Goal: Information Seeking & Learning: Learn about a topic

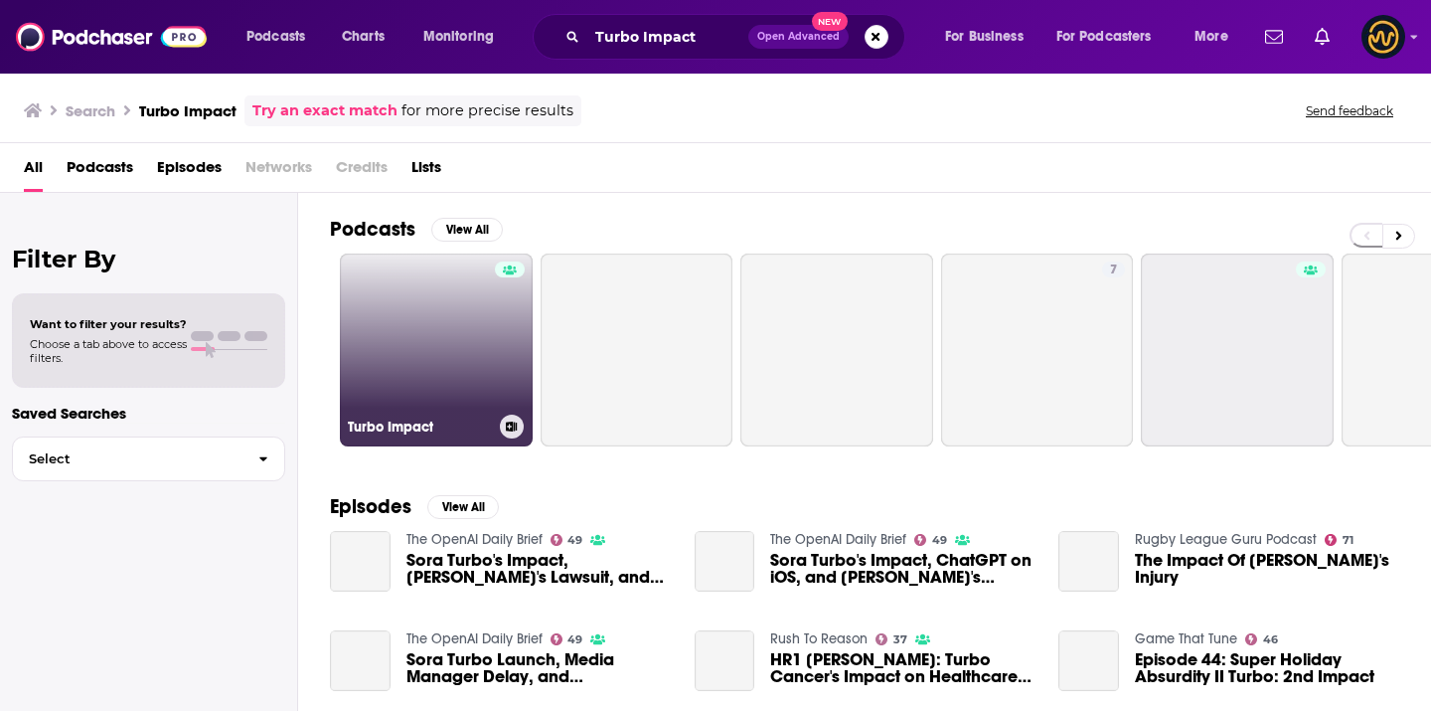
click at [448, 317] on link "Turbo Impact" at bounding box center [436, 349] width 193 height 193
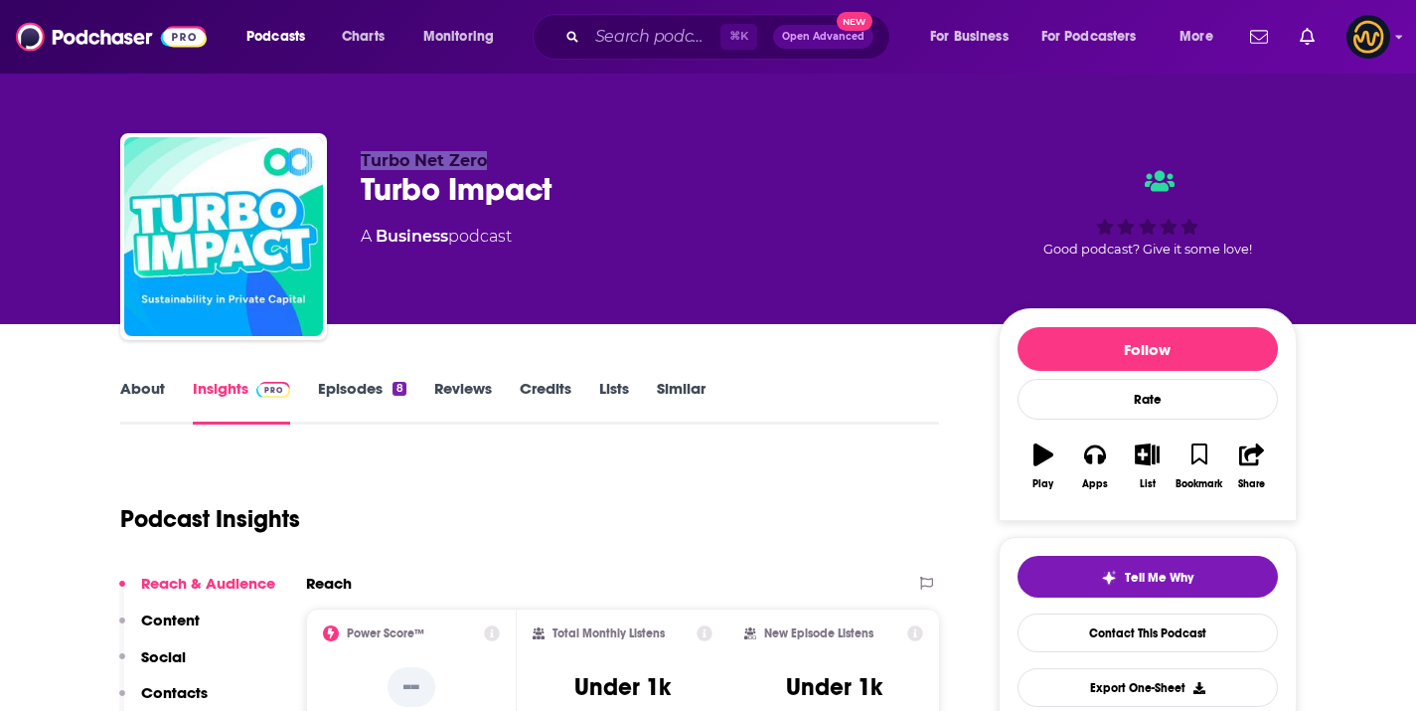
drag, startPoint x: 362, startPoint y: 157, endPoint x: 488, endPoint y: 158, distance: 126.2
click at [488, 158] on p "Turbo Net Zero" at bounding box center [664, 160] width 606 height 19
copy span "Turbo Net Zero"
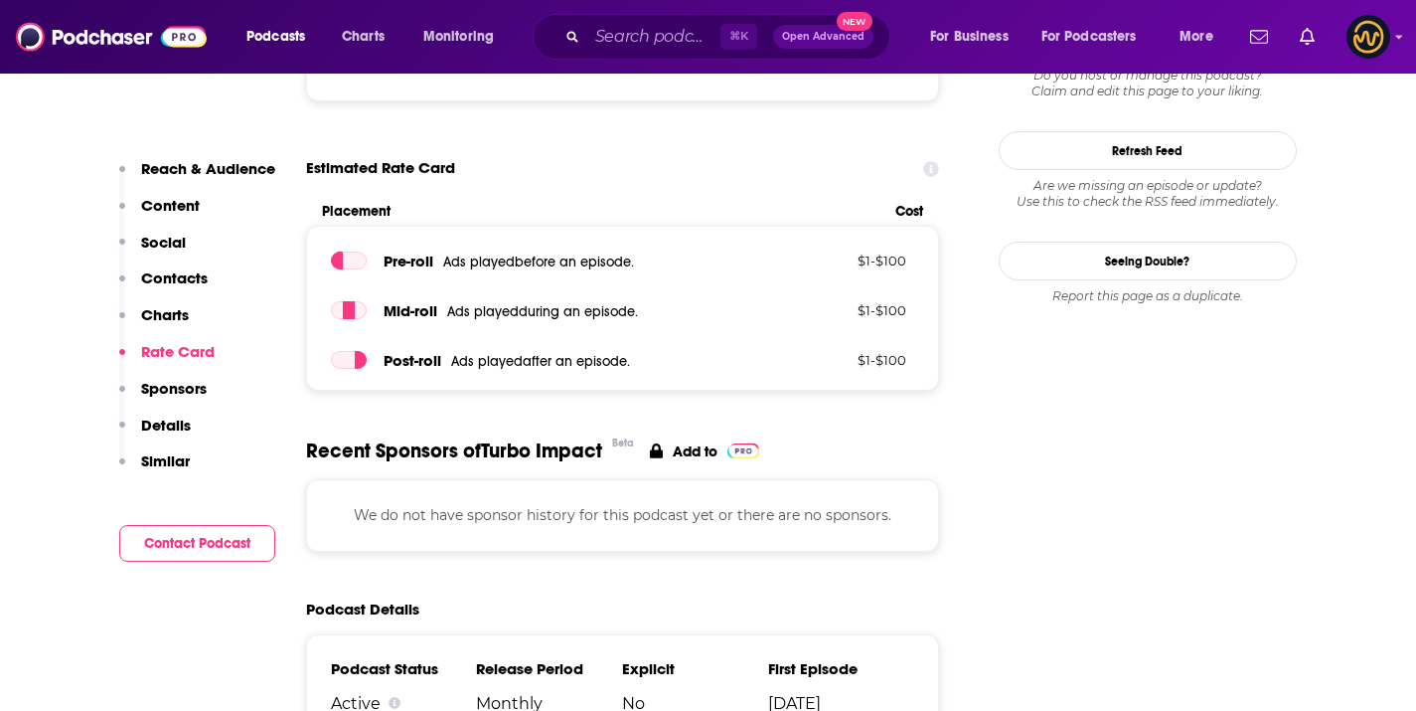
scroll to position [1373, 0]
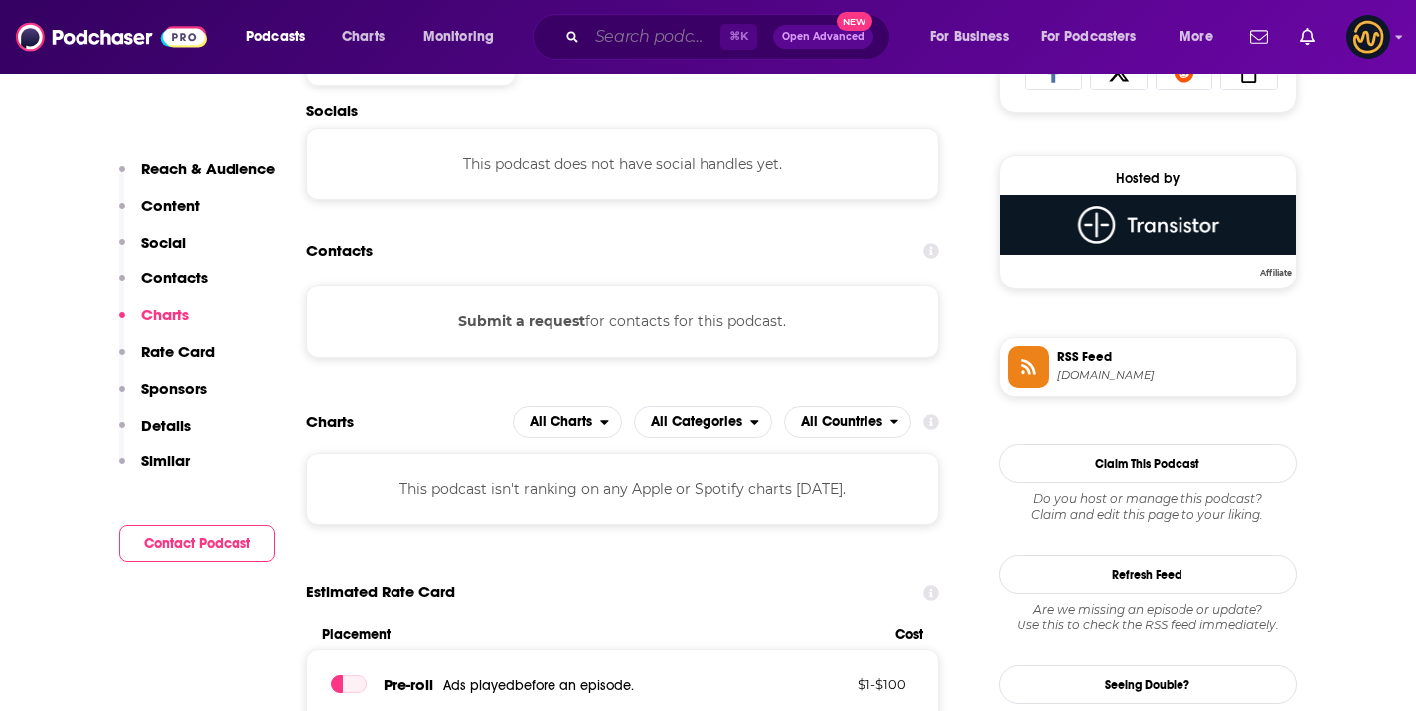
click at [613, 40] on input "Search podcasts, credits, & more..." at bounding box center [653, 37] width 133 height 32
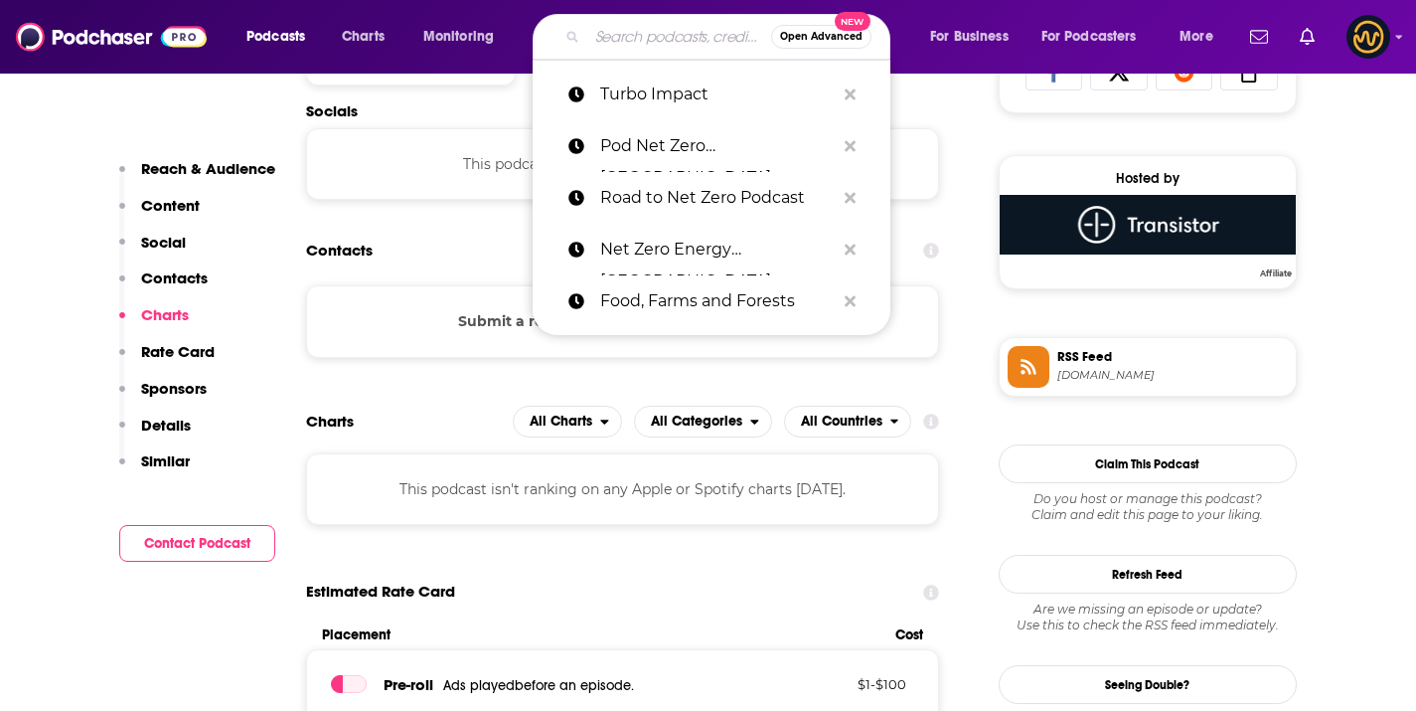
click at [613, 40] on input "Search podcasts, credits, & more..." at bounding box center [679, 37] width 184 height 32
paste input "Road to Net Zero"
type input "Road to Net Zero"
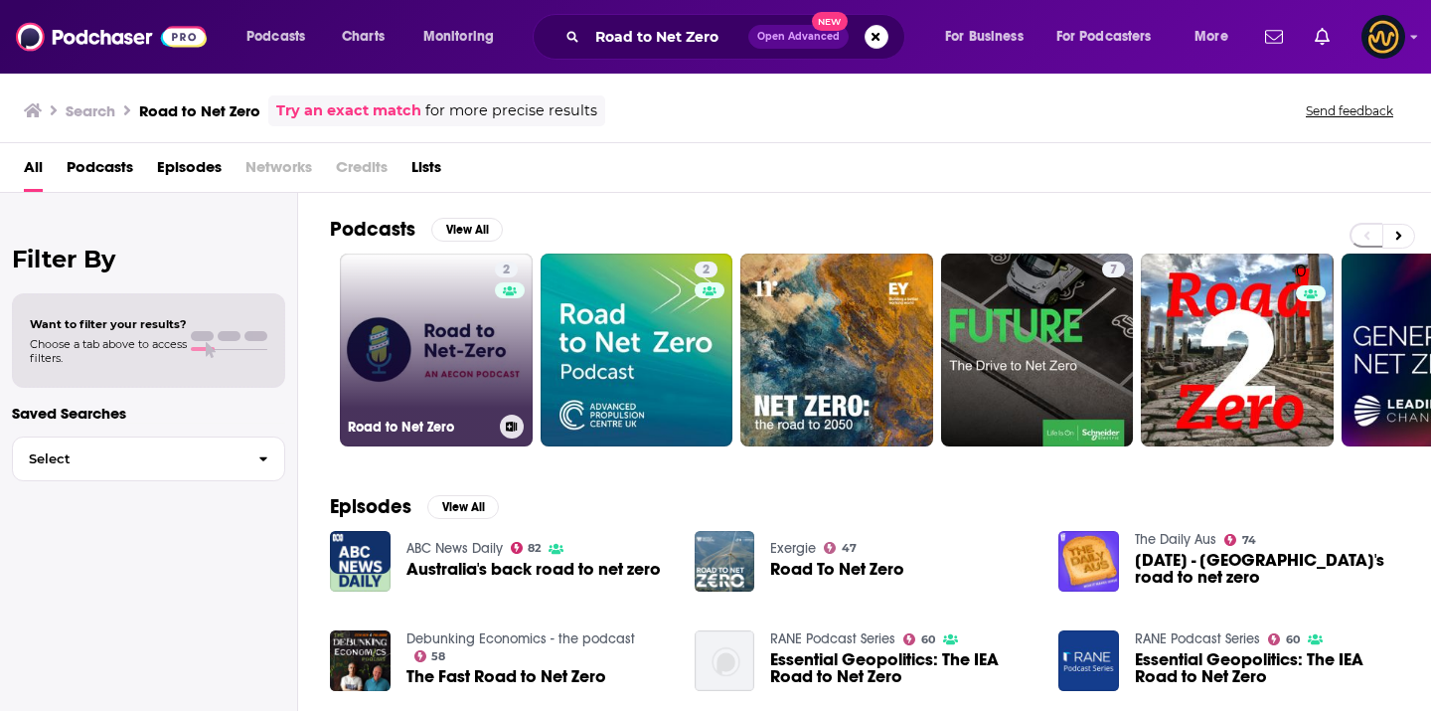
click at [412, 371] on link "2 Road to Net Zero" at bounding box center [436, 349] width 193 height 193
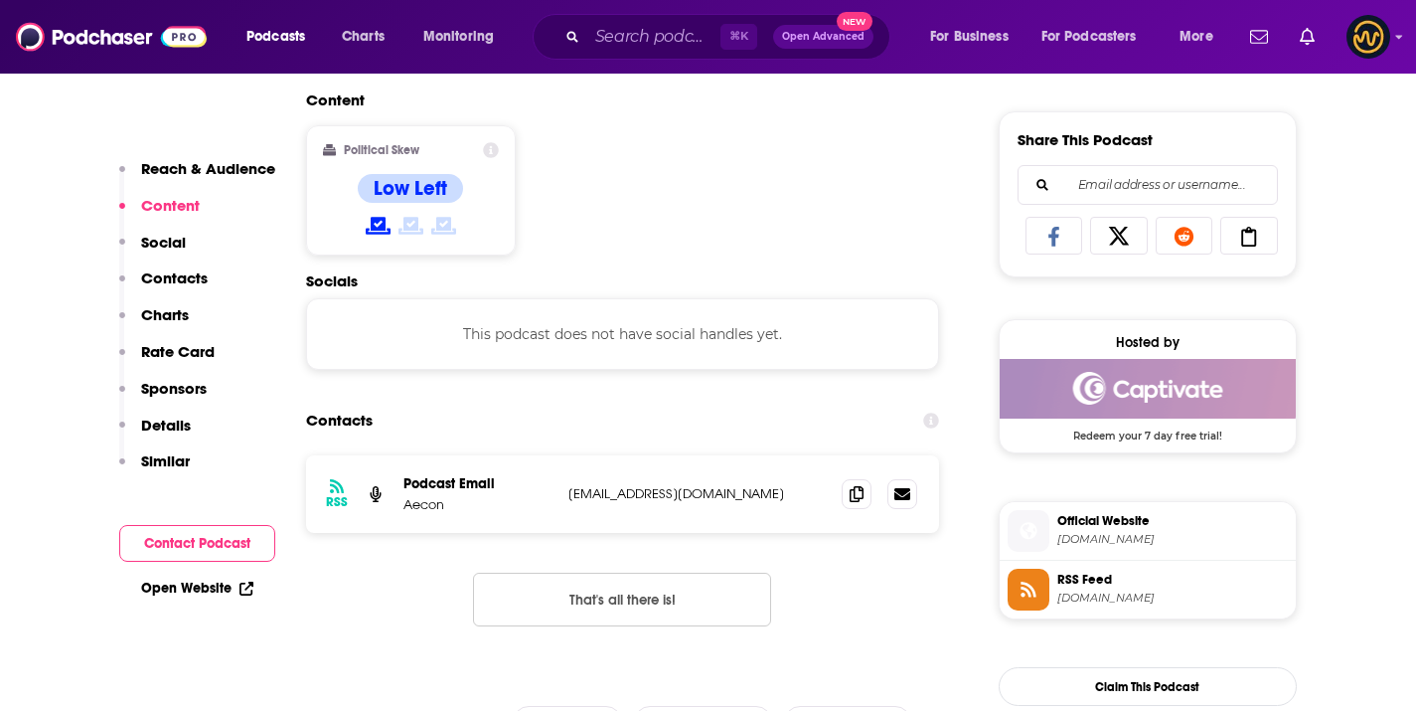
scroll to position [1209, 0]
click at [866, 493] on span at bounding box center [857, 493] width 30 height 30
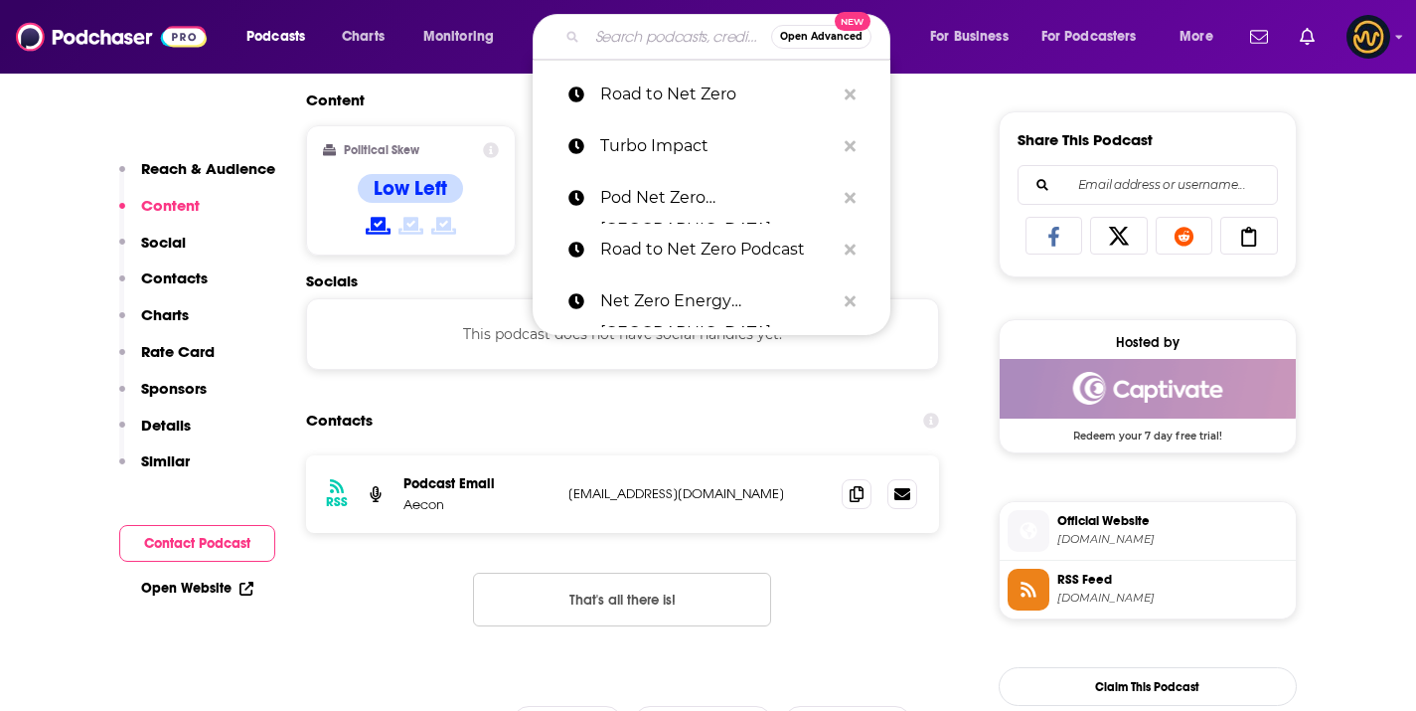
click at [630, 25] on input "Search podcasts, credits, & more..." at bounding box center [679, 37] width 184 height 32
paste input "Net Zero Heating Show"
type input "Net Zero Heating Show"
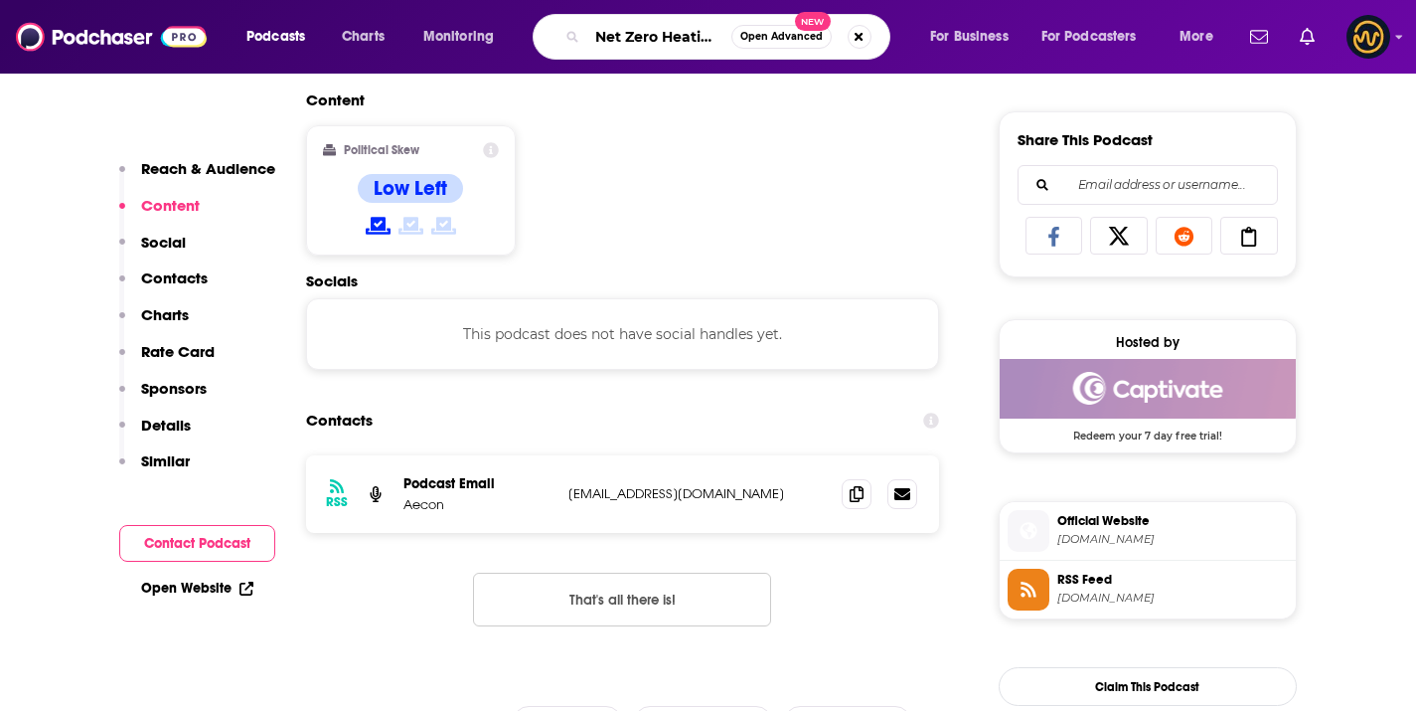
scroll to position [0, 43]
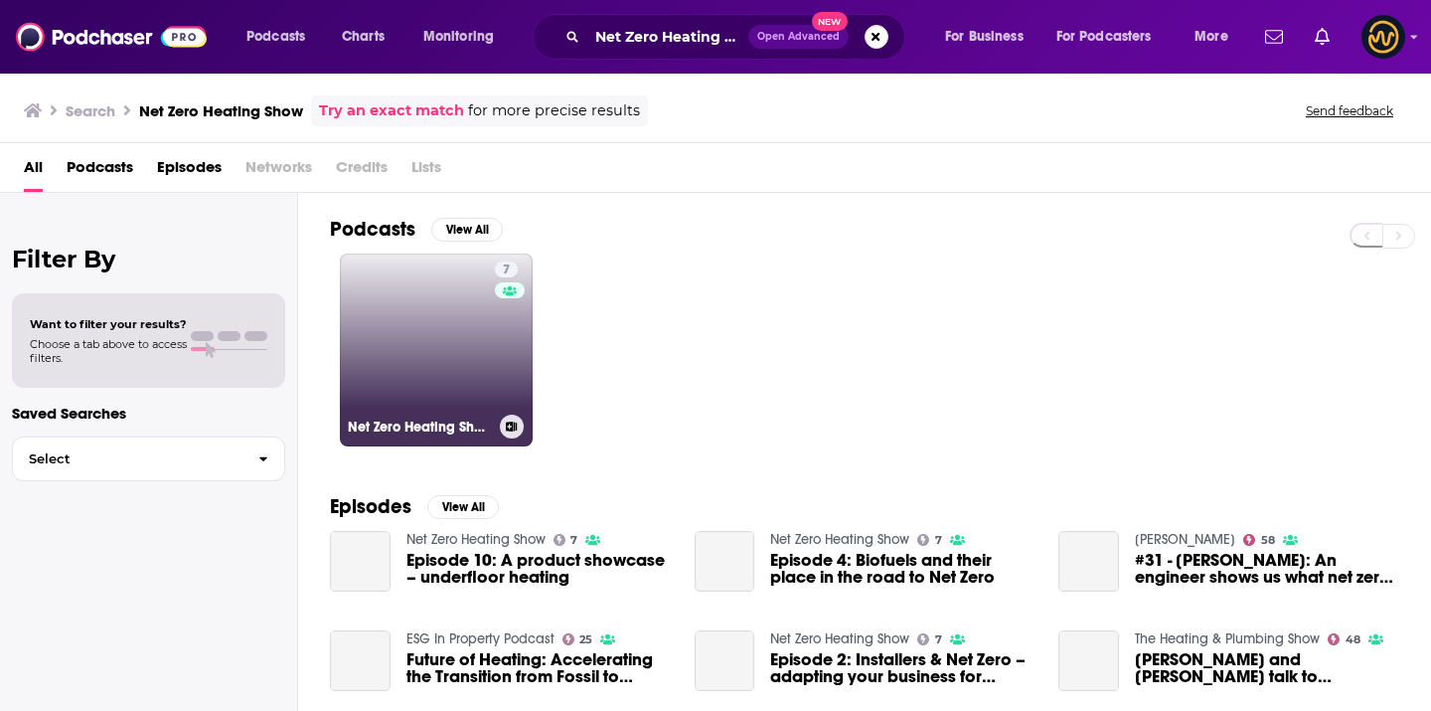
click at [387, 354] on link "7 Net Zero Heating Show" at bounding box center [436, 349] width 193 height 193
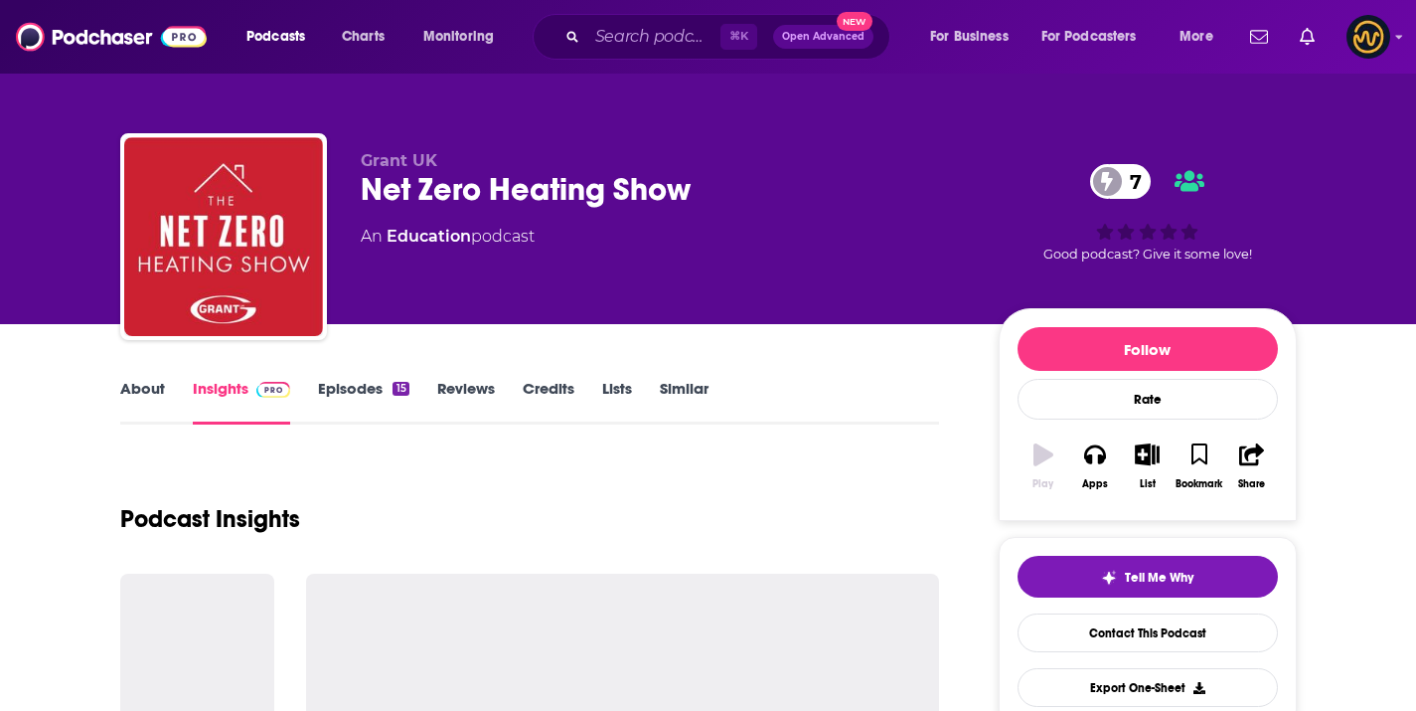
drag, startPoint x: 350, startPoint y: 170, endPoint x: 449, endPoint y: 161, distance: 99.8
click at [448, 161] on div "Grant UK Net Zero Heating Show 7 An Education podcast 7 Good podcast? Give it s…" at bounding box center [708, 240] width 1177 height 215
click at [448, 161] on p "Grant UK" at bounding box center [664, 160] width 606 height 19
drag, startPoint x: 351, startPoint y: 159, endPoint x: 444, endPoint y: 160, distance: 93.4
click at [444, 160] on div "Grant UK Net Zero Heating Show 7 An Education podcast 7 Good podcast? Give it s…" at bounding box center [708, 240] width 1177 height 215
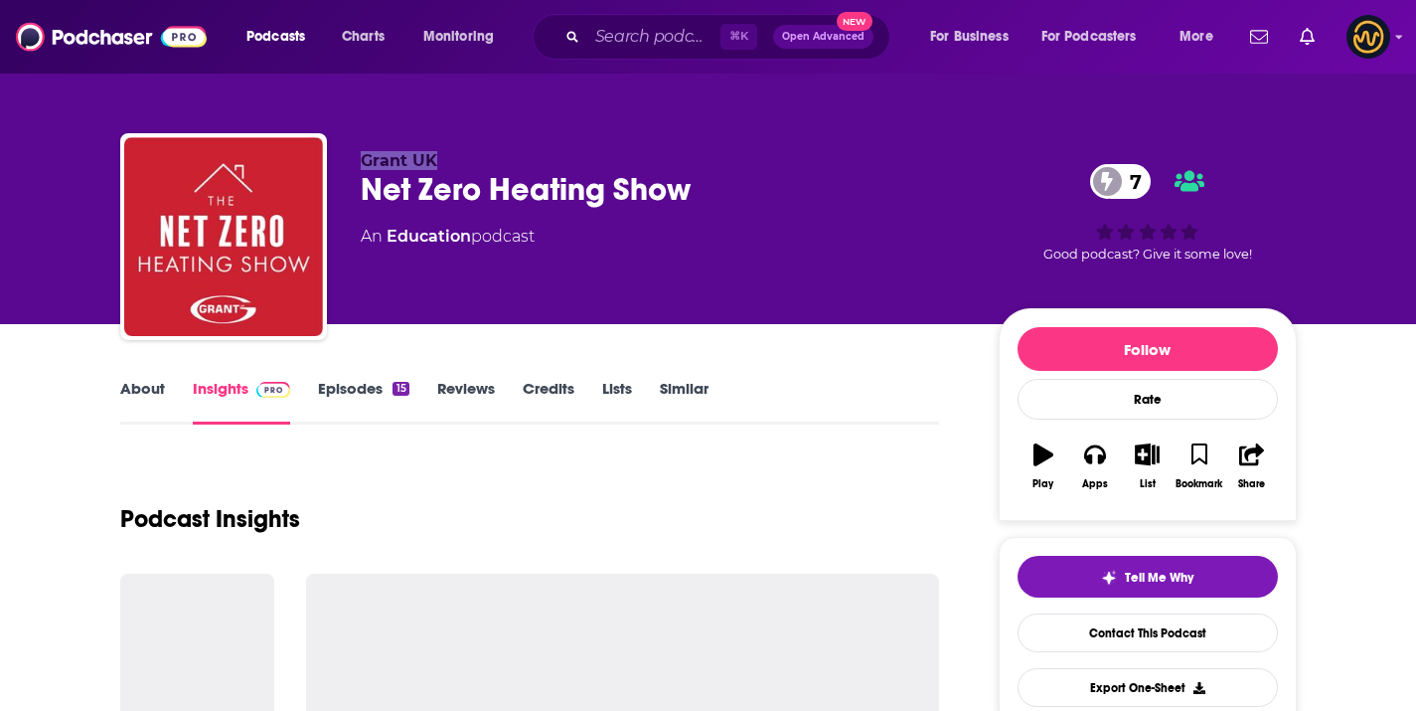
click at [444, 160] on p "Grant UK" at bounding box center [664, 160] width 606 height 19
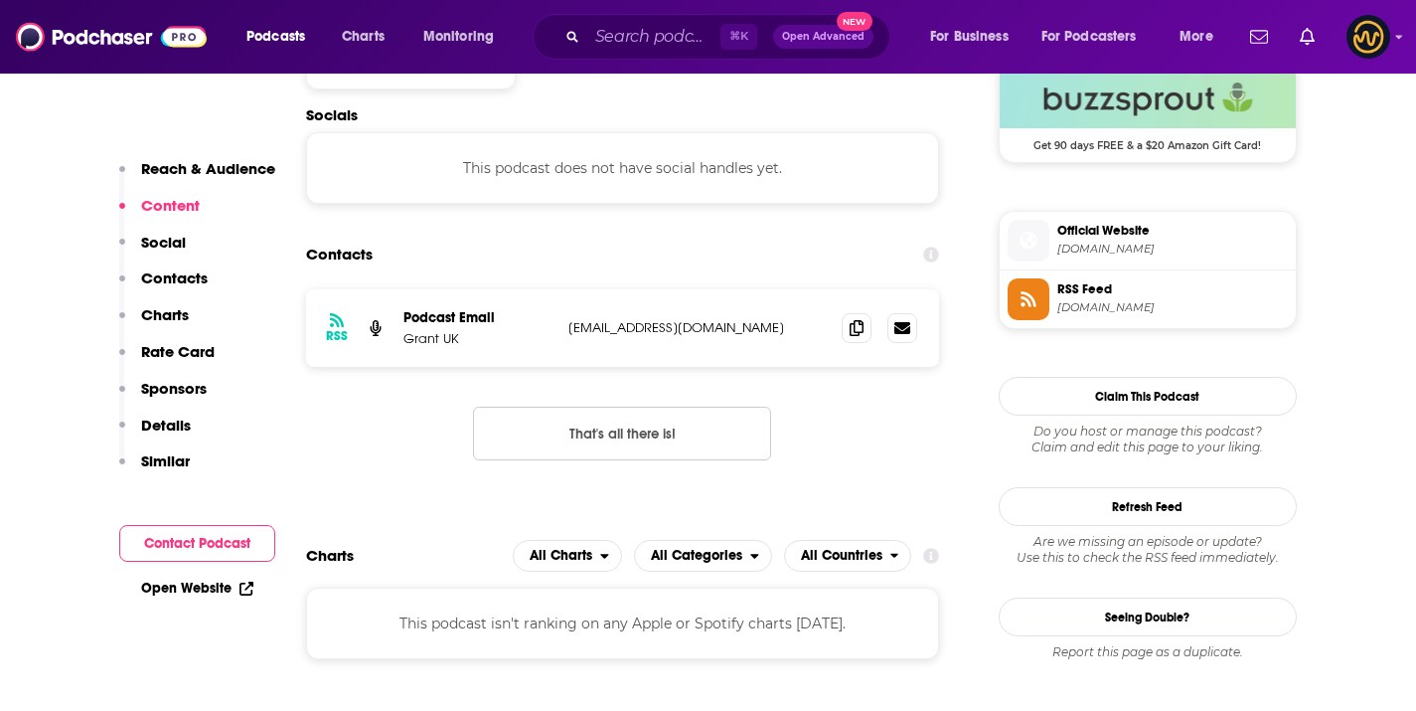
scroll to position [1540, 0]
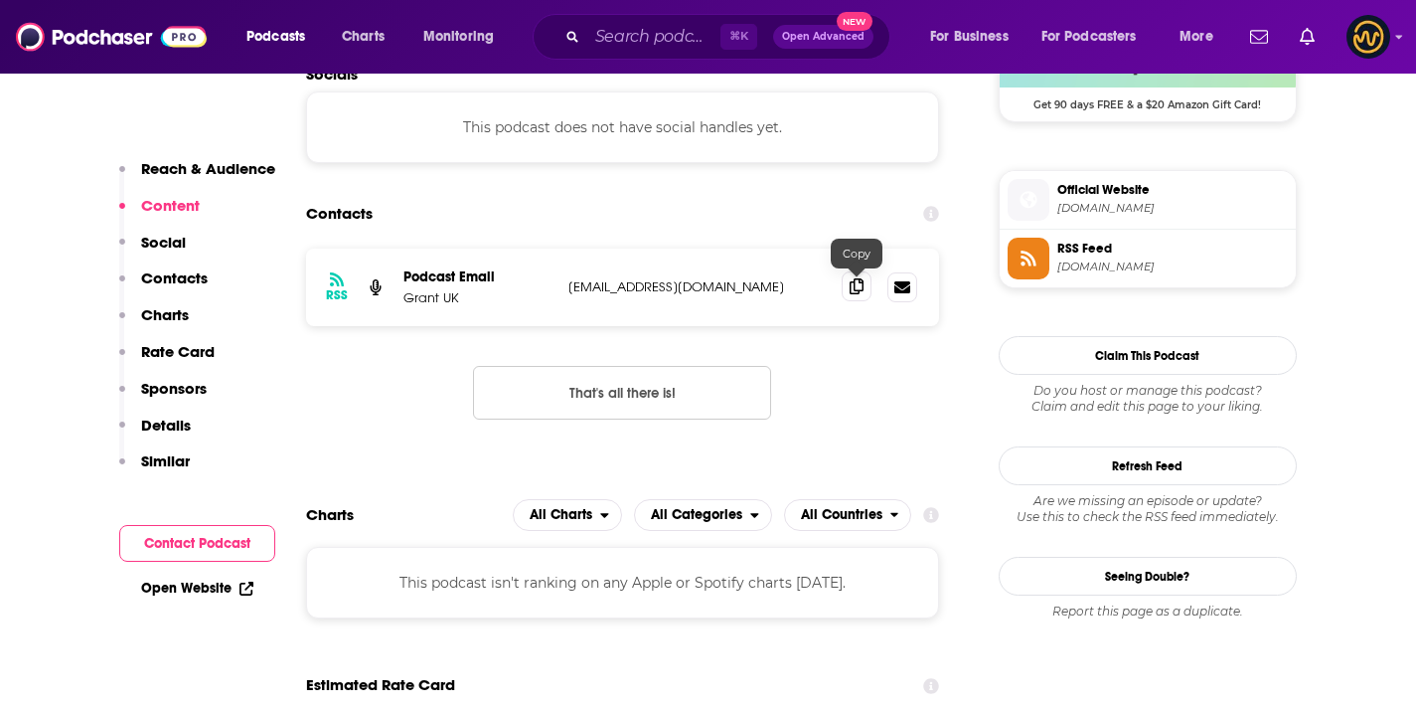
click at [857, 294] on icon at bounding box center [857, 286] width 14 height 16
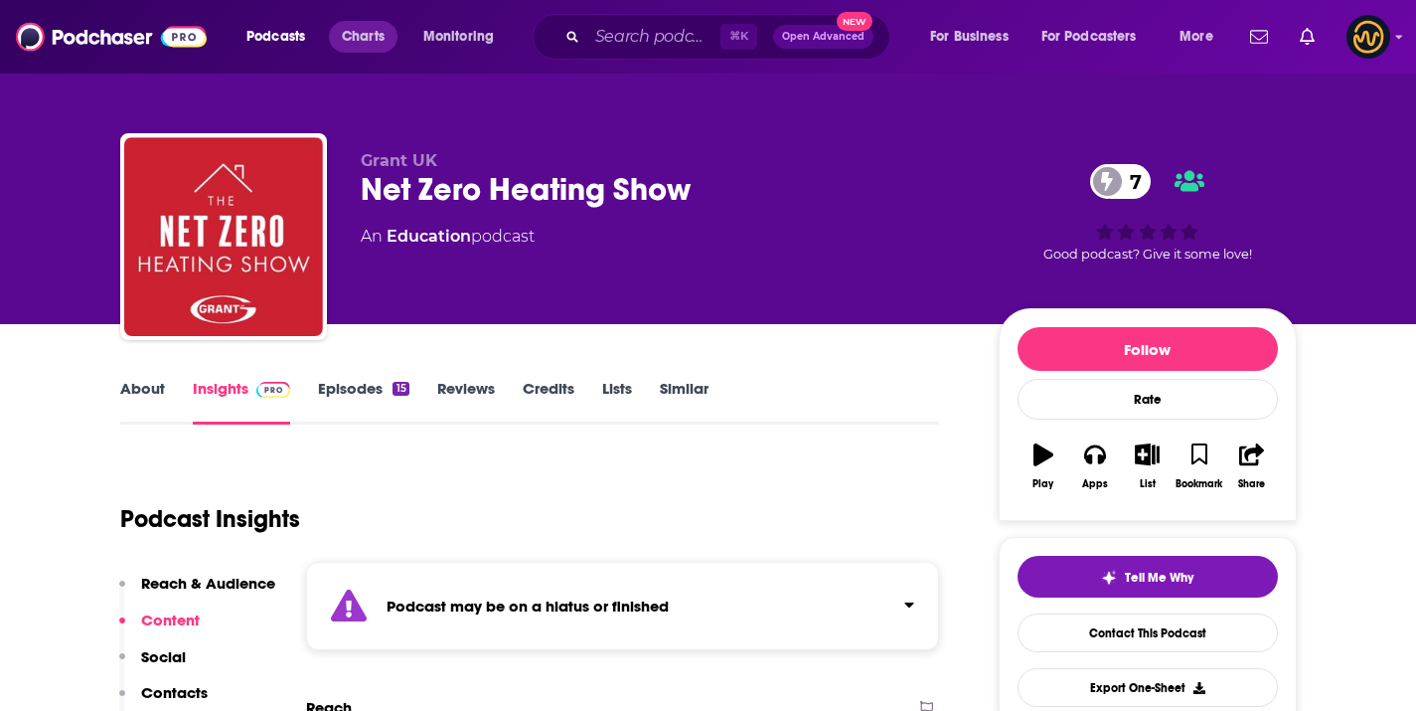
scroll to position [0, 0]
drag, startPoint x: 346, startPoint y: 161, endPoint x: 530, endPoint y: 175, distance: 184.4
click at [530, 175] on div "Grant UK Net Zero Heating Show 7 An Education podcast 7 Good podcast? Give it s…" at bounding box center [708, 240] width 1177 height 215
click at [378, 161] on span "Grant UK" at bounding box center [399, 160] width 77 height 19
drag, startPoint x: 357, startPoint y: 160, endPoint x: 520, endPoint y: 159, distance: 163.0
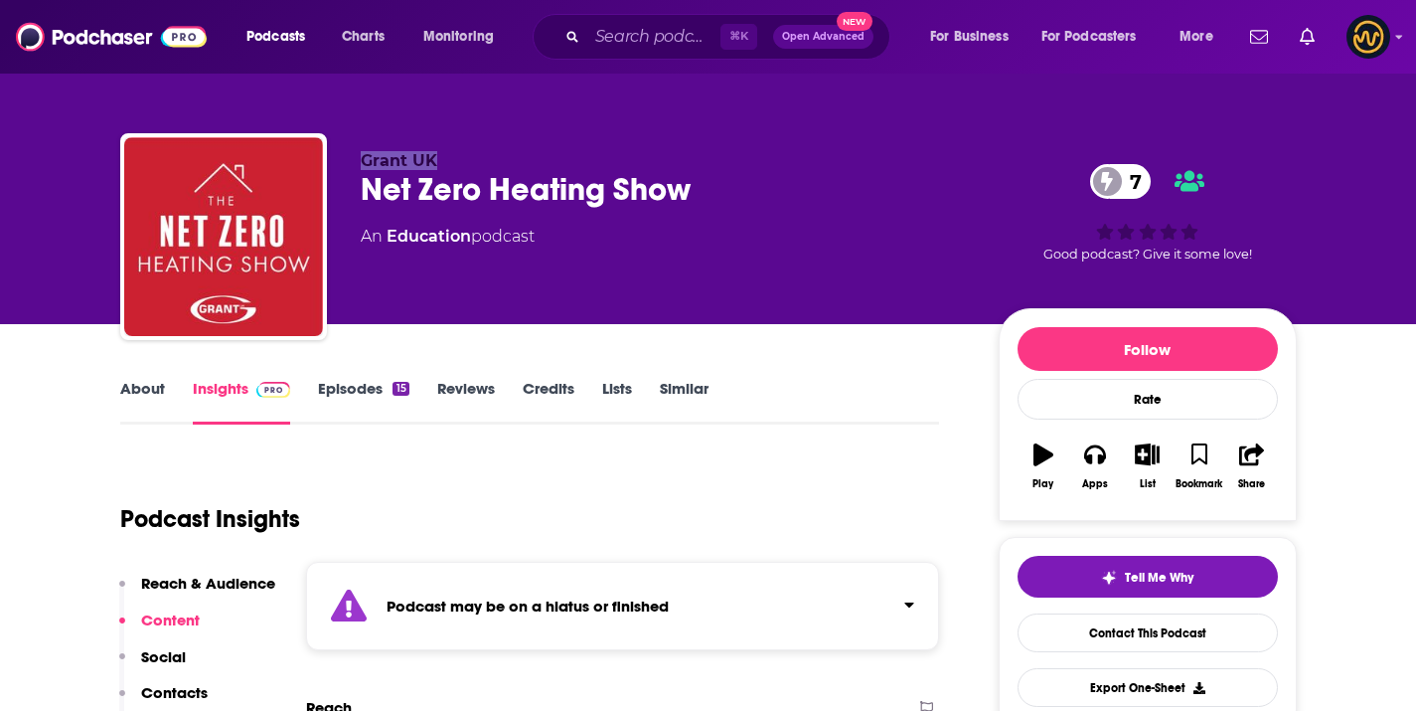
click at [520, 159] on div "Grant UK Net Zero Heating Show 7 An Education podcast 7 Good podcast? Give it s…" at bounding box center [708, 240] width 1177 height 215
copy span "Grant UK"
click at [667, 17] on div "⌘ K Open Advanced New" at bounding box center [712, 37] width 358 height 46
click at [666, 24] on input "Search podcasts, credits, & more..." at bounding box center [653, 37] width 133 height 32
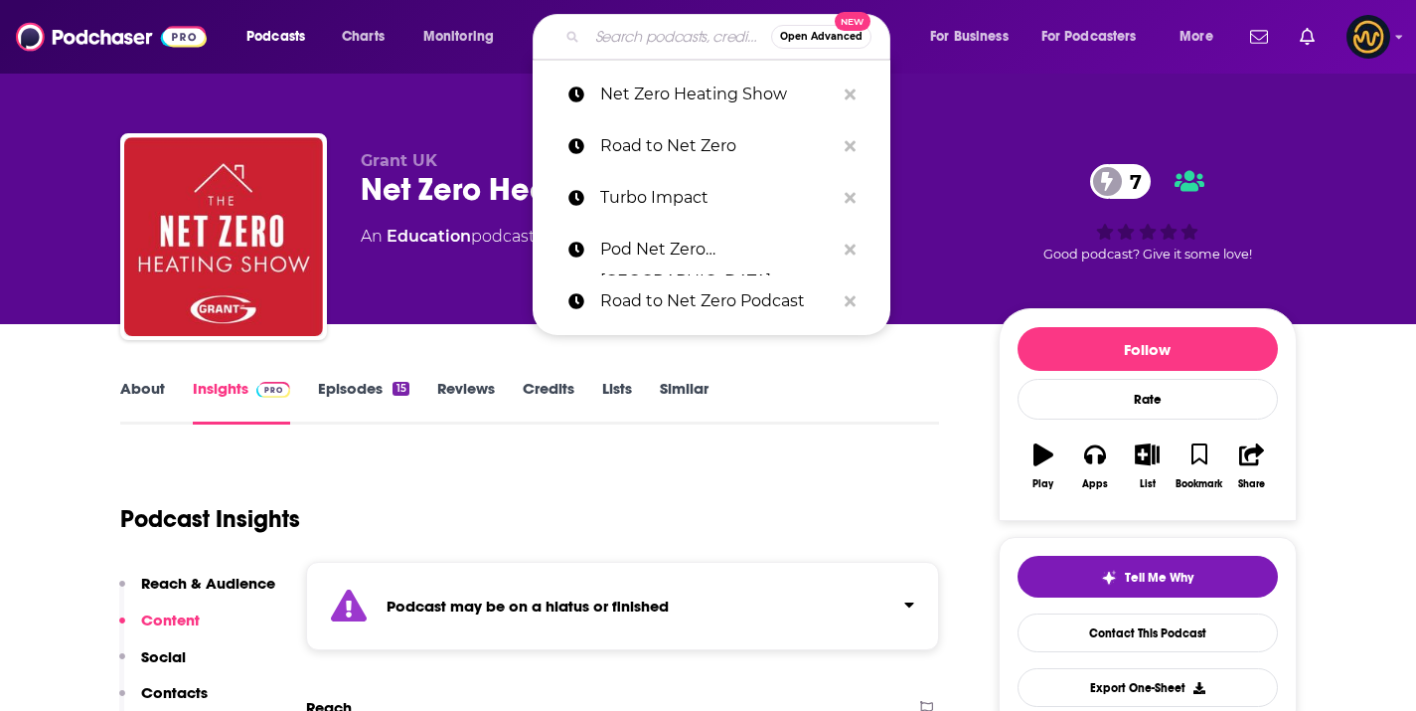
paste input "Net Hero Podcast – With [PERSON_NAME]"
type input "Net Hero Podcast – With [PERSON_NAME]"
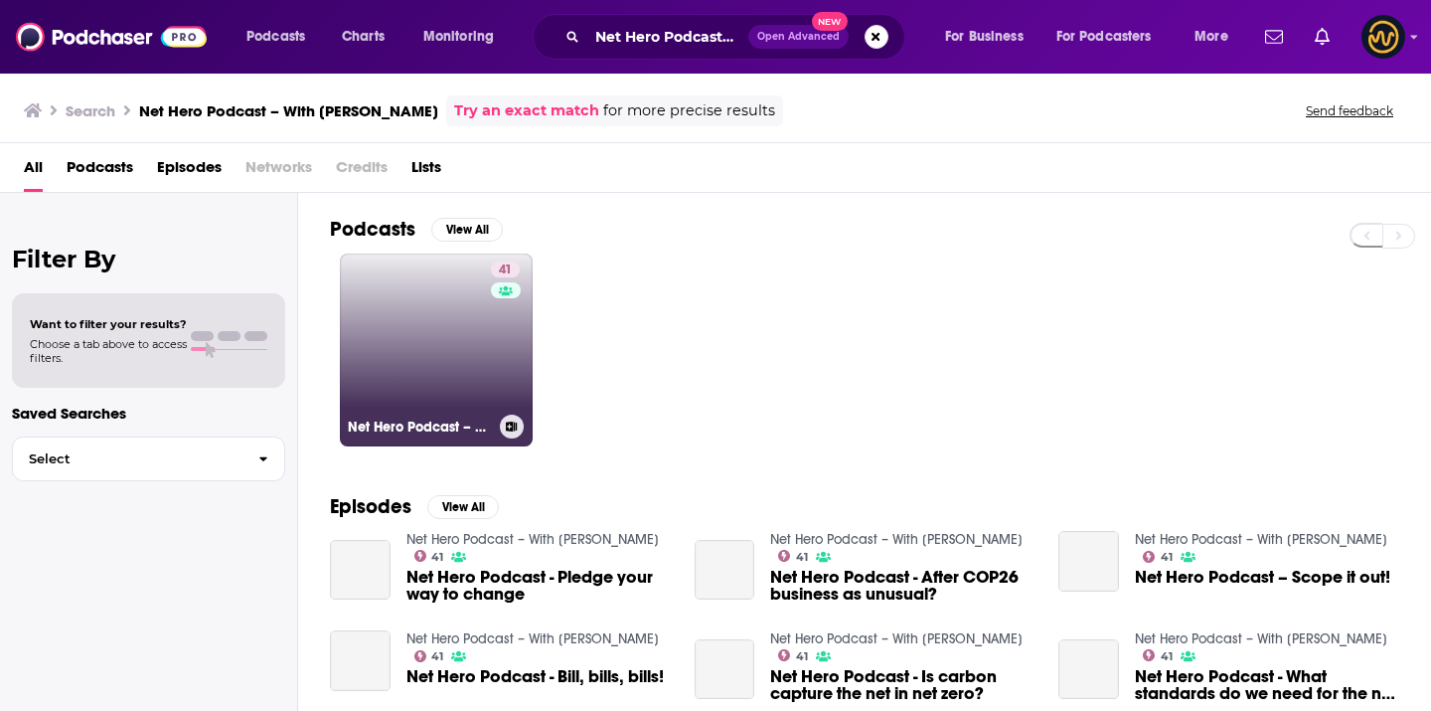
click at [367, 340] on link "41 Net Hero Podcast – With [PERSON_NAME]" at bounding box center [436, 349] width 193 height 193
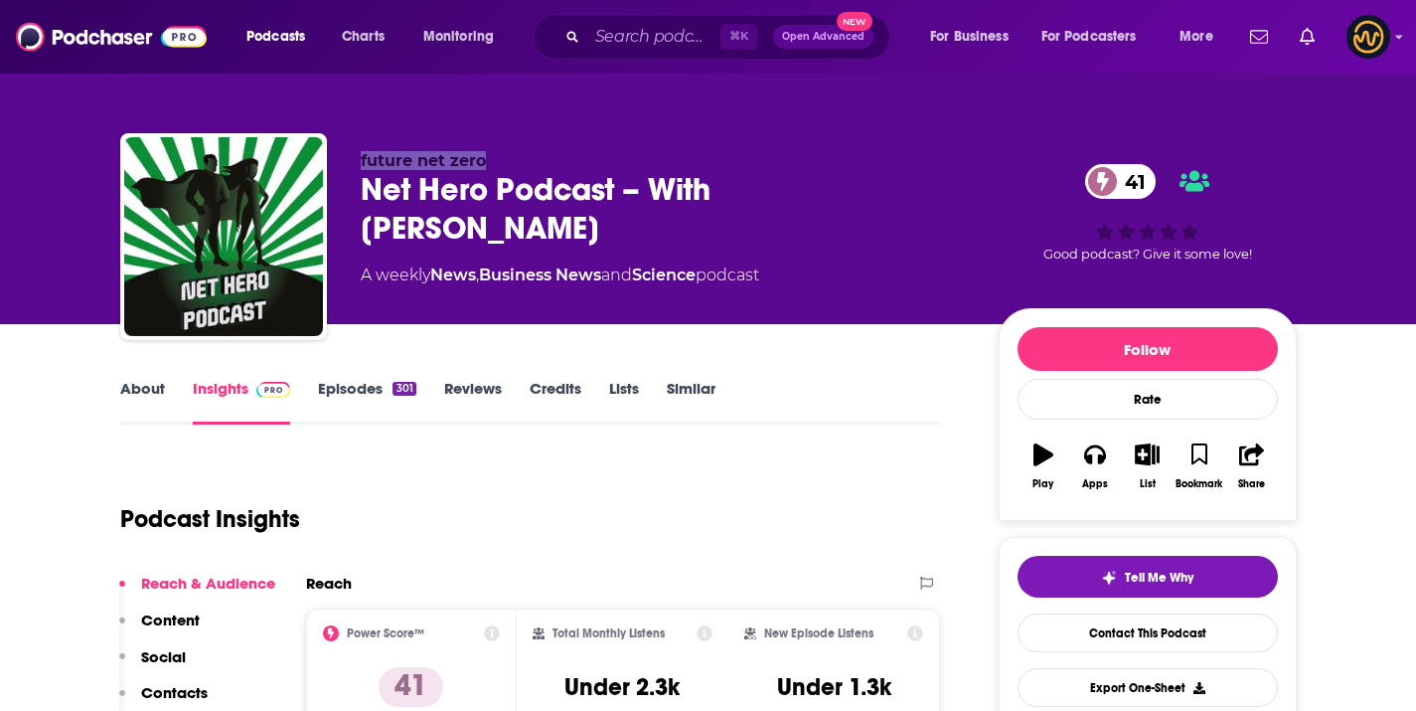
drag, startPoint x: 360, startPoint y: 160, endPoint x: 494, endPoint y: 163, distance: 134.2
click at [494, 163] on p "future net zero" at bounding box center [664, 160] width 606 height 19
copy span "future net zero"
click at [622, 27] on input "Search podcasts, credits, & more..." at bounding box center [653, 37] width 133 height 32
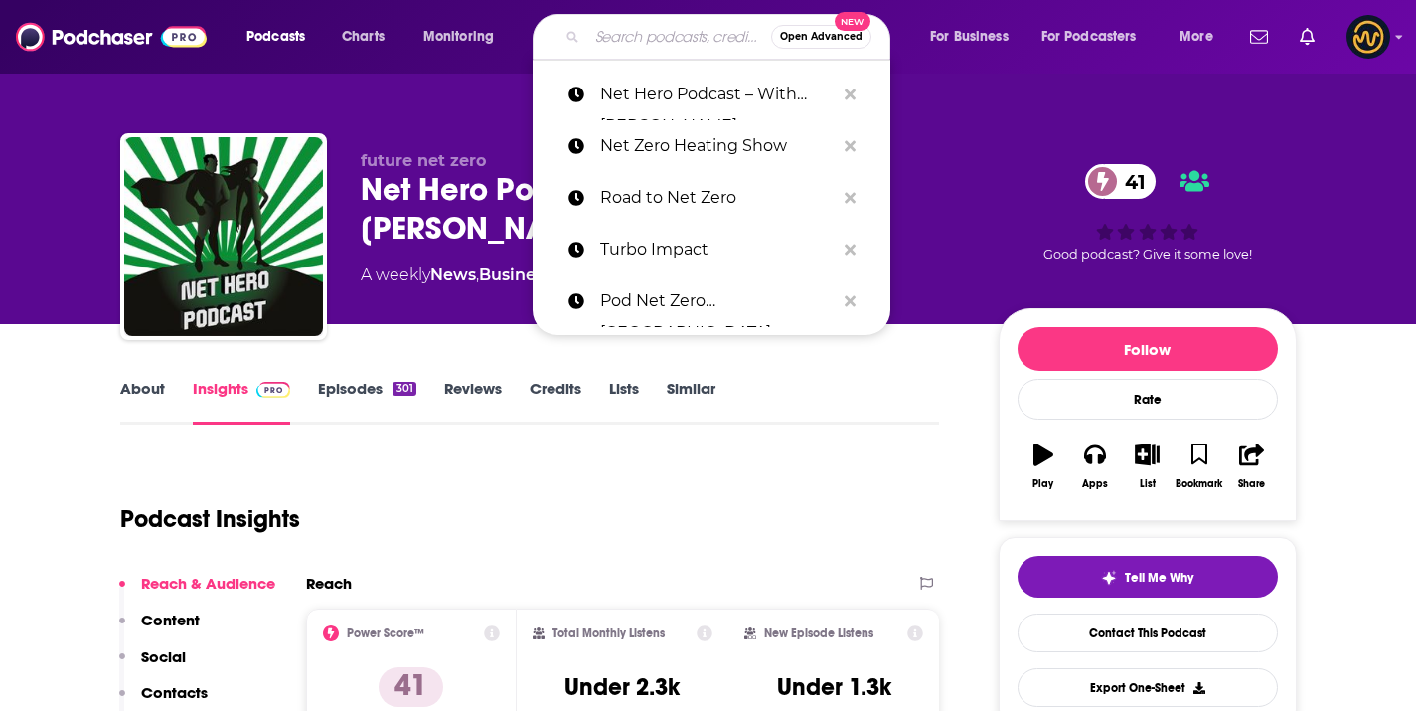
paste input "A Sustainable Mind"
type input "A Sustainable Mind"
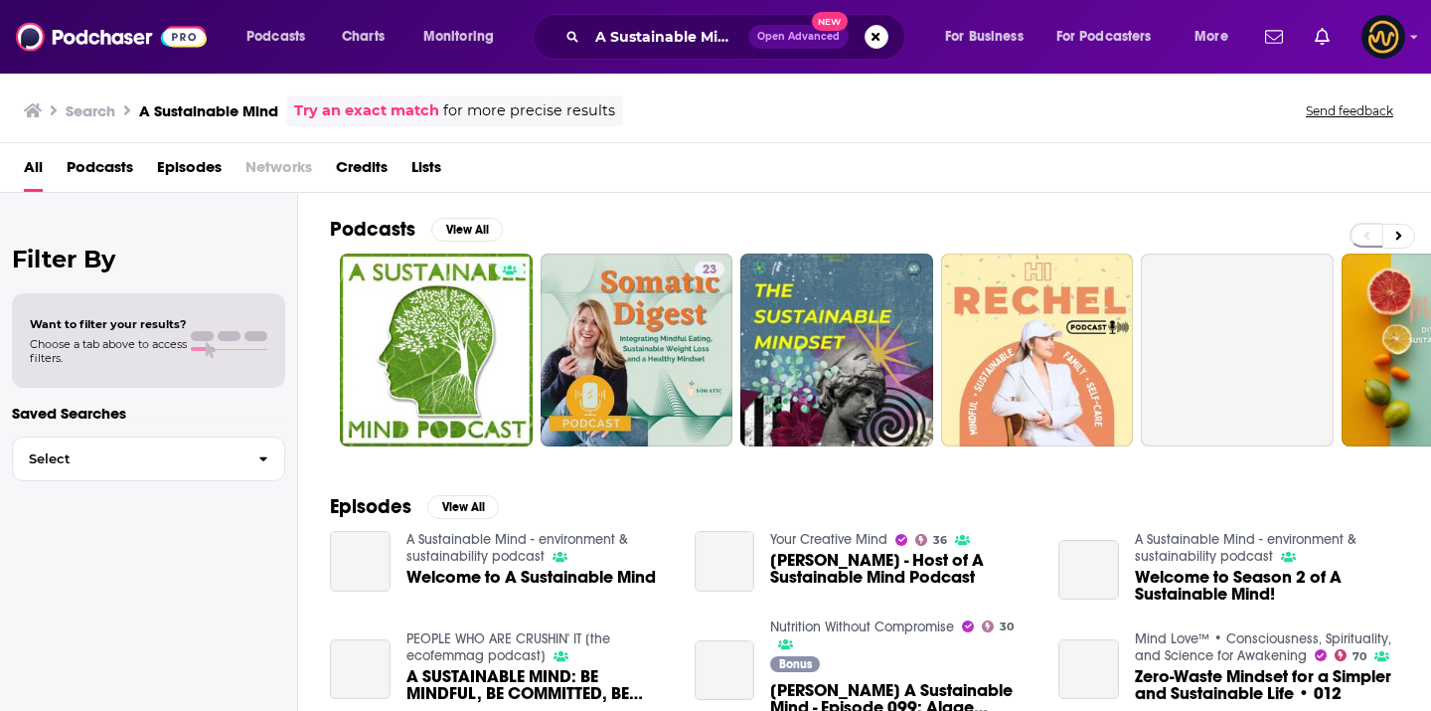
click at [330, 357] on div "23 + 452" at bounding box center [880, 349] width 1101 height 193
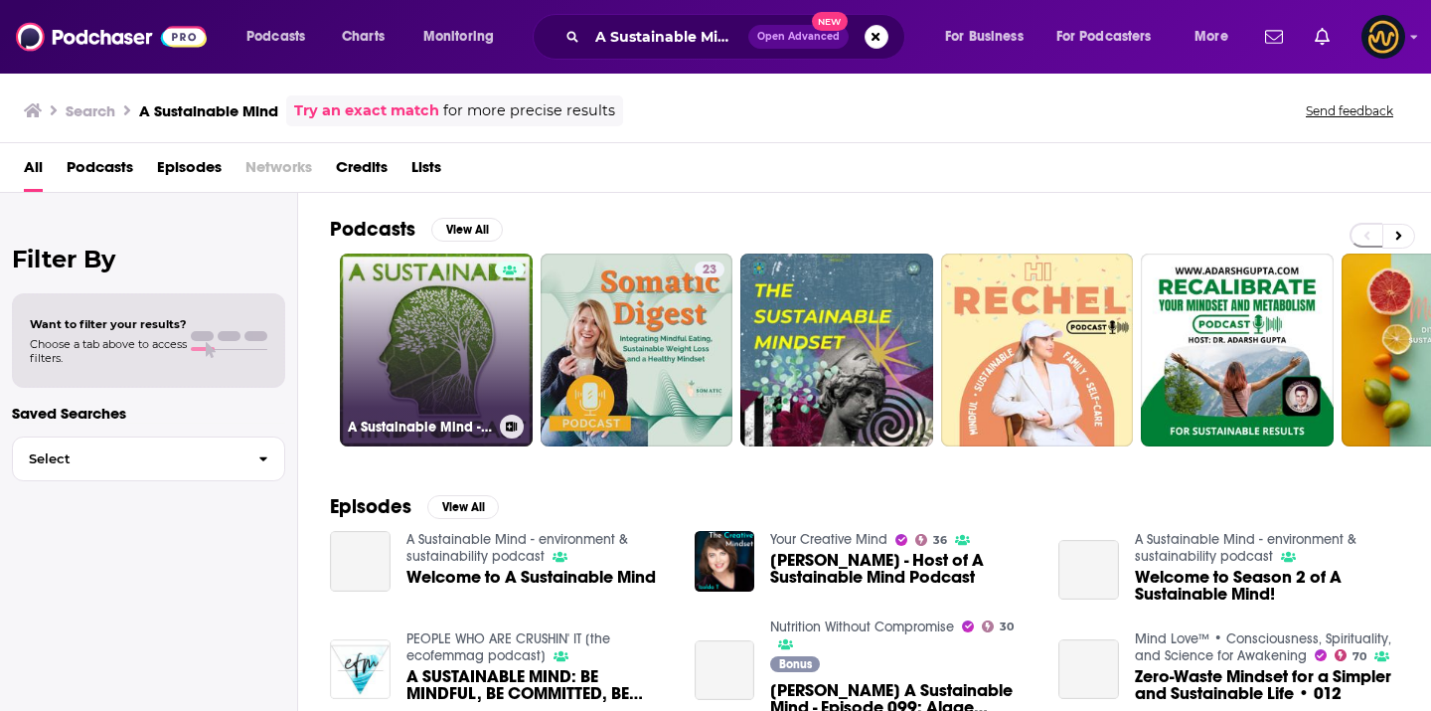
click at [373, 346] on link "A Sustainable Mind - environment & sustainability podcast" at bounding box center [436, 349] width 193 height 193
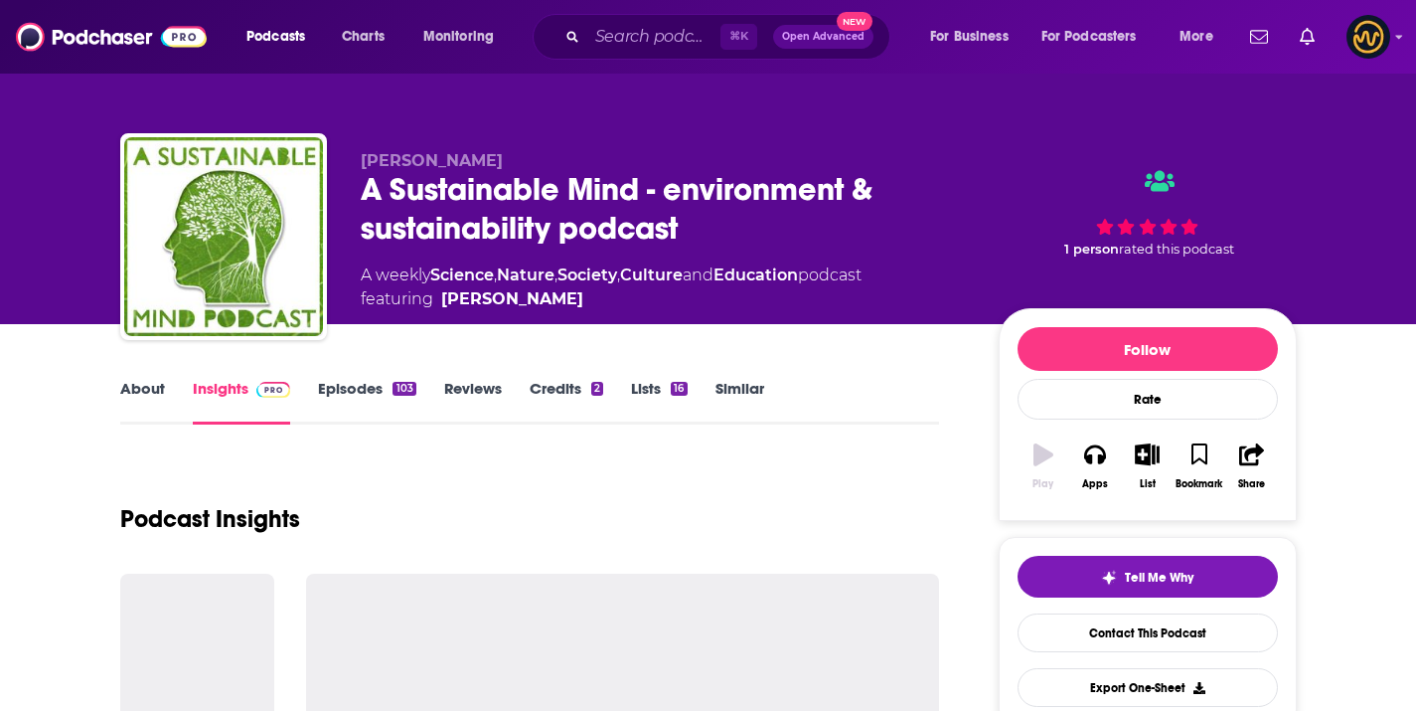
click at [459, 157] on span "[PERSON_NAME]" at bounding box center [432, 160] width 142 height 19
copy p "[PERSON_NAME]"
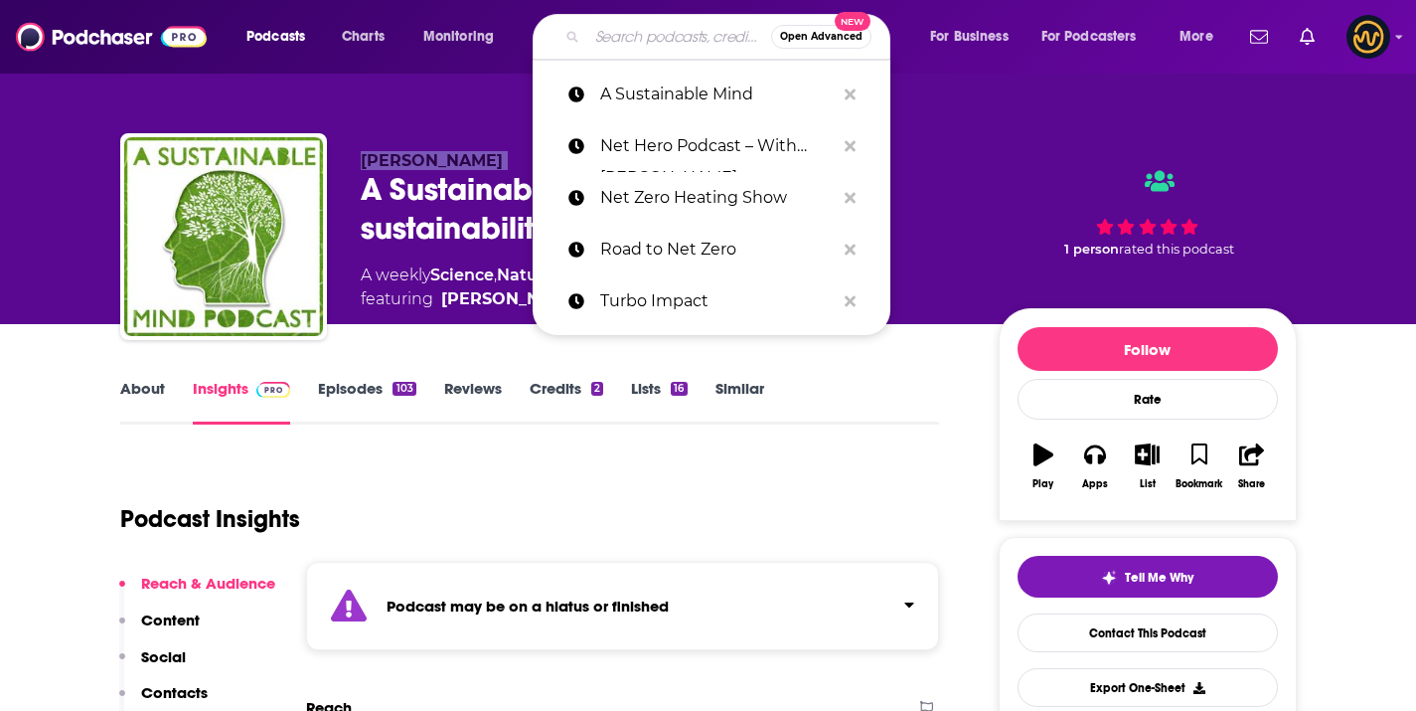
click at [597, 36] on input "Search podcasts, credits, & more..." at bounding box center [679, 37] width 184 height 32
paste input "Decarbonize: The Clean Energy Podcast"
type input "Decarbonize: The Clean Energy Podcast"
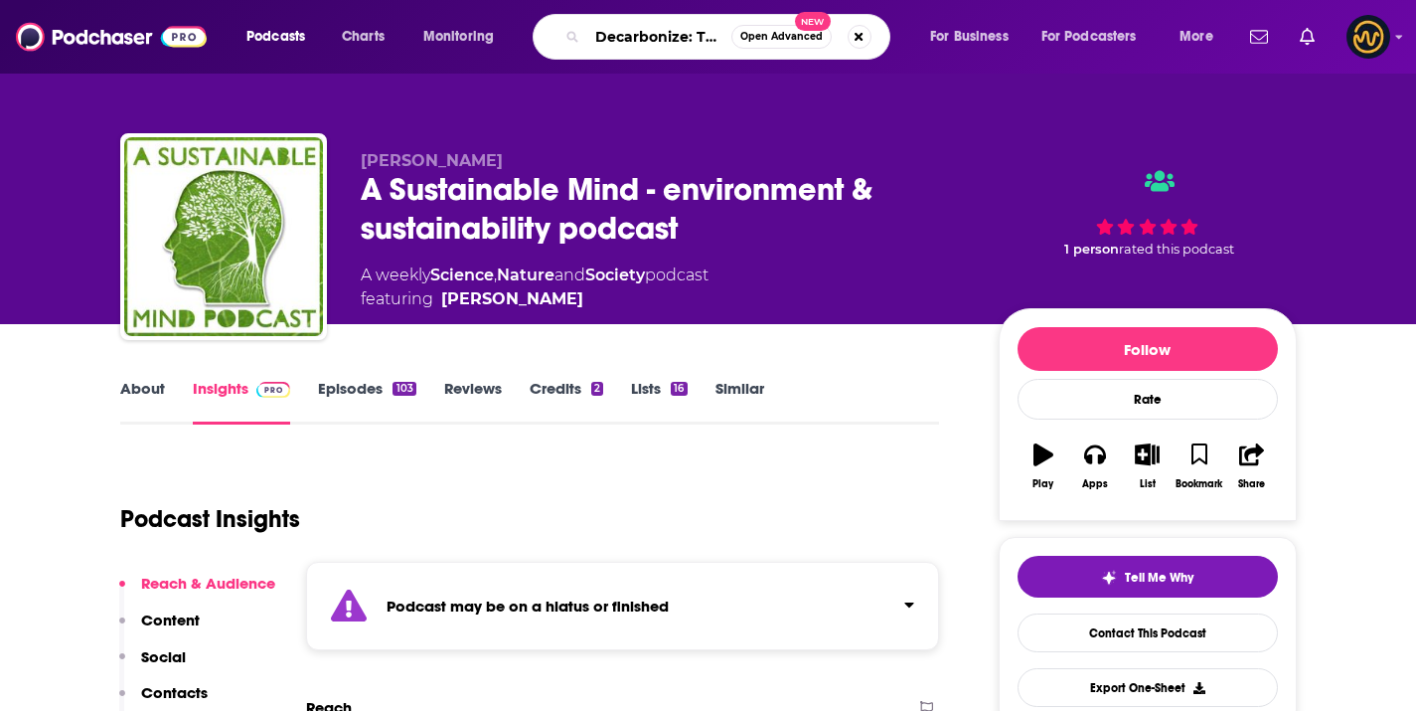
scroll to position [0, 164]
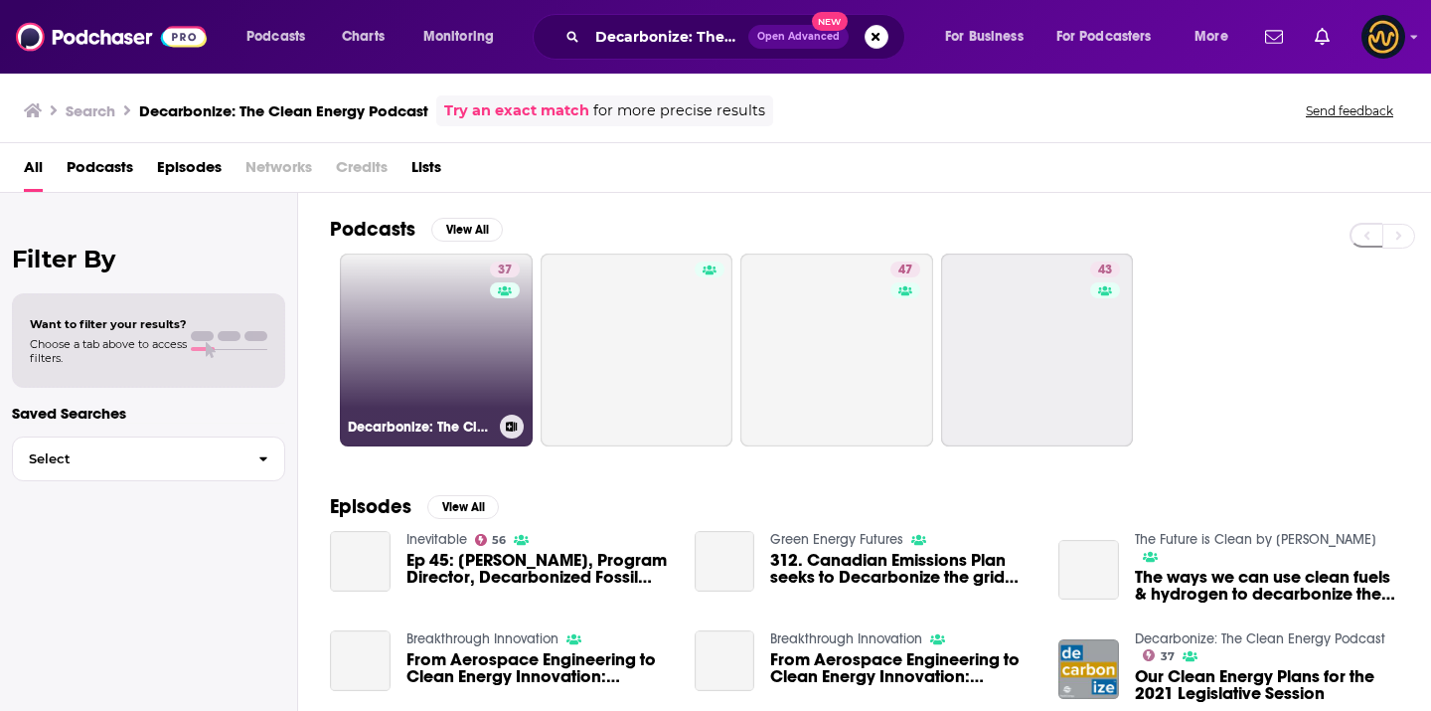
click at [410, 306] on link "37 Decarbonize: The Clean Energy Podcast" at bounding box center [436, 349] width 193 height 193
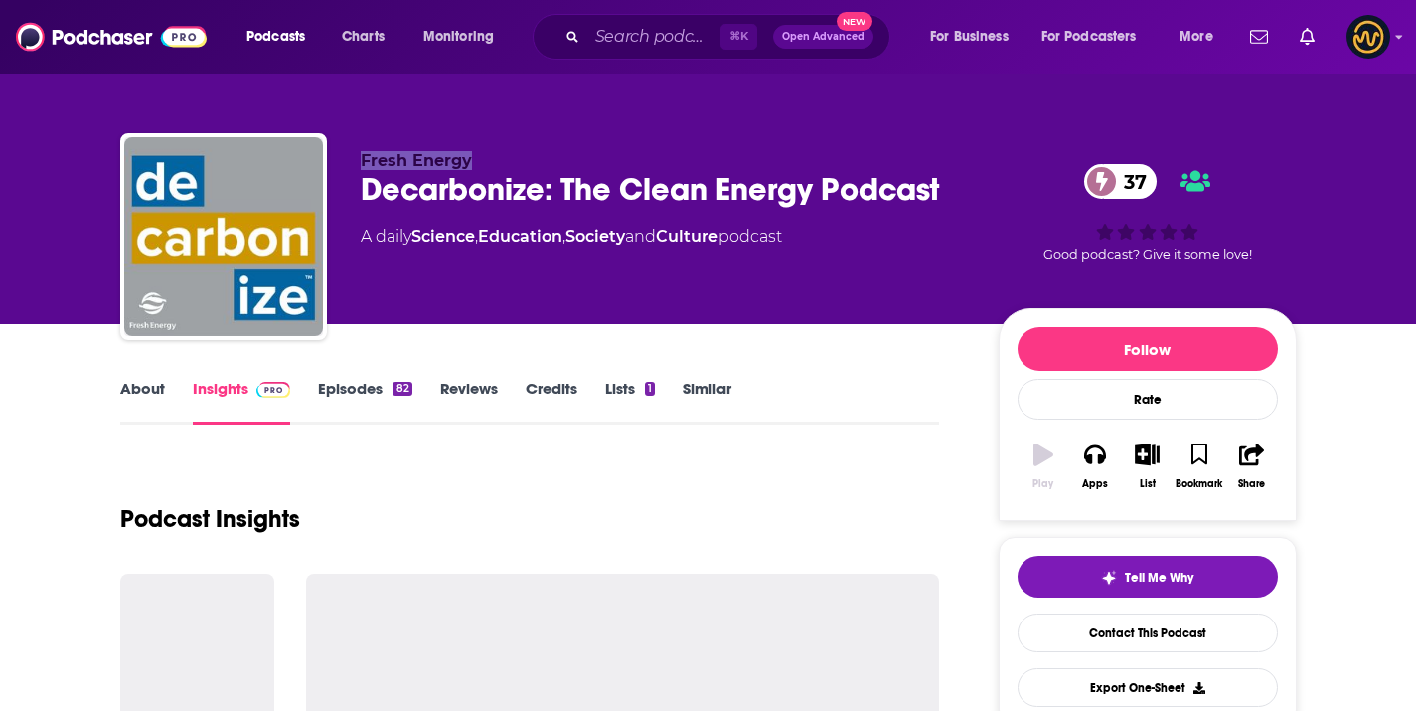
drag, startPoint x: 346, startPoint y: 159, endPoint x: 471, endPoint y: 154, distance: 125.3
click at [471, 154] on div "Fresh Energy Decarbonize: The Clean Energy Podcast 37 A daily Science , Educati…" at bounding box center [708, 240] width 1177 height 215
copy span "Fresh Energy"
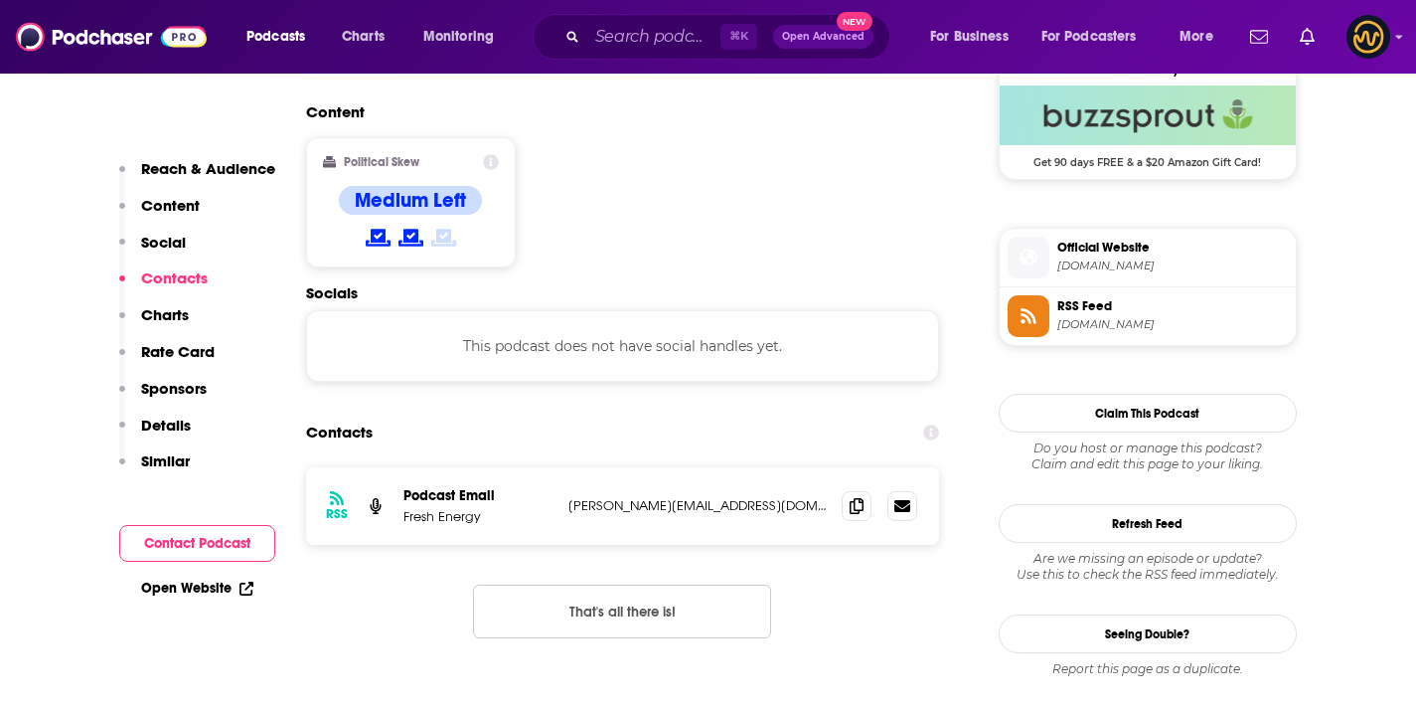
scroll to position [1695, 0]
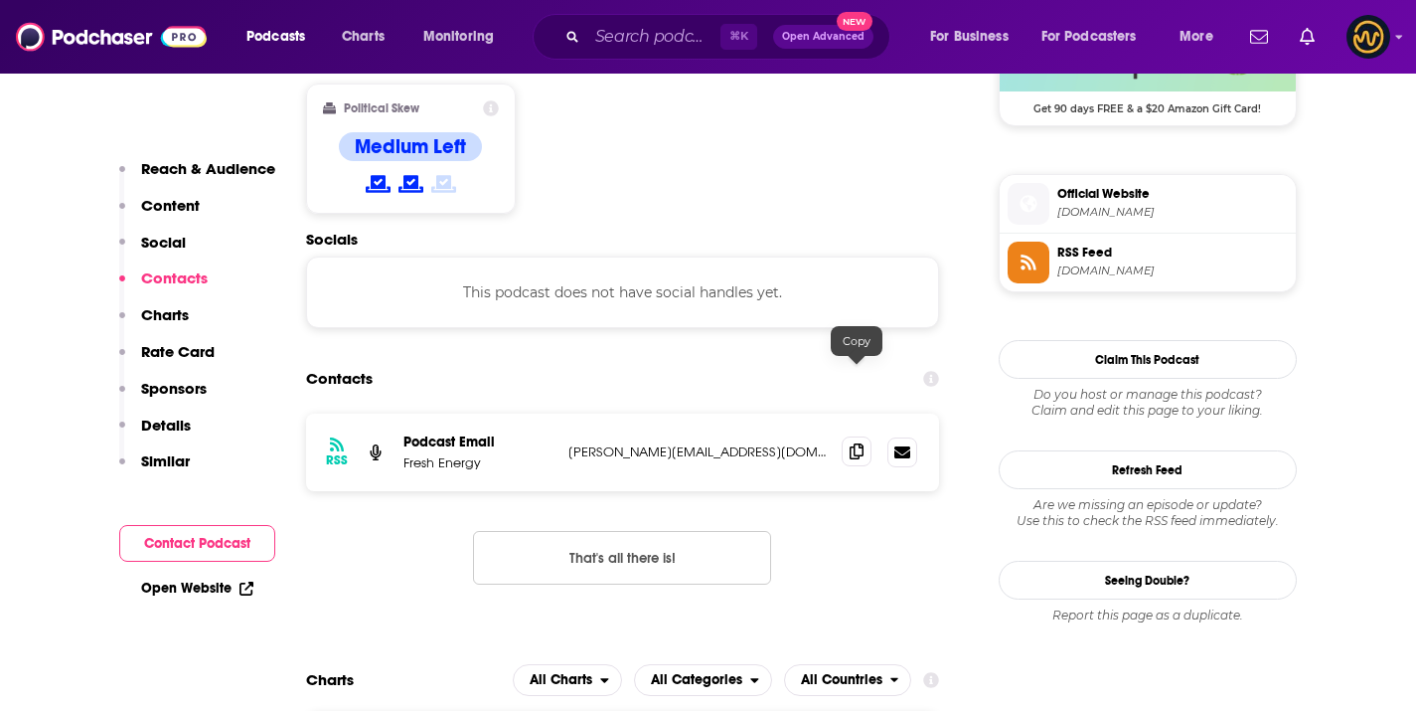
click at [859, 443] on icon at bounding box center [857, 451] width 14 height 16
click at [614, 57] on div "⌘ K Open Advanced New" at bounding box center [712, 37] width 358 height 46
click at [617, 56] on div "⌘ K Open Advanced New" at bounding box center [712, 37] width 358 height 46
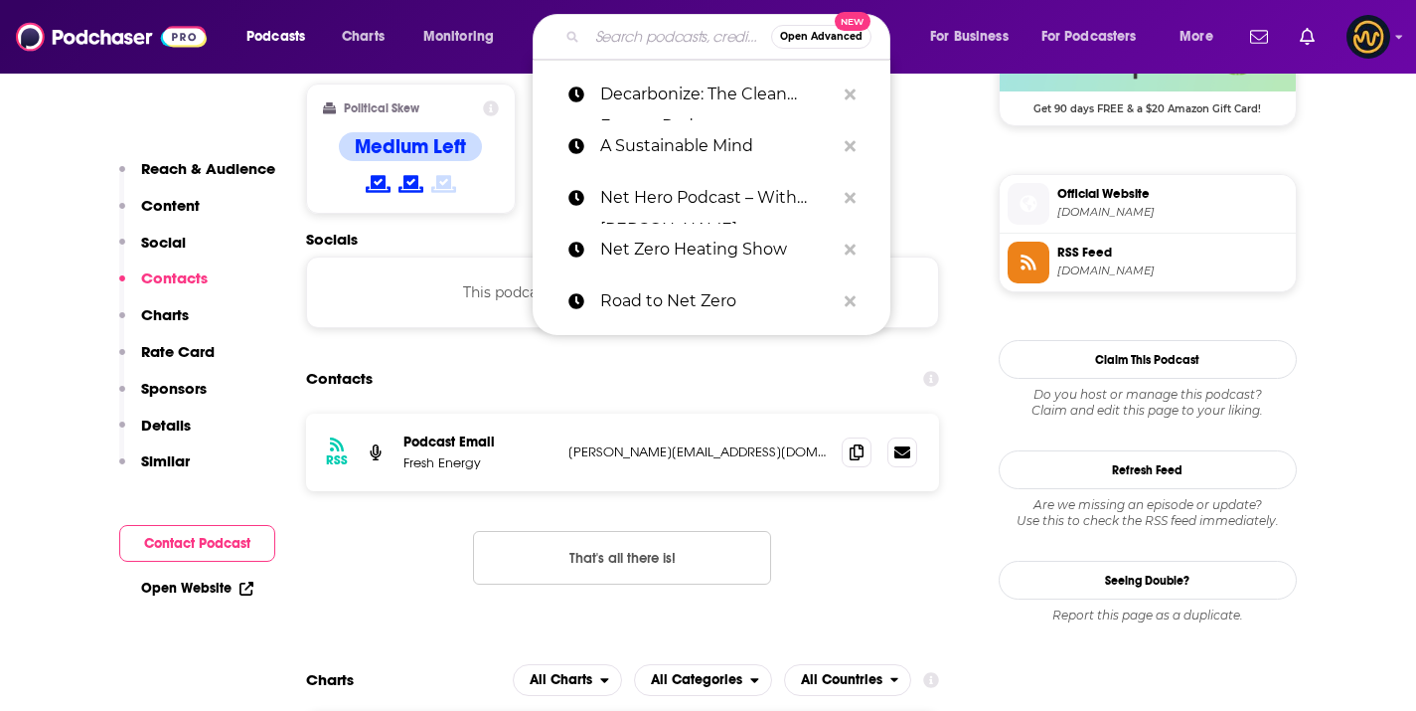
click at [621, 50] on input "Search podcasts, credits, & more..." at bounding box center [679, 37] width 184 height 32
paste input "Energy Gang"
type input "Energy Gang"
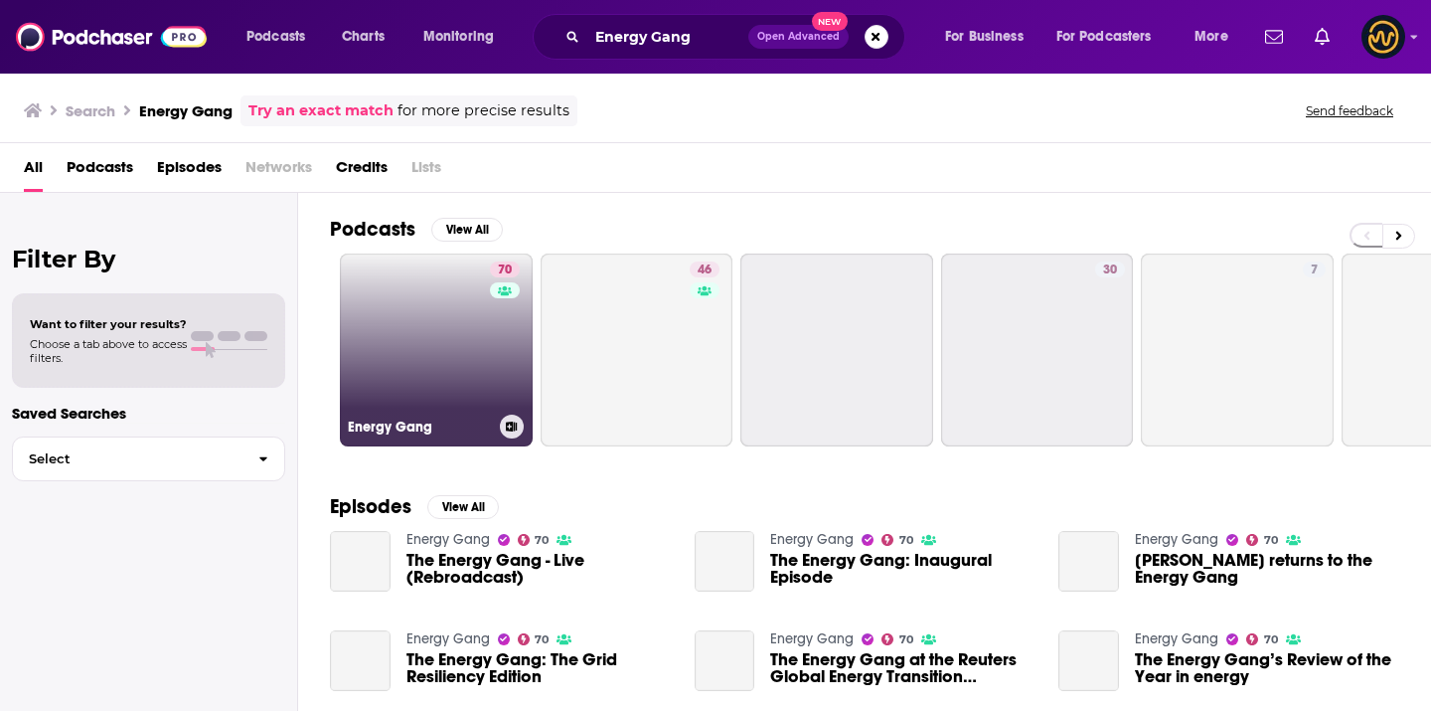
click at [384, 414] on div "Energy Gang" at bounding box center [436, 426] width 177 height 24
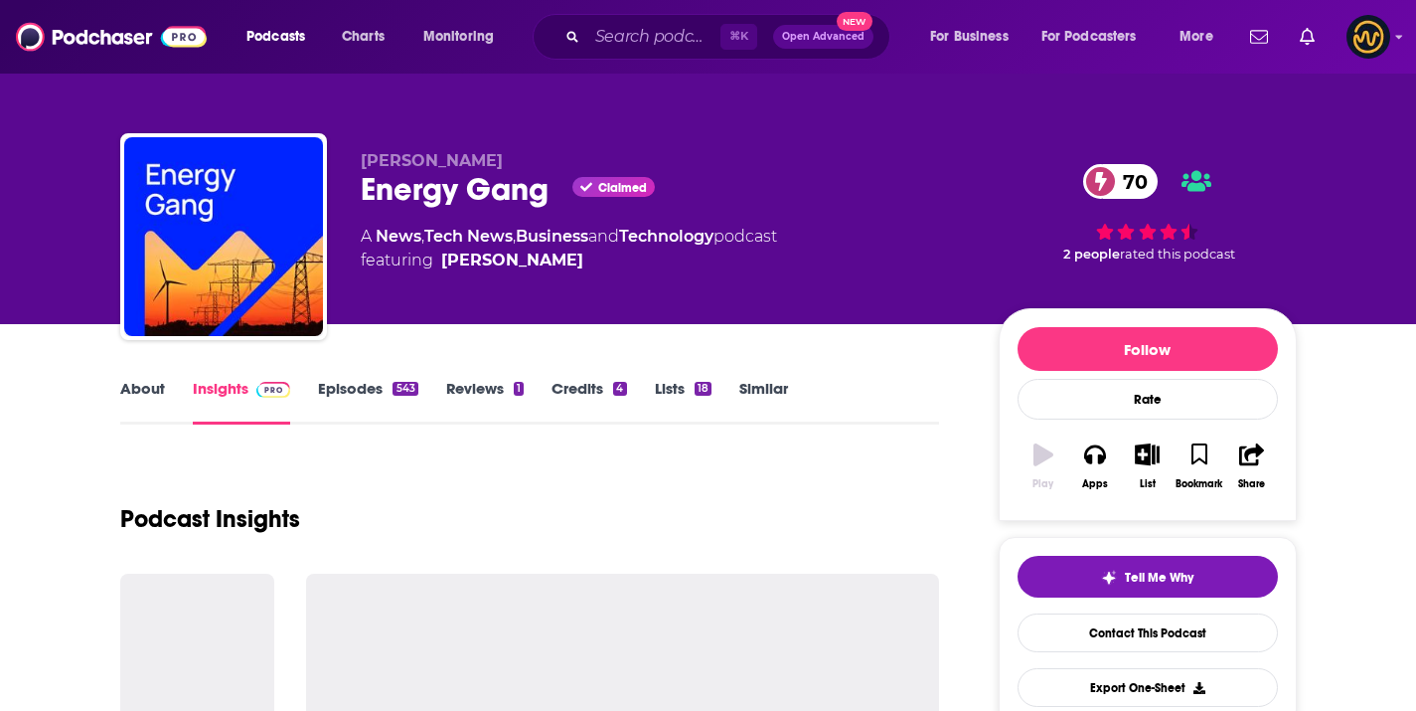
drag, startPoint x: 358, startPoint y: 155, endPoint x: 504, endPoint y: 158, distance: 146.1
click at [504, 158] on div "Wood Mackenzie Energy Gang Claimed 70 A News , Tech News , Business and Technol…" at bounding box center [708, 240] width 1177 height 215
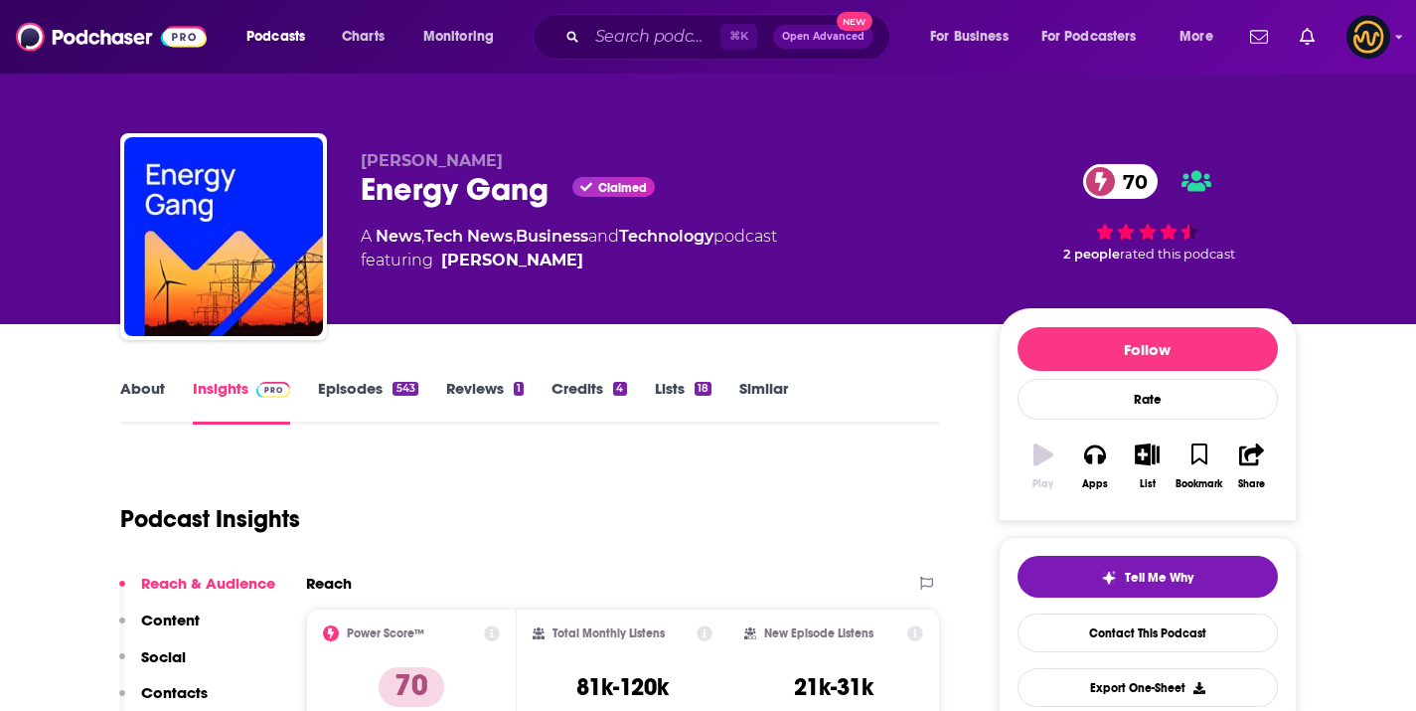
copy span "[PERSON_NAME]"
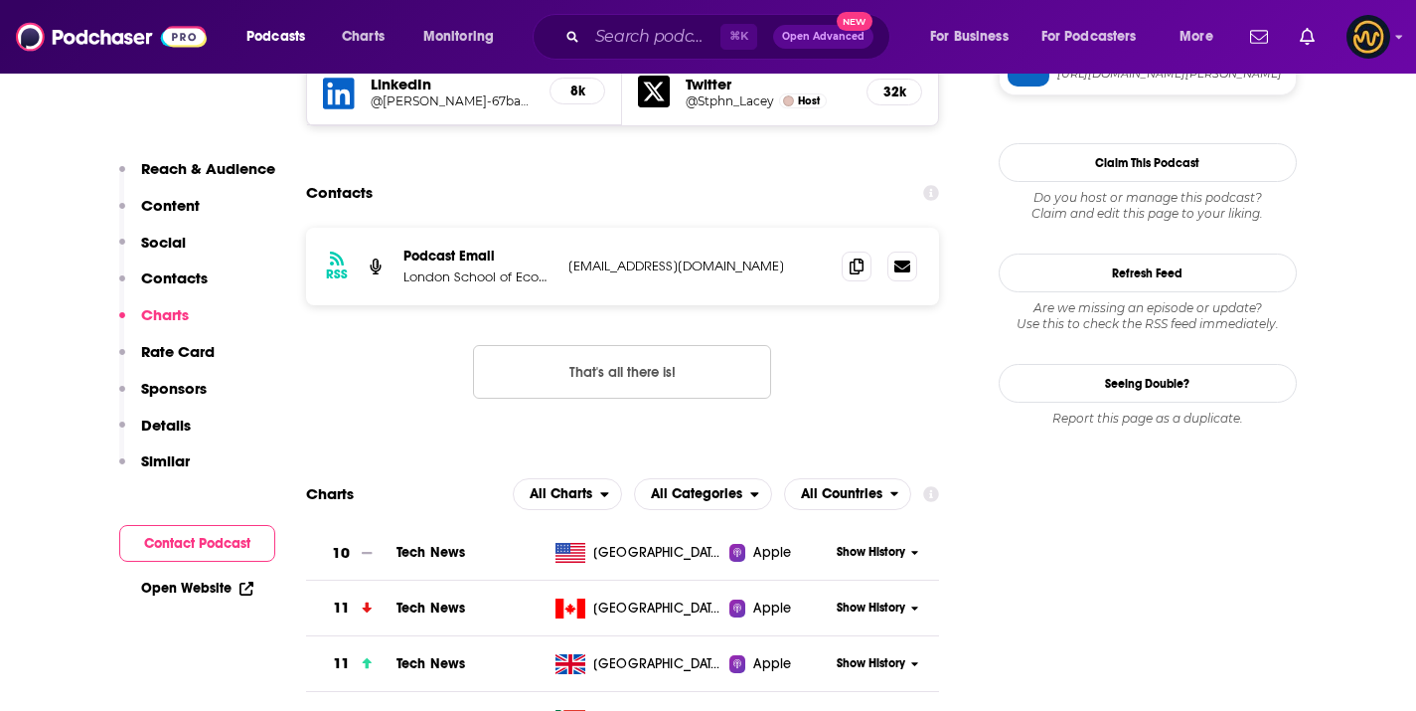
scroll to position [1799, 0]
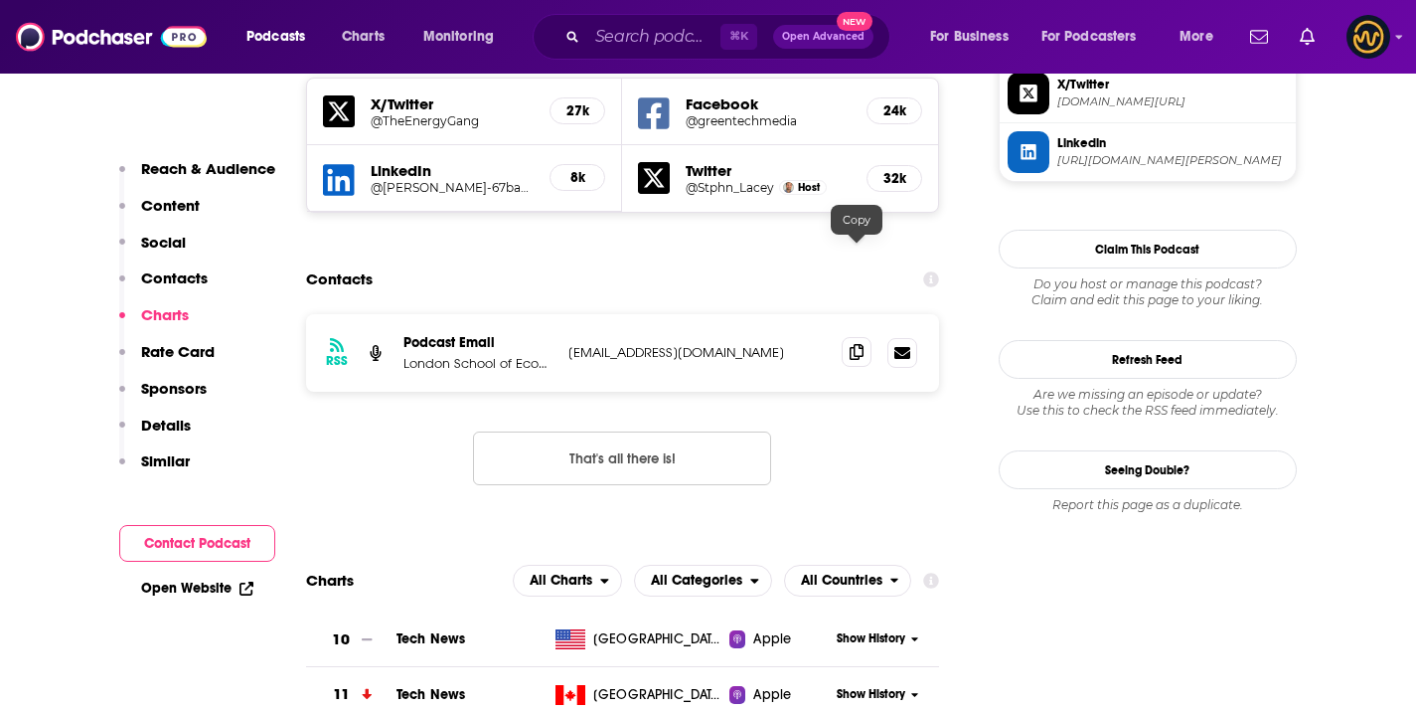
click at [856, 344] on icon at bounding box center [857, 352] width 14 height 16
click at [625, 57] on div "⌘ K Open Advanced New" at bounding box center [712, 37] width 358 height 46
click at [627, 54] on div "⌘ K Open Advanced New" at bounding box center [712, 37] width 358 height 46
click at [627, 53] on div "⌘ K Open Advanced New" at bounding box center [712, 37] width 358 height 46
click at [640, 36] on input "Search podcasts, credits, & more..." at bounding box center [653, 37] width 133 height 32
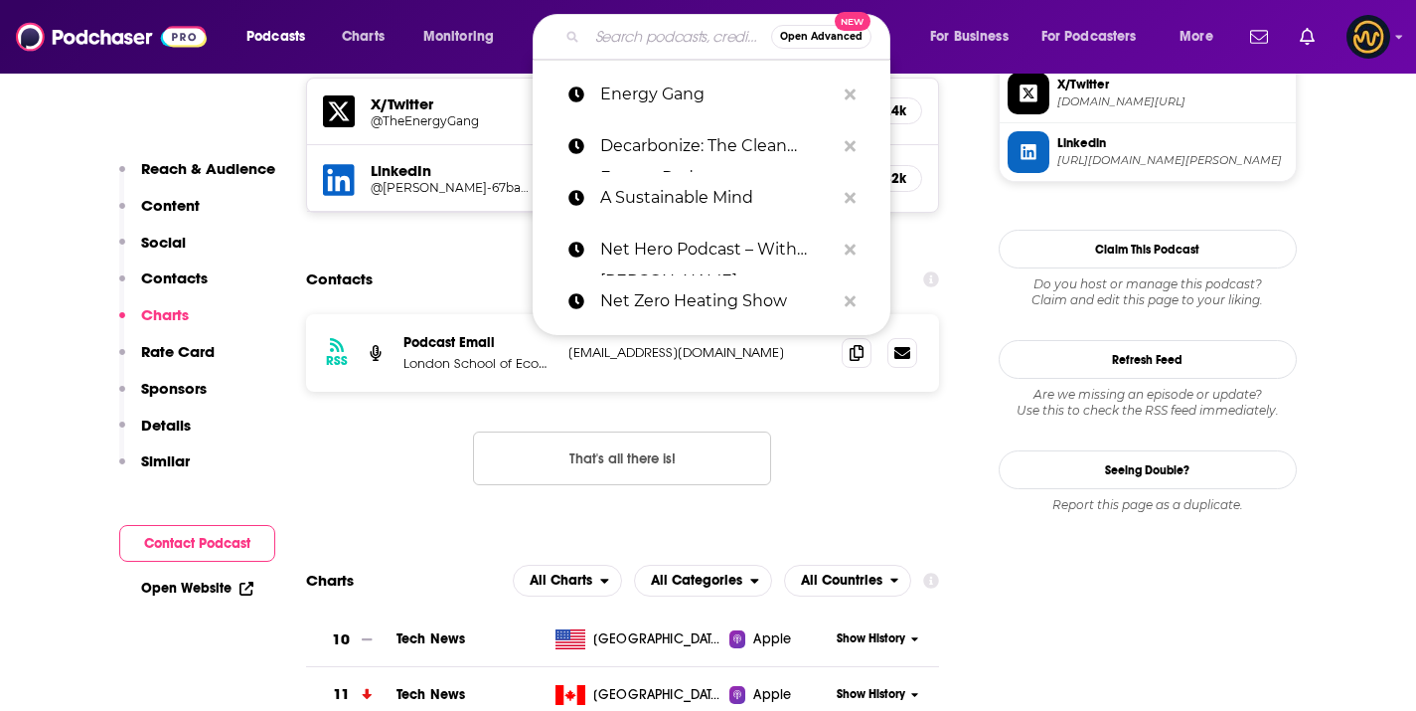
paste input "Energy Policy Now"
type input "Energy Policy Now"
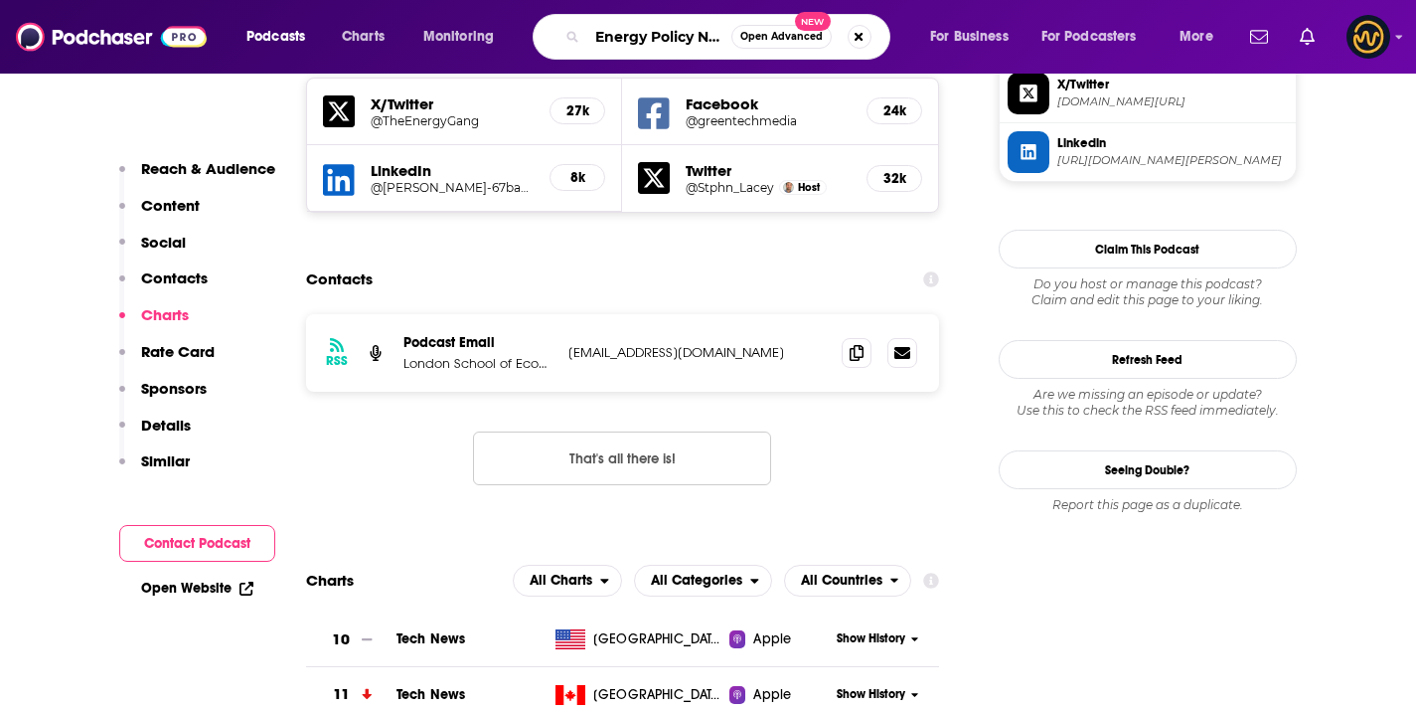
scroll to position [0, 10]
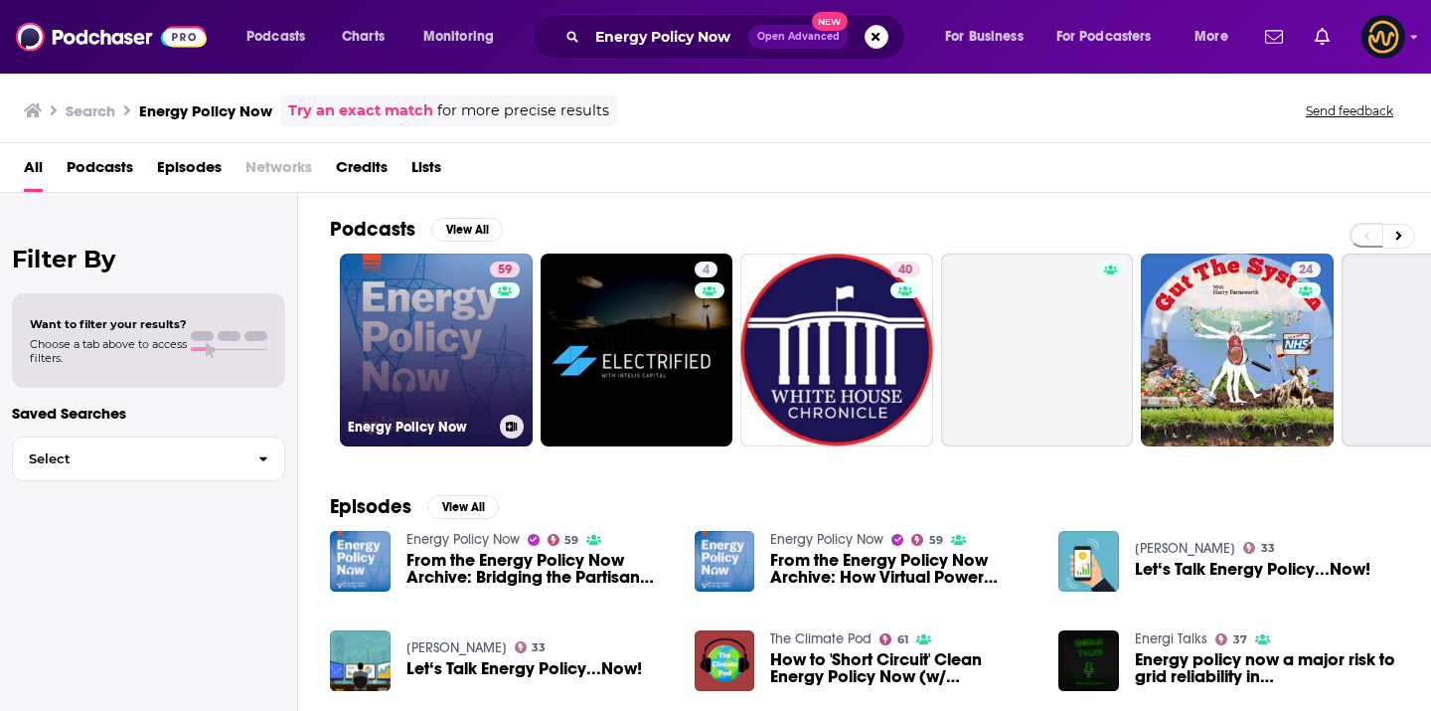
click at [503, 388] on div "59" at bounding box center [507, 337] width 35 height 153
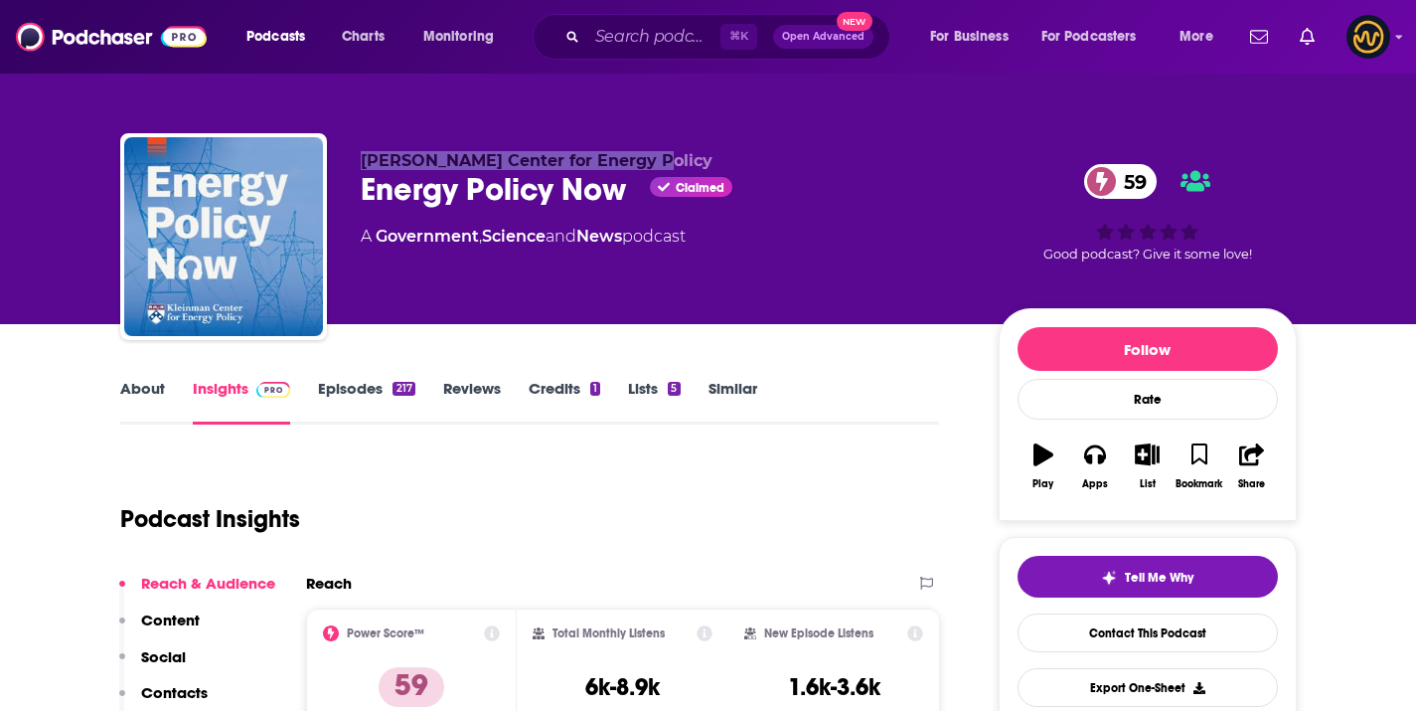
copy span "[PERSON_NAME] Center for Energy Policy"
drag, startPoint x: 343, startPoint y: 155, endPoint x: 657, endPoint y: 160, distance: 314.1
click at [657, 160] on div "[PERSON_NAME] Center for Energy Policy Energy Policy Now Claimed 59 A Governmen…" at bounding box center [708, 240] width 1177 height 215
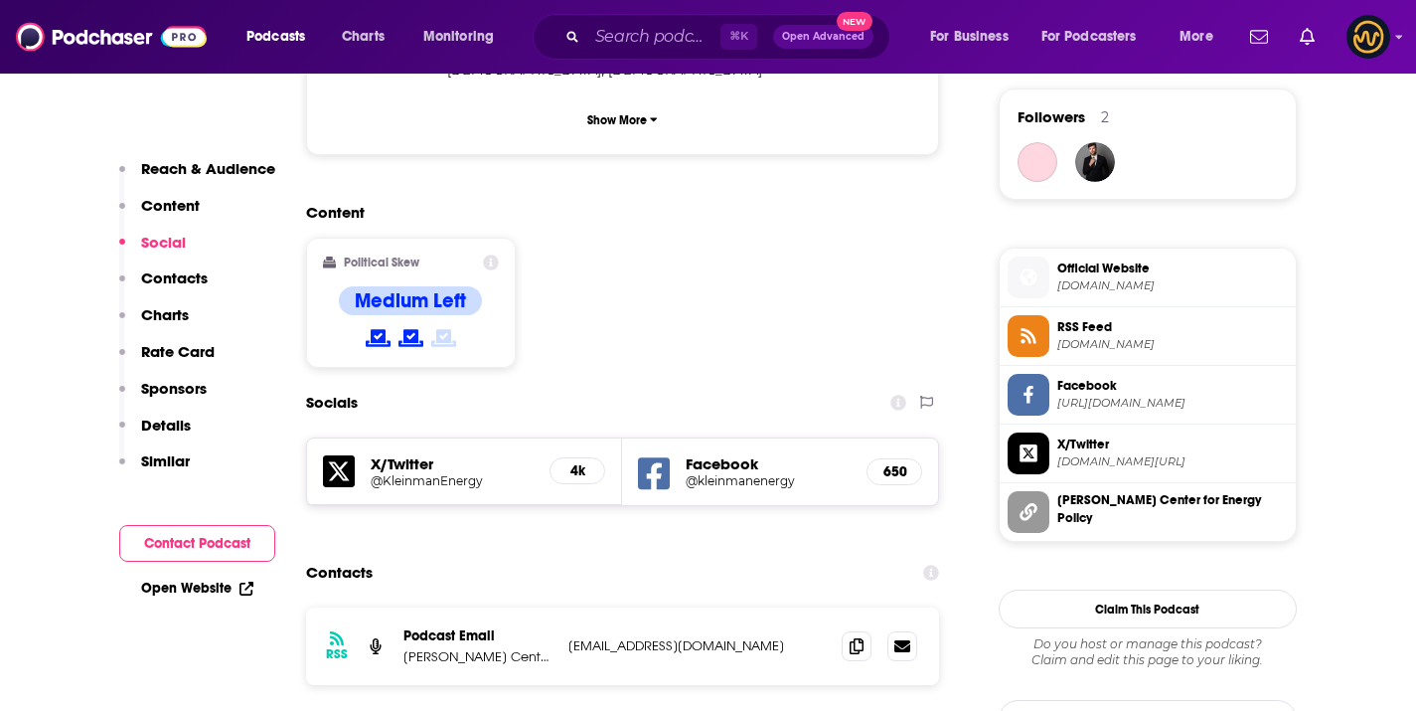
scroll to position [1478, 0]
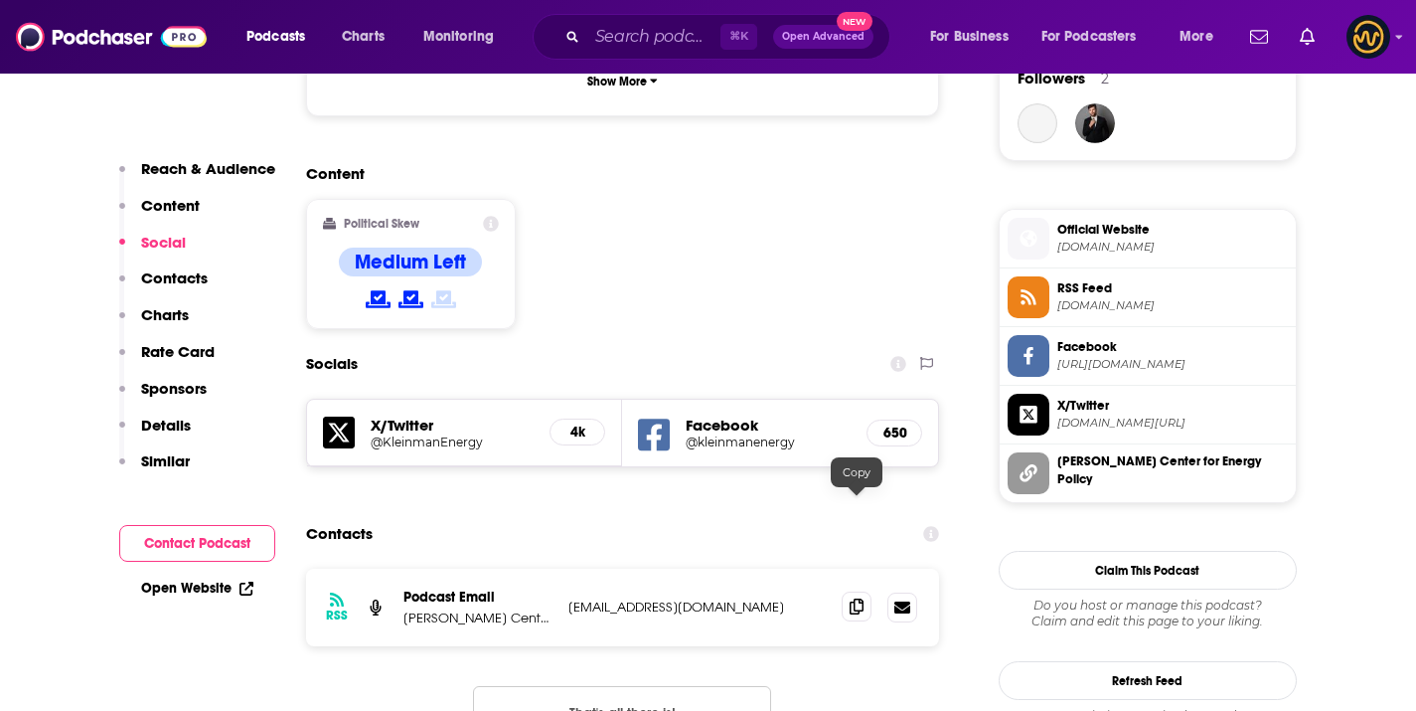
click at [868, 591] on span at bounding box center [857, 606] width 30 height 30
click at [651, 42] on input "Search podcasts, credits, & more..." at bounding box center [653, 37] width 133 height 32
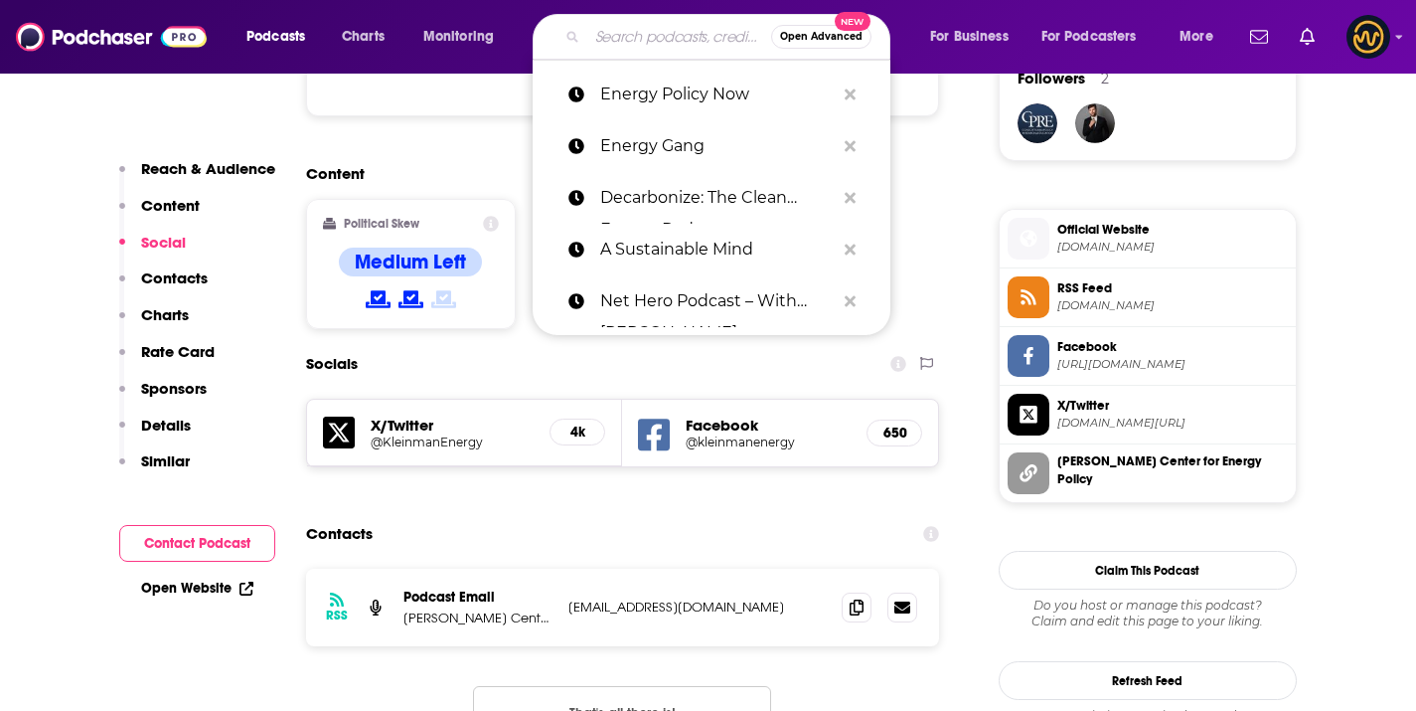
paste input "Catalyst with [PERSON_NAME]"
type input "Catalyst with [PERSON_NAME]"
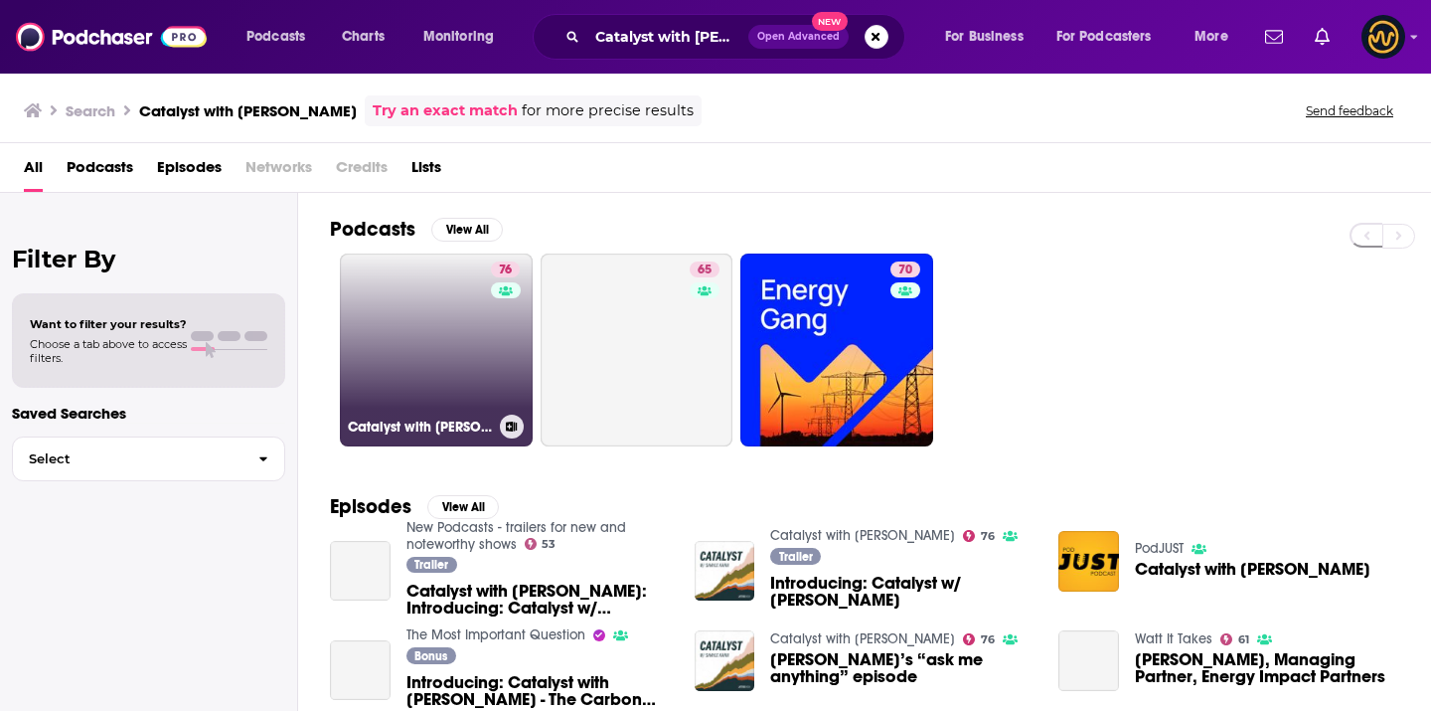
click at [426, 306] on link "76 Catalyst with [PERSON_NAME]" at bounding box center [436, 349] width 193 height 193
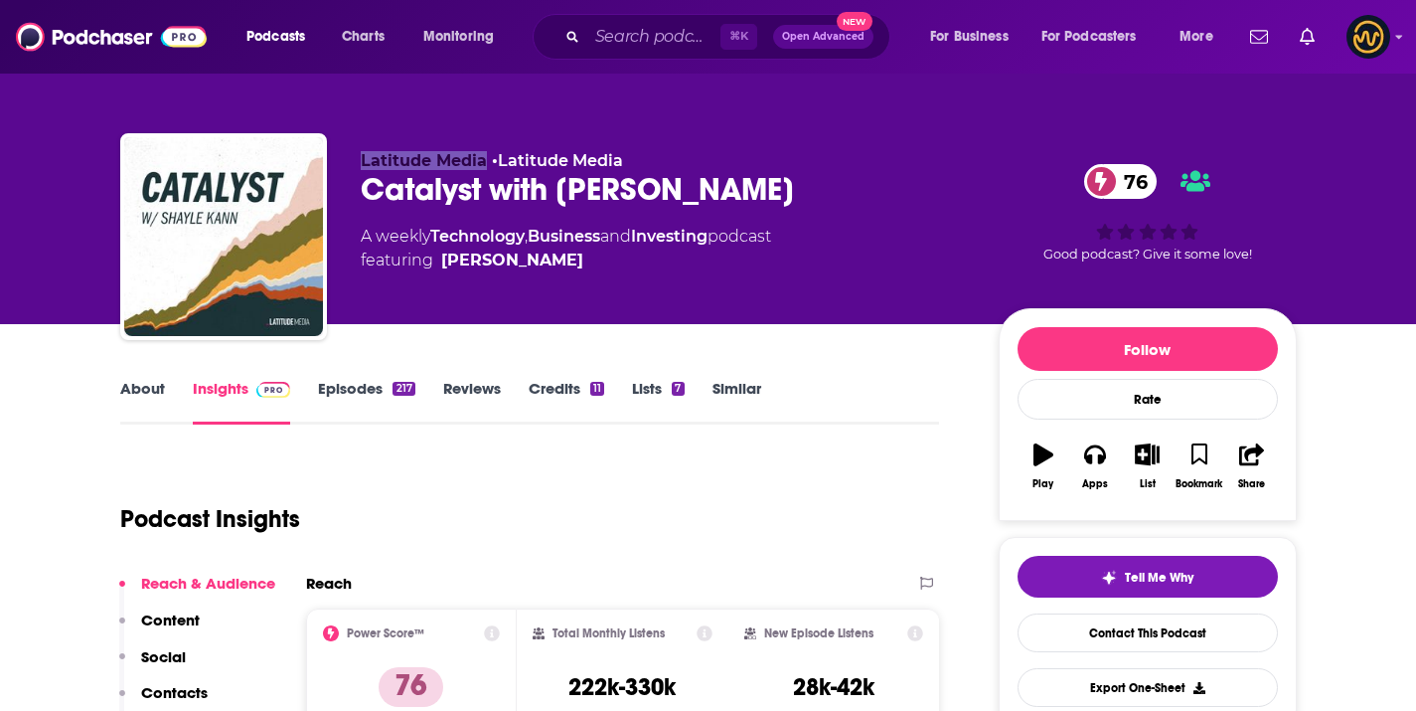
drag, startPoint x: 353, startPoint y: 165, endPoint x: 485, endPoint y: 163, distance: 132.2
click at [485, 163] on div "Latitude Media • Latitude Media Catalyst with [PERSON_NAME] 76 A weekly Technol…" at bounding box center [708, 240] width 1177 height 215
copy span "Latitude Media"
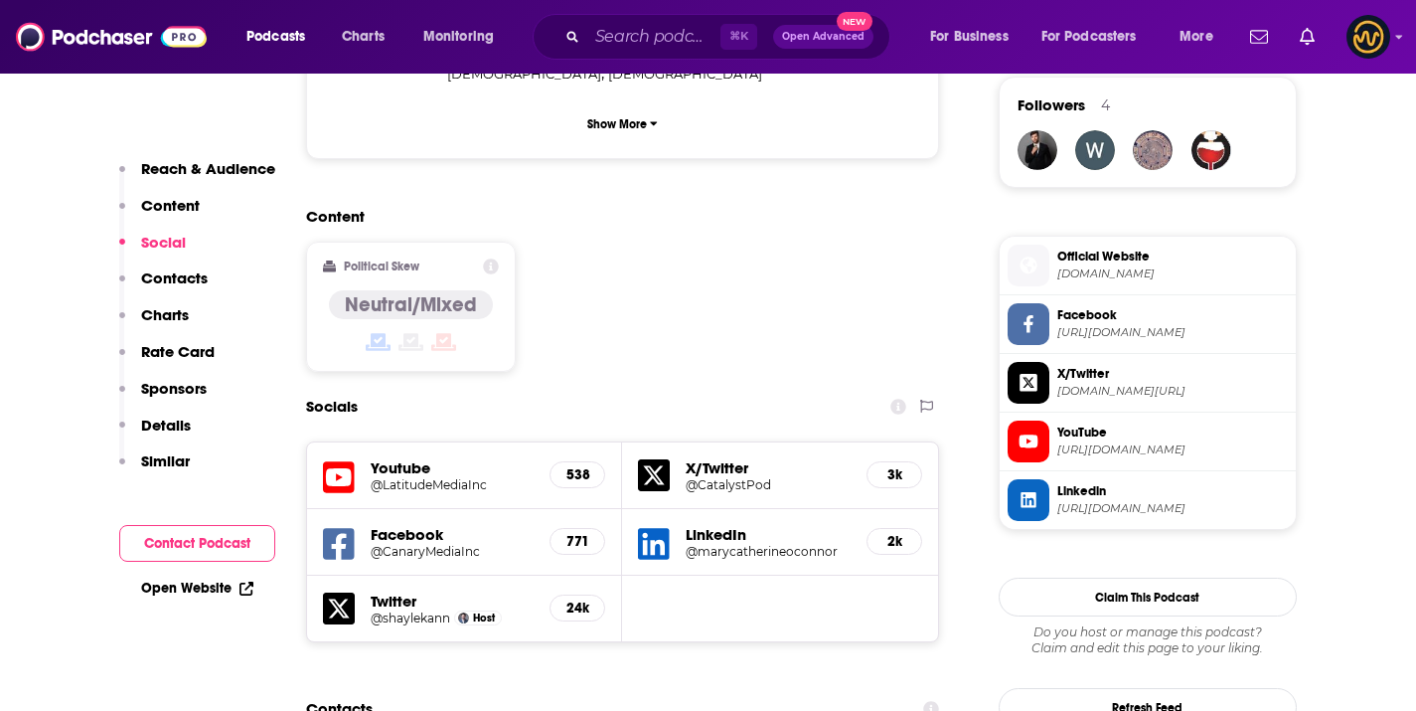
scroll to position [1845, 0]
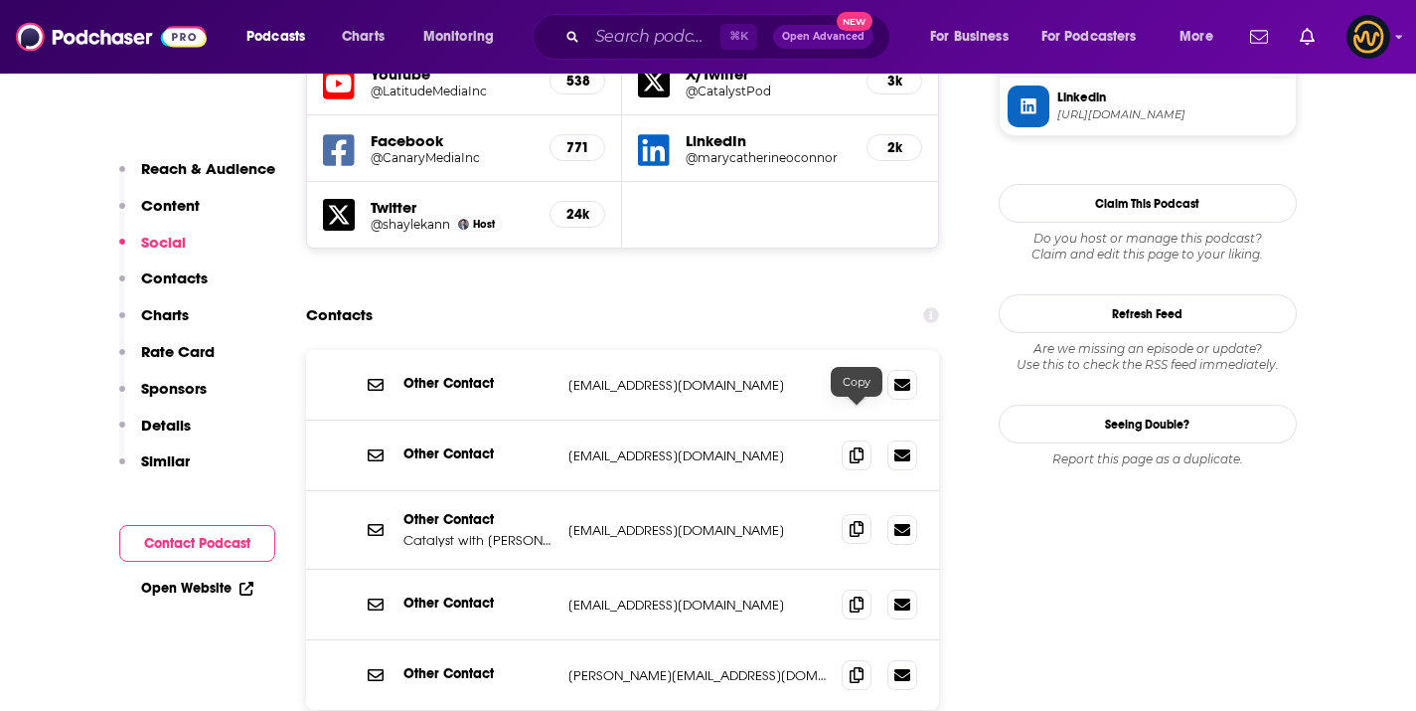
click at [858, 521] on icon at bounding box center [857, 529] width 14 height 16
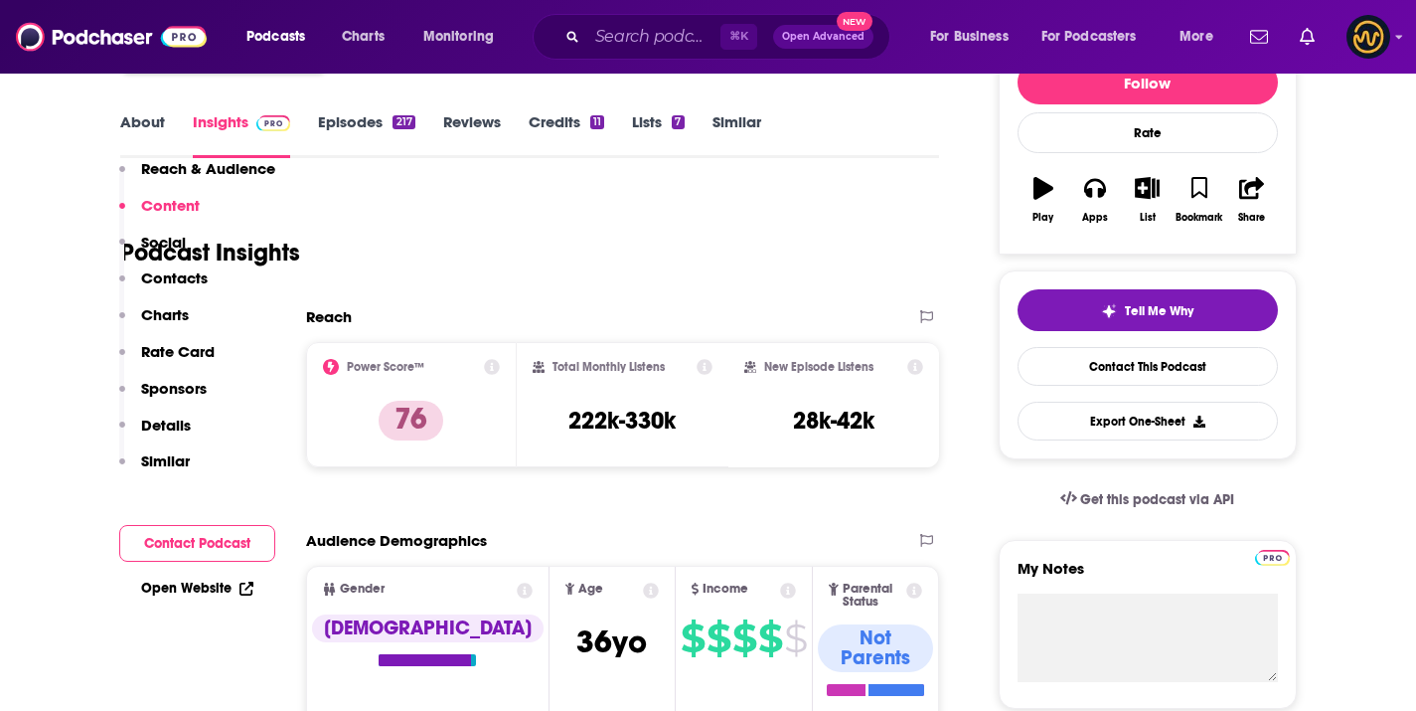
scroll to position [0, 0]
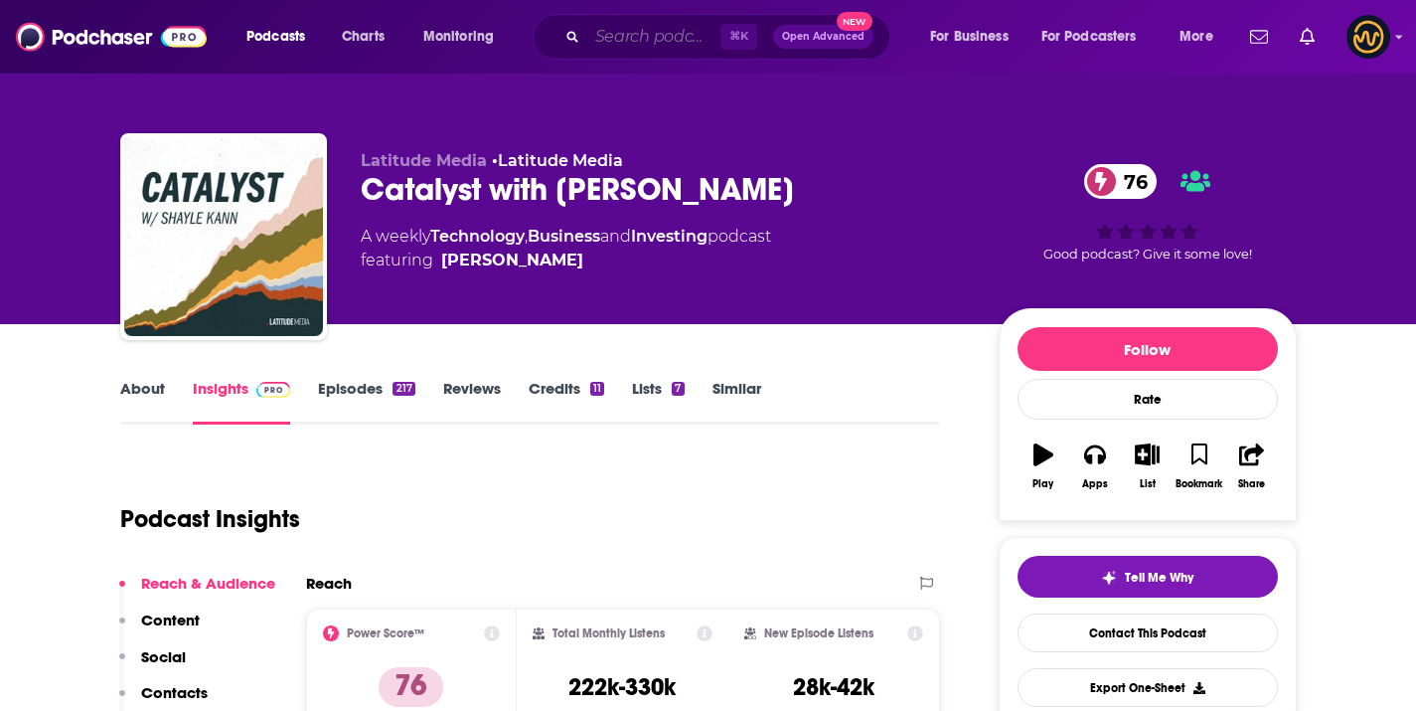
click at [680, 30] on input "Search podcasts, credits, & more..." at bounding box center [653, 37] width 133 height 32
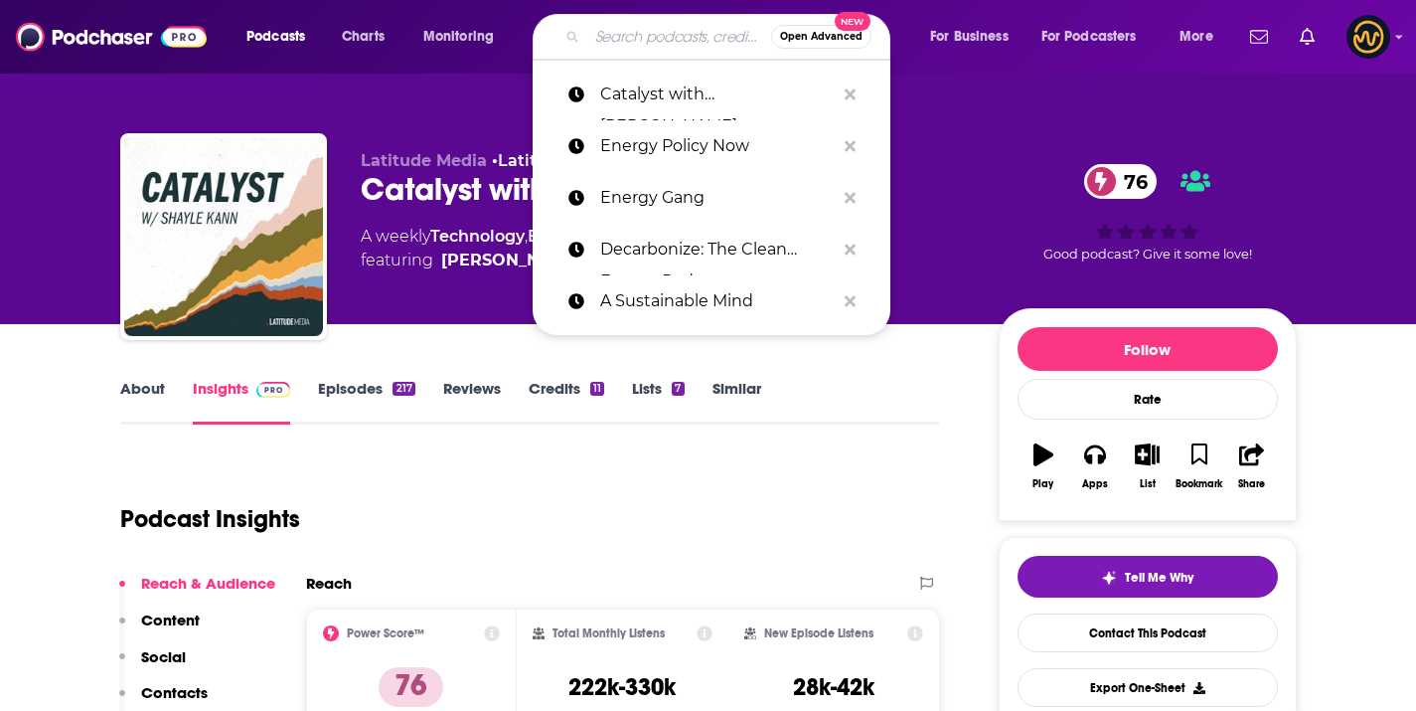
paste input "Plugging In!"
type input "Plugging In!"
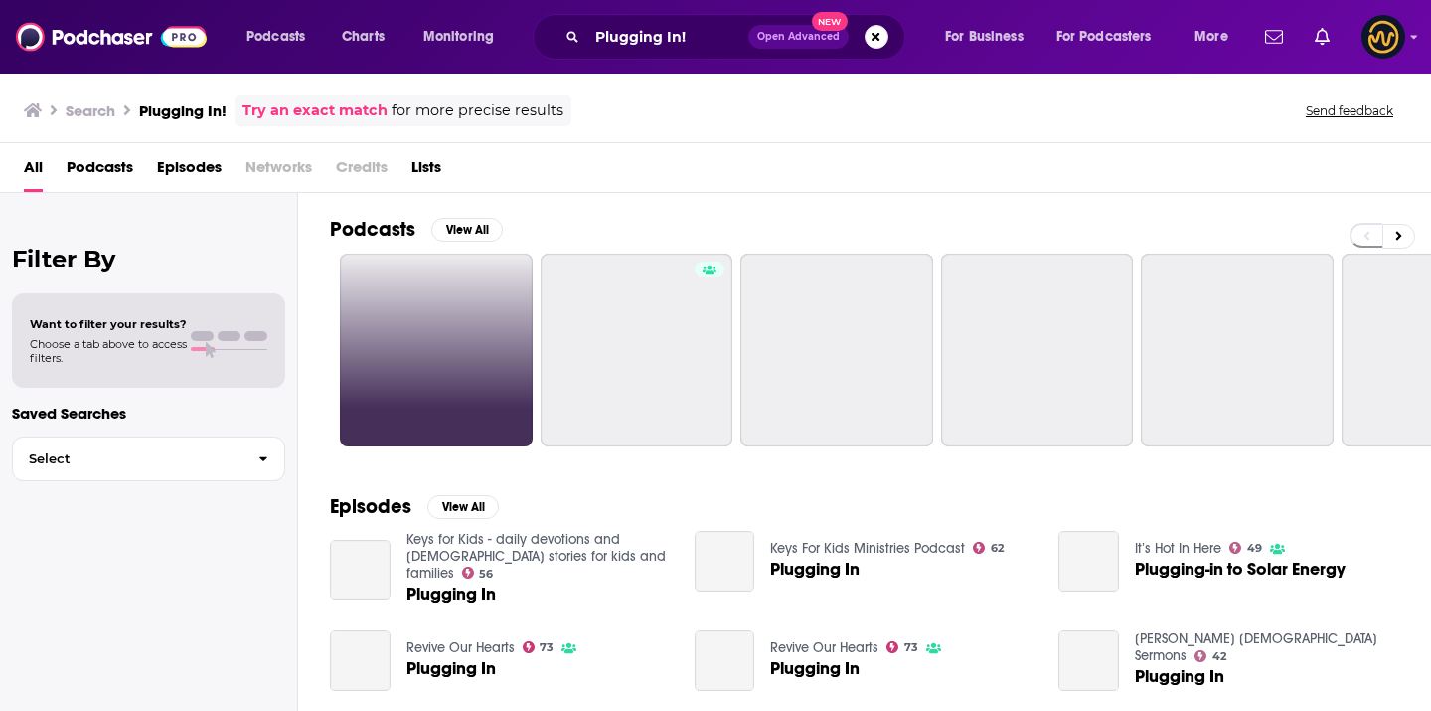
click at [390, 270] on link at bounding box center [436, 349] width 193 height 193
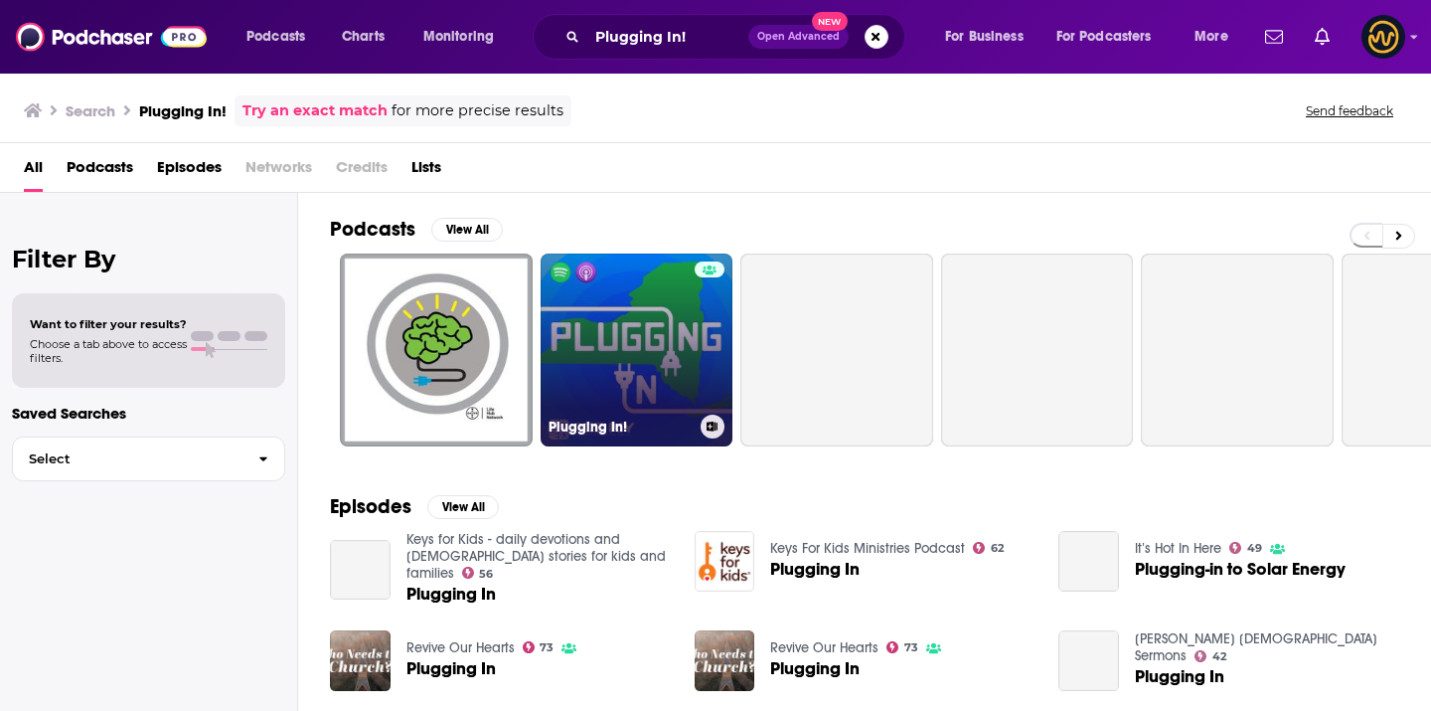
click at [600, 321] on link "Plugging In!" at bounding box center [637, 349] width 193 height 193
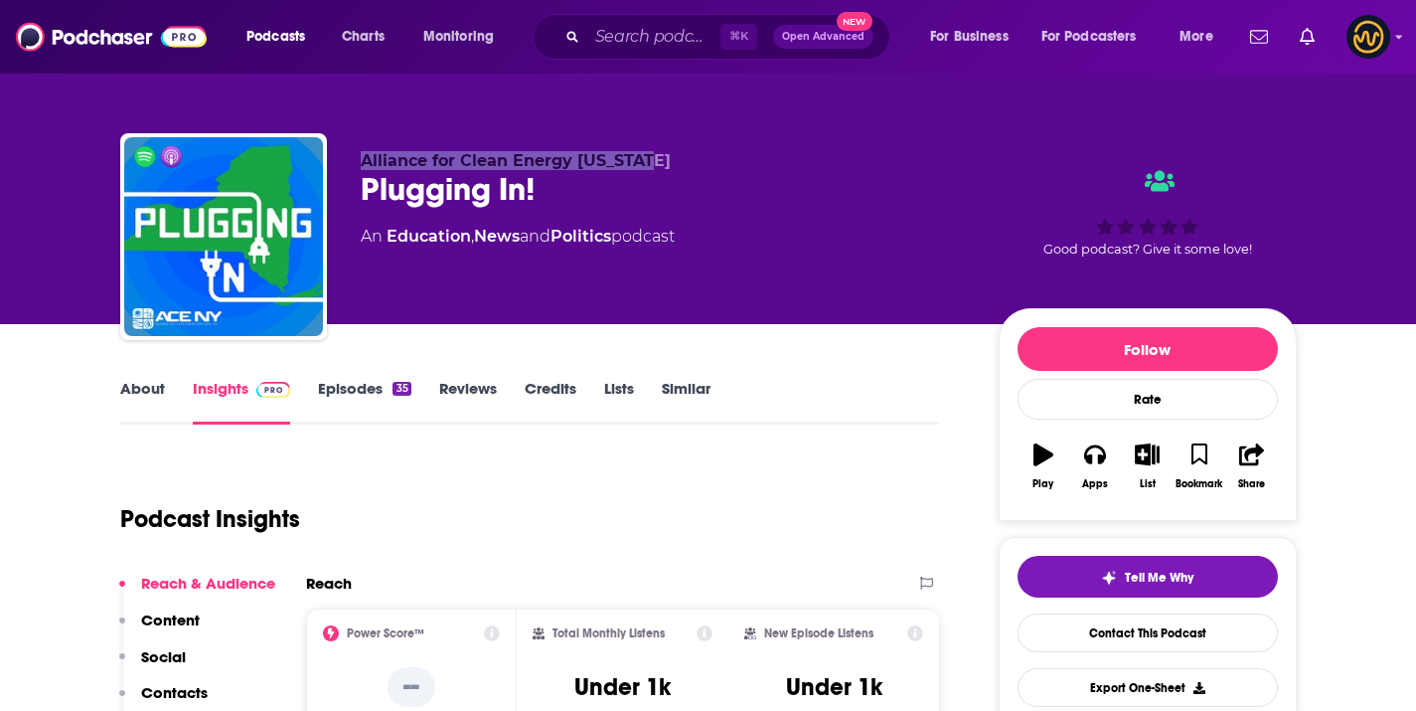
drag, startPoint x: 358, startPoint y: 162, endPoint x: 679, endPoint y: 162, distance: 321.1
click at [679, 162] on div "Alliance for Clean Energy [US_STATE] Plugging In! An Education , News and Polit…" at bounding box center [708, 240] width 1177 height 215
copy span "Alliance for Clean Energy [US_STATE]"
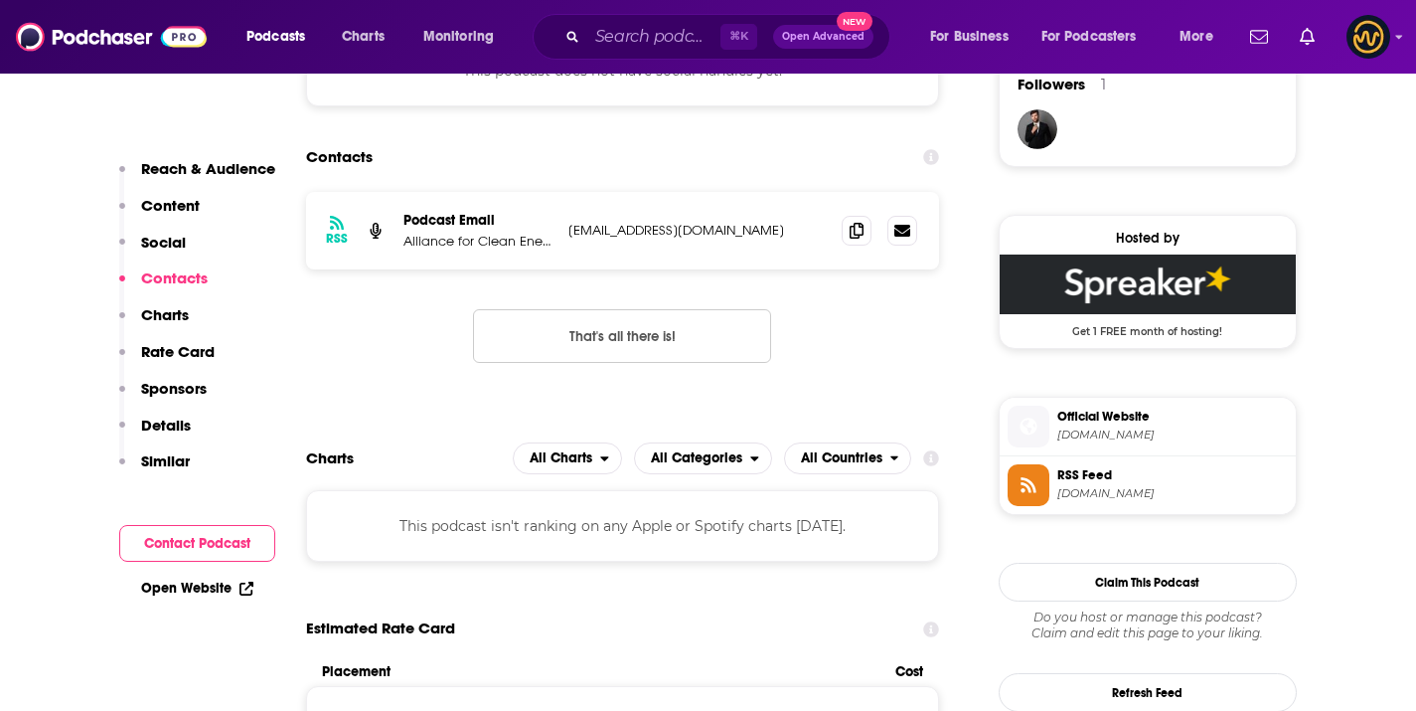
scroll to position [1486, 0]
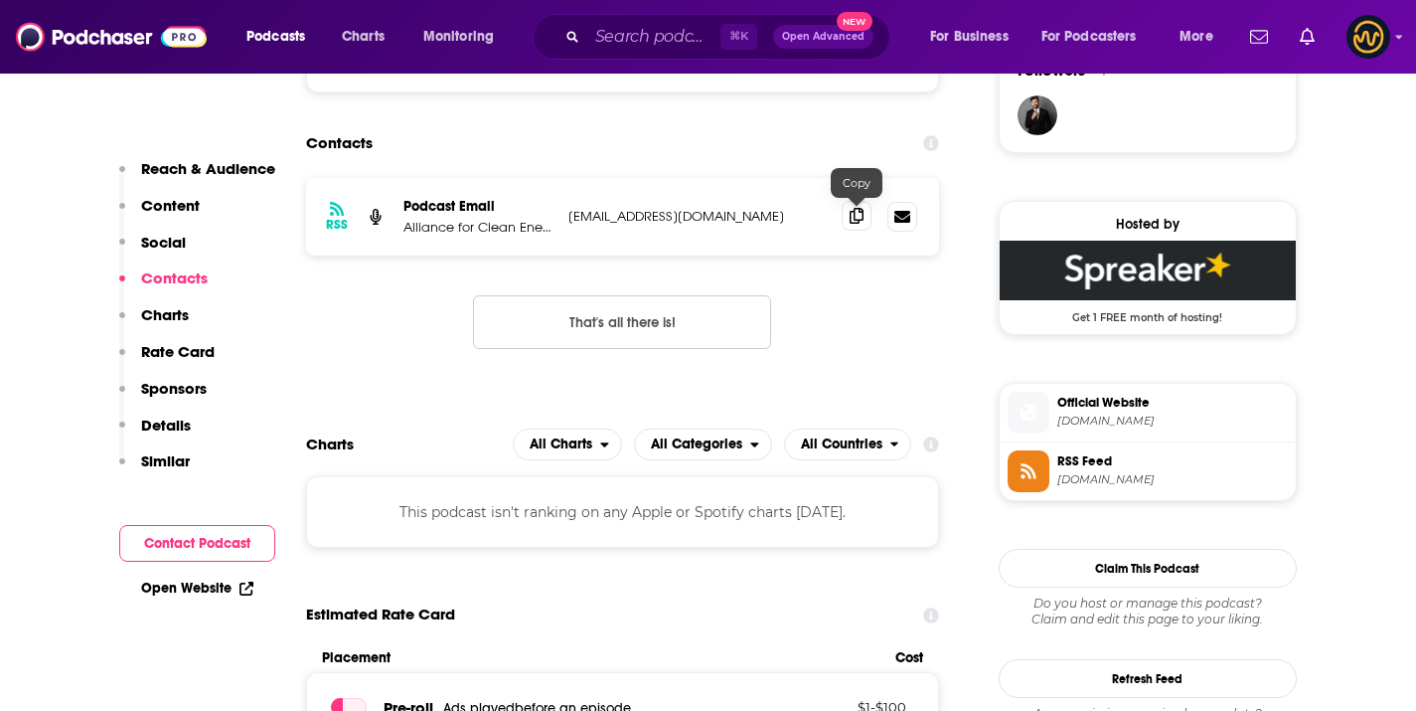
click at [857, 224] on icon at bounding box center [857, 216] width 14 height 16
click at [606, 28] on input "Search podcasts, credits, & more..." at bounding box center [653, 37] width 133 height 32
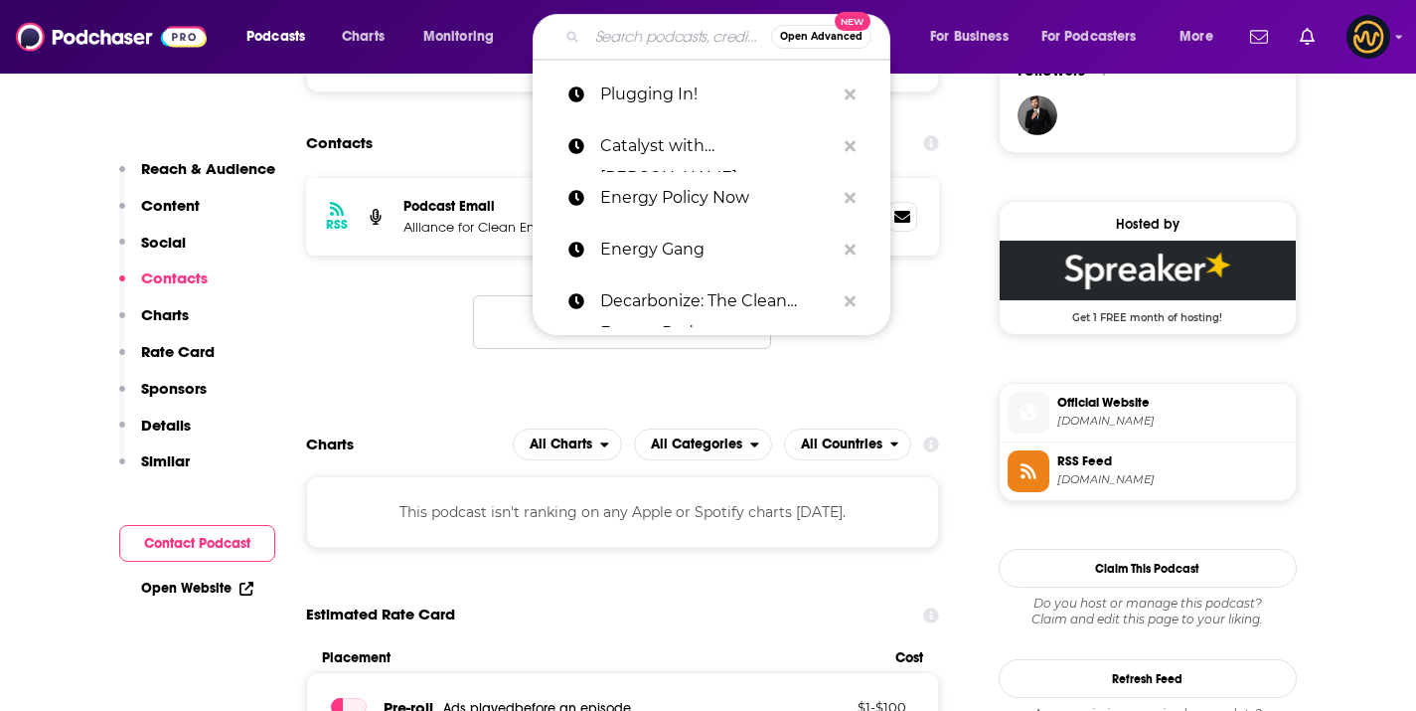
paste input "Columbia Energy Exchange"
type input "Columbia Energy Exchange"
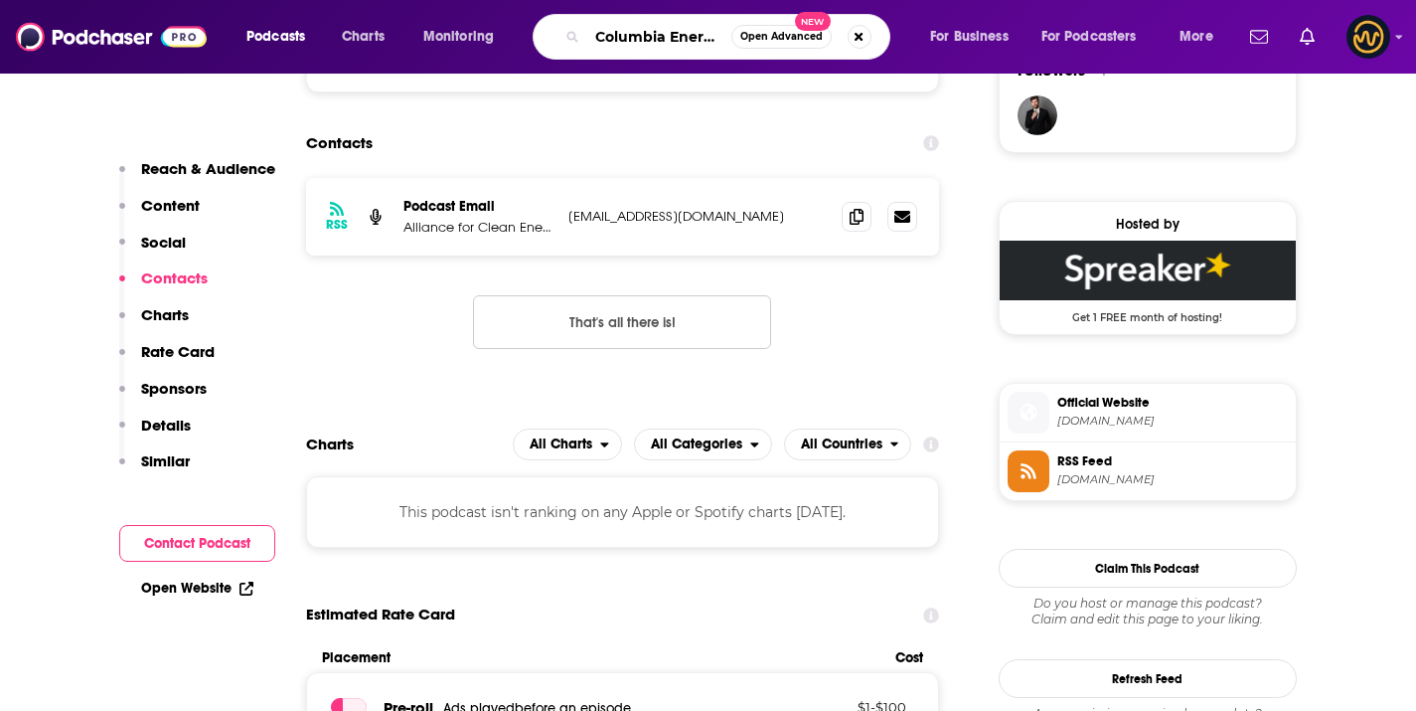
scroll to position [0, 75]
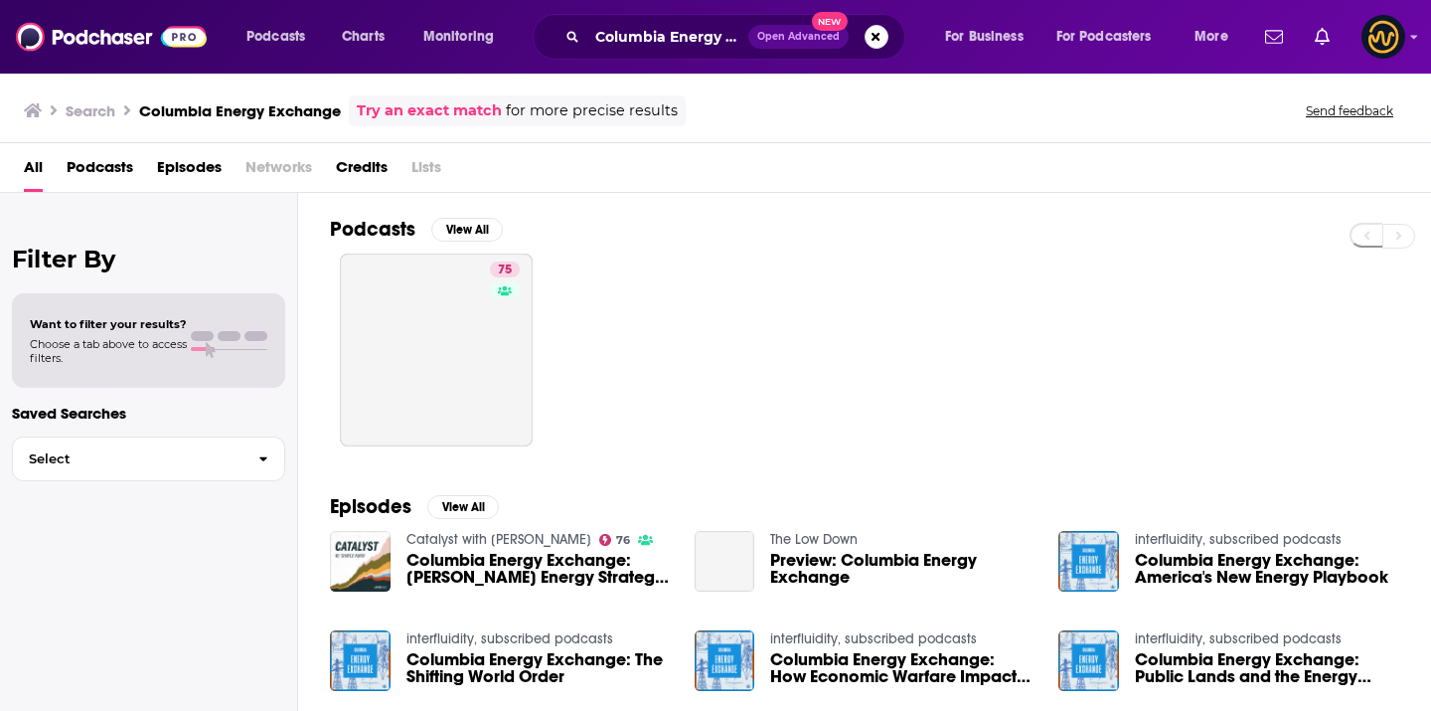
click at [330, 296] on div "75" at bounding box center [880, 349] width 1101 height 193
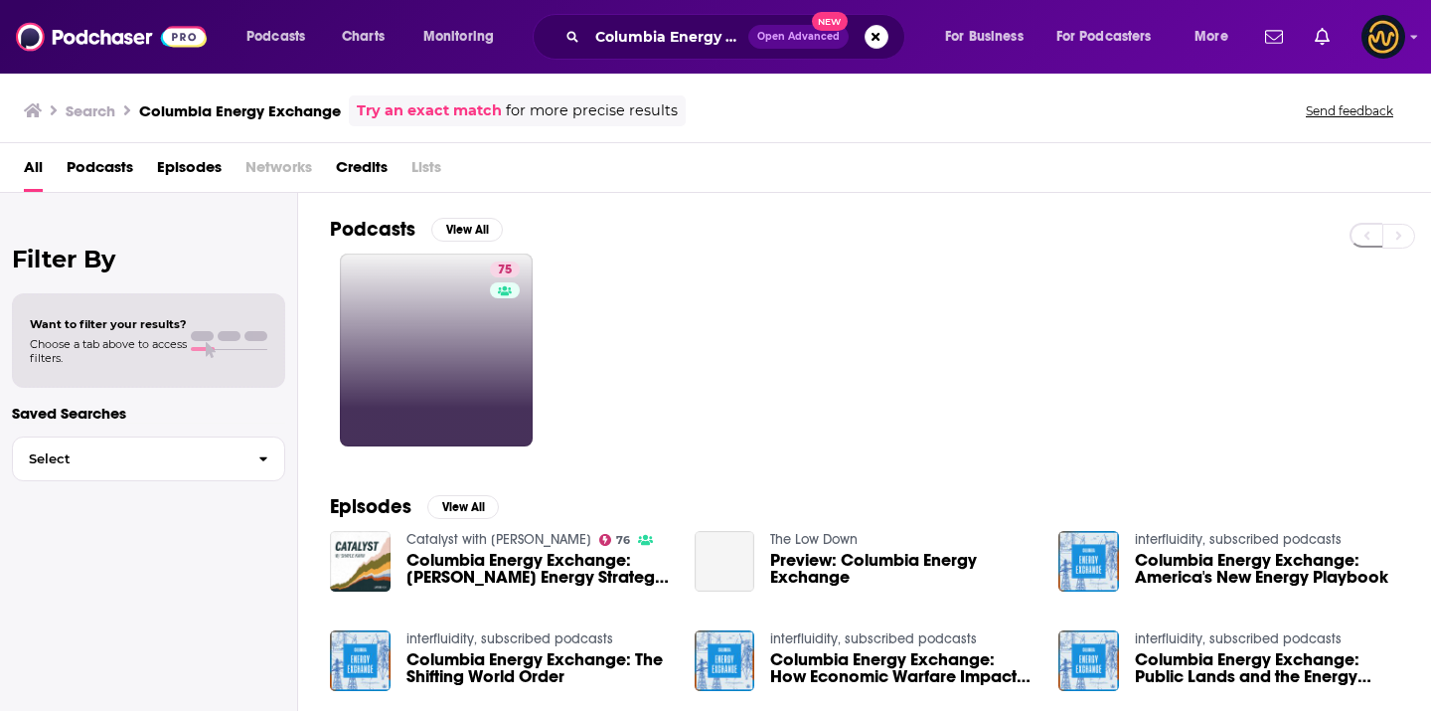
click at [368, 293] on link "75" at bounding box center [436, 349] width 193 height 193
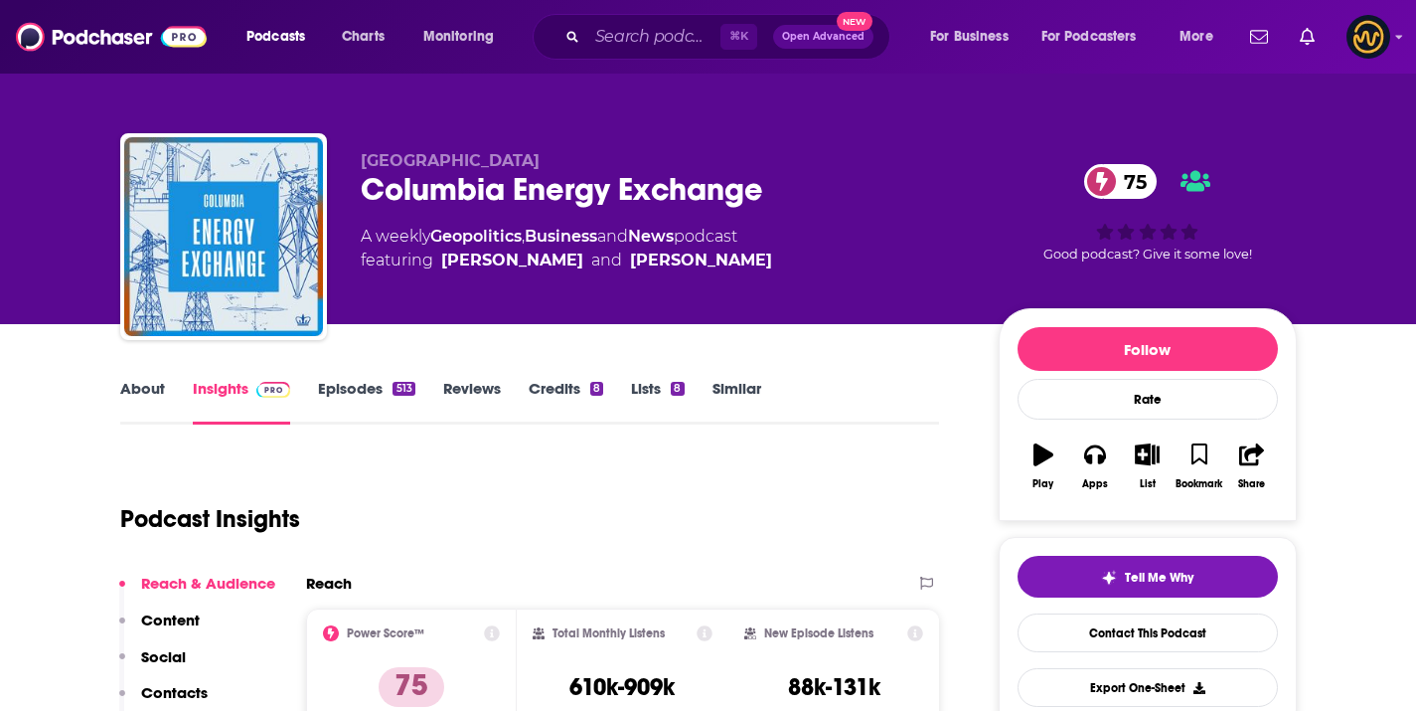
drag, startPoint x: 359, startPoint y: 162, endPoint x: 609, endPoint y: 162, distance: 250.5
click at [609, 162] on div "Columbia University Columbia Energy Exchange 75 A weekly Geopolitics , Business…" at bounding box center [708, 240] width 1177 height 215
copy span "[GEOGRAPHIC_DATA]"
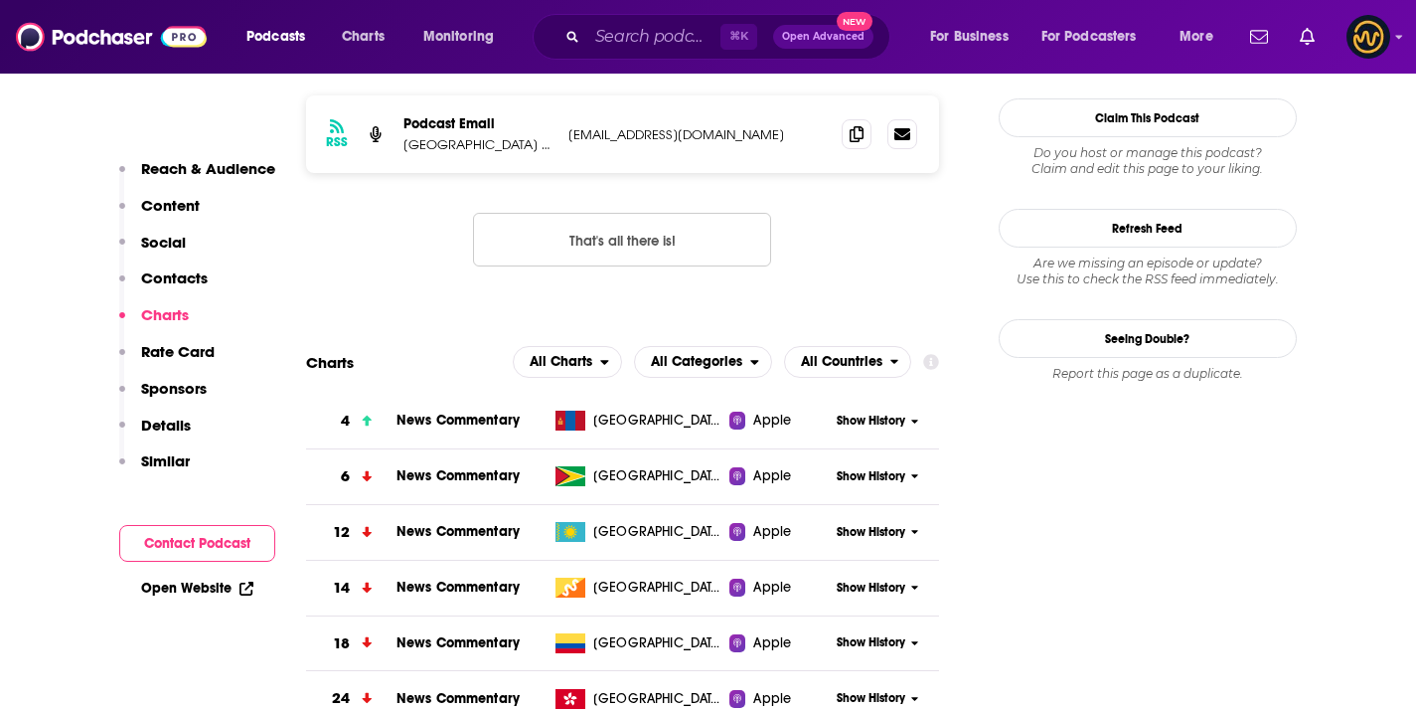
scroll to position [1801, 0]
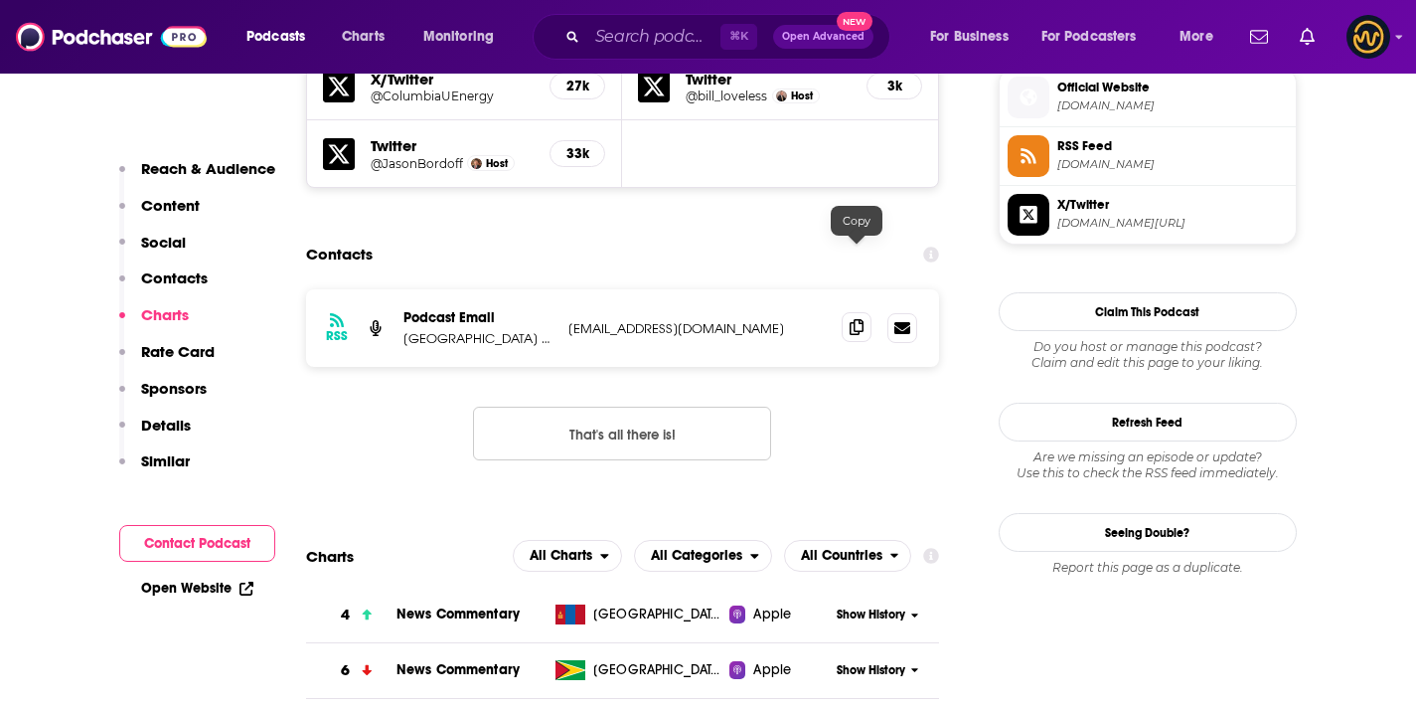
click at [849, 312] on span at bounding box center [857, 327] width 30 height 30
click at [632, 23] on input "Search podcasts, credits, & more..." at bounding box center [653, 37] width 133 height 32
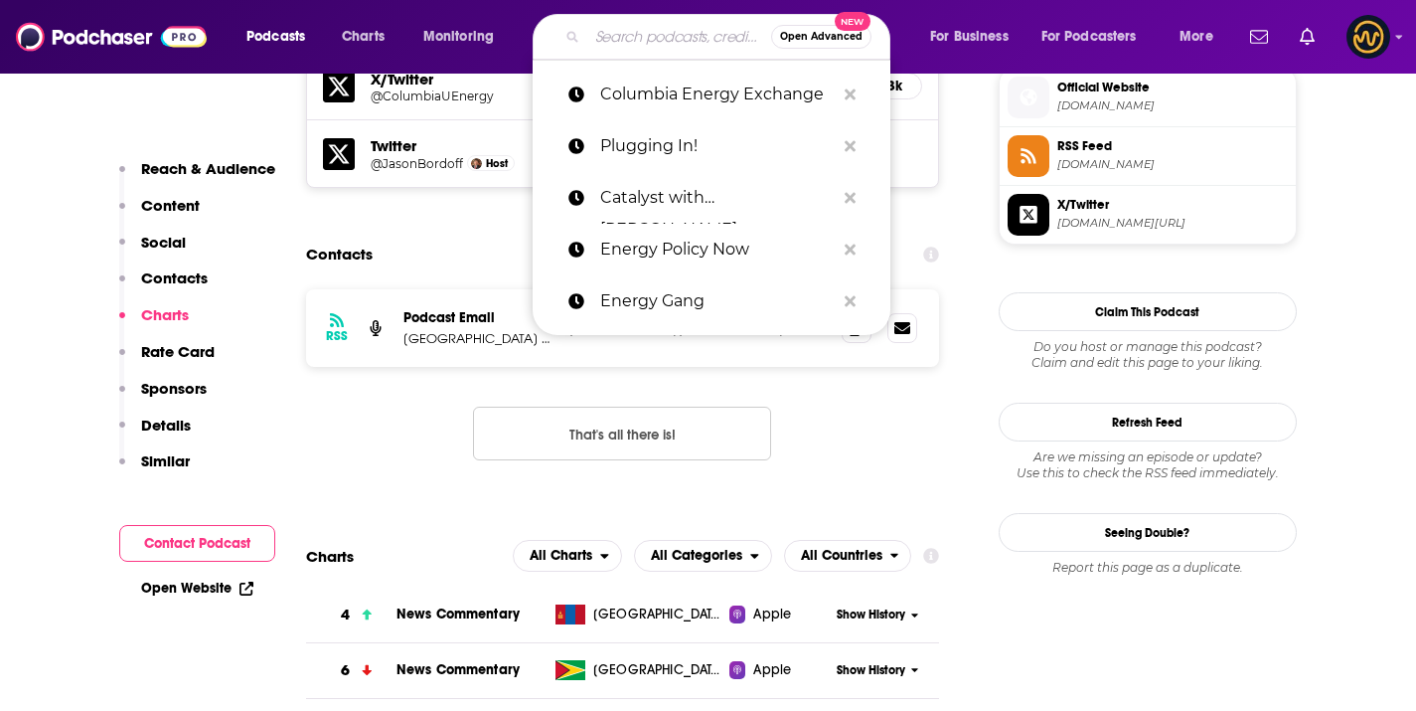
paste input "Good Clean Energy"
type input "Good Clean Energy"
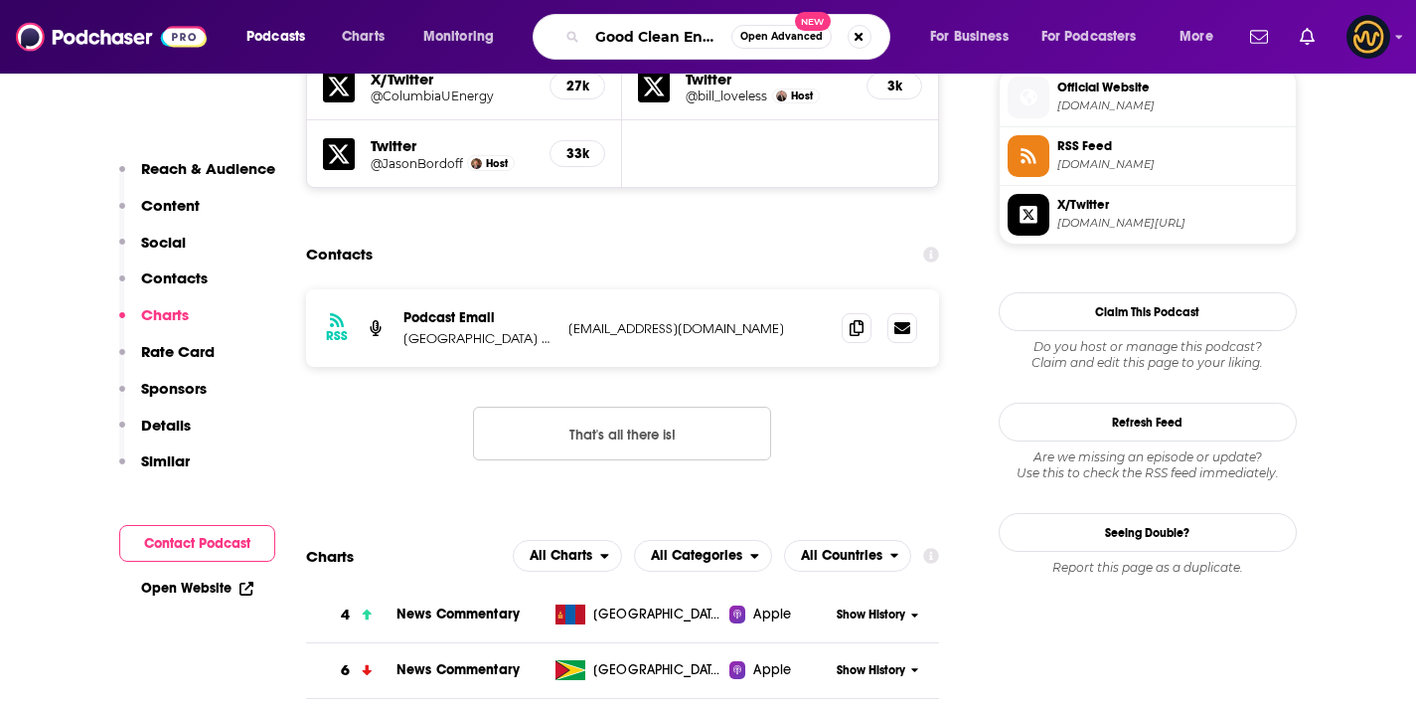
scroll to position [0, 13]
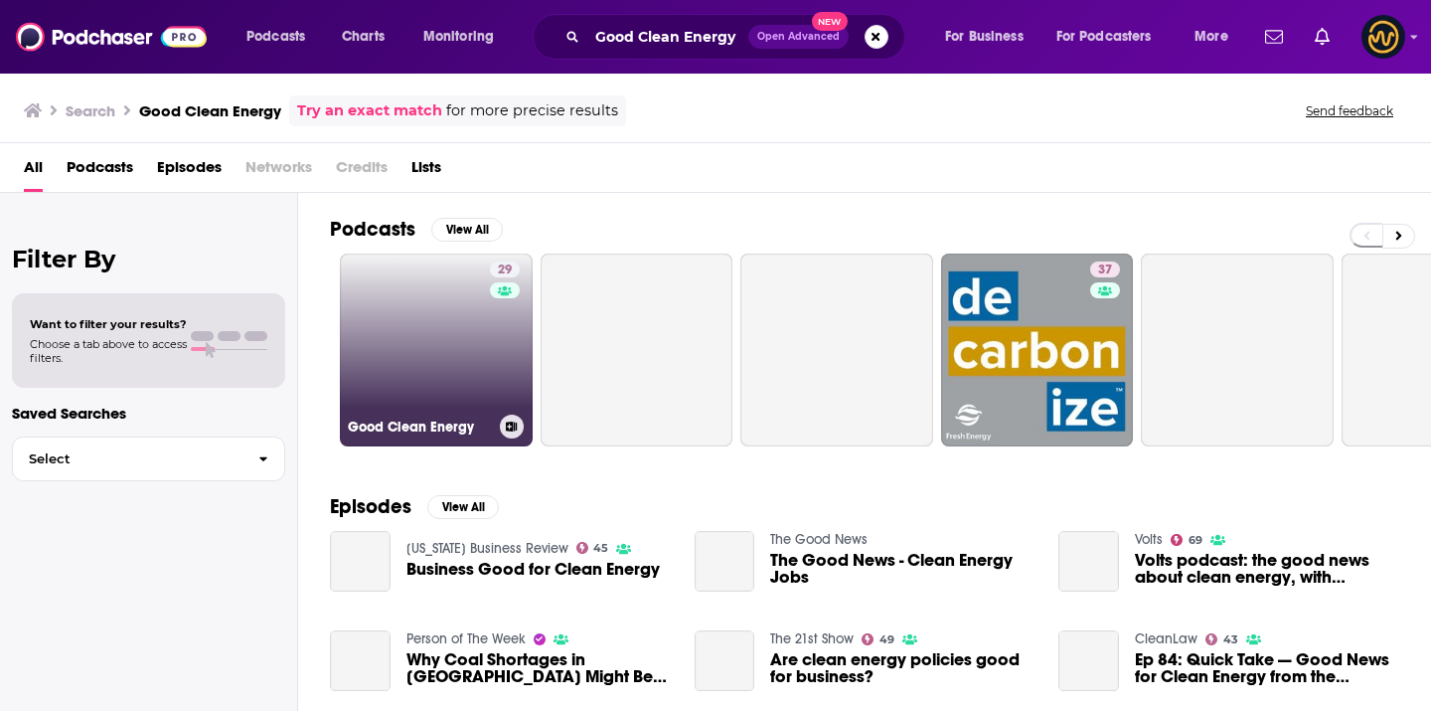
click at [397, 319] on link "29 Good Clean Energy" at bounding box center [436, 349] width 193 height 193
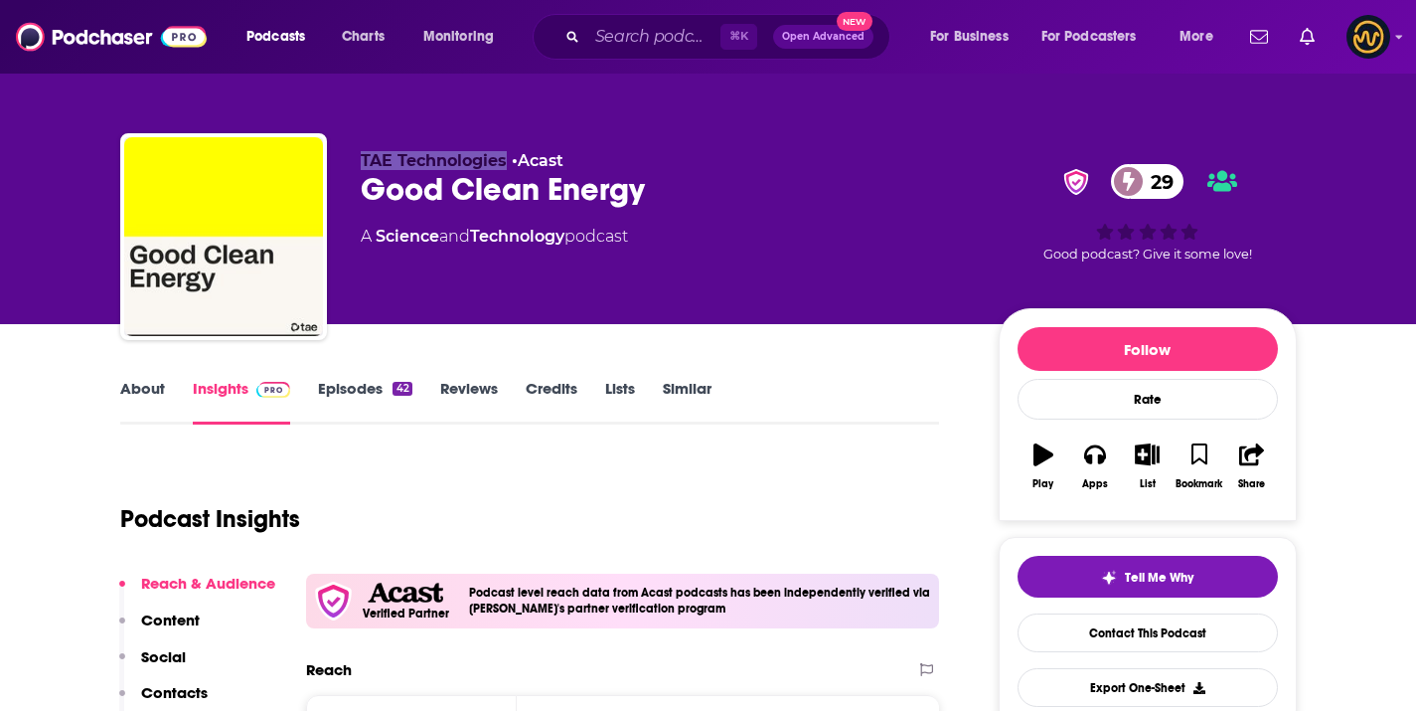
drag, startPoint x: 345, startPoint y: 151, endPoint x: 504, endPoint y: 151, distance: 159.0
click at [504, 151] on div "TAE Technologies • Acast Good Clean Energy 29 A Science and Technology podcast …" at bounding box center [708, 240] width 1177 height 215
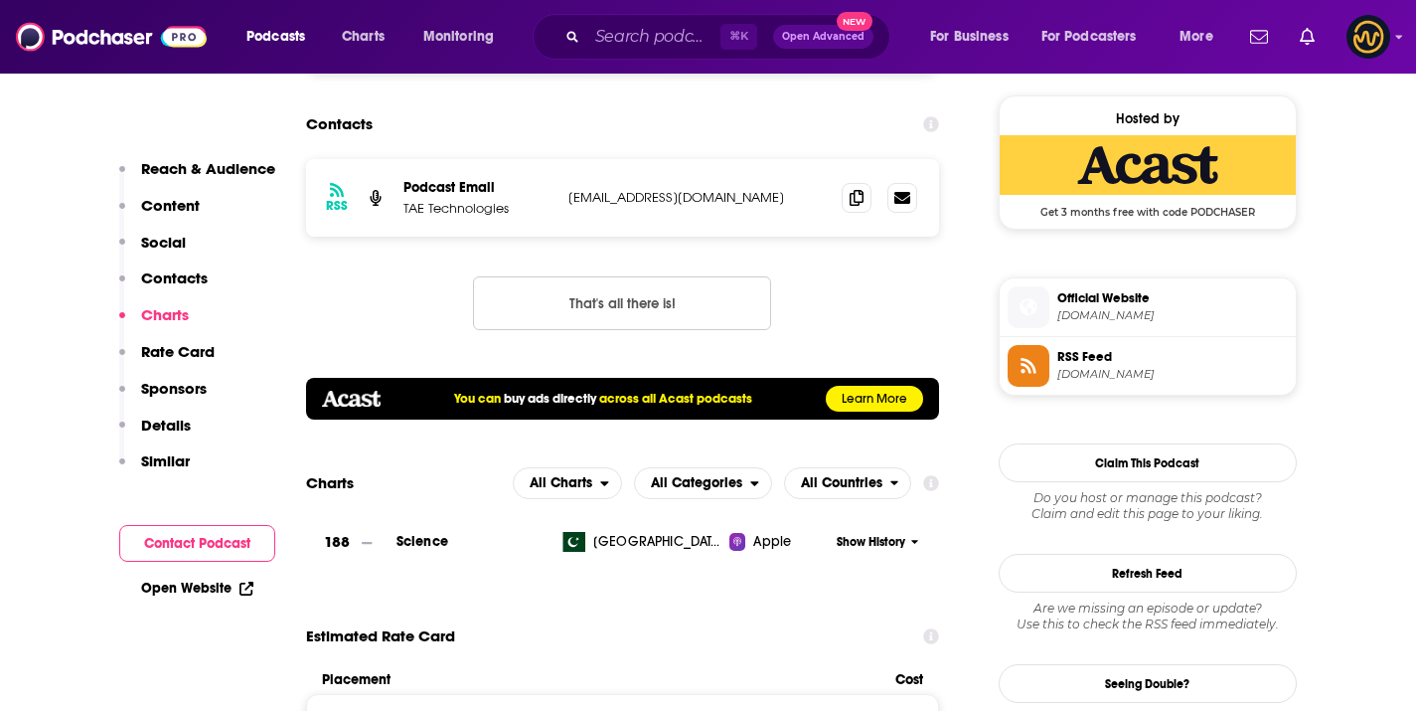
scroll to position [1574, 0]
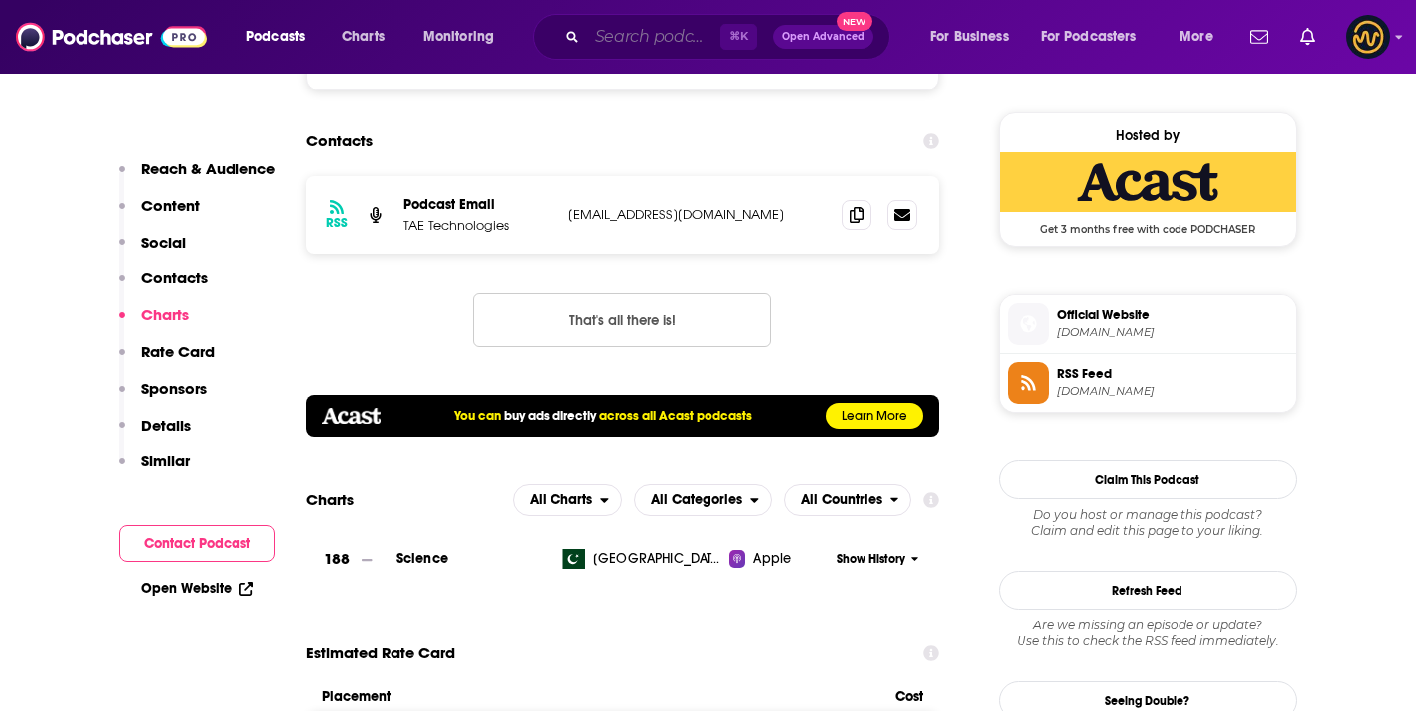
click at [686, 35] on input "Search podcasts, credits, & more..." at bounding box center [653, 37] width 133 height 32
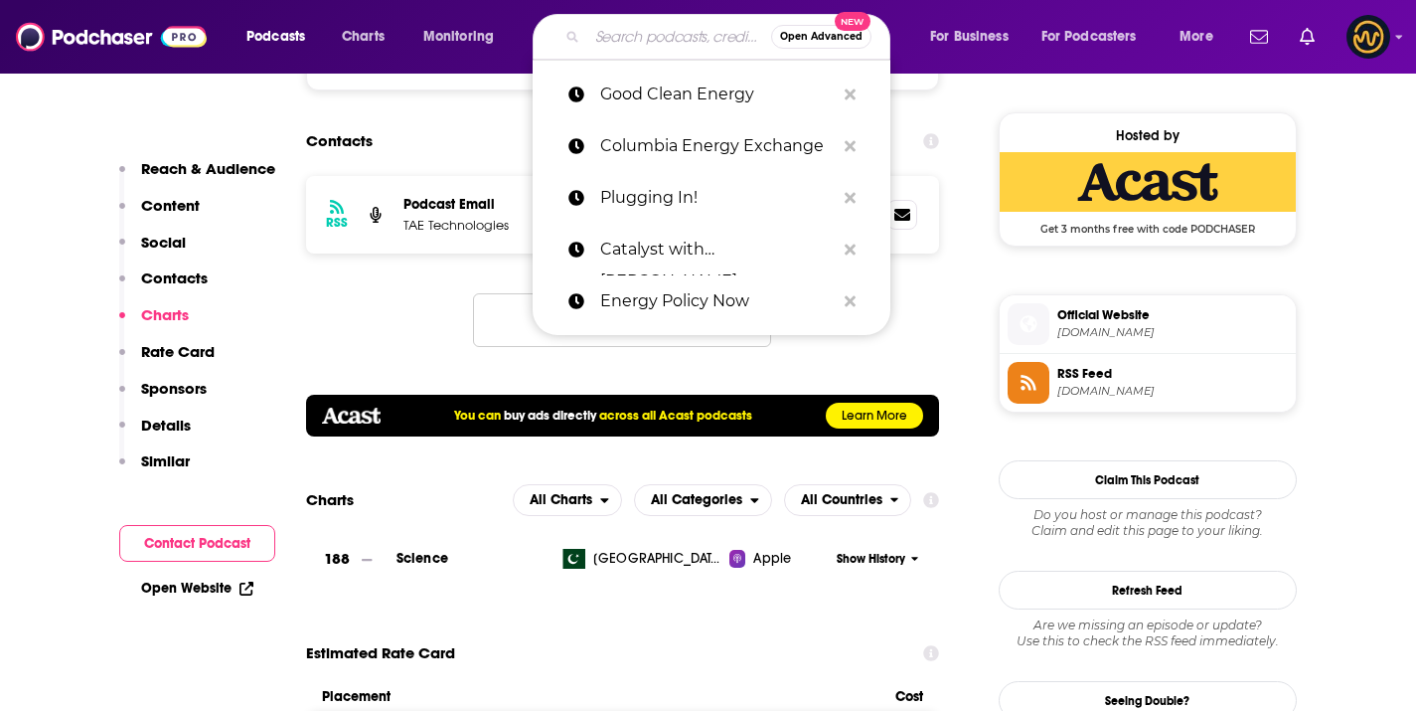
paste input "Climate Changed"
type input "Climate Changed"
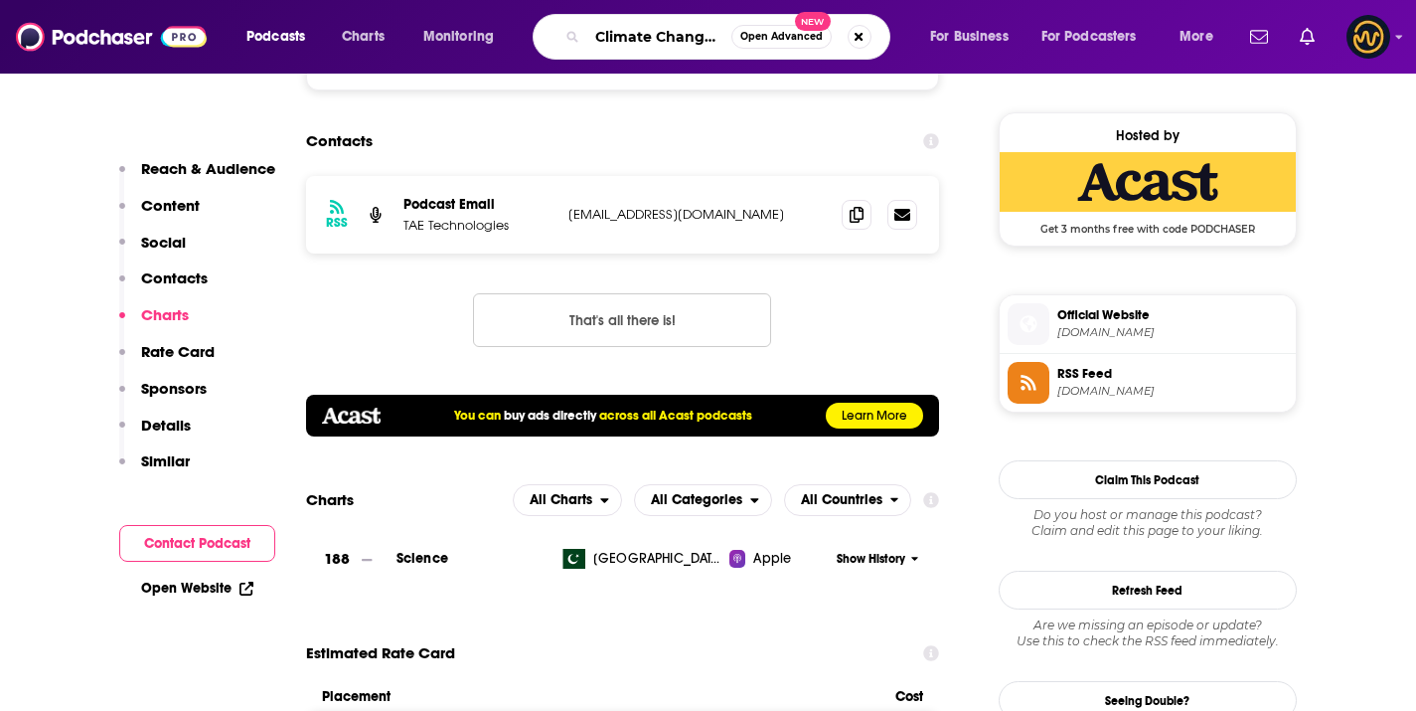
scroll to position [0, 0]
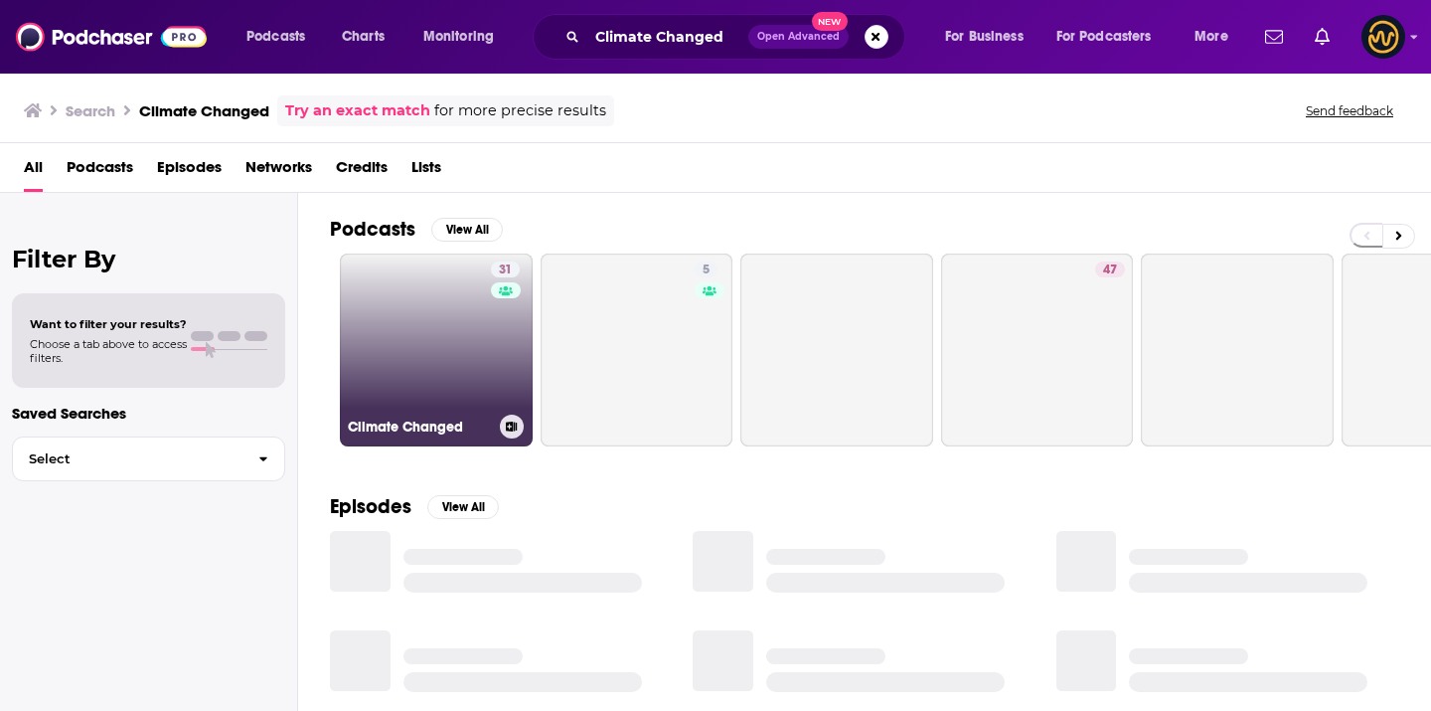
click at [468, 372] on link "31 Climate Changed" at bounding box center [436, 349] width 193 height 193
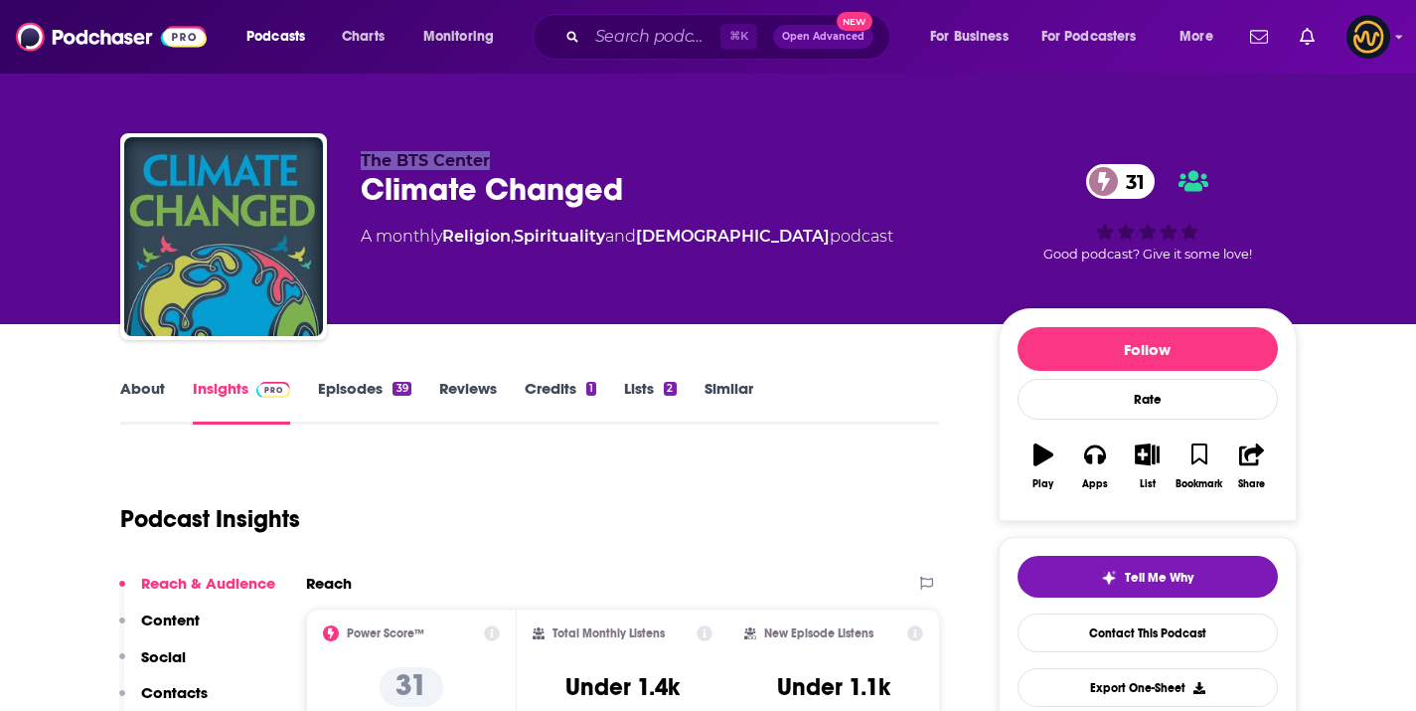
drag, startPoint x: 343, startPoint y: 162, endPoint x: 535, endPoint y: 157, distance: 191.9
click at [535, 157] on div "The BTS Center Climate Changed 31 A monthly Religion , Spirituality and [DEMOGR…" at bounding box center [708, 240] width 1177 height 215
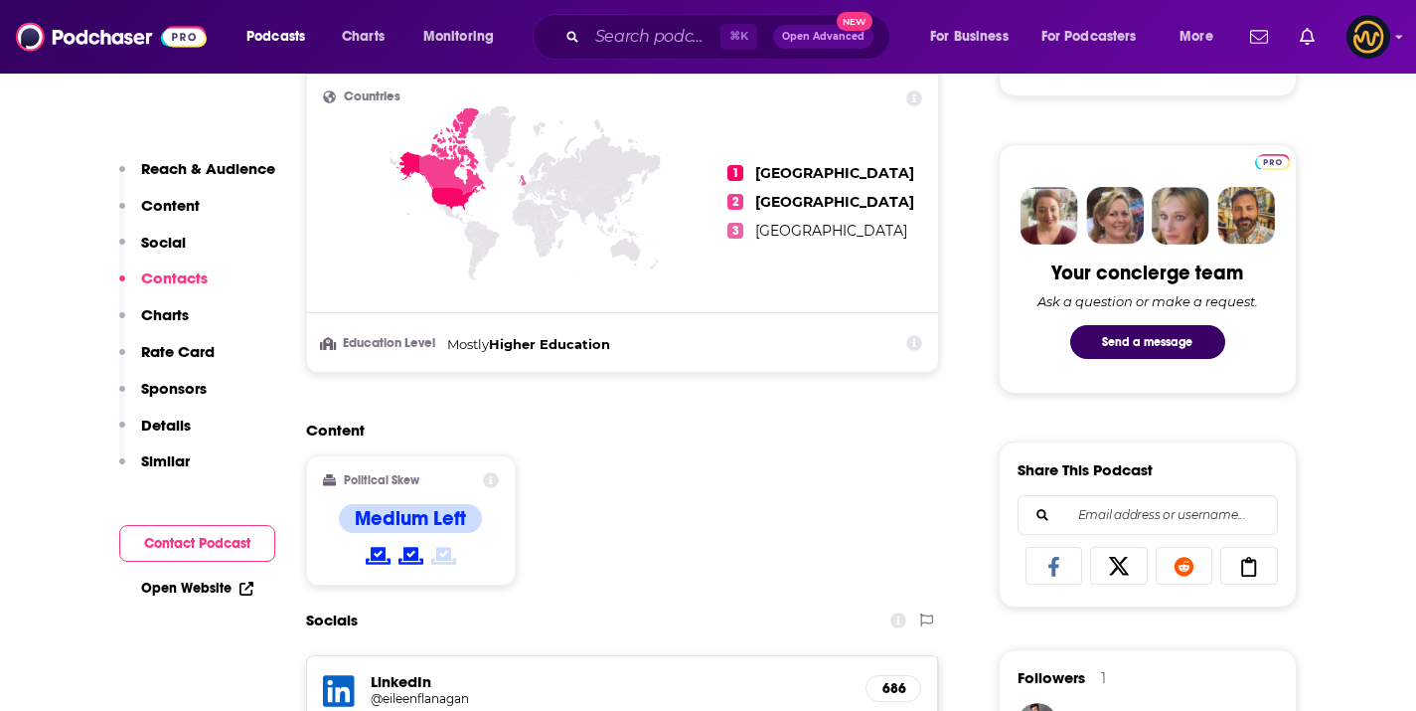
scroll to position [1327, 0]
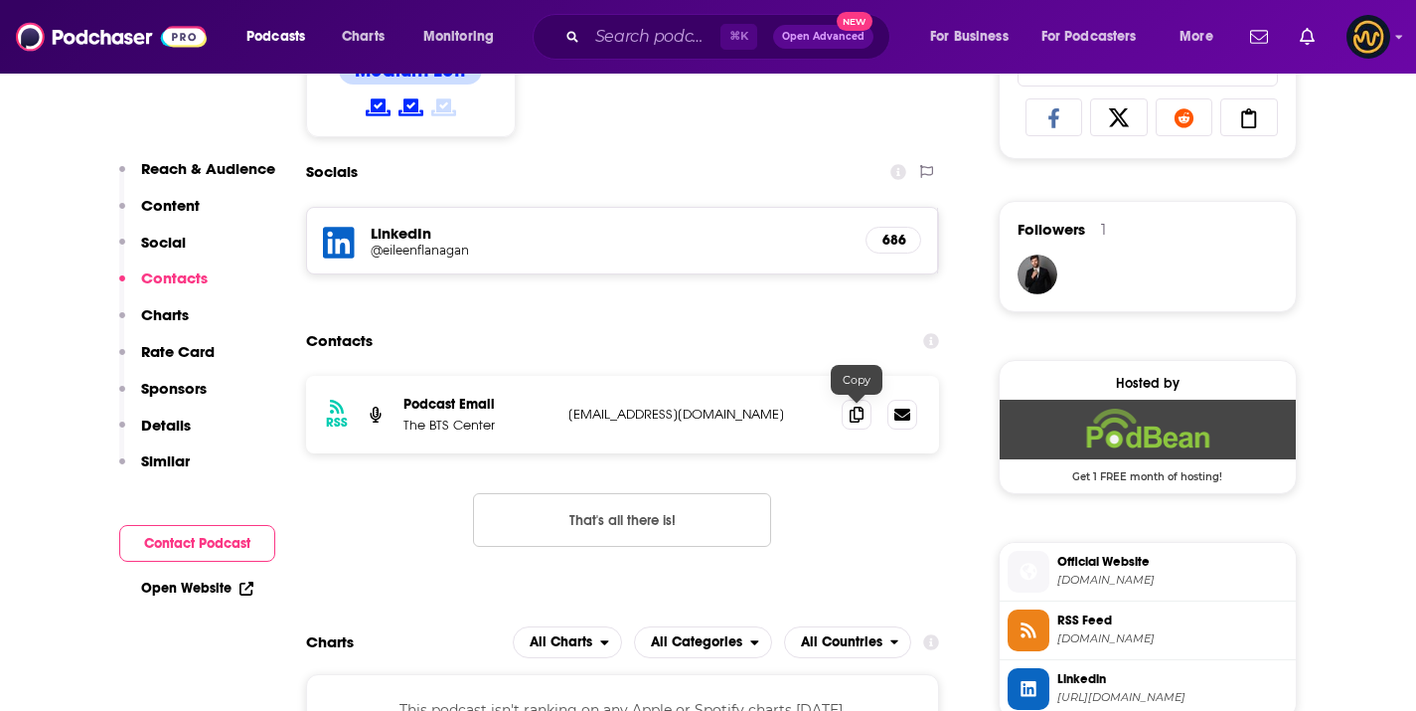
click at [840, 420] on div "RSS Podcast Email The BTS Center [EMAIL_ADDRESS][DOMAIN_NAME] [EMAIL_ADDRESS][D…" at bounding box center [623, 415] width 634 height 78
click at [848, 418] on span at bounding box center [857, 414] width 30 height 30
click at [664, 25] on input "Search podcasts, credits, & more..." at bounding box center [653, 37] width 133 height 32
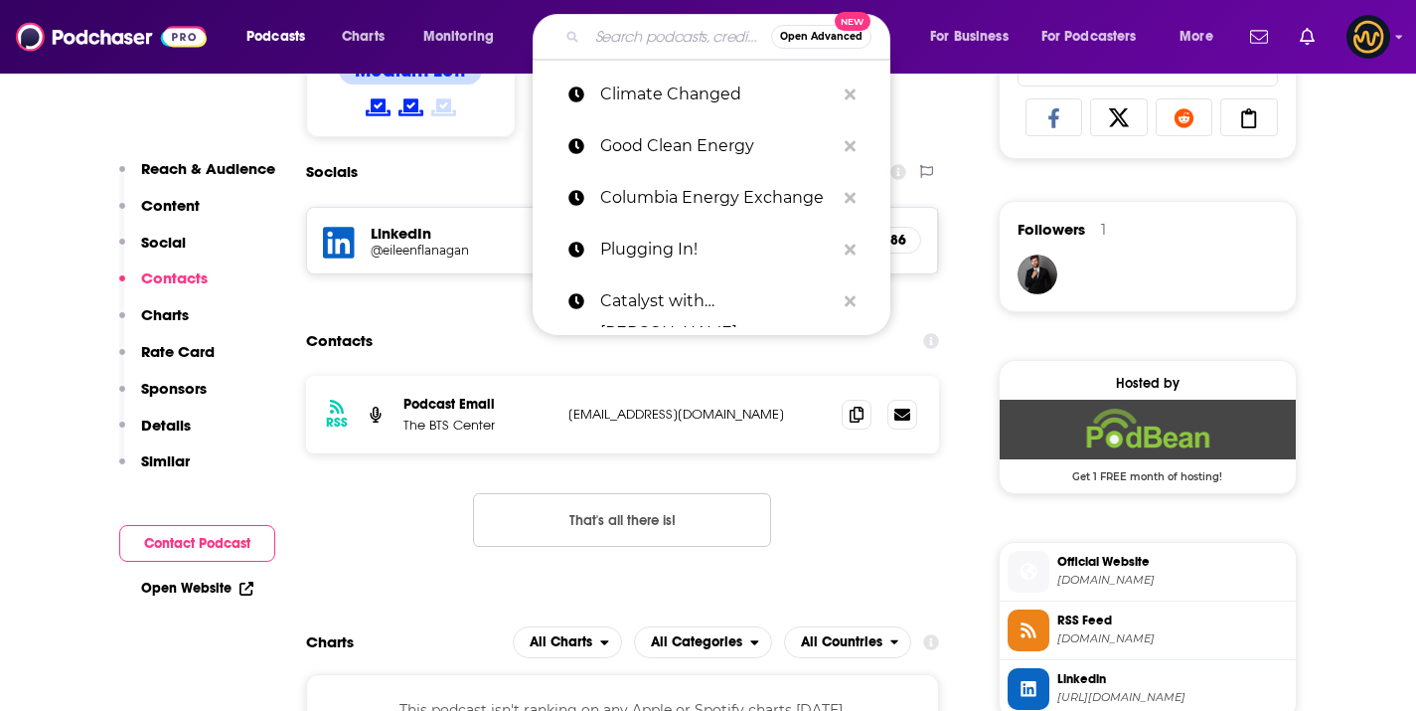
paste input "Inevitable"
type input "Inevitable"
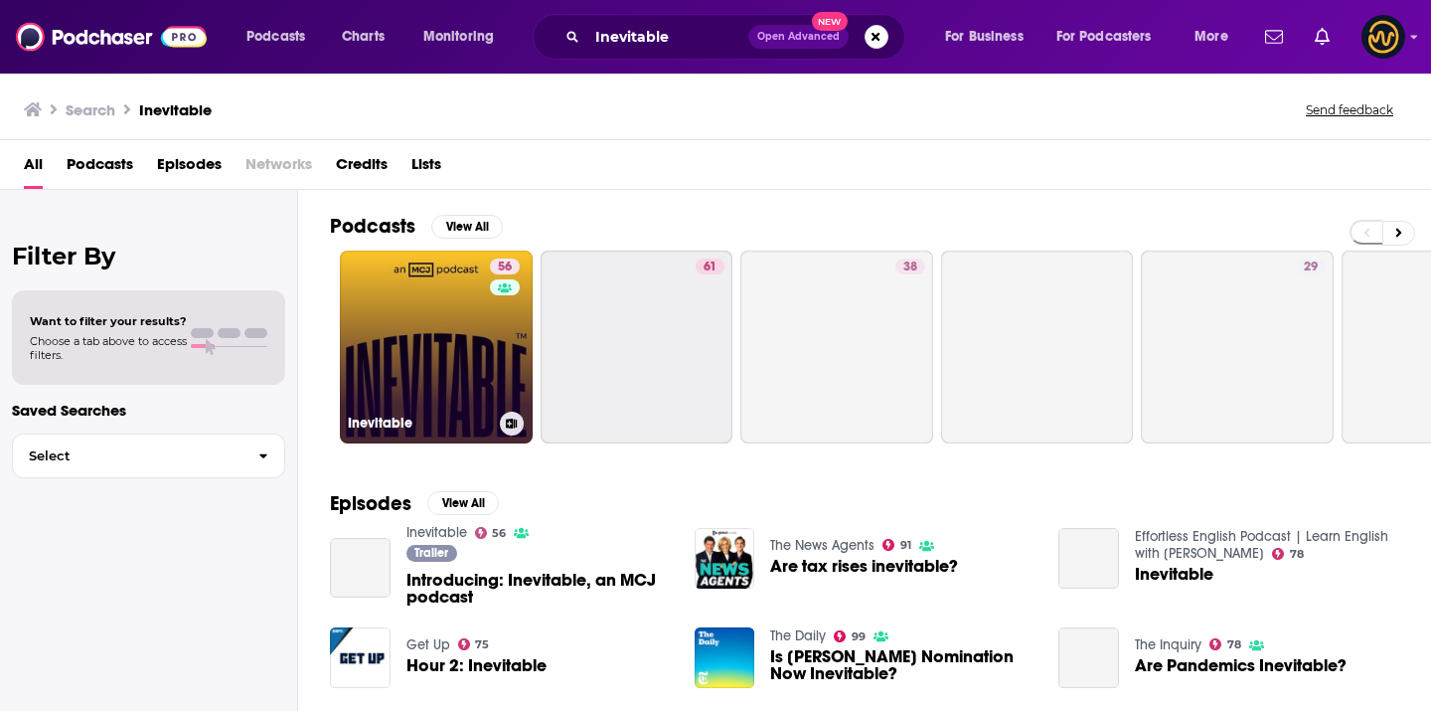
click at [403, 381] on link "56 Inevitable" at bounding box center [436, 346] width 193 height 193
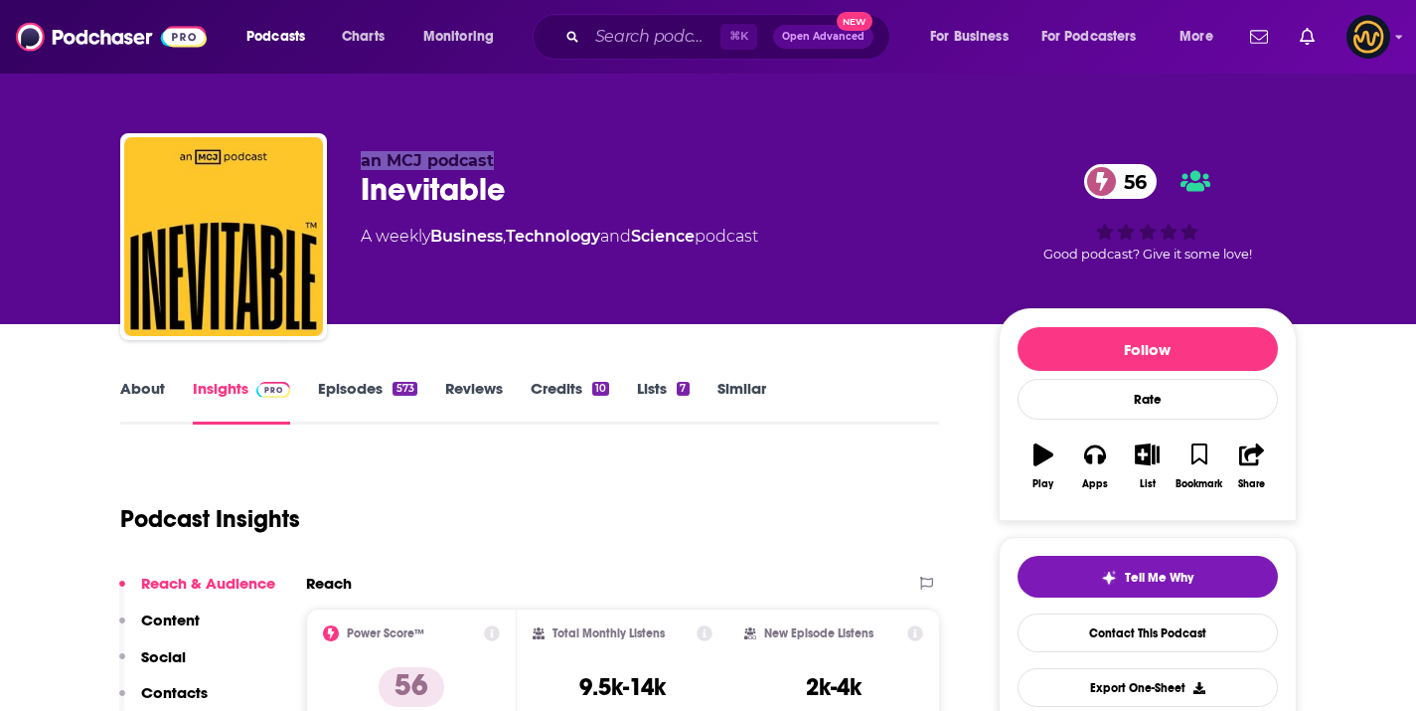
drag, startPoint x: 336, startPoint y: 154, endPoint x: 524, endPoint y: 155, distance: 187.9
click at [524, 155] on div "an MCJ podcast Inevitable 56 A weekly Business , Technology and Science podcast…" at bounding box center [708, 240] width 1177 height 215
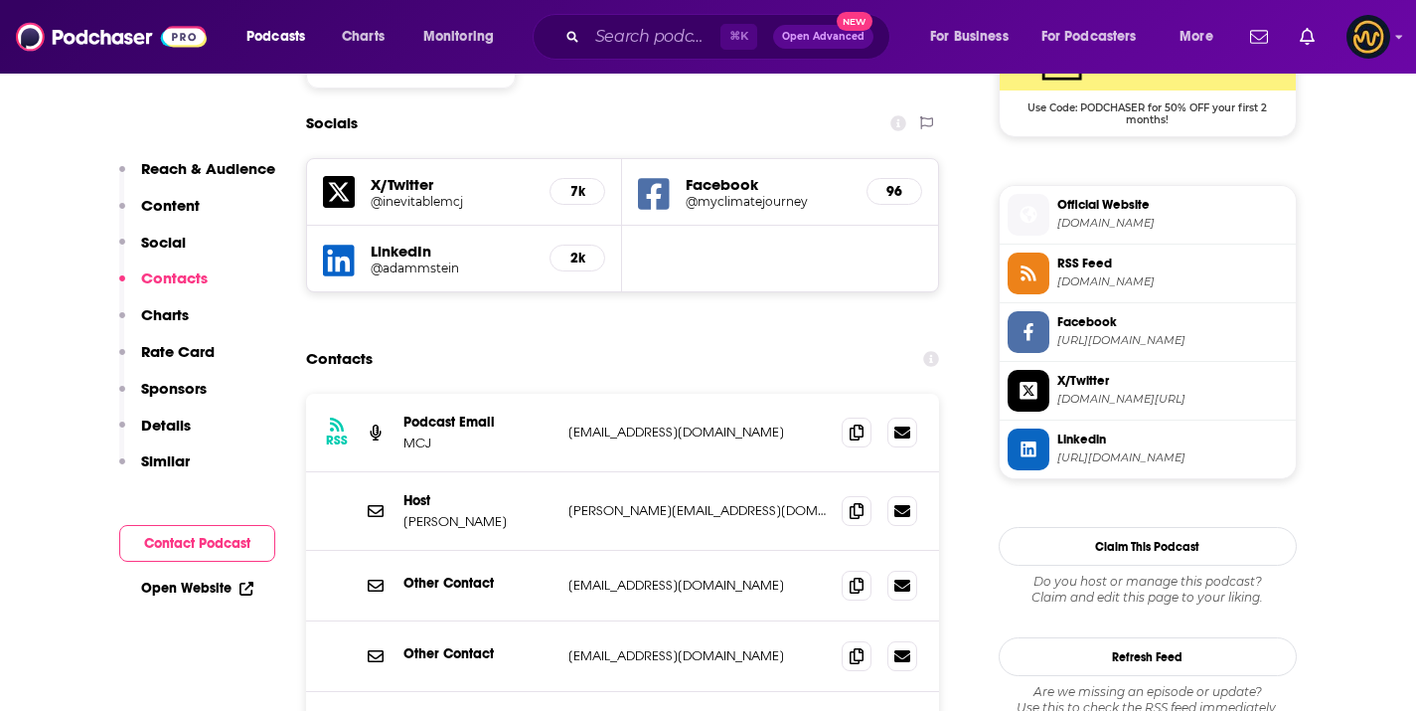
scroll to position [1729, 0]
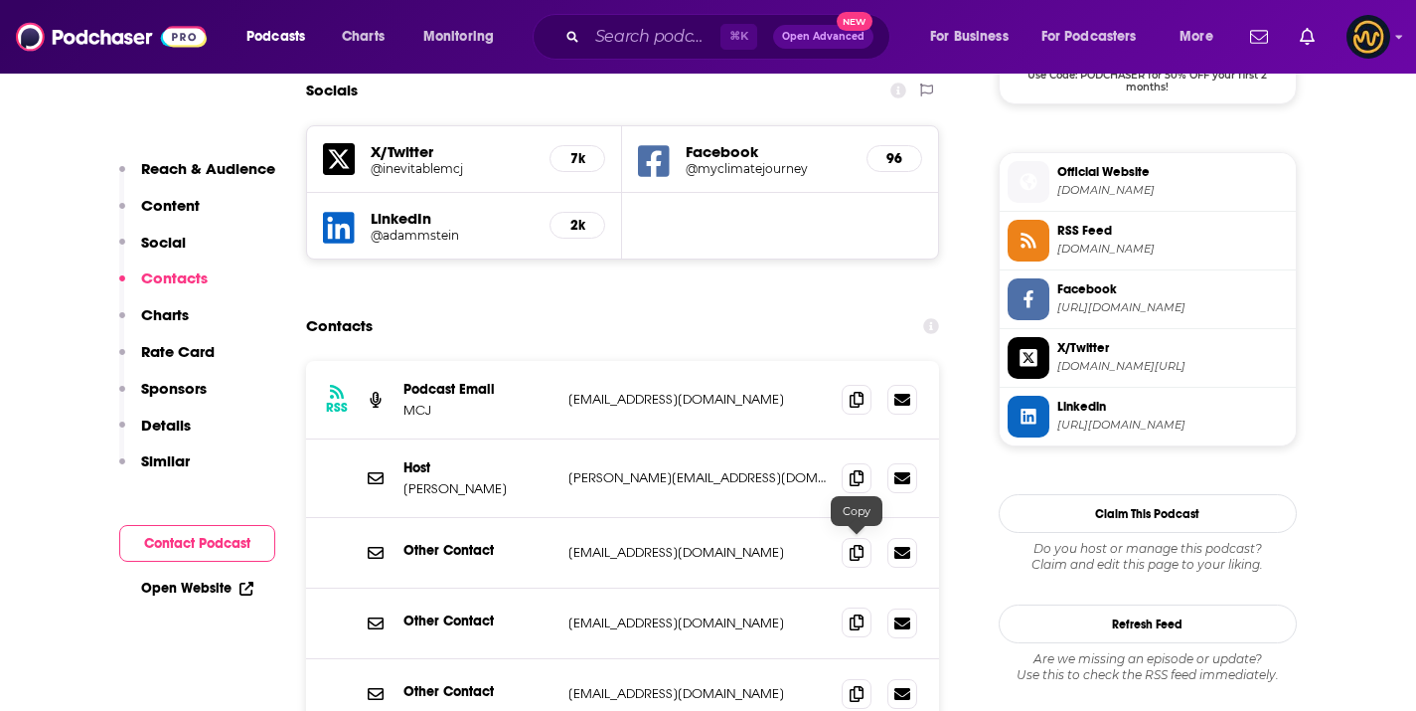
click at [843, 607] on span at bounding box center [857, 622] width 30 height 30
click at [621, 50] on input "Search podcasts, credits, & more..." at bounding box center [653, 37] width 133 height 32
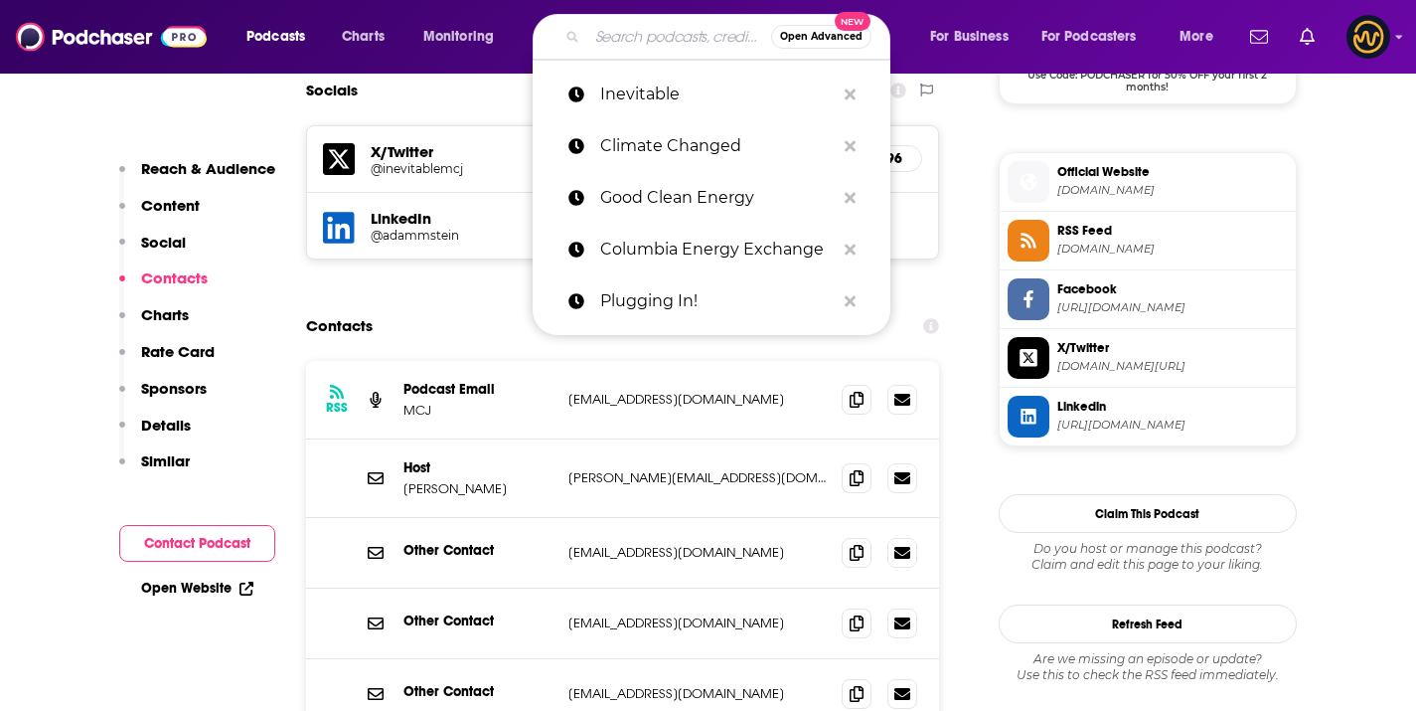
paste input "Solve for X: Innovations to Change the World"
type input "Solve for X: Innovations to Change the World"
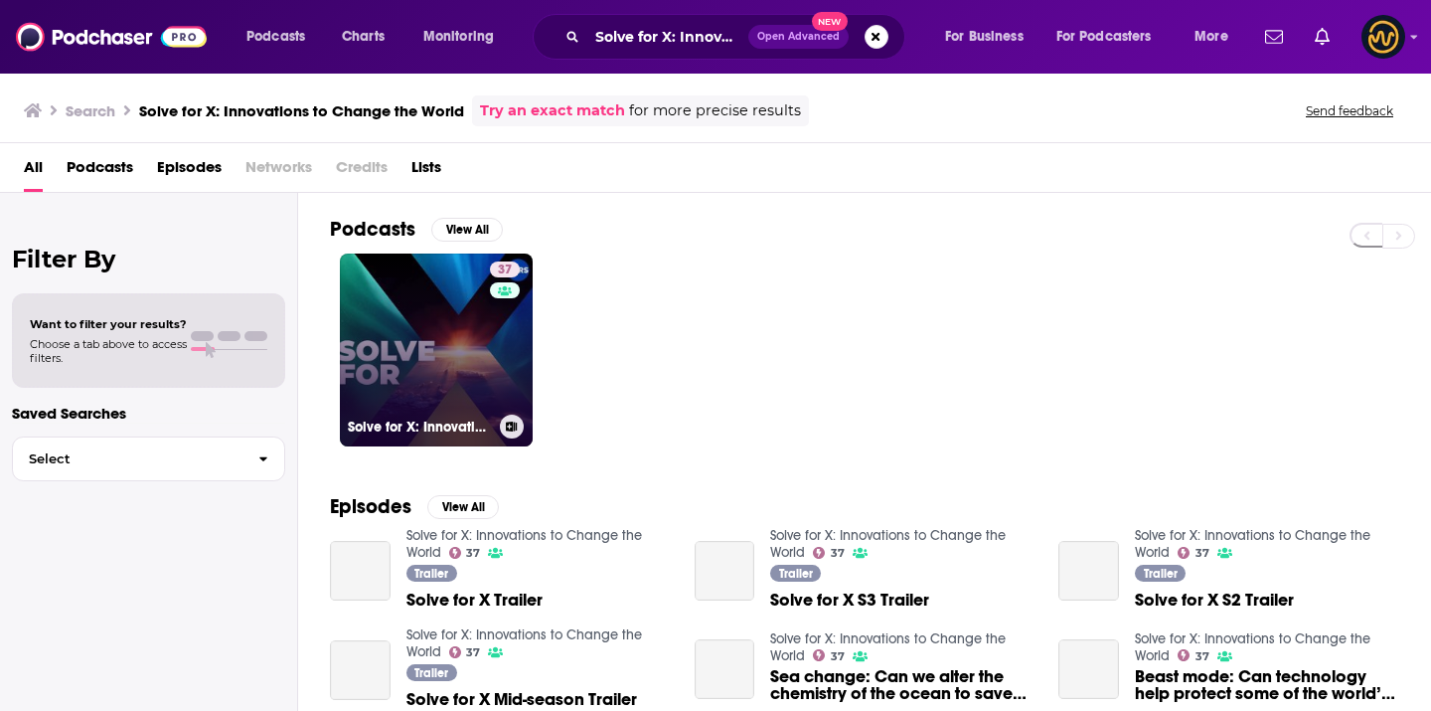
click at [470, 267] on link "37 Solve for X: Innovations to Change the World" at bounding box center [436, 349] width 193 height 193
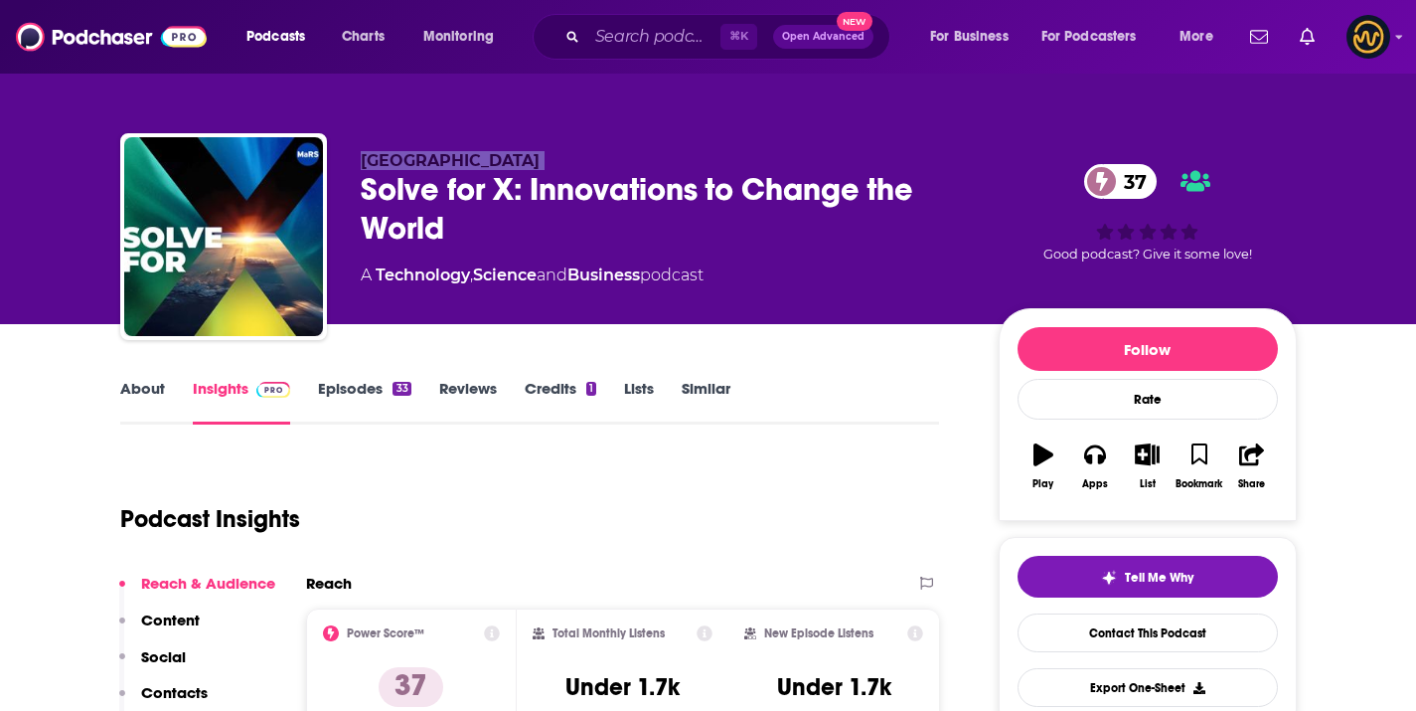
drag, startPoint x: 370, startPoint y: 165, endPoint x: 363, endPoint y: 156, distance: 11.3
click at [363, 156] on div "MaRS Discovery District Solve for X: Innovations to Change the World 37 A Techn…" at bounding box center [708, 240] width 1177 height 215
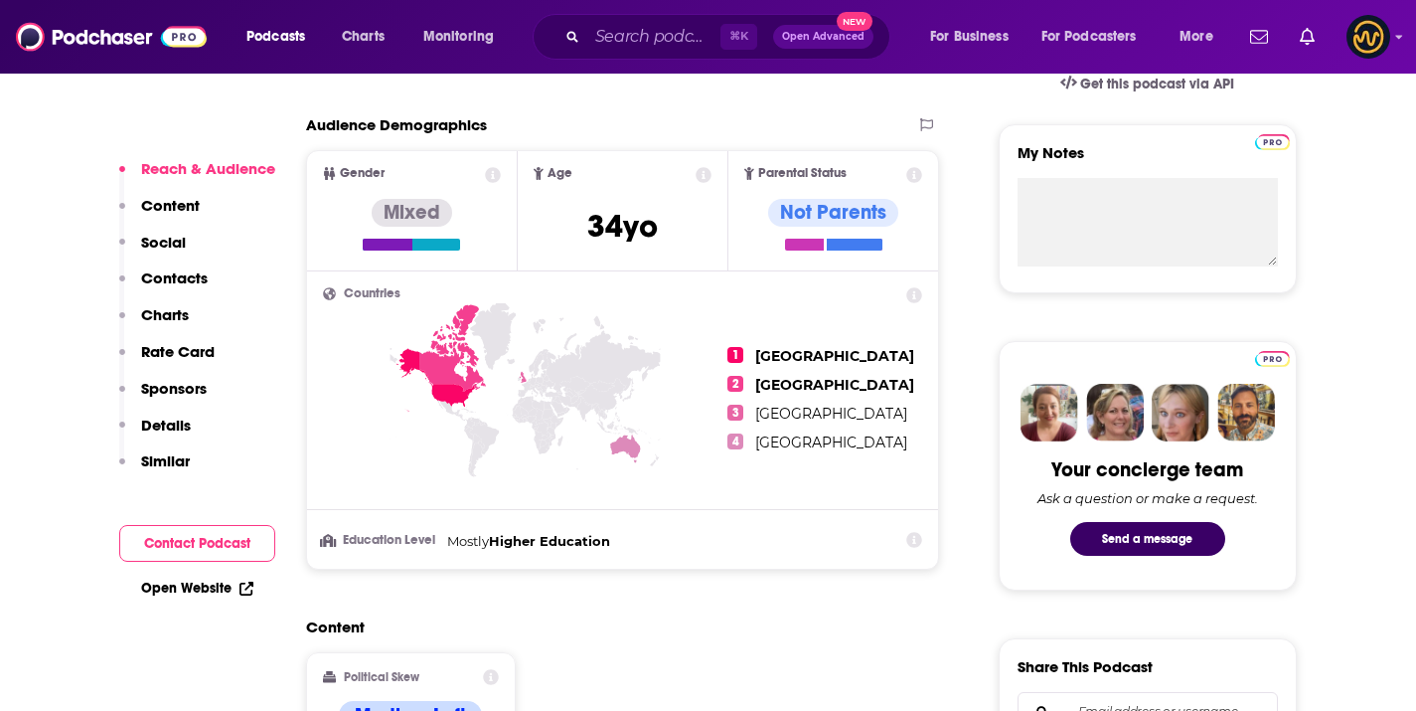
scroll to position [1338, 0]
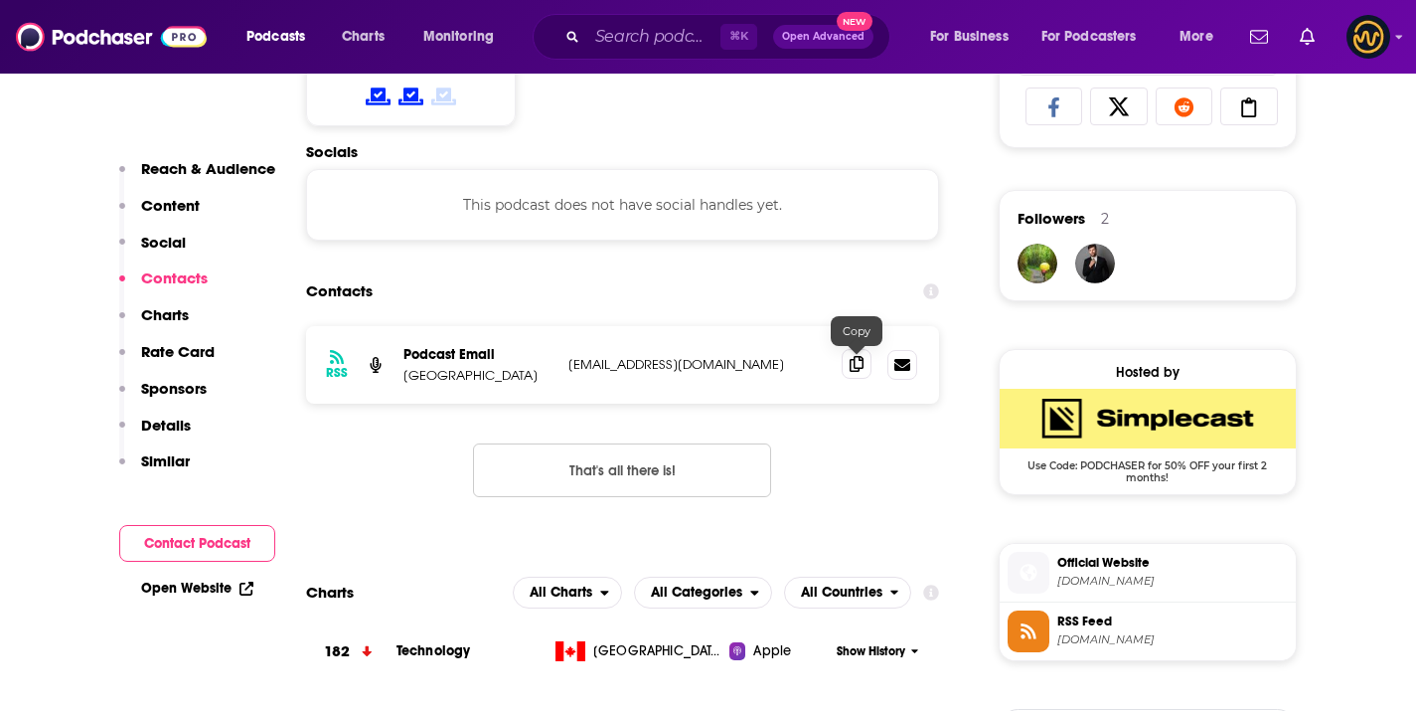
click at [855, 375] on span at bounding box center [857, 364] width 30 height 30
click at [616, 47] on input "Search podcasts, credits, & more..." at bounding box center [653, 37] width 133 height 32
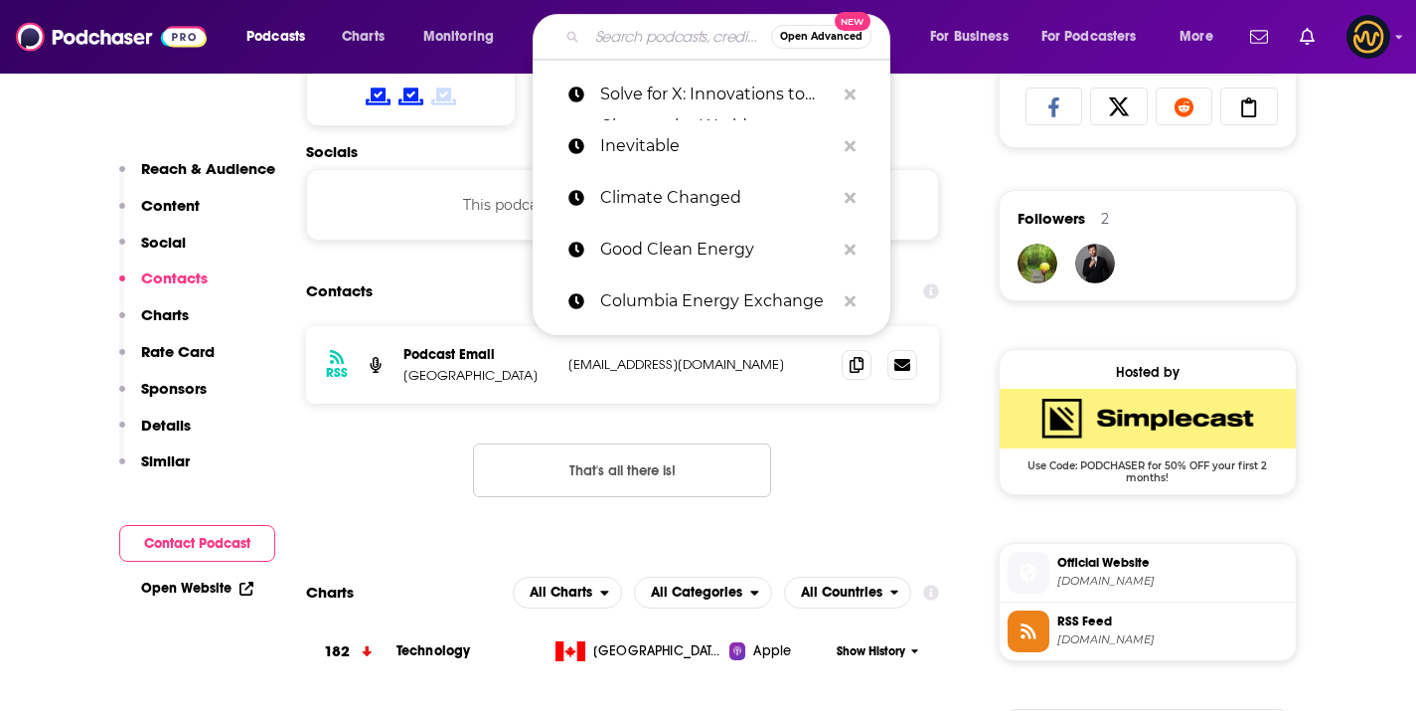
paste input "Environment and Climate News Podcast"
type input "Environment and Climate News Podcast"
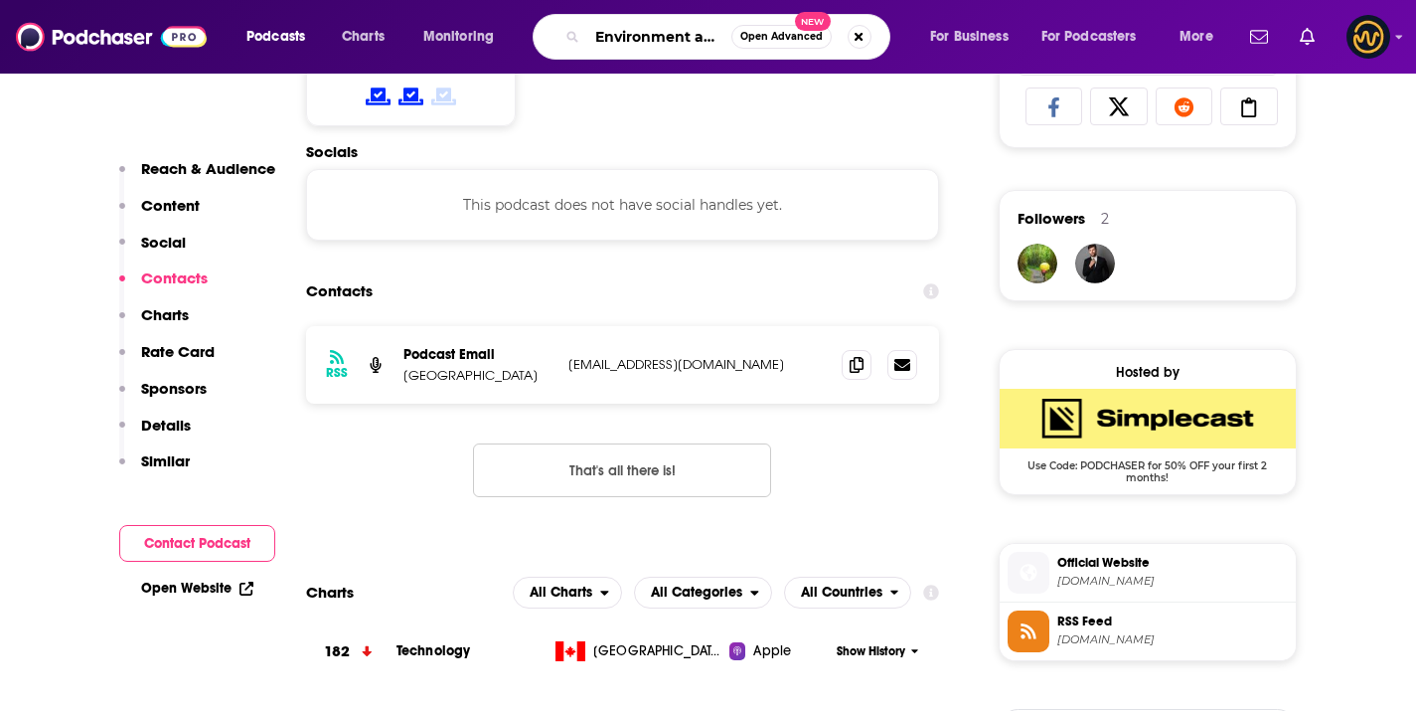
scroll to position [0, 168]
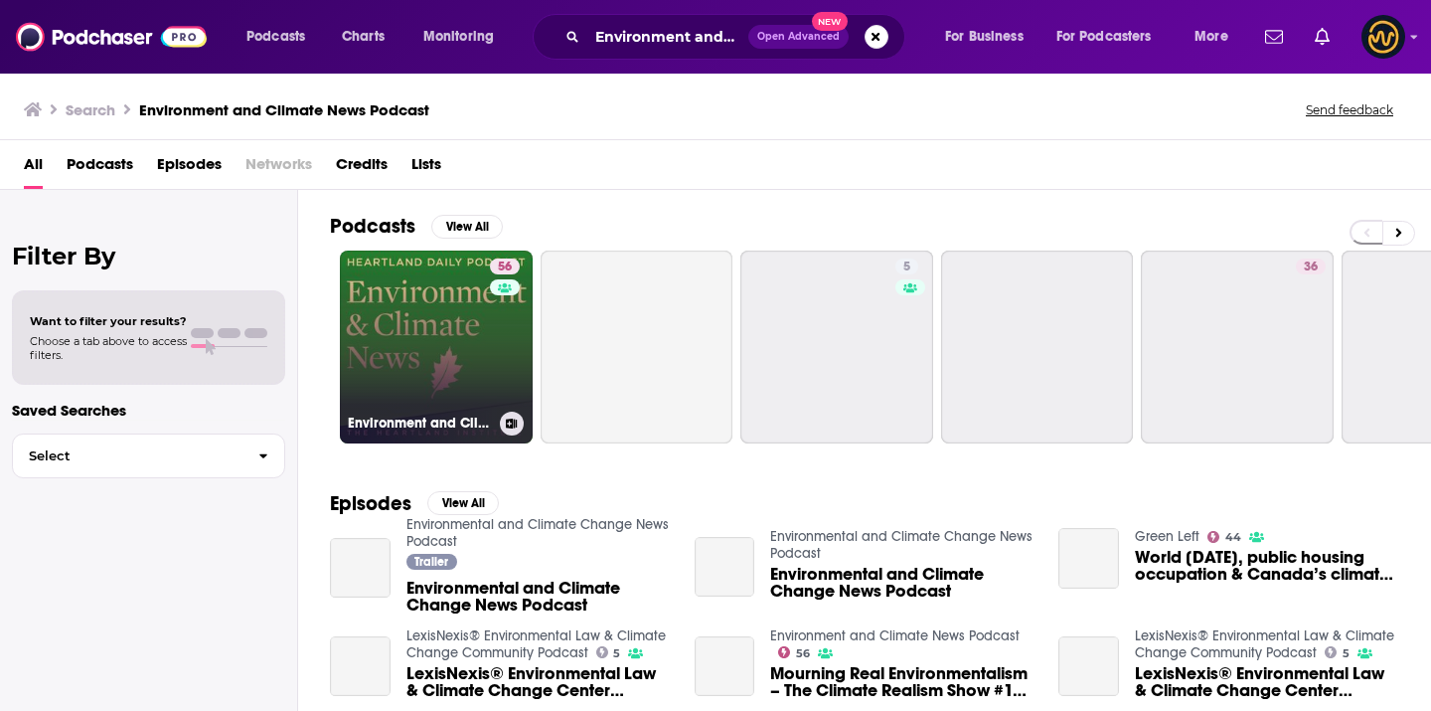
click at [379, 360] on link "56 Environment and Climate News Podcast" at bounding box center [436, 346] width 193 height 193
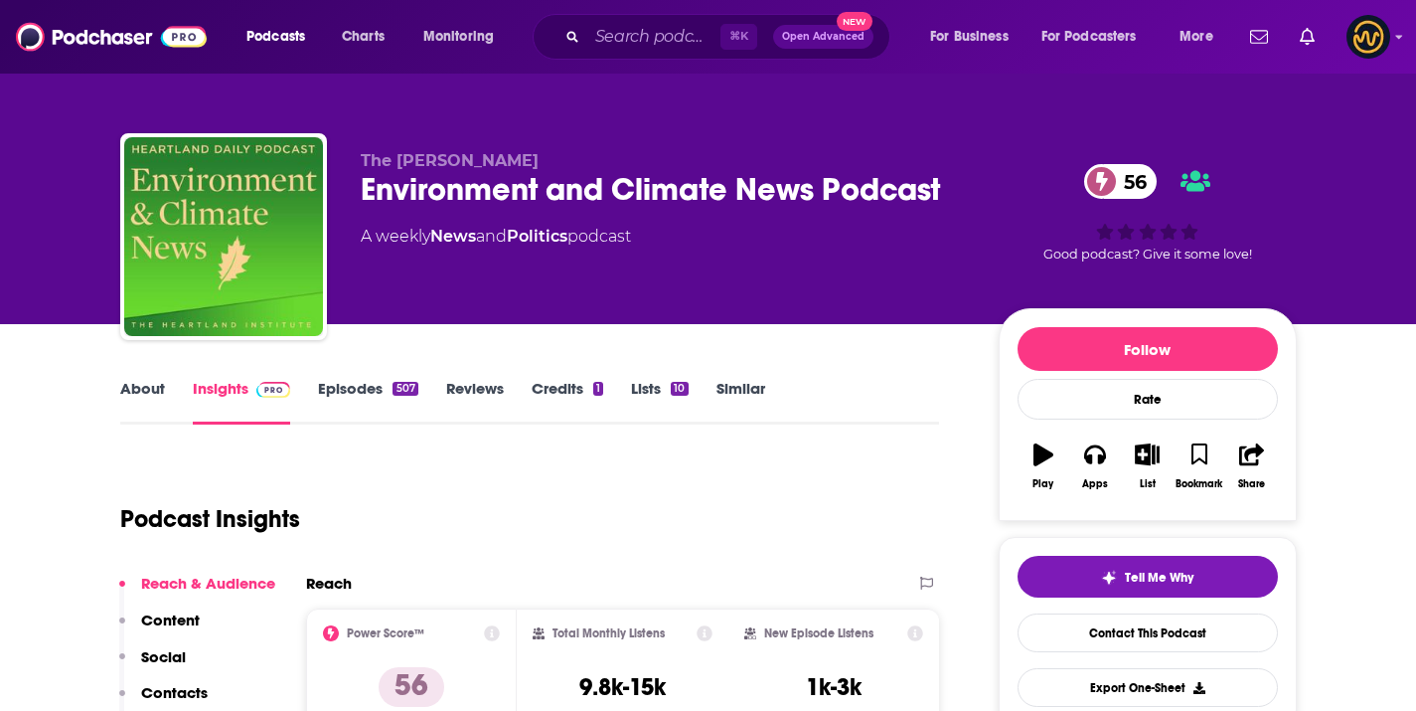
drag, startPoint x: 354, startPoint y: 157, endPoint x: 570, endPoint y: 161, distance: 215.7
click at [570, 161] on div "The [PERSON_NAME] Environment and Climate News Podcast 56 A weekly News and Pol…" at bounding box center [708, 240] width 1177 height 215
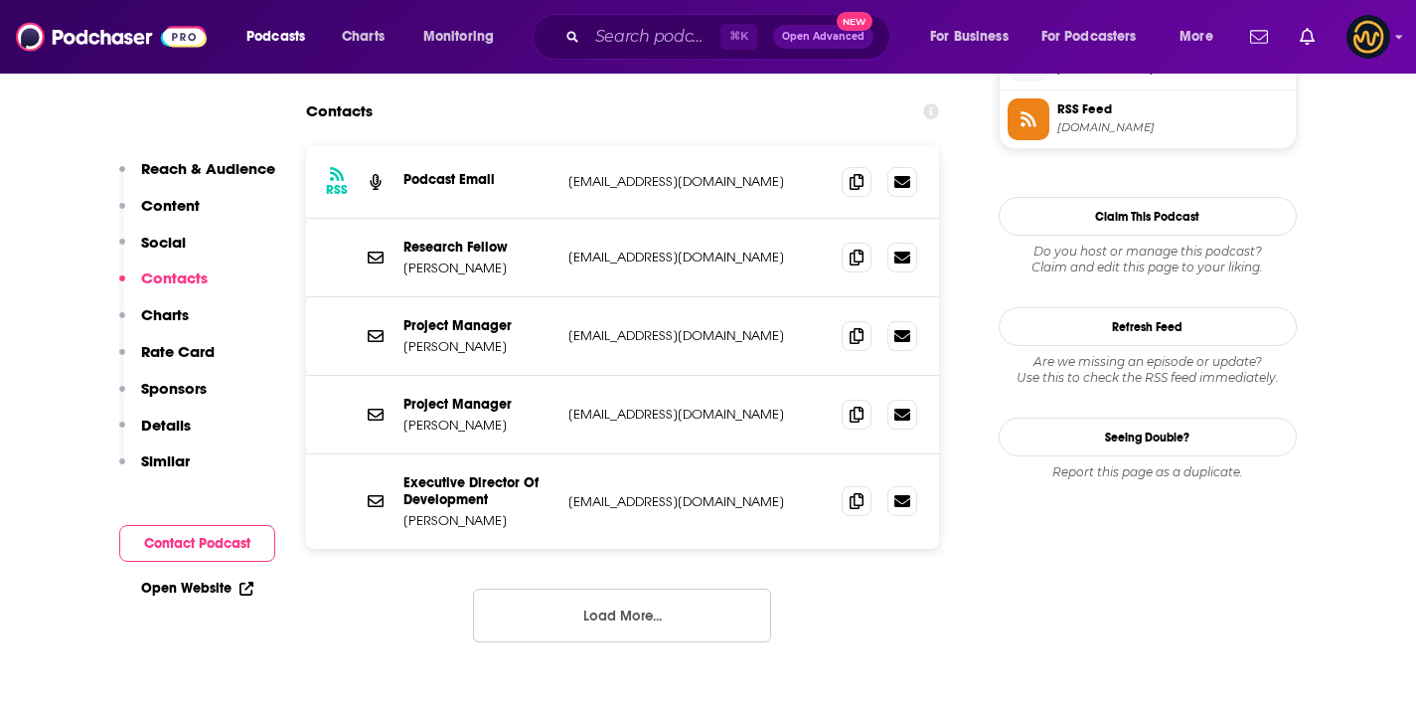
scroll to position [1801, 0]
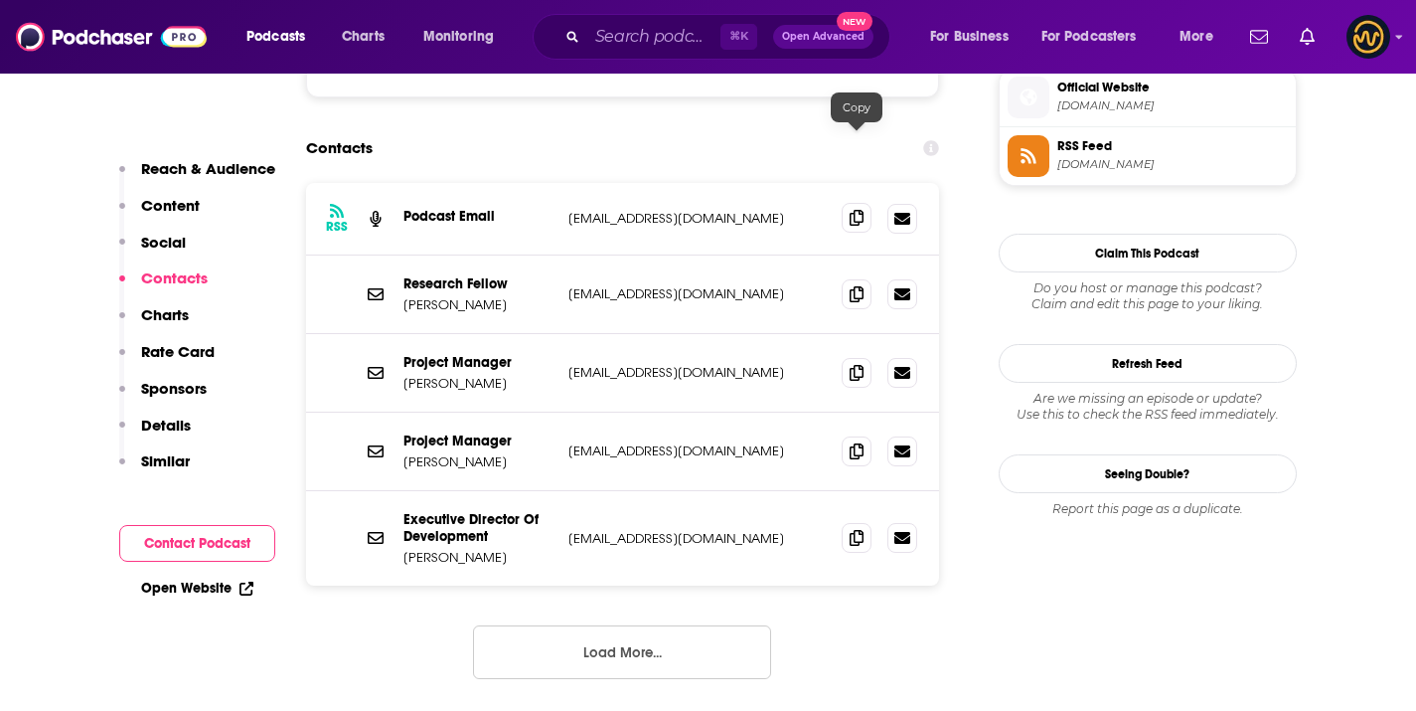
click at [857, 210] on icon at bounding box center [857, 218] width 14 height 16
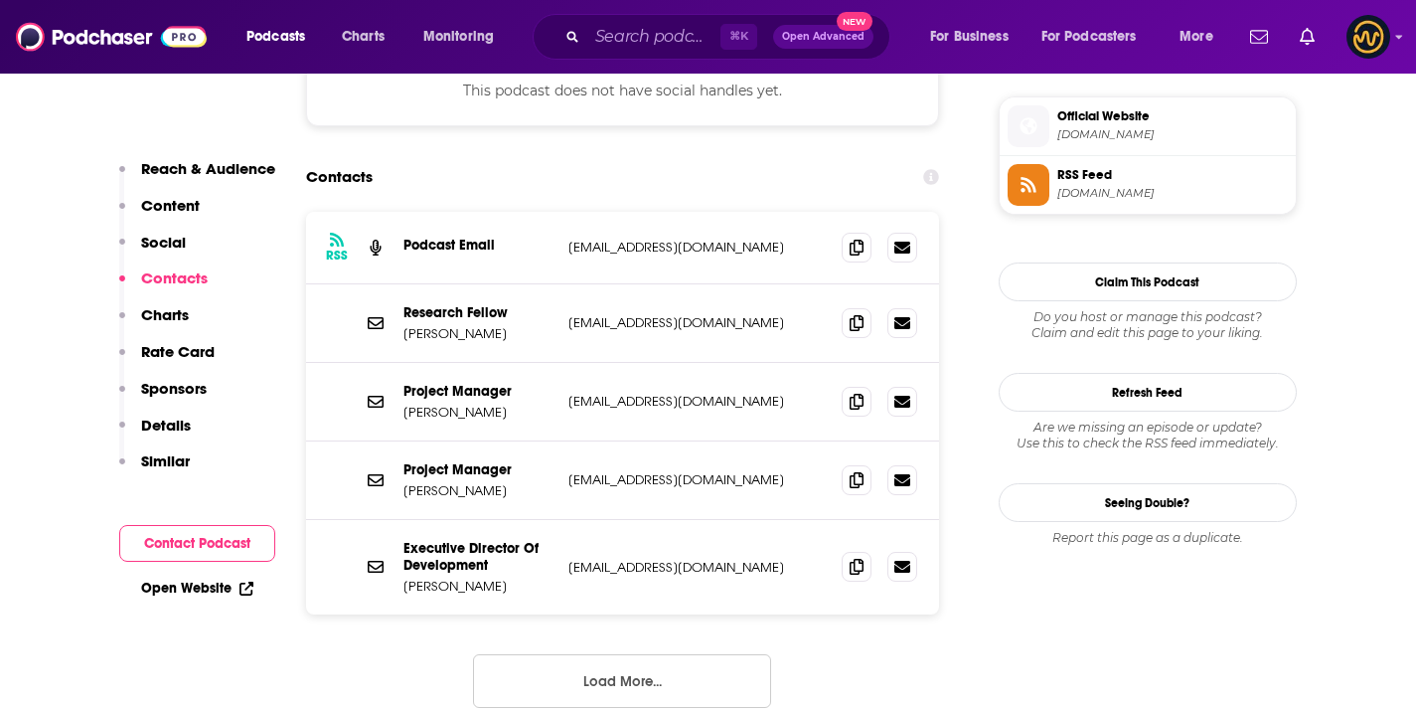
scroll to position [1770, 0]
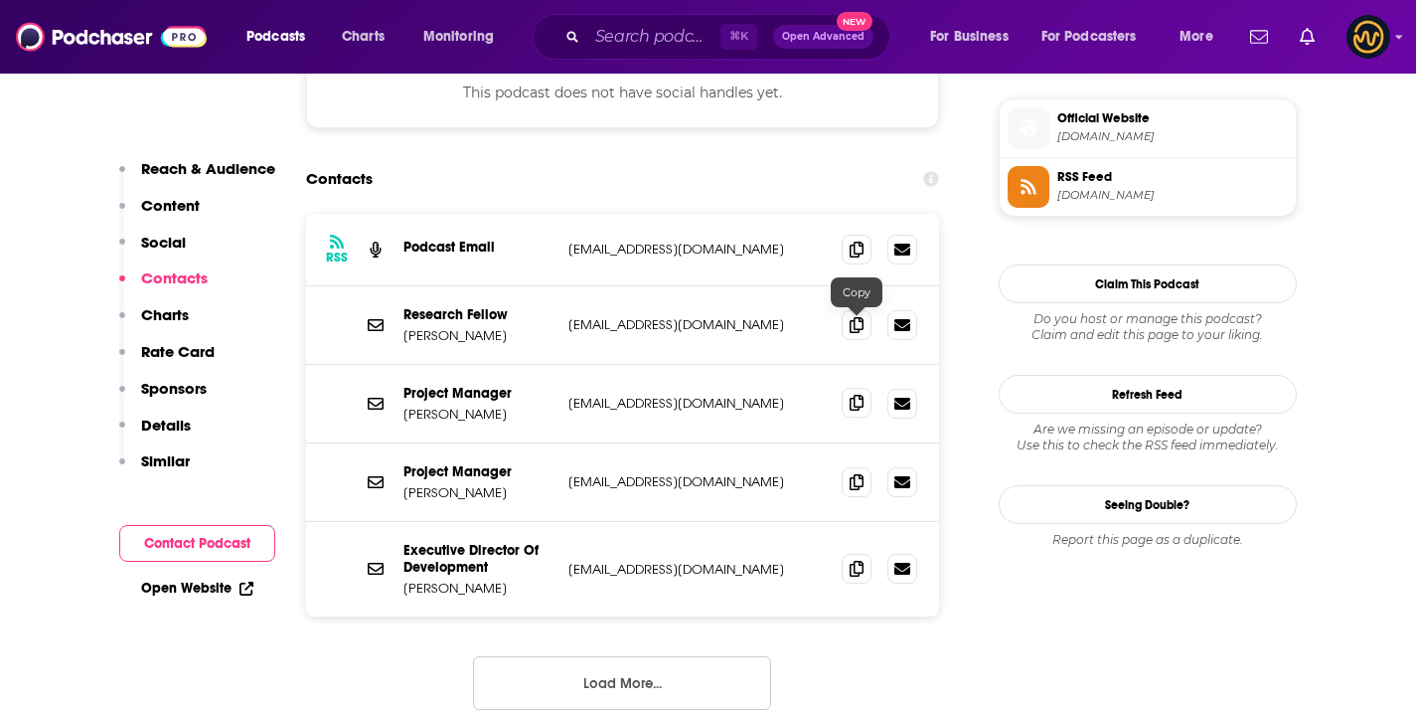
click at [854, 395] on icon at bounding box center [857, 403] width 14 height 16
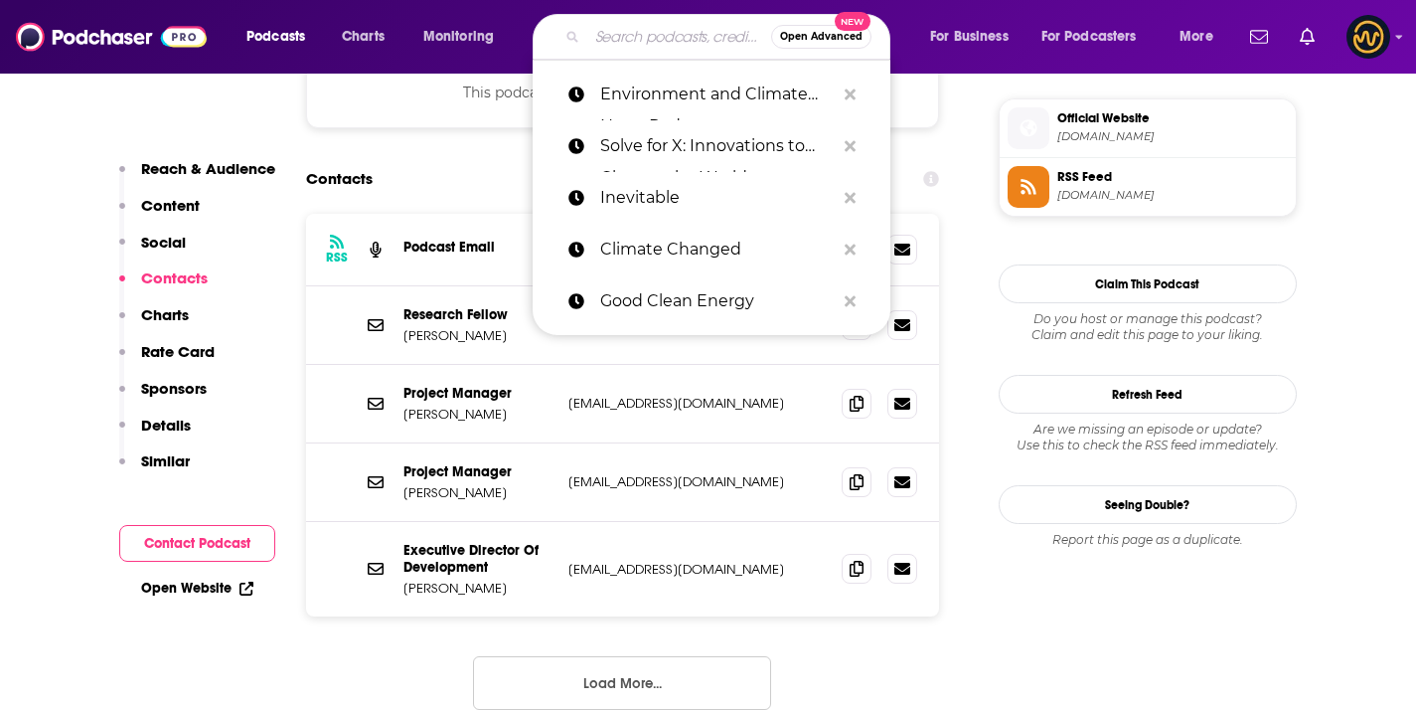
click at [633, 34] on input "Search podcasts, credits, & more..." at bounding box center [679, 37] width 184 height 32
paste input "Native Plants, Healthy Planet"
type input "Native Plants, Healthy Planet"
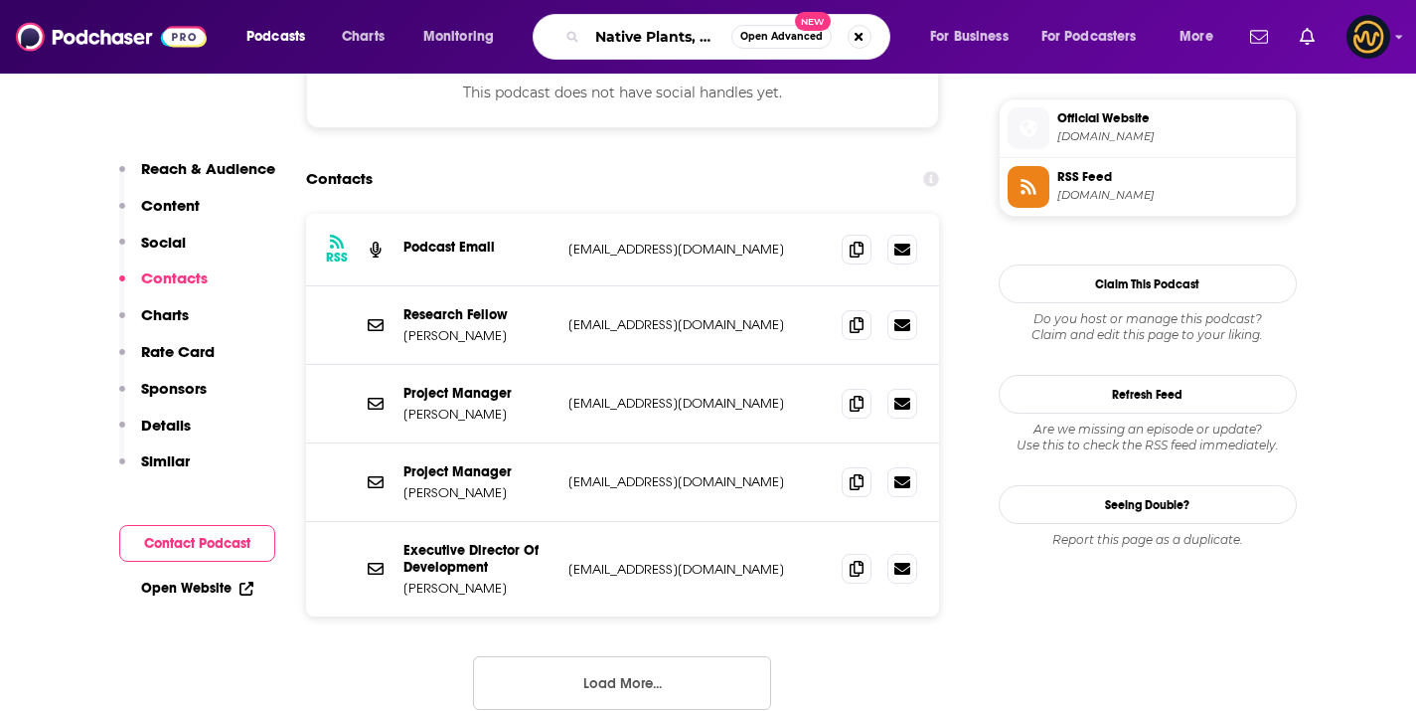
scroll to position [0, 86]
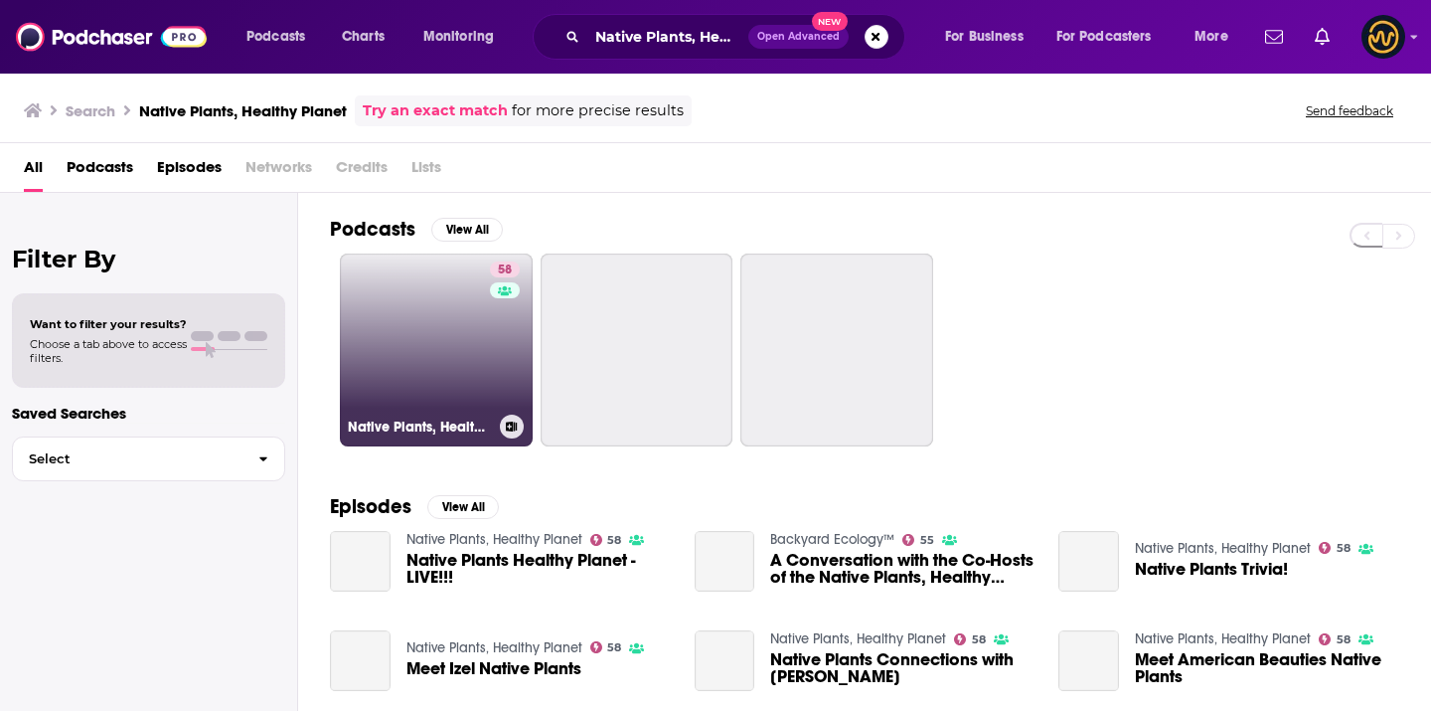
click at [393, 339] on link "58 Native Plants, Healthy Planet" at bounding box center [436, 349] width 193 height 193
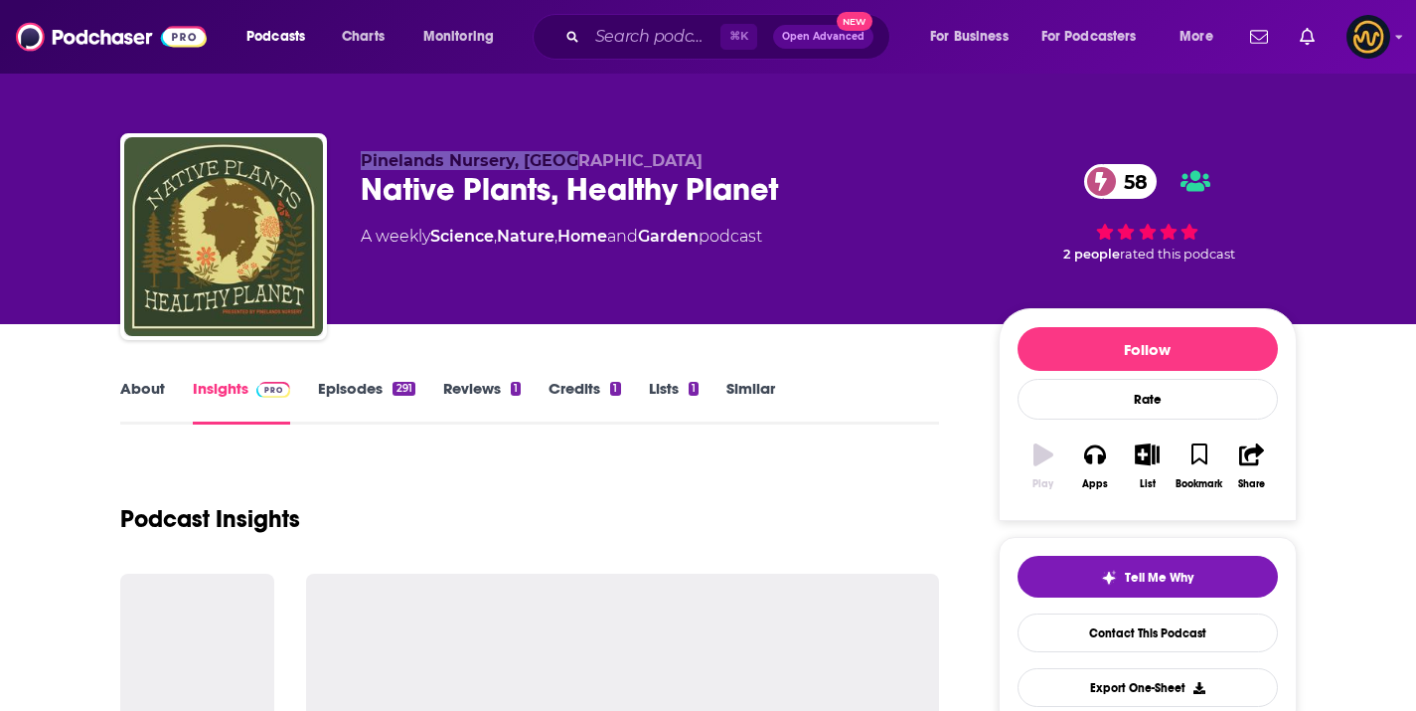
drag, startPoint x: 355, startPoint y: 151, endPoint x: 579, endPoint y: 159, distance: 223.8
click at [579, 159] on div "Pinelands Nursery, Bleav Native Plants, Healthy Planet 58 A weekly Science , Na…" at bounding box center [708, 240] width 1177 height 215
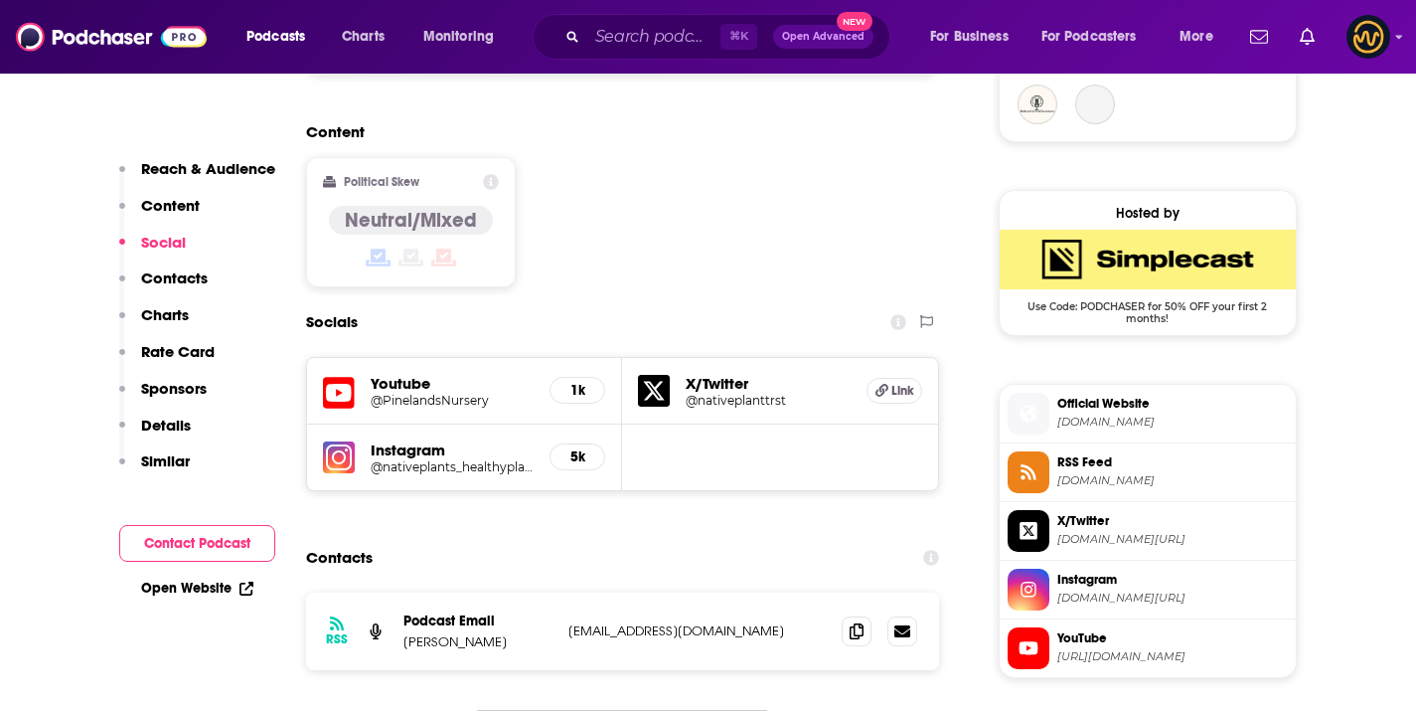
scroll to position [1516, 0]
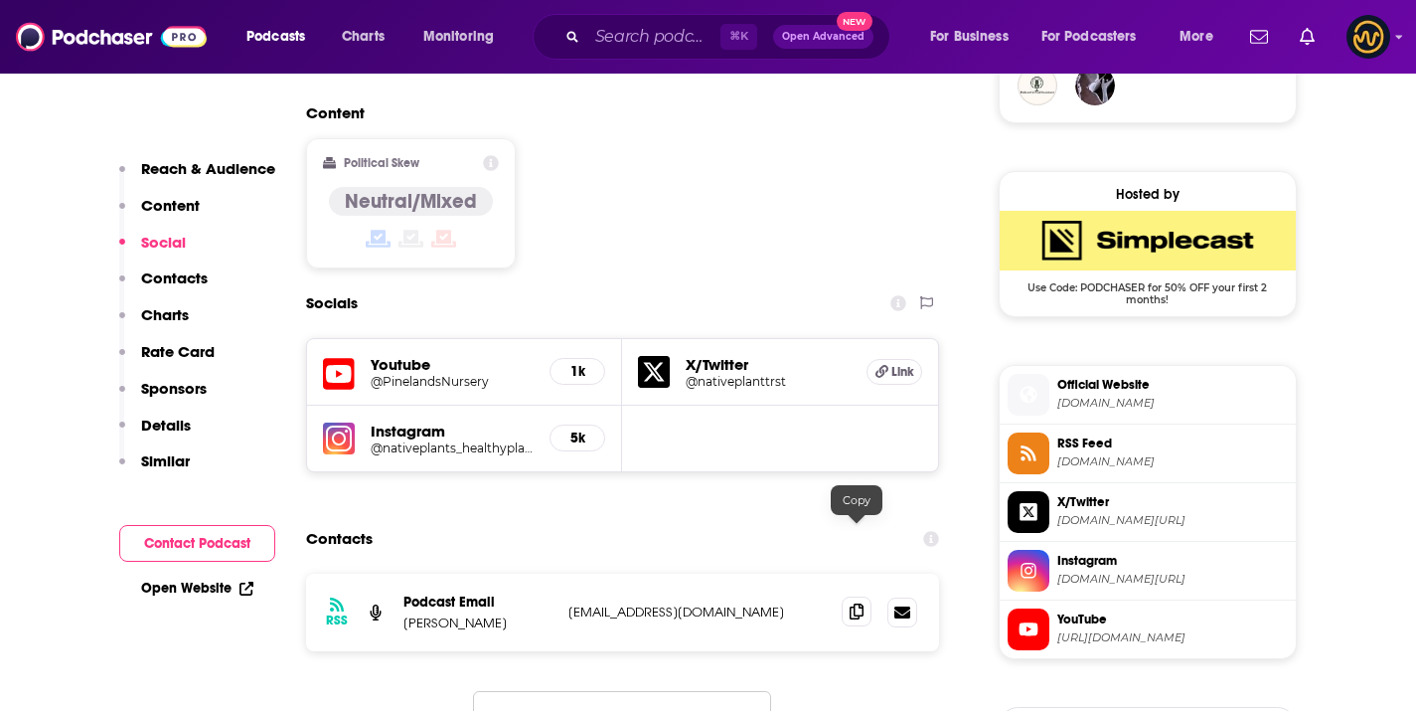
click at [858, 603] on icon at bounding box center [857, 611] width 14 height 16
click at [687, 53] on div "⌘ K Open Advanced New" at bounding box center [712, 37] width 358 height 46
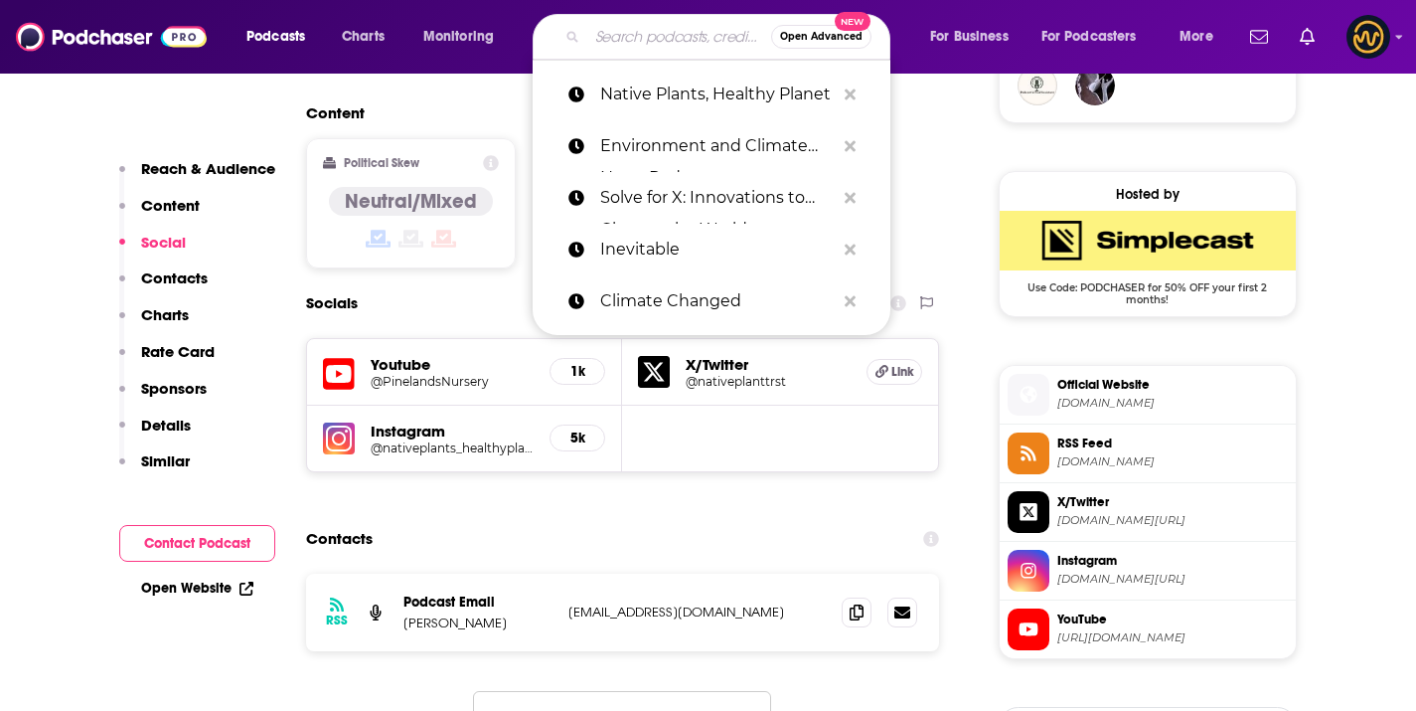
click at [687, 49] on input "Search podcasts, credits, & more..." at bounding box center [679, 37] width 184 height 32
paste input "Transformers | The sustainability change makers"
type input "Transformers | The sustainability change makers"
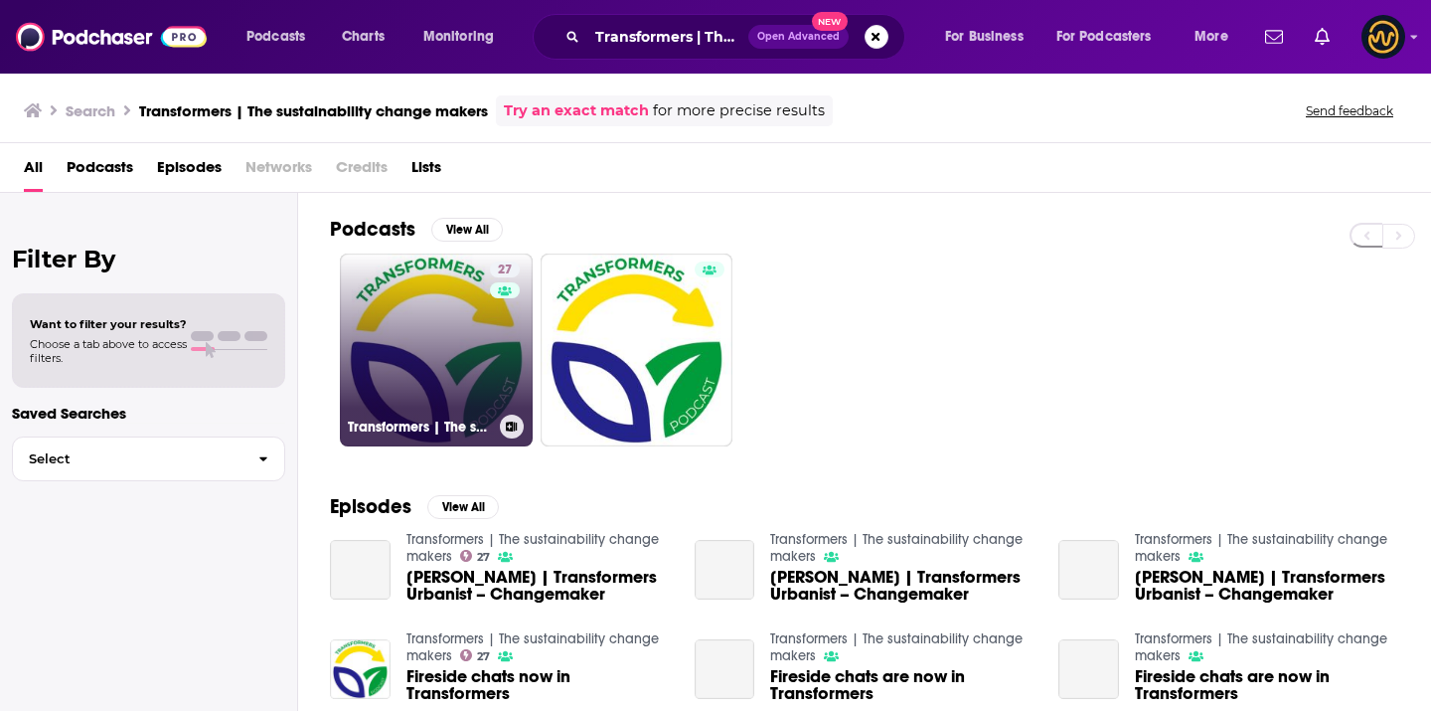
click at [441, 281] on link "27 Transformers | The sustainability change makers" at bounding box center [436, 349] width 193 height 193
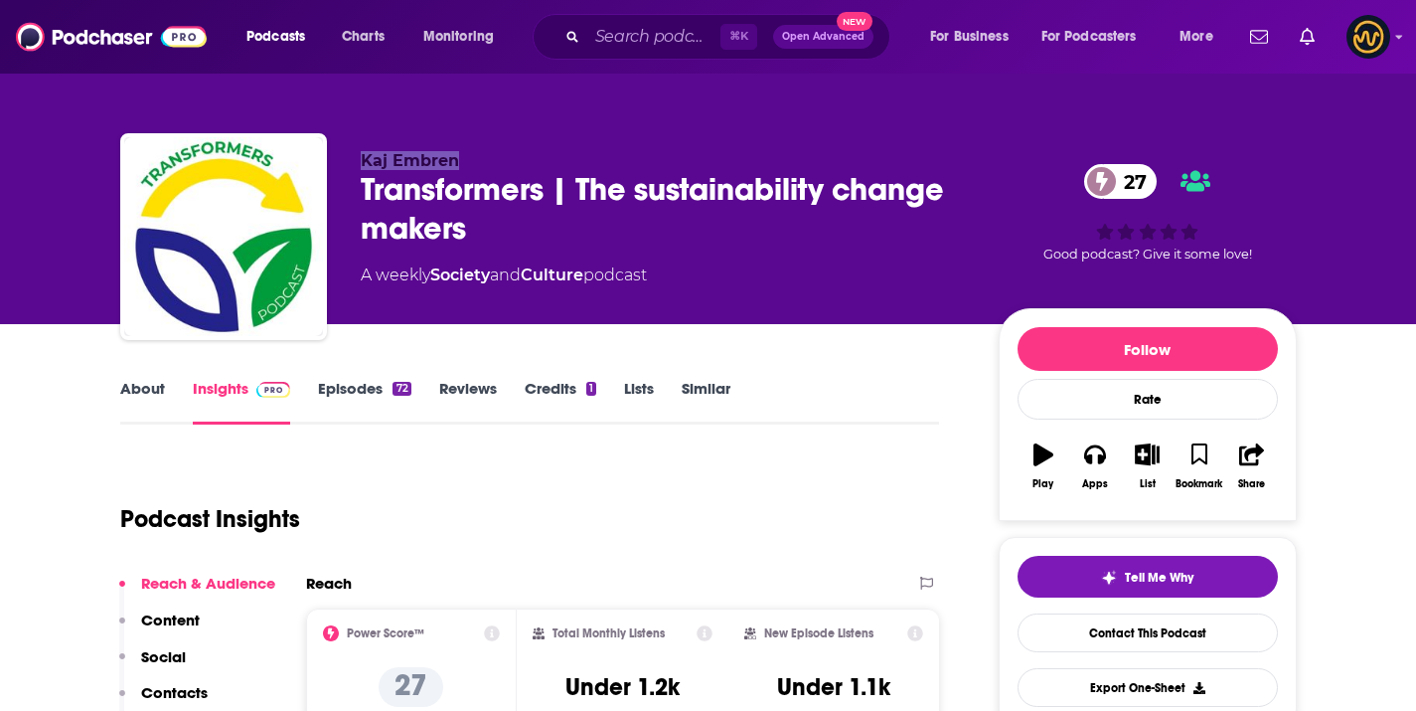
drag, startPoint x: 350, startPoint y: 165, endPoint x: 524, endPoint y: 160, distance: 174.0
click at [524, 160] on div "Kaj Embren Transformers | The sustainability change makers 27 A weekly Society …" at bounding box center [708, 240] width 1177 height 215
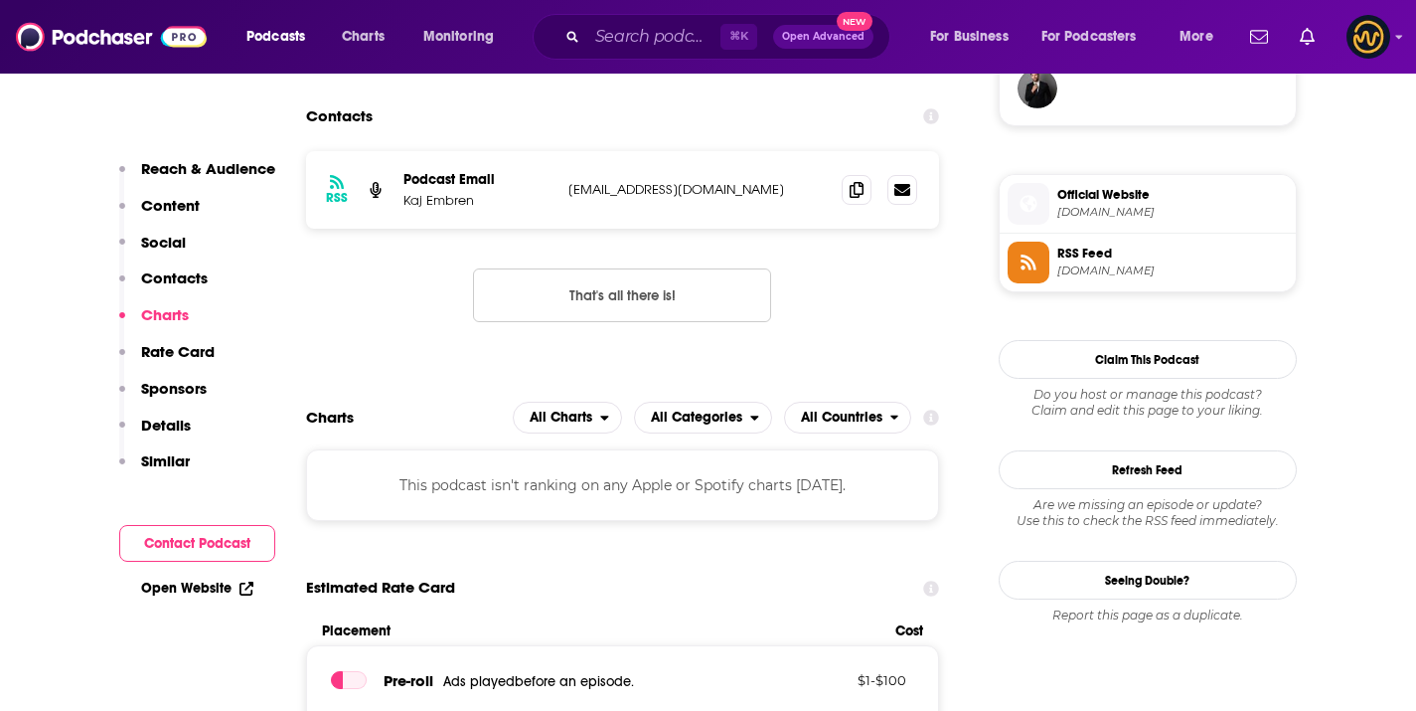
scroll to position [1460, 0]
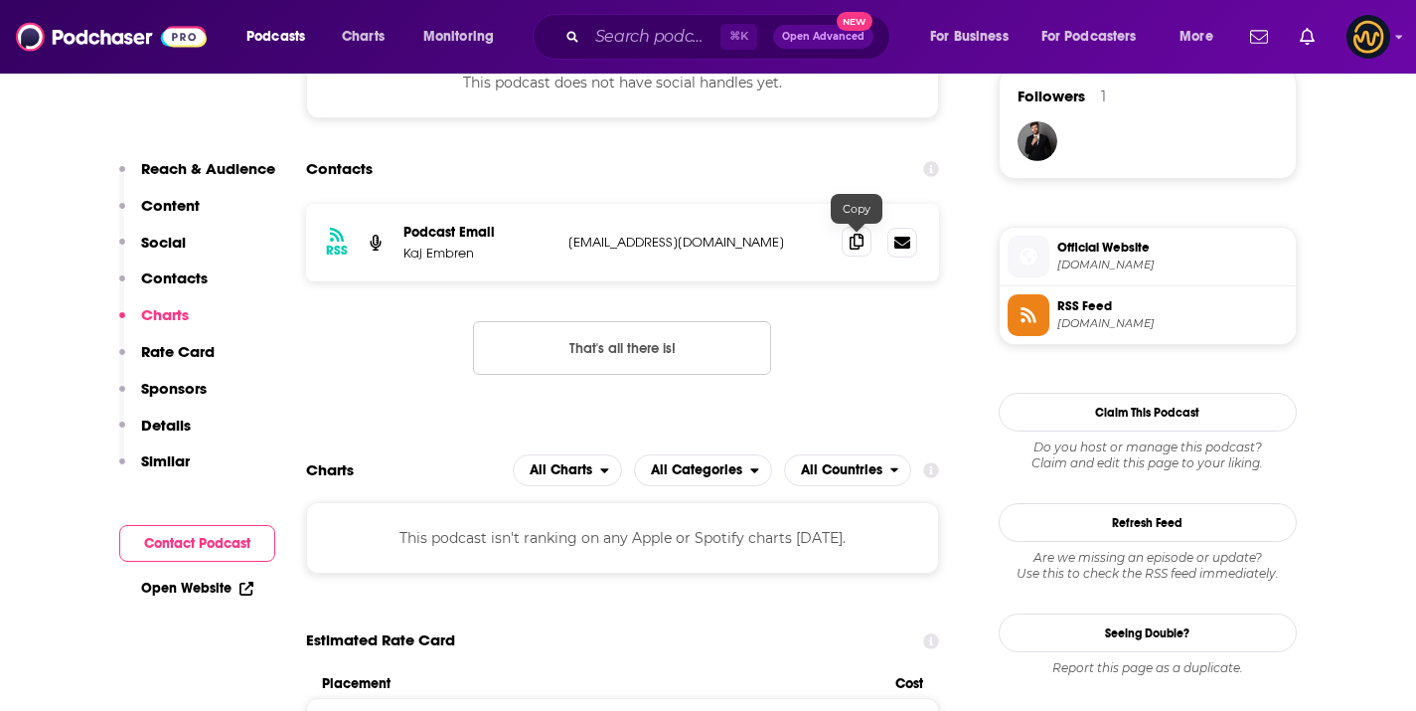
click at [869, 244] on span at bounding box center [857, 242] width 30 height 30
click at [657, 36] on input "Search podcasts, credits, & more..." at bounding box center [653, 37] width 133 height 32
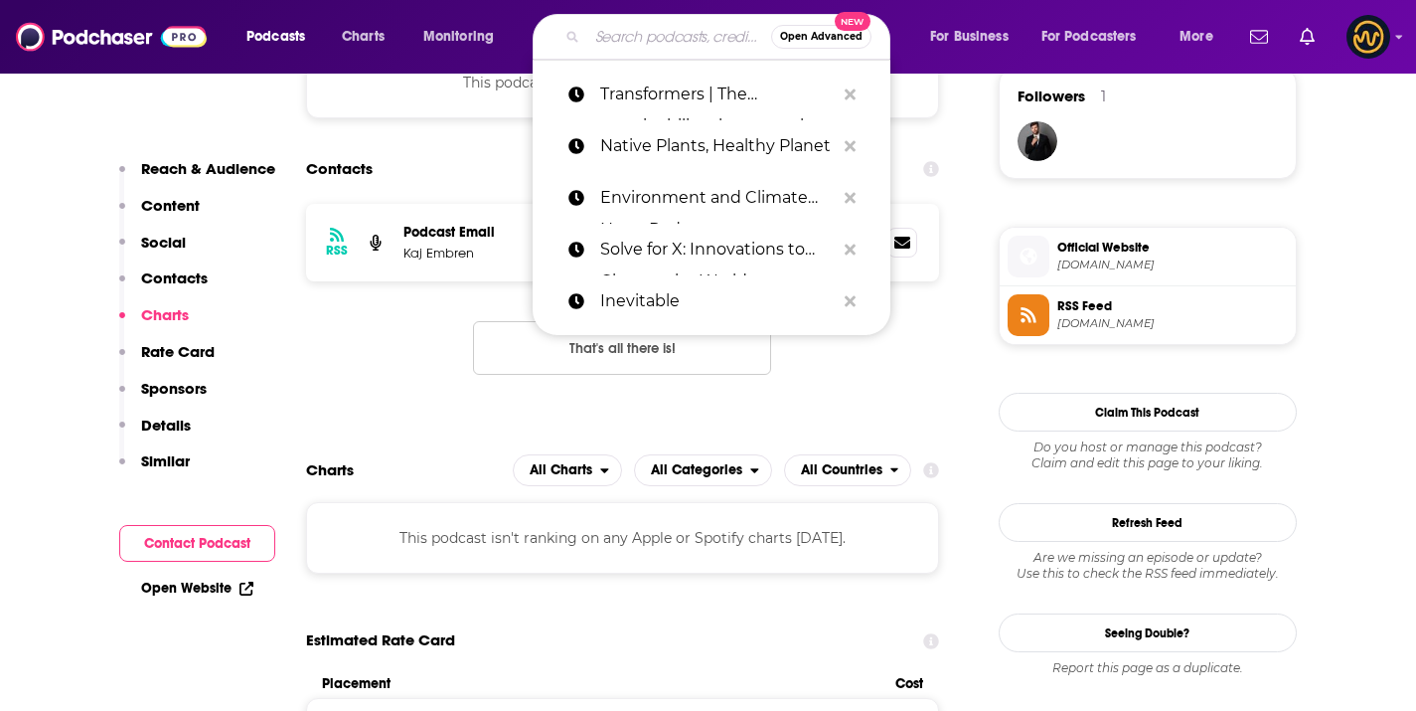
paste input "Sustainability Uncovered"
type input "Sustainability Uncovered"
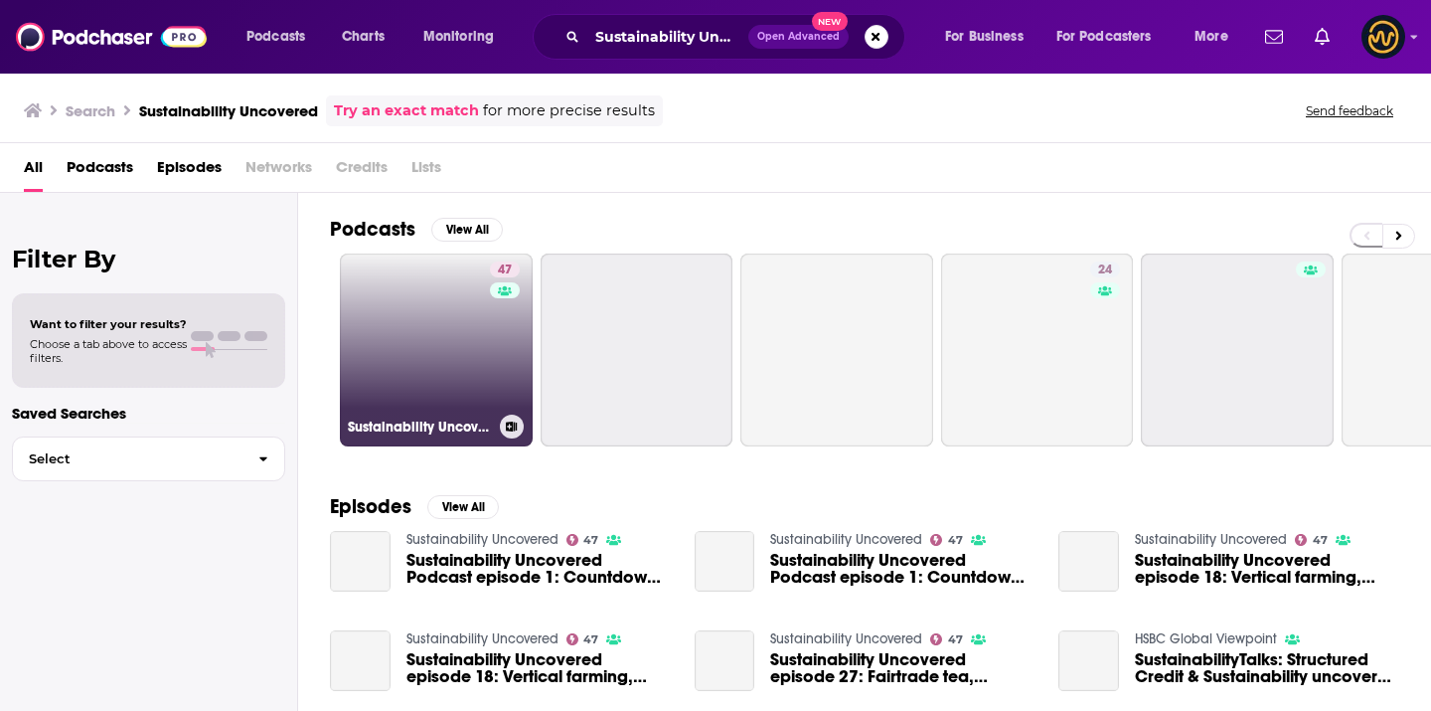
click at [443, 353] on link "47 Sustainability Uncovered" at bounding box center [436, 349] width 193 height 193
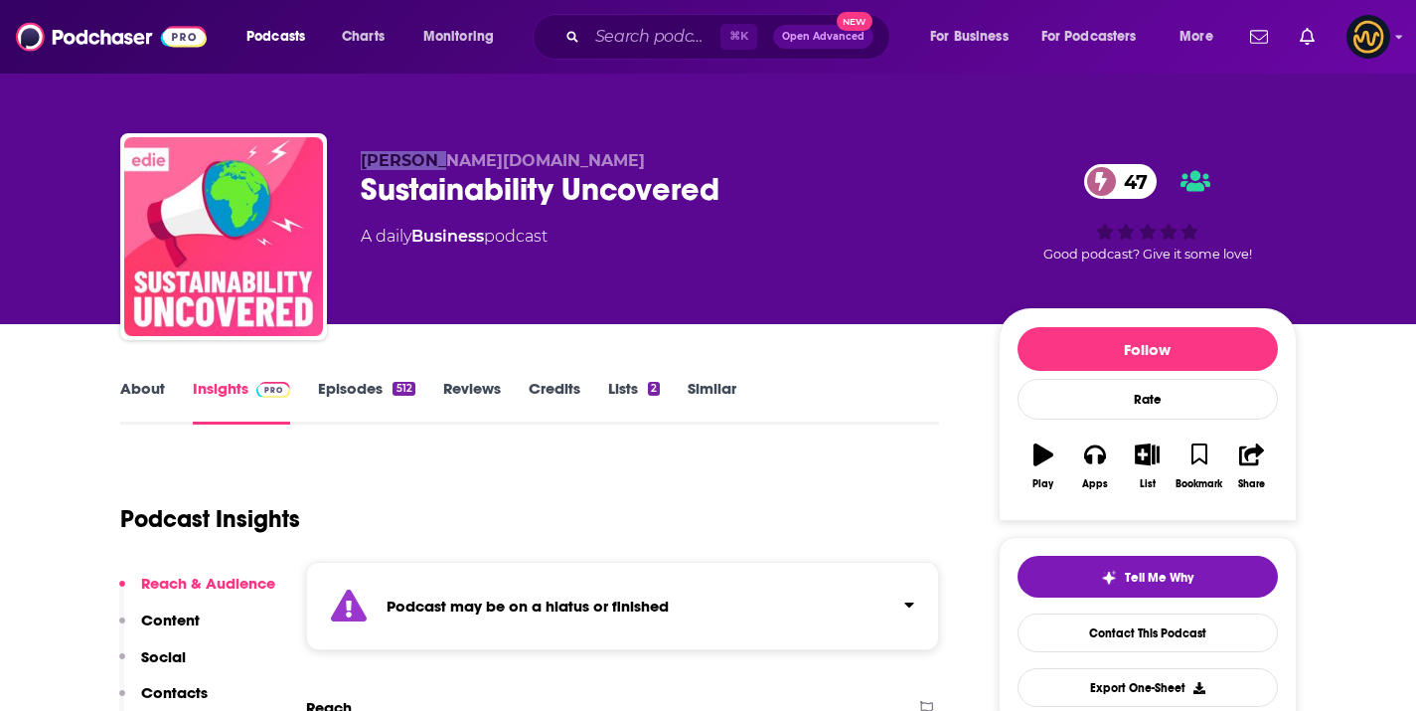
drag, startPoint x: 353, startPoint y: 167, endPoint x: 491, endPoint y: 162, distance: 138.3
click at [491, 162] on div "[PERSON_NAME][DOMAIN_NAME] Sustainability Uncovered 47 A daily Business podcast…" at bounding box center [708, 240] width 1177 height 215
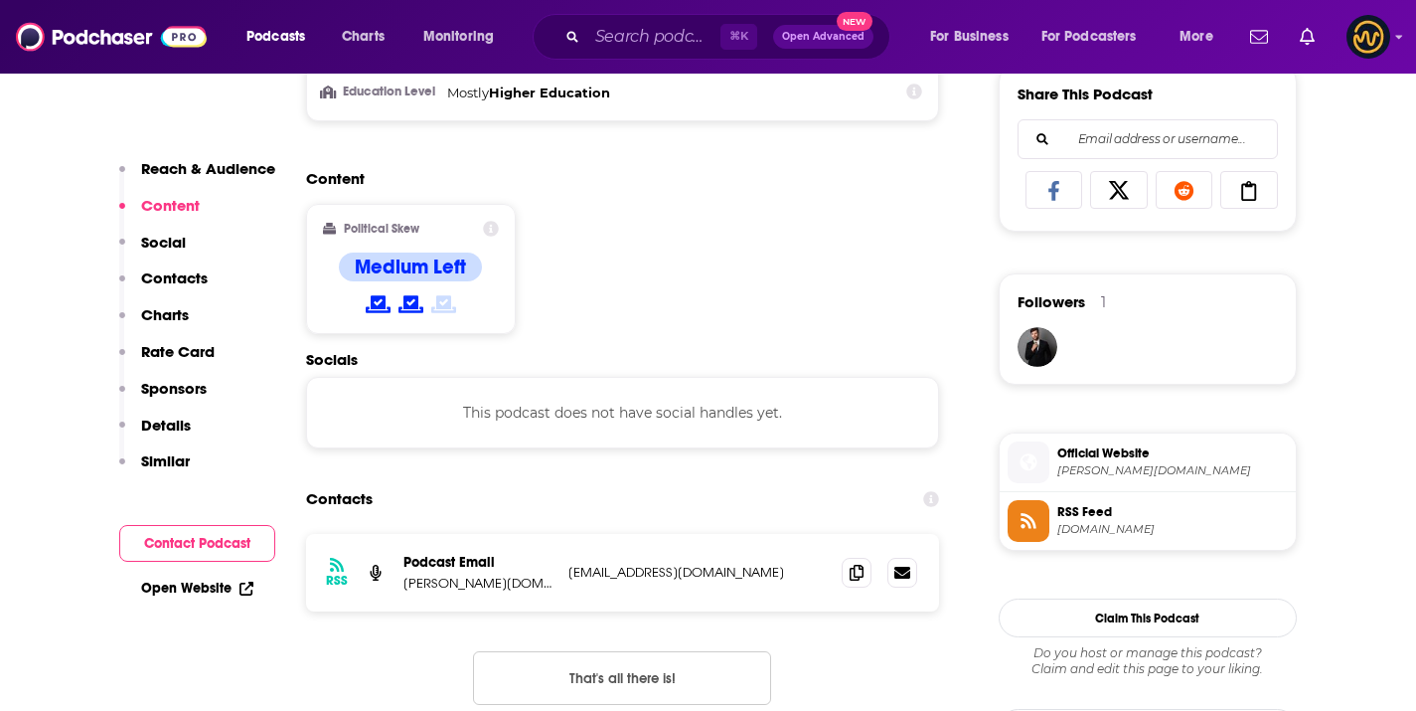
scroll to position [1589, 0]
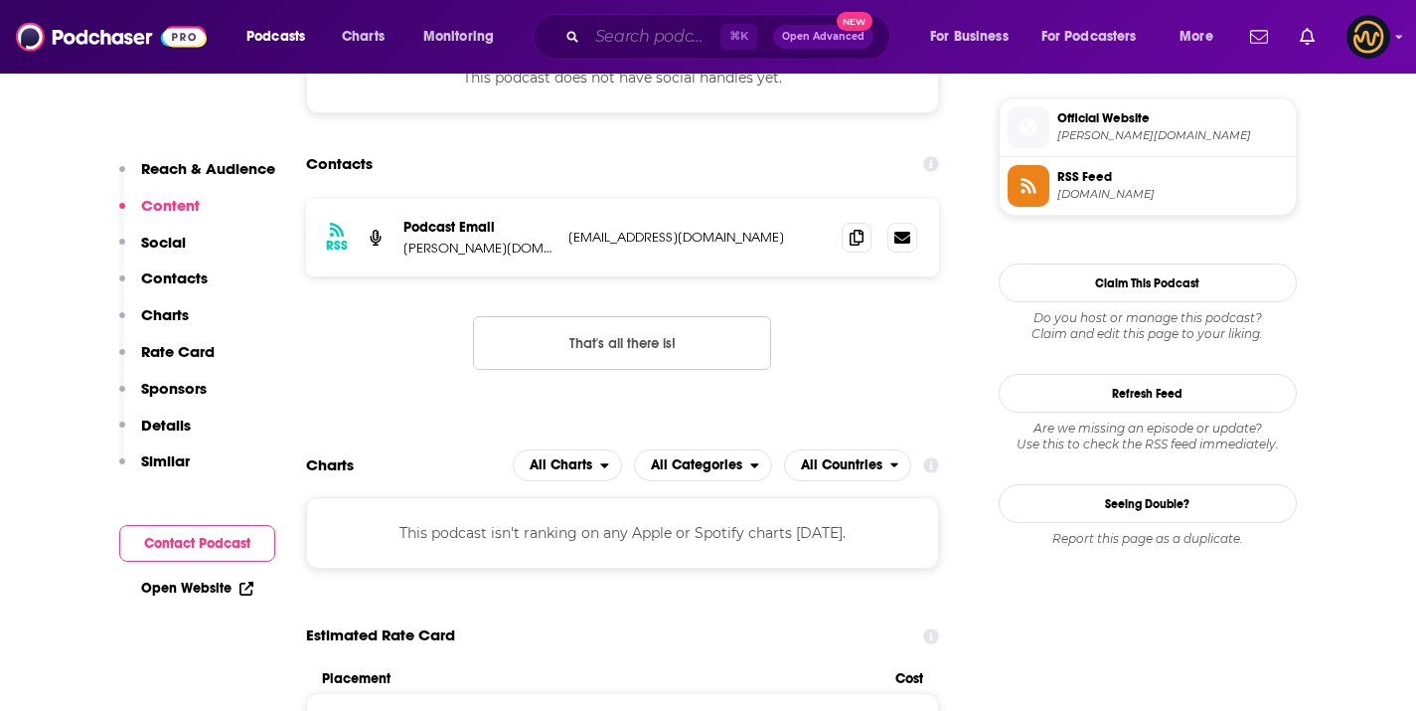
click at [667, 46] on input "Search podcasts, credits, & more..." at bounding box center [653, 37] width 133 height 32
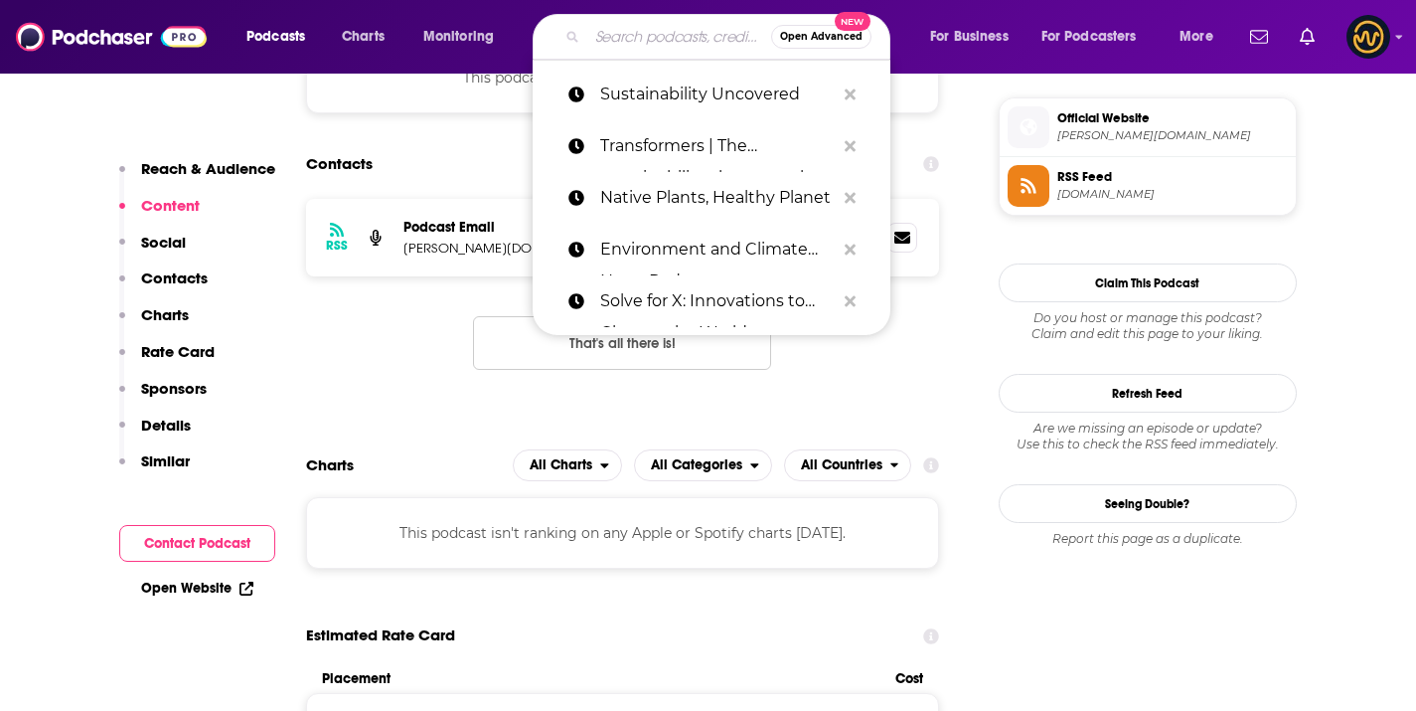
paste input "LSEG Sustainable Growth"
type input "LSEG Sustainable Growth"
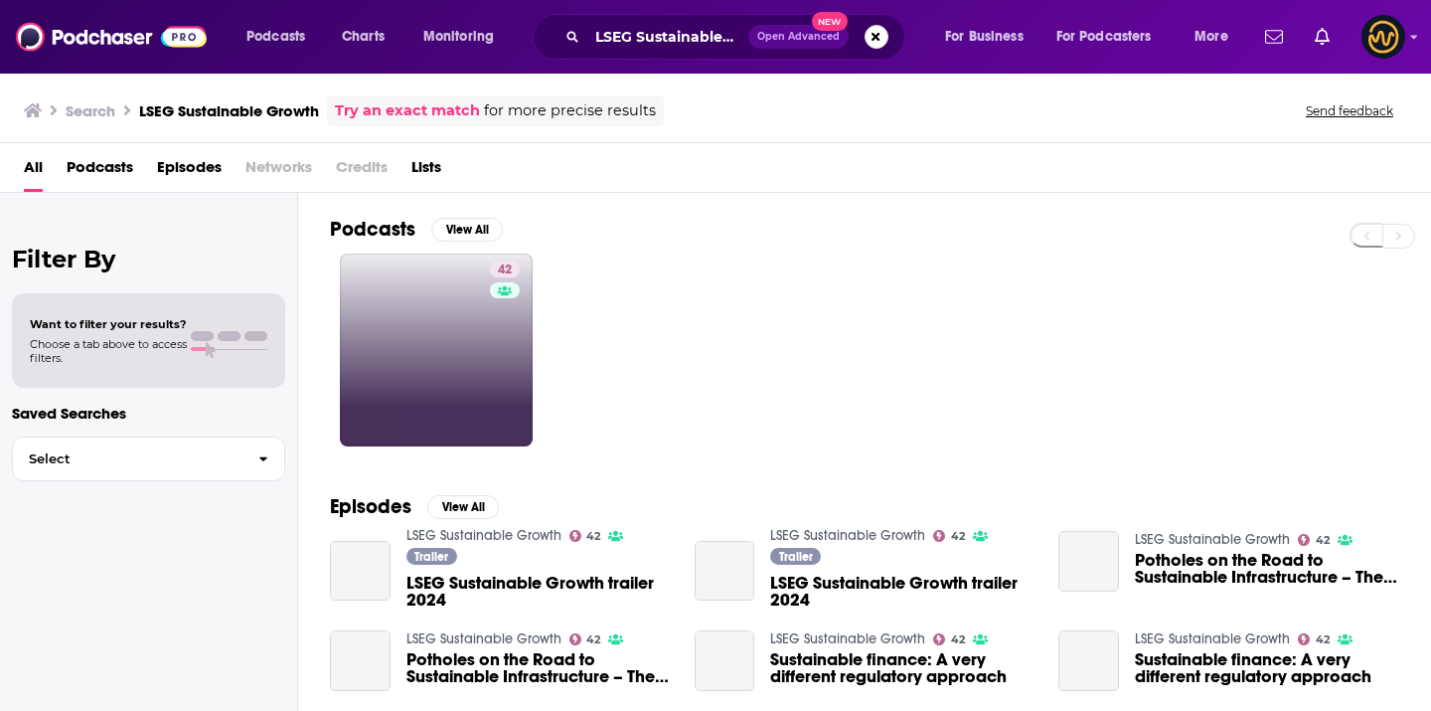
click at [414, 377] on link "42" at bounding box center [436, 349] width 193 height 193
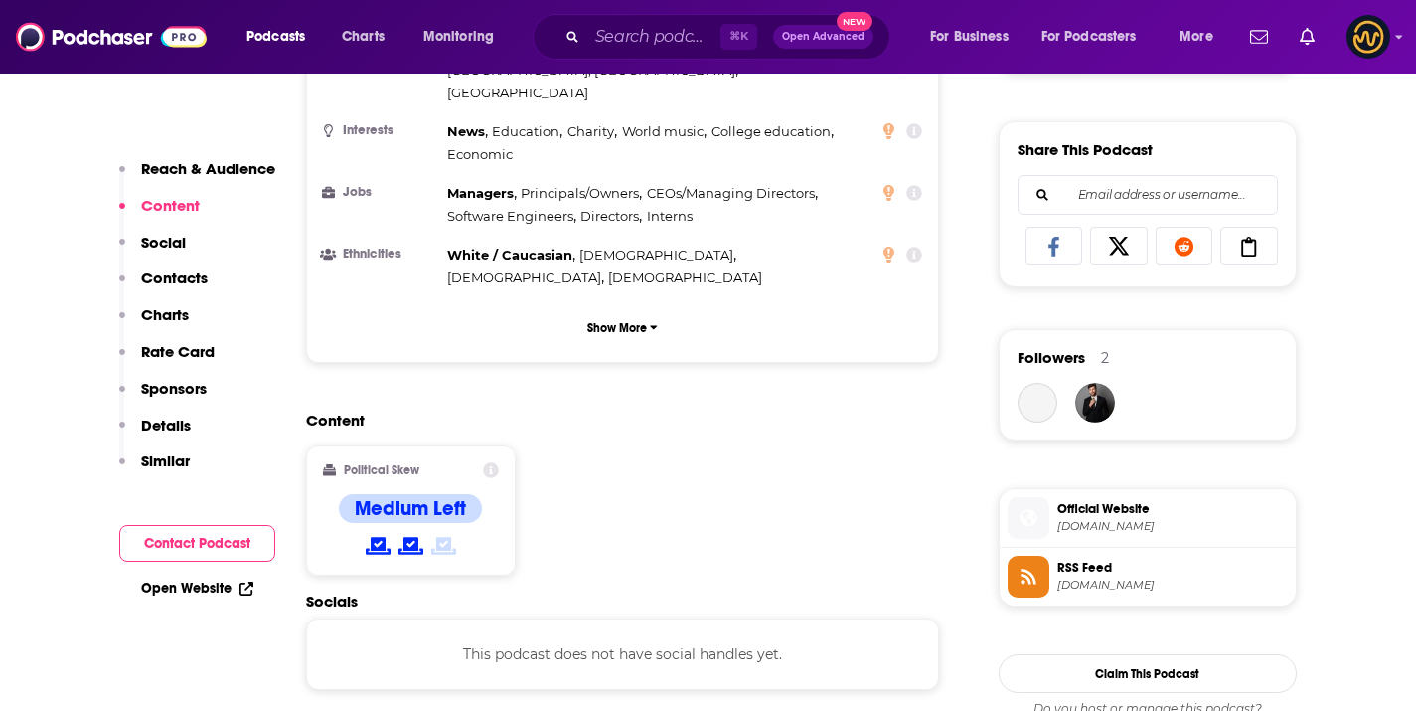
scroll to position [1541, 0]
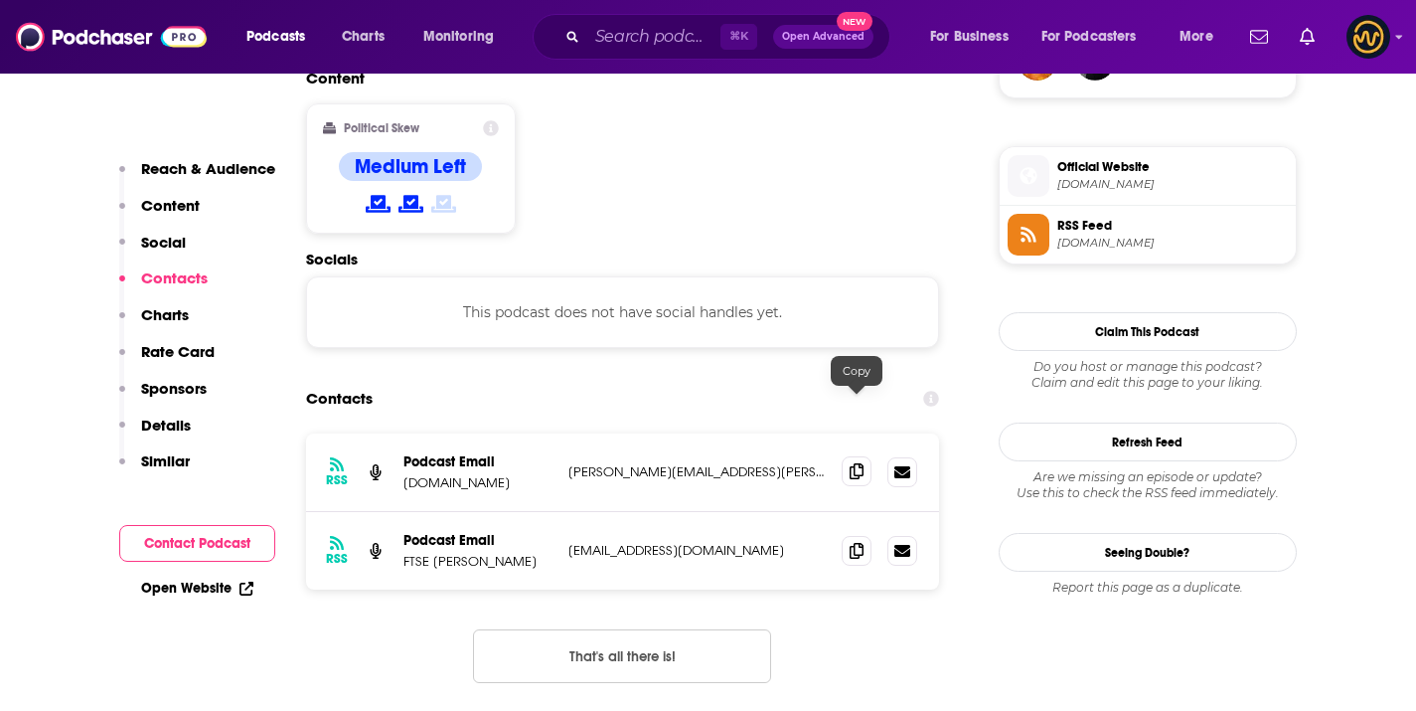
click at [856, 463] on icon at bounding box center [857, 471] width 14 height 16
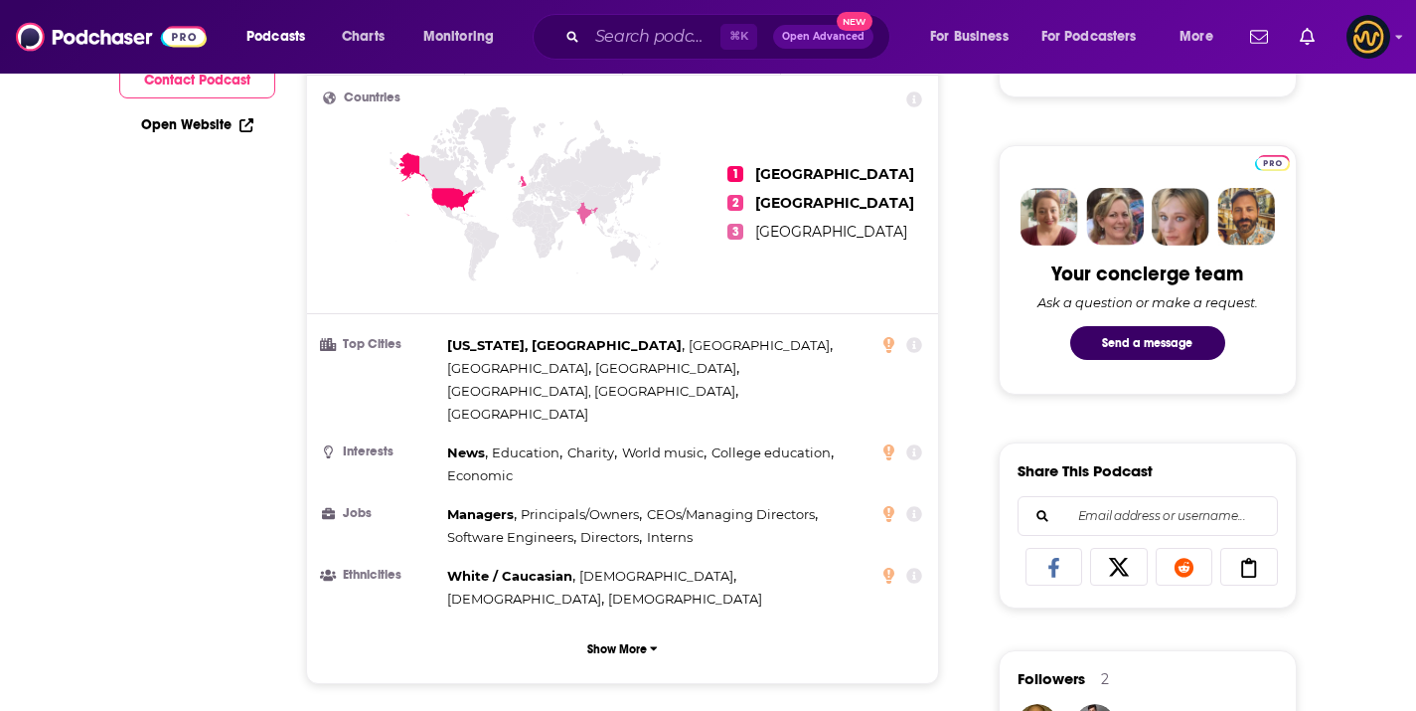
scroll to position [0, 0]
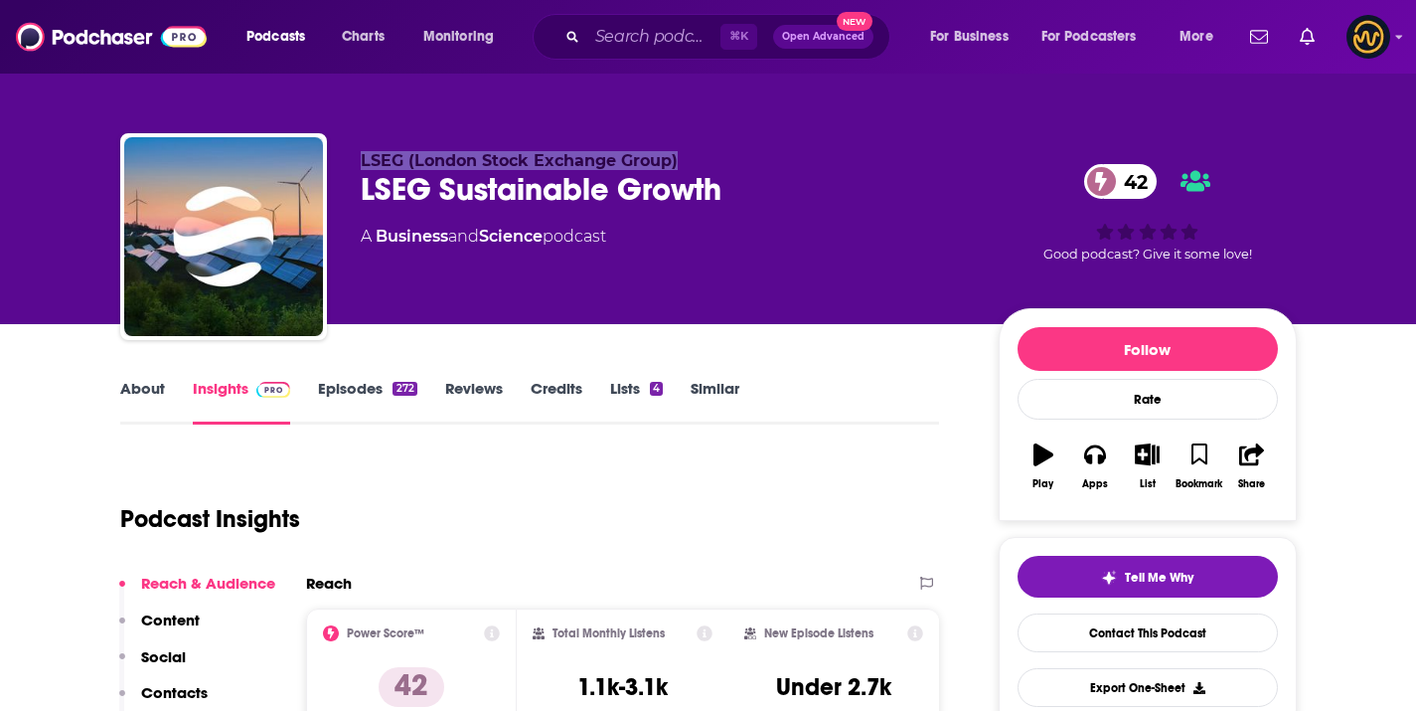
drag, startPoint x: 358, startPoint y: 150, endPoint x: 746, endPoint y: 167, distance: 389.0
click at [746, 167] on div "LSEG (London Stock Exchange Group) LSEG Sustainable Growth 42 A Business and Sc…" at bounding box center [708, 240] width 1177 height 215
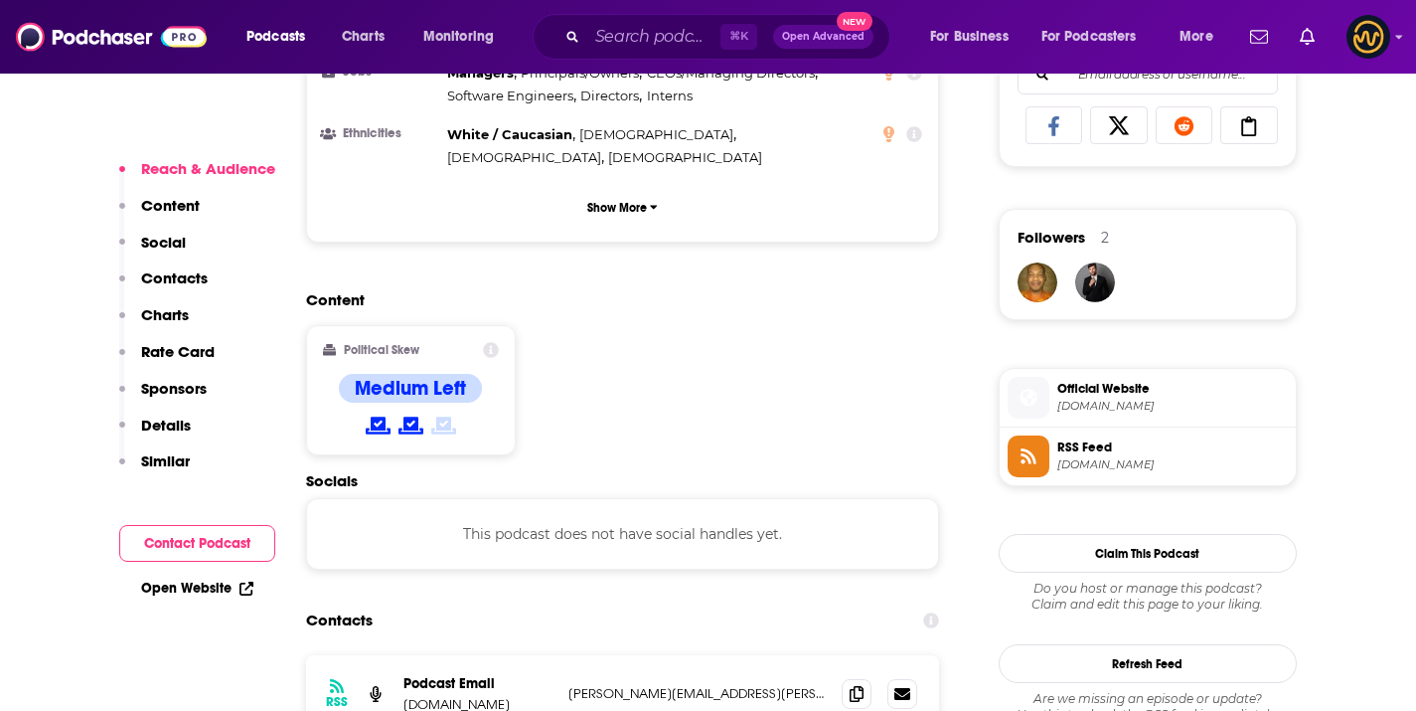
scroll to position [1727, 0]
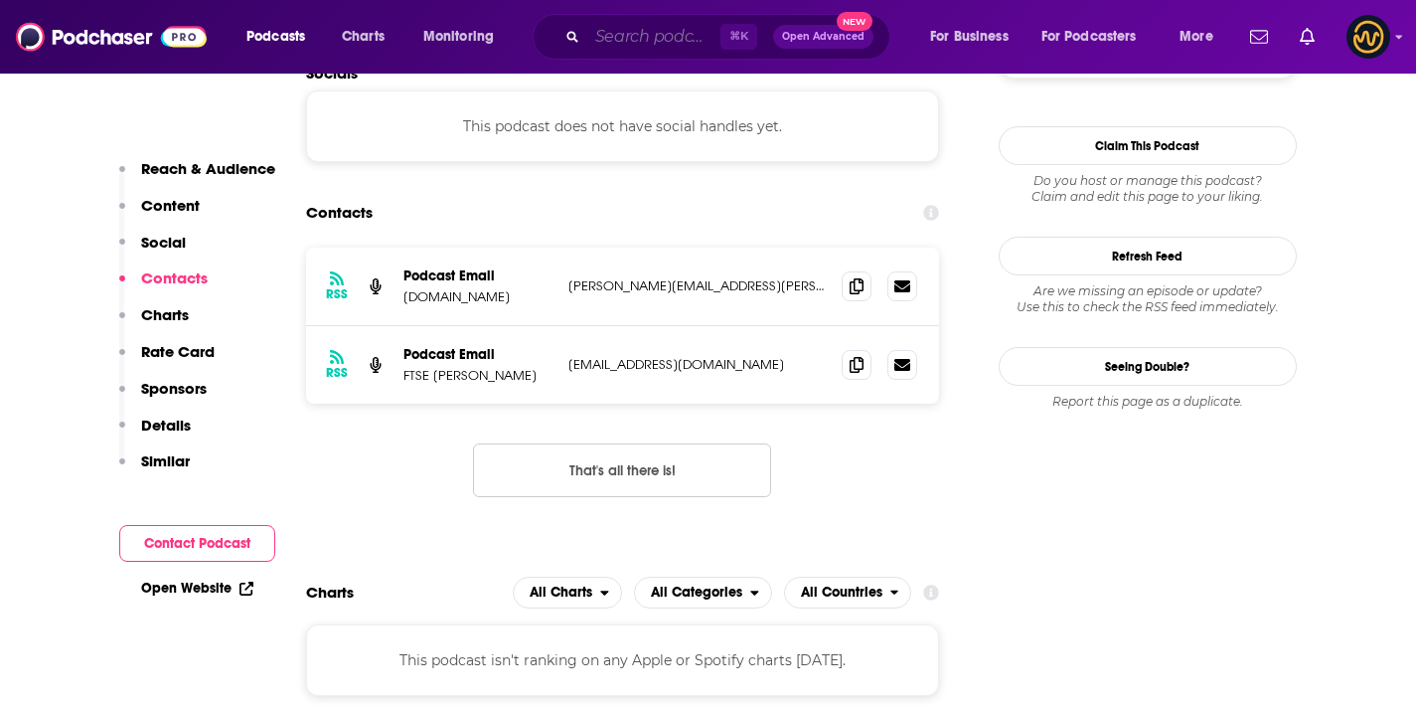
click at [680, 21] on input "Search podcasts, credits, & more..." at bounding box center [653, 37] width 133 height 32
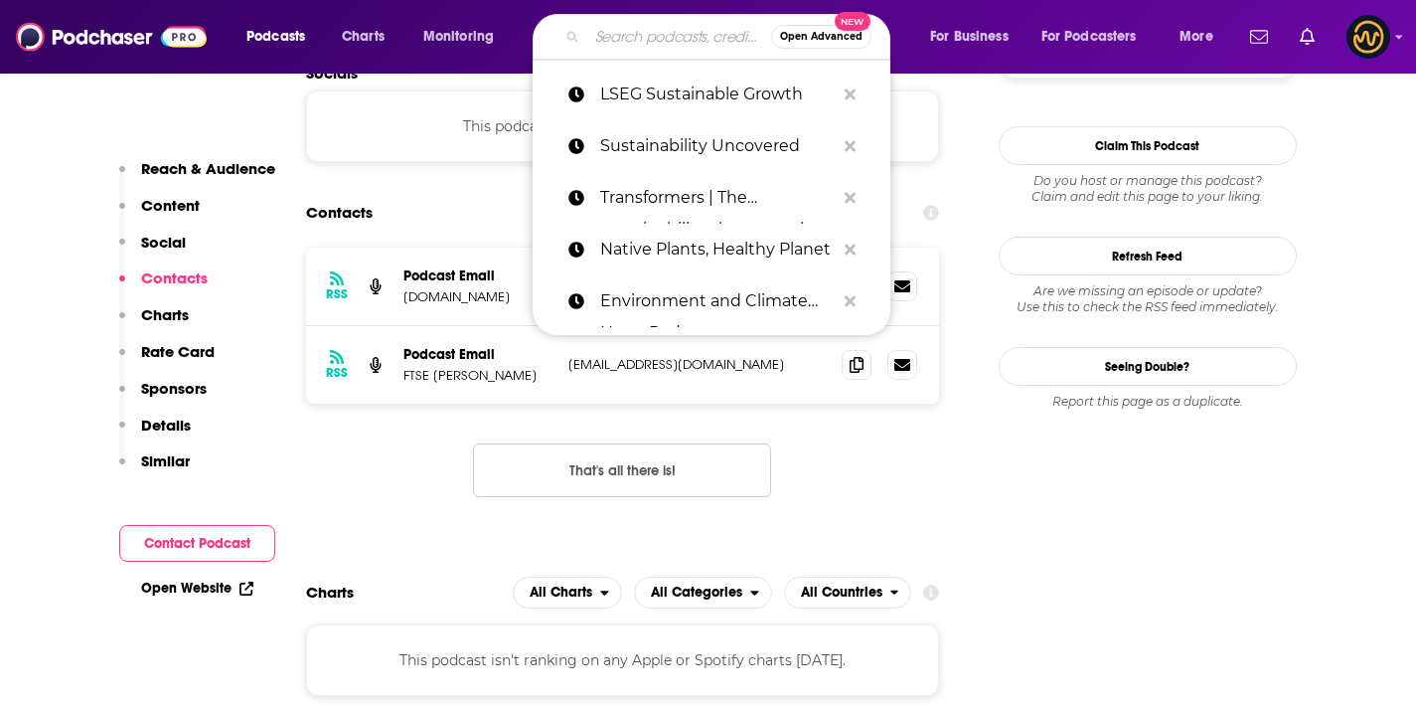
paste input "Sustainable Wine"
type input "Sustainable Wine"
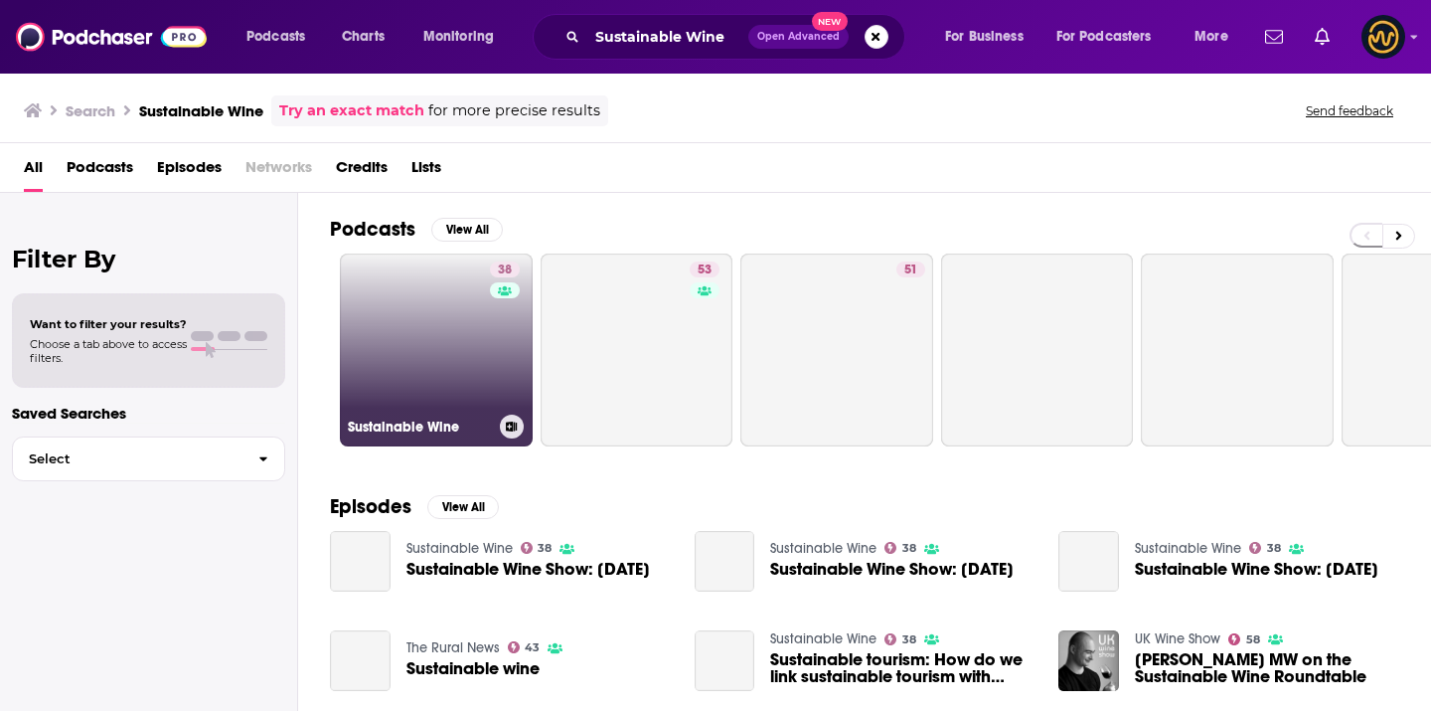
click at [447, 405] on link "38 Sustainable Wine" at bounding box center [436, 349] width 193 height 193
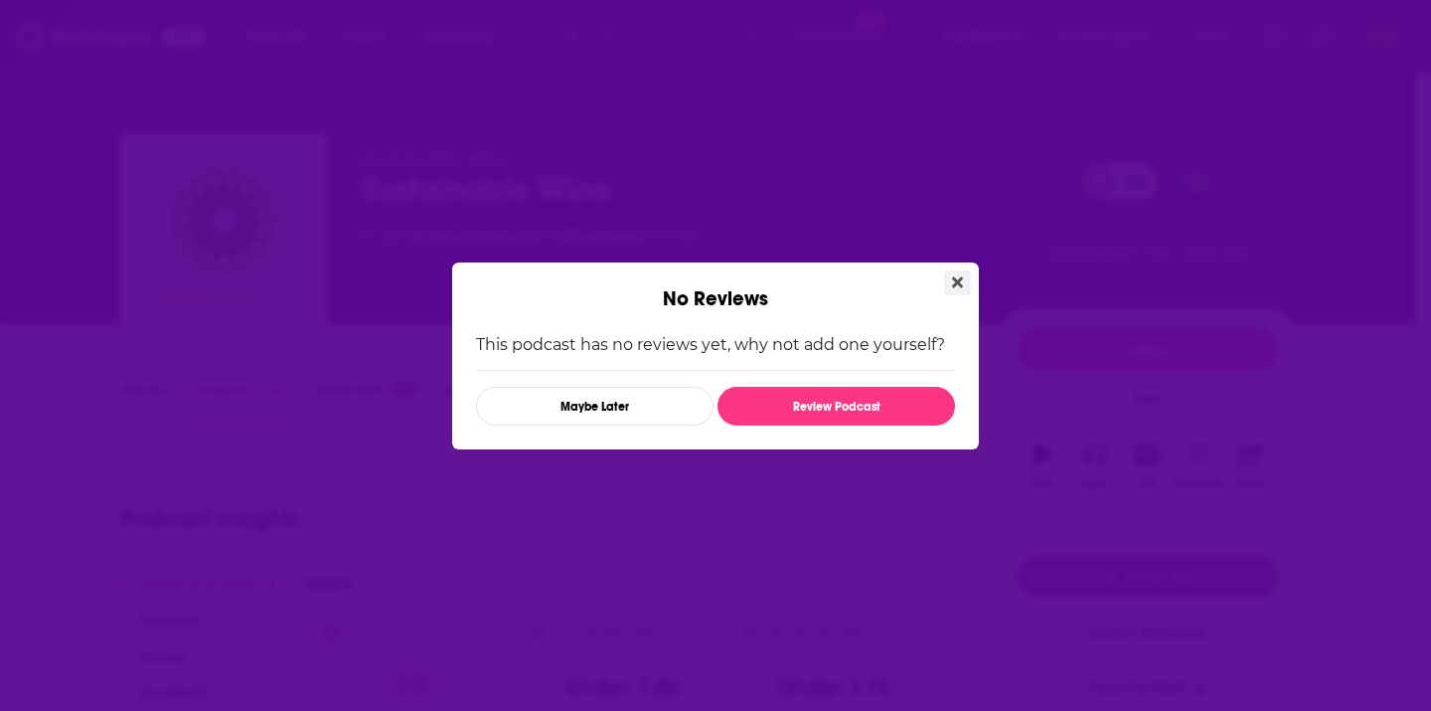
click at [963, 278] on button "Close" at bounding box center [957, 282] width 27 height 25
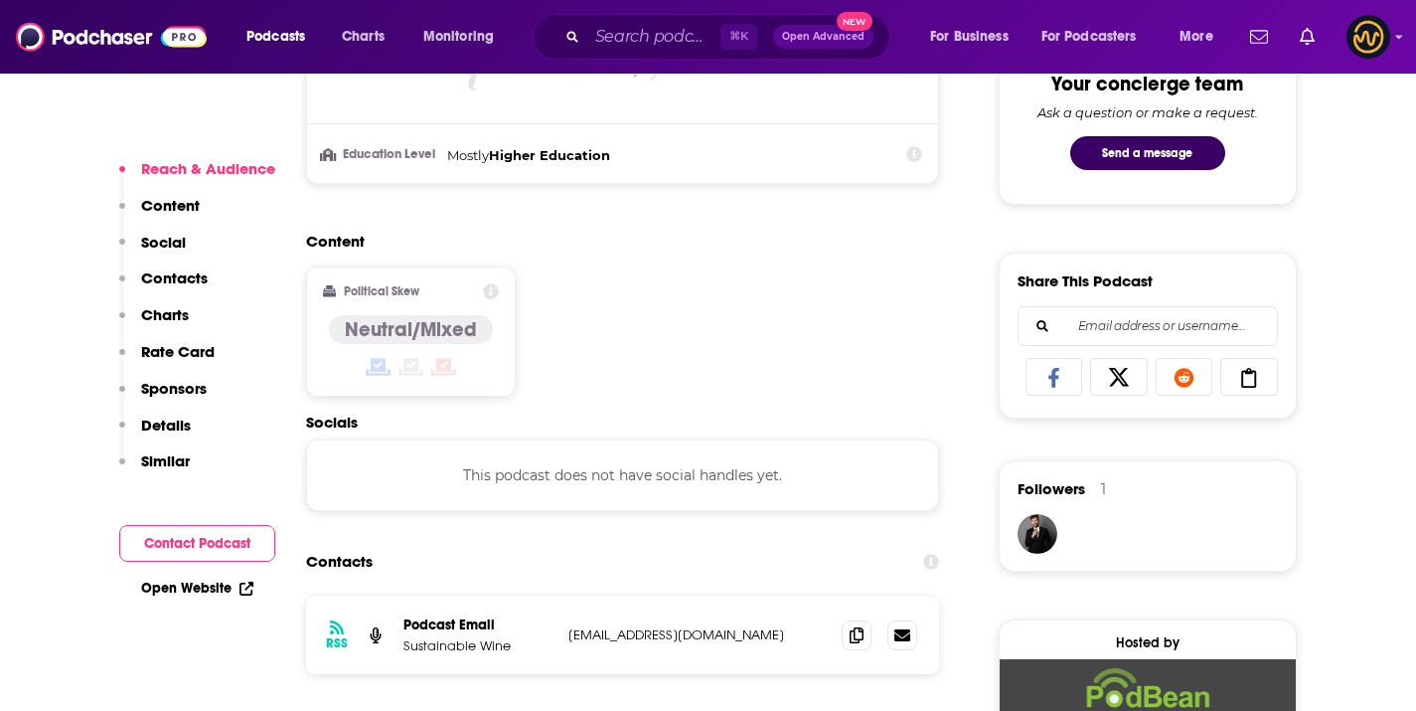
scroll to position [1460, 0]
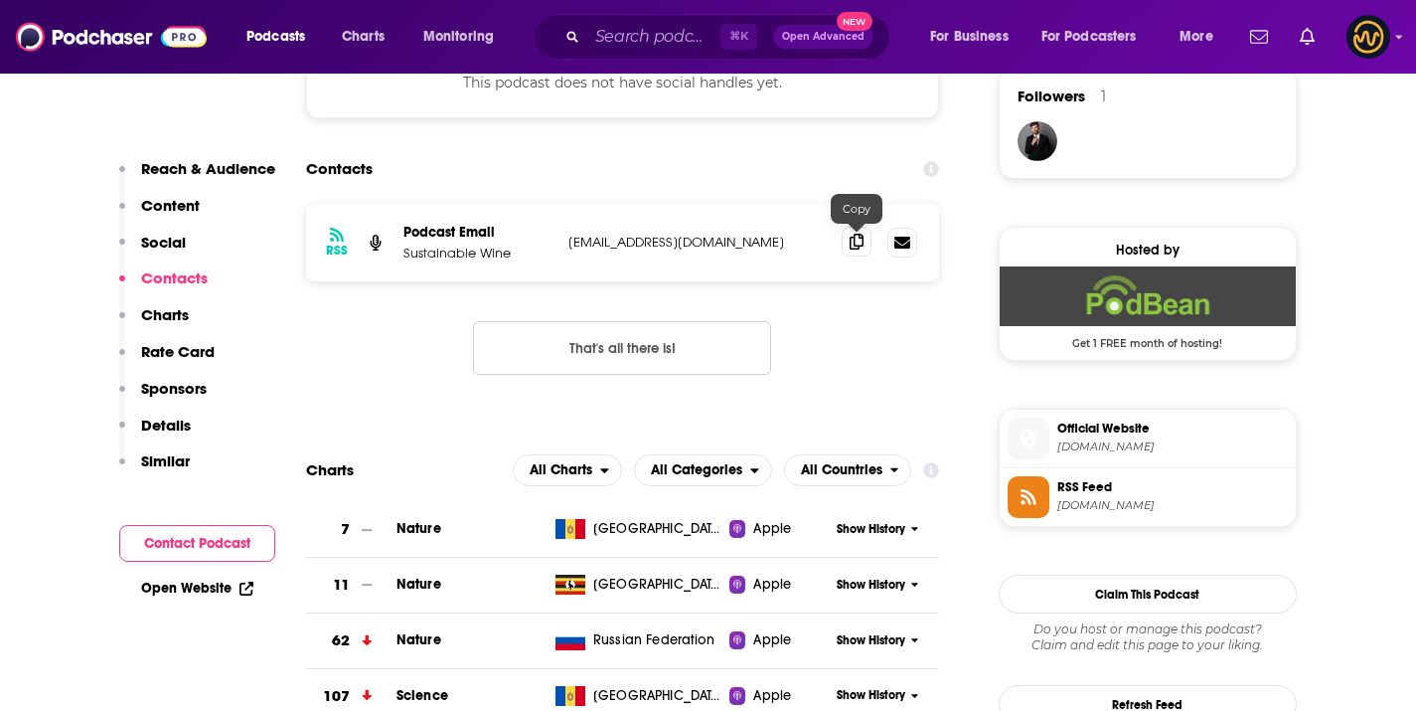
click at [844, 239] on span at bounding box center [857, 242] width 30 height 30
click at [645, 21] on div "⌘ K Open Advanced New" at bounding box center [712, 37] width 358 height 46
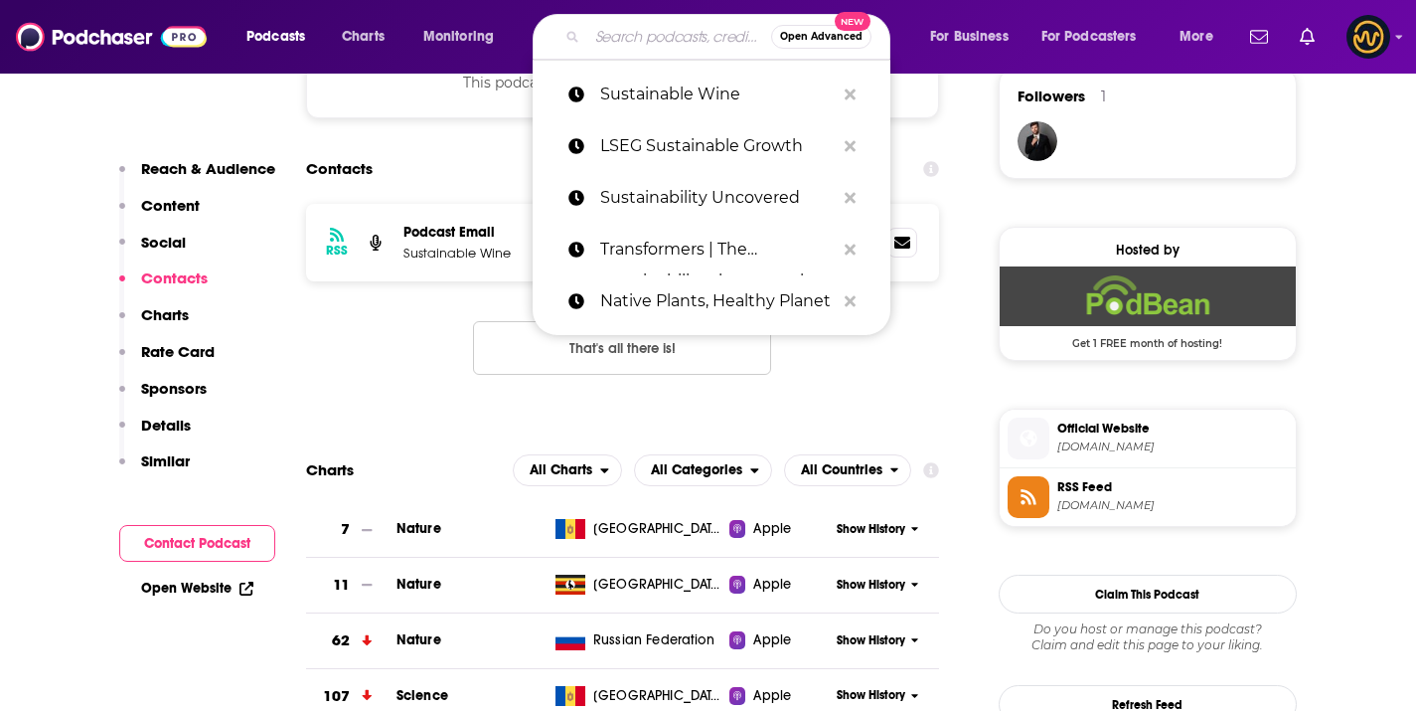
click at [626, 43] on input "Search podcasts, credits, & more..." at bounding box center [679, 37] width 184 height 32
paste input "A Sustainable Future"
type input "A Sustainable Future"
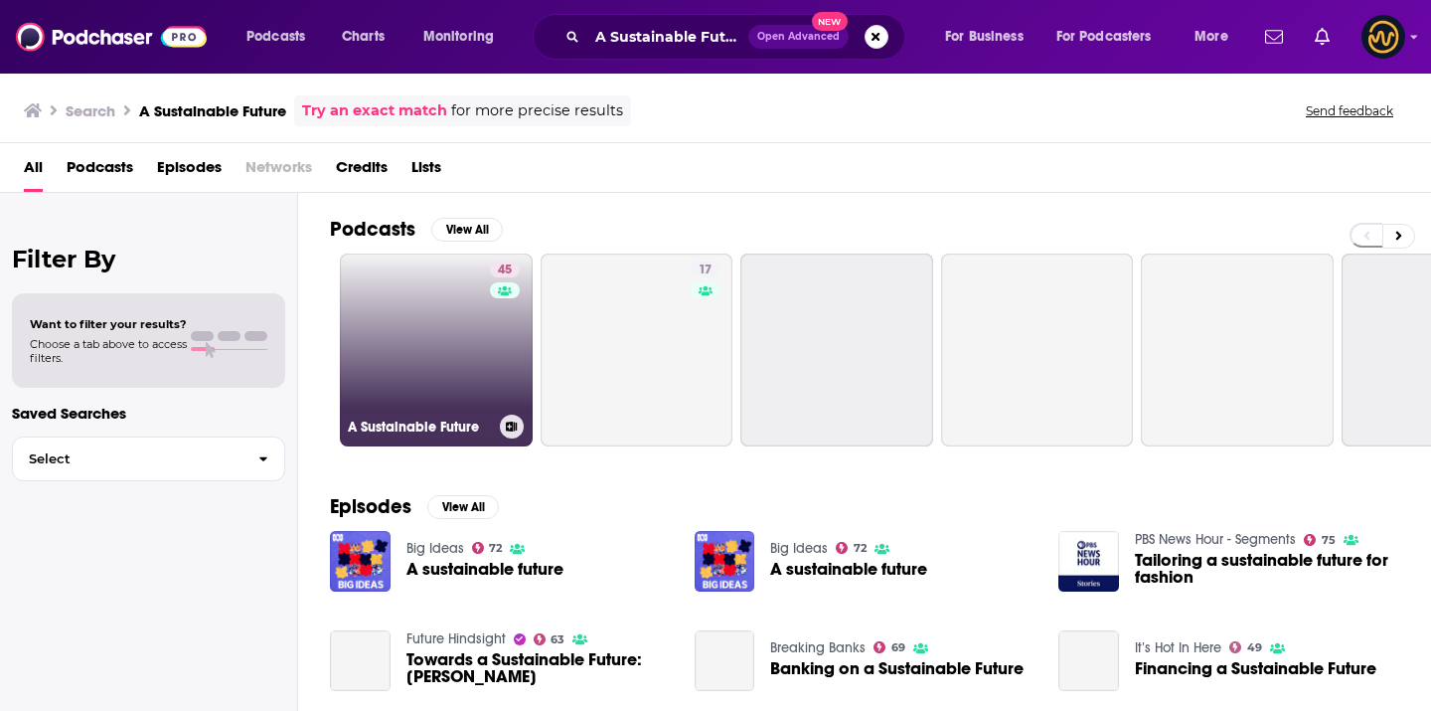
click at [465, 374] on link "45 A Sustainable Future" at bounding box center [436, 349] width 193 height 193
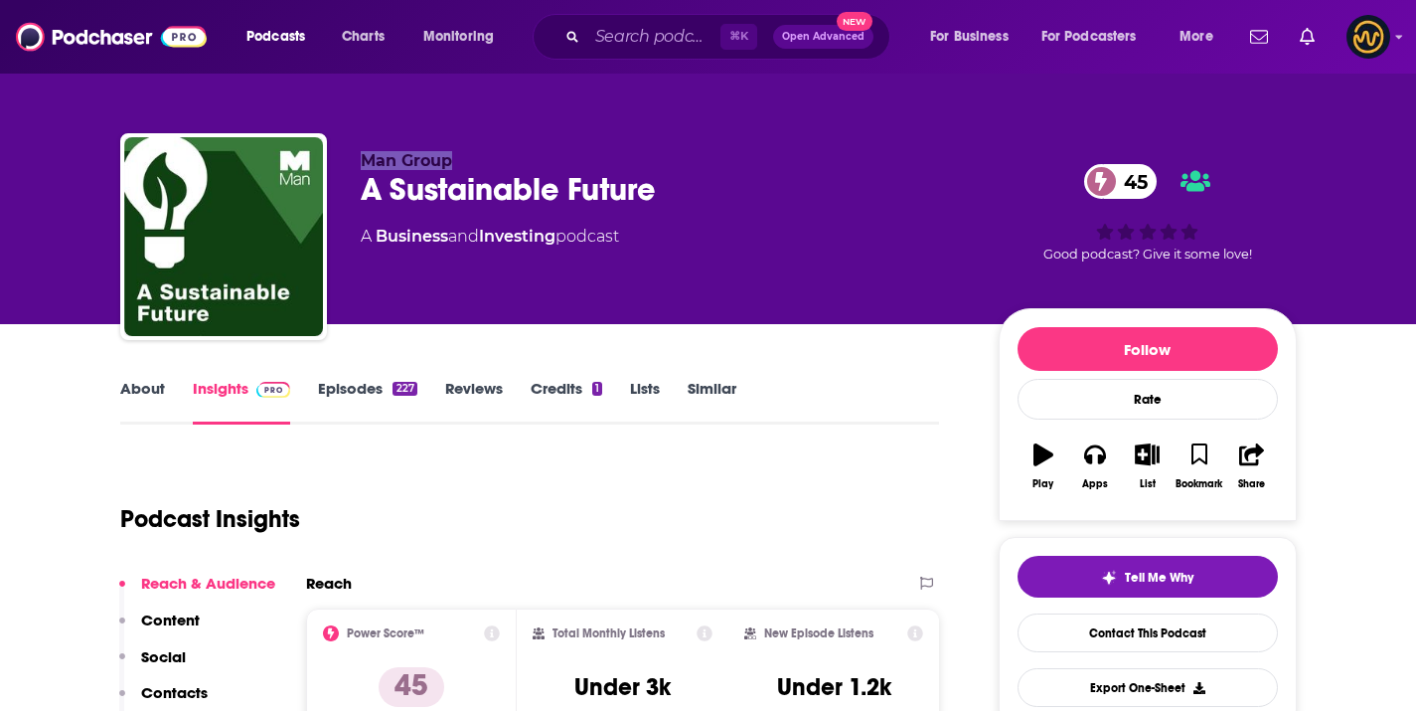
drag, startPoint x: 354, startPoint y: 158, endPoint x: 479, endPoint y: 160, distance: 125.3
click at [479, 160] on div "Man Group A Sustainable Future 45 A Business and Investing podcast 45 Good podc…" at bounding box center [708, 240] width 1177 height 215
click at [628, 32] on input "Search podcasts, credits, & more..." at bounding box center [653, 37] width 133 height 32
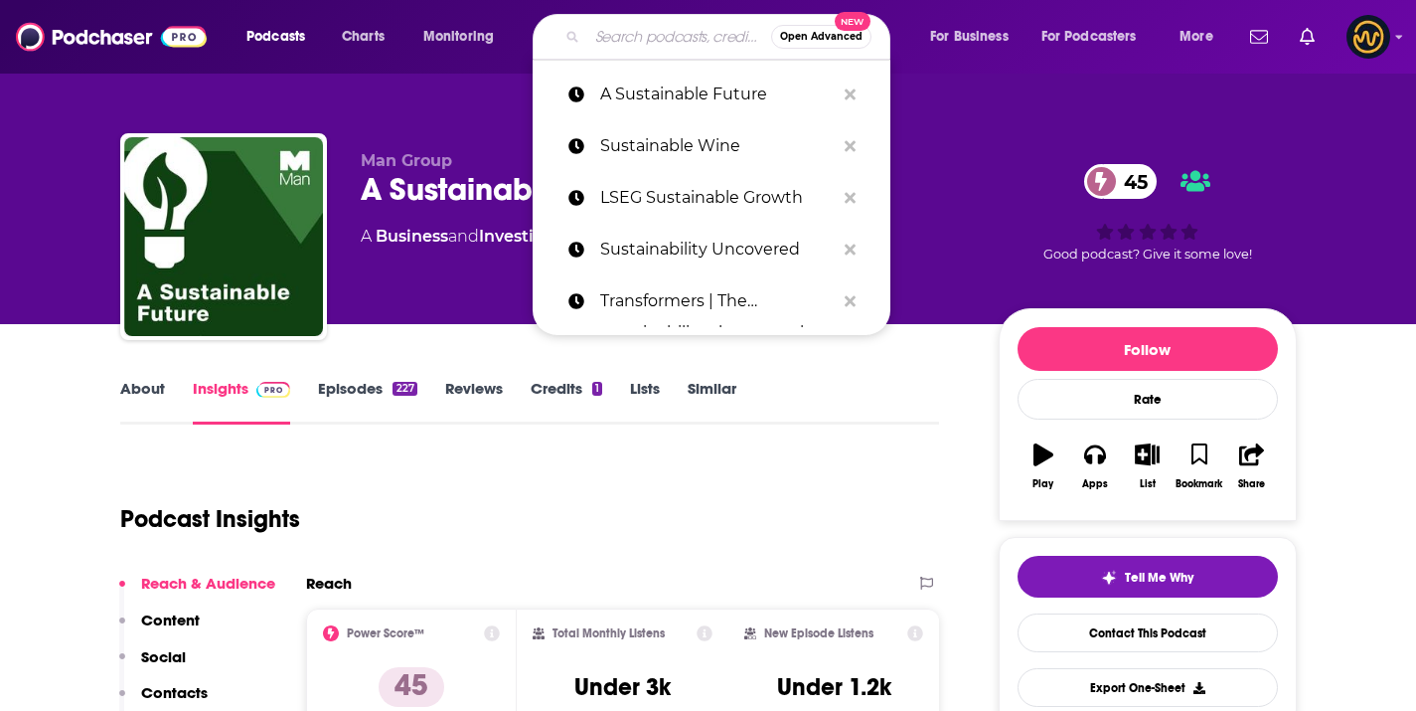
paste input "Climate Action Show"
type input "Climate Action Show"
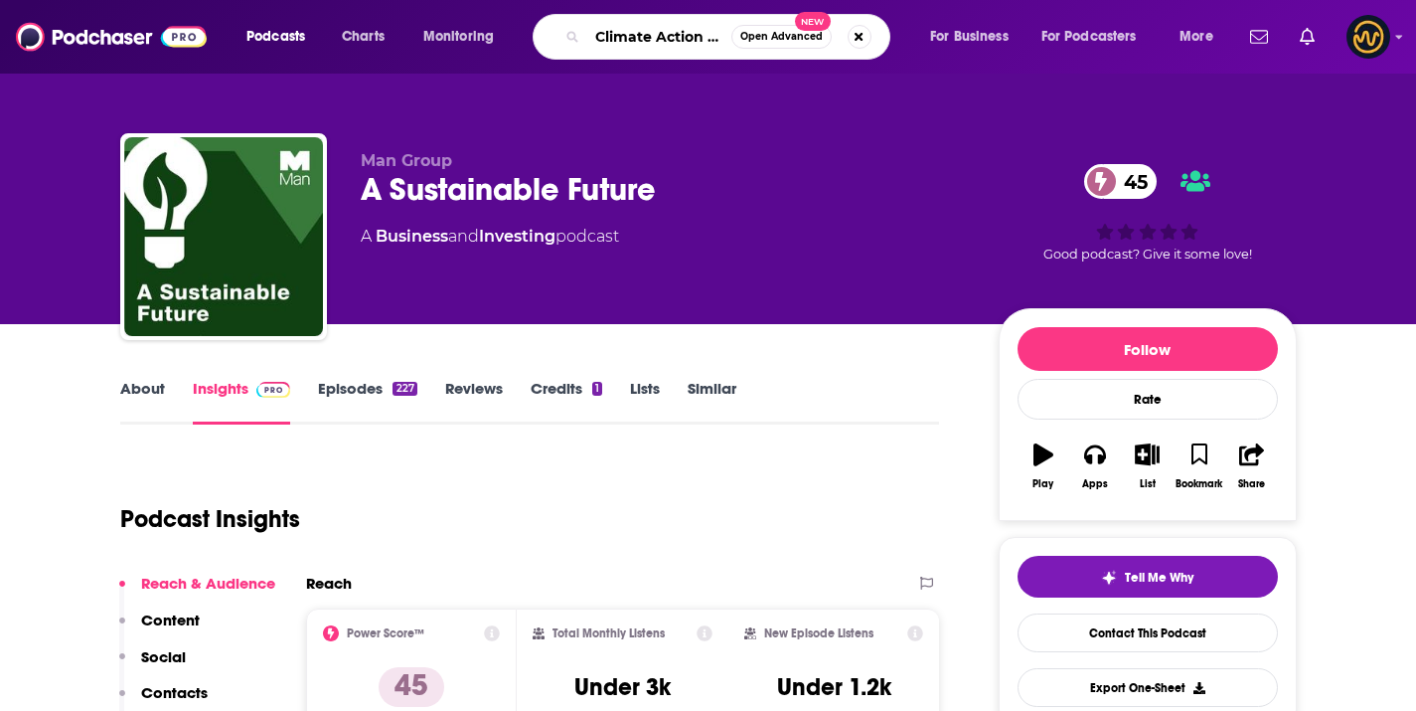
scroll to position [0, 26]
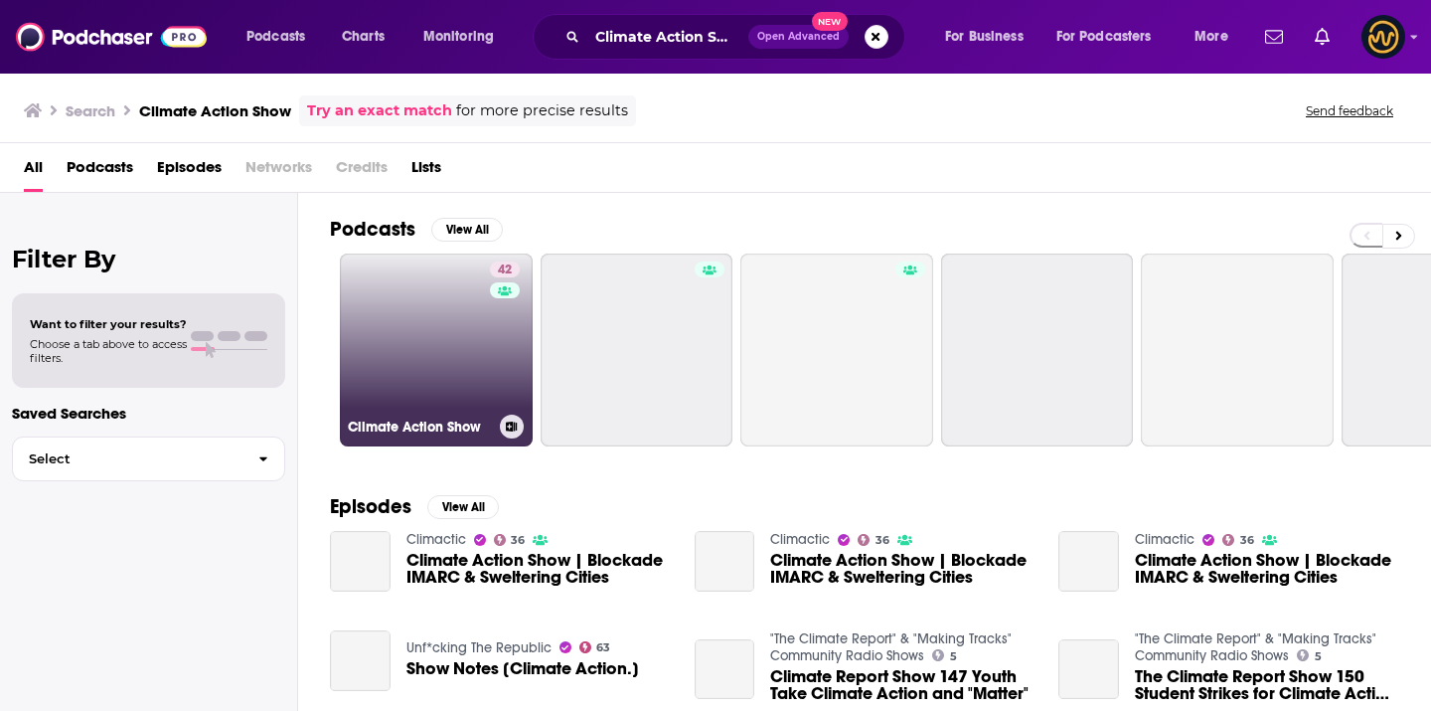
click at [425, 322] on link "42 Climate Action Show" at bounding box center [436, 349] width 193 height 193
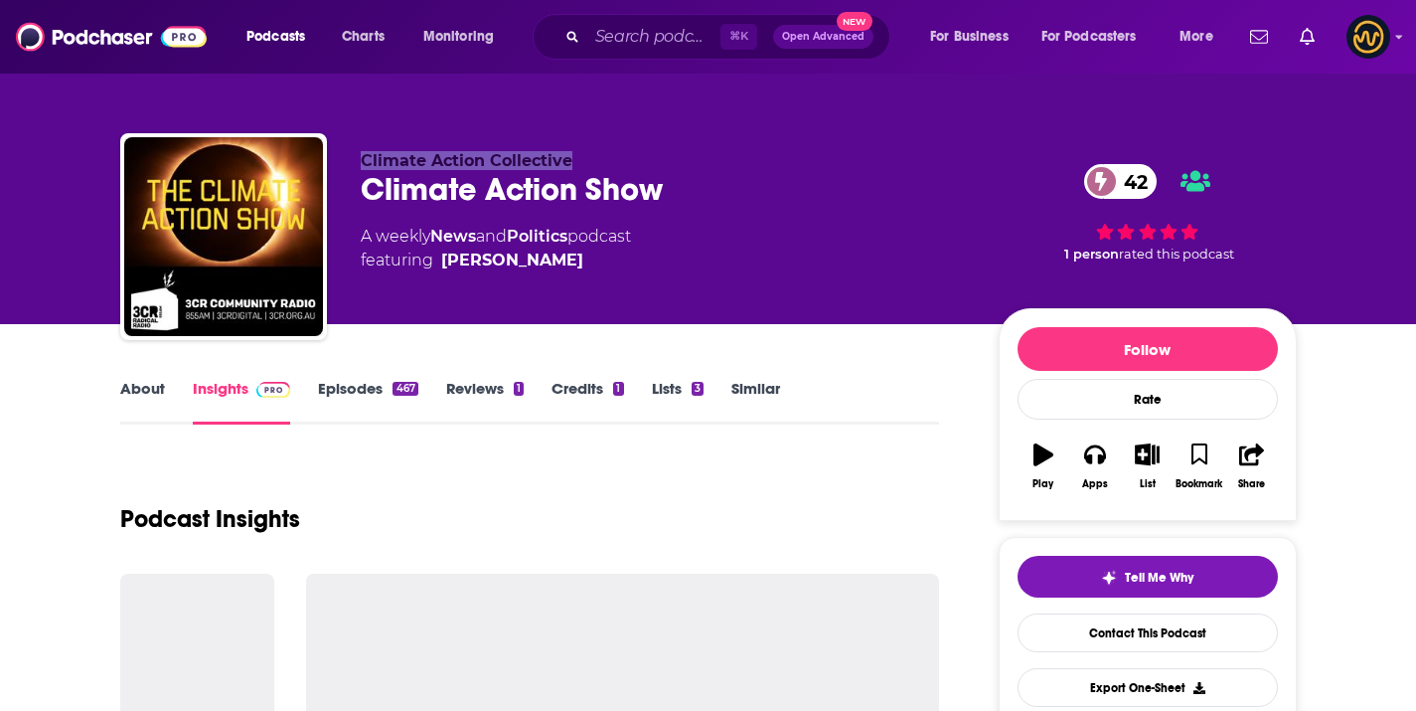
drag, startPoint x: 346, startPoint y: 156, endPoint x: 625, endPoint y: 156, distance: 279.3
click at [625, 156] on div "Climate Action Collective Climate Action Show 42 A weekly News and Politics pod…" at bounding box center [708, 240] width 1177 height 215
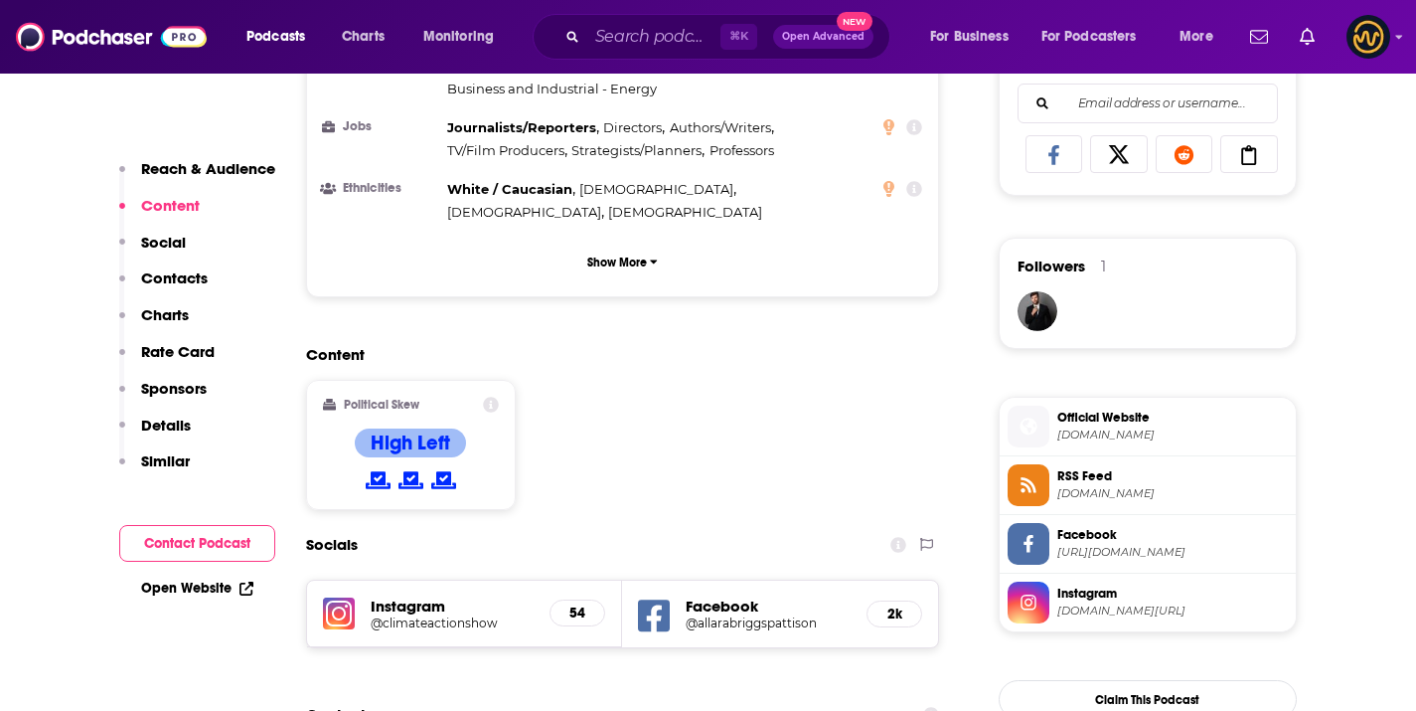
scroll to position [1485, 0]
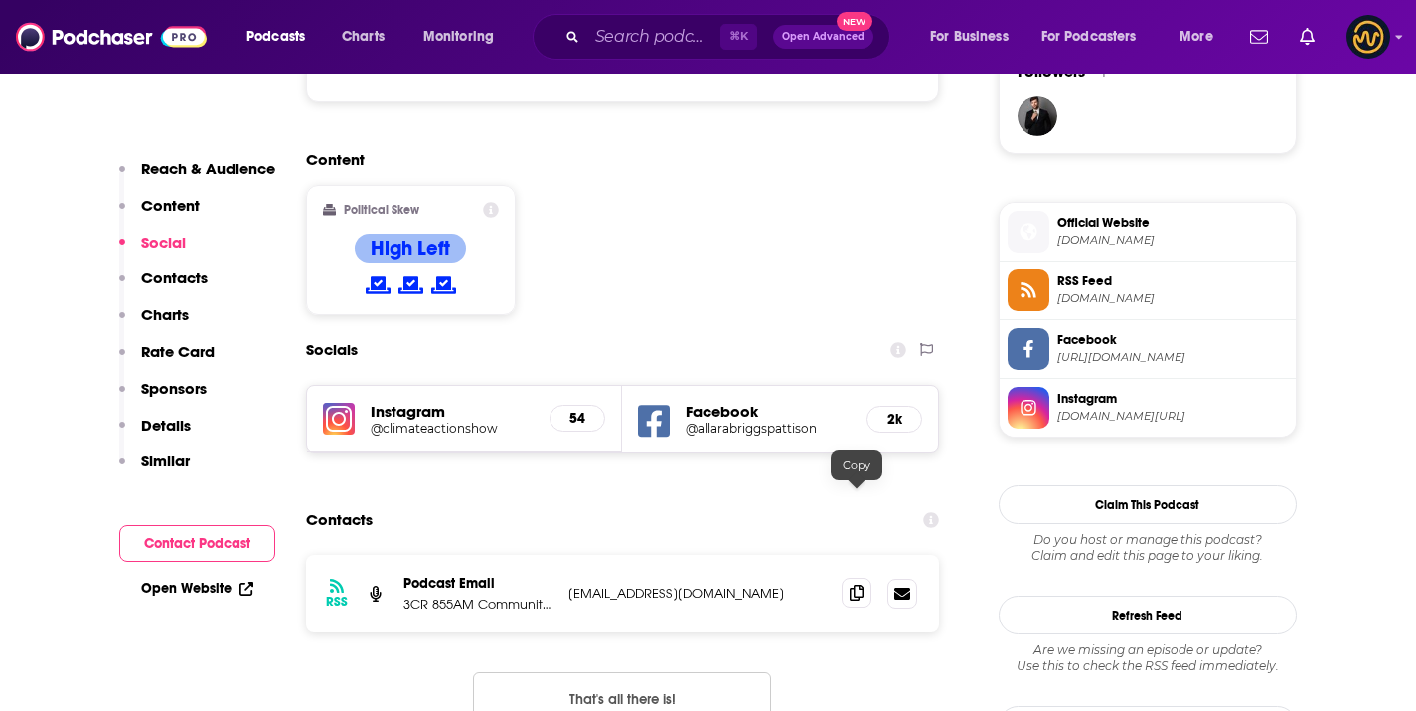
click at [863, 584] on icon at bounding box center [857, 592] width 14 height 16
click at [597, 31] on input "Search podcasts, credits, & more..." at bounding box center [653, 37] width 133 height 32
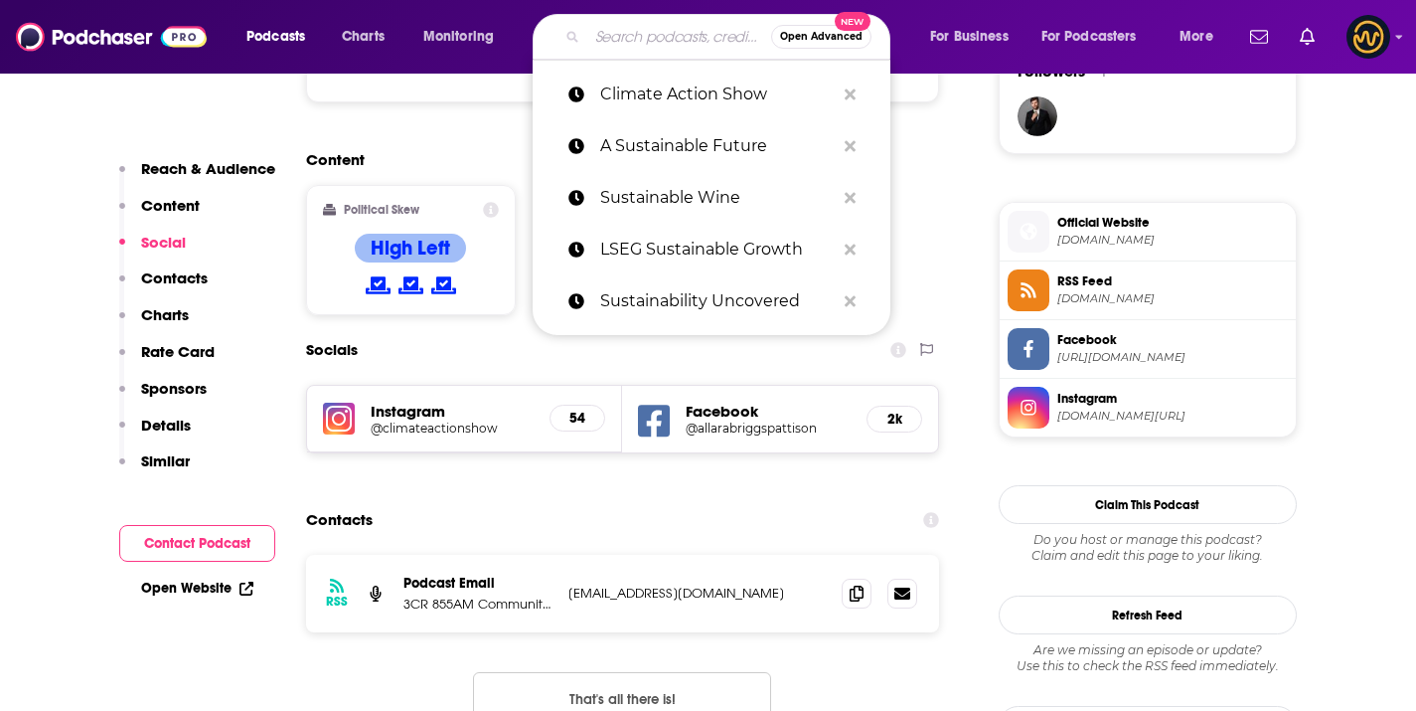
paste input "Reversing Climate Change"
type input "Reversing Climate Change"
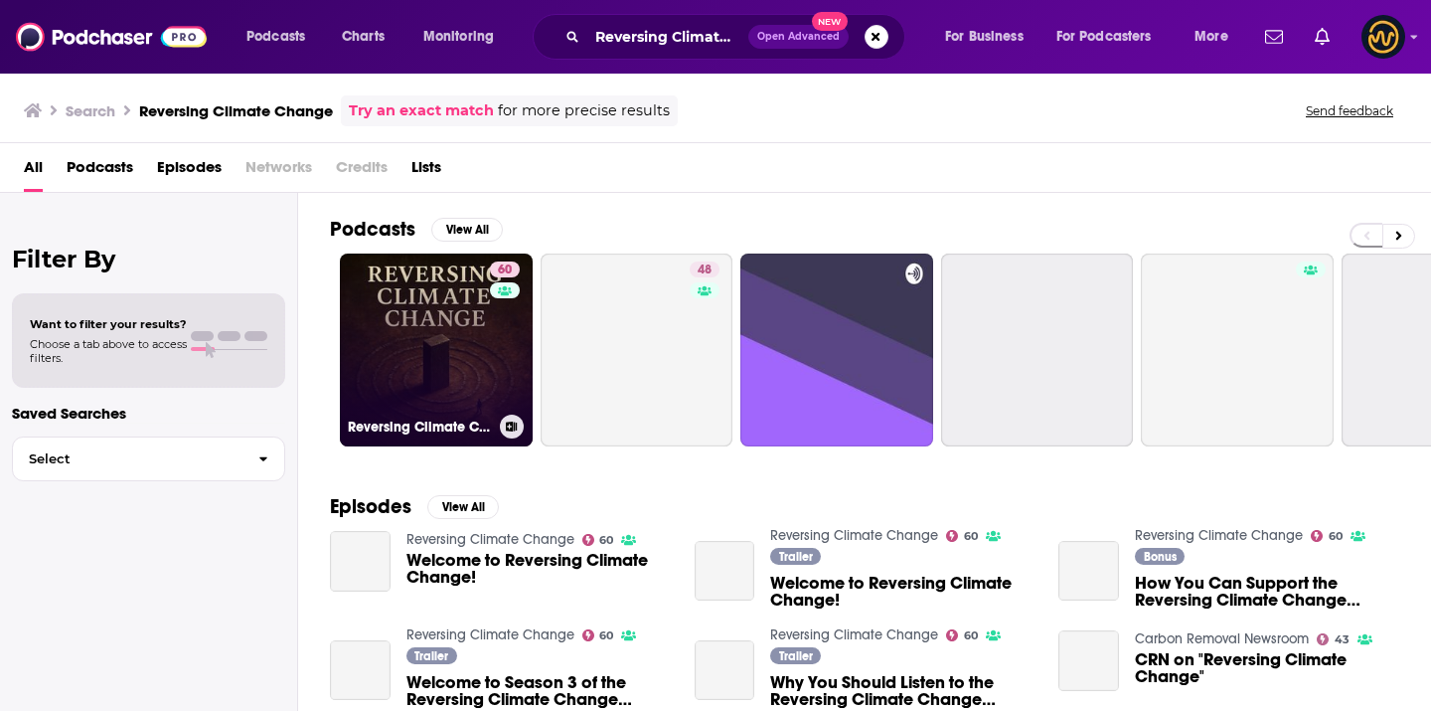
click at [442, 357] on link "60 Reversing Climate Change" at bounding box center [436, 349] width 193 height 193
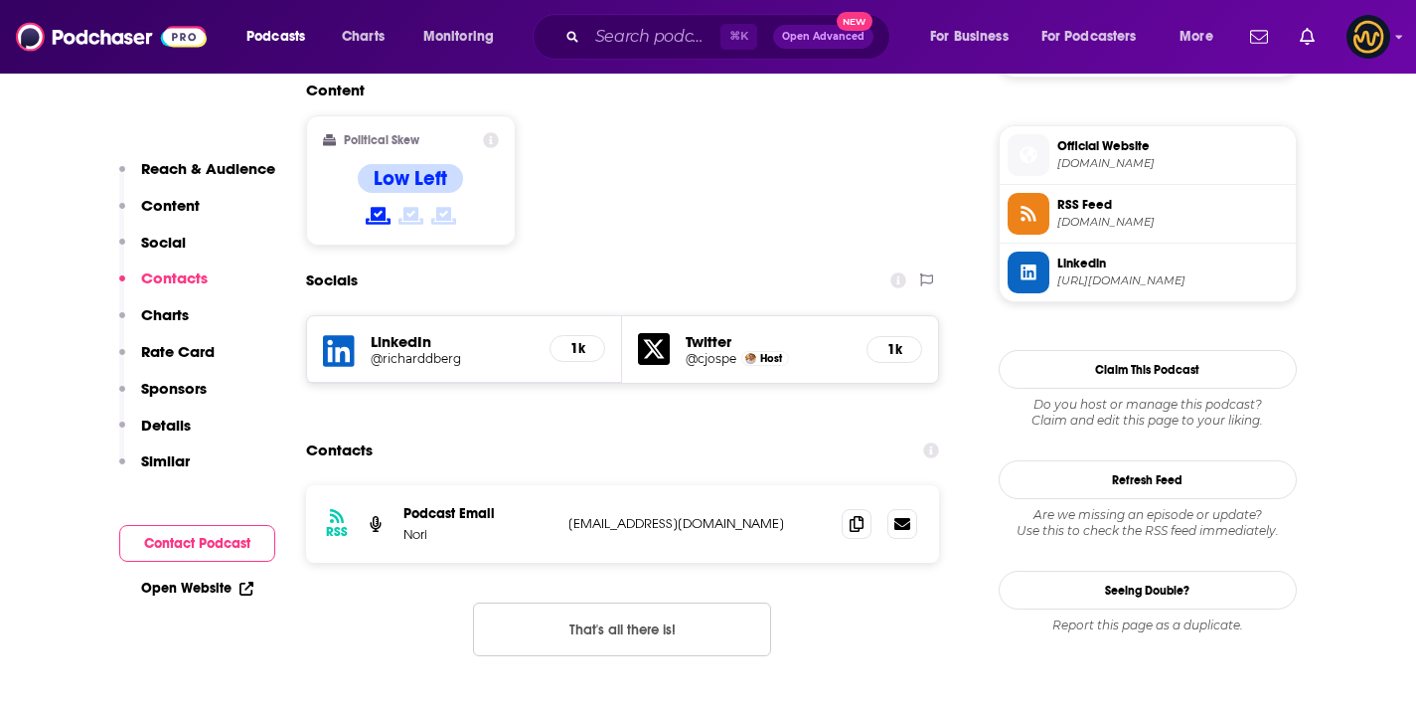
scroll to position [1574, 0]
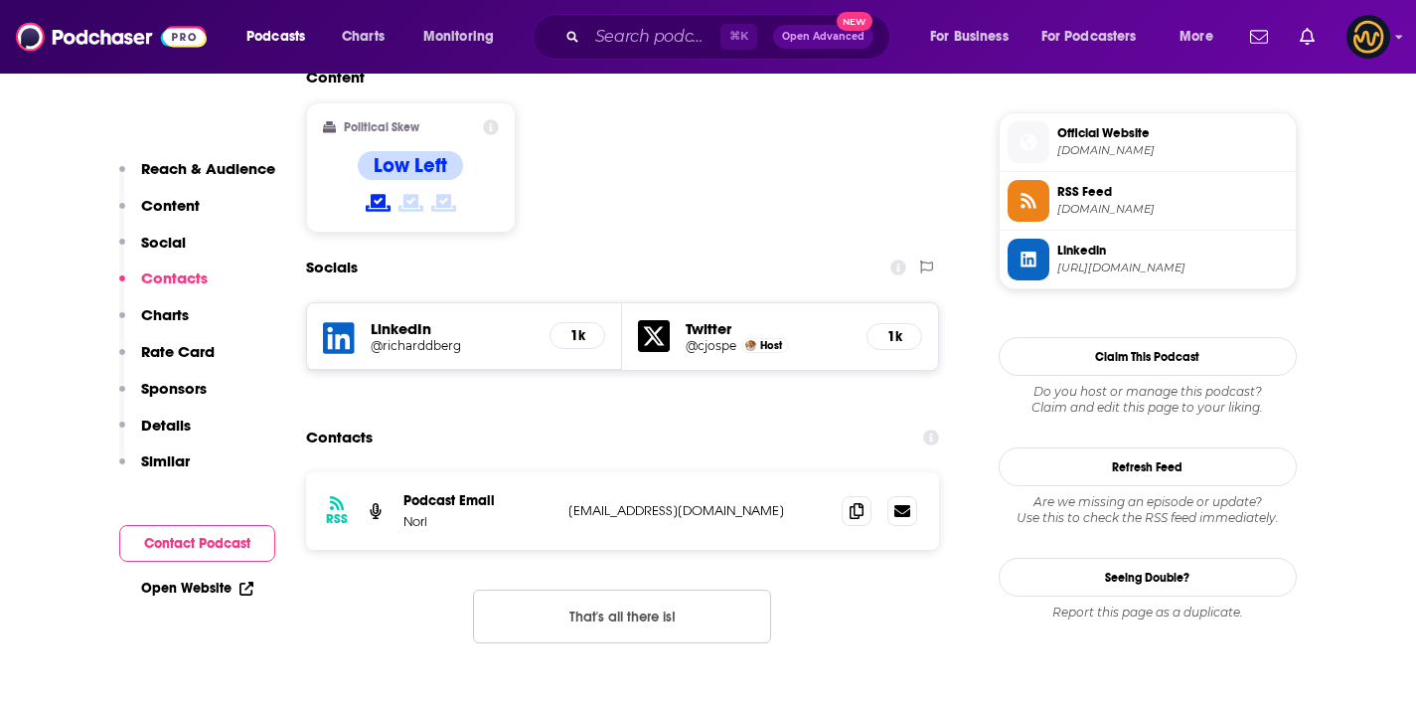
click at [872, 496] on div at bounding box center [880, 511] width 76 height 30
click at [870, 495] on span at bounding box center [857, 510] width 30 height 30
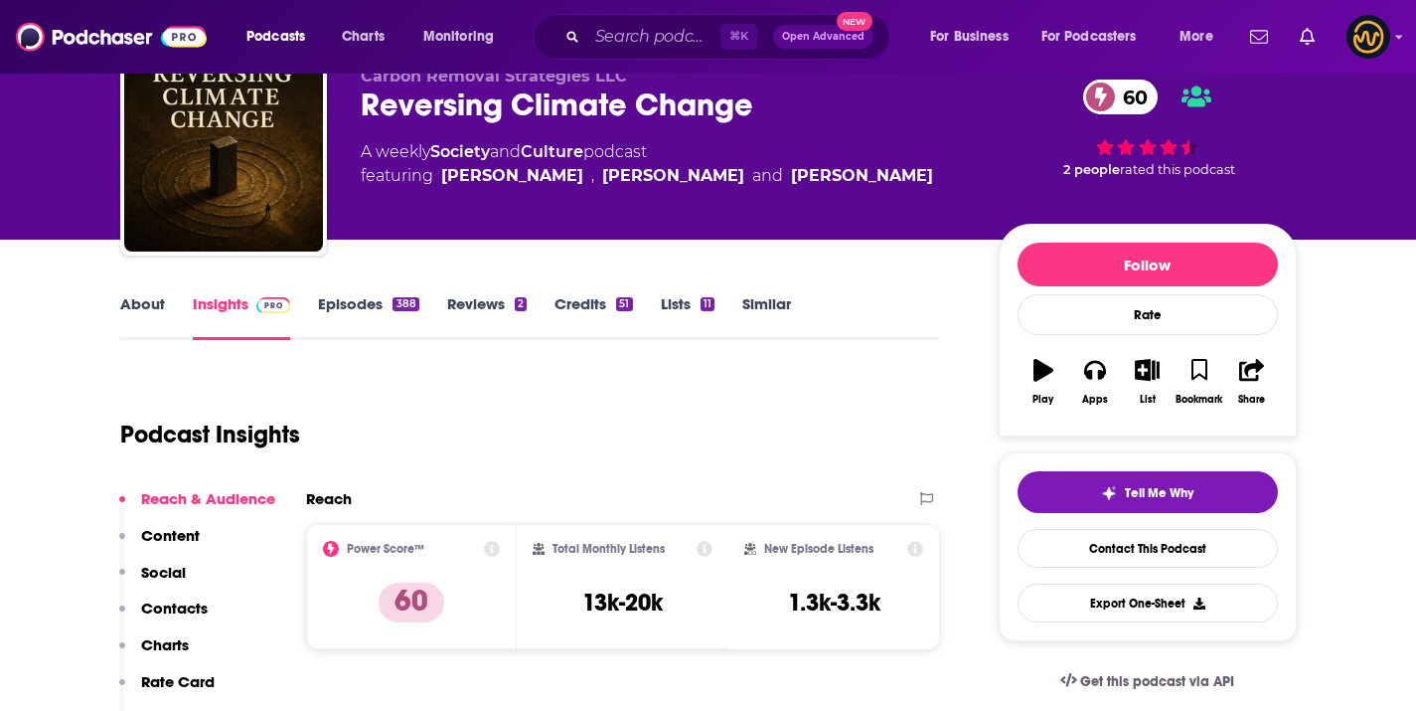
scroll to position [0, 0]
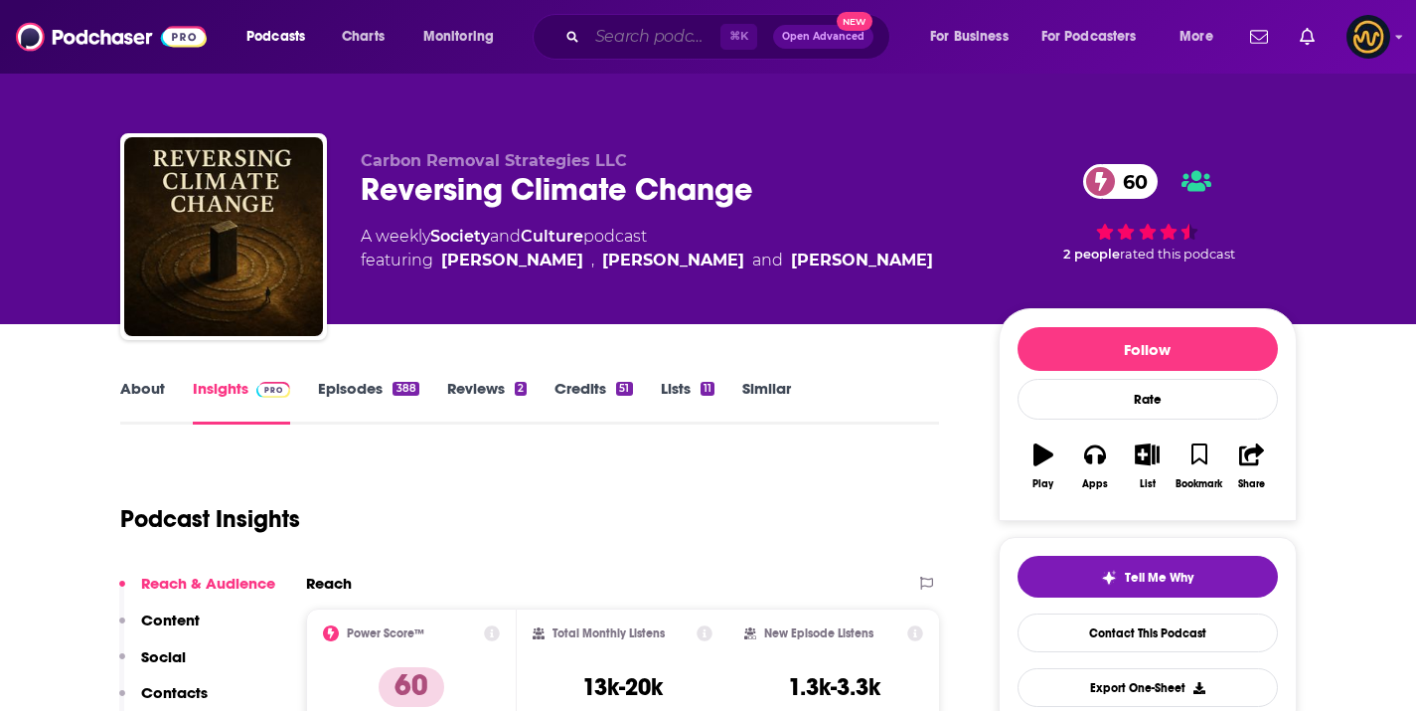
click at [677, 43] on input "Search podcasts, credits, & more..." at bounding box center [653, 37] width 133 height 32
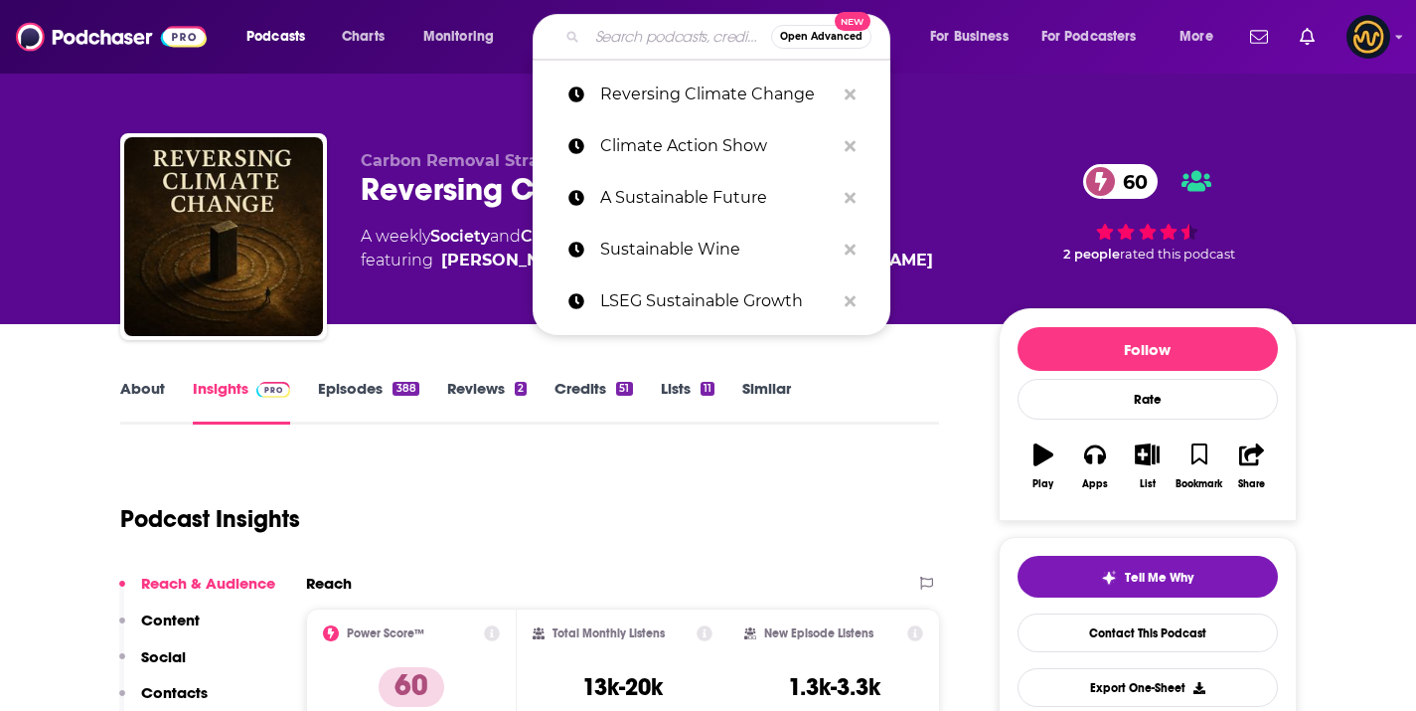
paste input "Climate Confident"
type input "Climate Confident"
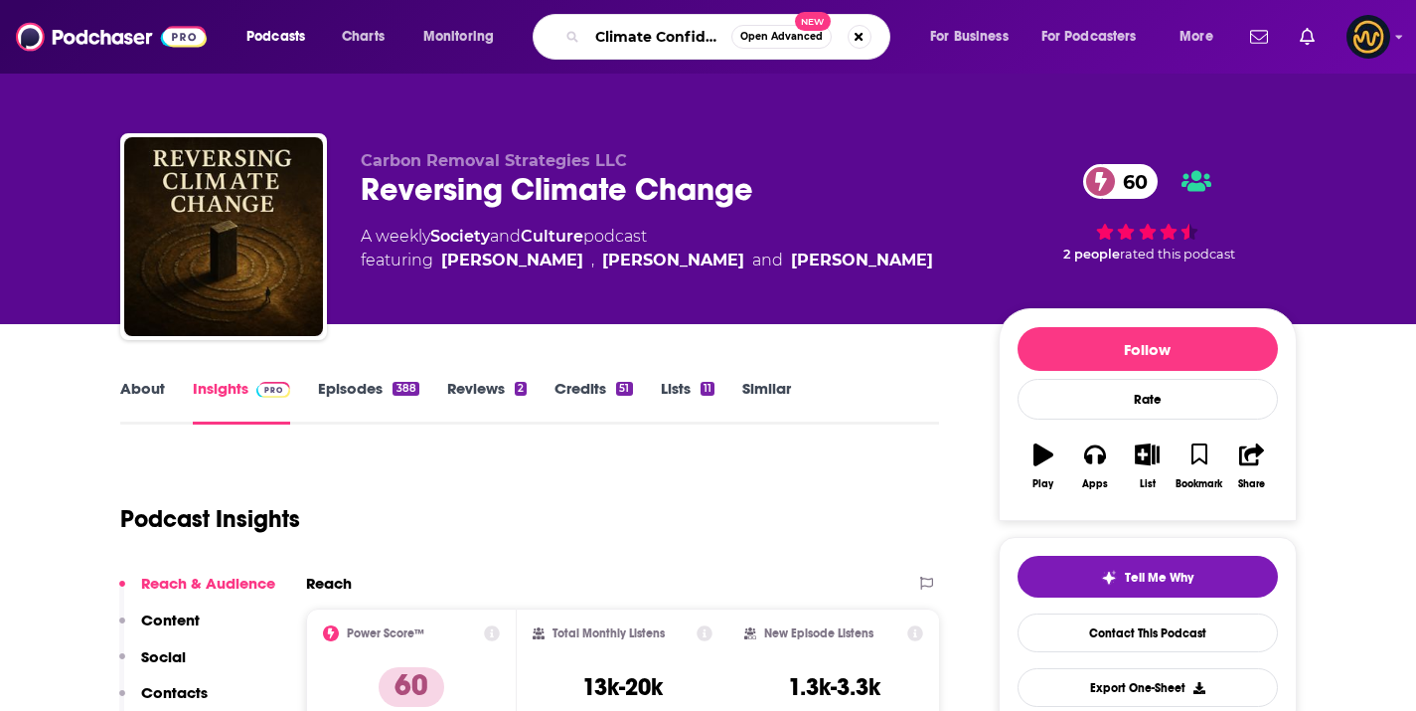
scroll to position [0, 7]
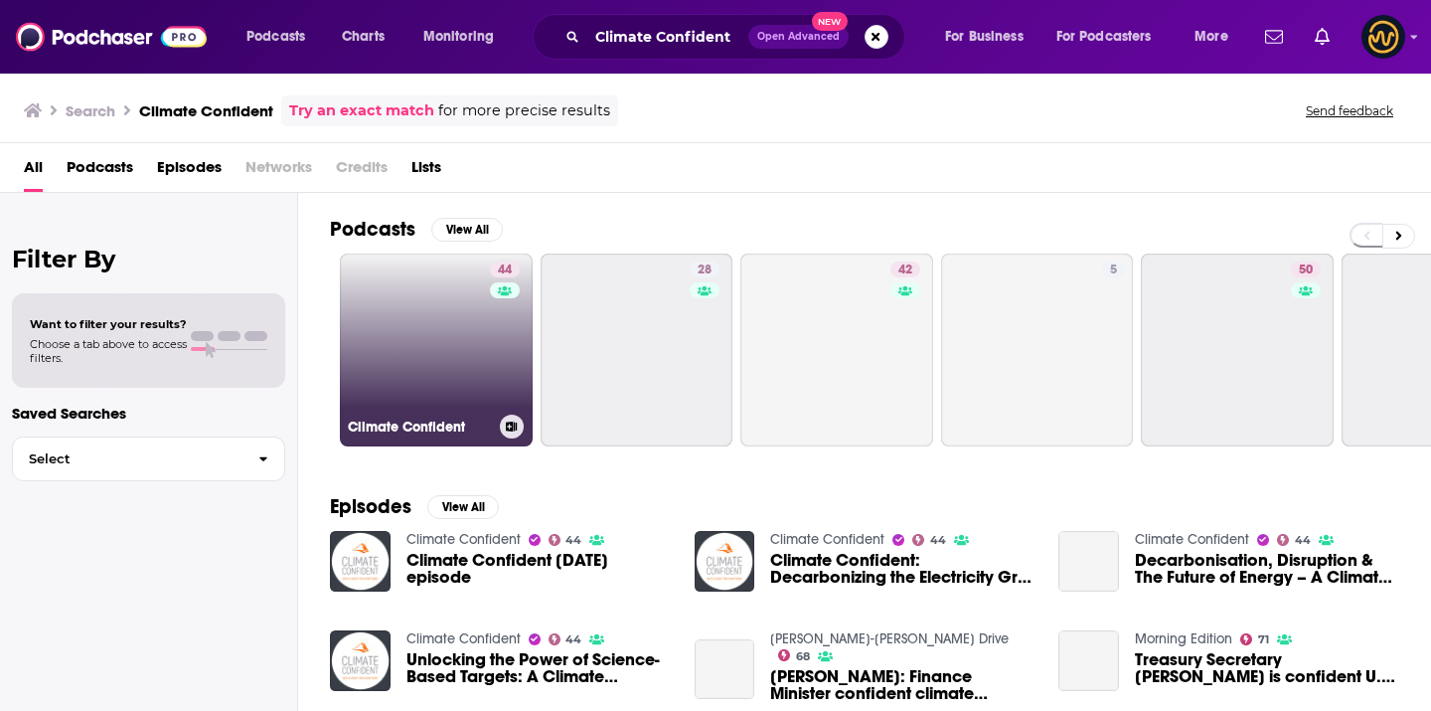
click at [410, 414] on link "44 Climate Confident" at bounding box center [436, 349] width 193 height 193
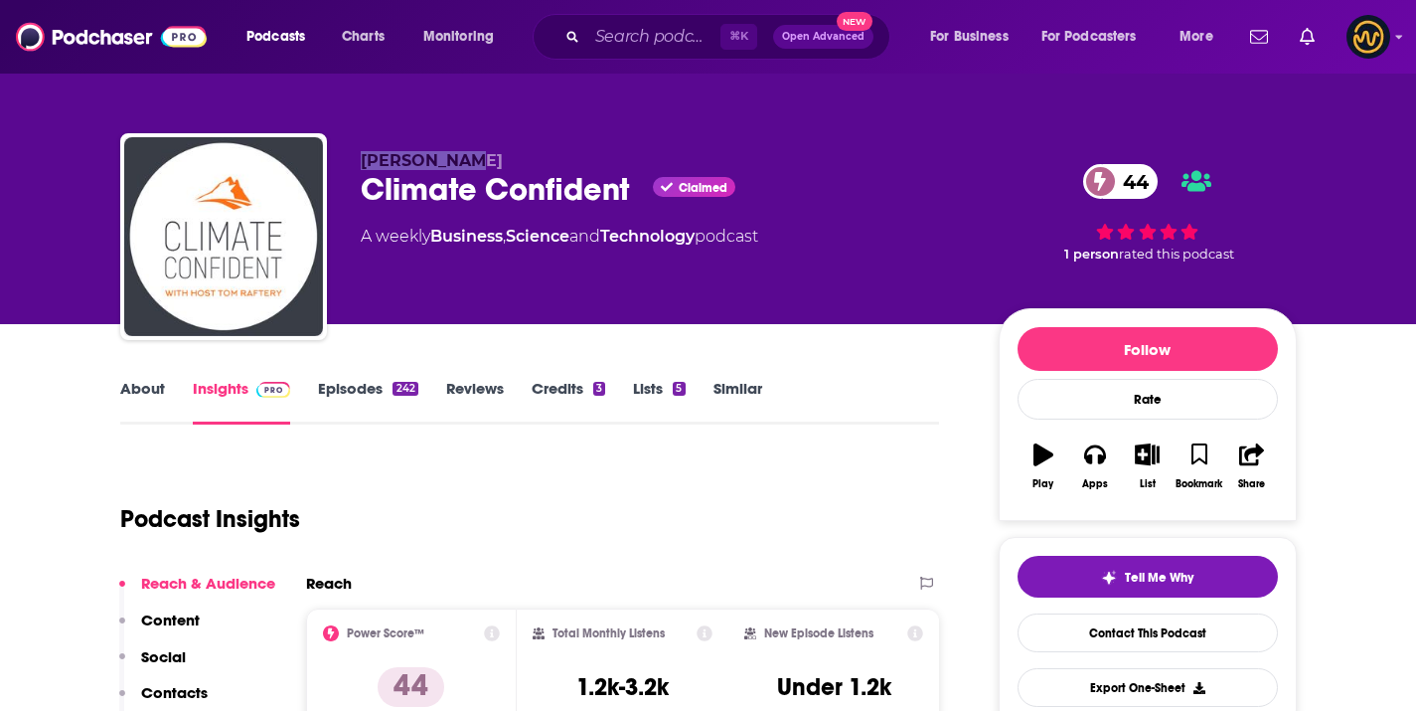
drag, startPoint x: 353, startPoint y: 158, endPoint x: 479, endPoint y: 159, distance: 126.2
click at [479, 159] on div "[PERSON_NAME] Climate Confident Claimed 44 A weekly Business , Science and Tech…" at bounding box center [708, 240] width 1177 height 215
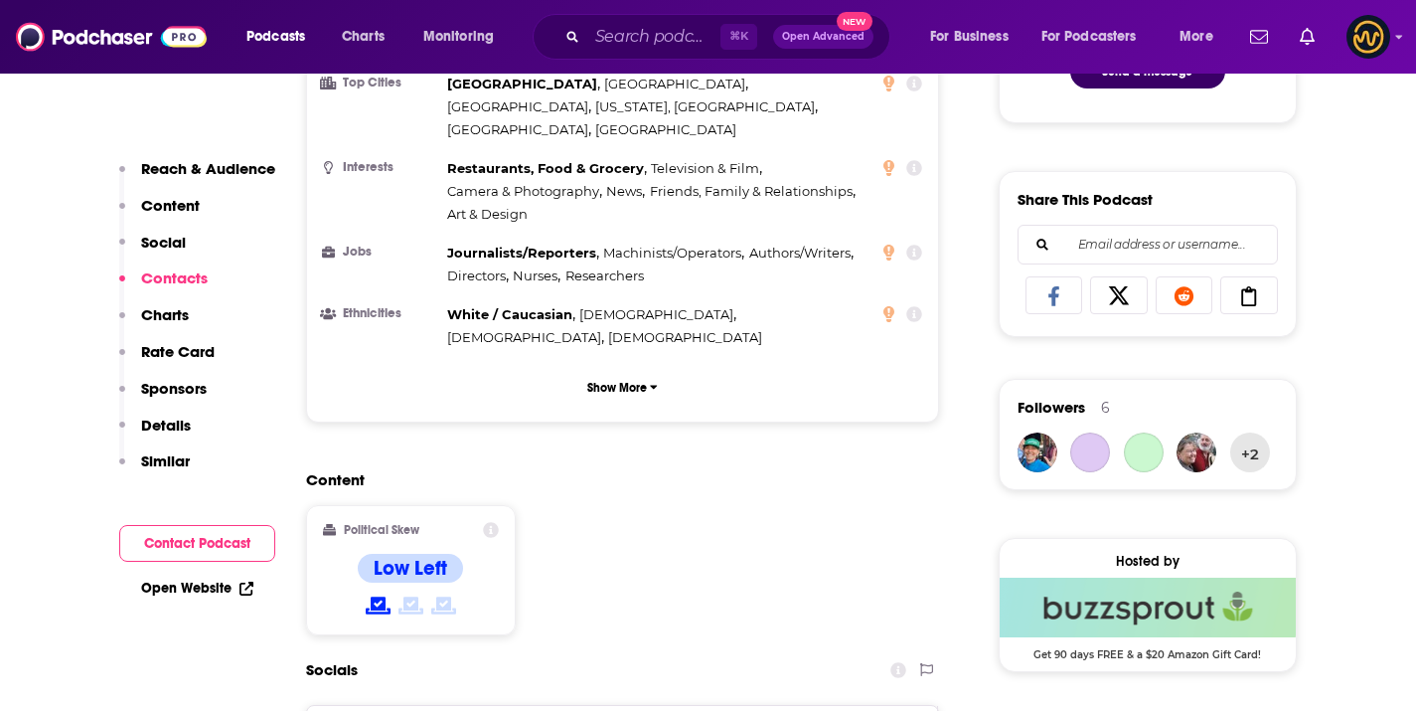
scroll to position [1571, 0]
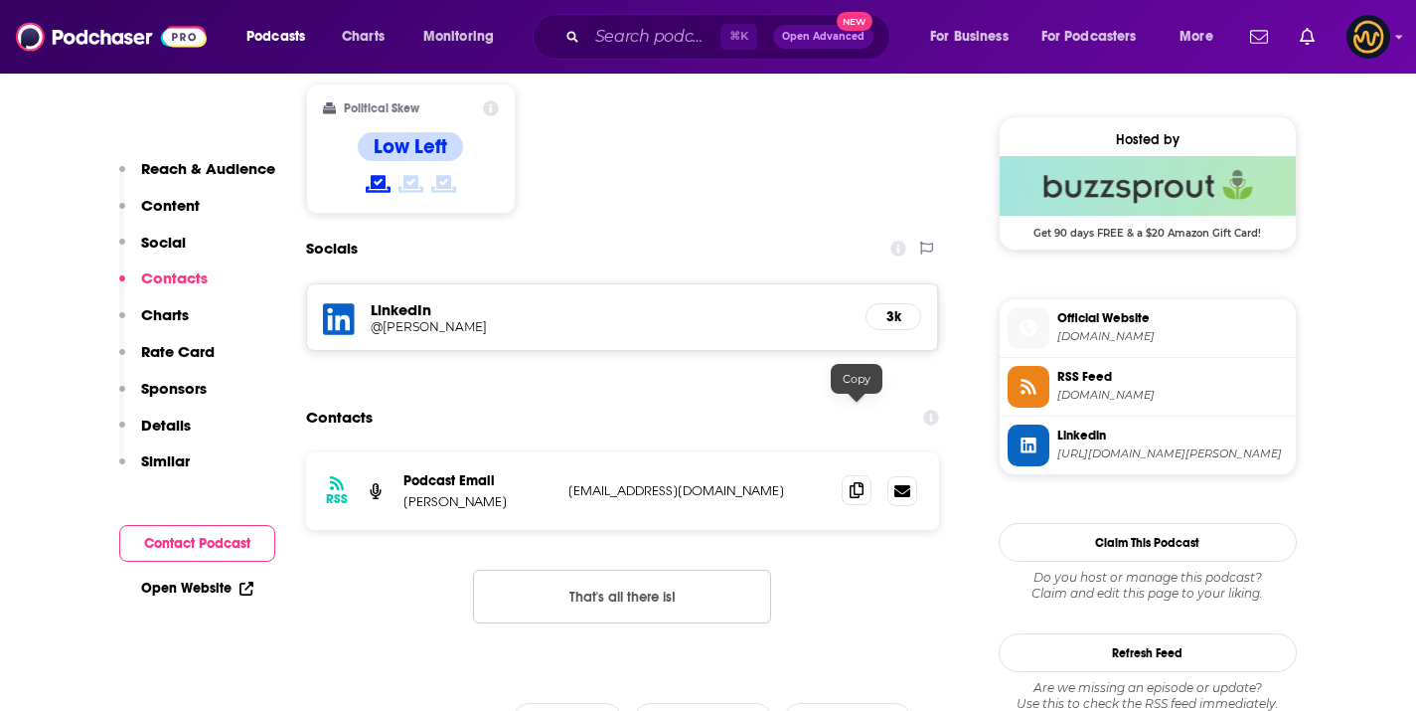
click at [864, 482] on icon at bounding box center [857, 490] width 14 height 16
click at [596, 45] on input "Search podcasts, credits, & more..." at bounding box center [653, 37] width 133 height 32
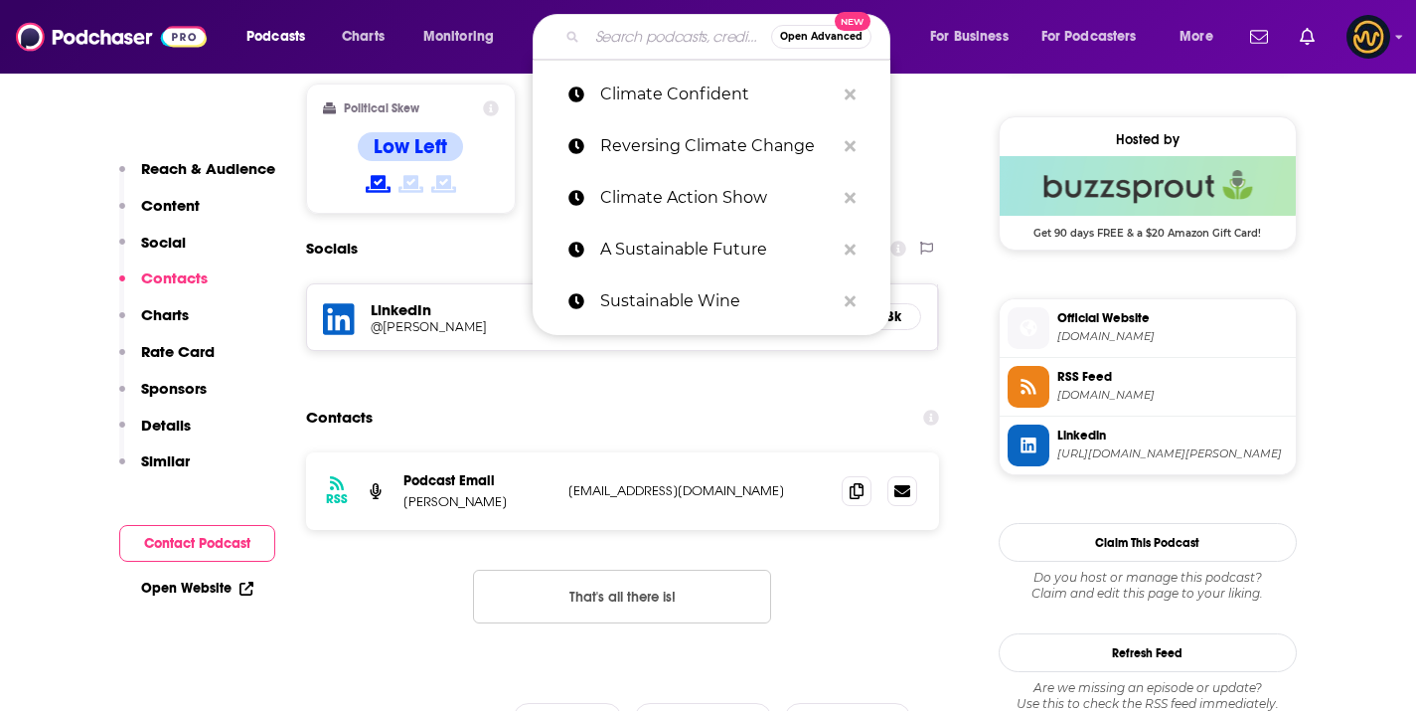
paste input "Climate Risk Podcast"
type input "Climate Risk Podcast"
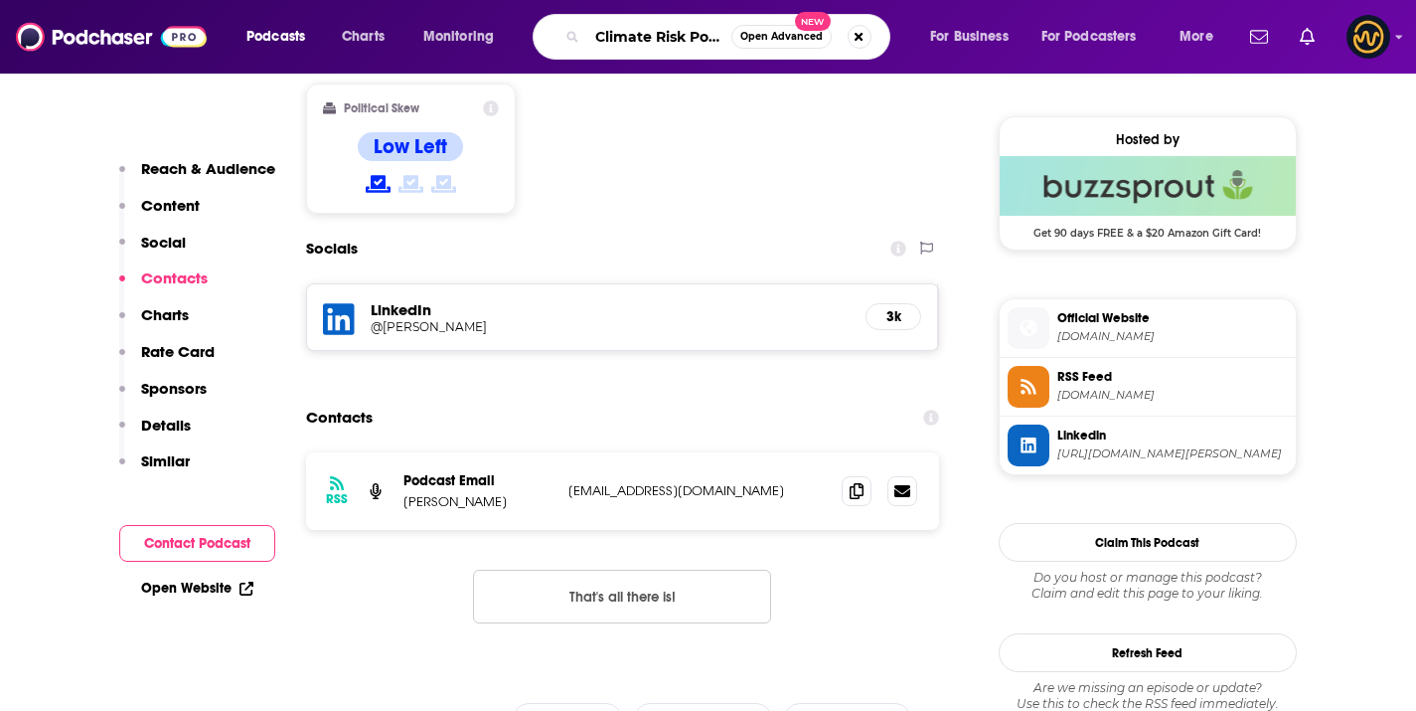
scroll to position [0, 28]
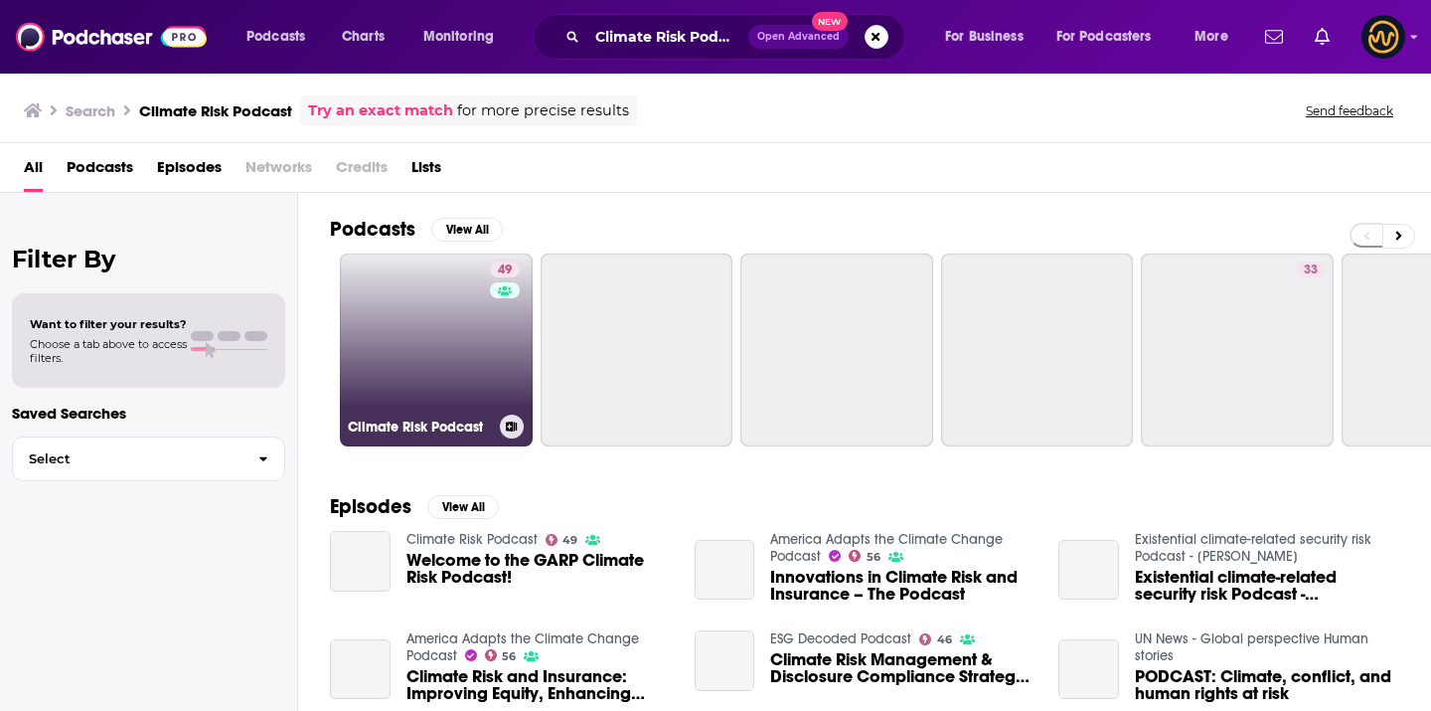
click at [470, 293] on link "49 Climate Risk Podcast" at bounding box center [436, 349] width 193 height 193
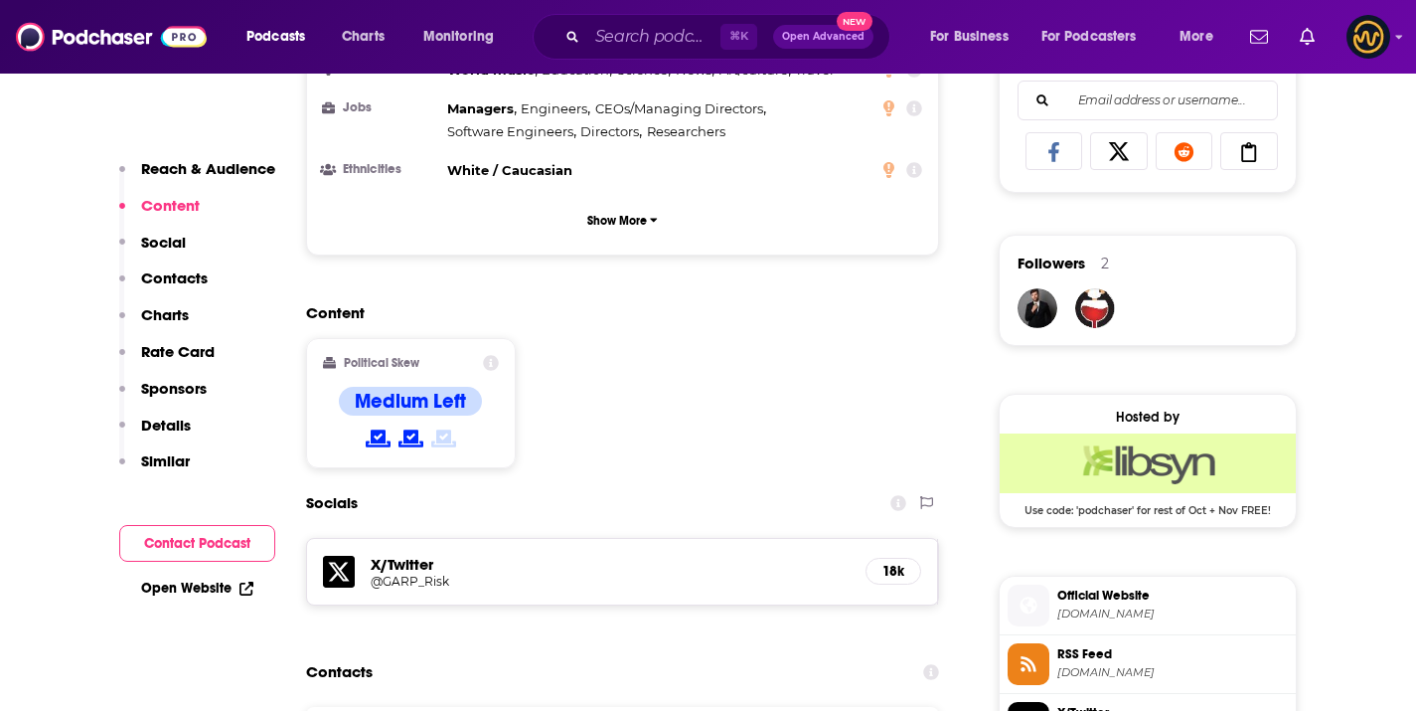
scroll to position [1461, 0]
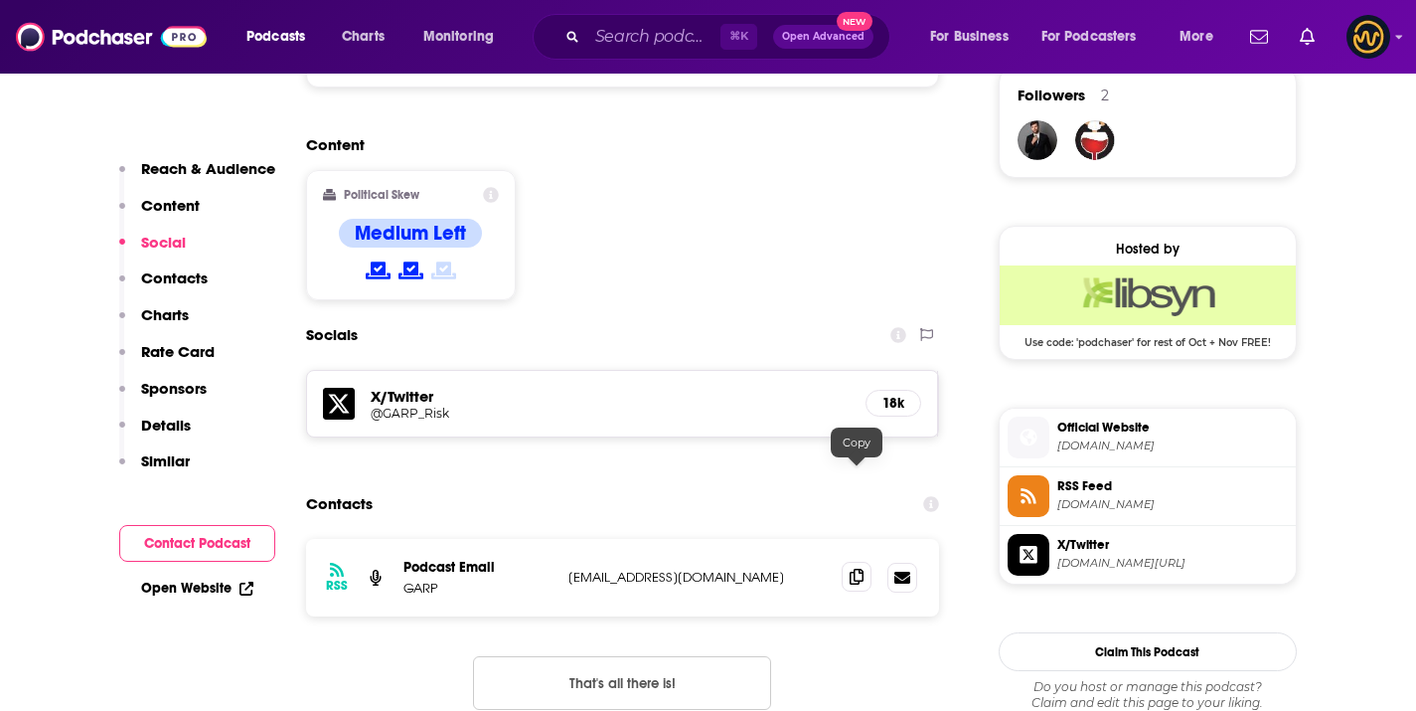
click at [860, 569] on icon at bounding box center [857, 577] width 14 height 16
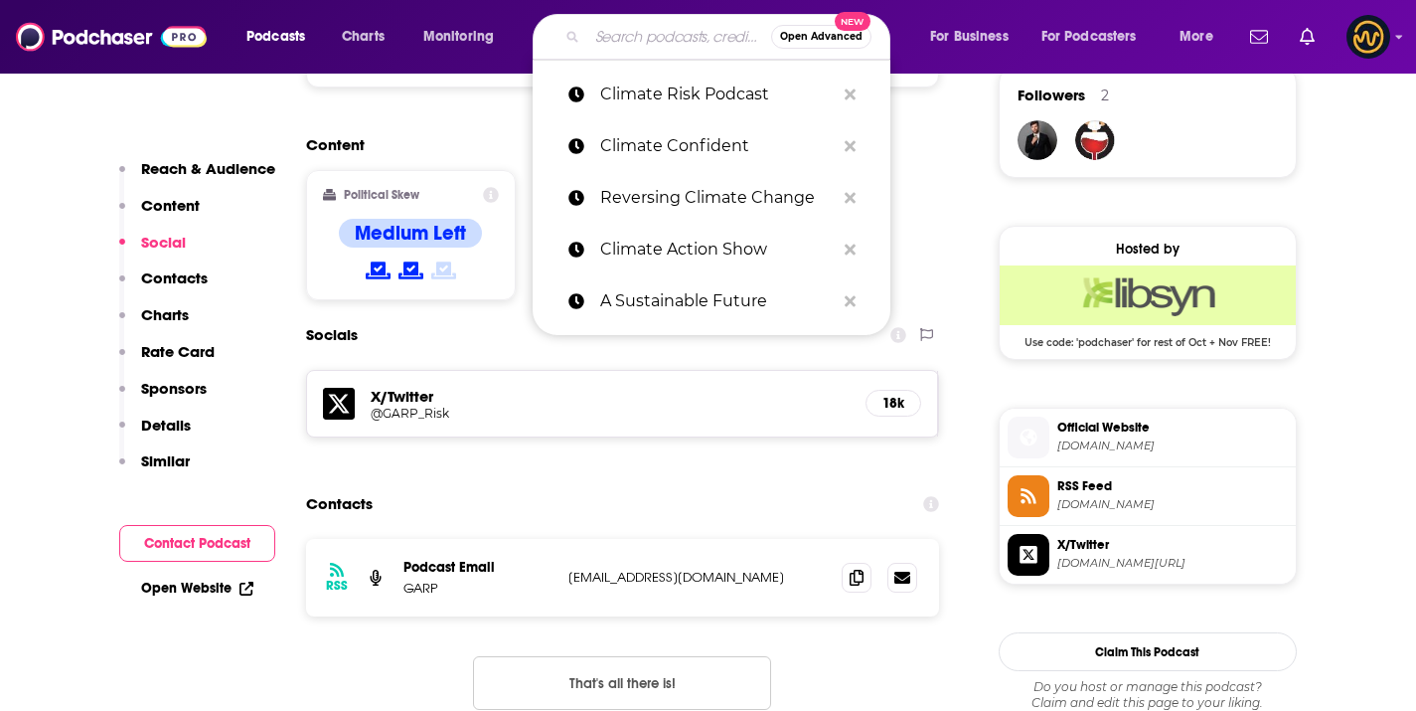
click at [619, 23] on input "Search podcasts, credits, & more..." at bounding box center [679, 37] width 184 height 32
paste input "Climate Correction™ - A Climate Change Podcast"
type input "Climate Correction™ - A Climate Change Podcast"
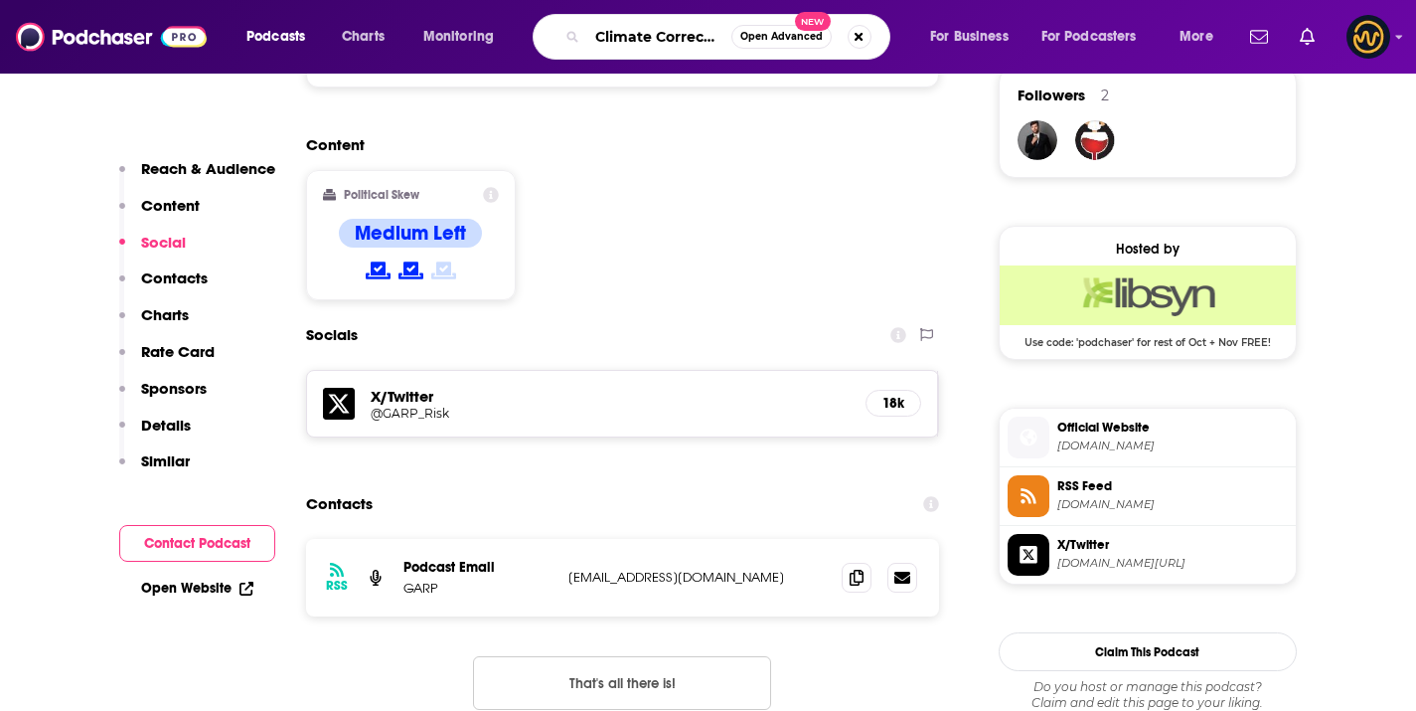
scroll to position [0, 233]
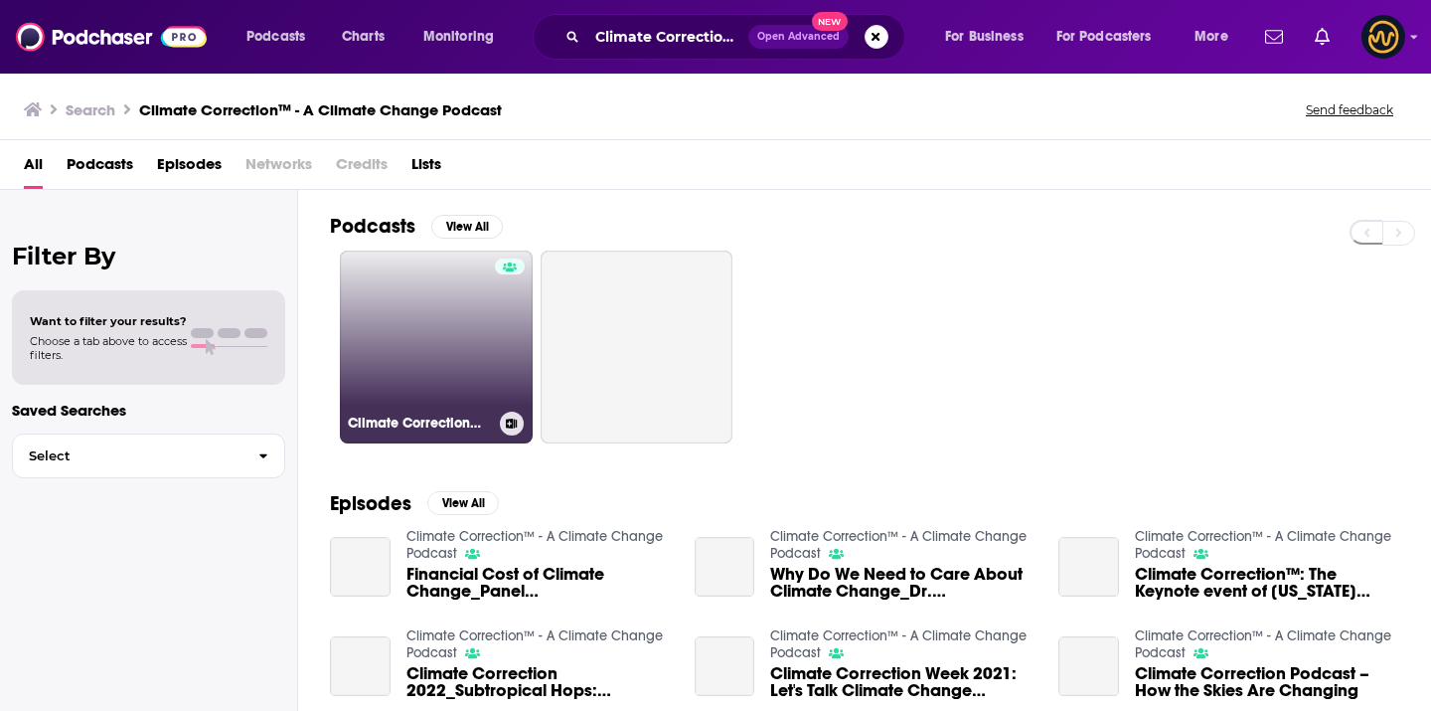
click at [393, 374] on link "Climate Correction™ - A Climate Change Podcast" at bounding box center [436, 346] width 193 height 193
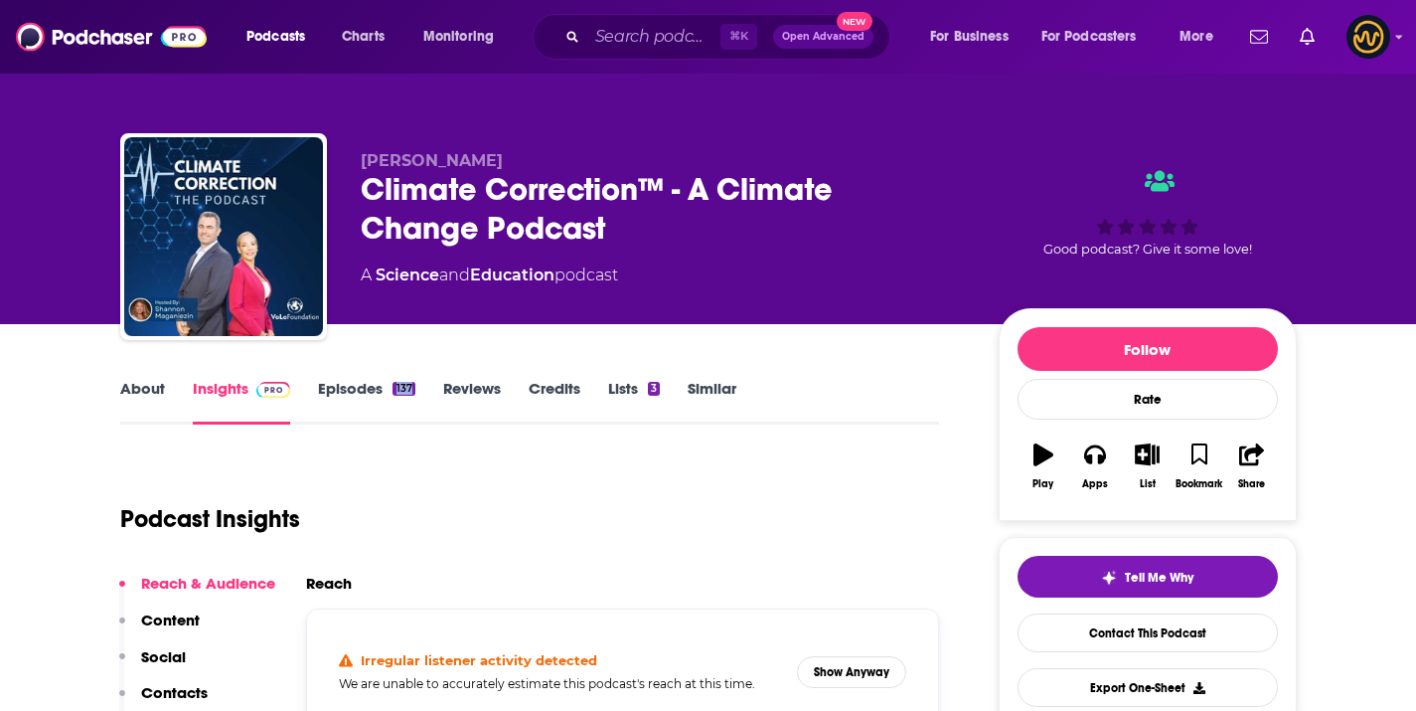
drag, startPoint x: 365, startPoint y: 163, endPoint x: 551, endPoint y: 153, distance: 186.1
click at [551, 153] on p "[PERSON_NAME]" at bounding box center [664, 160] width 606 height 19
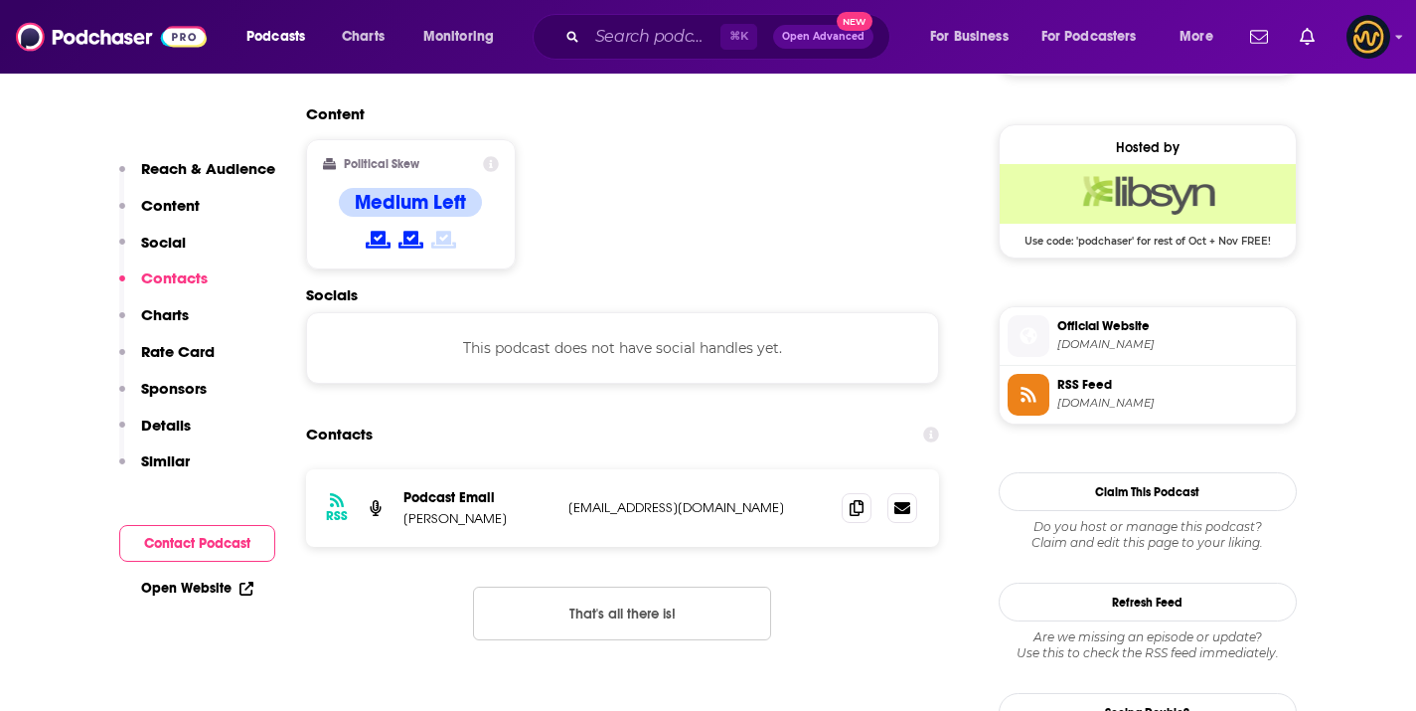
scroll to position [1698, 0]
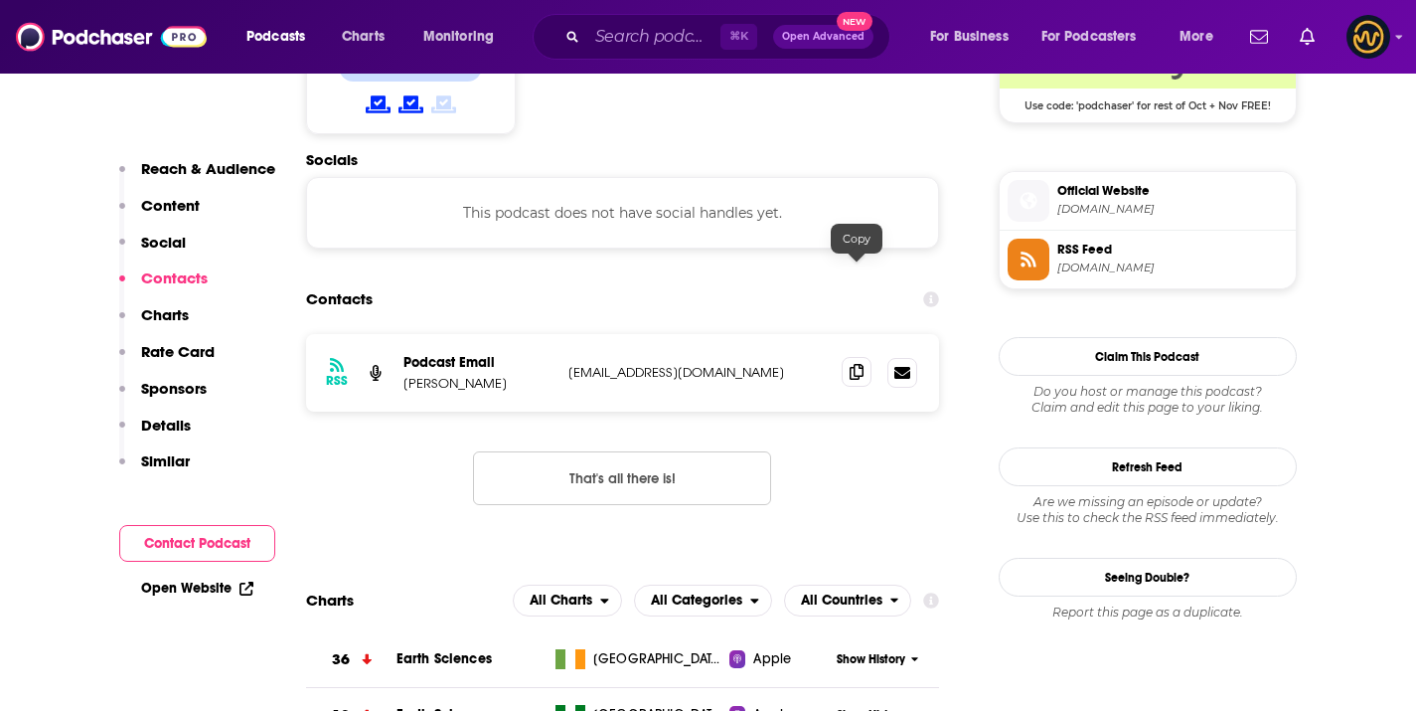
click at [858, 364] on icon at bounding box center [857, 372] width 14 height 16
click at [571, 25] on div "⌘ K Open Advanced New" at bounding box center [712, 37] width 358 height 46
click at [581, 41] on div "⌘ K Open Advanced New" at bounding box center [712, 37] width 358 height 46
click at [622, 38] on input "Search podcasts, credits, & more..." at bounding box center [653, 37] width 133 height 32
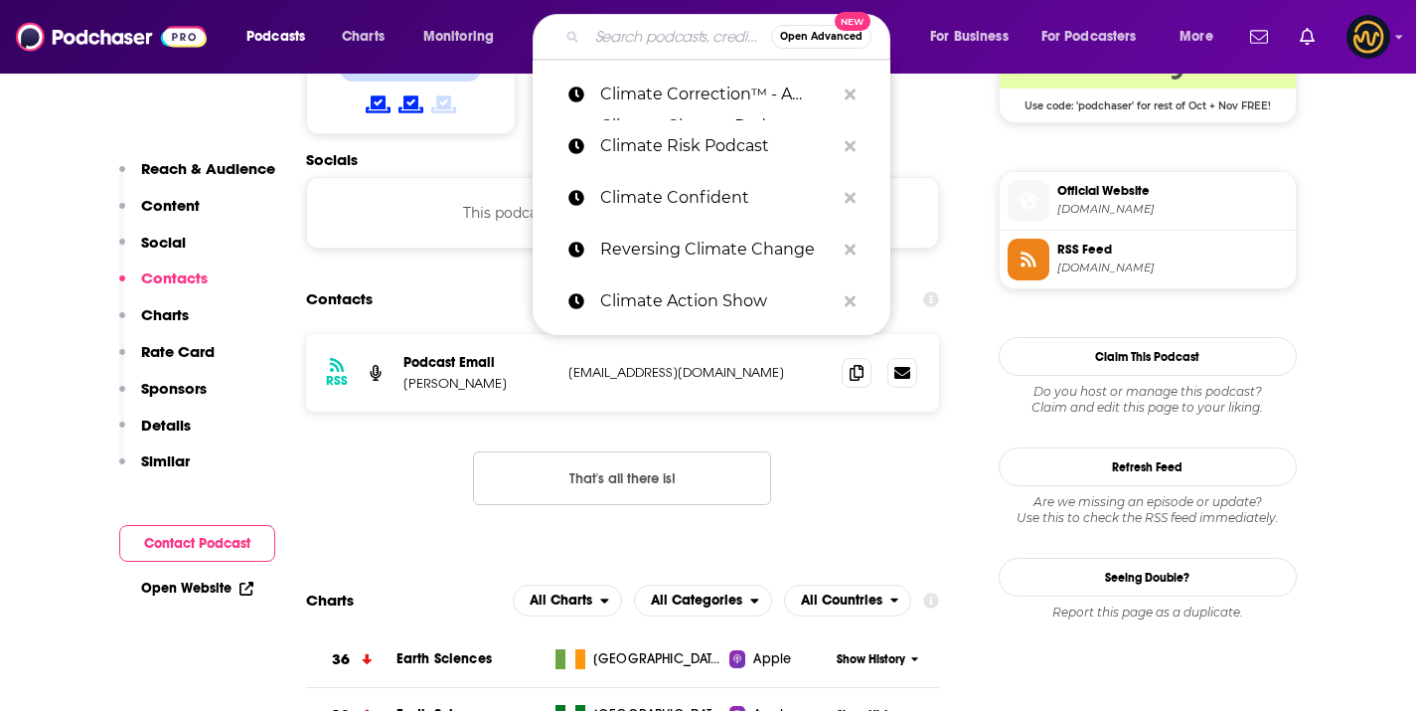
paste input "Hot Takes by the UCLA Heat Lab"
type input "Hot Takes by the UCLA Heat Lab"
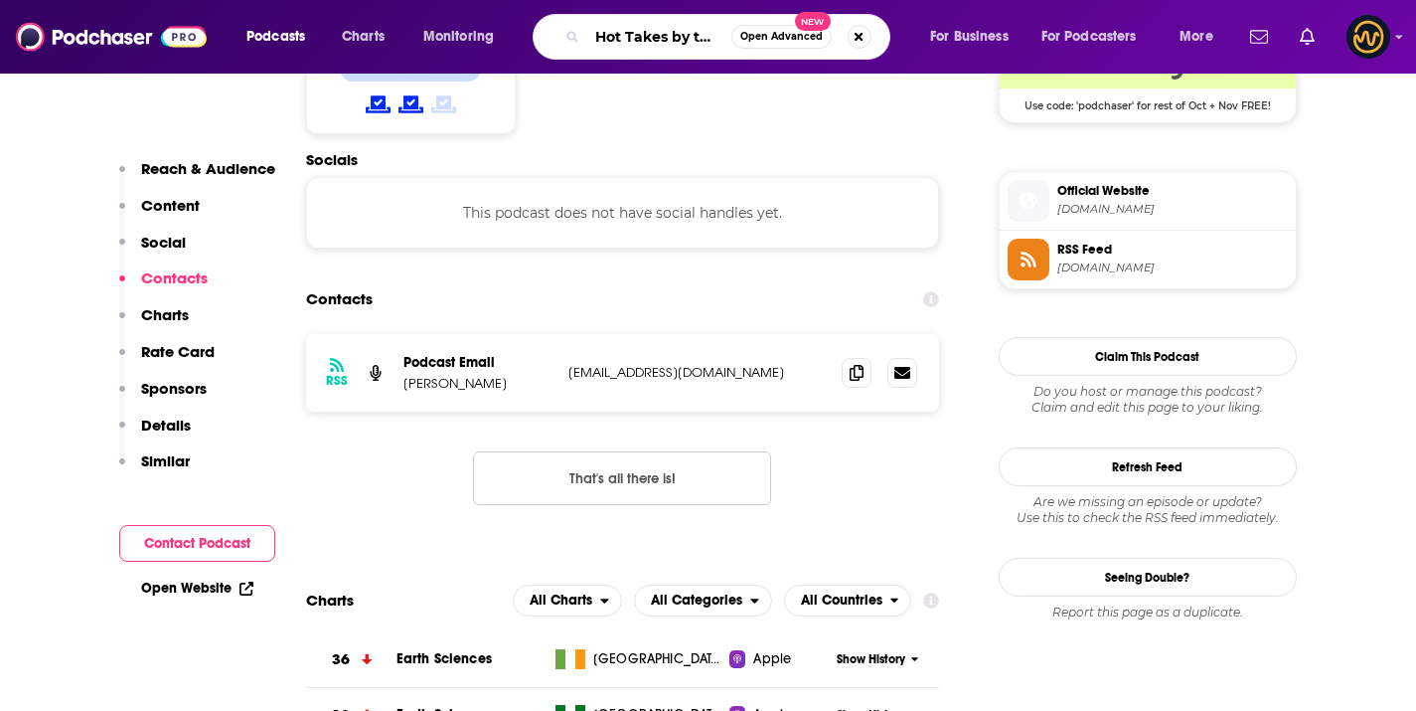
scroll to position [0, 109]
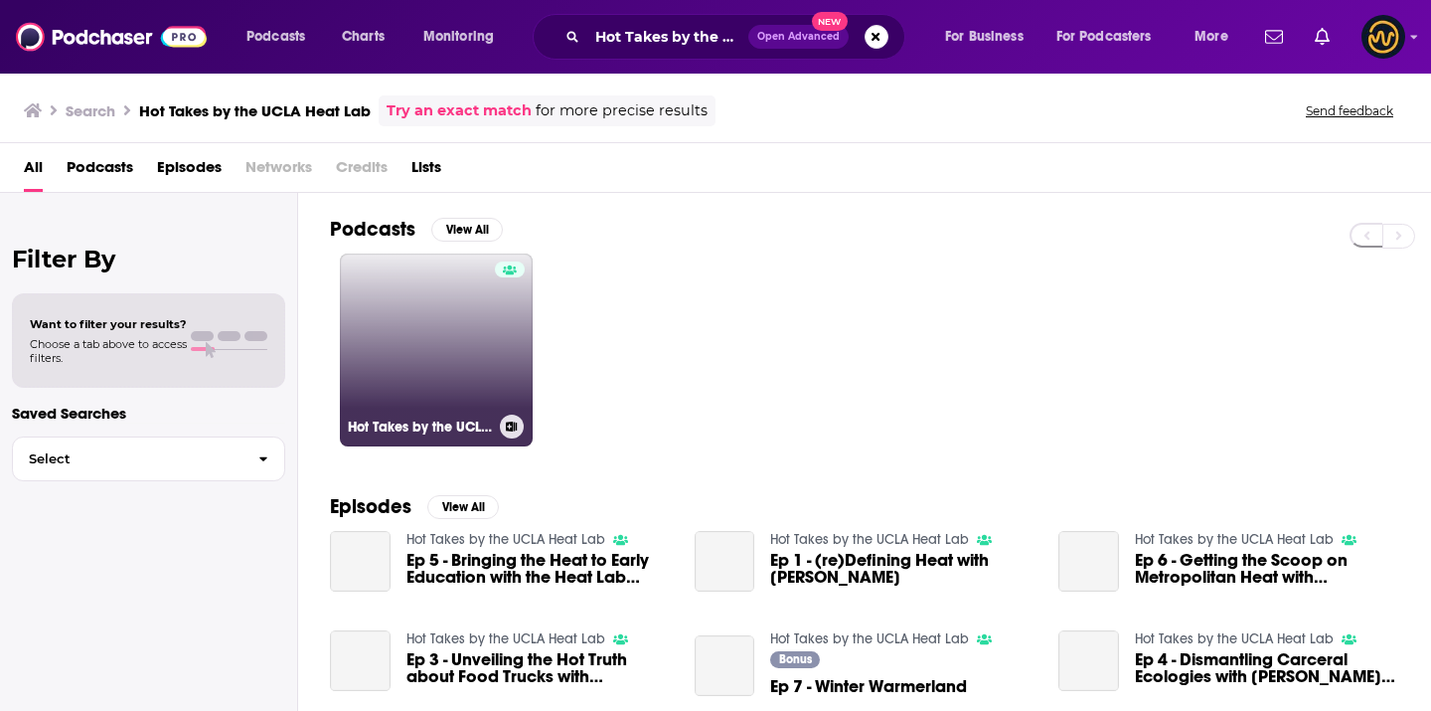
click at [422, 287] on link "Hot Takes by the UCLA Heat Lab" at bounding box center [436, 349] width 193 height 193
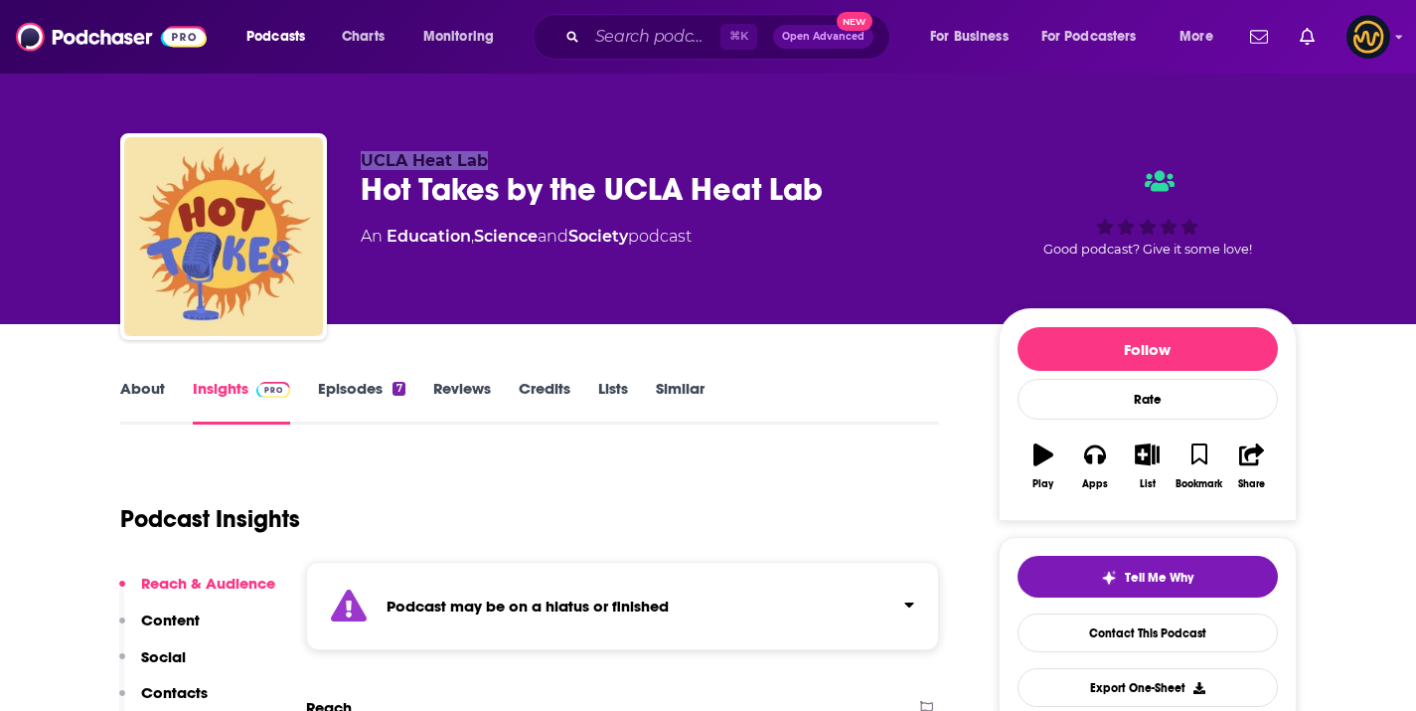
drag, startPoint x: 363, startPoint y: 161, endPoint x: 486, endPoint y: 153, distance: 123.5
click at [486, 153] on p "UCLA Heat Lab" at bounding box center [664, 160] width 606 height 19
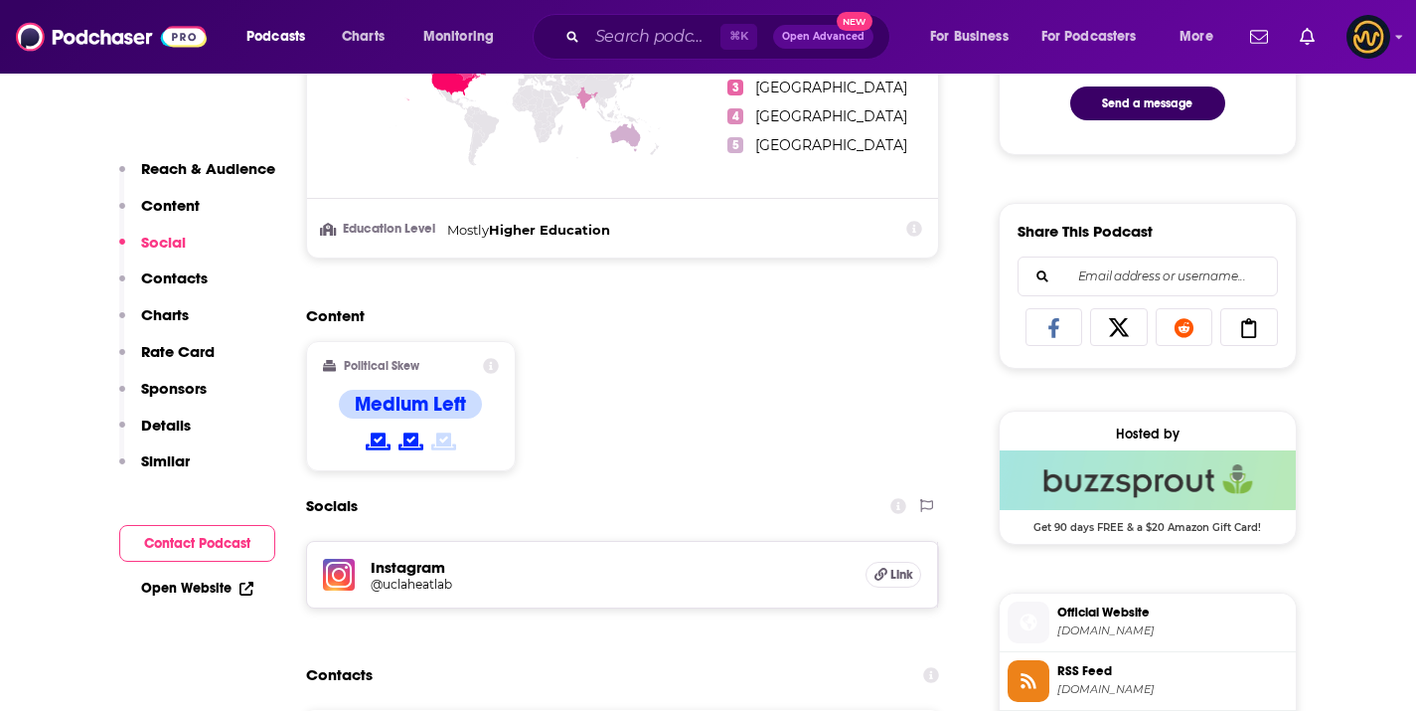
scroll to position [1317, 0]
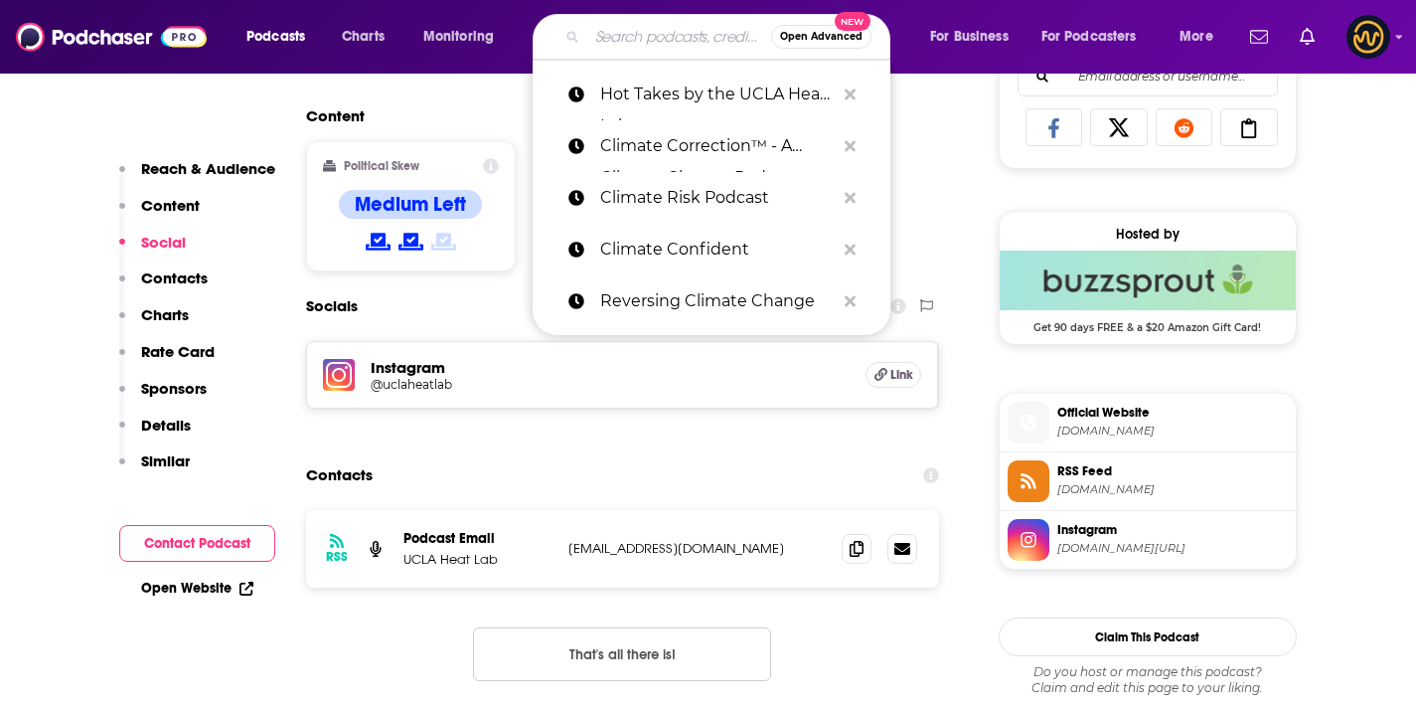
click at [692, 42] on input "Search podcasts, credits, & more..." at bounding box center [679, 37] width 184 height 32
paste input "ESG Decoded Podcast"
type input "ESG Decoded Podcast"
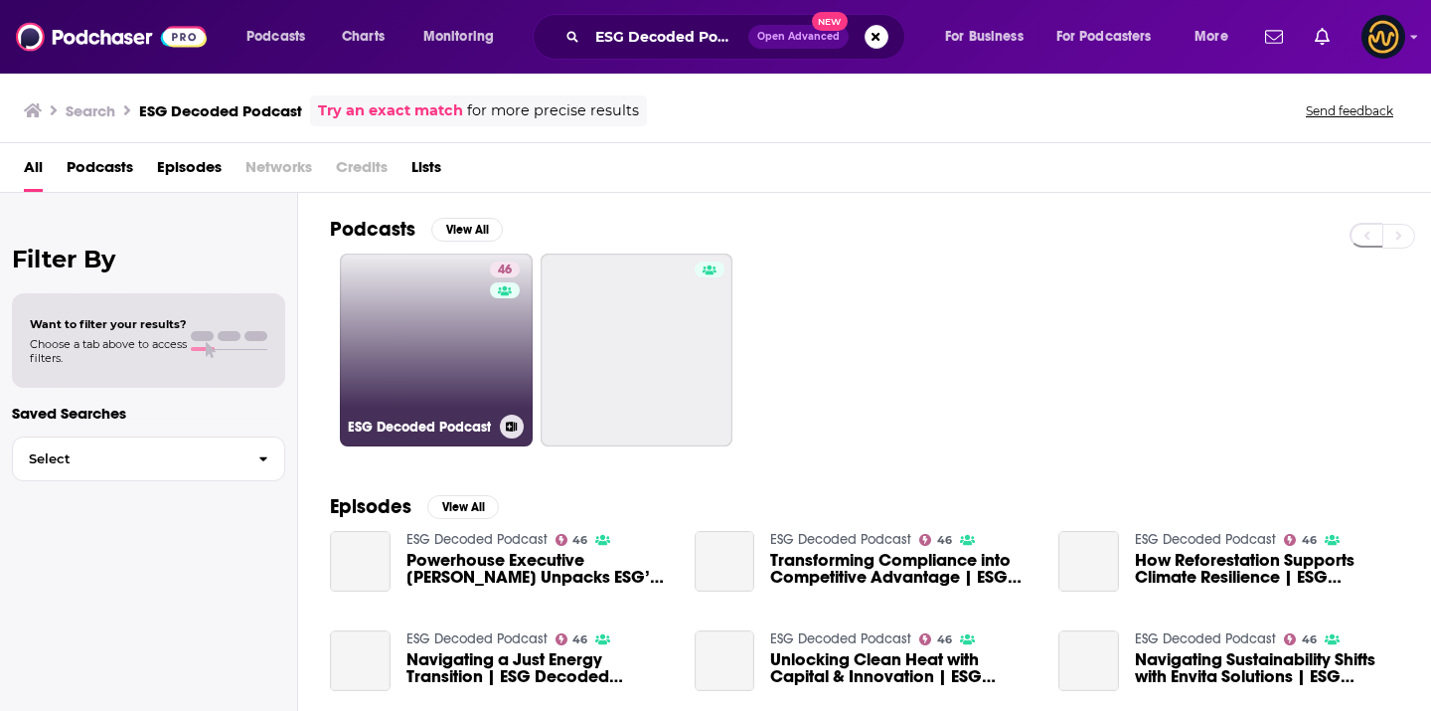
click at [482, 306] on link "46 ESG Decoded Podcast" at bounding box center [436, 349] width 193 height 193
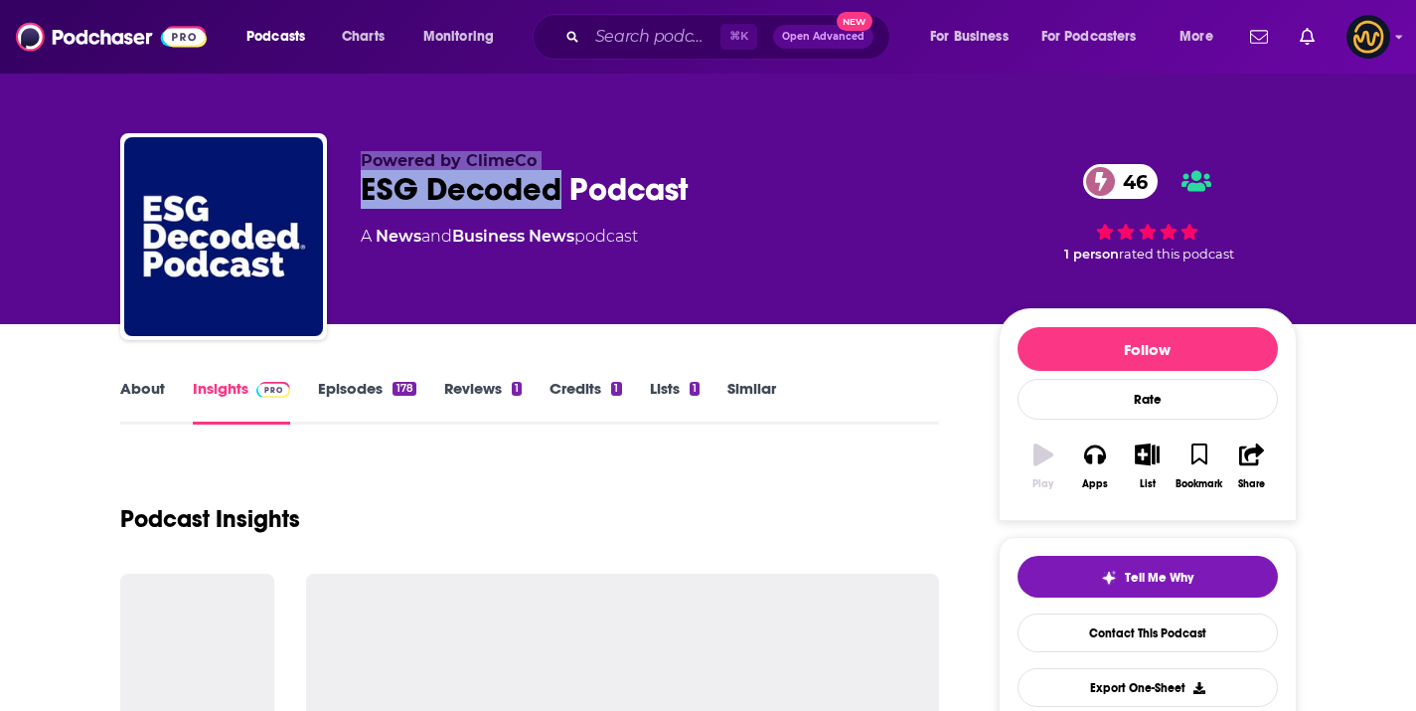
drag, startPoint x: 357, startPoint y: 158, endPoint x: 564, endPoint y: 173, distance: 207.3
click at [564, 173] on div "Powered by ClimeCo ESG Decoded Podcast 46 A News and Business News podcast 46 1…" at bounding box center [708, 240] width 1177 height 215
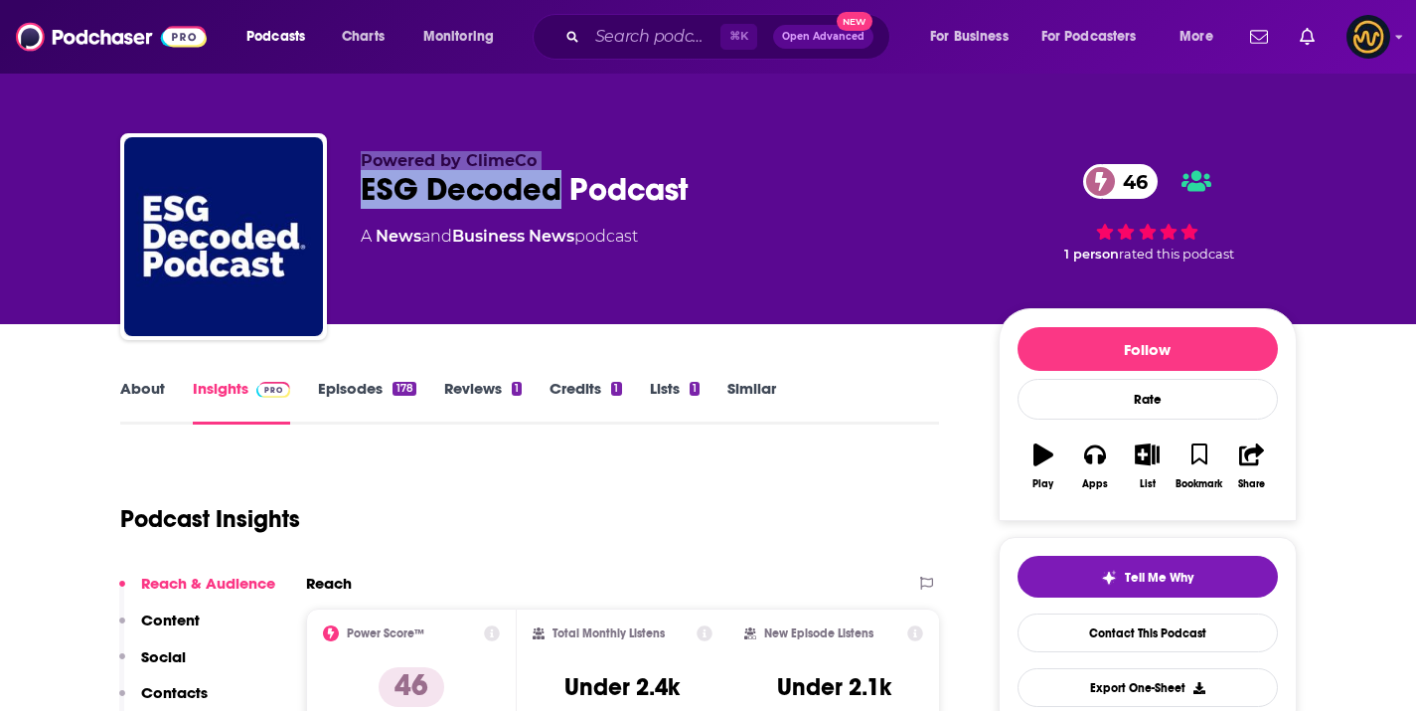
click at [377, 162] on span "Powered by ClimeCo" at bounding box center [449, 160] width 176 height 19
drag, startPoint x: 362, startPoint y: 161, endPoint x: 545, endPoint y: 162, distance: 182.9
click at [545, 162] on p "Powered by ClimeCo" at bounding box center [664, 160] width 606 height 19
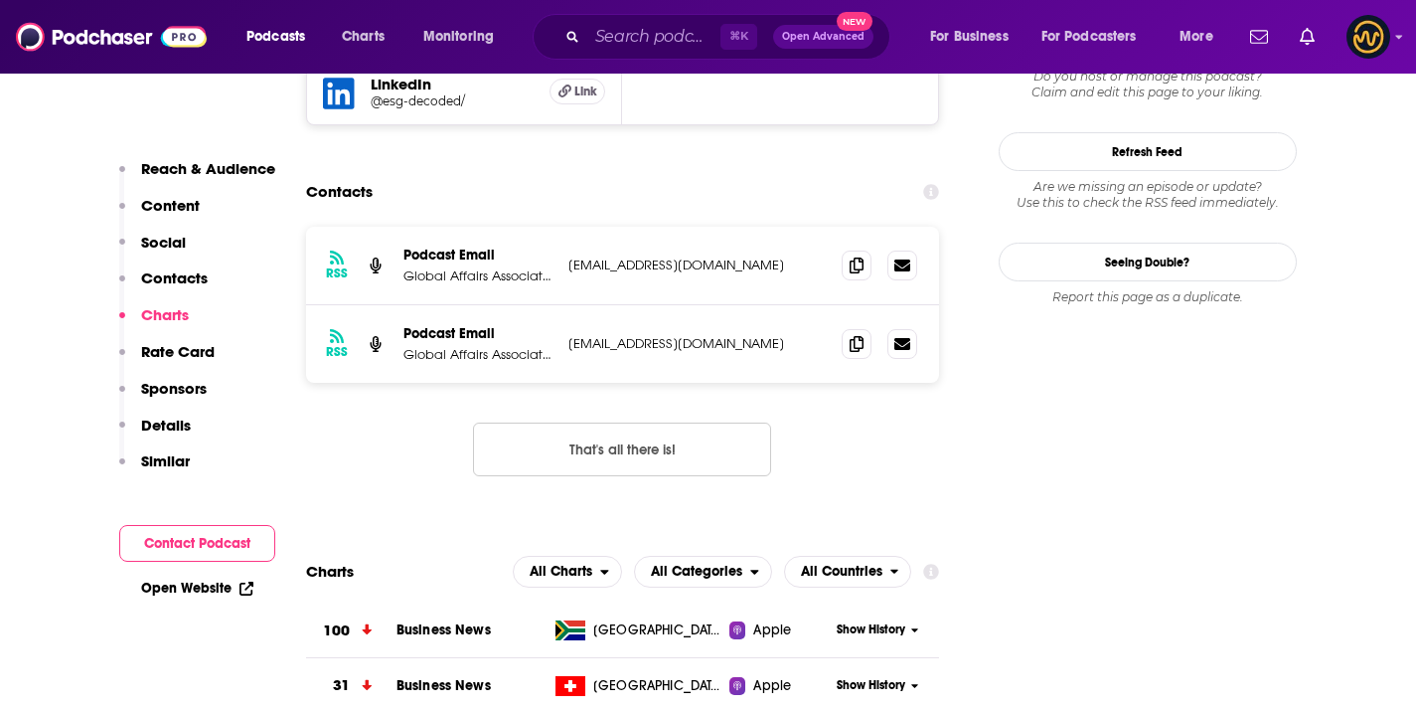
scroll to position [1885, 0]
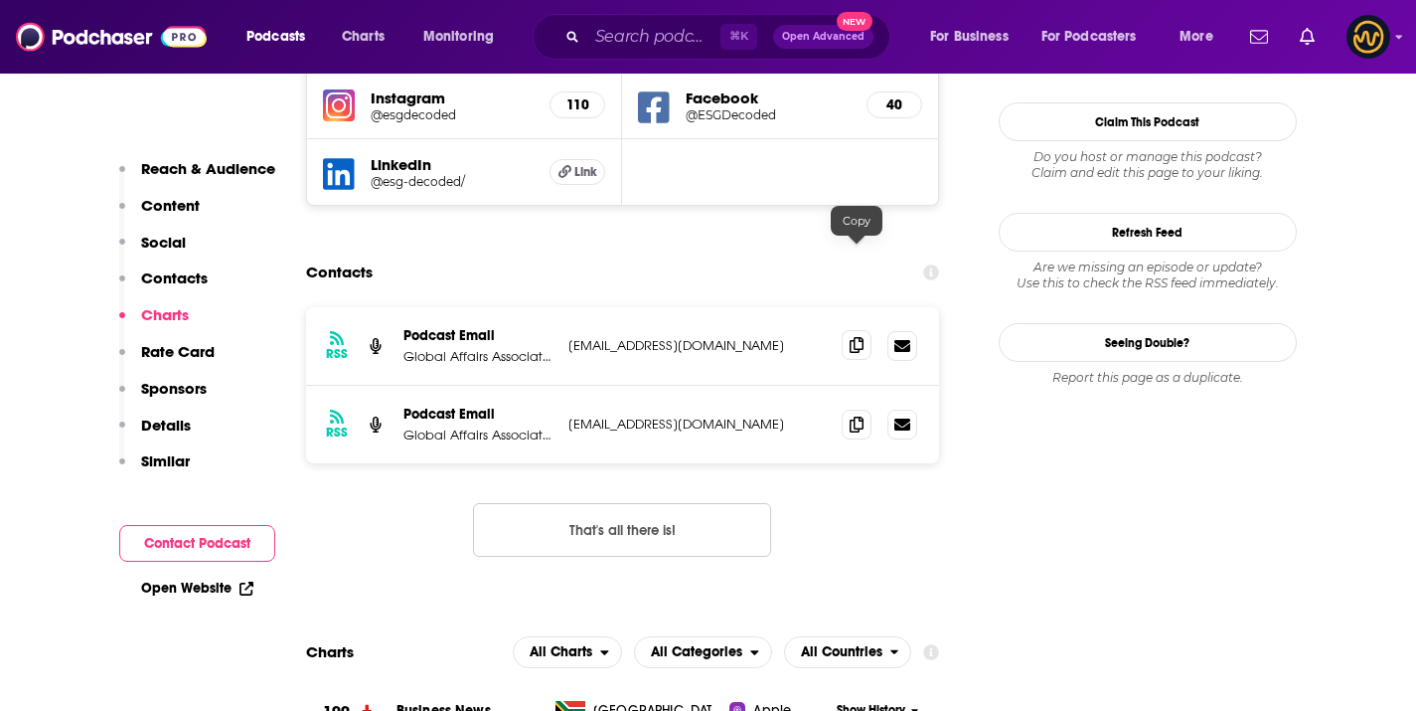
click at [861, 337] on icon at bounding box center [857, 345] width 14 height 16
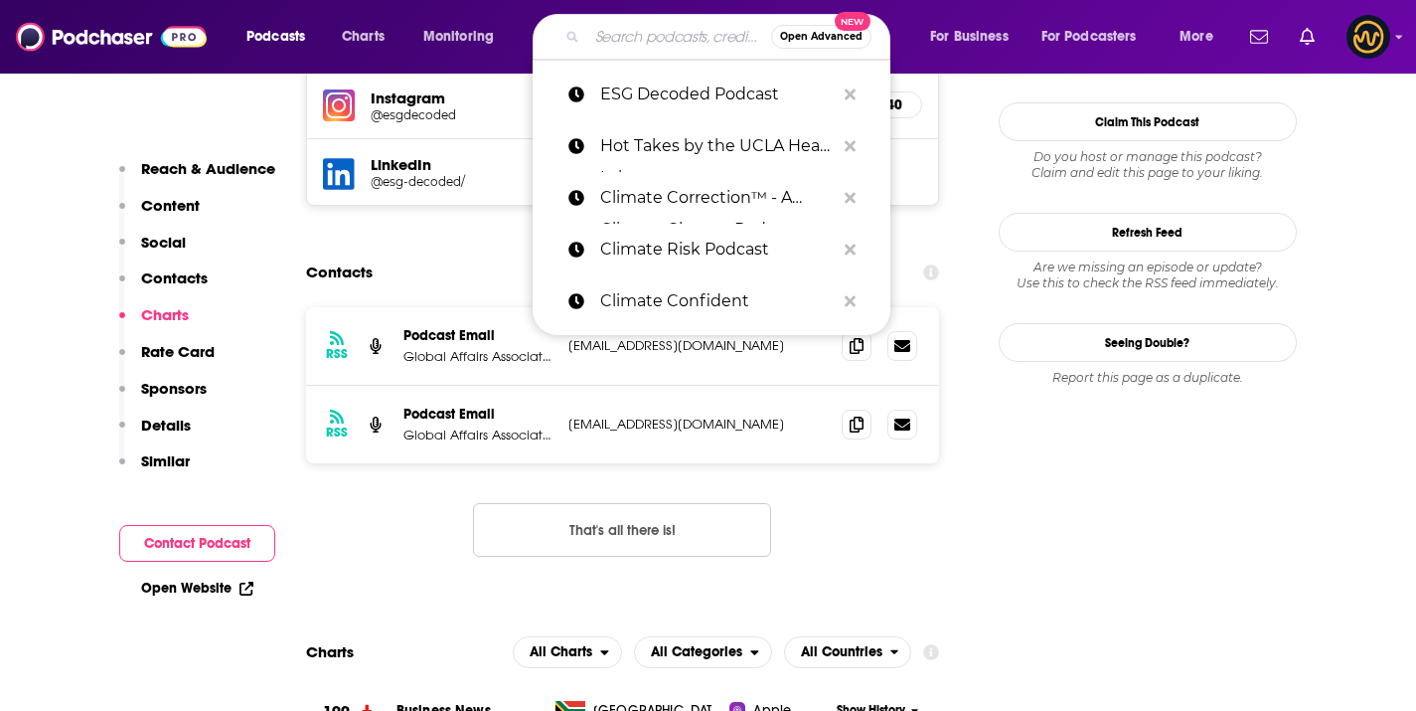
click at [655, 36] on input "Search podcasts, credits, & more..." at bounding box center [679, 37] width 184 height 32
paste input "ESG voices"
type input "ESG voices"
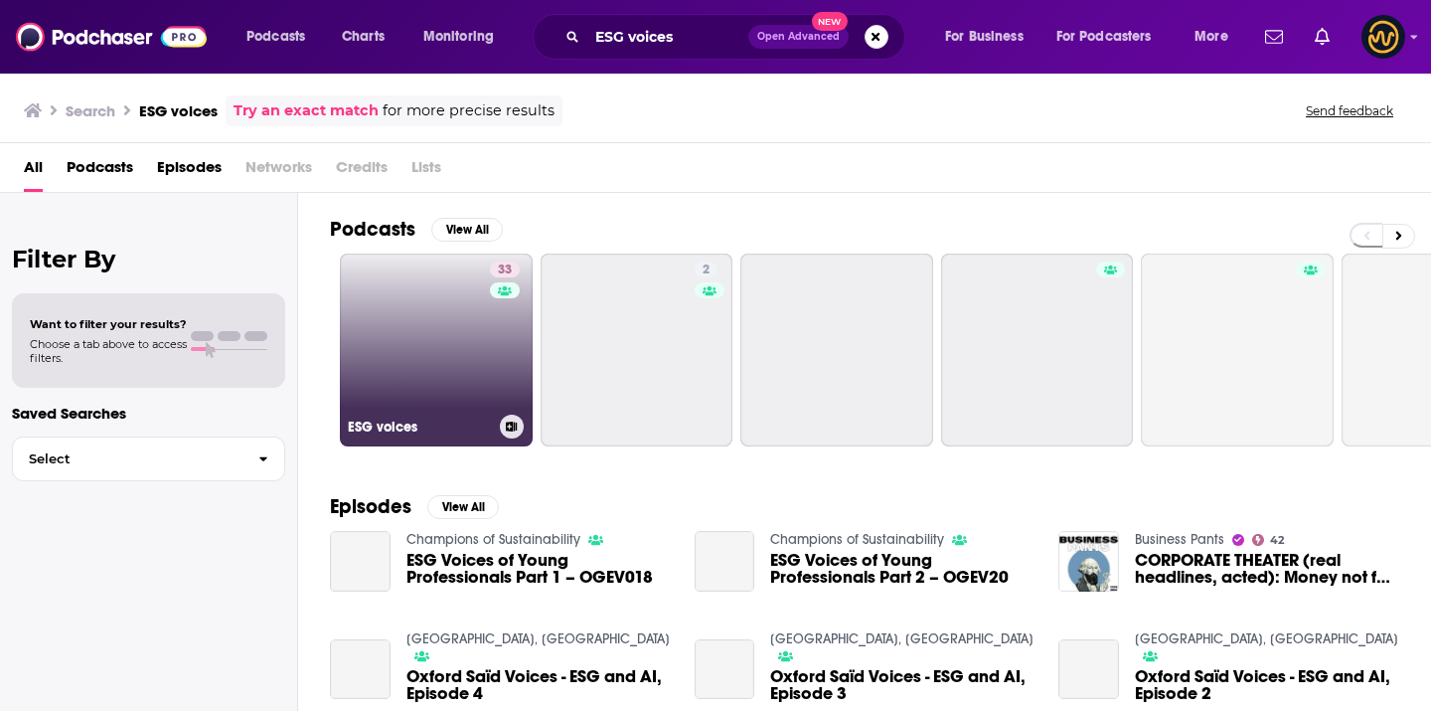
click at [501, 326] on div "33" at bounding box center [507, 337] width 35 height 153
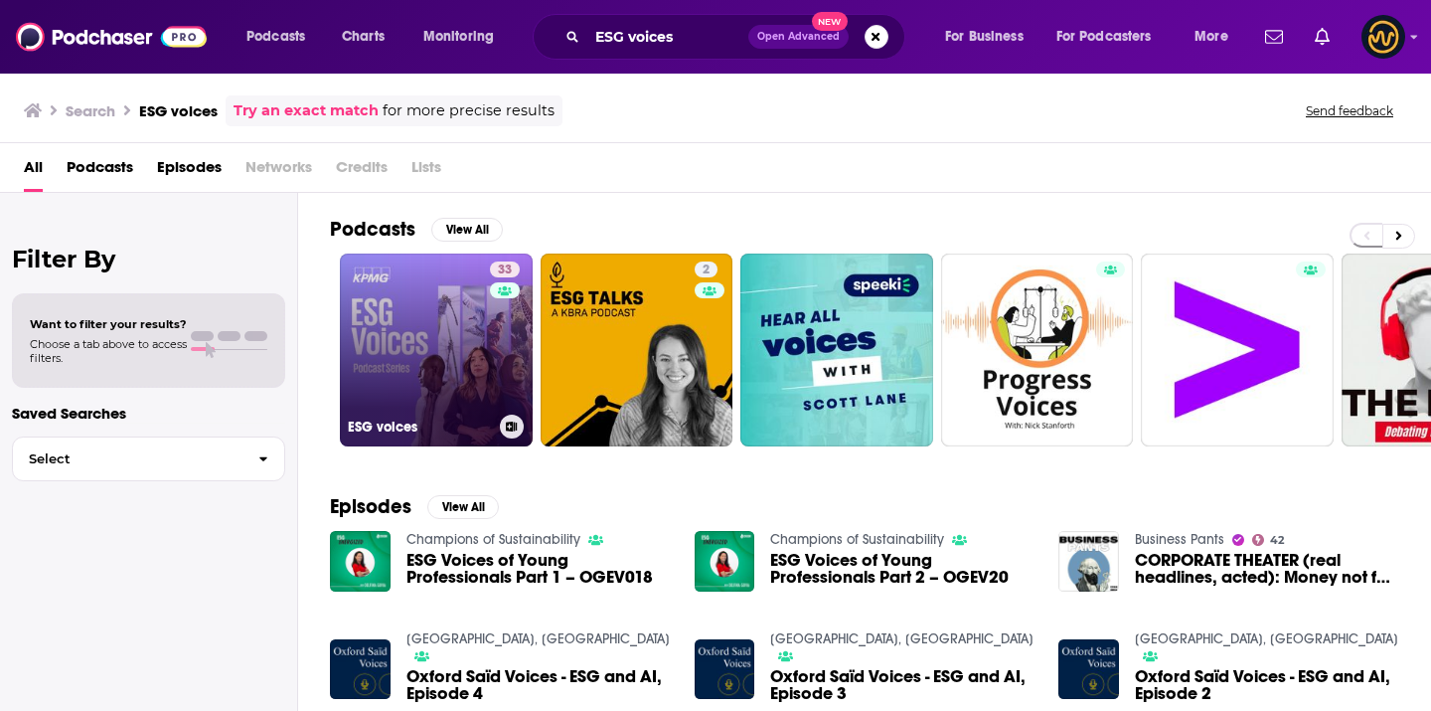
click at [502, 350] on div "33" at bounding box center [507, 337] width 35 height 153
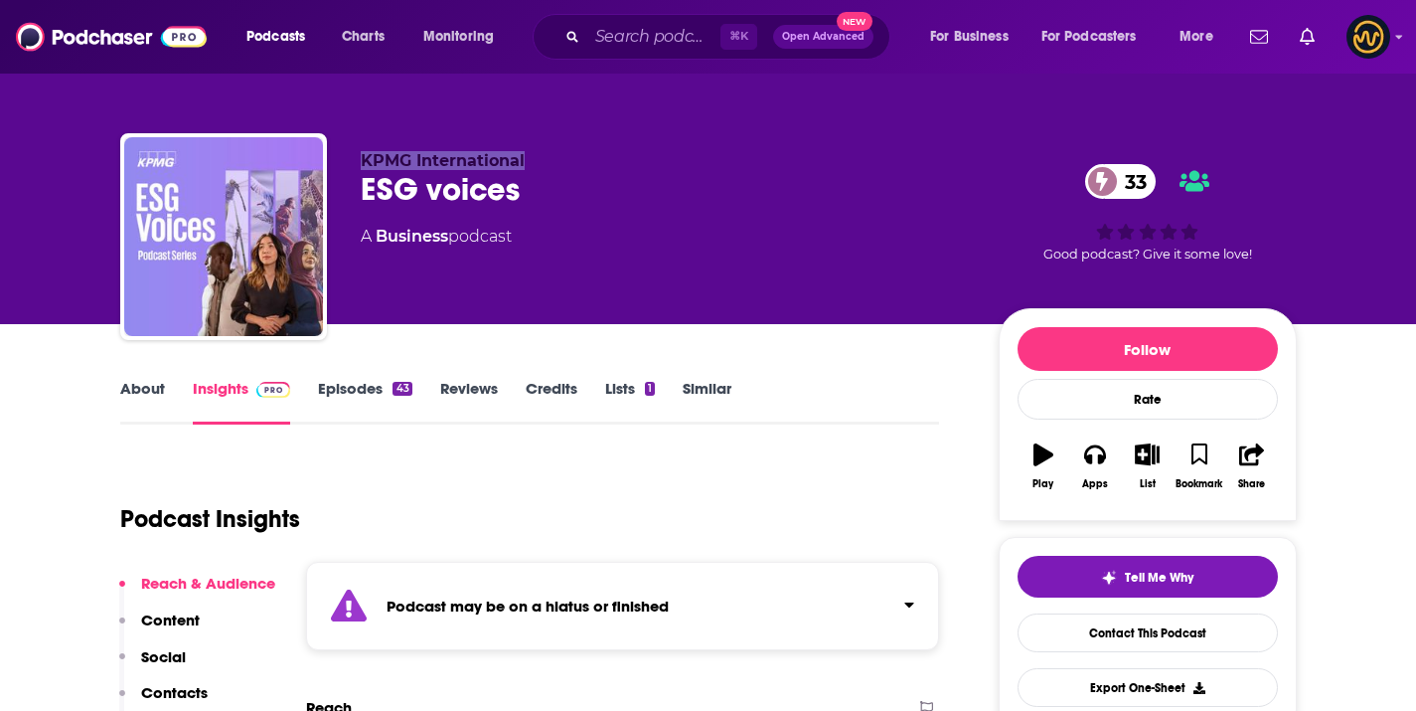
copy span "KPMG International"
drag, startPoint x: 356, startPoint y: 160, endPoint x: 560, endPoint y: 157, distance: 203.8
click at [560, 157] on div "KPMG International ESG voices 33 A Business podcast 33 Good podcast? Give it so…" at bounding box center [708, 240] width 1177 height 215
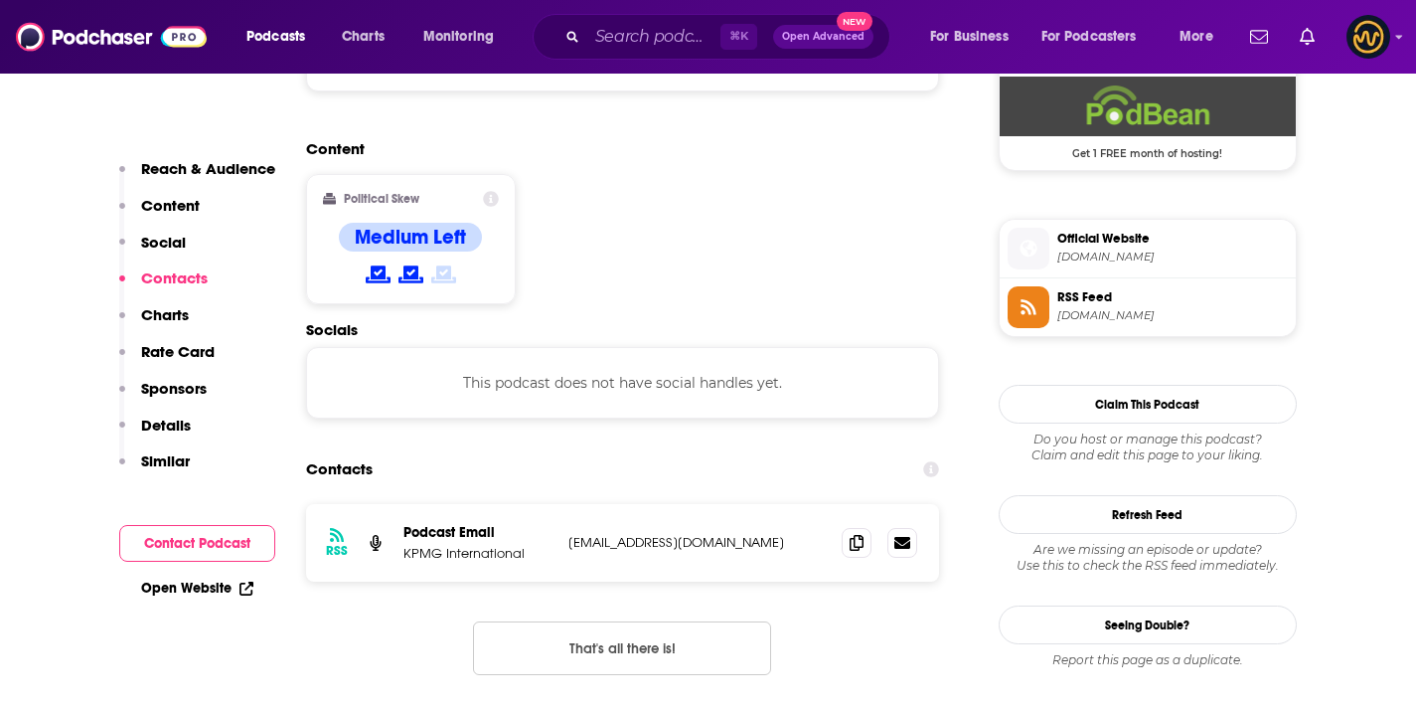
scroll to position [1730, 0]
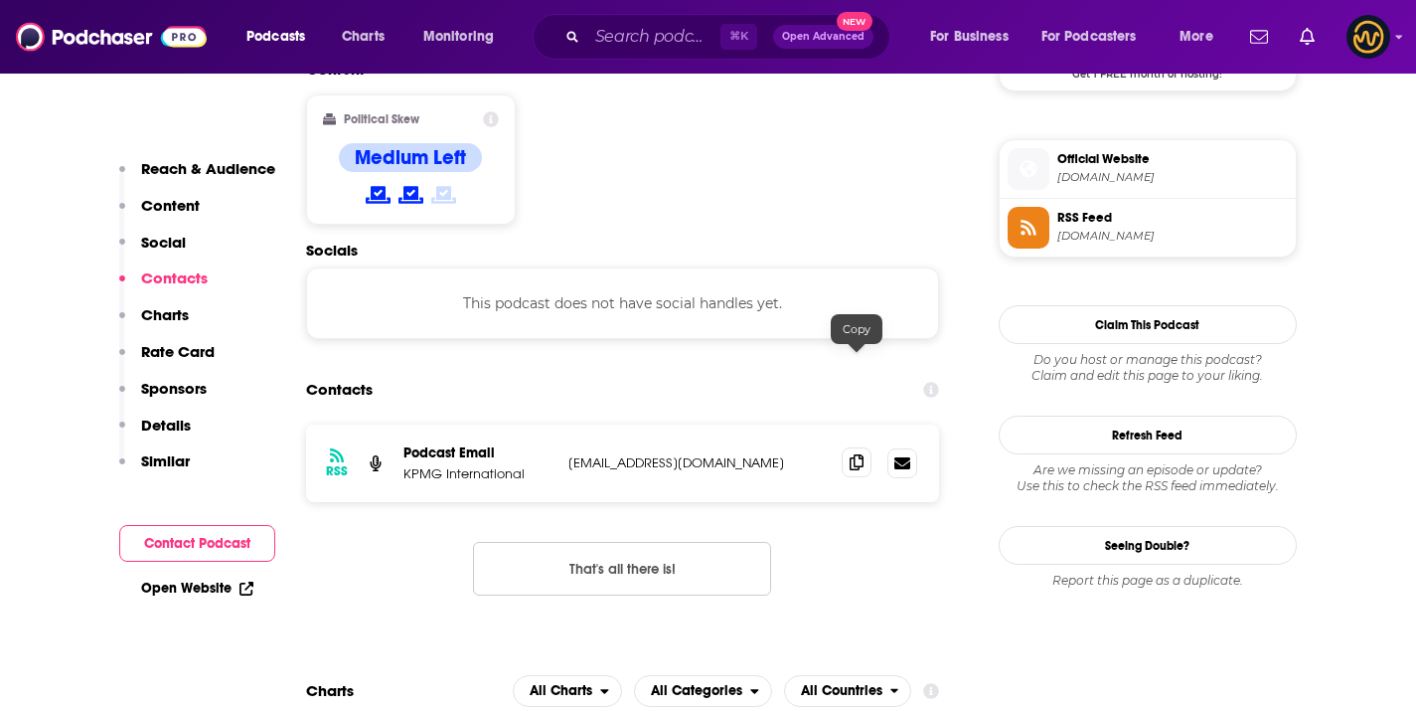
click at [870, 447] on span at bounding box center [857, 462] width 30 height 30
click at [653, 14] on div "⌘ K Open Advanced New" at bounding box center [712, 37] width 358 height 46
click at [649, 34] on input "Search podcasts, credits, & more..." at bounding box center [653, 37] width 133 height 32
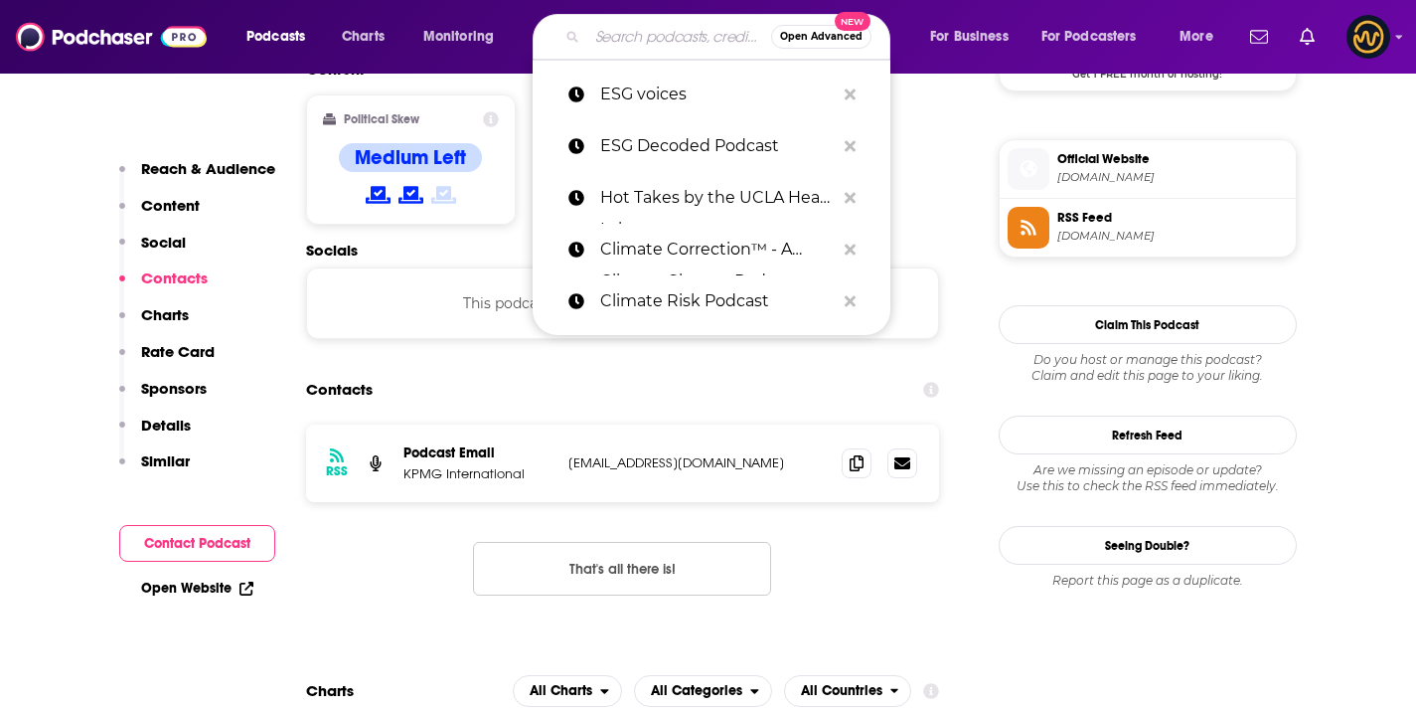
paste input "SRI360 | Sustainable & Responsible Investing, Impact Investing, ESG, Socially R…"
type input "SRI360 | Sustainable & Responsible Investing, Impact Investing, ESG, Socially R…"
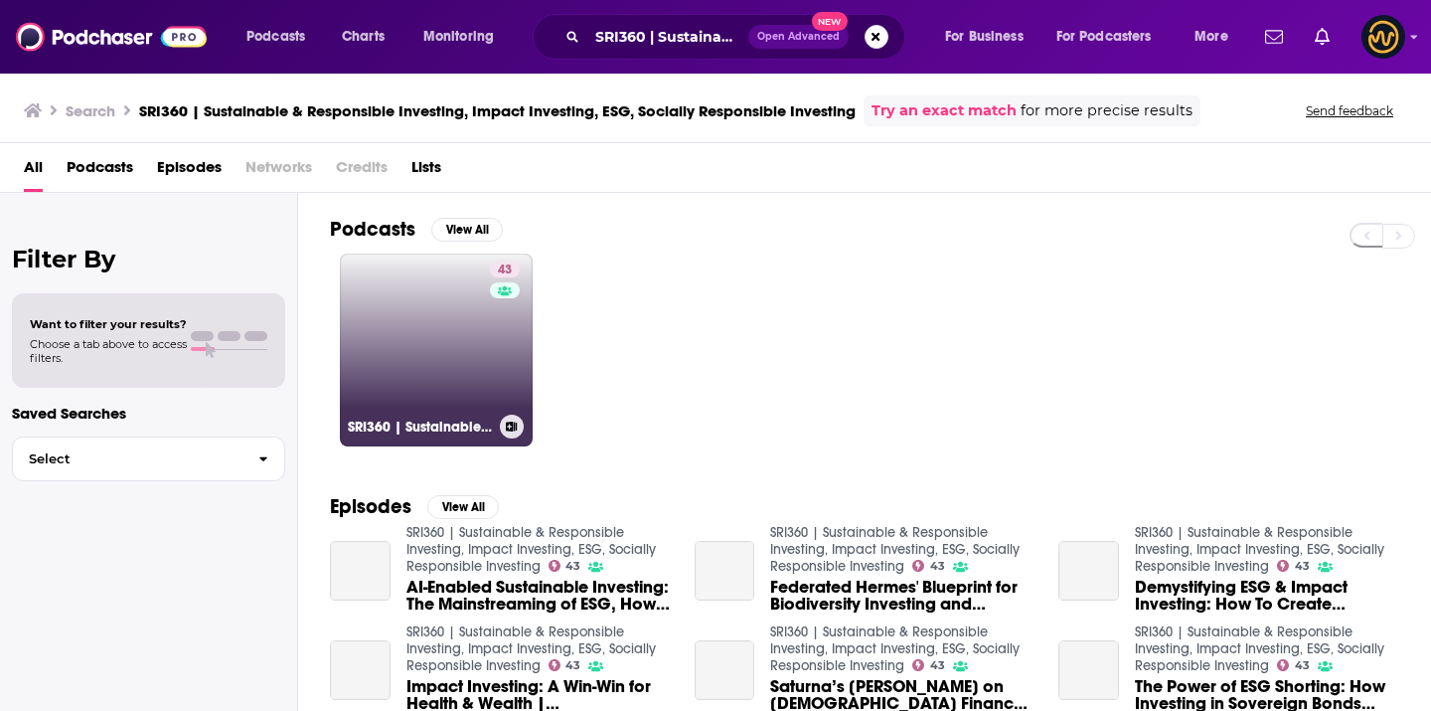
click at [423, 303] on link "43 SRI360 | Sustainable & Responsible Investing, Impact Investing, ESG, Sociall…" at bounding box center [436, 349] width 193 height 193
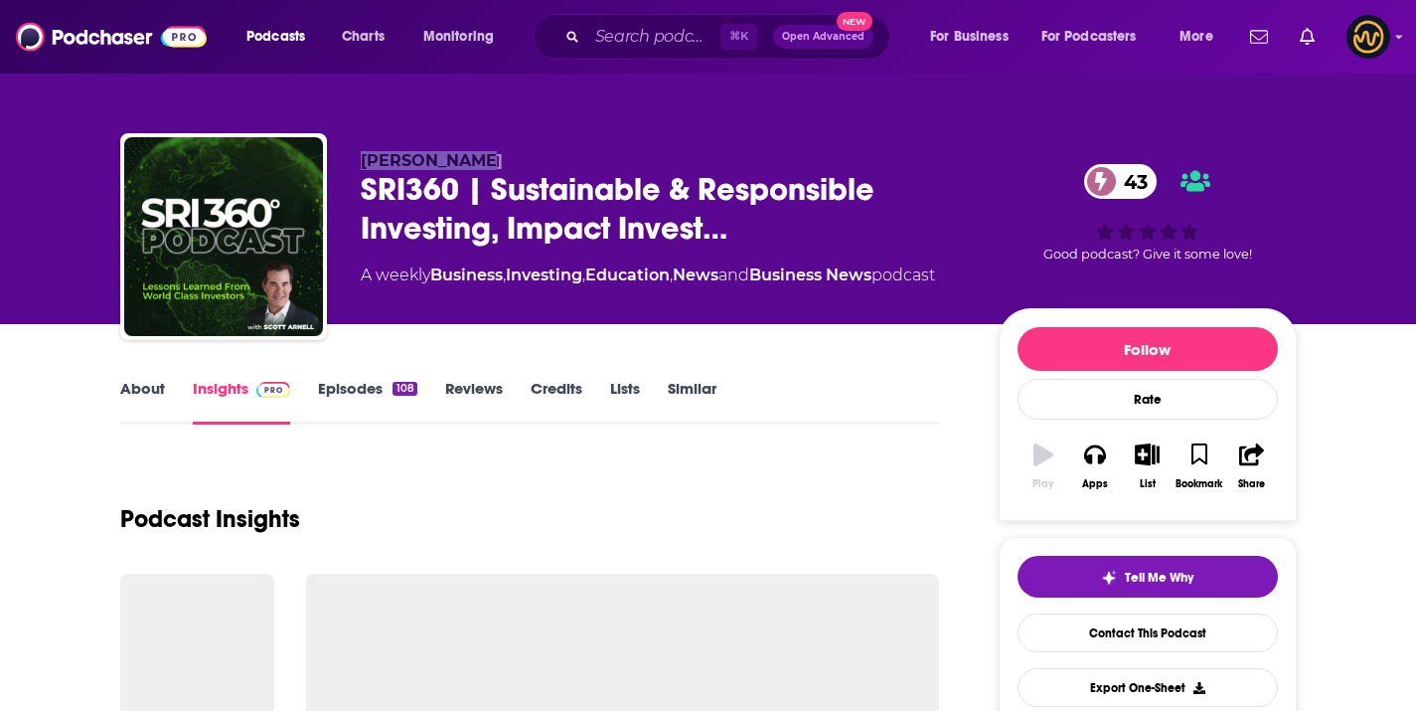
drag, startPoint x: 352, startPoint y: 154, endPoint x: 516, endPoint y: 154, distance: 164.0
click at [516, 154] on div "Scott Arnell SRI360 | Sustainable & Responsible Investing, Impact Invest… 43 A …" at bounding box center [708, 240] width 1177 height 215
copy span "Scott Arnell"
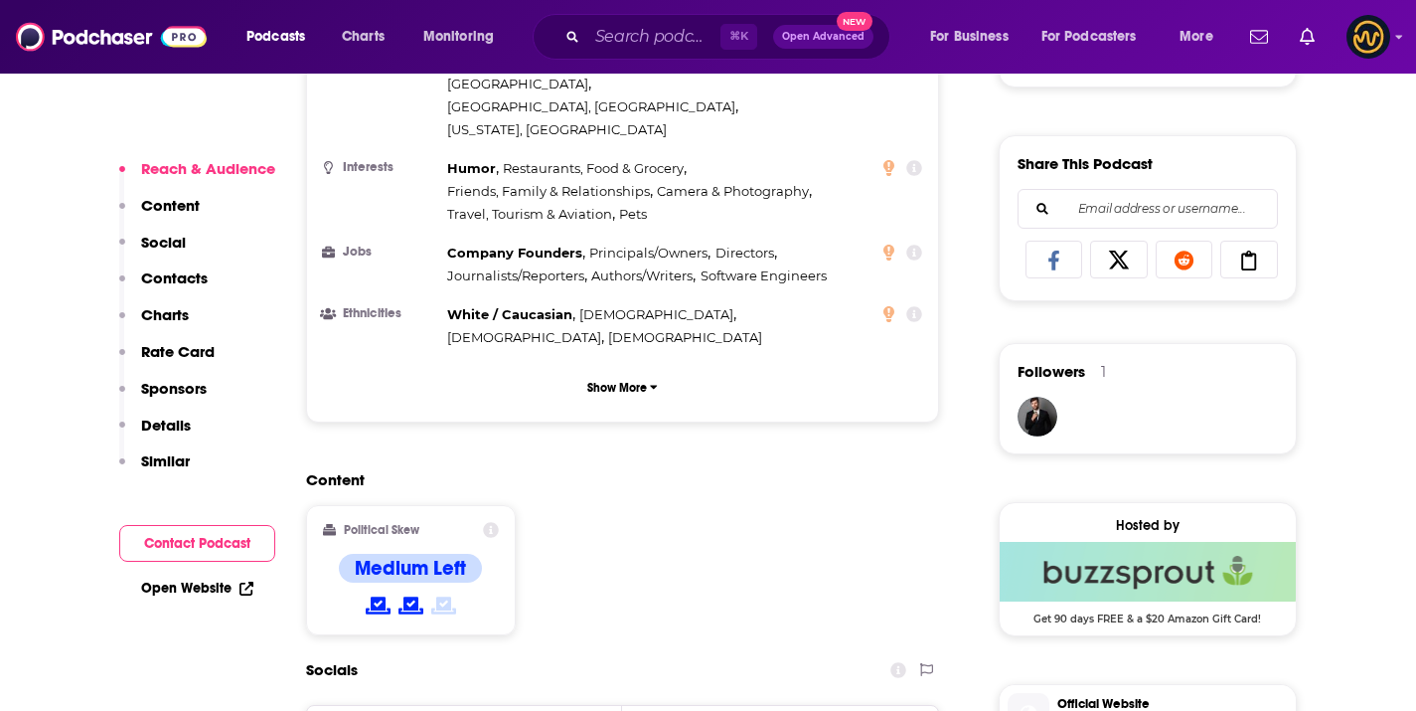
scroll to position [1604, 0]
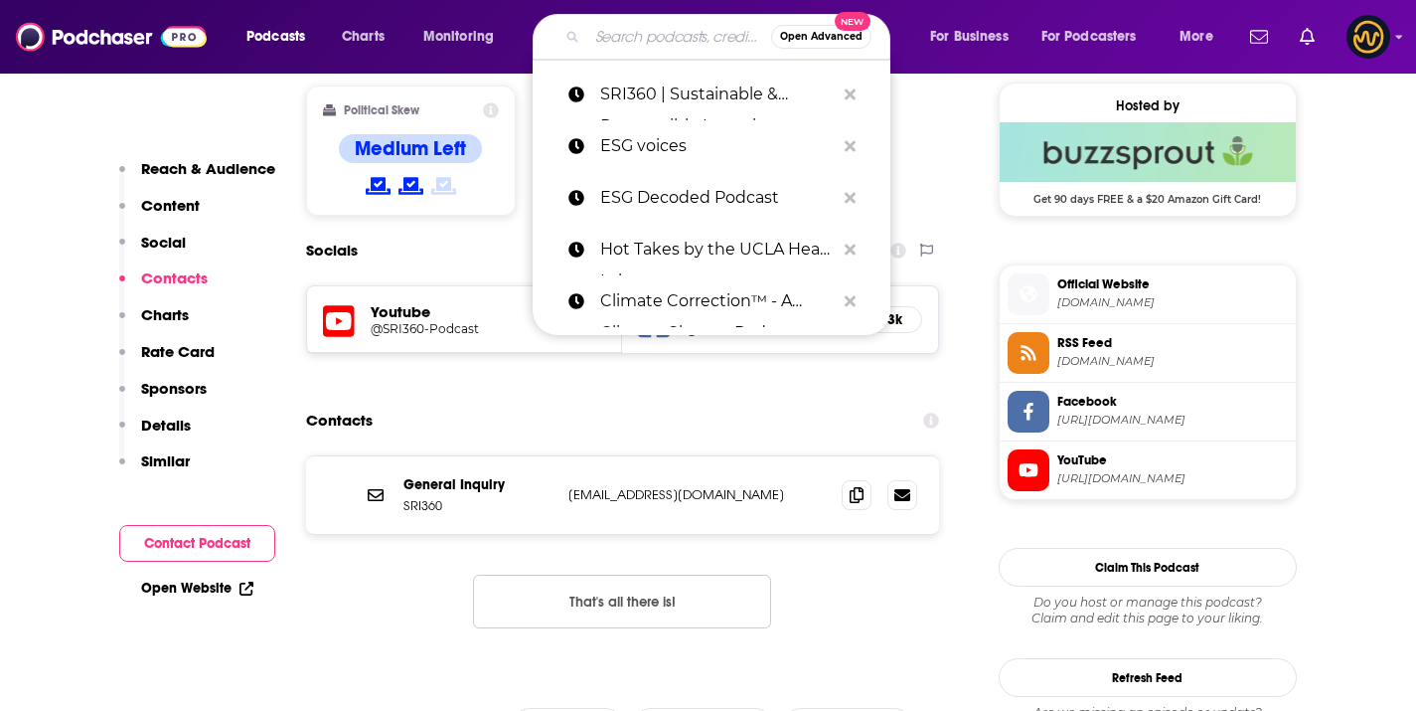
click at [615, 30] on input "Search podcasts, credits, & more..." at bounding box center [679, 37] width 184 height 32
paste input "Engaging ESG with Jennifer Owens and Kati Kallins"
type input "Engaging ESG with Jennifer Owens and Kati Kallins"
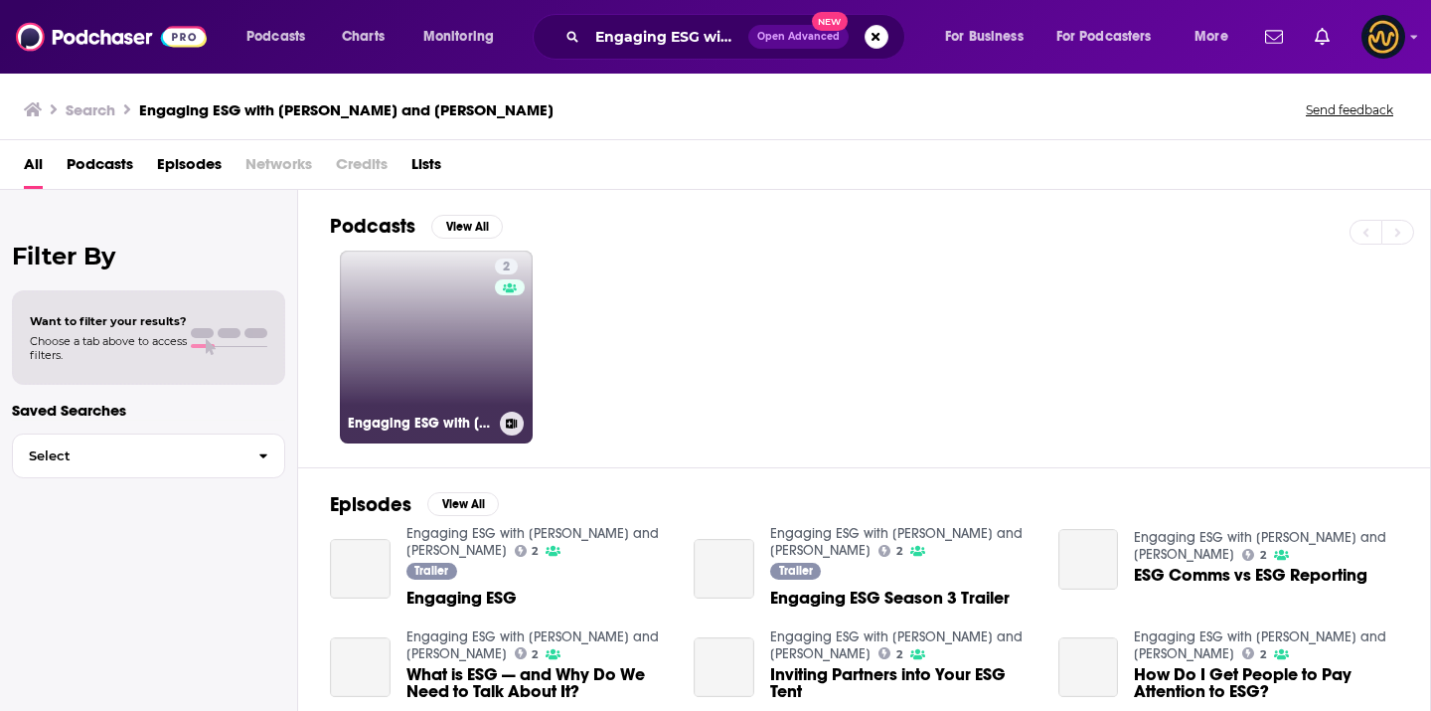
click at [357, 319] on link "2 Engaging ESG with Jennifer Owens and Kati Kallins" at bounding box center [436, 346] width 193 height 193
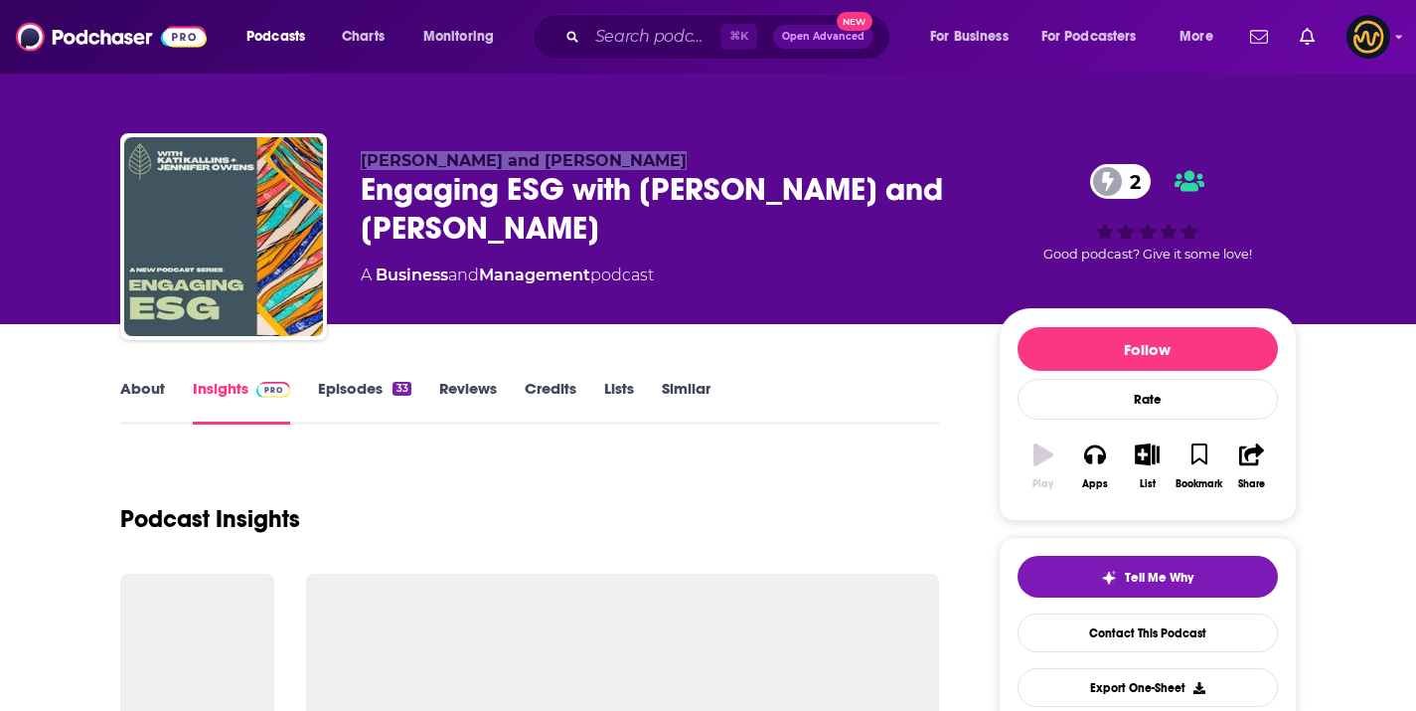
drag, startPoint x: 354, startPoint y: 161, endPoint x: 663, endPoint y: 161, distance: 309.1
click at [663, 161] on div "Jennifer Owens and Kati Kallins Engaging ESG with Jennifer Owens and Kati Kalli…" at bounding box center [708, 240] width 1177 height 215
copy span "Jennifer Owens and Kati Kallins"
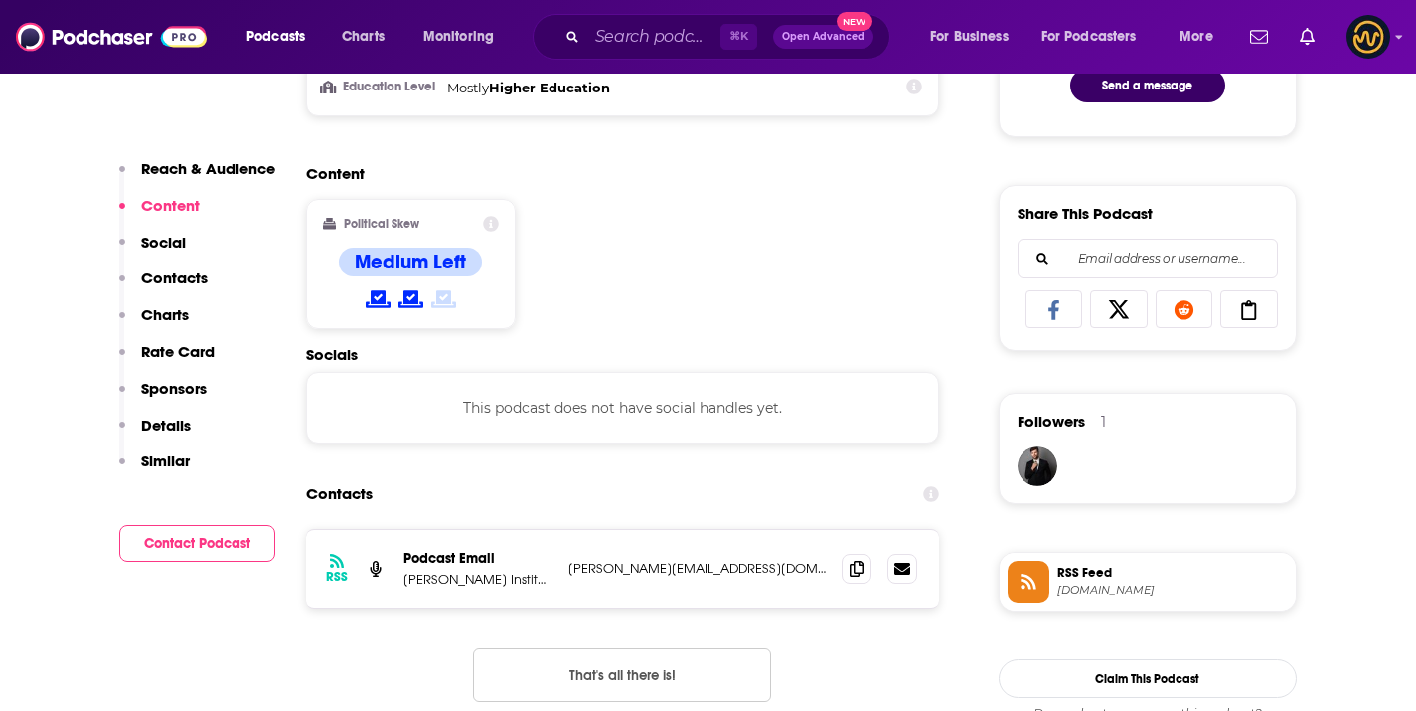
scroll to position [1349, 0]
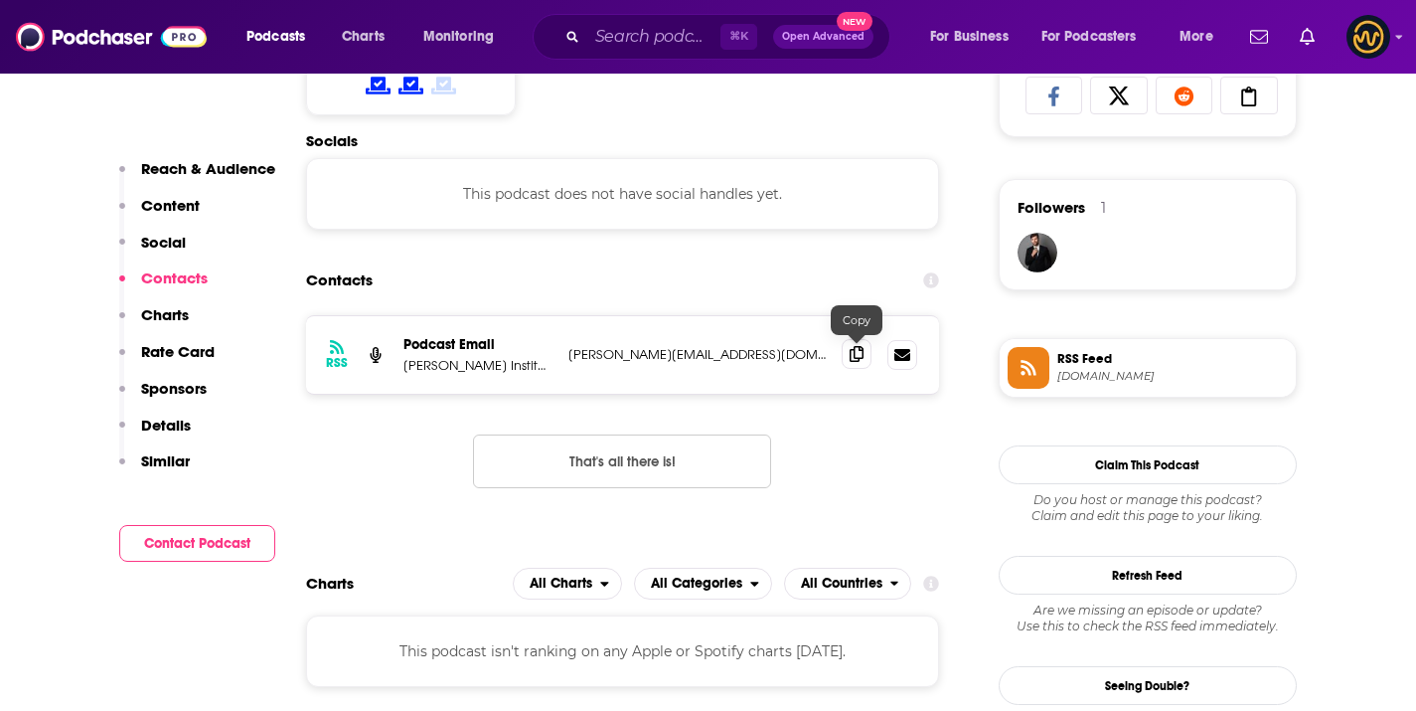
click at [846, 342] on span at bounding box center [857, 354] width 30 height 30
click at [665, 42] on input "Search podcasts, credits, & more..." at bounding box center [653, 37] width 133 height 32
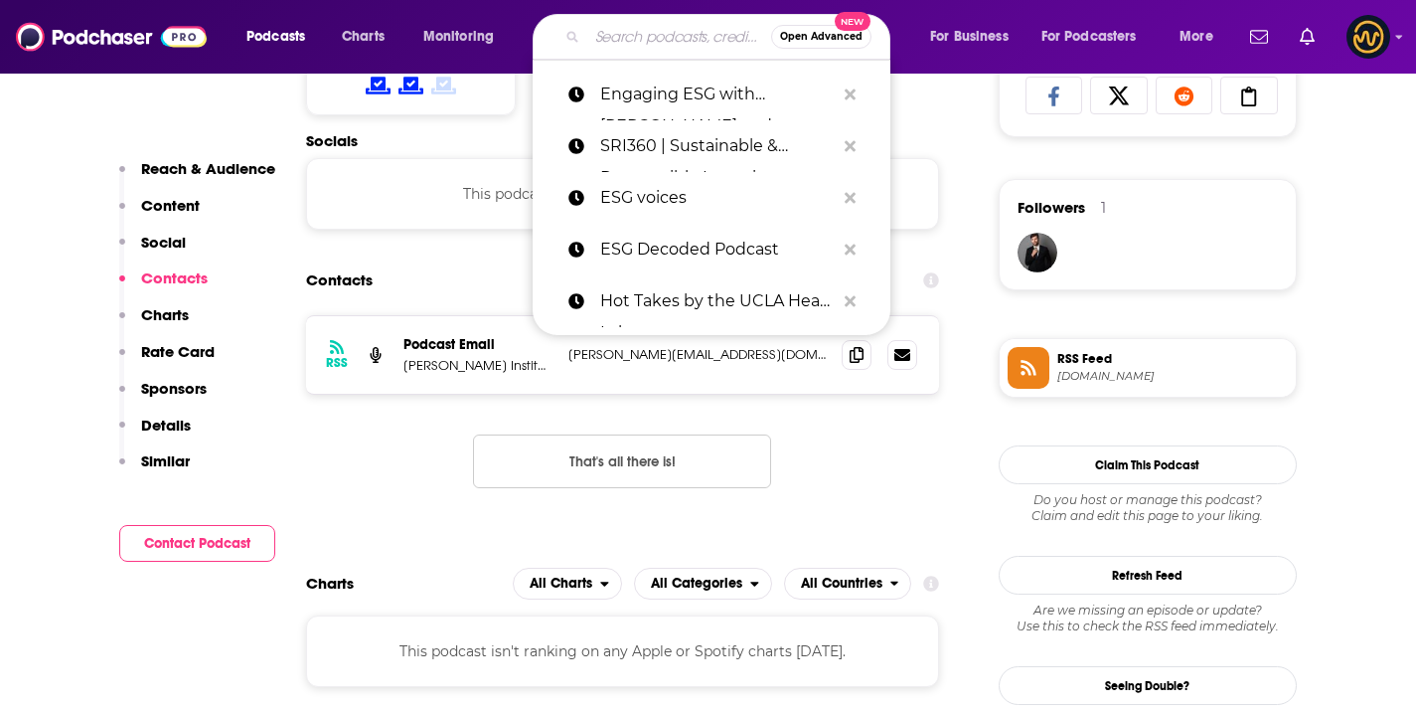
paste input "Inside Biodiversity"
type input "Inside Biodiversity"
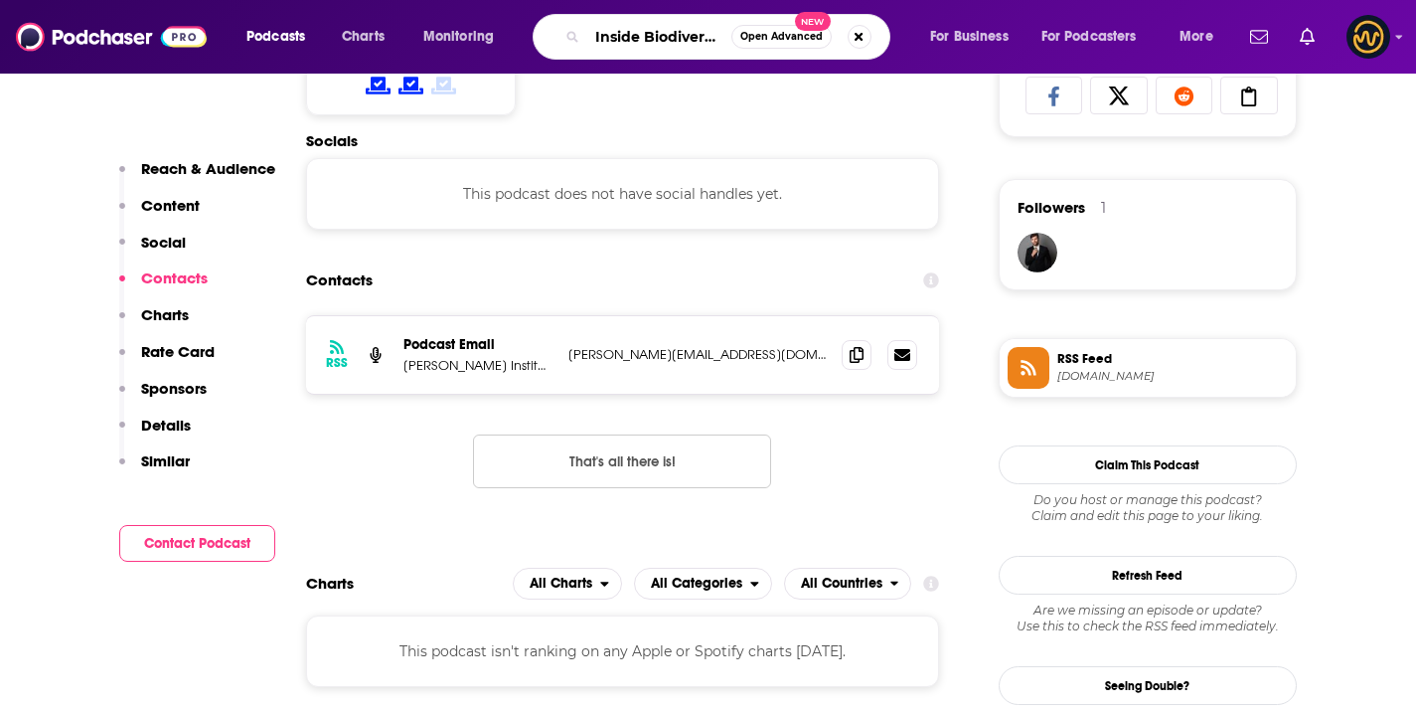
scroll to position [0, 8]
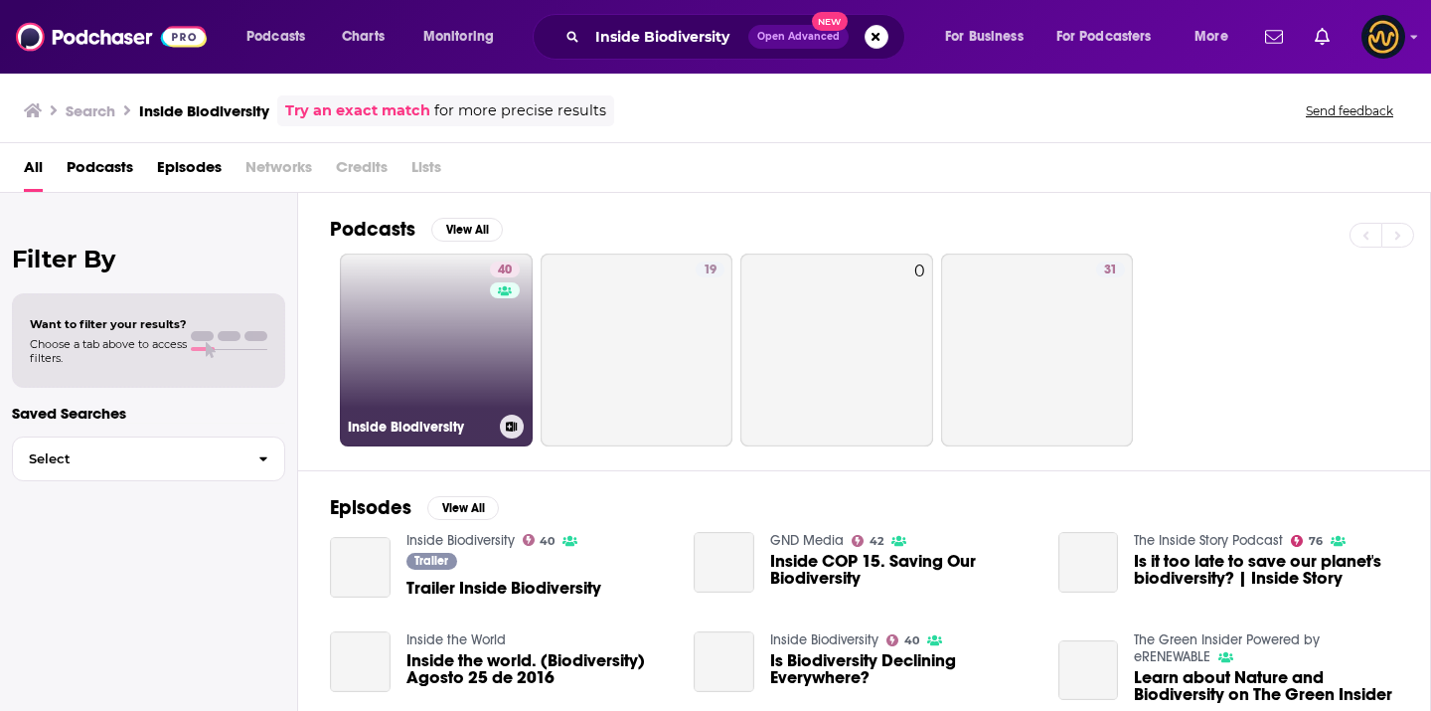
click at [415, 313] on link "40 Inside Biodiversity" at bounding box center [436, 349] width 193 height 193
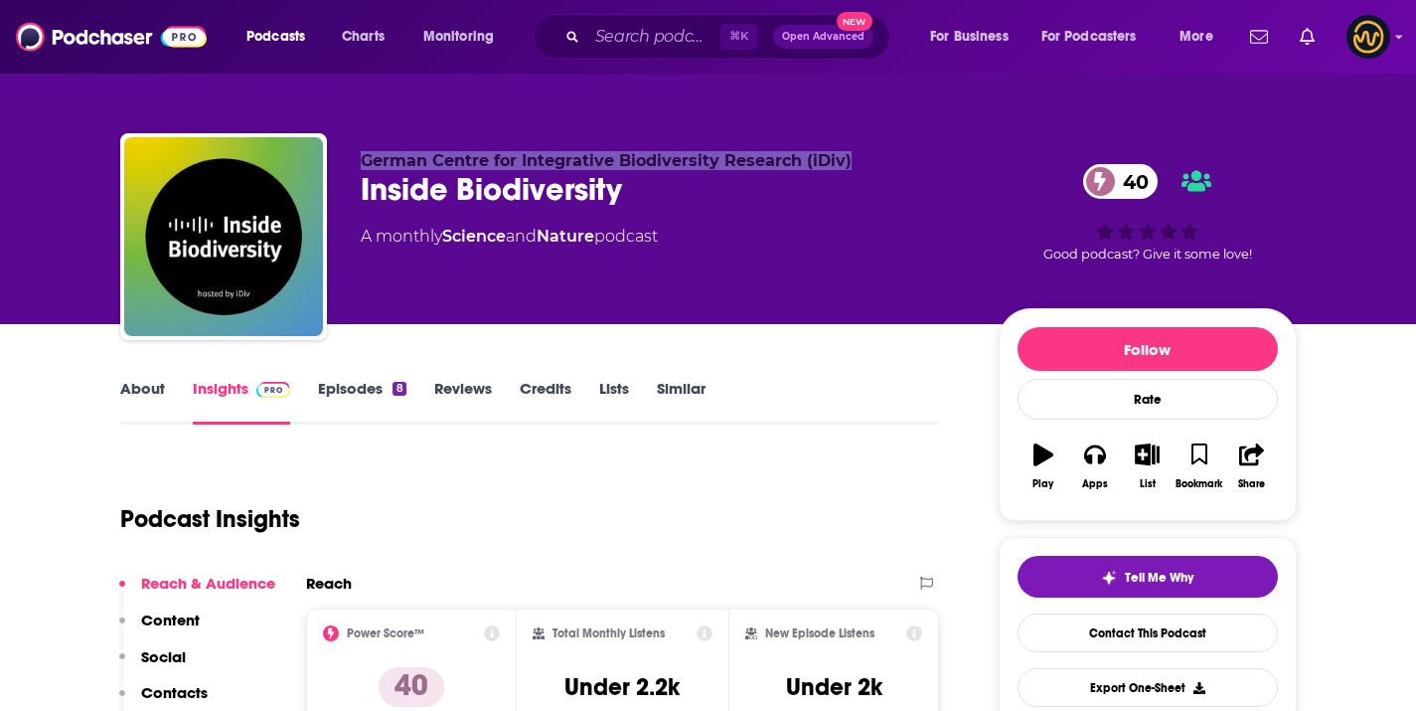
drag, startPoint x: 347, startPoint y: 154, endPoint x: 858, endPoint y: 162, distance: 511.0
click at [858, 162] on div "German Centre for Integrative Biodiversity Research (iDiv) Inside Biodiversity …" at bounding box center [708, 240] width 1177 height 215
copy span "German Centre for Integrative Biodiversity Research (iDiv)"
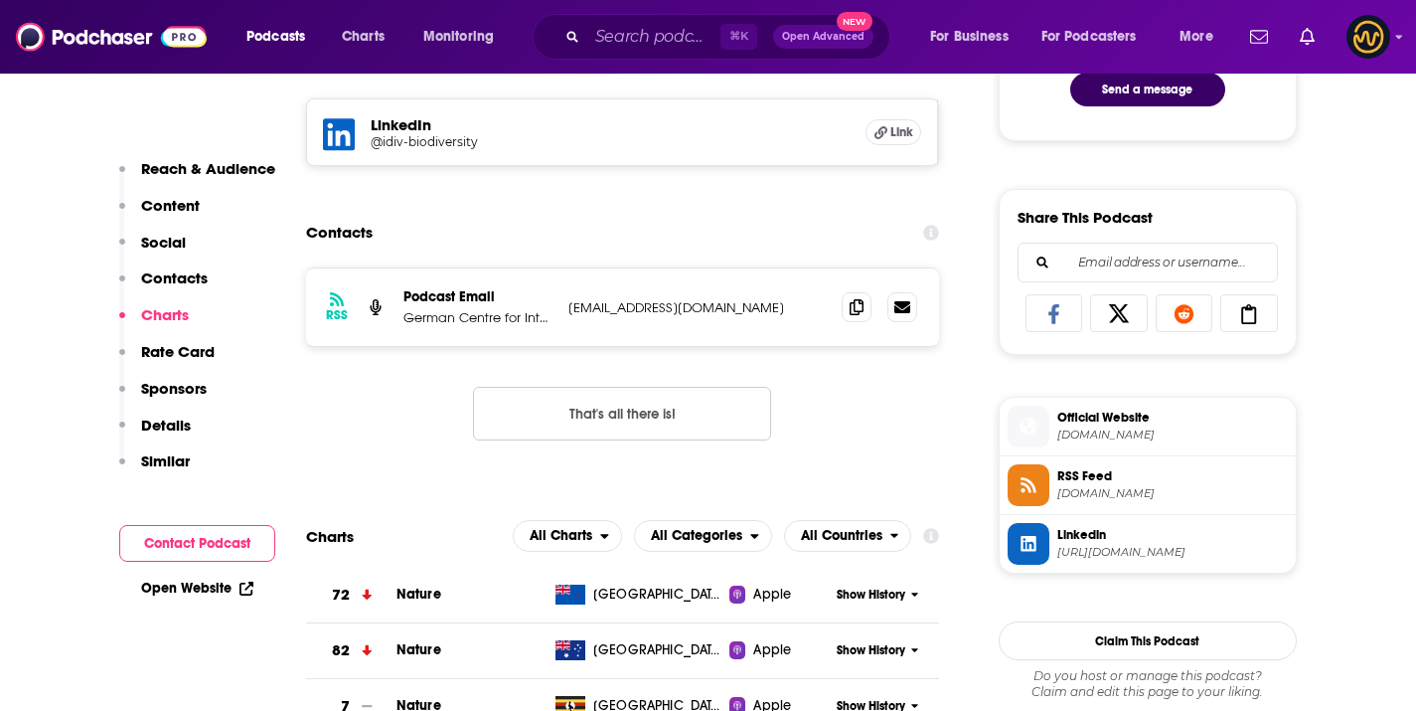
scroll to position [1130, 0]
click at [868, 308] on span at bounding box center [857, 307] width 30 height 30
click at [612, 36] on input "Search podcasts, credits, & more..." at bounding box center [653, 37] width 133 height 32
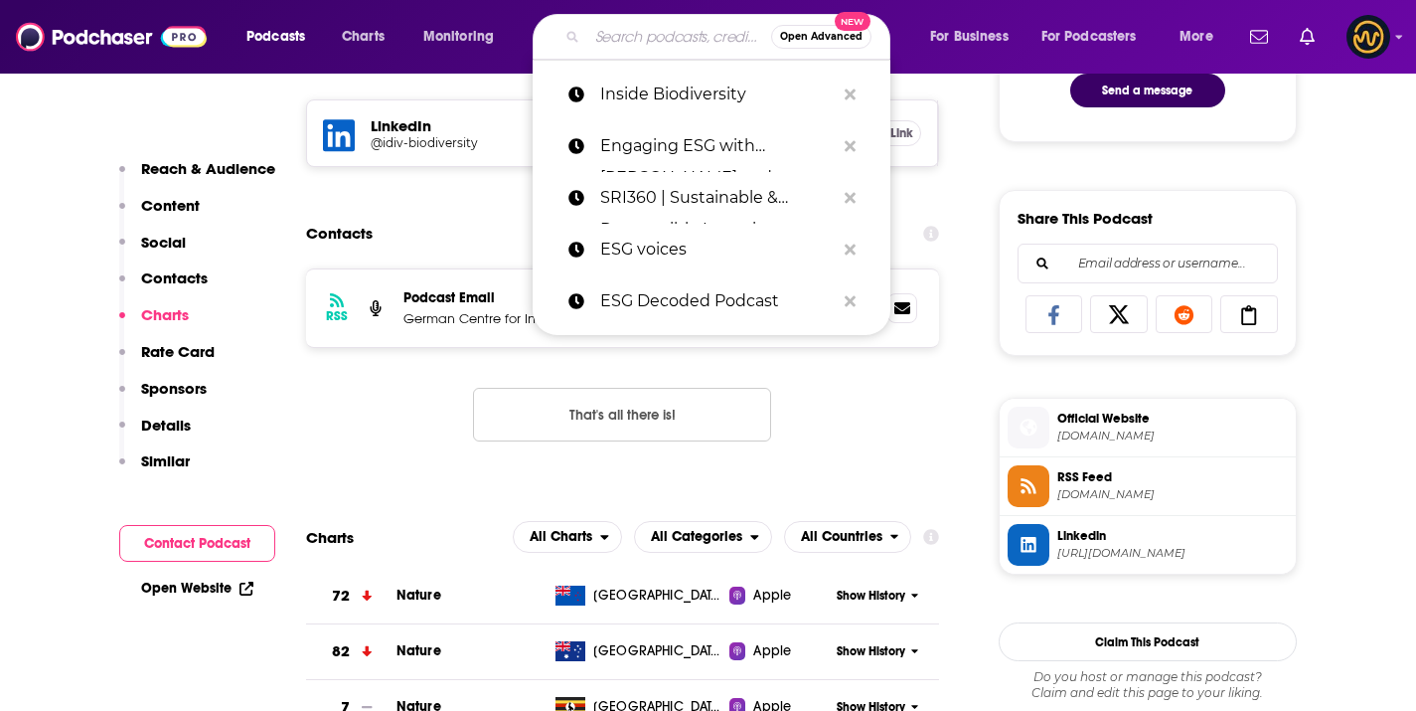
paste input "Big Sky Country"
type input "Big Sky Country"
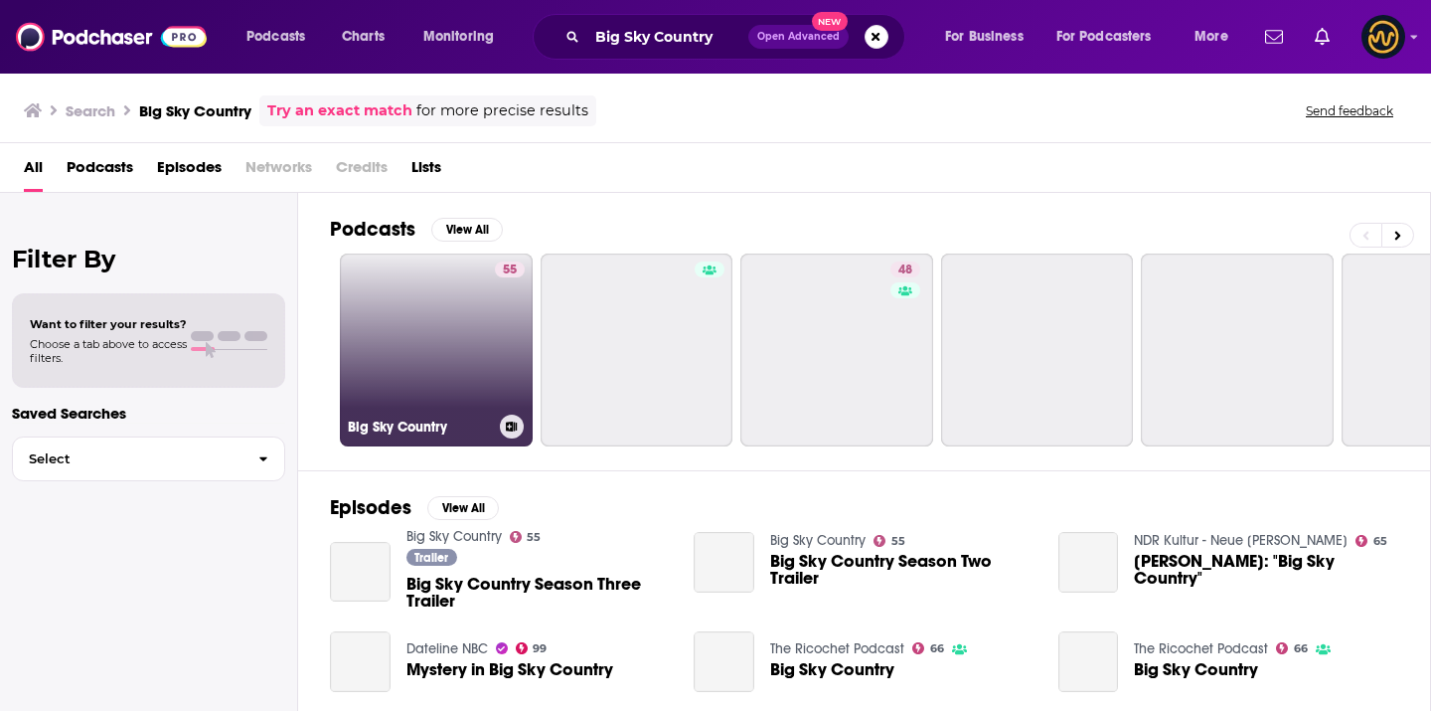
click at [465, 277] on link "55 Big Sky Country" at bounding box center [436, 349] width 193 height 193
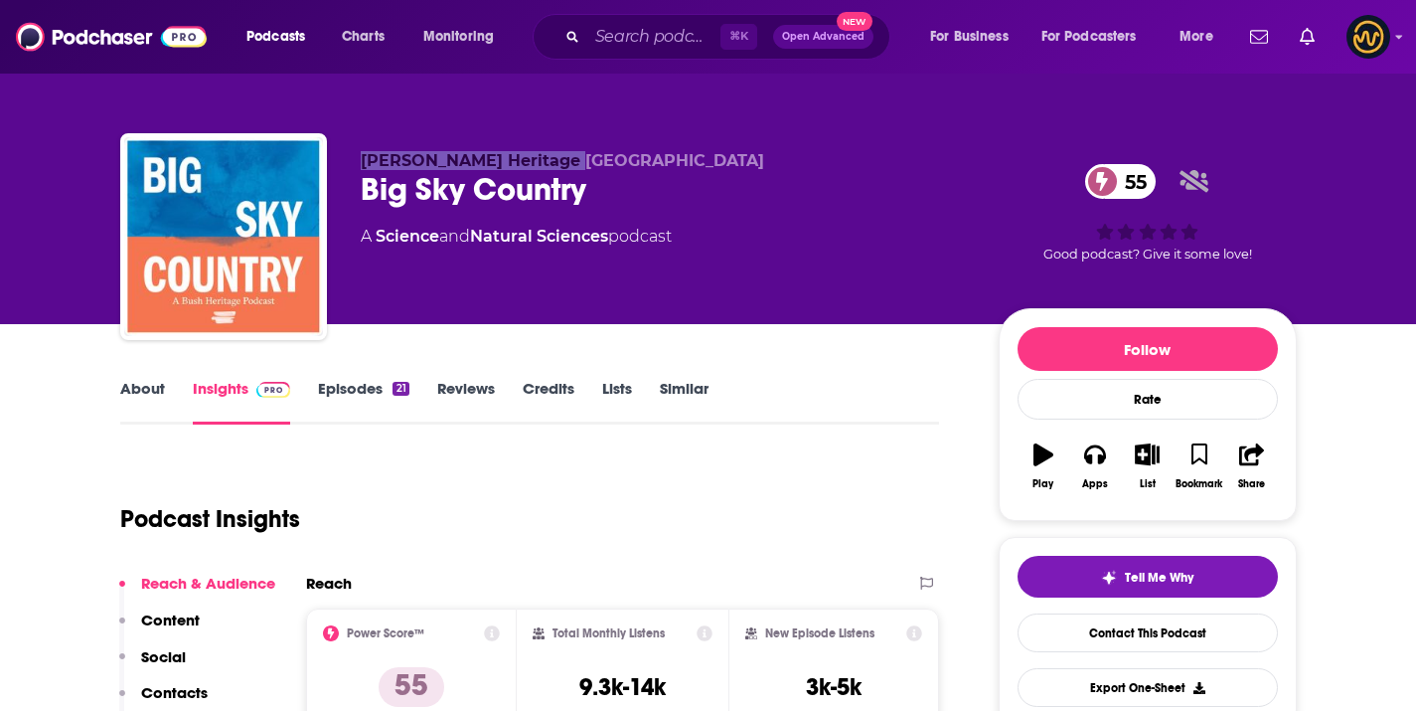
drag, startPoint x: 376, startPoint y: 160, endPoint x: 603, endPoint y: 166, distance: 227.7
click at [603, 166] on p "Bush Heritage Australia" at bounding box center [664, 160] width 606 height 19
copy span "Bush Heritage Australia"
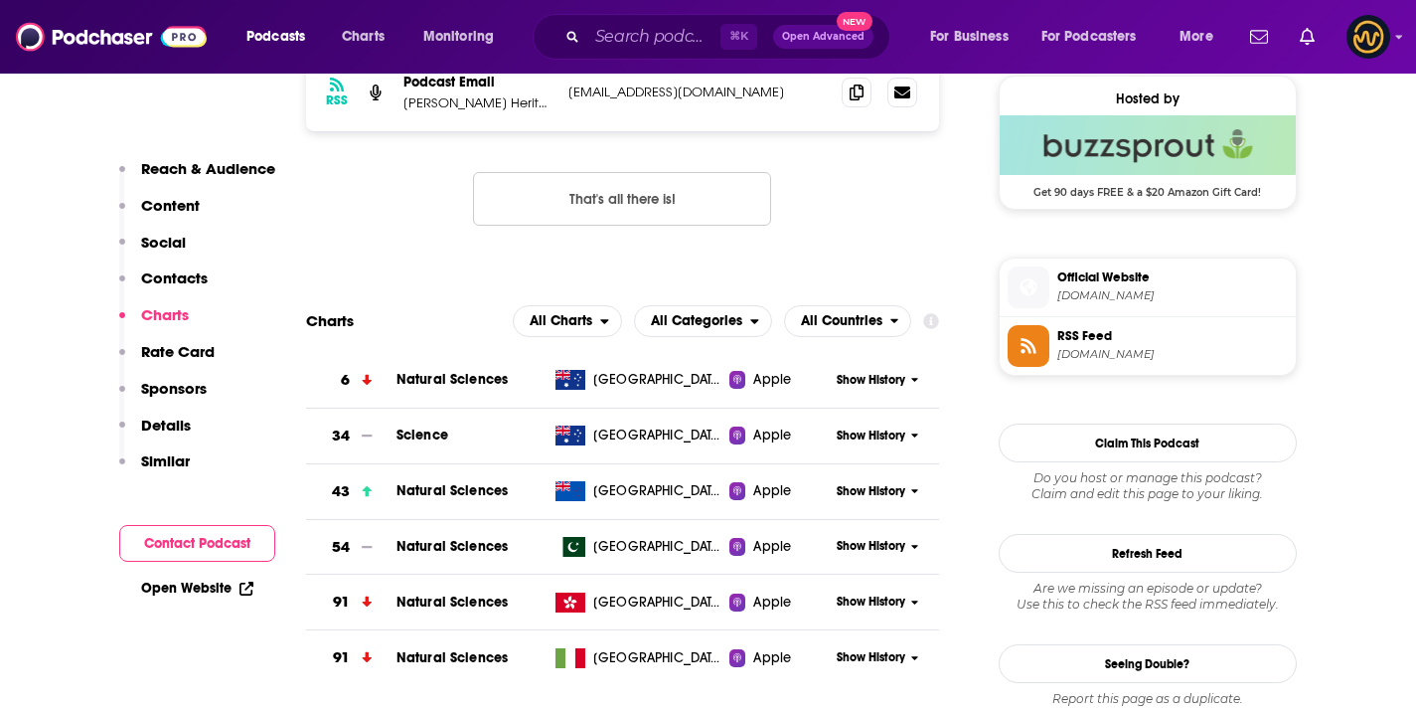
scroll to position [1594, 0]
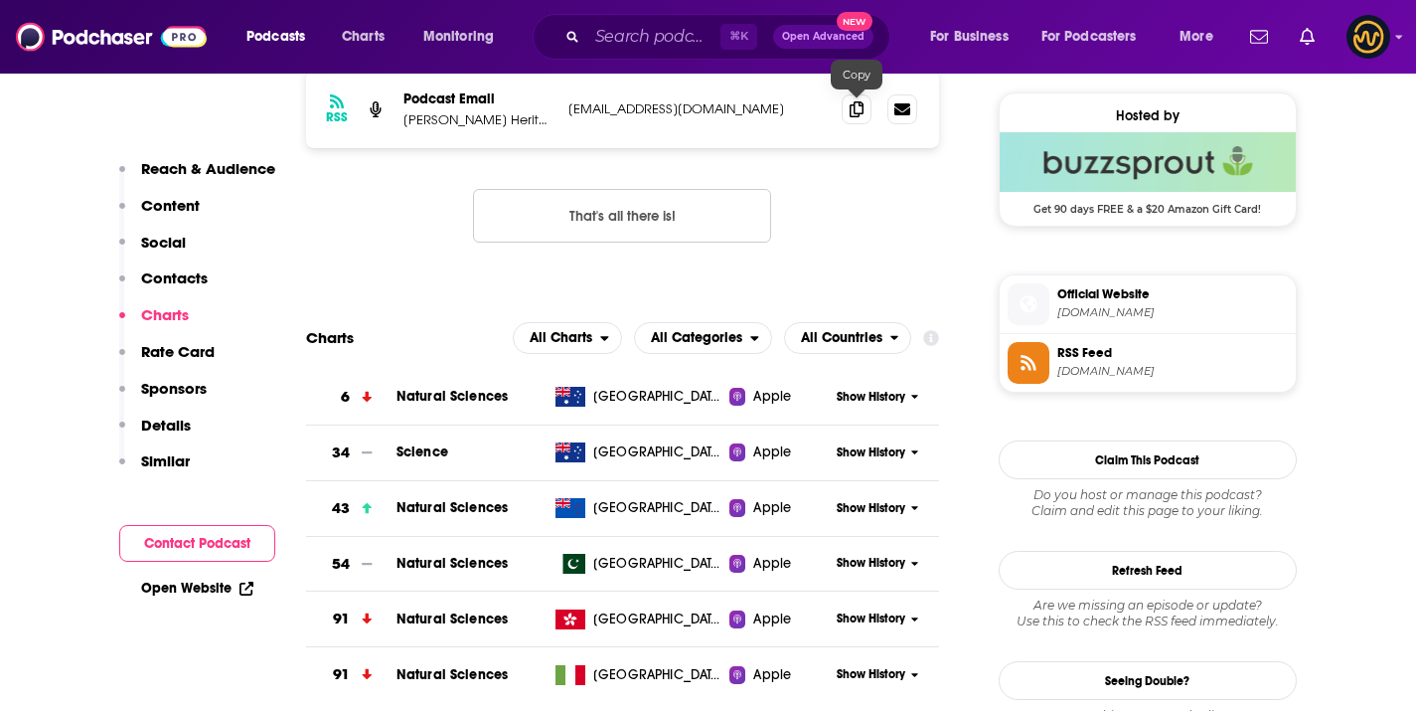
click at [854, 127] on div "RSS Podcast Email Bush Heritage Australia socialmedia@bushheritage.org.au socia…" at bounding box center [623, 110] width 634 height 78
click at [859, 113] on icon at bounding box center [857, 108] width 14 height 16
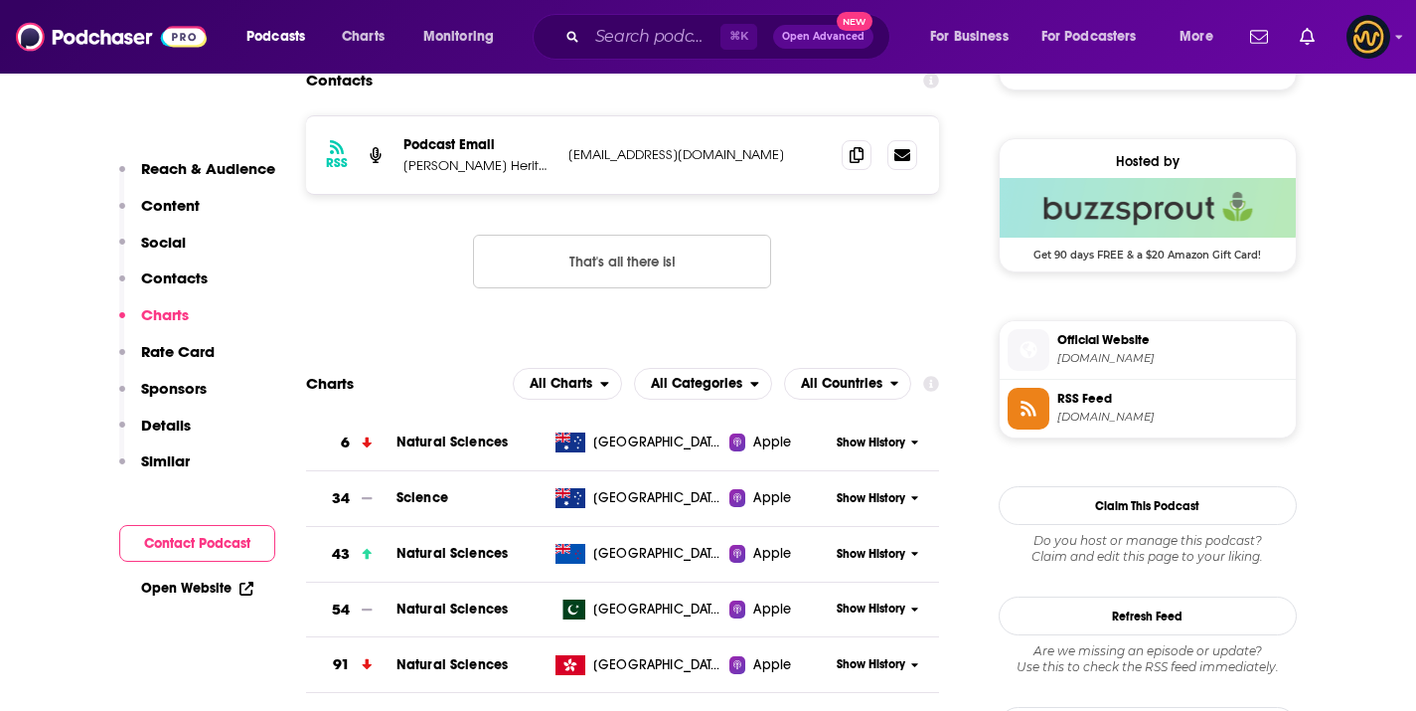
scroll to position [1437, 0]
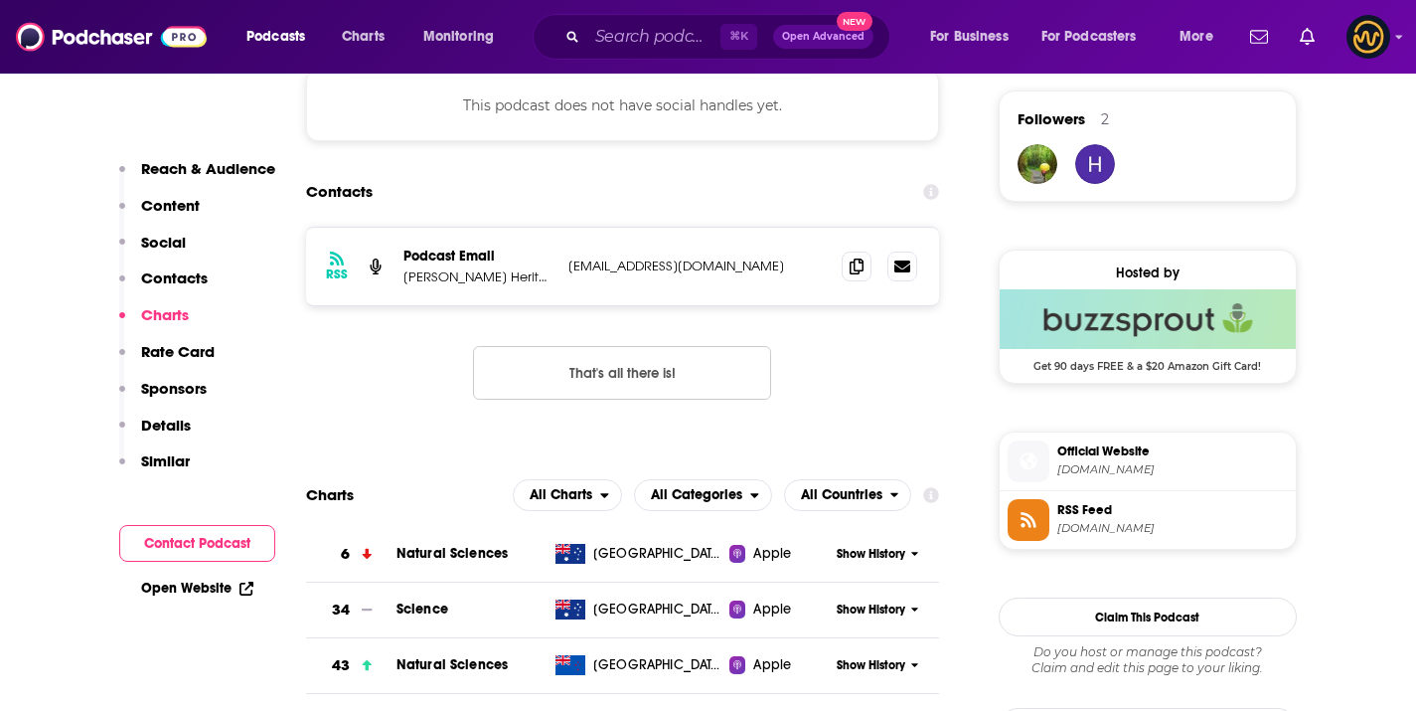
click at [686, 52] on div "⌘ K Open Advanced New" at bounding box center [712, 37] width 358 height 46
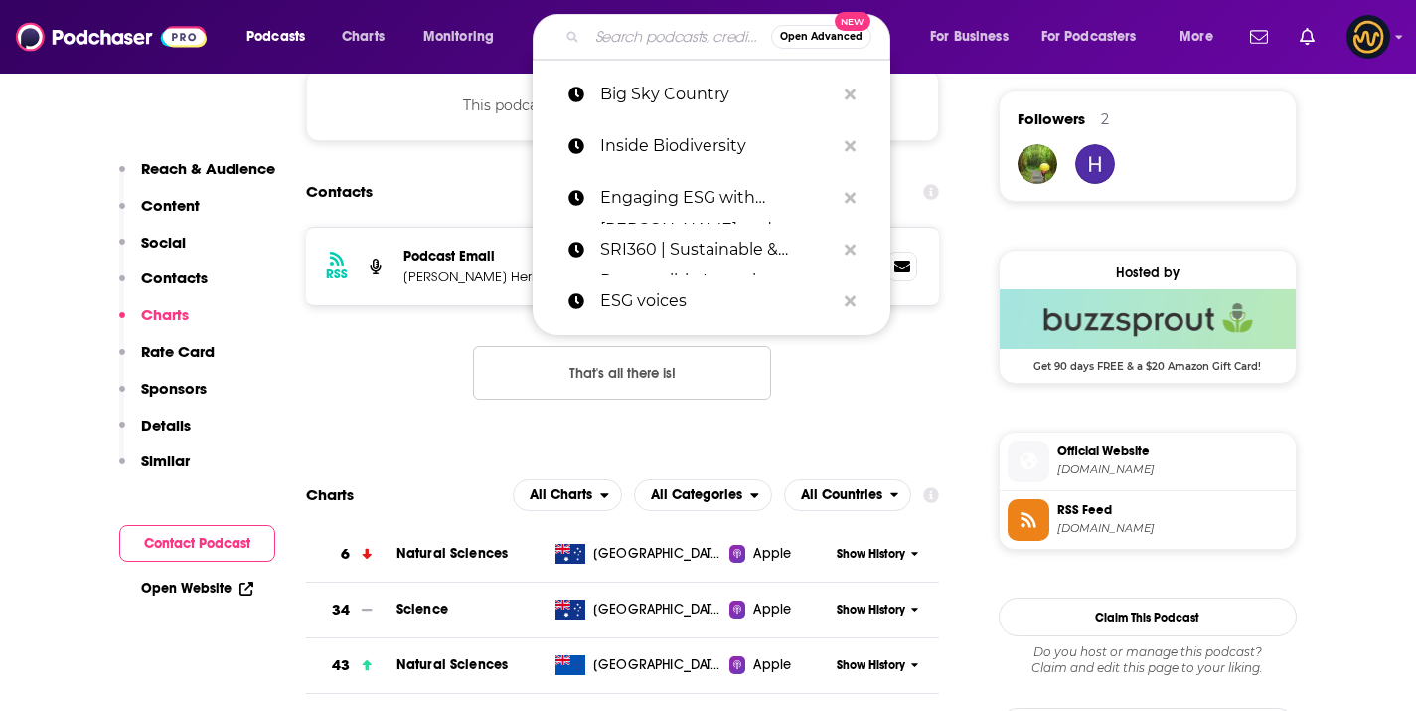
click at [686, 44] on input "Search podcasts, credits, & more..." at bounding box center [679, 37] width 184 height 32
paste input "Plant People"
type input "Plant People"
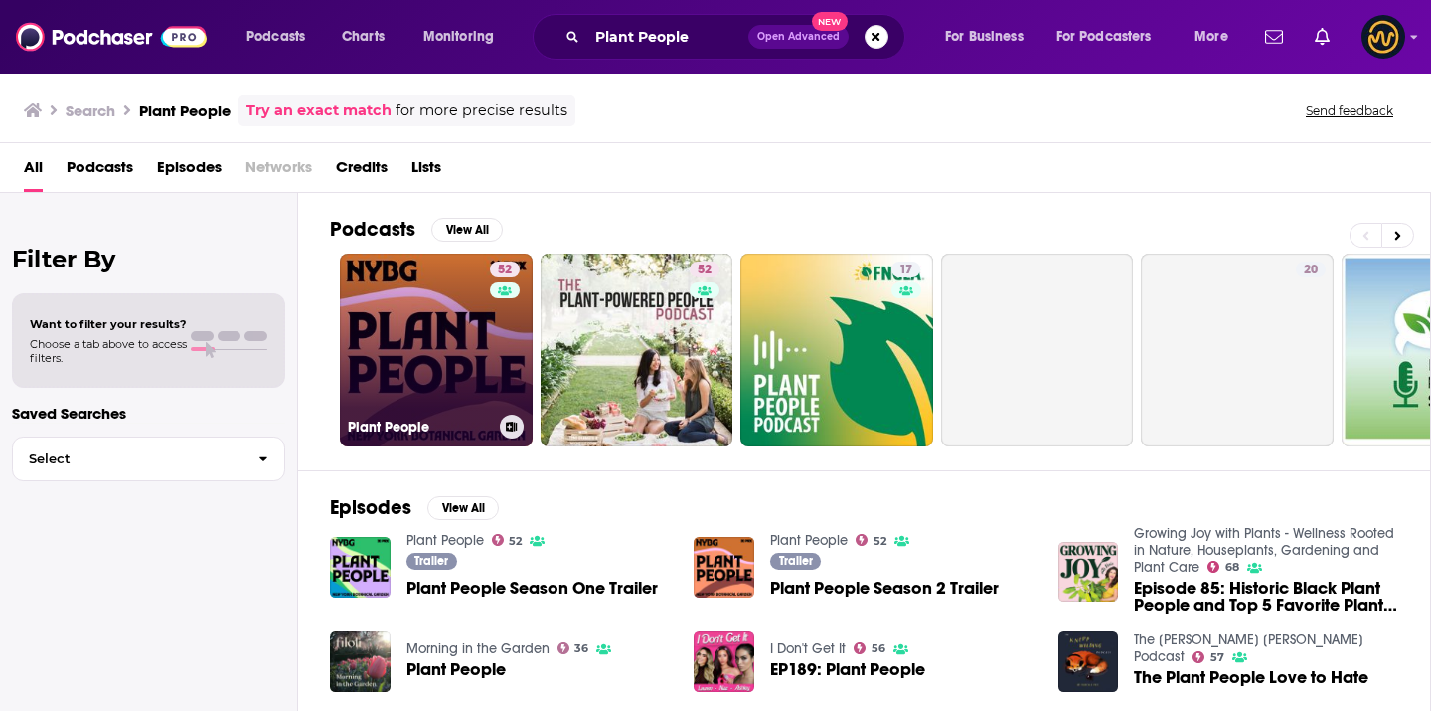
click at [427, 332] on link "52 Plant People" at bounding box center [436, 349] width 193 height 193
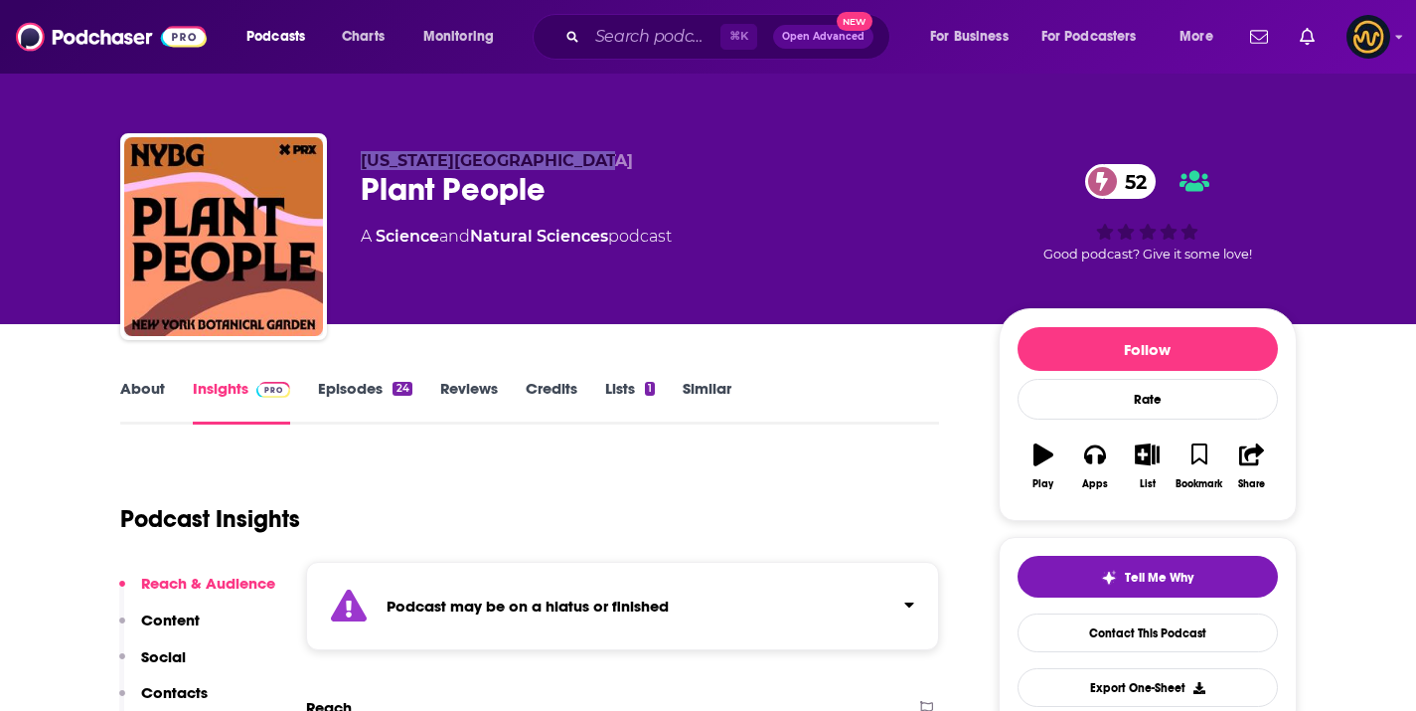
drag, startPoint x: 362, startPoint y: 157, endPoint x: 658, endPoint y: 151, distance: 296.3
click at [658, 151] on p "New York Botanical Garden" at bounding box center [664, 160] width 606 height 19
copy span "New York Botanical Garden"
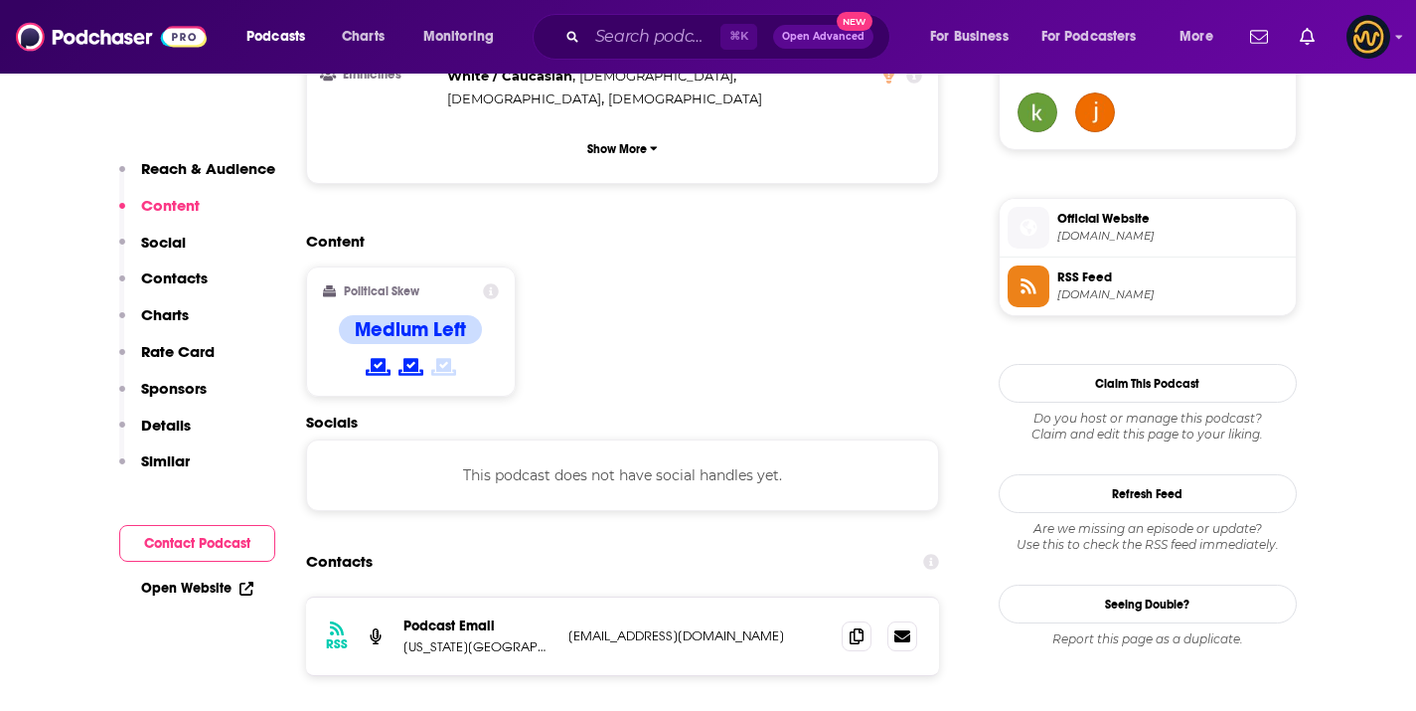
scroll to position [1589, 0]
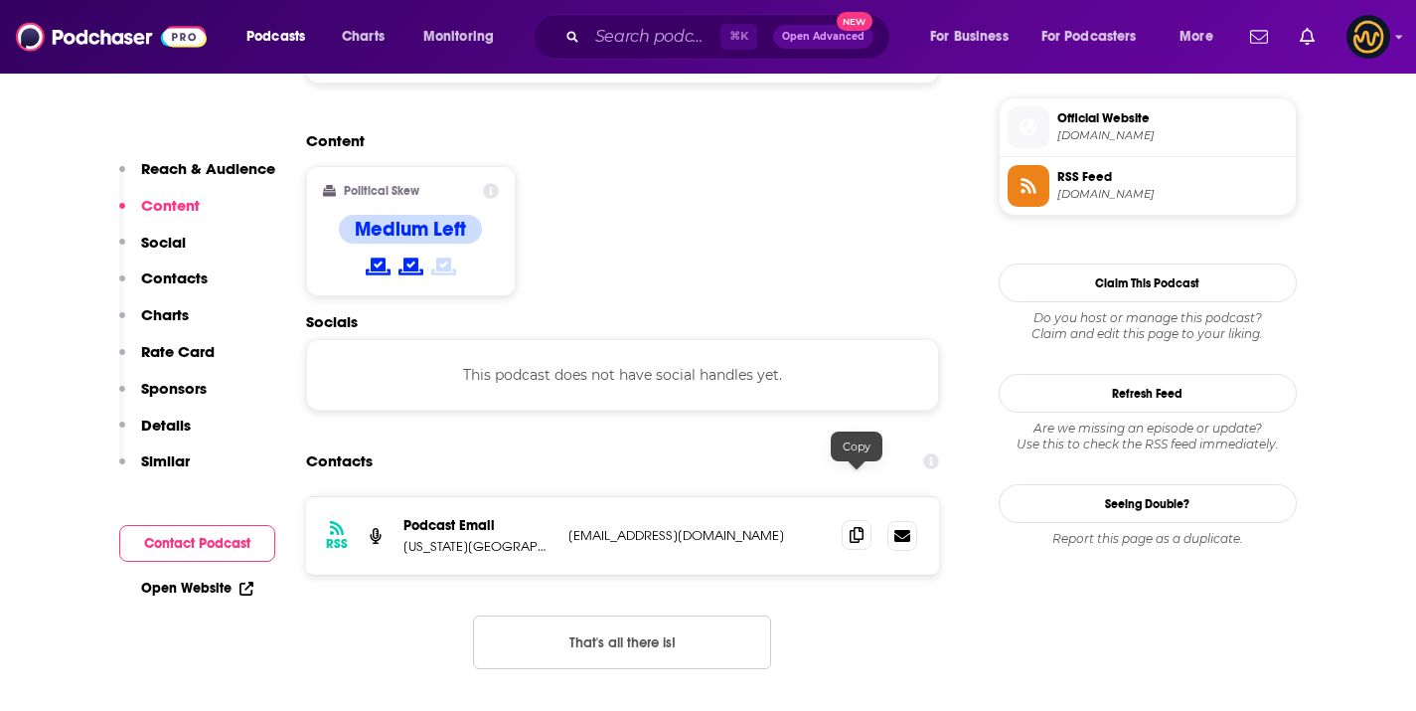
click at [861, 527] on icon at bounding box center [857, 535] width 14 height 16
click at [647, 24] on input "Search podcasts, credits, & more..." at bounding box center [653, 37] width 133 height 32
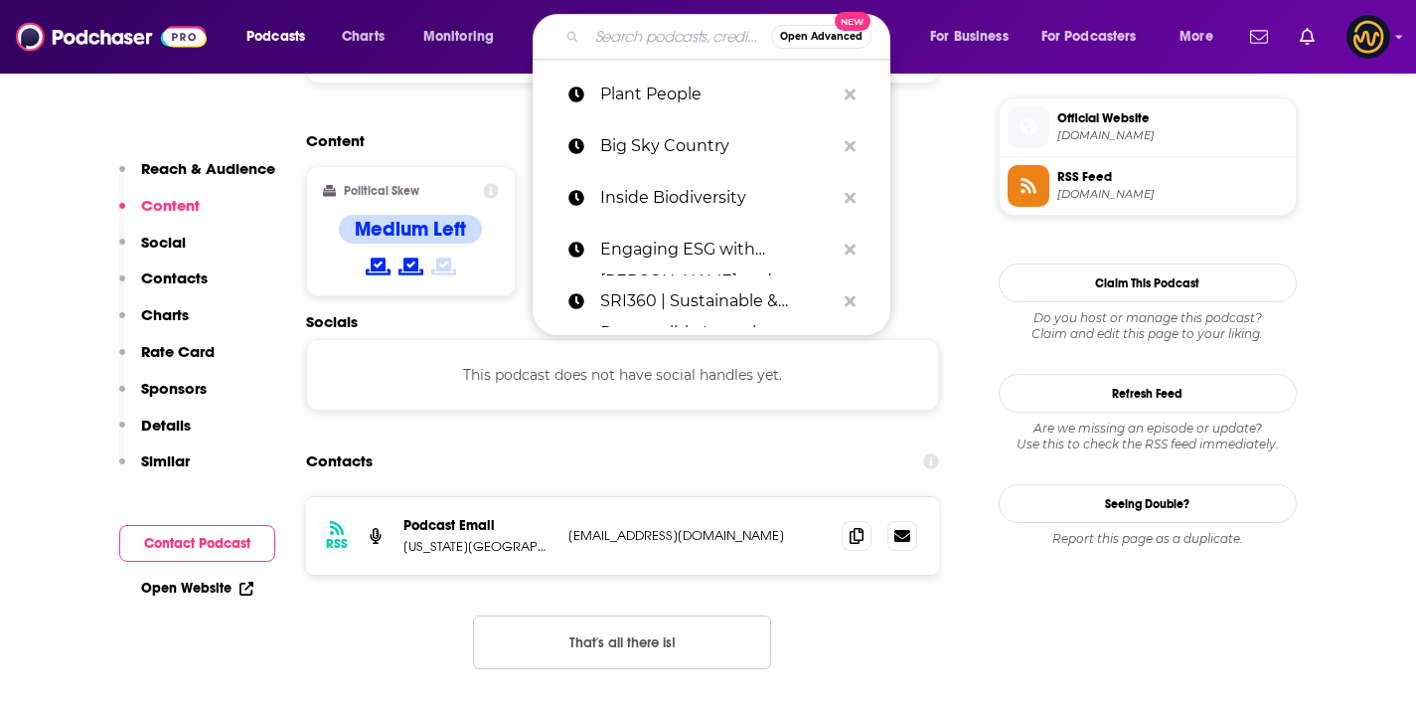
paste input "Sound of Green - Stories from Denmark's green transition"
type input "Sound of Green - Stories from Denmark's green transition"
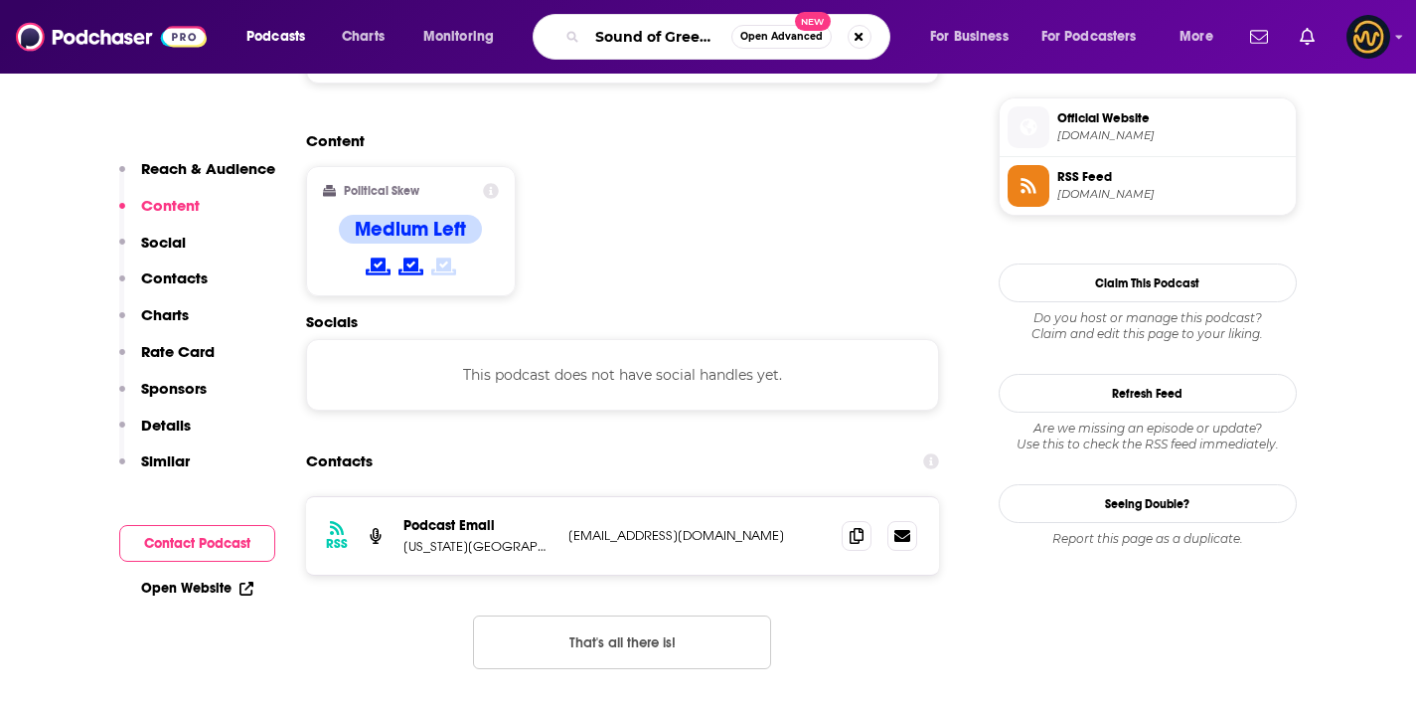
scroll to position [0, 294]
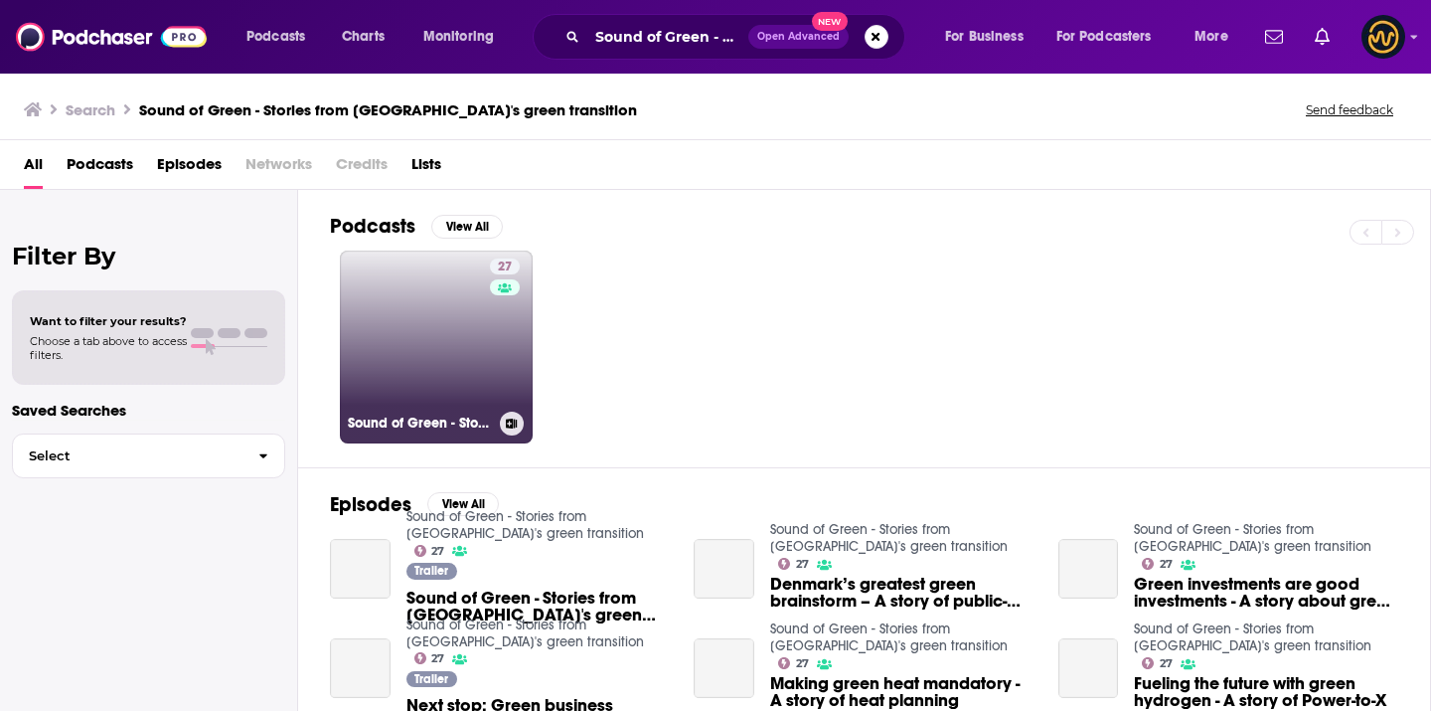
click at [402, 333] on link "27 Sound of Green - Stories from Denmark's green transition" at bounding box center [436, 346] width 193 height 193
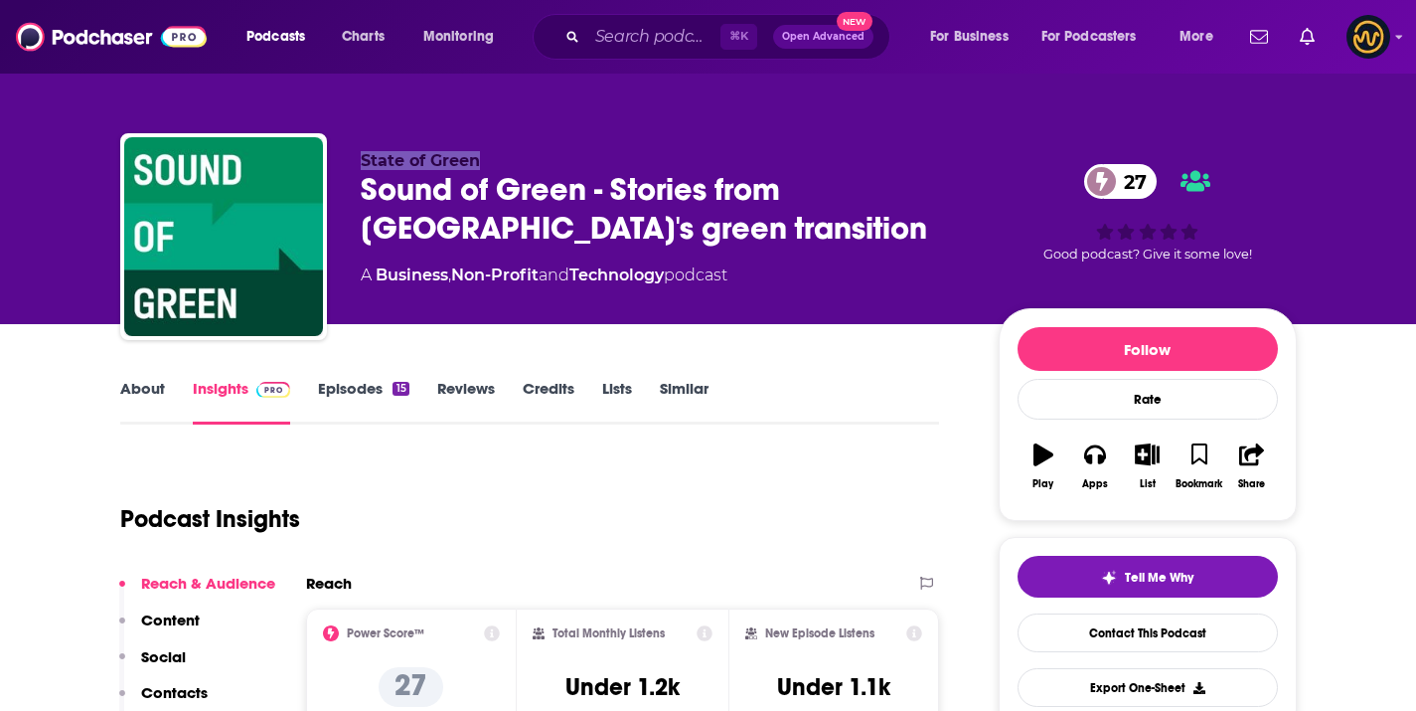
drag, startPoint x: 378, startPoint y: 157, endPoint x: 482, endPoint y: 166, distance: 104.8
click at [482, 166] on div "State of Green Sound of Green - Stories from Denmark's green transition 27 A Bu…" at bounding box center [708, 240] width 1177 height 215
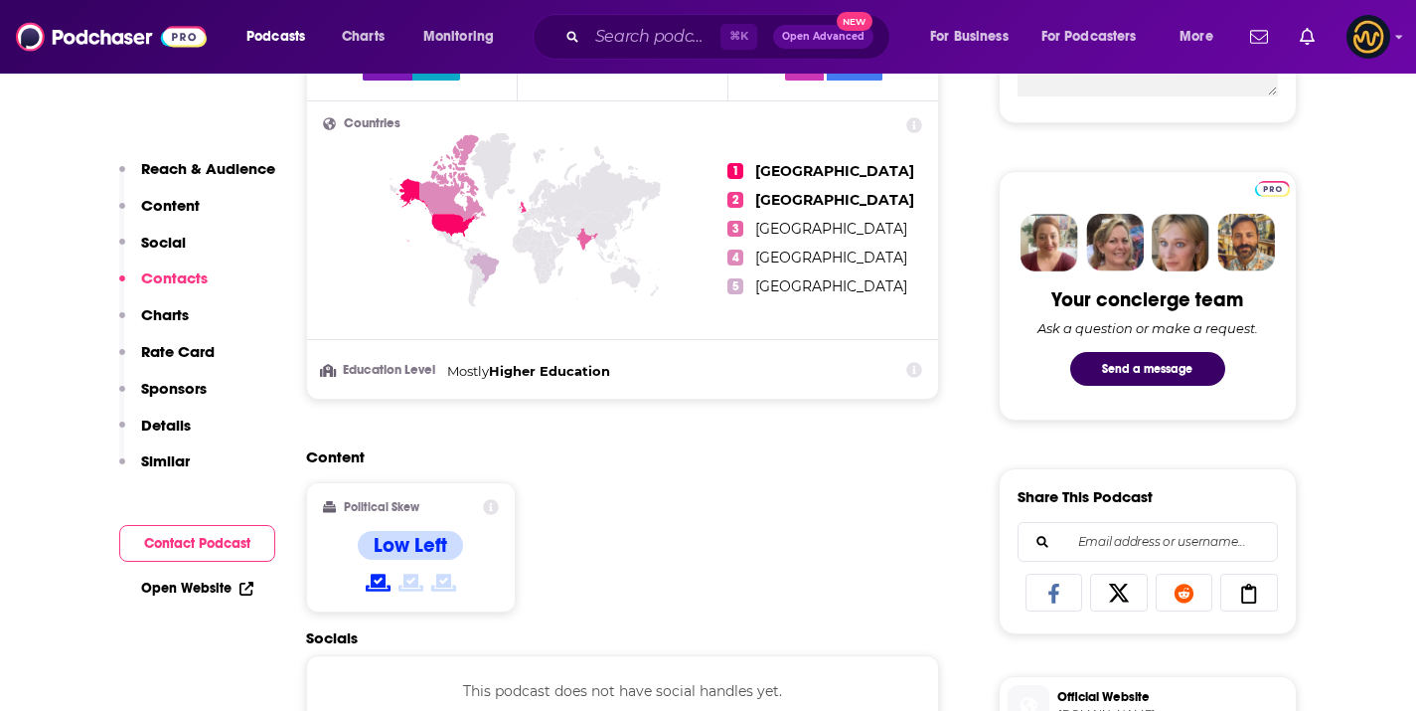
scroll to position [1343, 0]
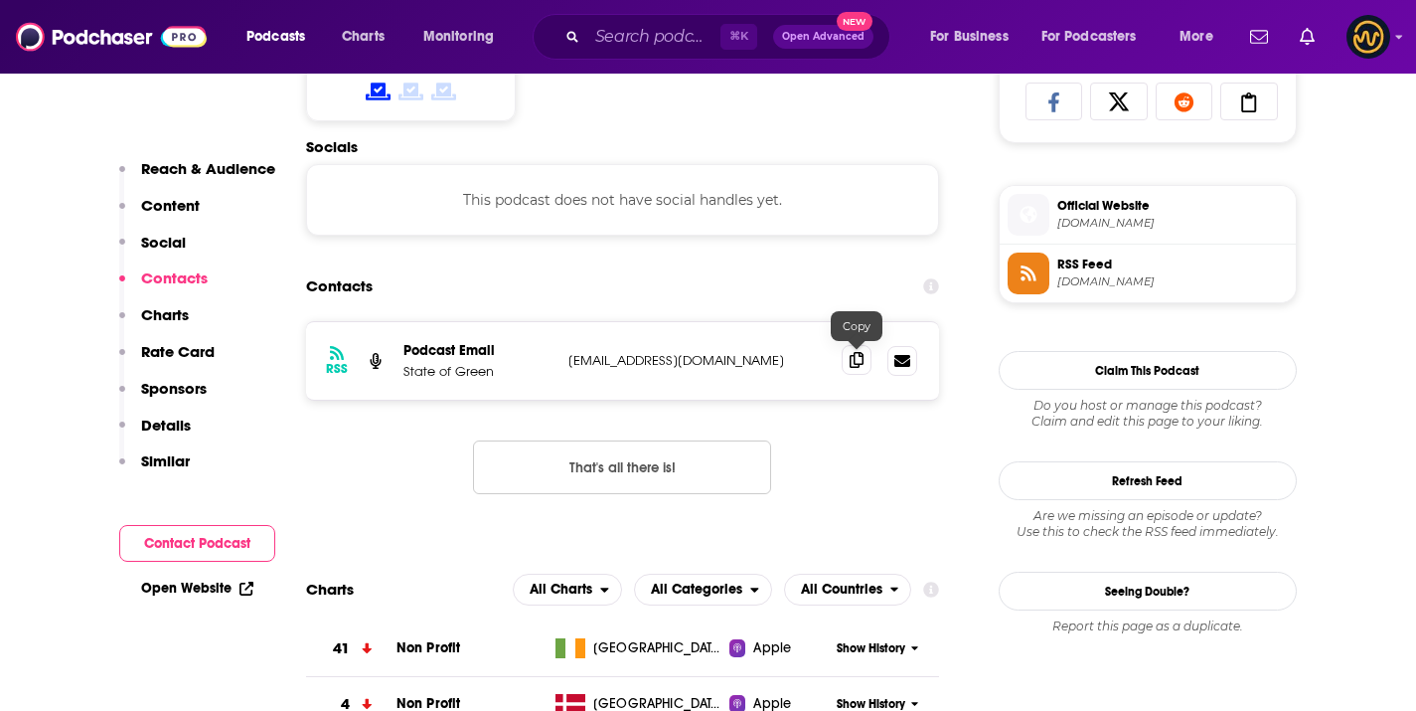
click at [853, 365] on icon at bounding box center [857, 360] width 14 height 16
click at [618, 52] on div "⌘ K Open Advanced New" at bounding box center [712, 37] width 358 height 46
click at [624, 42] on input "Search podcasts, credits, & more..." at bounding box center [653, 37] width 133 height 32
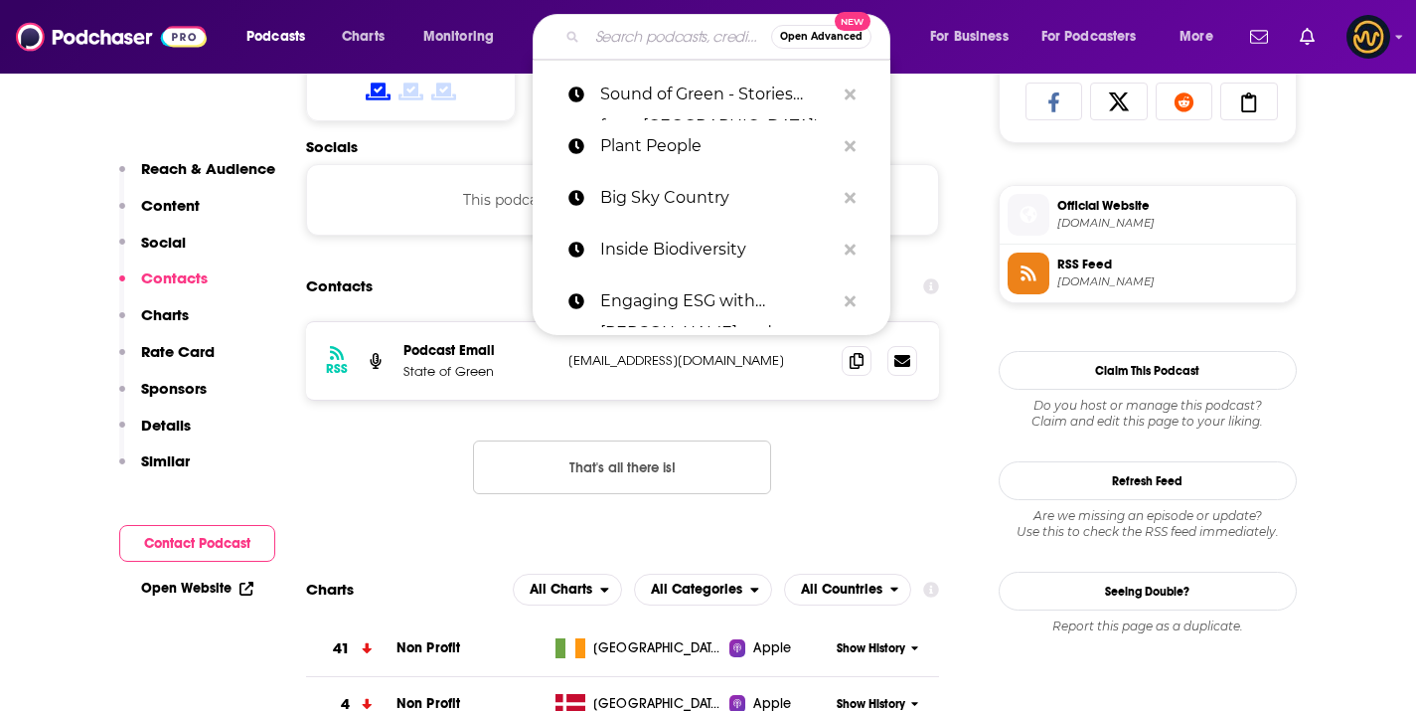
paste input "The Green Blueprint"
type input "The Green Blueprint"
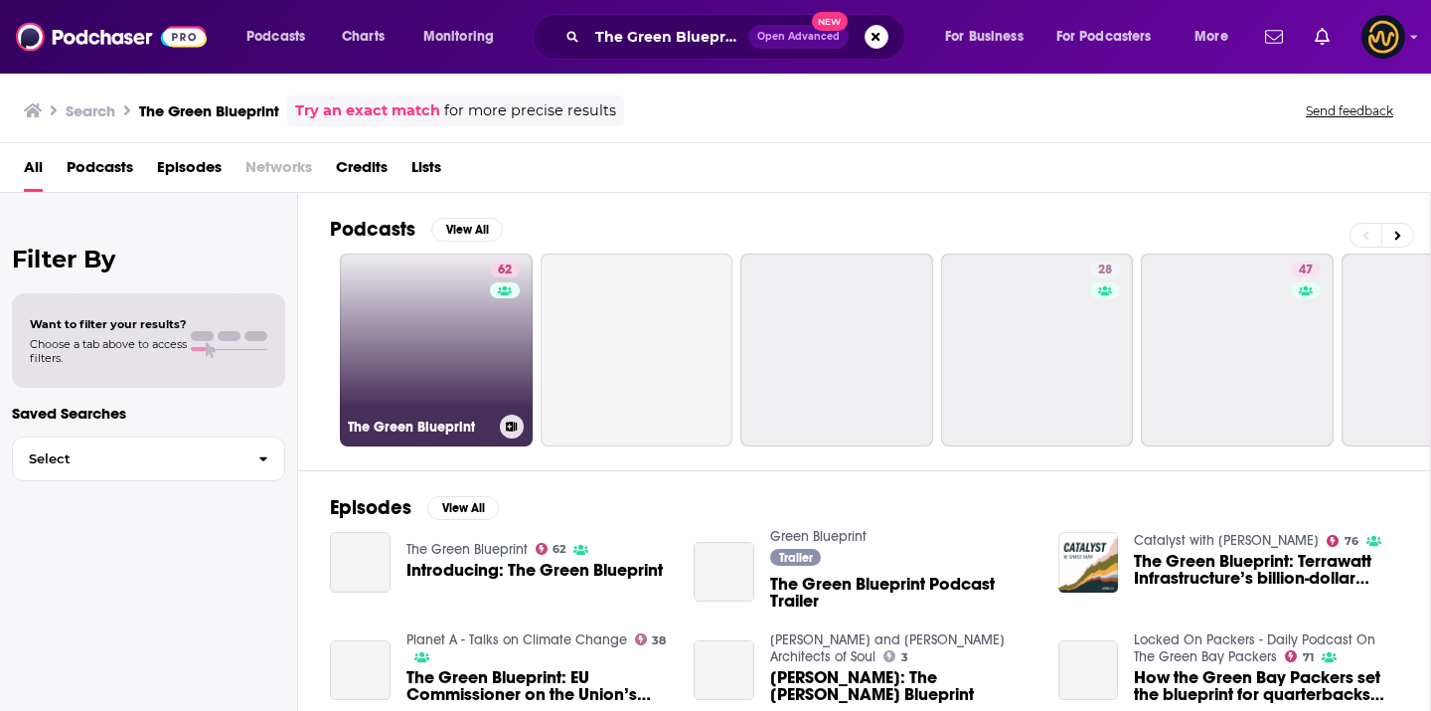
click at [386, 323] on link "62 The Green Blueprint" at bounding box center [436, 349] width 193 height 193
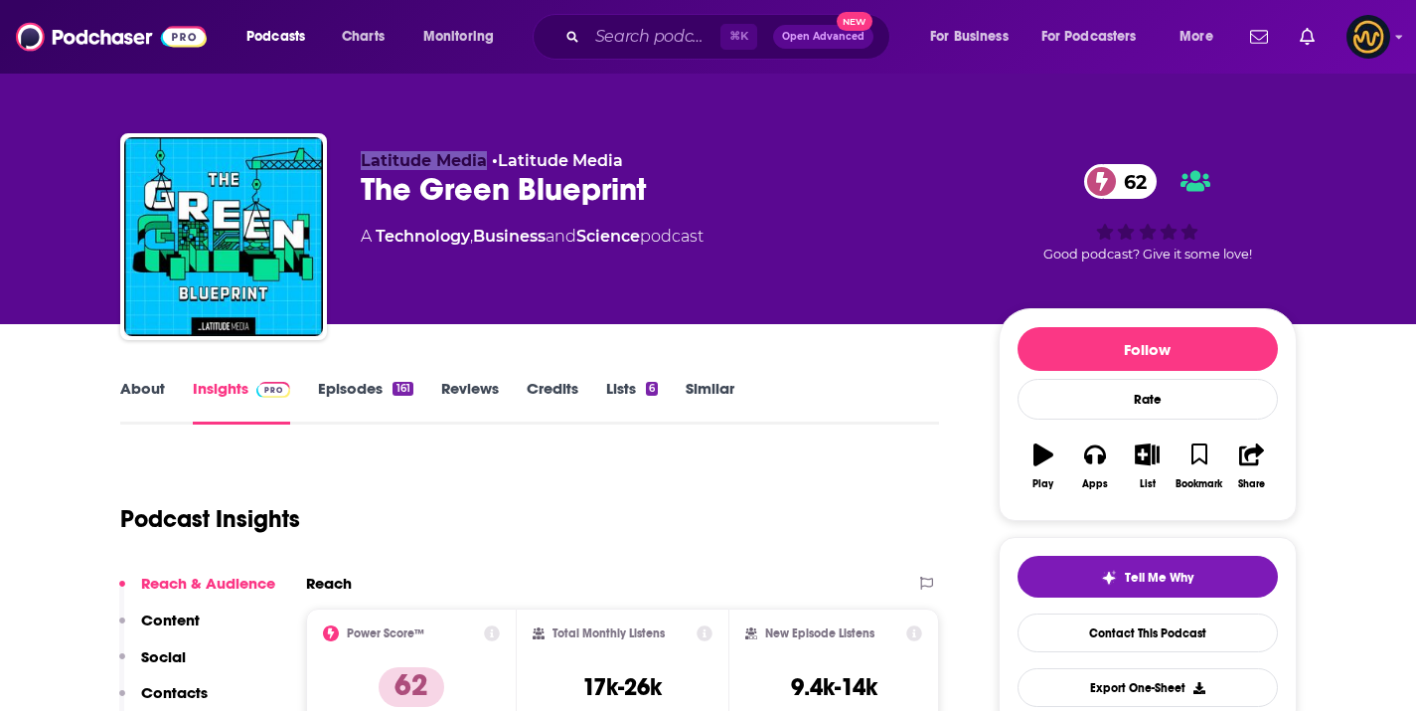
drag, startPoint x: 356, startPoint y: 160, endPoint x: 484, endPoint y: 168, distance: 128.5
click at [484, 168] on div "Latitude Media • Latitude Media The Green Blueprint 62 A Technology , Business …" at bounding box center [708, 240] width 1177 height 215
copy span "Latitude Media"
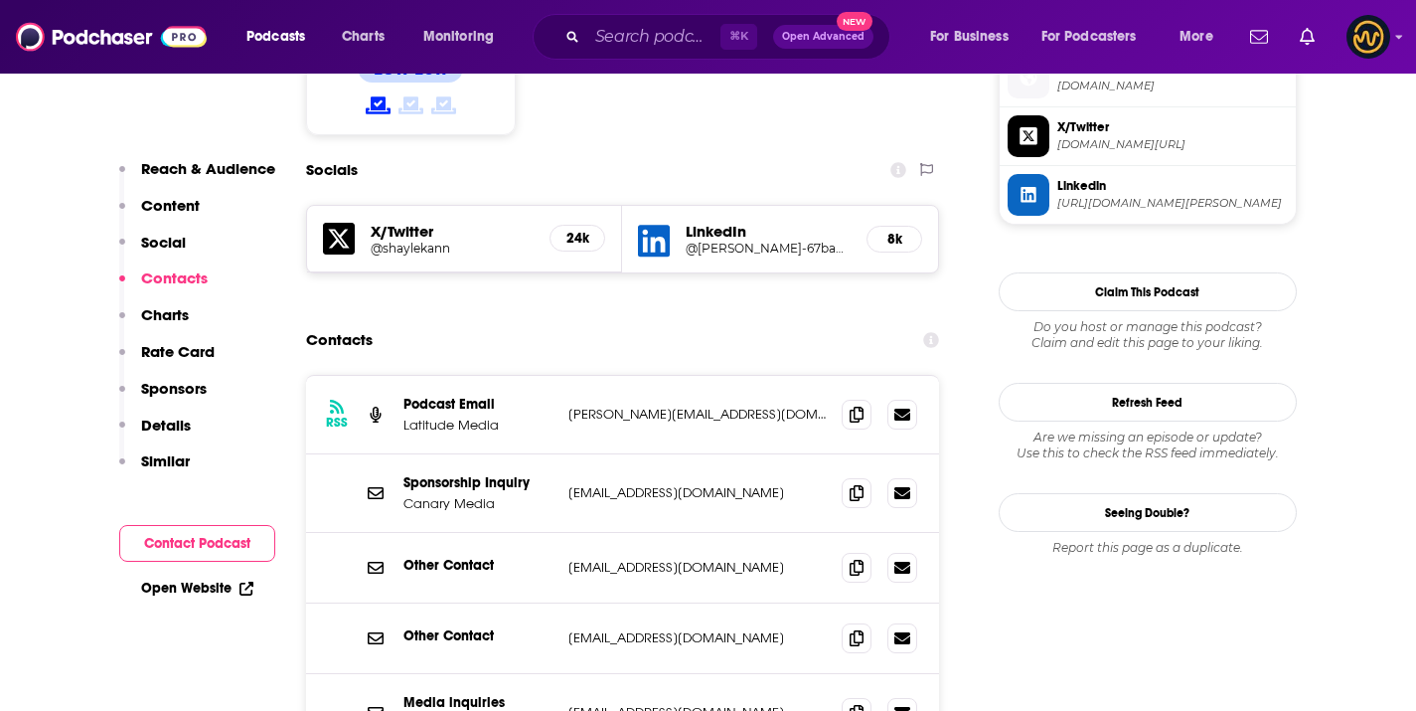
scroll to position [1659, 0]
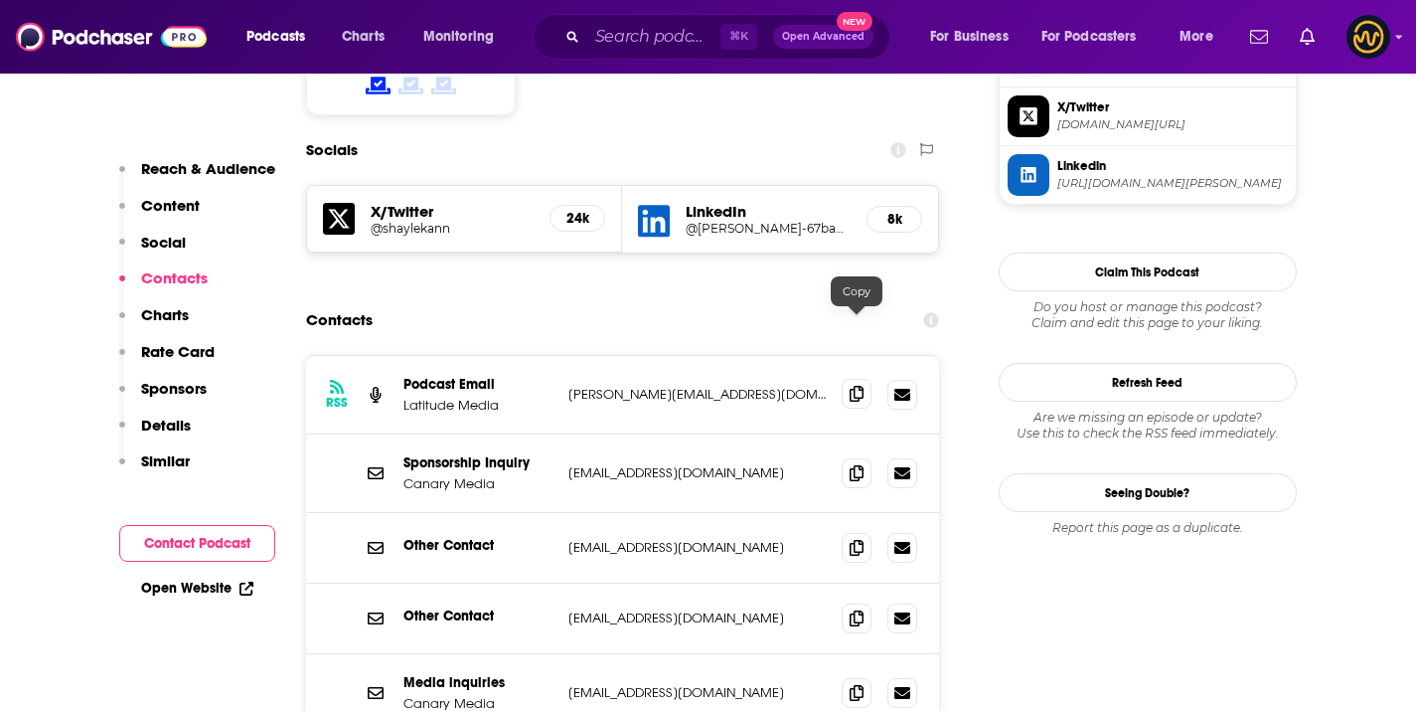
click at [863, 386] on icon at bounding box center [857, 394] width 14 height 16
click at [604, 51] on input "Search podcasts, credits, & more..." at bounding box center [653, 37] width 133 height 32
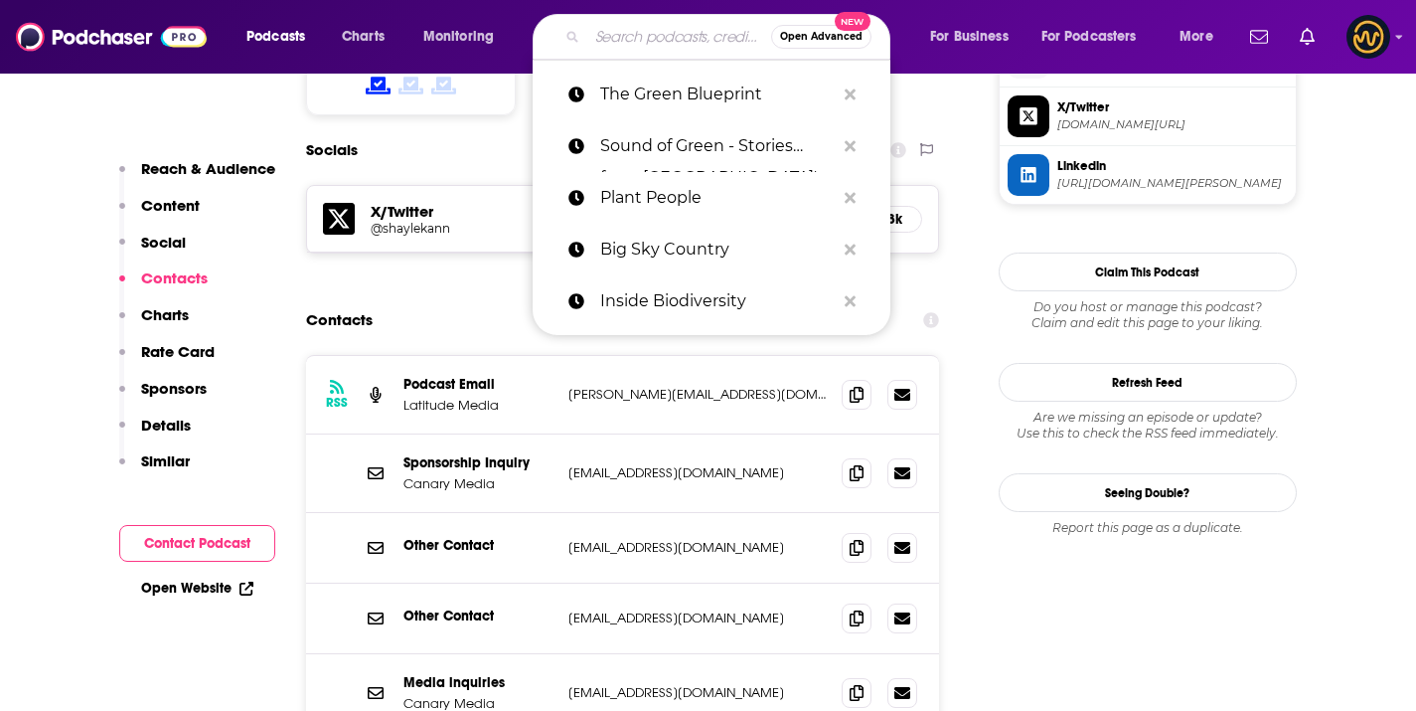
paste input "The Good Dirt: Sustainability Explained"
type input "The Good Dirt: Sustainability Explained"
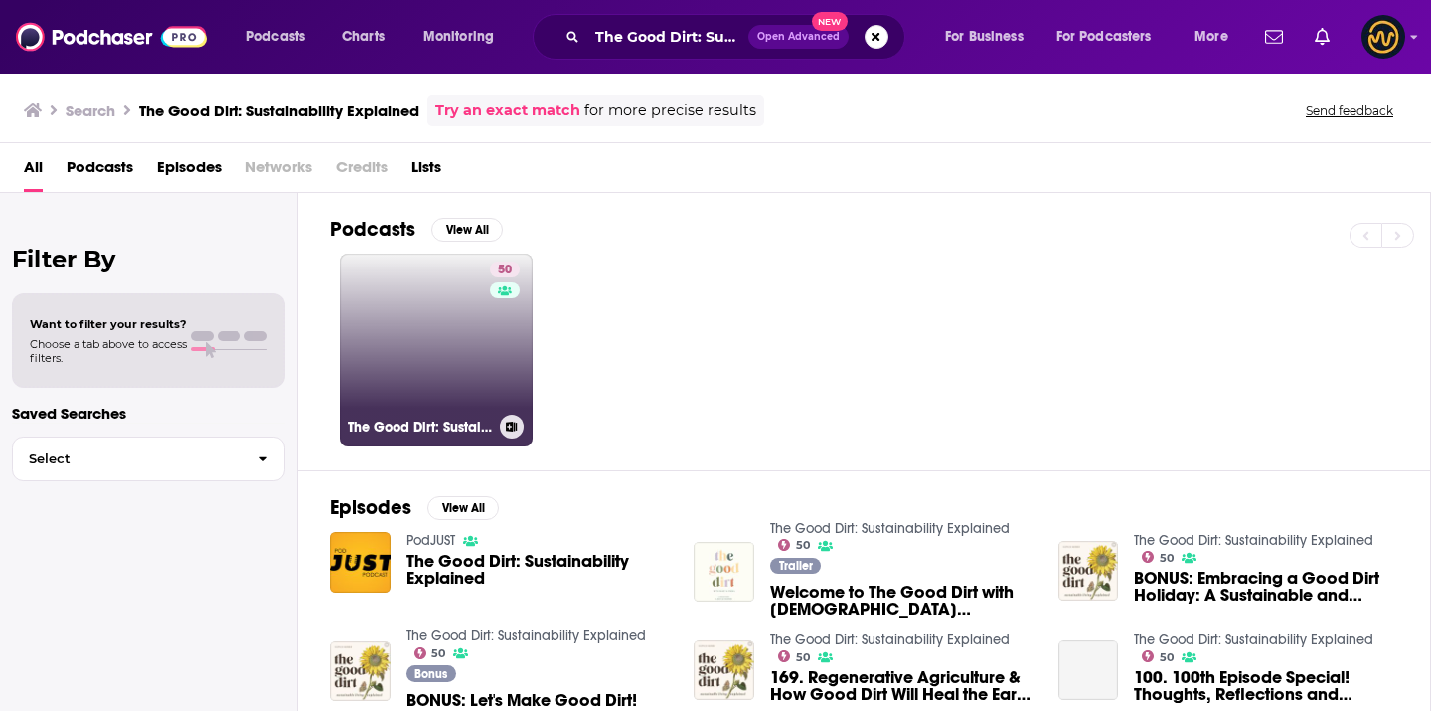
click at [449, 271] on link "50 The Good Dirt: Sustainability Explained" at bounding box center [436, 349] width 193 height 193
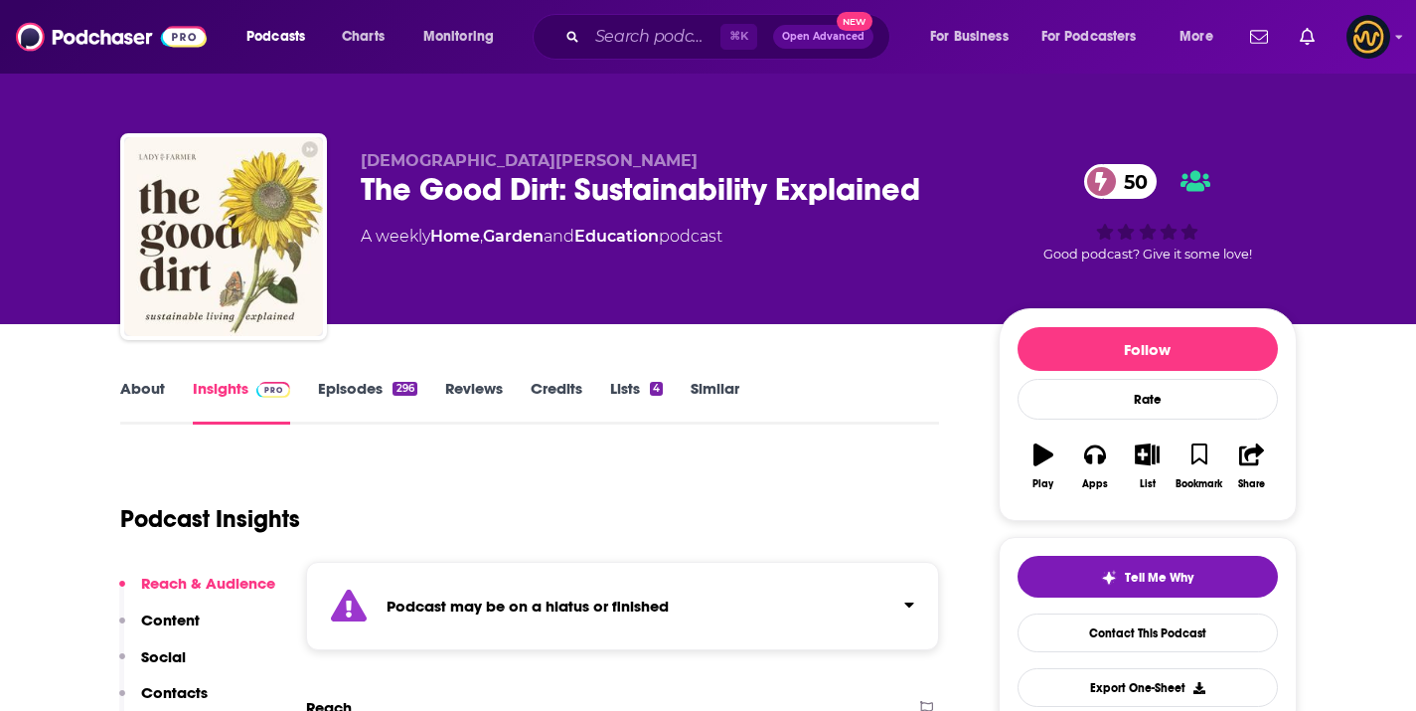
drag, startPoint x: 352, startPoint y: 167, endPoint x: 593, endPoint y: 119, distance: 246.2
click at [575, 147] on div "Lady Farmer The Good Dirt: Sustainability Explained 50 A weekly Home , Garden a…" at bounding box center [708, 240] width 1177 height 215
drag, startPoint x: 361, startPoint y: 162, endPoint x: 650, endPoint y: 4, distance: 329.6
click at [479, 156] on p "Lady Farmer" at bounding box center [664, 160] width 606 height 19
copy span "Lady Farmer"
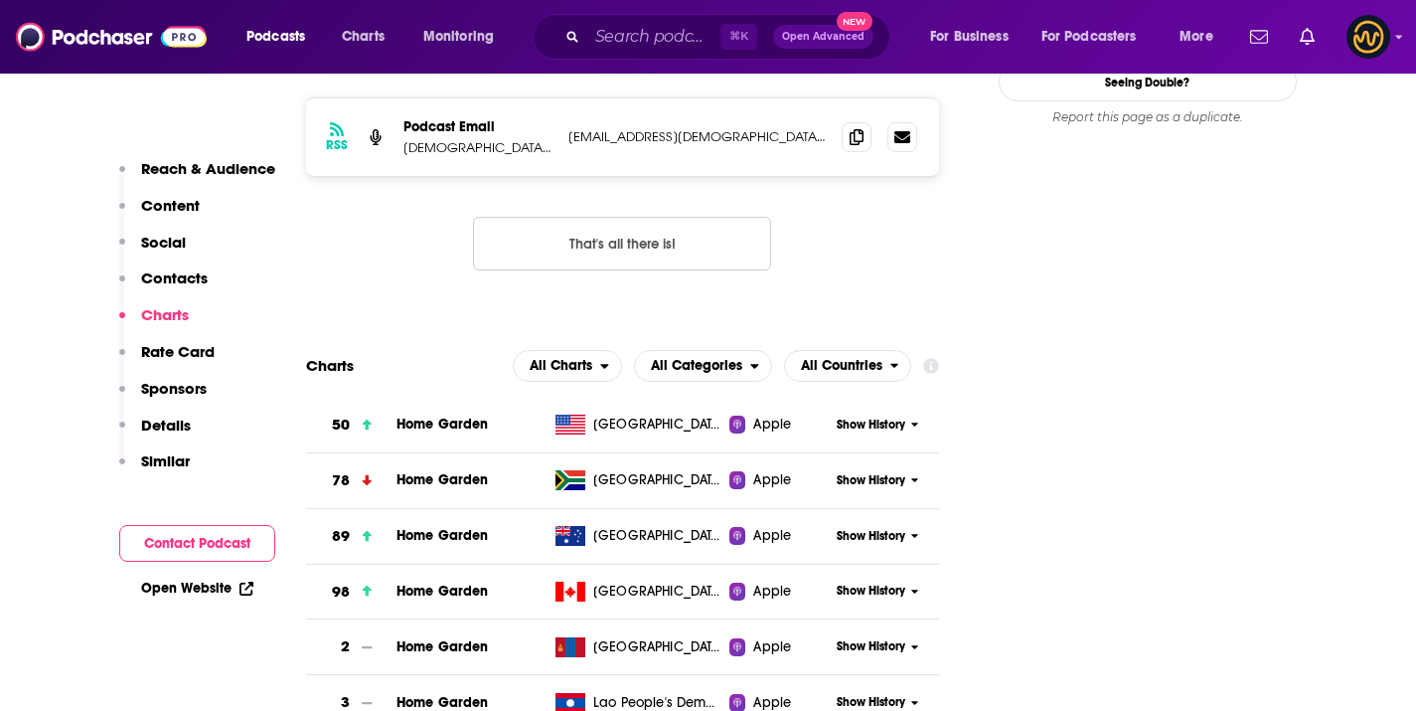
scroll to position [1584, 0]
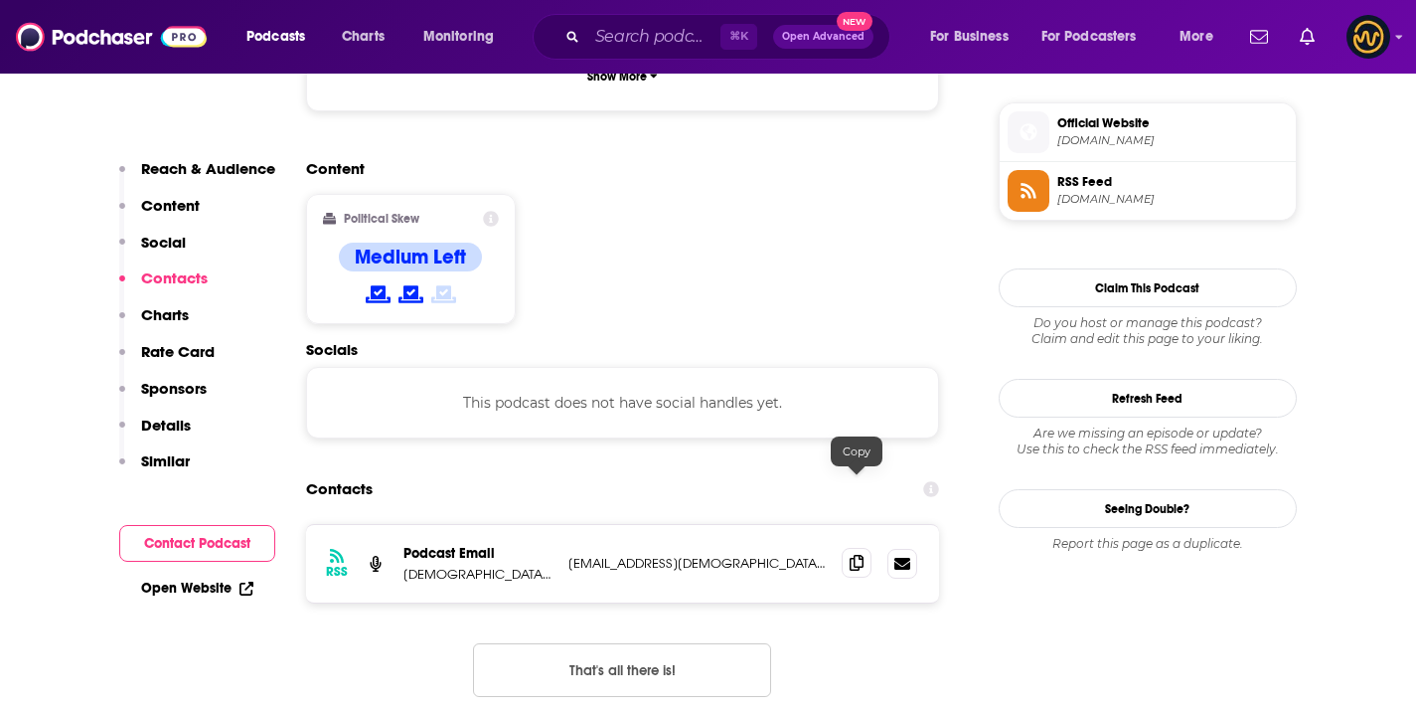
click at [866, 548] on span at bounding box center [857, 563] width 30 height 30
click at [865, 548] on span at bounding box center [857, 563] width 30 height 30
click at [626, 54] on div "⌘ K Open Advanced New" at bounding box center [712, 37] width 358 height 46
drag, startPoint x: 626, startPoint y: 54, endPoint x: 632, endPoint y: 43, distance: 12.5
click at [626, 54] on div "⌘ K Open Advanced New" at bounding box center [712, 37] width 358 height 46
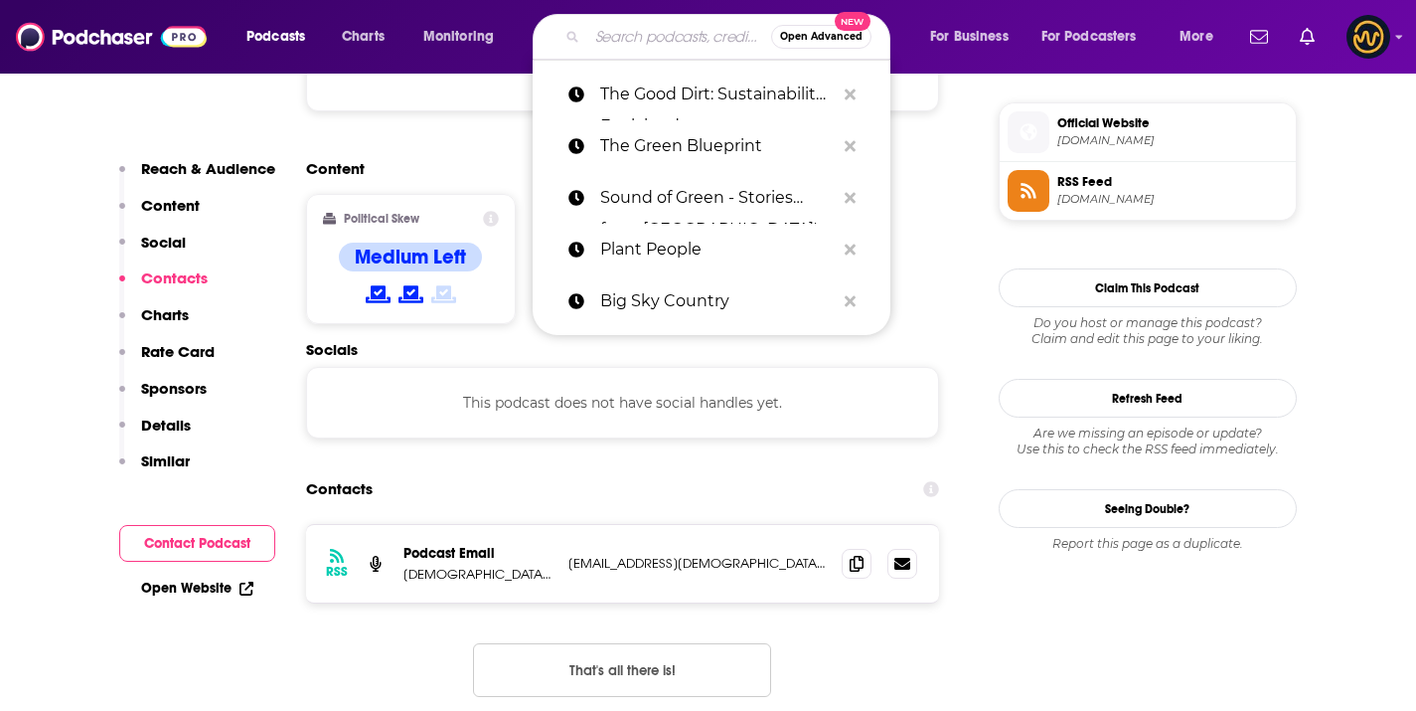
click at [632, 43] on input "Search podcasts, credits, & more..." at bounding box center [679, 37] width 184 height 32
paste input "Energy vs Climate: How climate is changing our energy systems"
type input "Energy vs Climate: How climate is changing our energy systems"
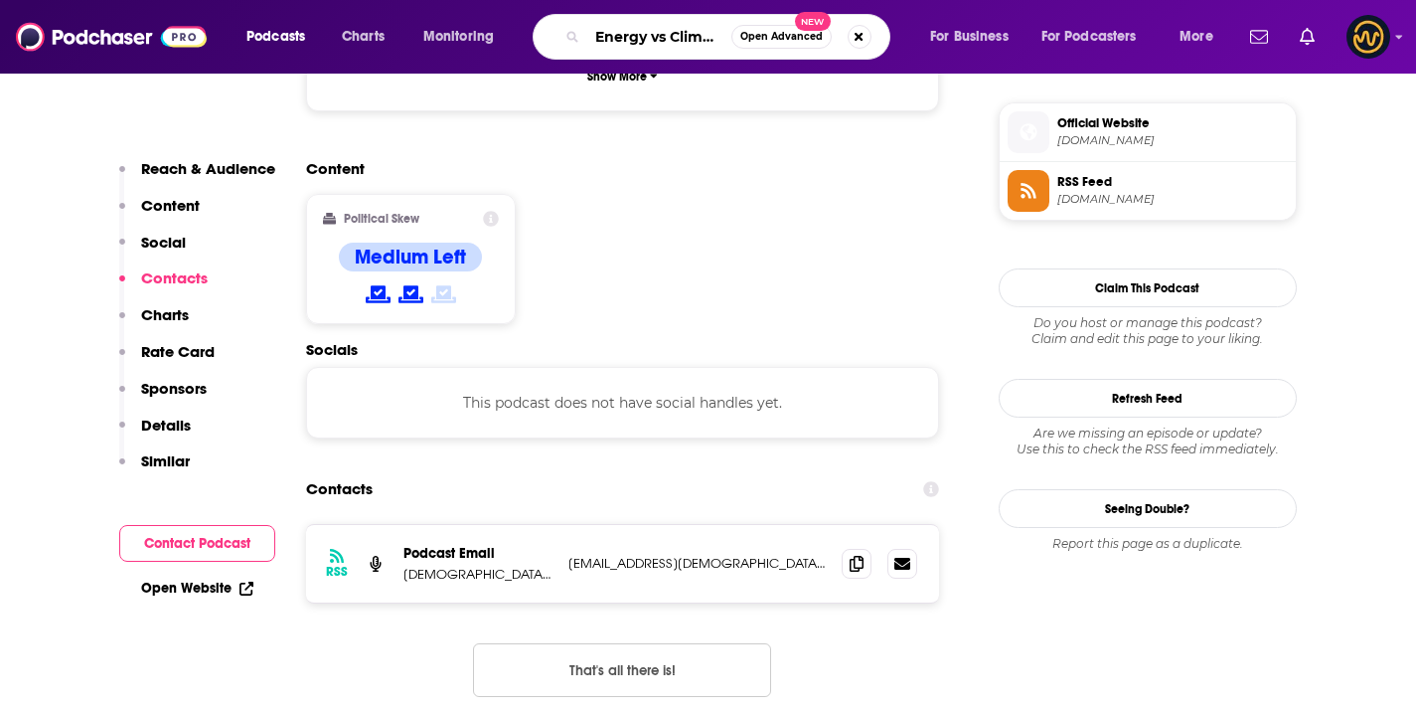
scroll to position [0, 340]
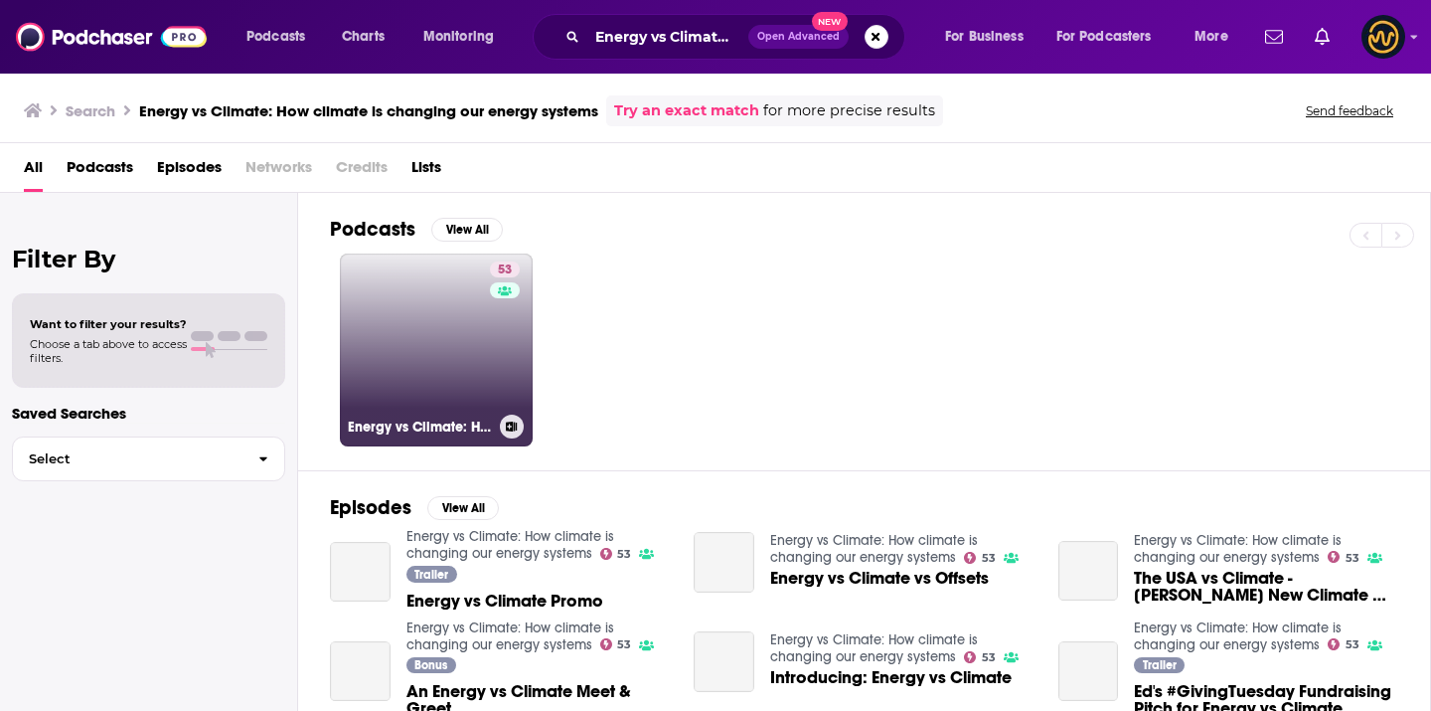
click at [480, 292] on link "53 Energy vs Climate: How climate is changing our energy systems" at bounding box center [436, 349] width 193 height 193
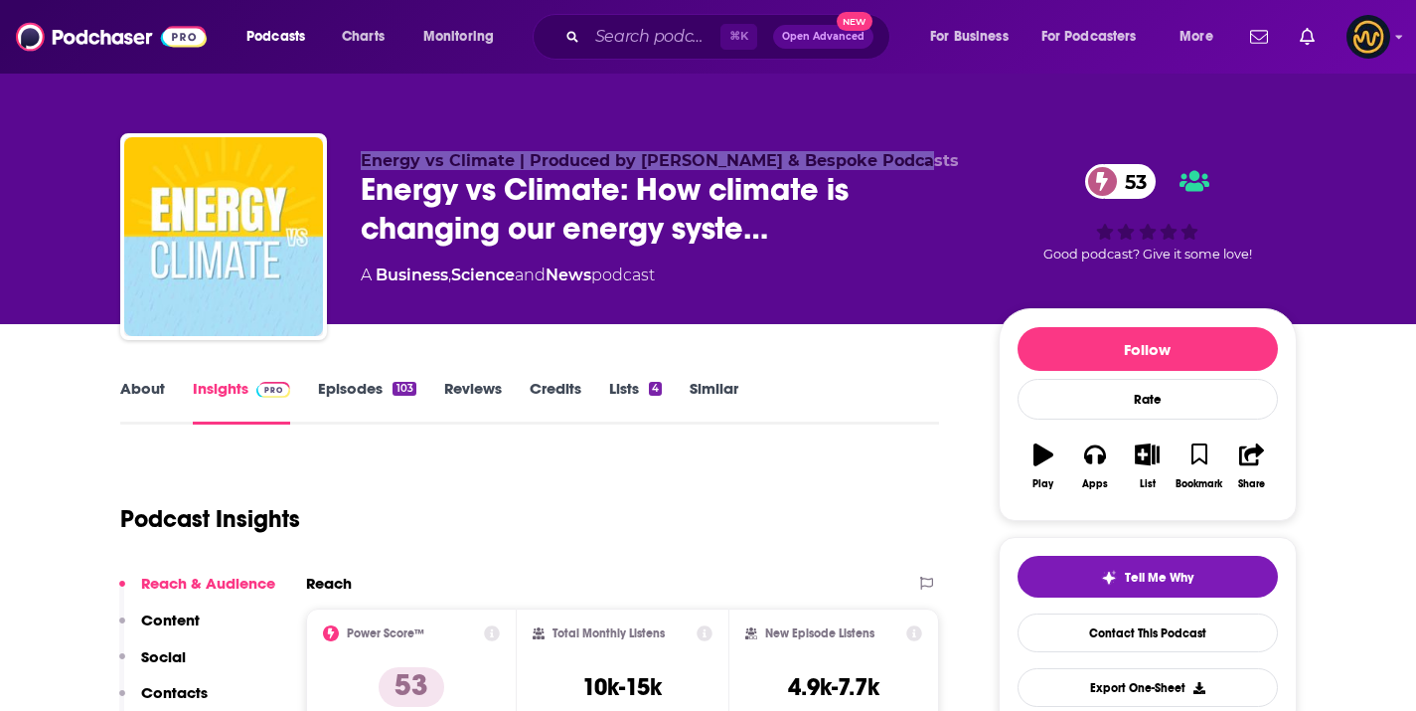
drag, startPoint x: 343, startPoint y: 160, endPoint x: 907, endPoint y: 155, distance: 563.6
click at [907, 155] on div "Energy vs Climate | Produced by Amit Tandon & Bespoke Podcasts Energy vs Climat…" at bounding box center [708, 240] width 1177 height 215
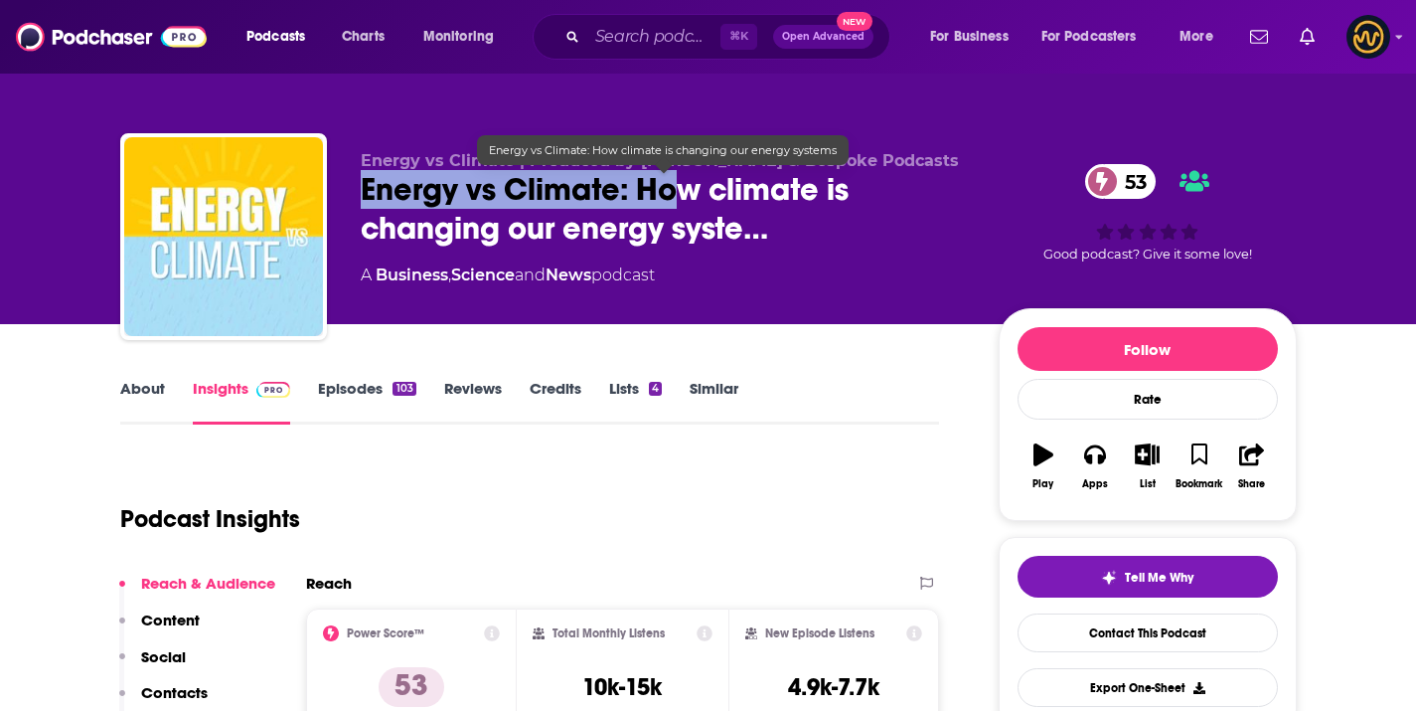
drag, startPoint x: 949, startPoint y: 155, endPoint x: 671, endPoint y: 169, distance: 278.7
click at [671, 171] on div "Energy vs Climate | Produced by Amit Tandon & Bespoke Podcasts Energy vs Climat…" at bounding box center [664, 230] width 606 height 159
click at [671, 172] on span "Energy vs Climate: How climate is changing our energy syste…" at bounding box center [664, 209] width 606 height 78
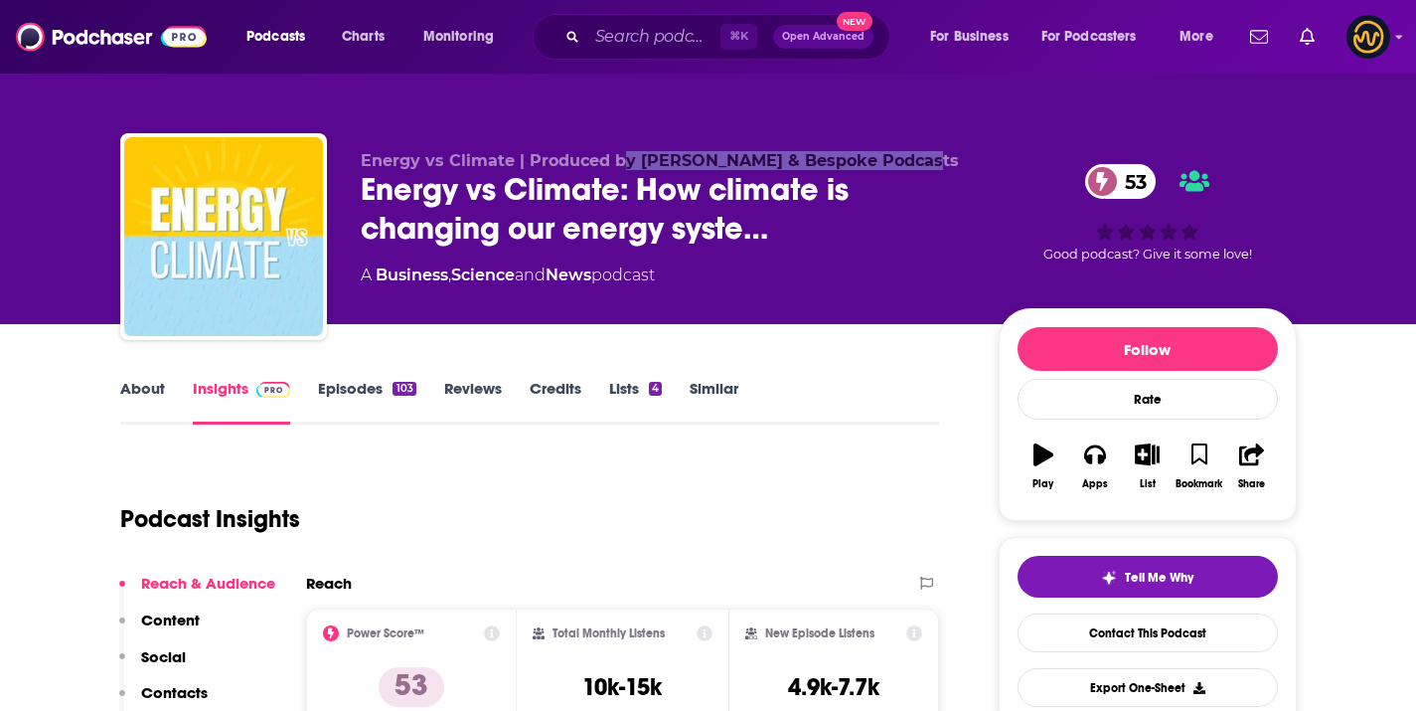
drag, startPoint x: 908, startPoint y: 158, endPoint x: 648, endPoint y: 167, distance: 259.6
click at [624, 170] on p "Energy vs Climate | Produced by Amit Tandon & Bespoke Podcasts" at bounding box center [664, 160] width 606 height 19
copy span "y Amit Tandon & Bespoke Podcasts"
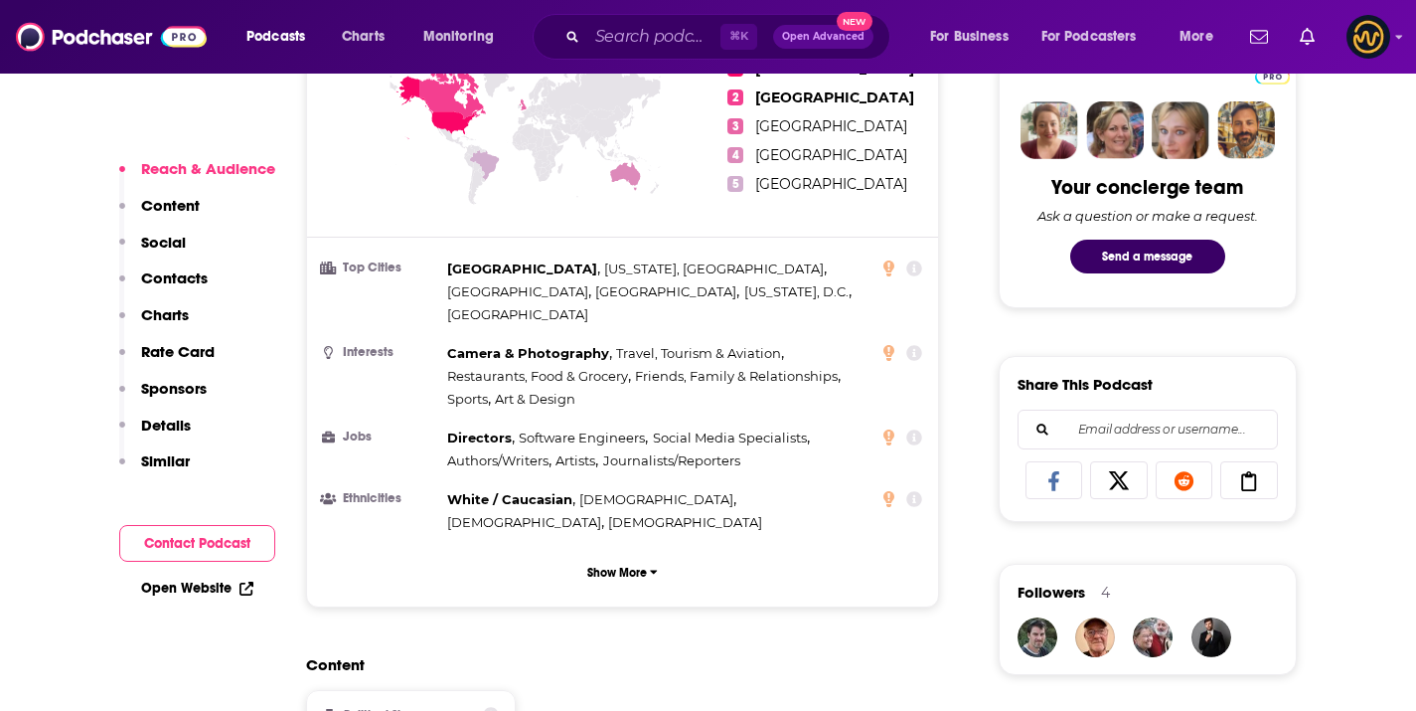
scroll to position [1647, 0]
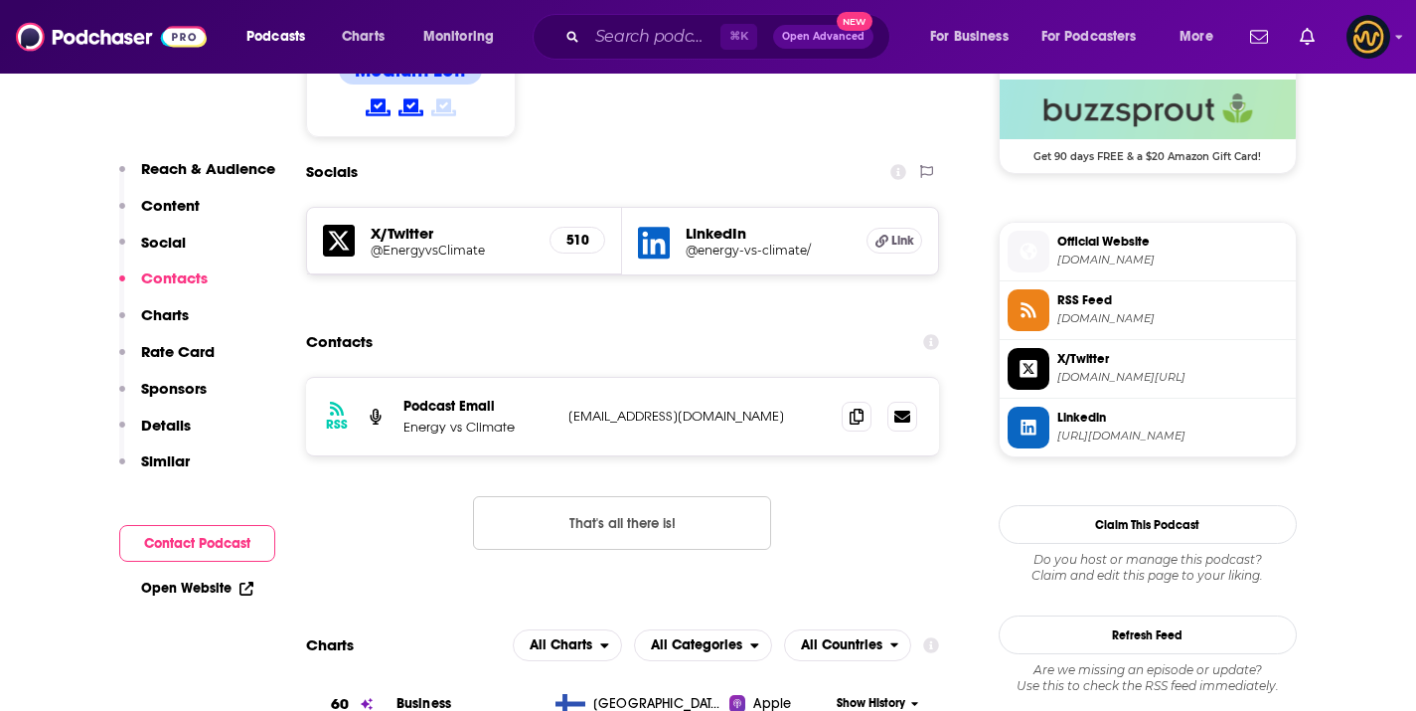
click at [752, 26] on span "⌘ K" at bounding box center [739, 37] width 37 height 26
click at [666, 20] on div "⌘ K Open Advanced New" at bounding box center [712, 37] width 358 height 46
click at [657, 42] on input "Search podcasts, credits, & more..." at bounding box center [653, 37] width 133 height 32
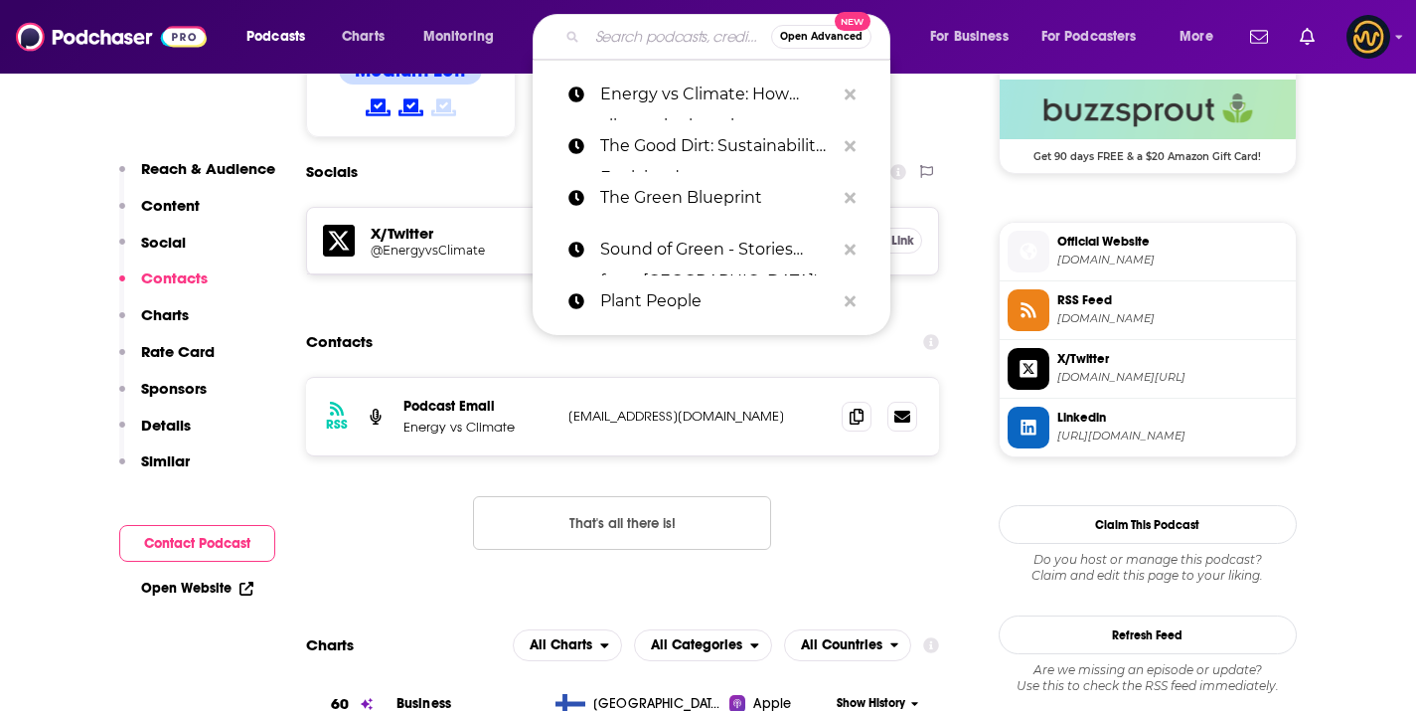
paste input "Sustainability and The Sea"
type input "Sustainability and The Sea"
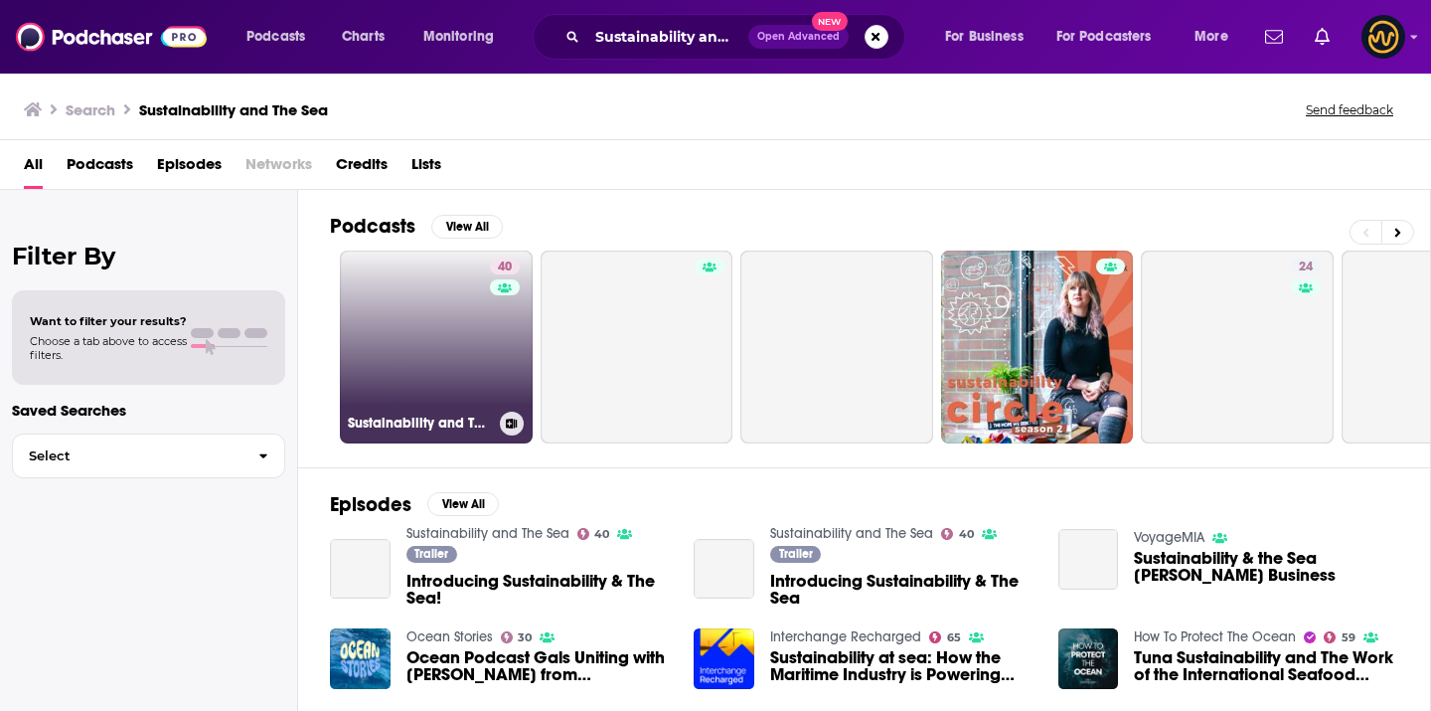
click at [407, 367] on link "40 Sustainability and The Sea" at bounding box center [436, 346] width 193 height 193
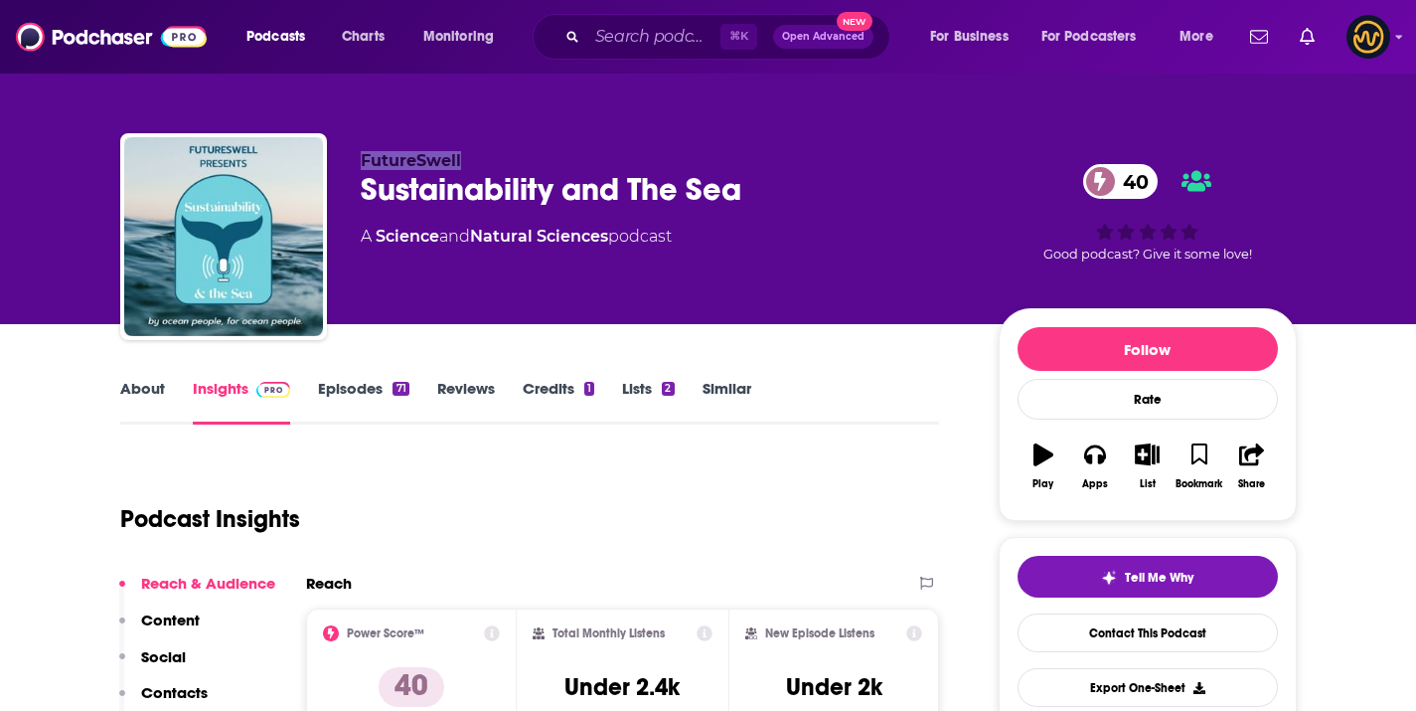
drag, startPoint x: 350, startPoint y: 161, endPoint x: 530, endPoint y: 160, distance: 179.9
click at [530, 160] on div "FutureSwell Sustainability and The Sea 40 A Science and Natural Sciences podcas…" at bounding box center [708, 240] width 1177 height 215
copy span "FutureSwell"
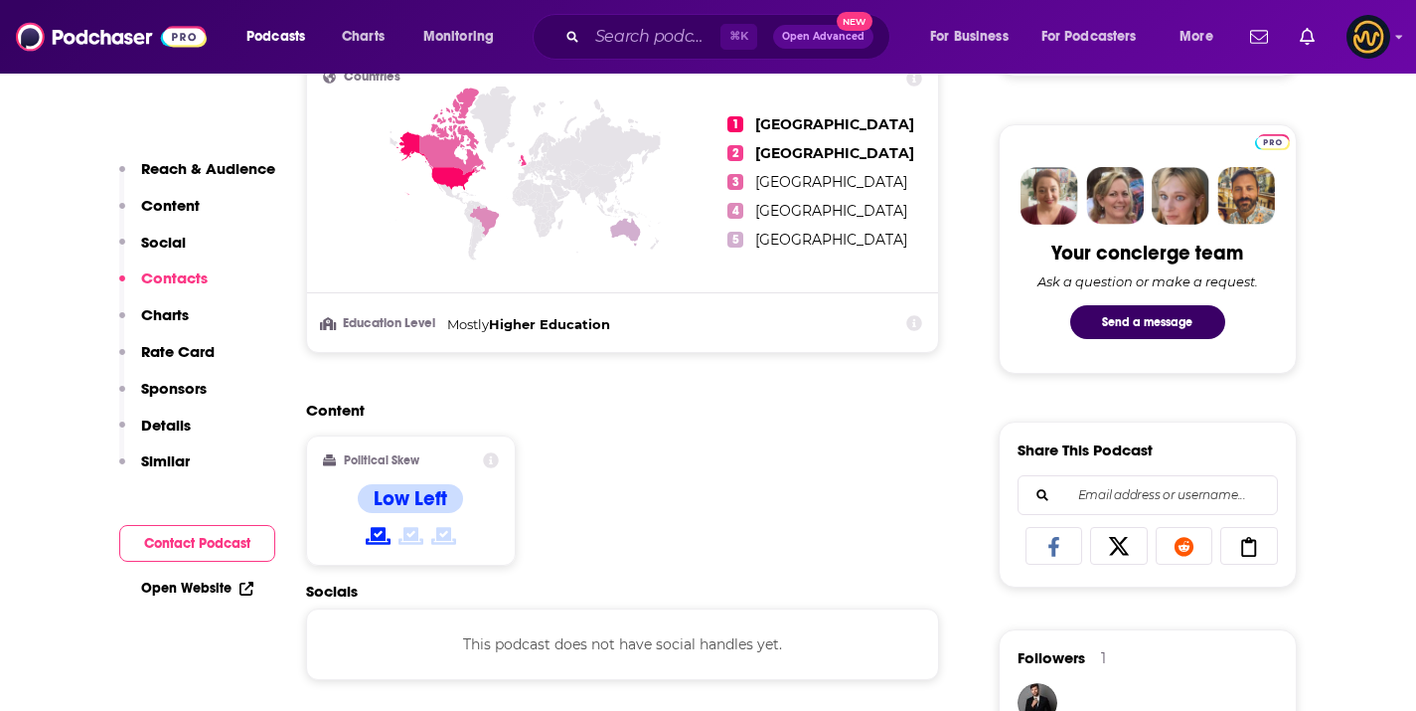
scroll to position [1298, 0]
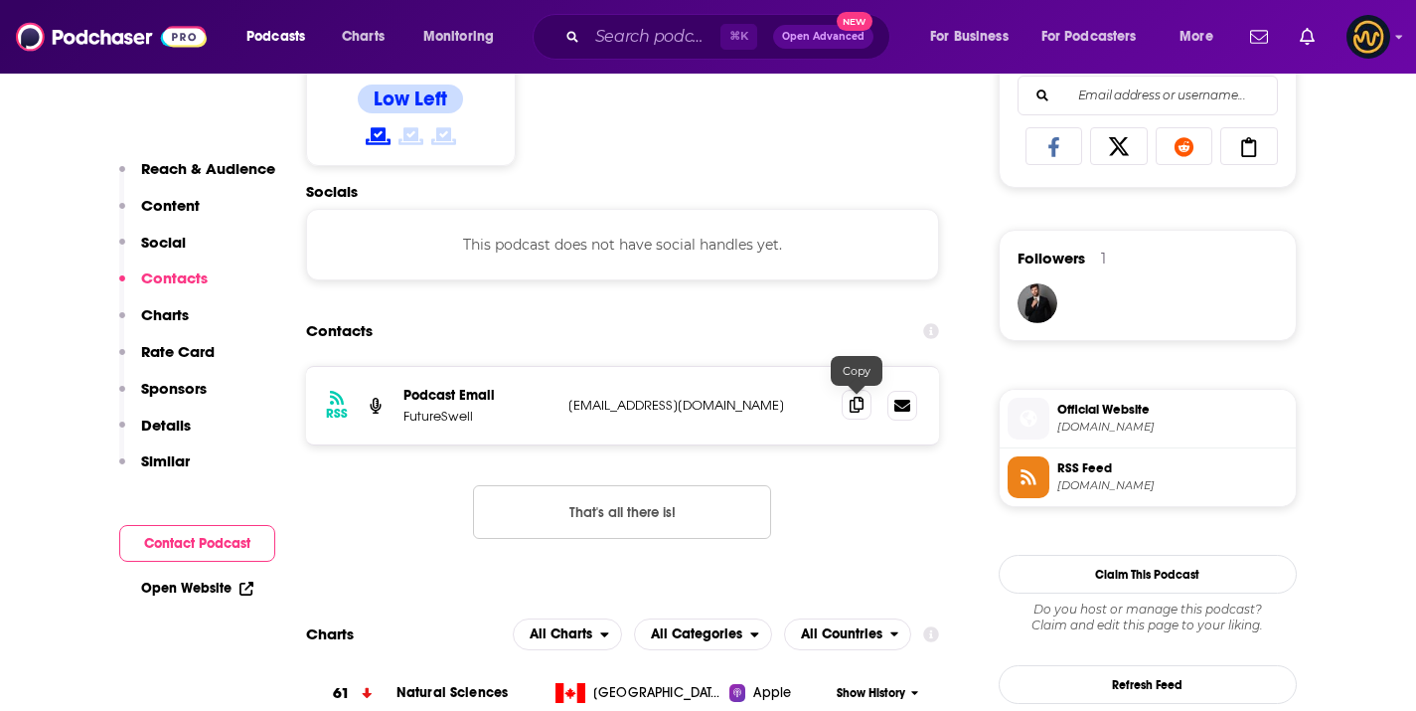
click at [869, 406] on span at bounding box center [857, 405] width 30 height 30
click at [731, 34] on span "⌘ K" at bounding box center [739, 37] width 37 height 26
click at [670, 34] on input "Search podcasts, credits, & more..." at bounding box center [653, 37] width 133 height 32
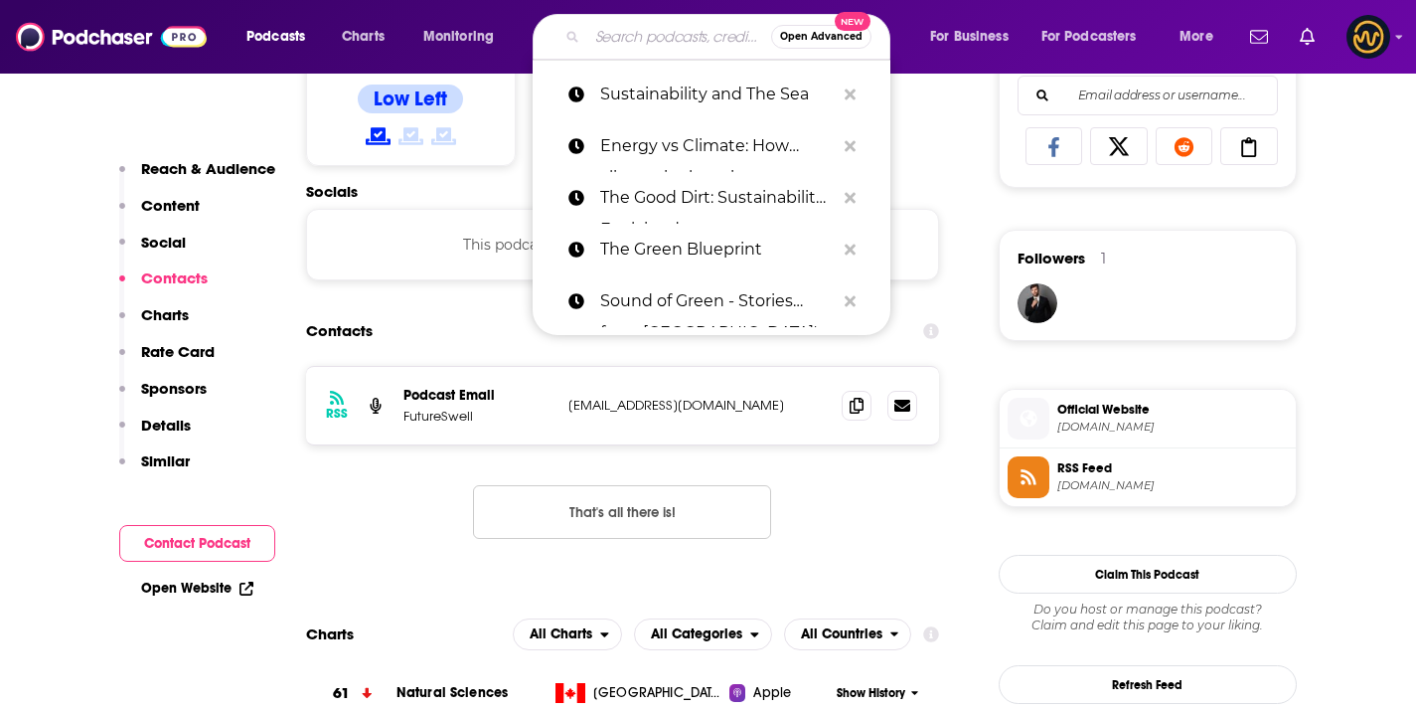
paste input "Sustainability Sprints"
type input "Sustainability Sprints"
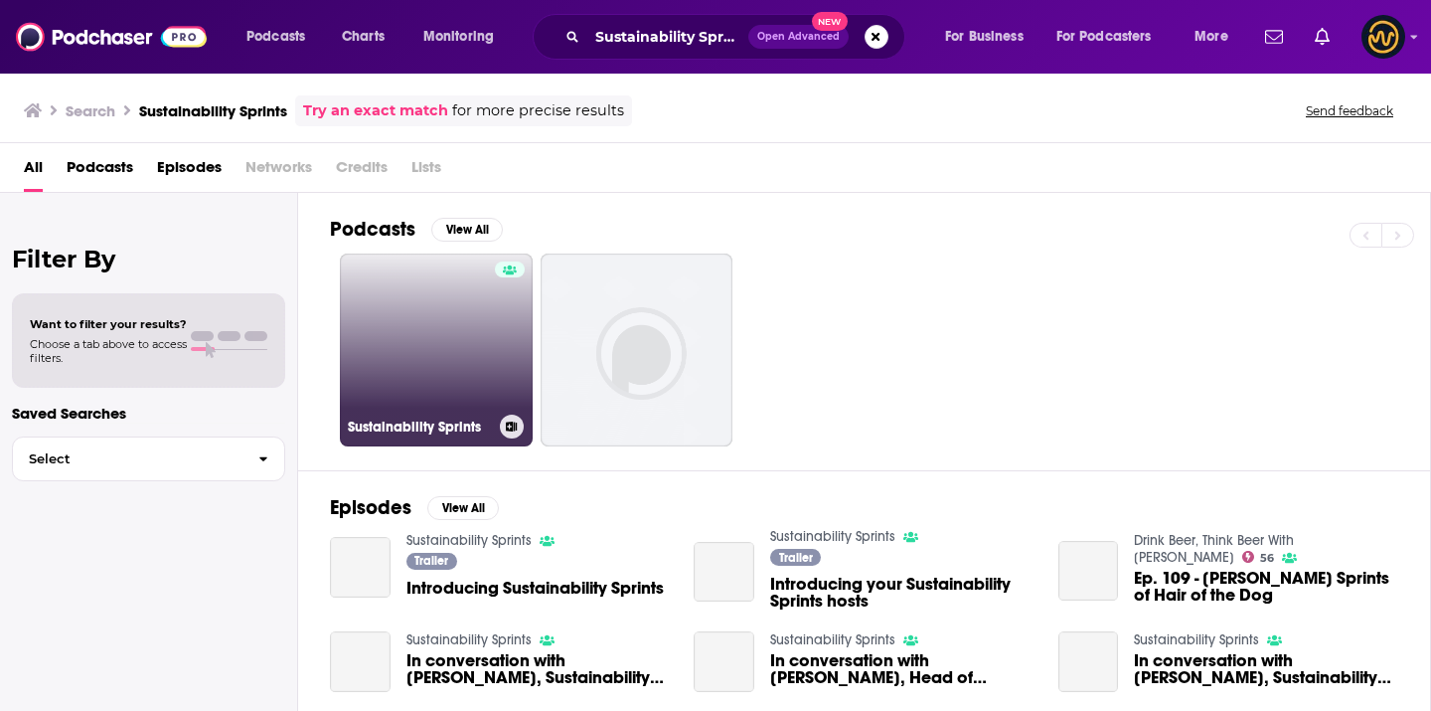
click at [399, 380] on link "Sustainability Sprints" at bounding box center [436, 349] width 193 height 193
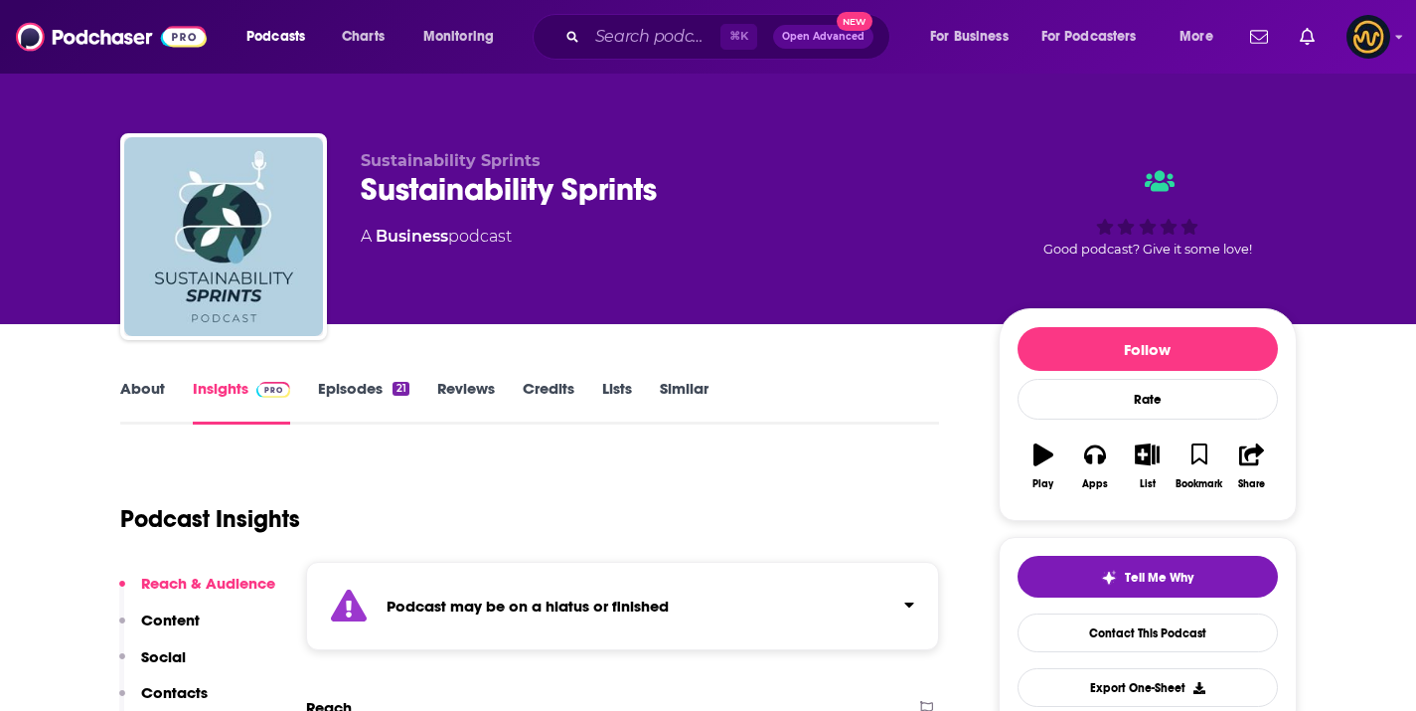
click at [592, 18] on div "⌘ K Open Advanced New" at bounding box center [712, 37] width 358 height 46
click at [595, 28] on input "Search podcasts, credits, & more..." at bounding box center [653, 37] width 133 height 32
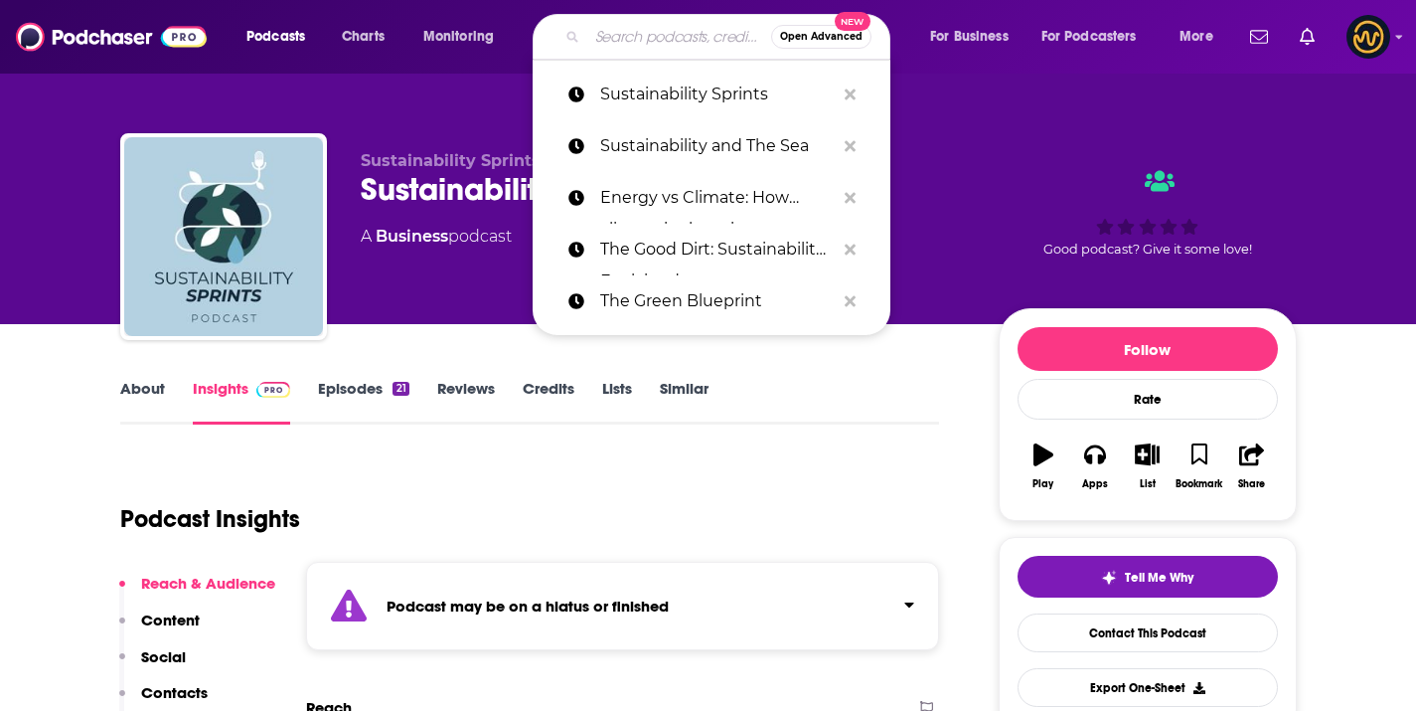
paste input "Campus Energy and Sustainability Podcast"
type input "Campus Energy and Sustainability Podcast"
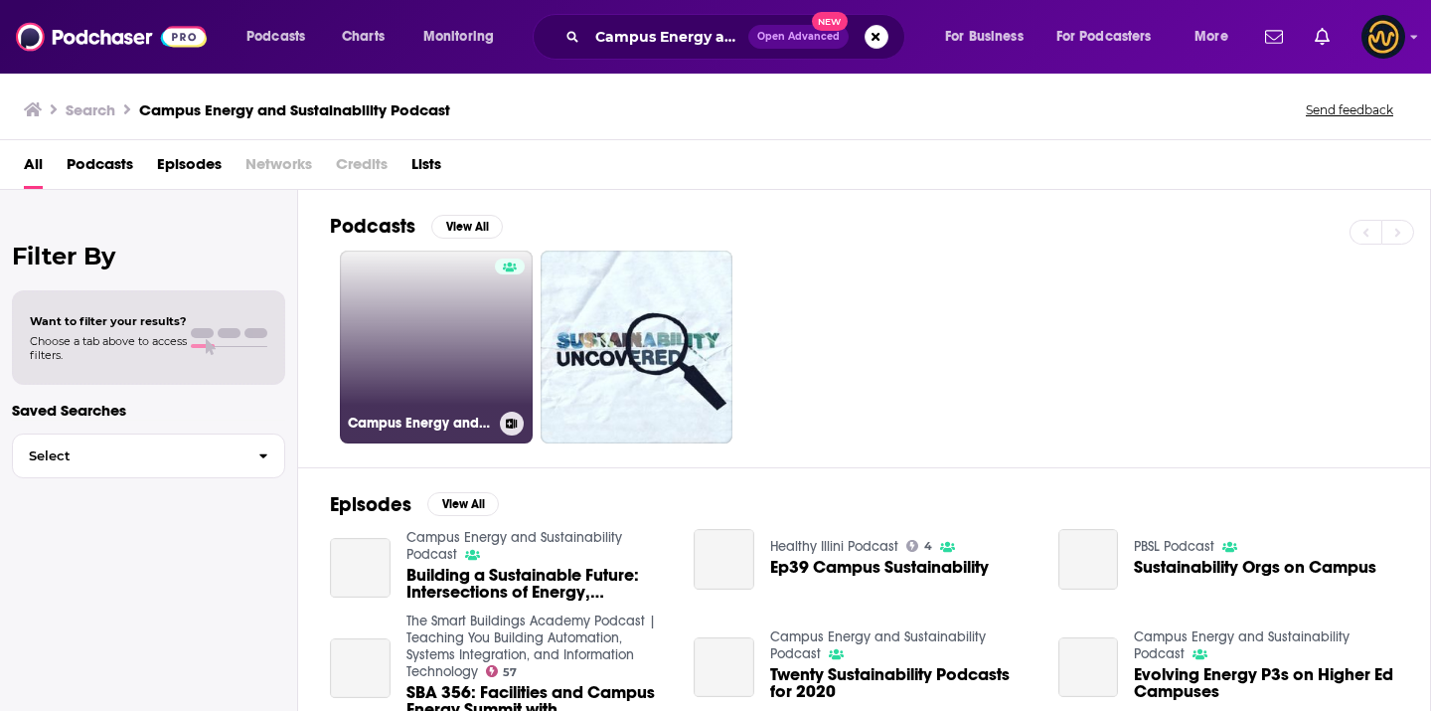
click at [459, 336] on link "Campus Energy and Sustainability Podcast" at bounding box center [436, 346] width 193 height 193
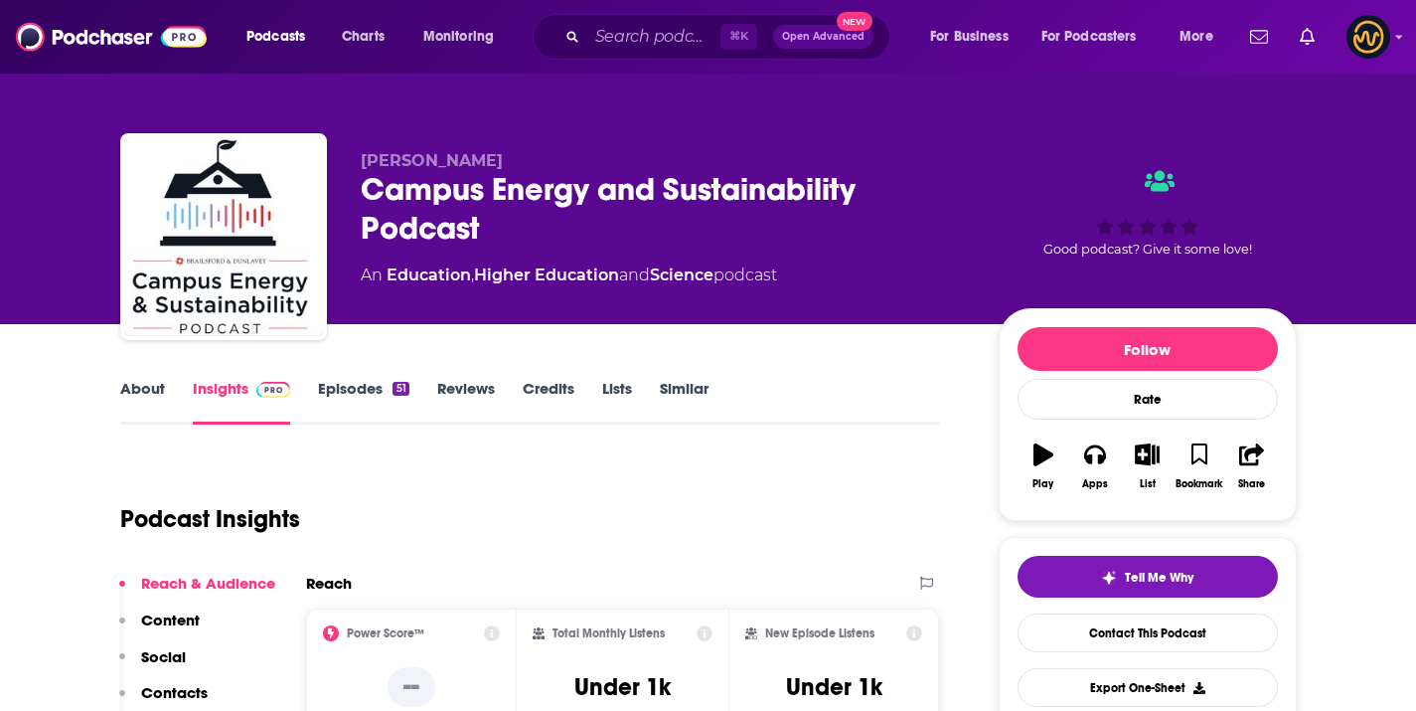
drag, startPoint x: 347, startPoint y: 165, endPoint x: 497, endPoint y: 164, distance: 150.1
click at [497, 164] on div "Dave Karlsgodt Campus Energy and Sustainability Podcast An Education , Higher E…" at bounding box center [708, 240] width 1177 height 215
copy span "Dave Karlsgodt"
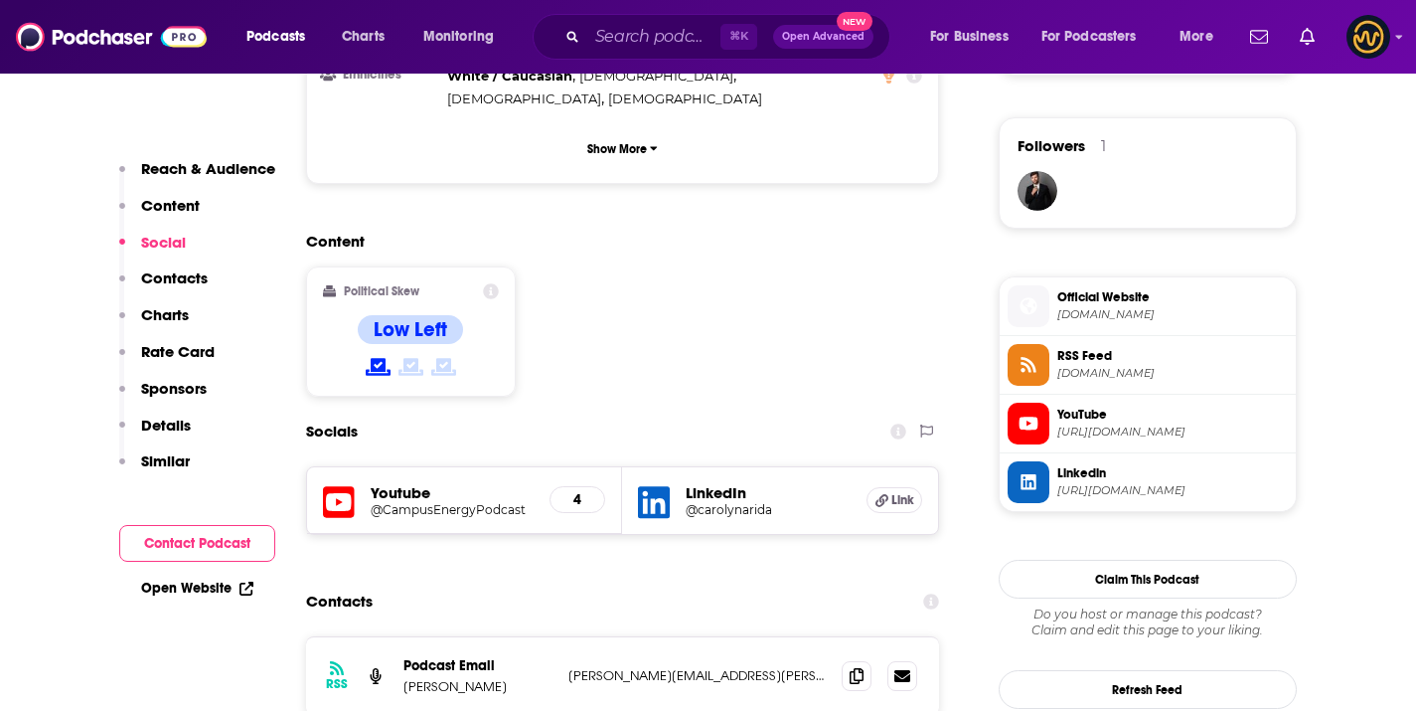
scroll to position [1461, 0]
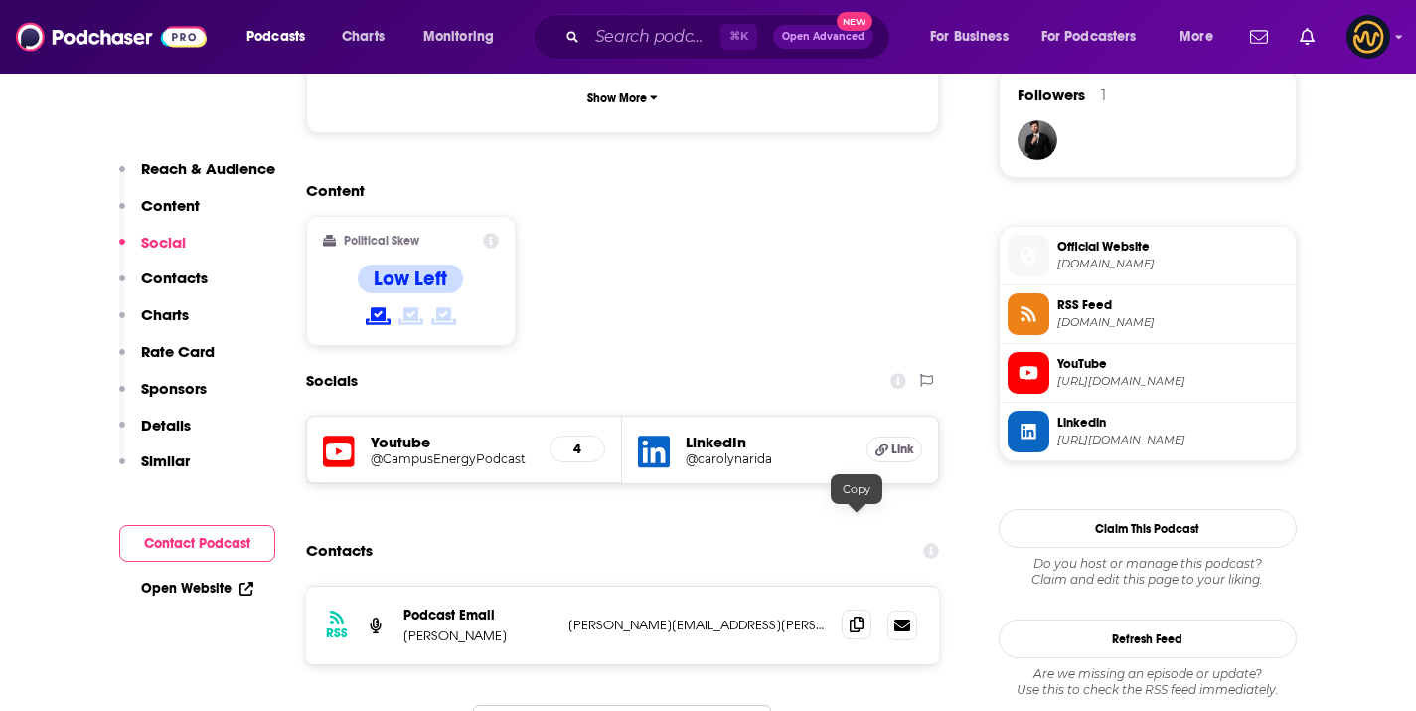
click at [855, 616] on icon at bounding box center [857, 624] width 14 height 16
click at [695, 37] on input "Search podcasts, credits, & more..." at bounding box center [653, 37] width 133 height 32
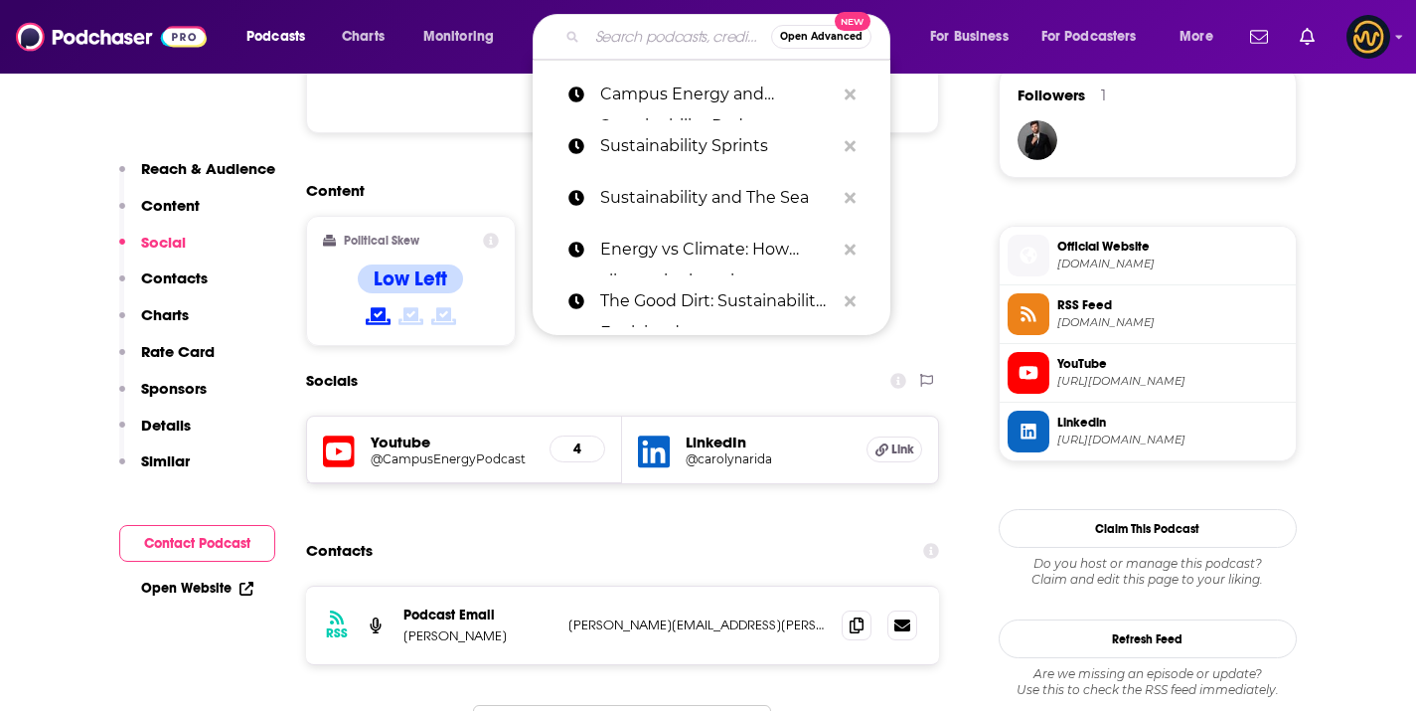
paste input "Save As: NextGen Heritage Conservation"
type input "Save As: NextGen Heritage Conservation"
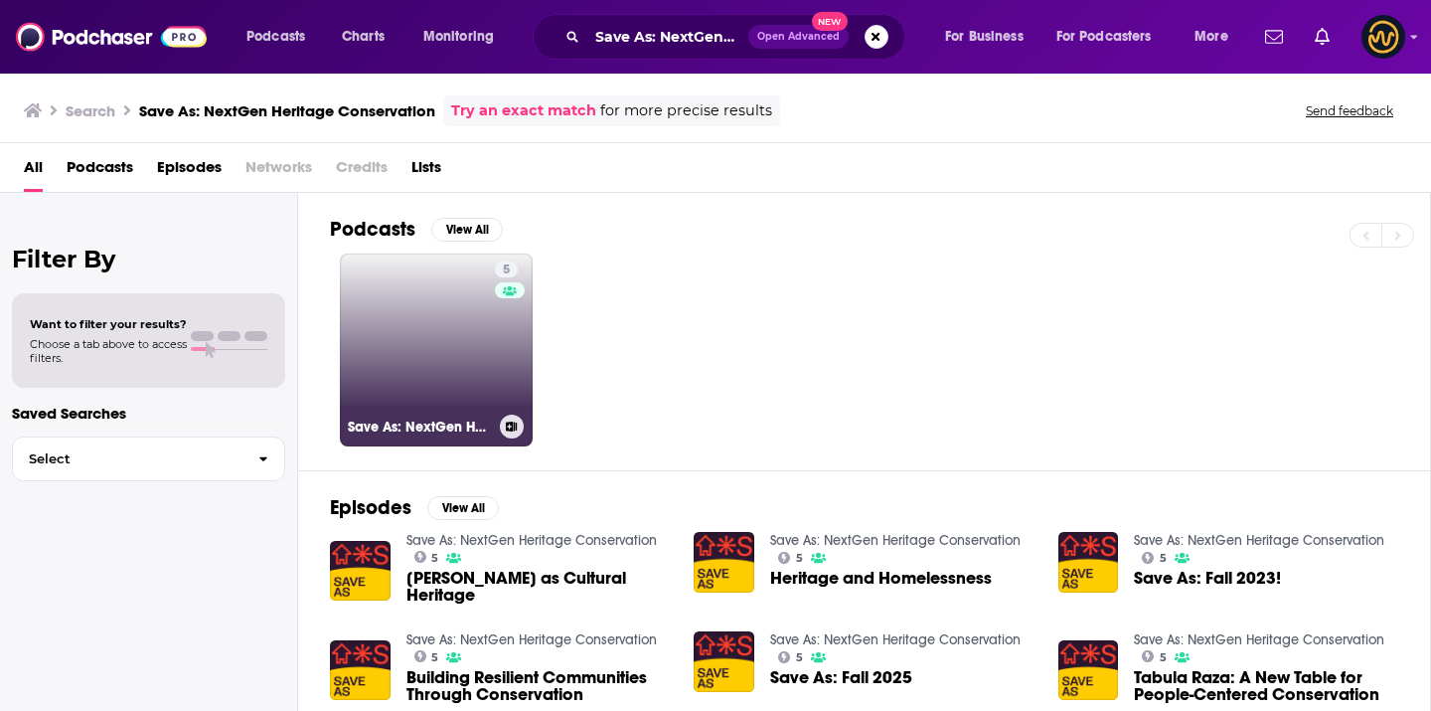
click at [401, 366] on link "5 Save As: NextGen Heritage Conservation" at bounding box center [436, 349] width 193 height 193
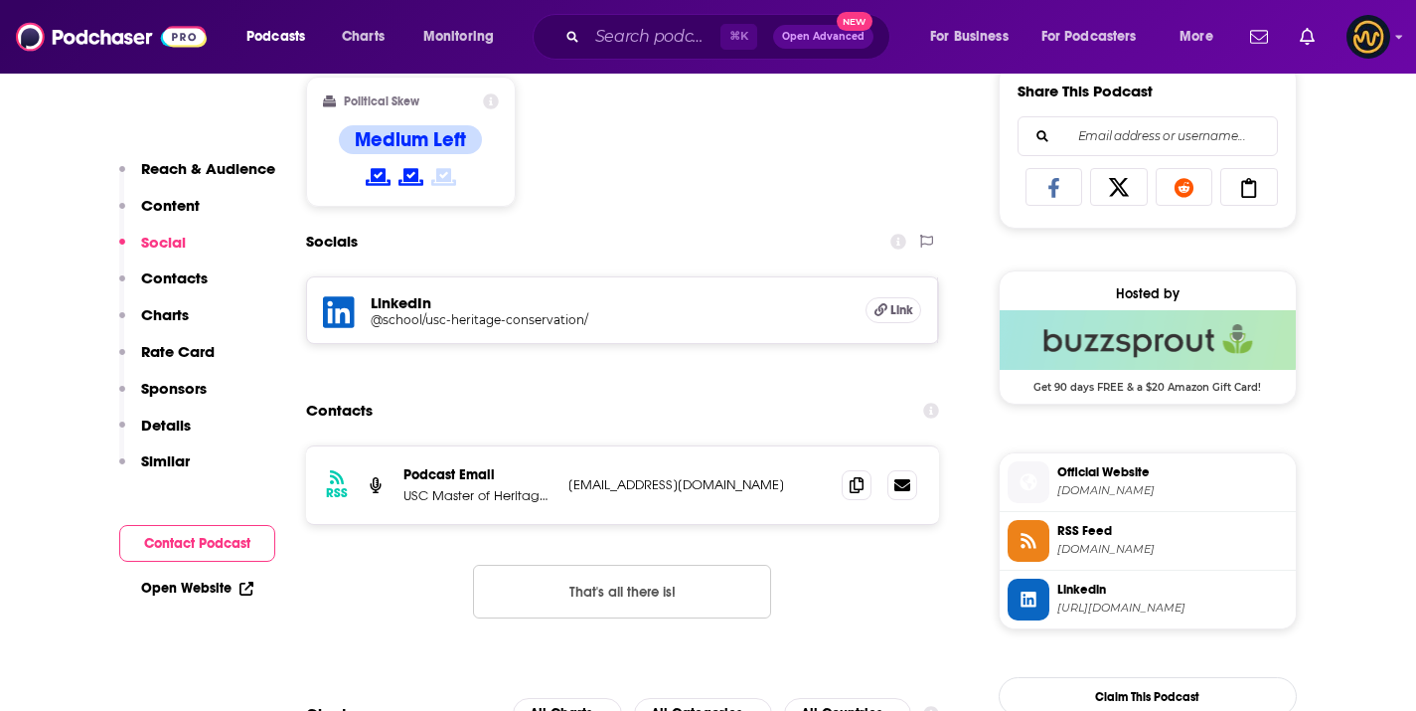
scroll to position [1262, 0]
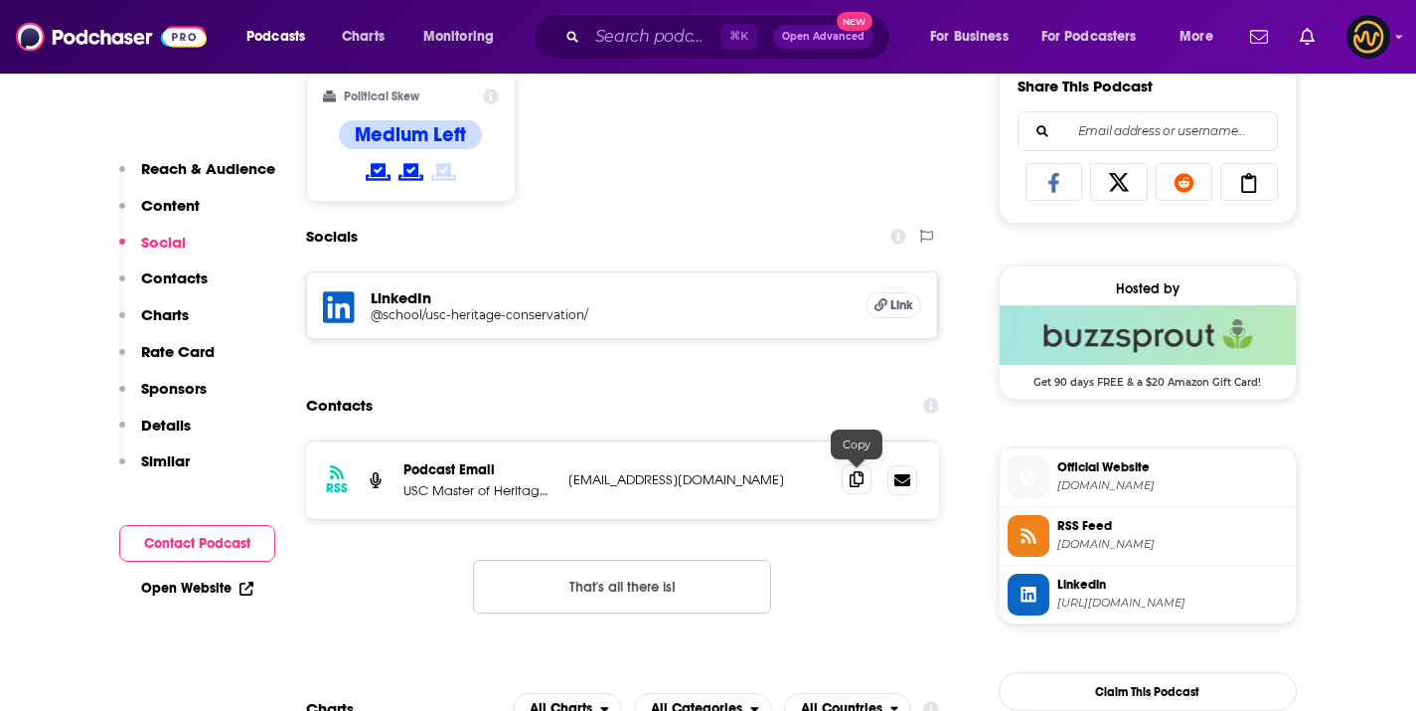
click at [858, 476] on icon at bounding box center [857, 479] width 14 height 16
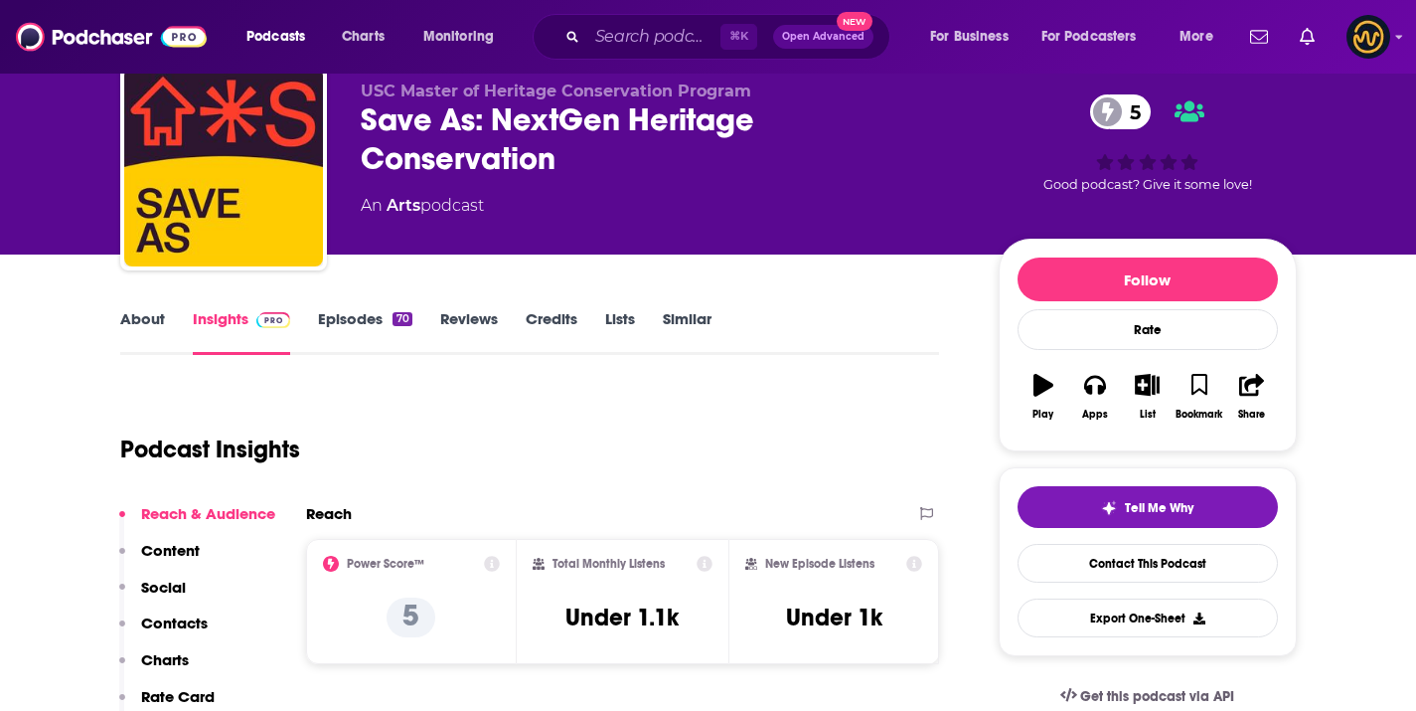
scroll to position [0, 0]
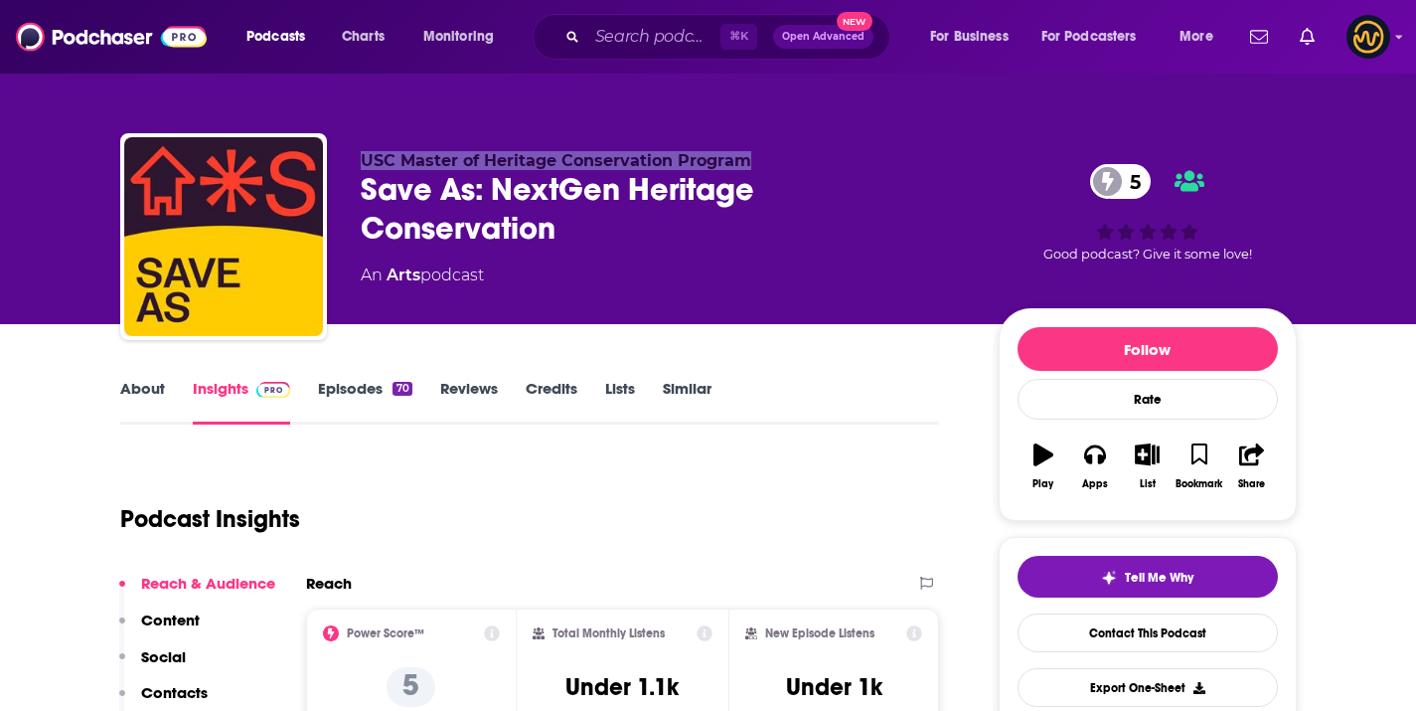
drag, startPoint x: 354, startPoint y: 165, endPoint x: 742, endPoint y: 155, distance: 387.8
click at [742, 155] on div "USC Master of Heritage Conservation Program Save As: NextGen Heritage Conservat…" at bounding box center [708, 240] width 1177 height 215
copy span "USC Master of Heritage Conservation Program"
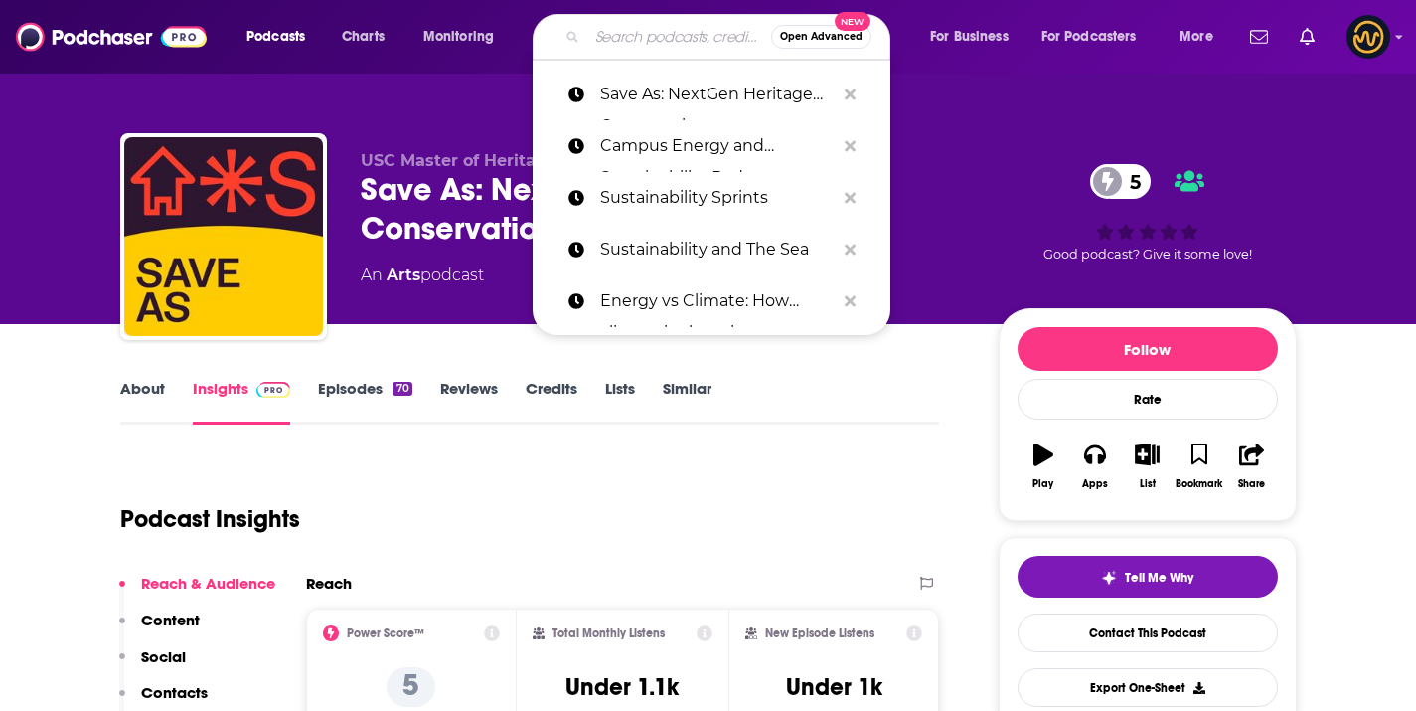
click at [651, 21] on input "Search podcasts, credits, & more..." at bounding box center [679, 37] width 184 height 32
paste input "Make Change Happen"
type input "Make Change Happen"
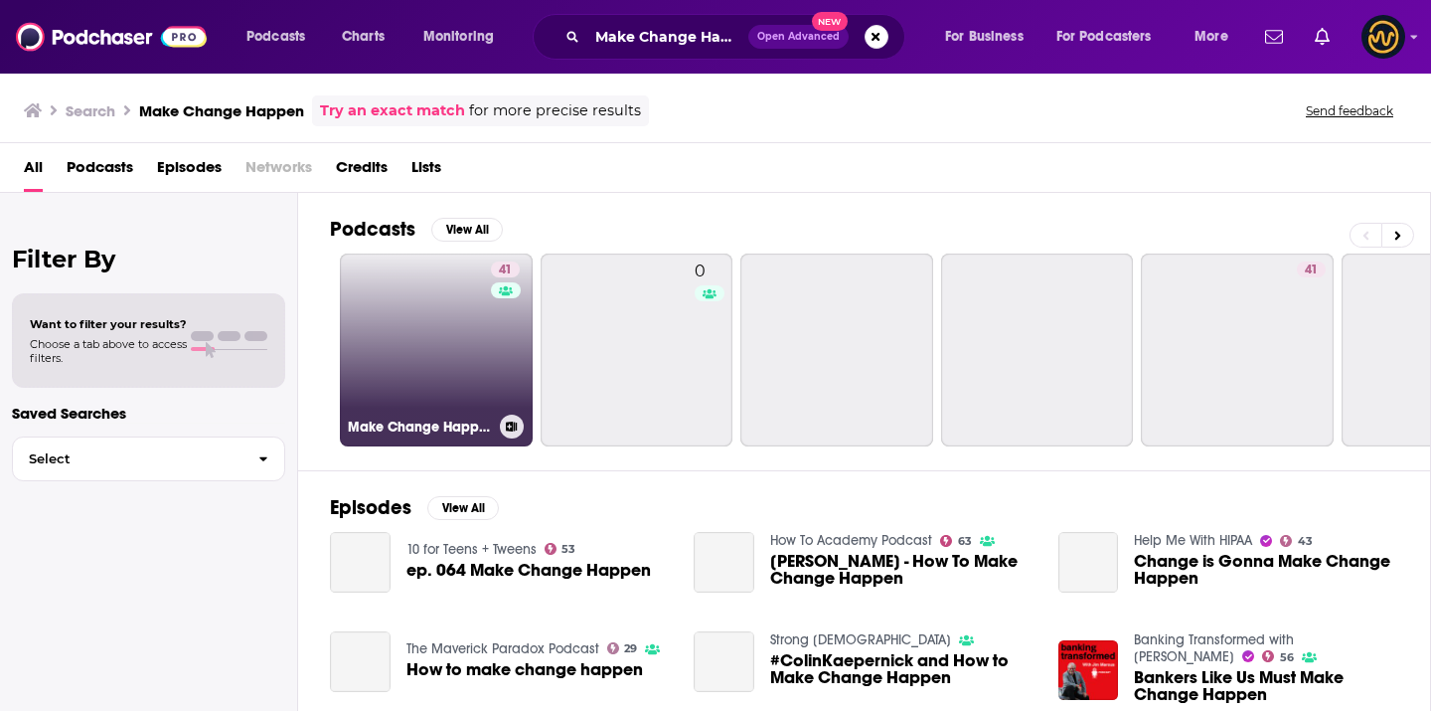
click at [463, 378] on link "41 Make Change Happen" at bounding box center [436, 349] width 193 height 193
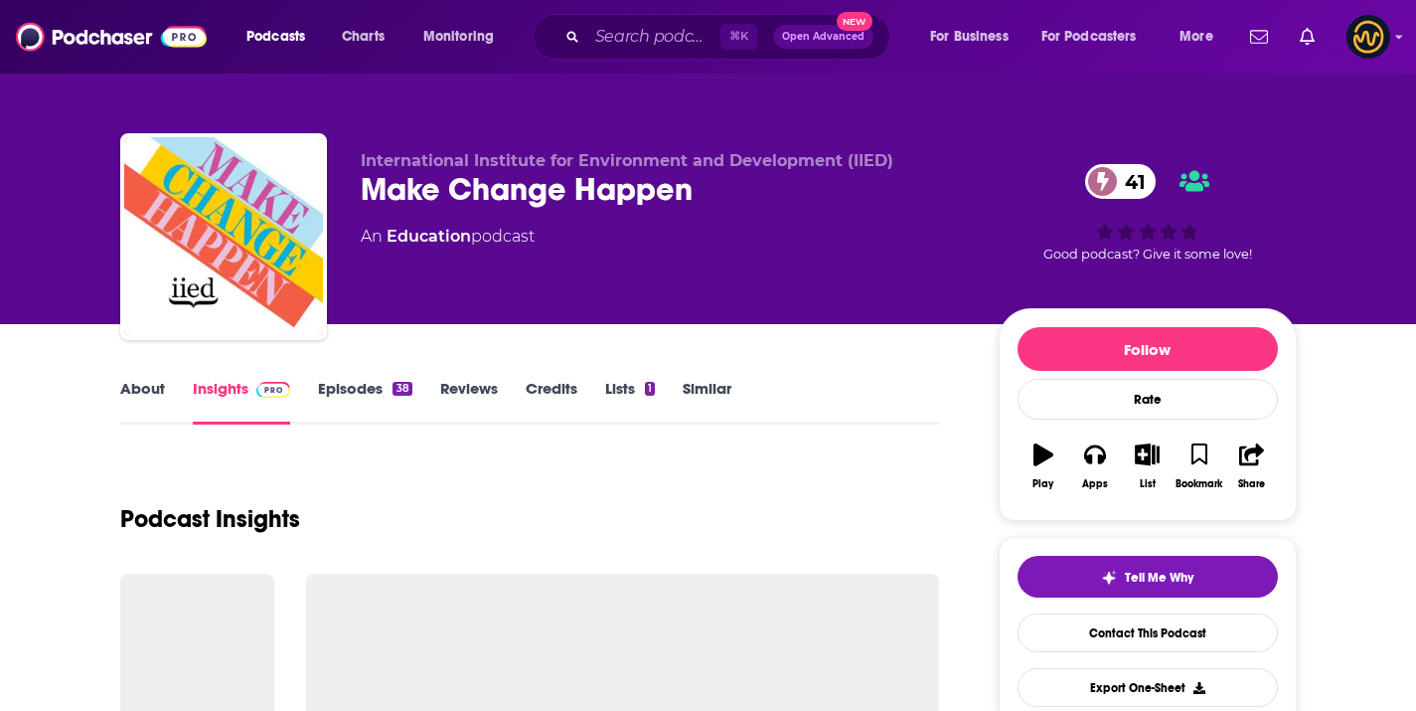
click at [538, 153] on span "International Institute for Environment and Development (IIED)" at bounding box center [627, 160] width 533 height 19
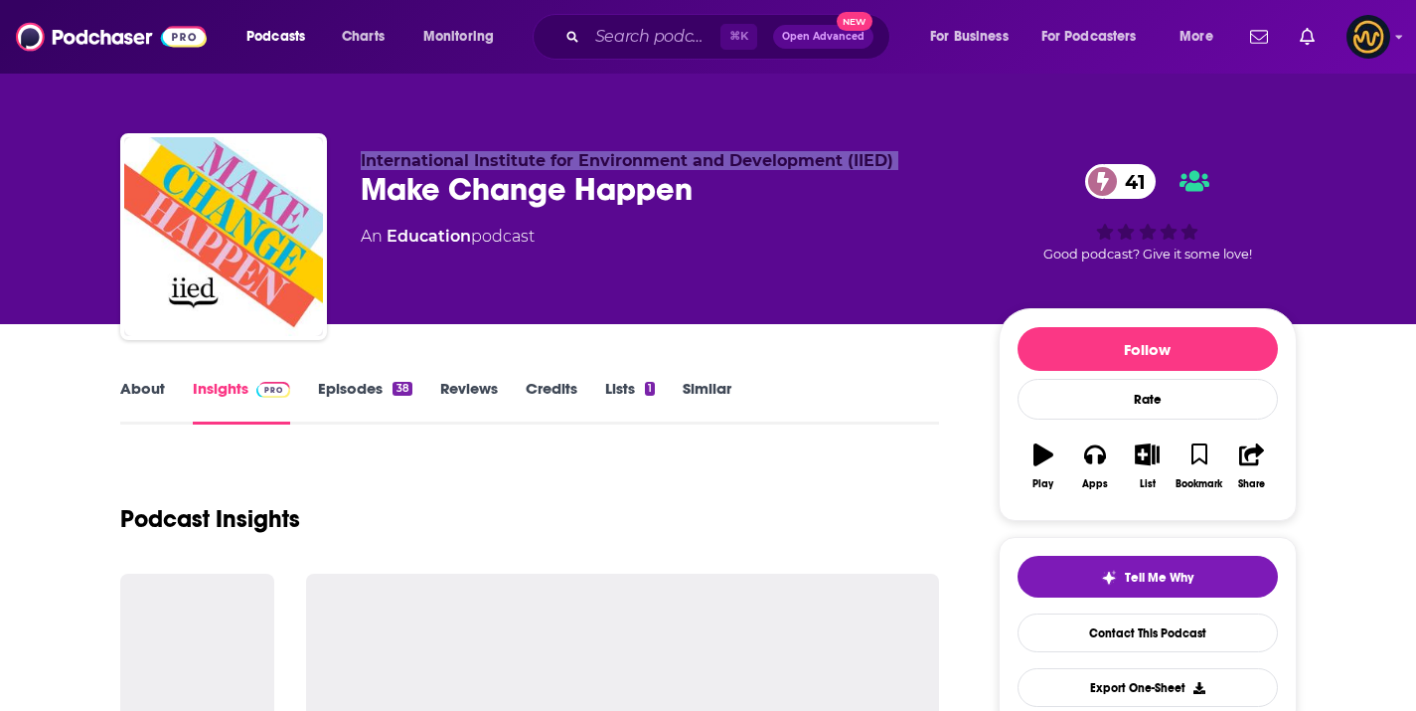
click at [538, 153] on span "International Institute for Environment and Development (IIED)" at bounding box center [627, 160] width 533 height 19
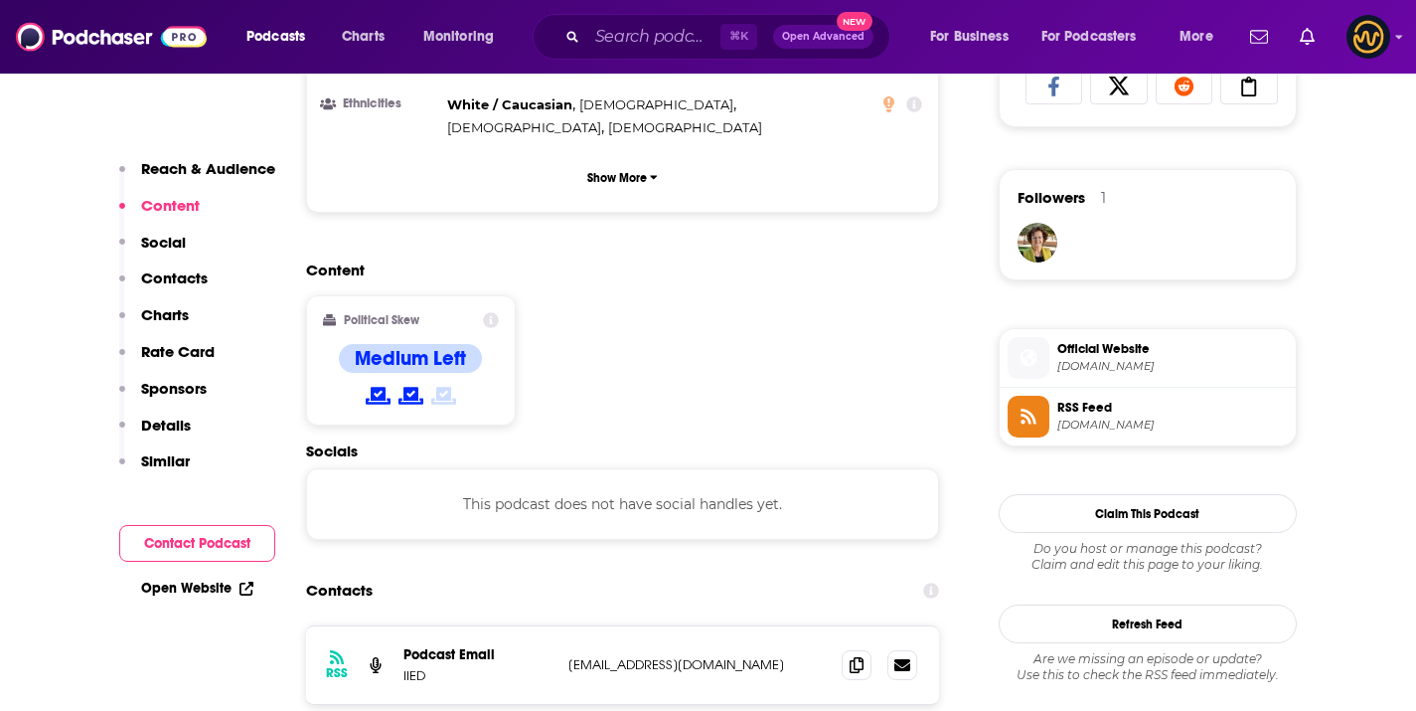
scroll to position [1406, 0]
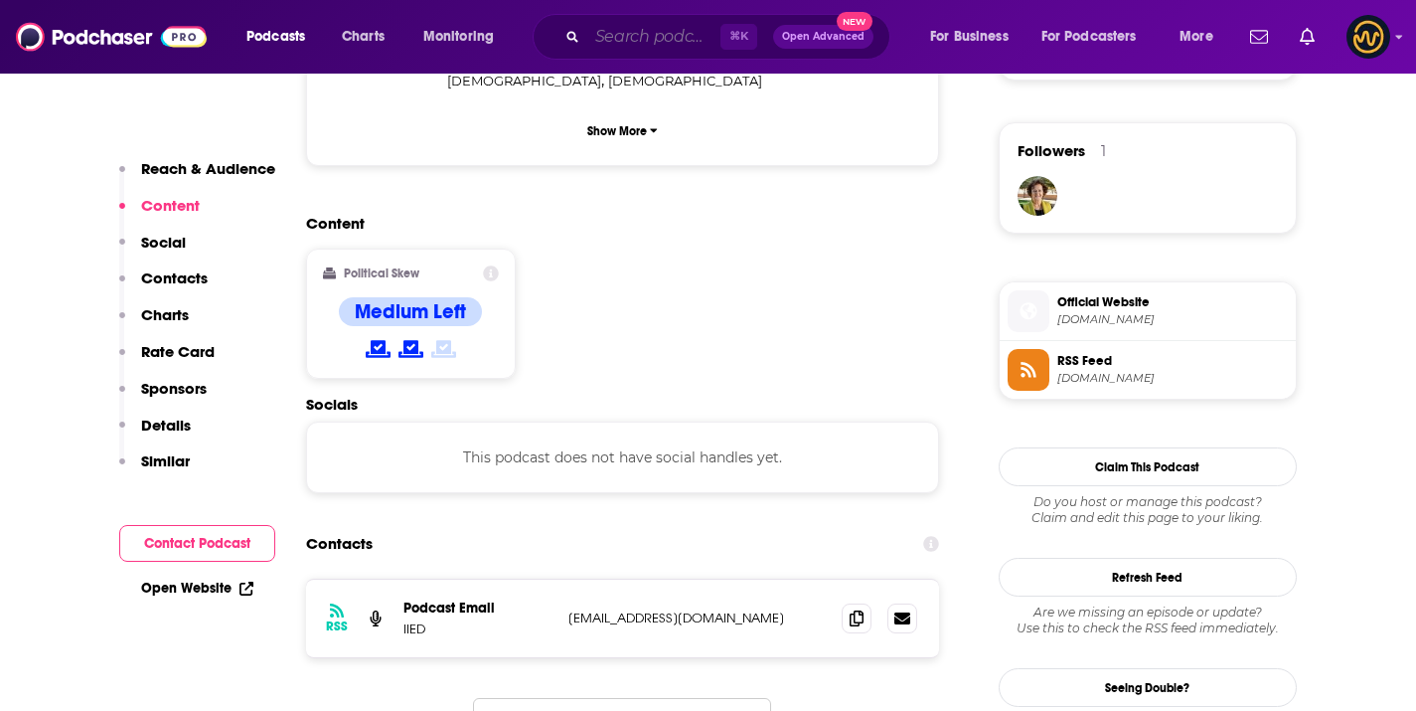
click at [660, 38] on input "Search podcasts, credits, & more..." at bounding box center [653, 37] width 133 height 32
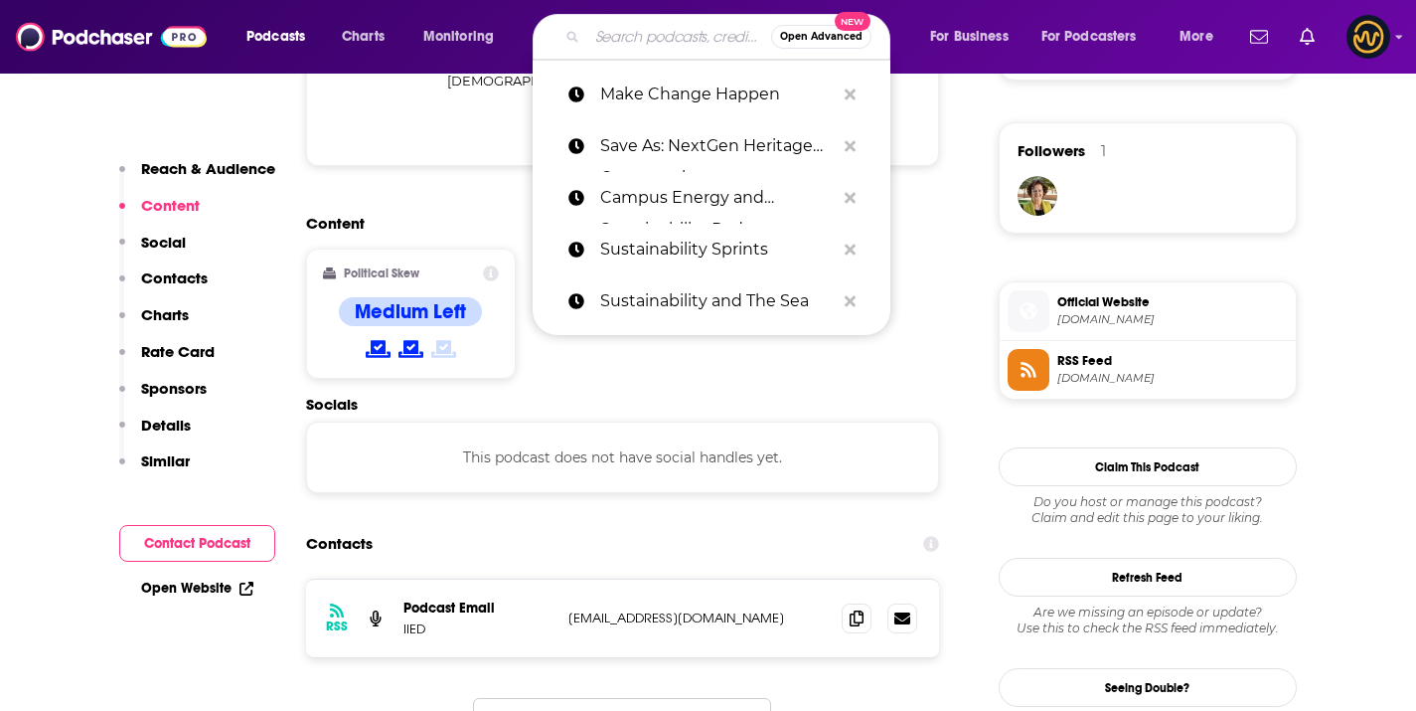
paste input "Care More Be Better: A Podcast For Sustainable Social Impact and Regeneration"
type input "Care More Be Better: A Podcast For Sustainable Social Impact and Regeneration"
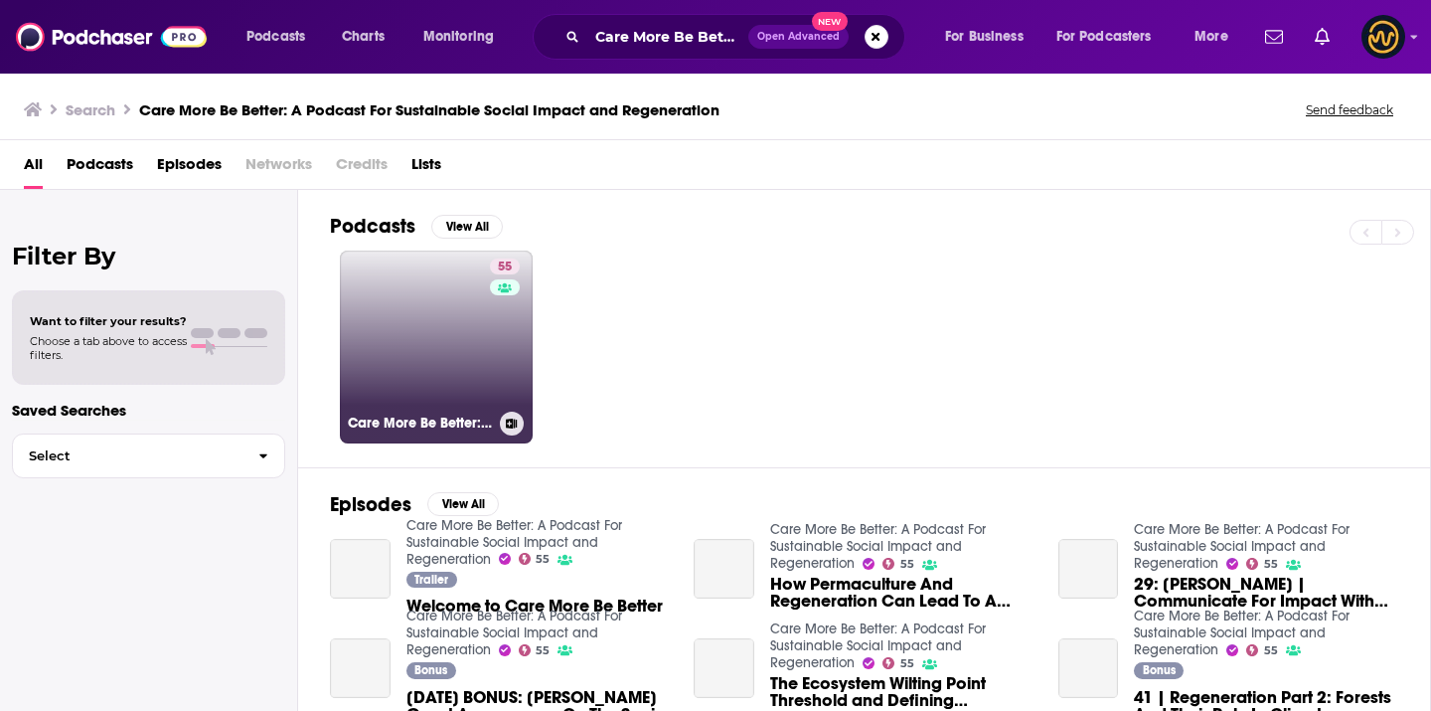
click at [468, 351] on link "55 Care More Be Better: A Podcast For Sustainable Social Impact and Regeneration" at bounding box center [436, 346] width 193 height 193
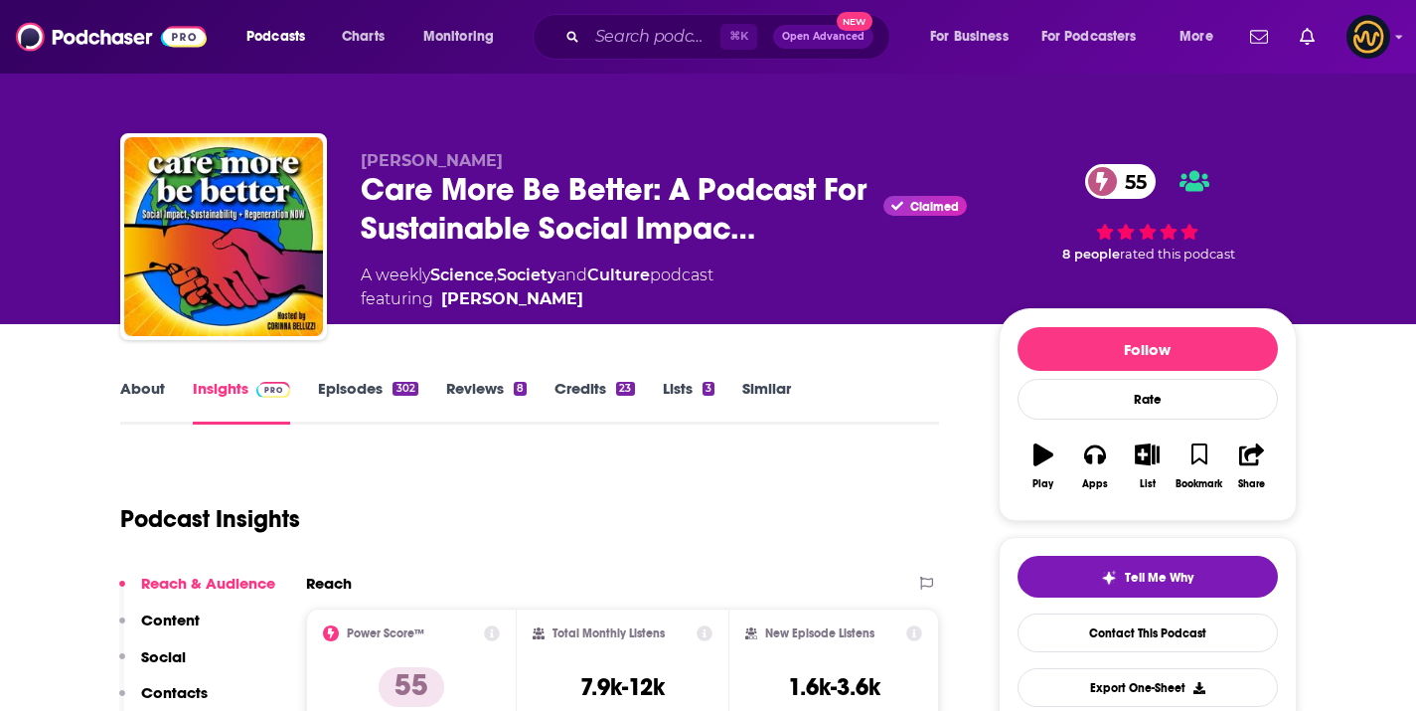
drag, startPoint x: 386, startPoint y: 160, endPoint x: 513, endPoint y: 165, distance: 127.3
click at [513, 165] on div "Corinna Bellizzi Care More Be Better: A Podcast For Sustainable Social Impac… C…" at bounding box center [708, 240] width 1177 height 215
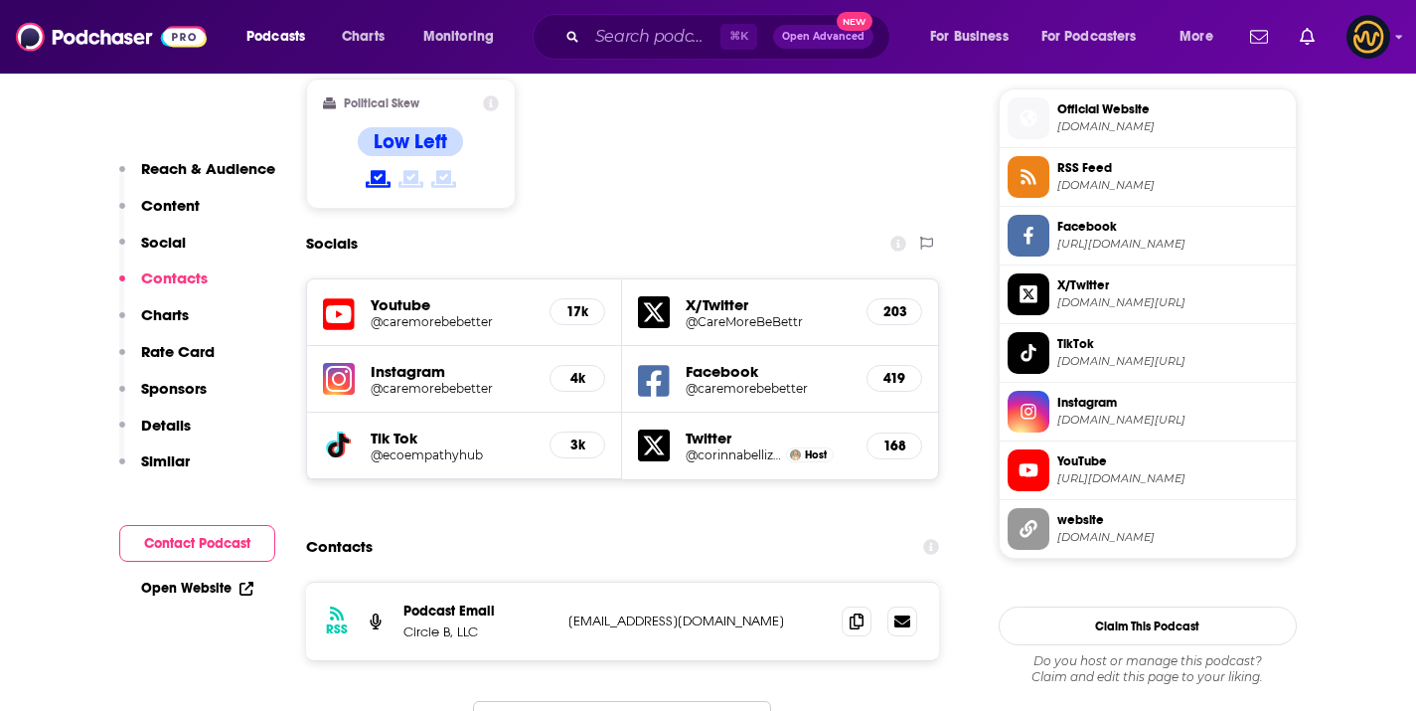
scroll to position [1740, 0]
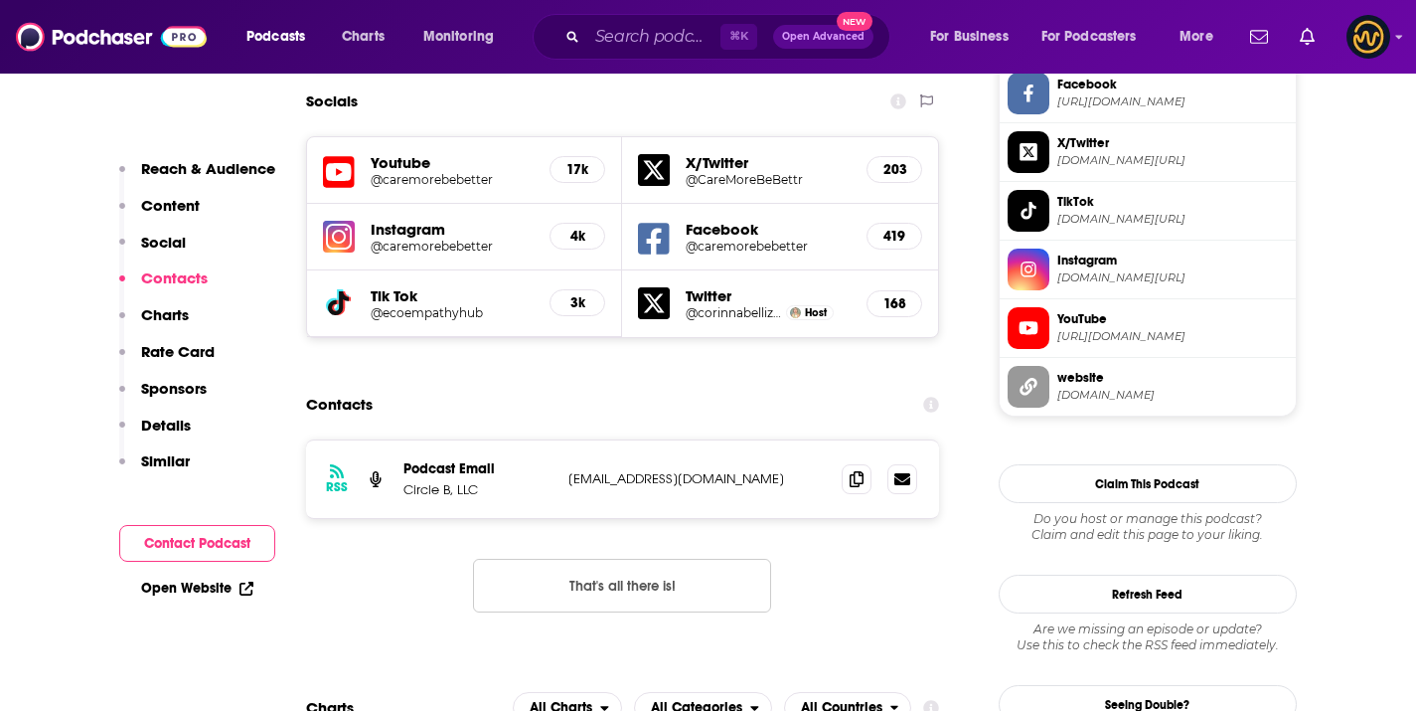
click at [599, 53] on div "⌘ K Open Advanced New" at bounding box center [712, 37] width 358 height 46
click at [605, 41] on input "Search podcasts, credits, & more..." at bounding box center [653, 37] width 133 height 32
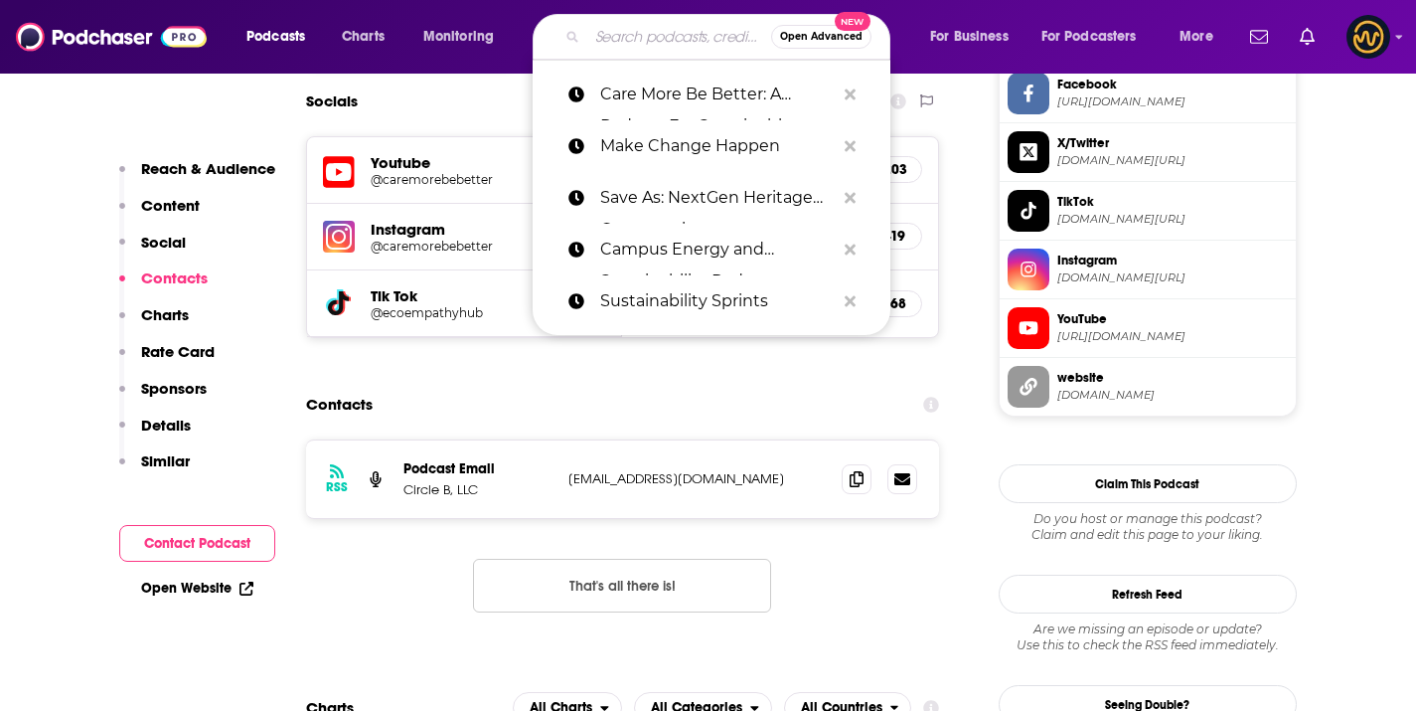
paste input "Sustainability, Climate Change, Renewable Energy, Politics, Activism, Biodivers…"
type input "Sustainability, Climate Change, Renewable Energy, Politics, Activism, Biodivers…"
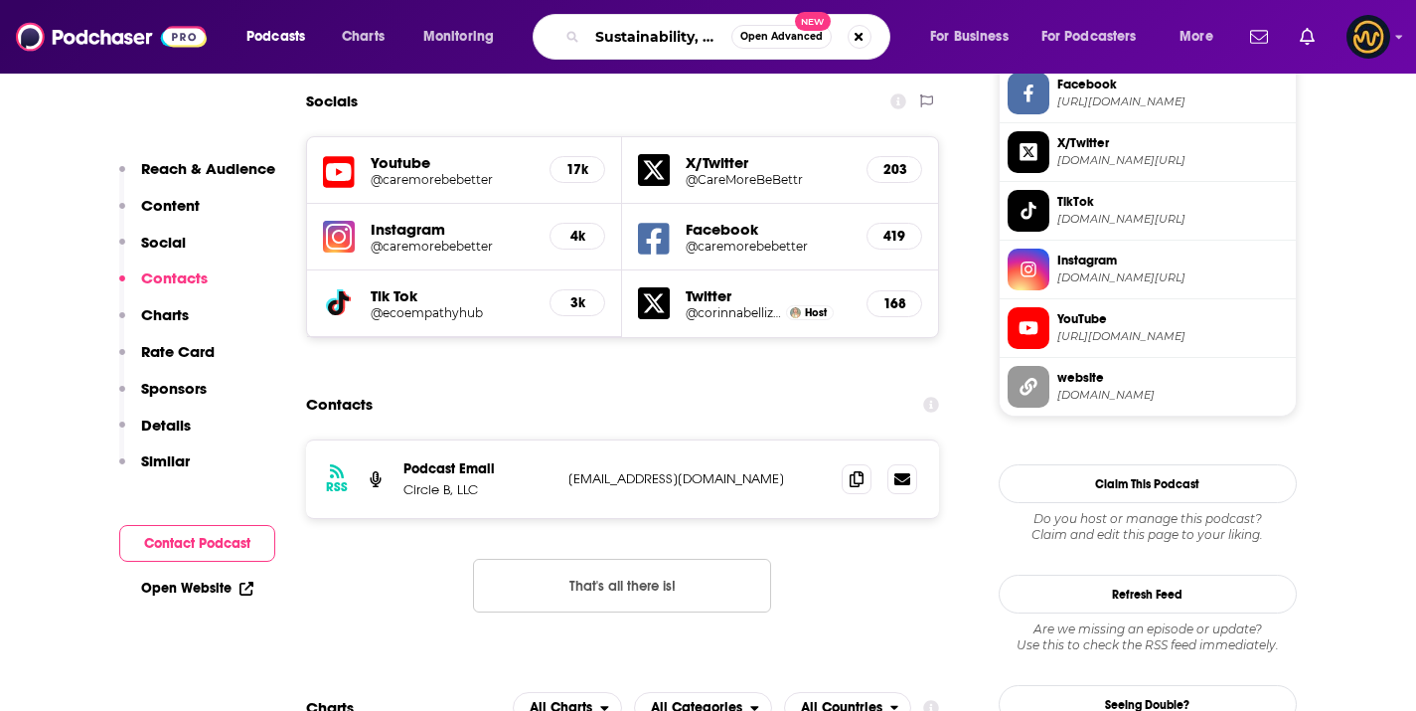
scroll to position [0, 769]
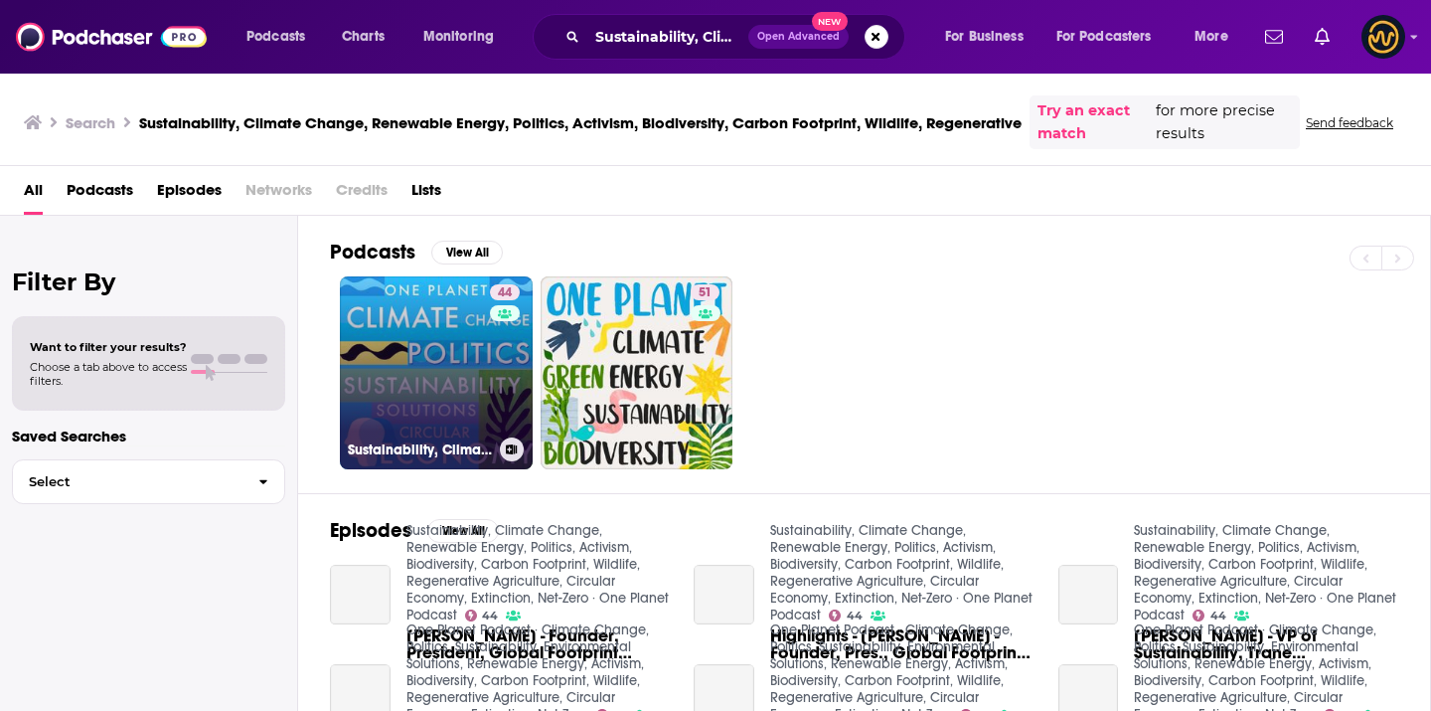
click at [412, 335] on link "44 Sustainability, Climate Change, Renewable Energy, Politics, Activism, Biodiv…" at bounding box center [436, 372] width 193 height 193
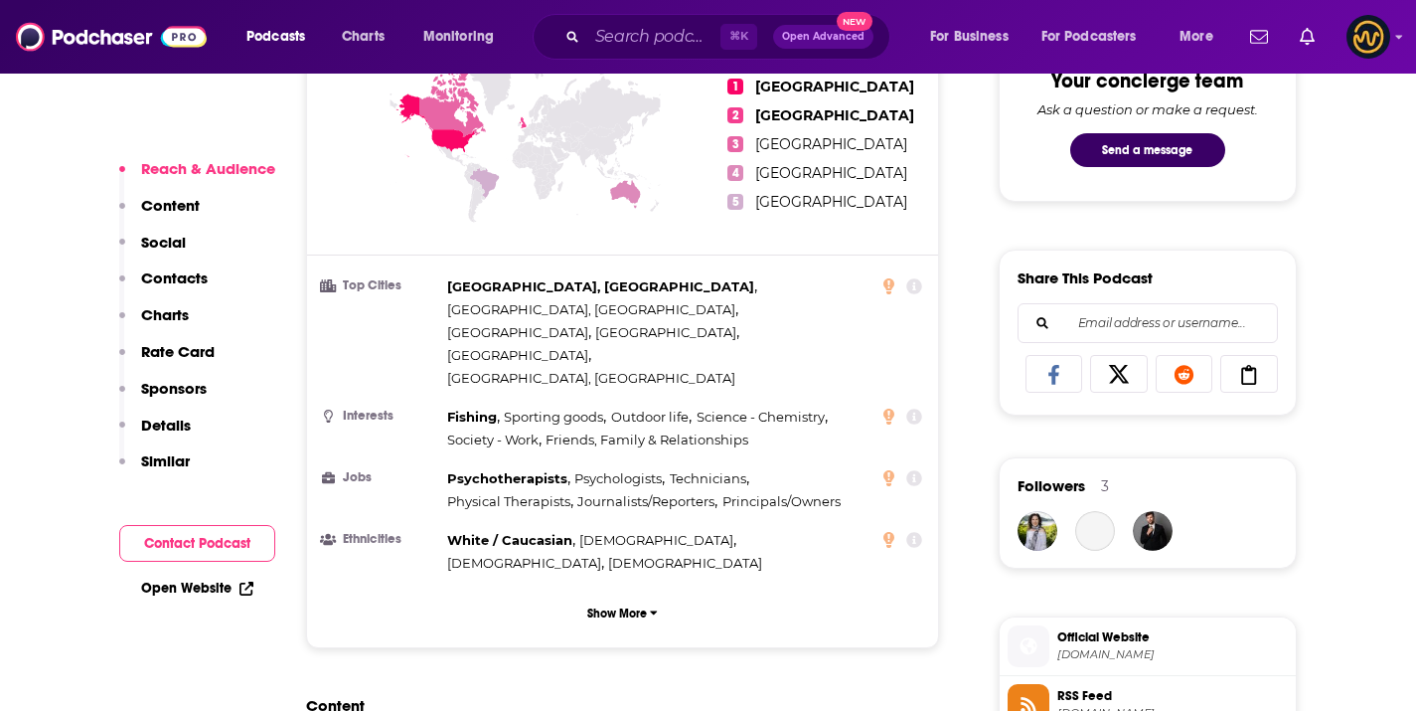
scroll to position [1478, 0]
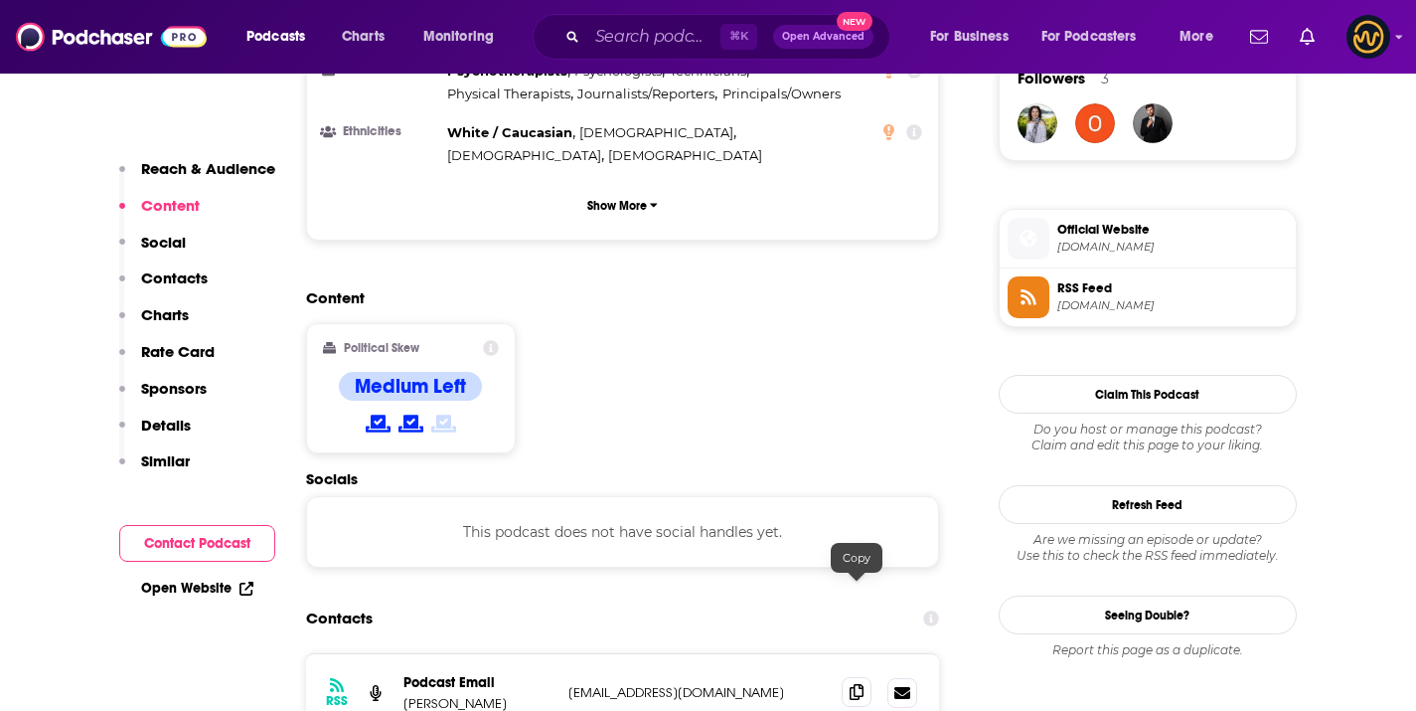
click at [854, 684] on icon at bounding box center [857, 692] width 14 height 16
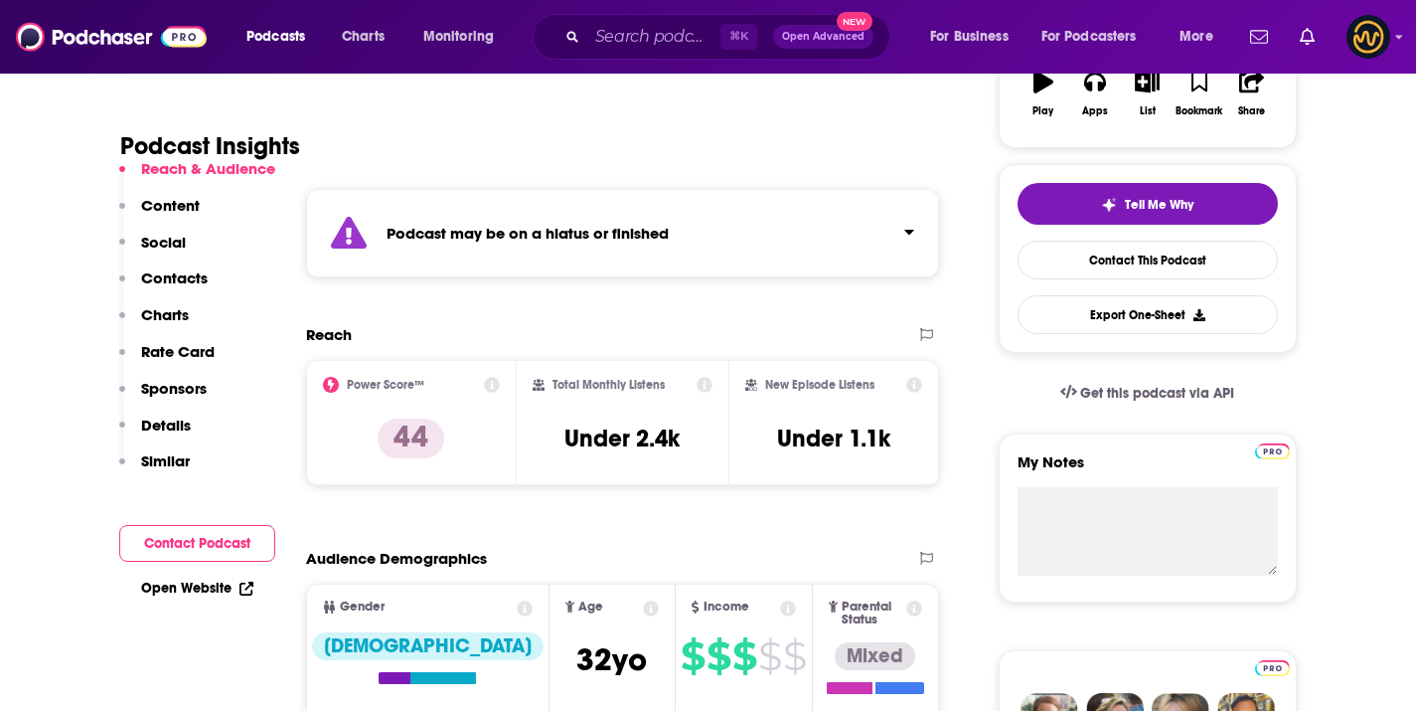
scroll to position [0, 0]
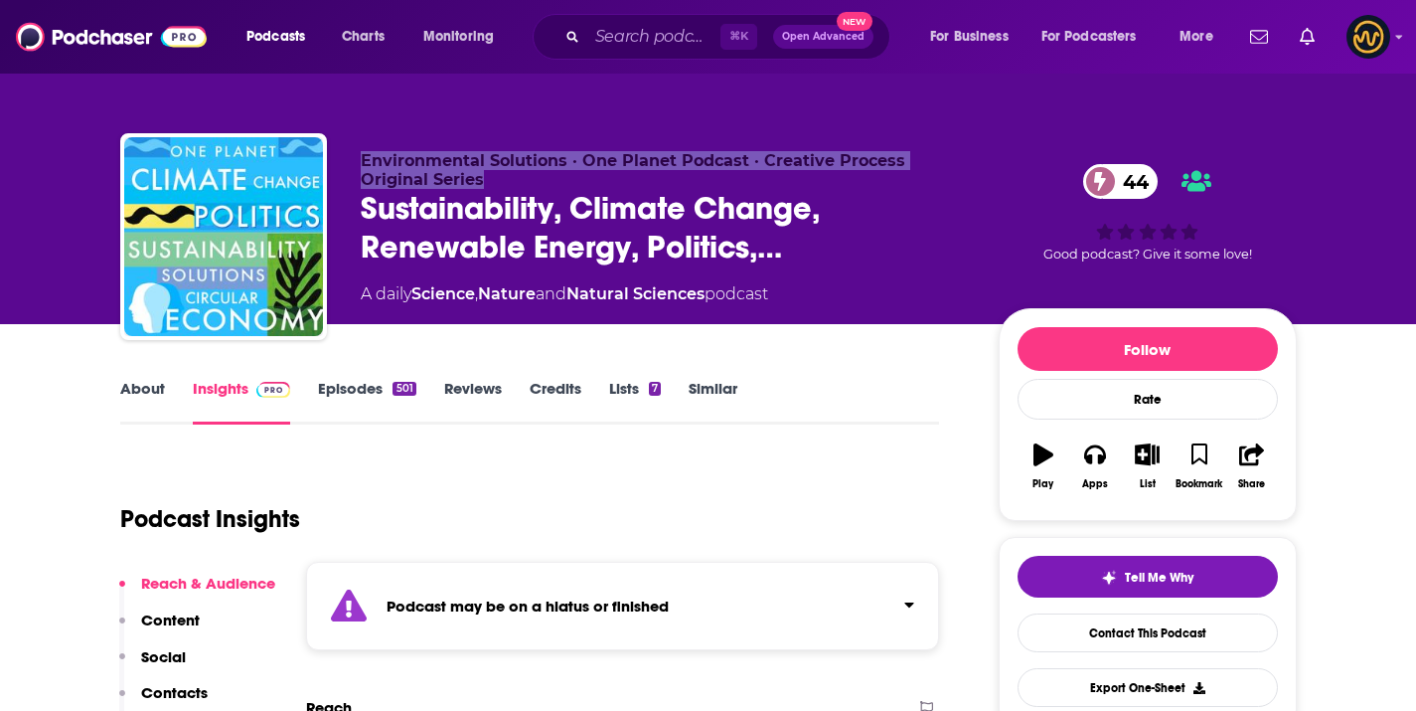
drag, startPoint x: 363, startPoint y: 152, endPoint x: 529, endPoint y: 175, distance: 167.6
click at [529, 175] on p "Environmental Solutions · One Planet Podcast · Creative Process Original Series" at bounding box center [664, 170] width 606 height 38
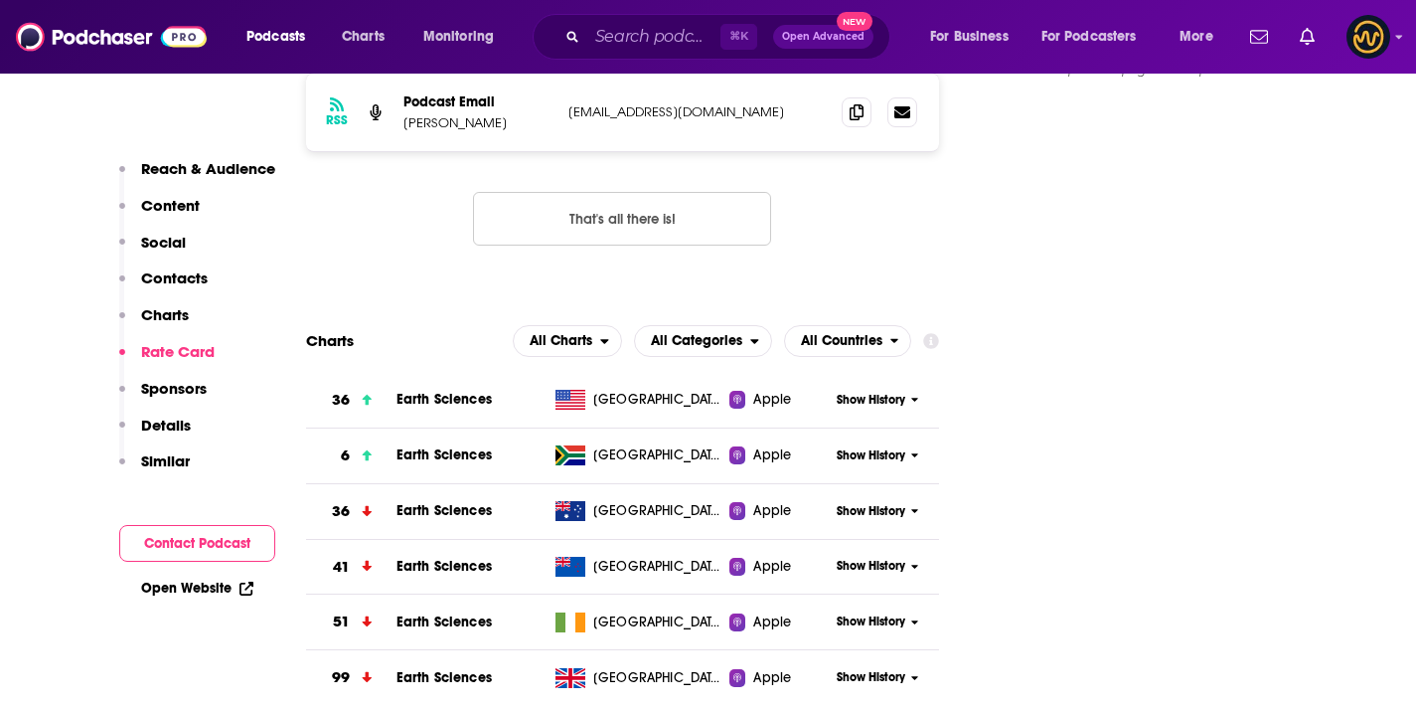
scroll to position [1772, 0]
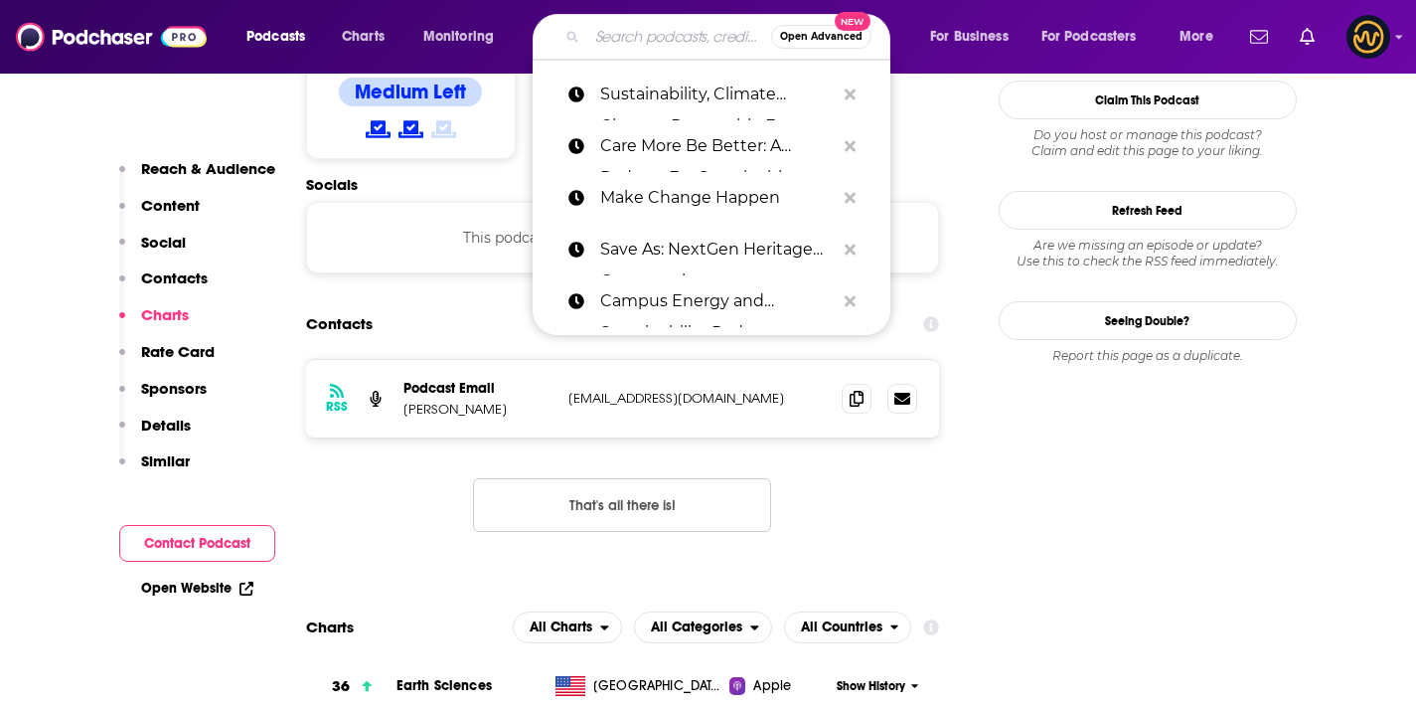
click at [641, 38] on input "Search podcasts, credits, & more..." at bounding box center [679, 37] width 184 height 32
paste input "Clean Power Hour"
type input "Clean Power Hour"
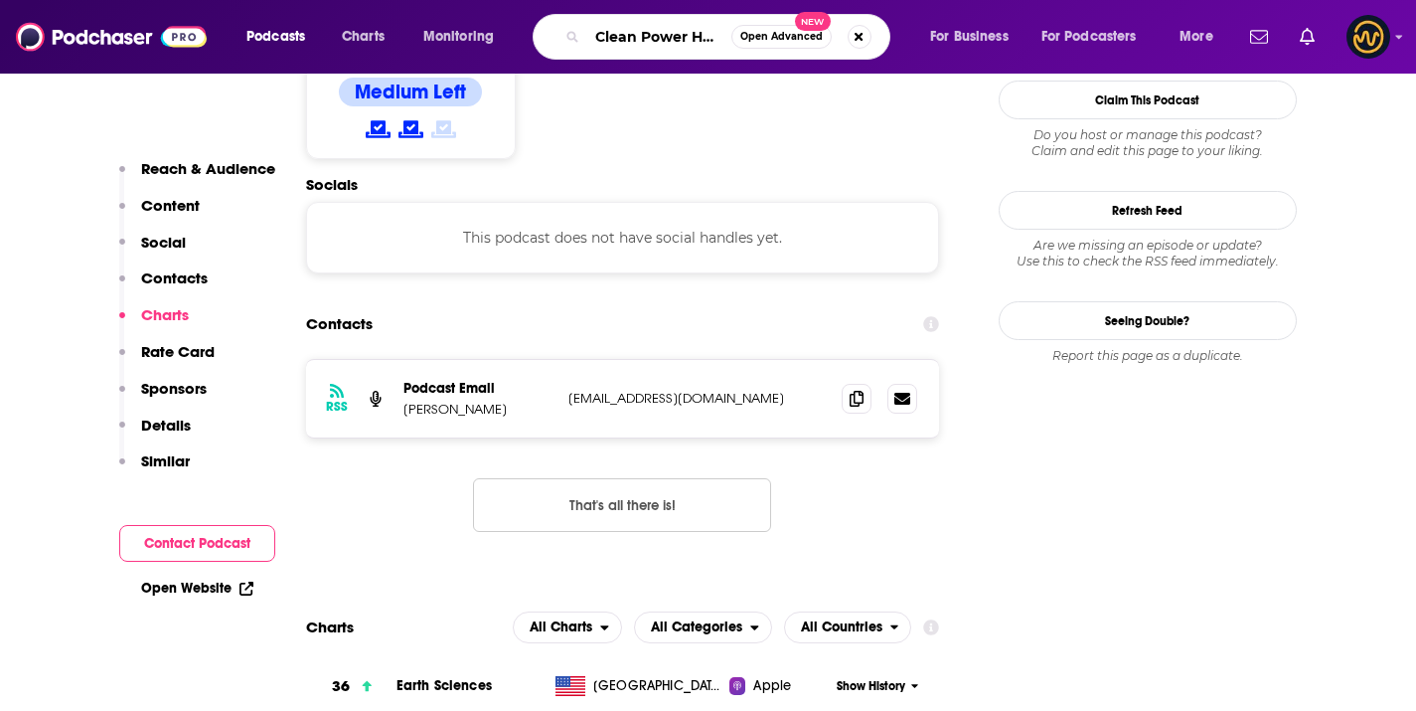
scroll to position [0, 5]
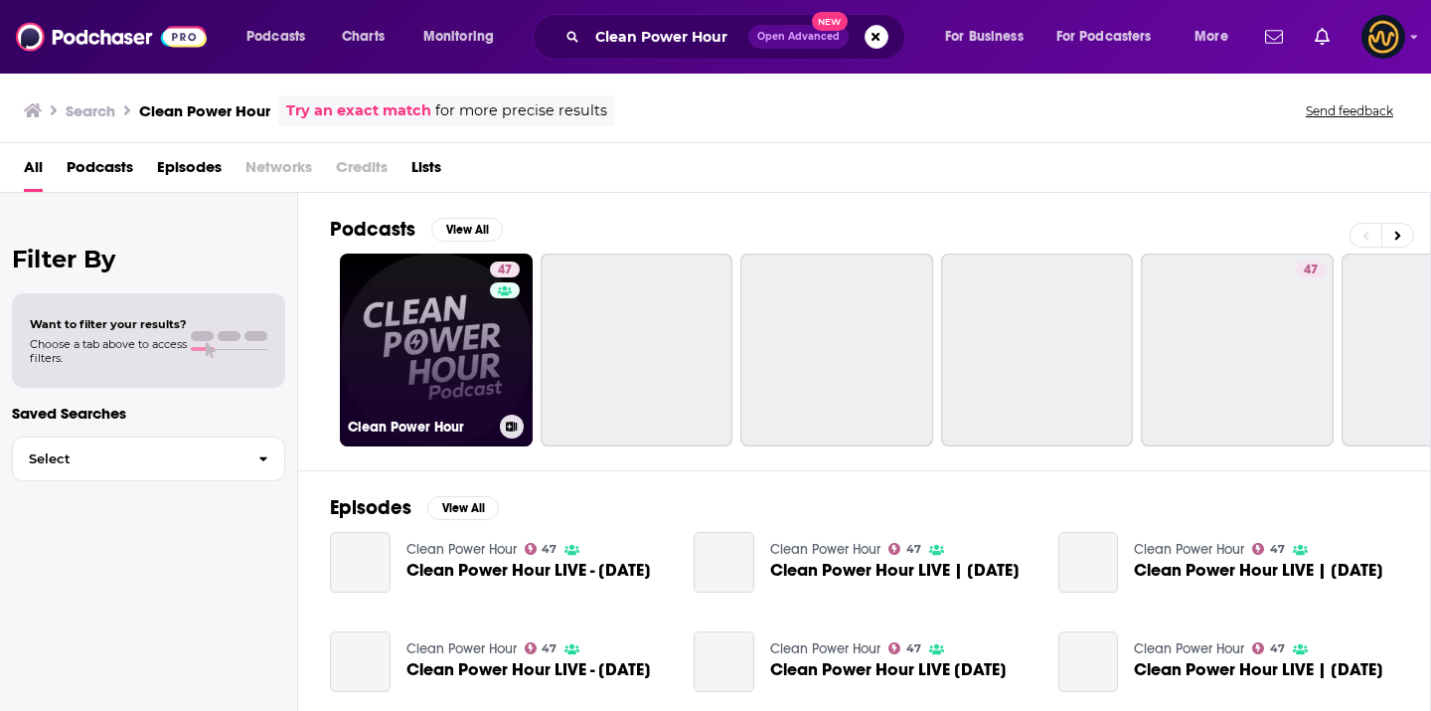
click at [445, 312] on link "47 Clean Power Hour" at bounding box center [436, 349] width 193 height 193
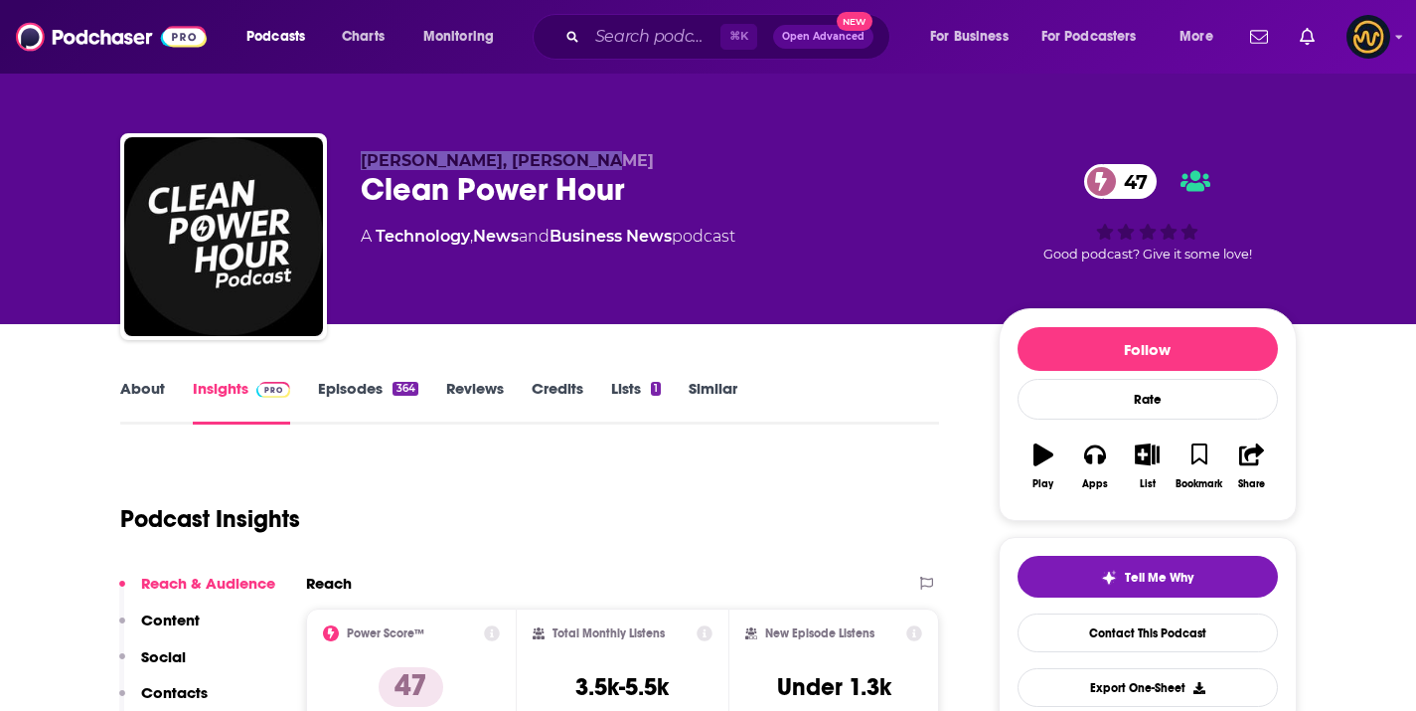
drag, startPoint x: 360, startPoint y: 157, endPoint x: 606, endPoint y: 156, distance: 246.5
click at [606, 156] on p "Tim Montague, John Weaver" at bounding box center [664, 160] width 606 height 19
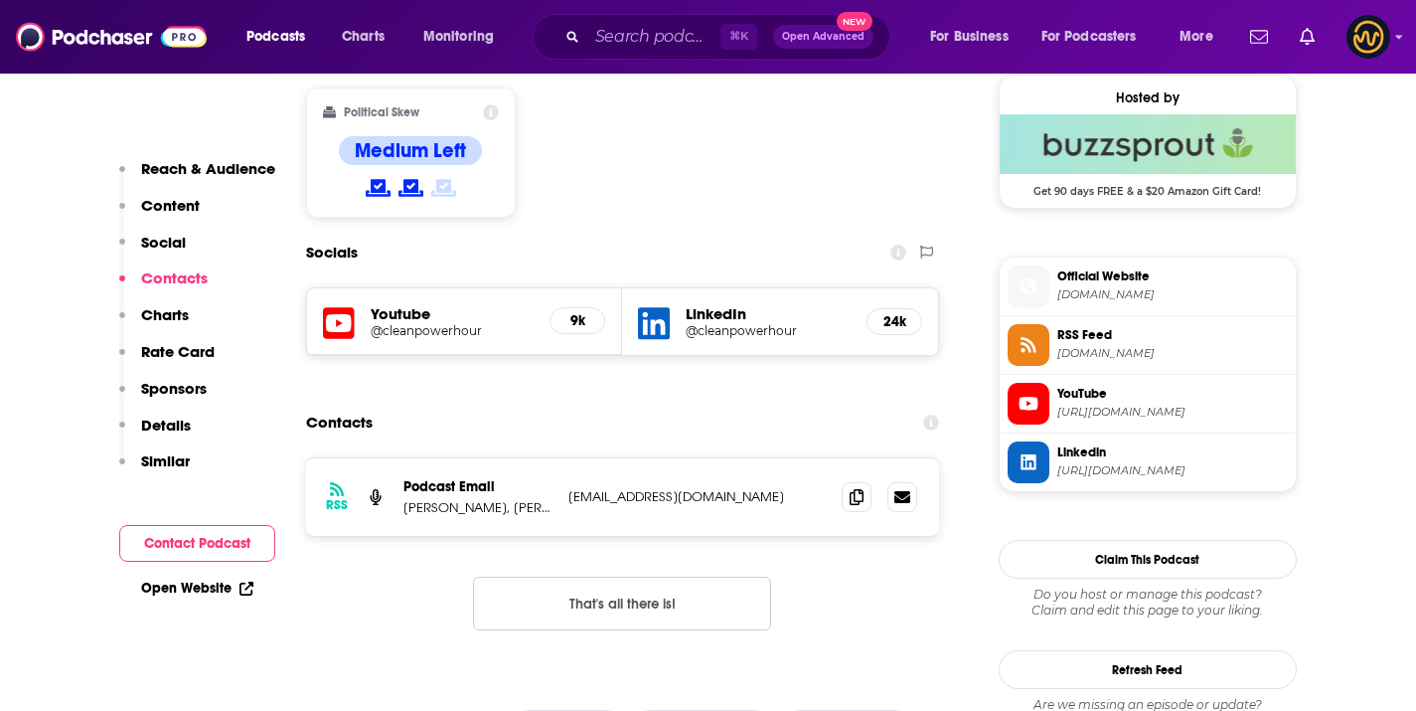
scroll to position [1648, 0]
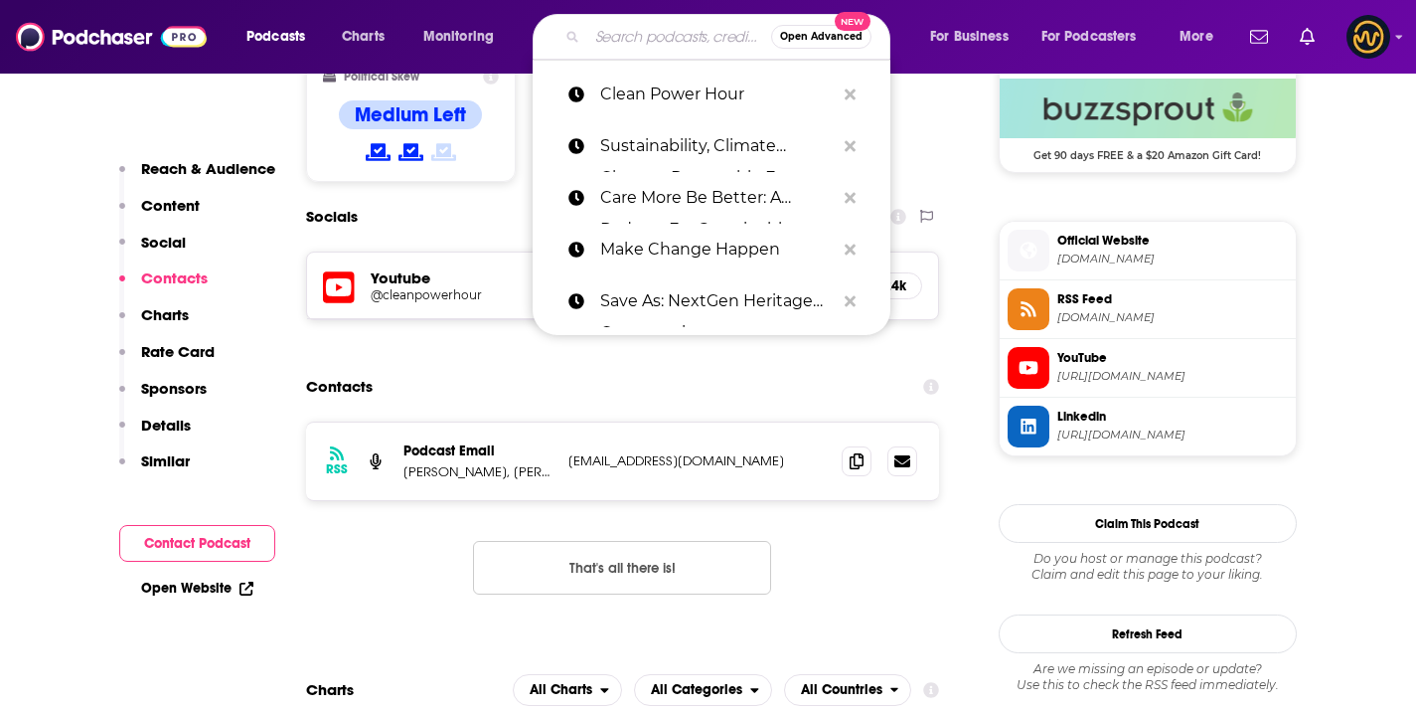
click at [611, 29] on input "Search podcasts, credits, & more..." at bounding box center [679, 37] width 184 height 32
paste input "The Green Insider Powered by eRENEWABLE"
type input "The Green Insider Powered by eRENEWABLE"
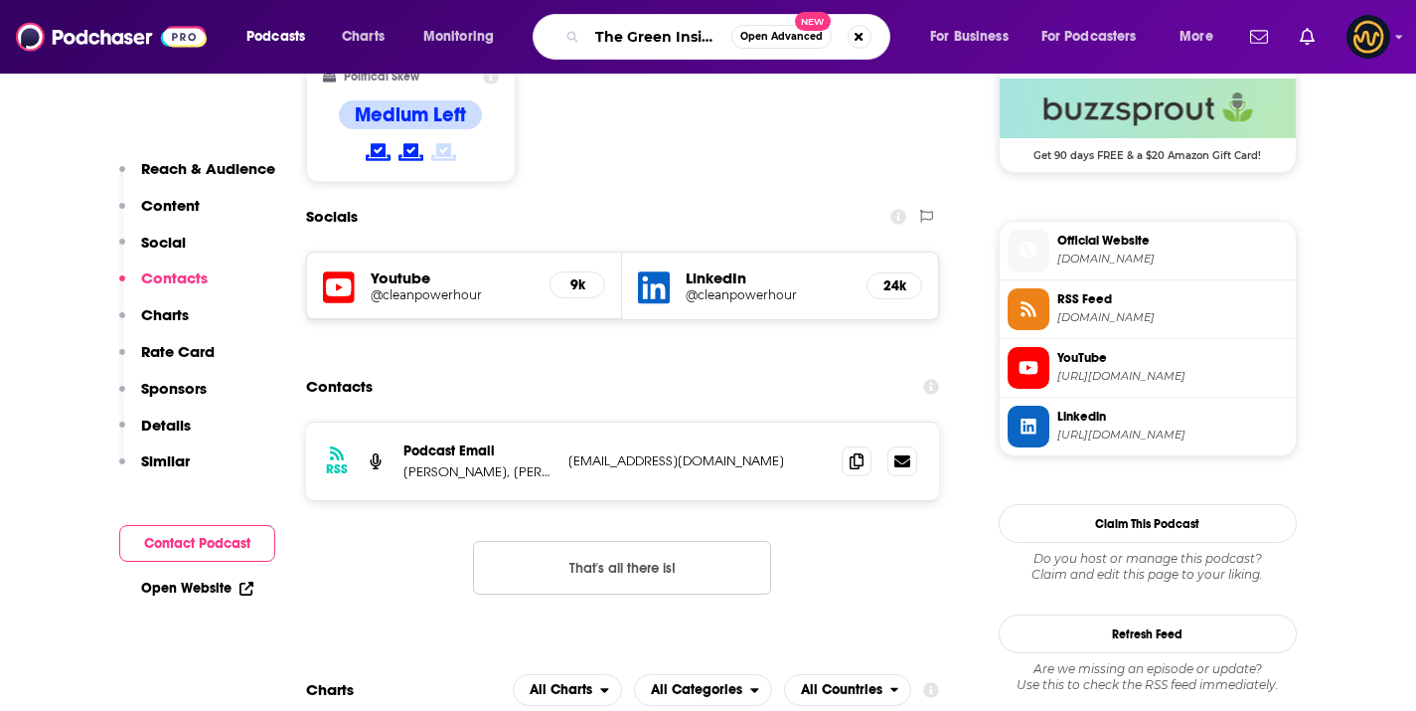
scroll to position [0, 200]
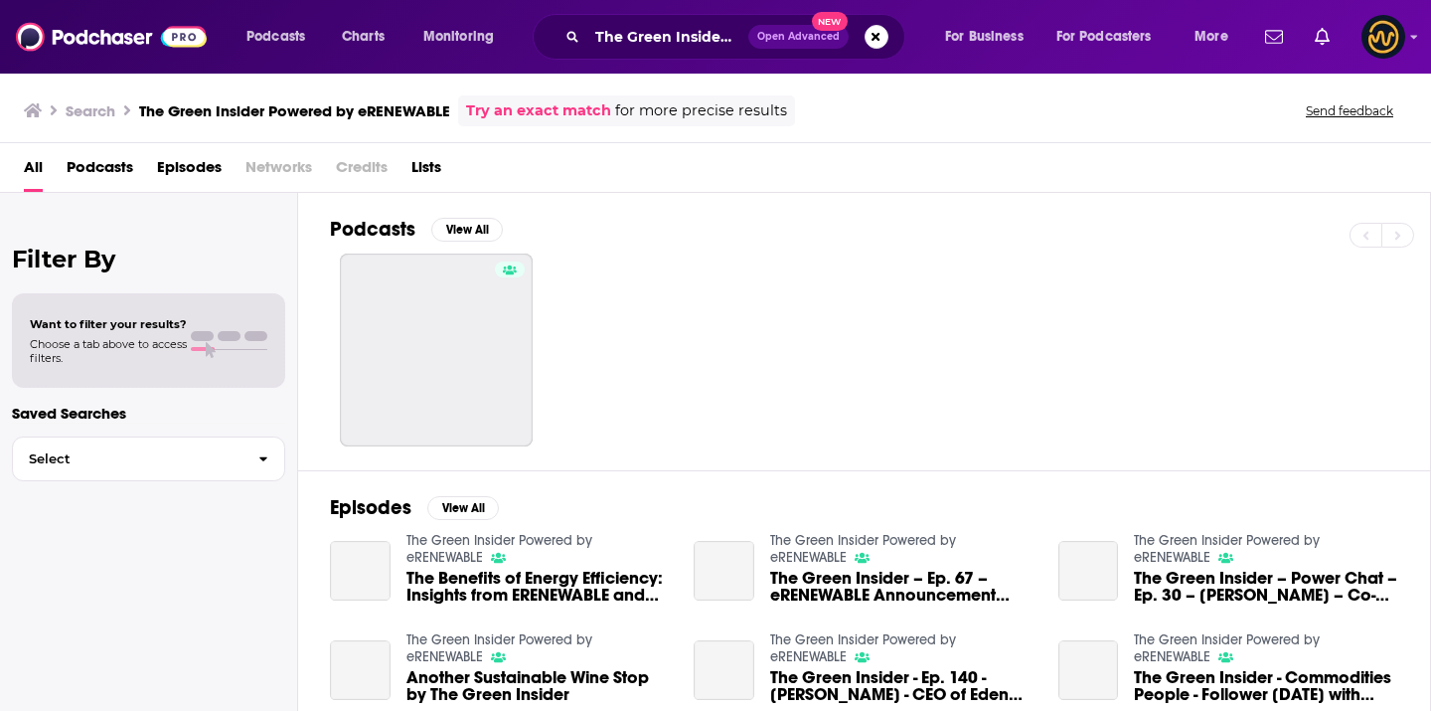
click at [310, 345] on div "Podcasts View All Episodes View All The Green Insider Powered by eRENEWABLE The…" at bounding box center [864, 454] width 1133 height 522
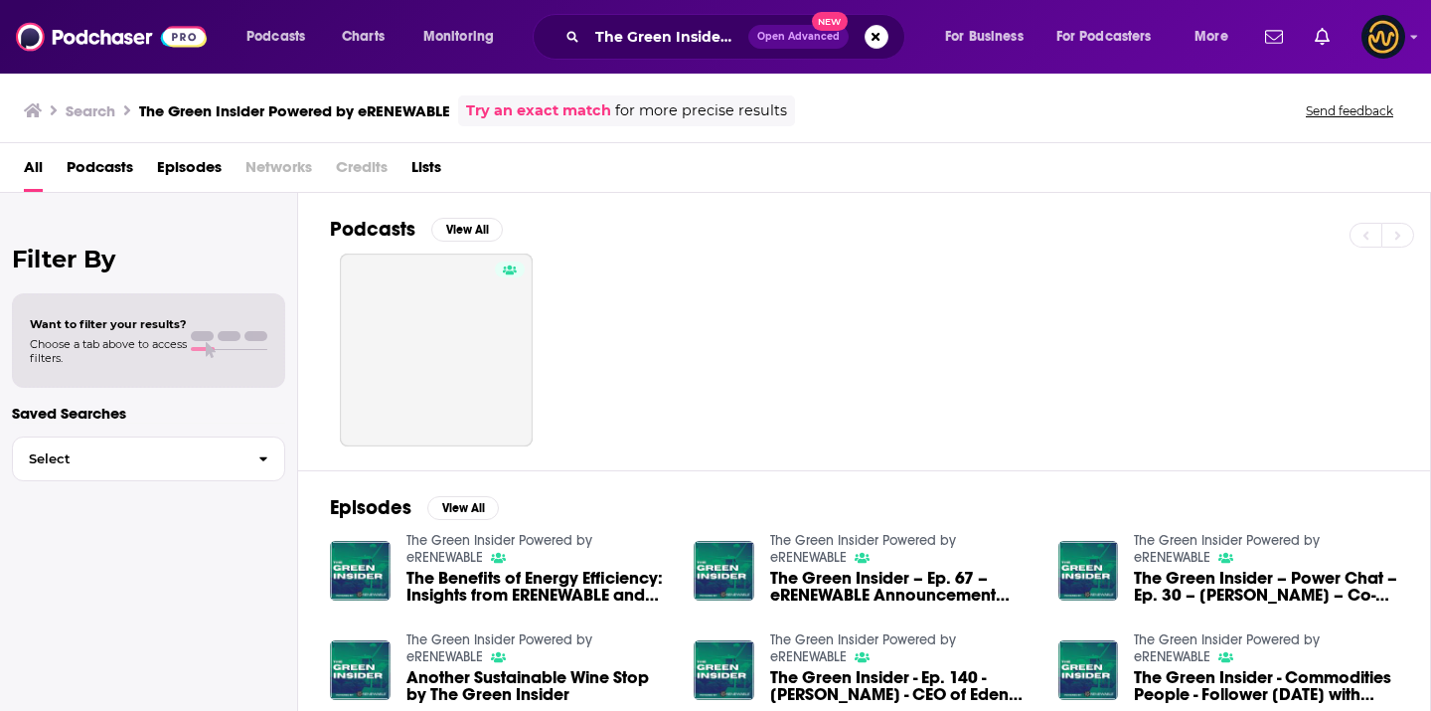
click at [339, 342] on div at bounding box center [880, 349] width 1100 height 193
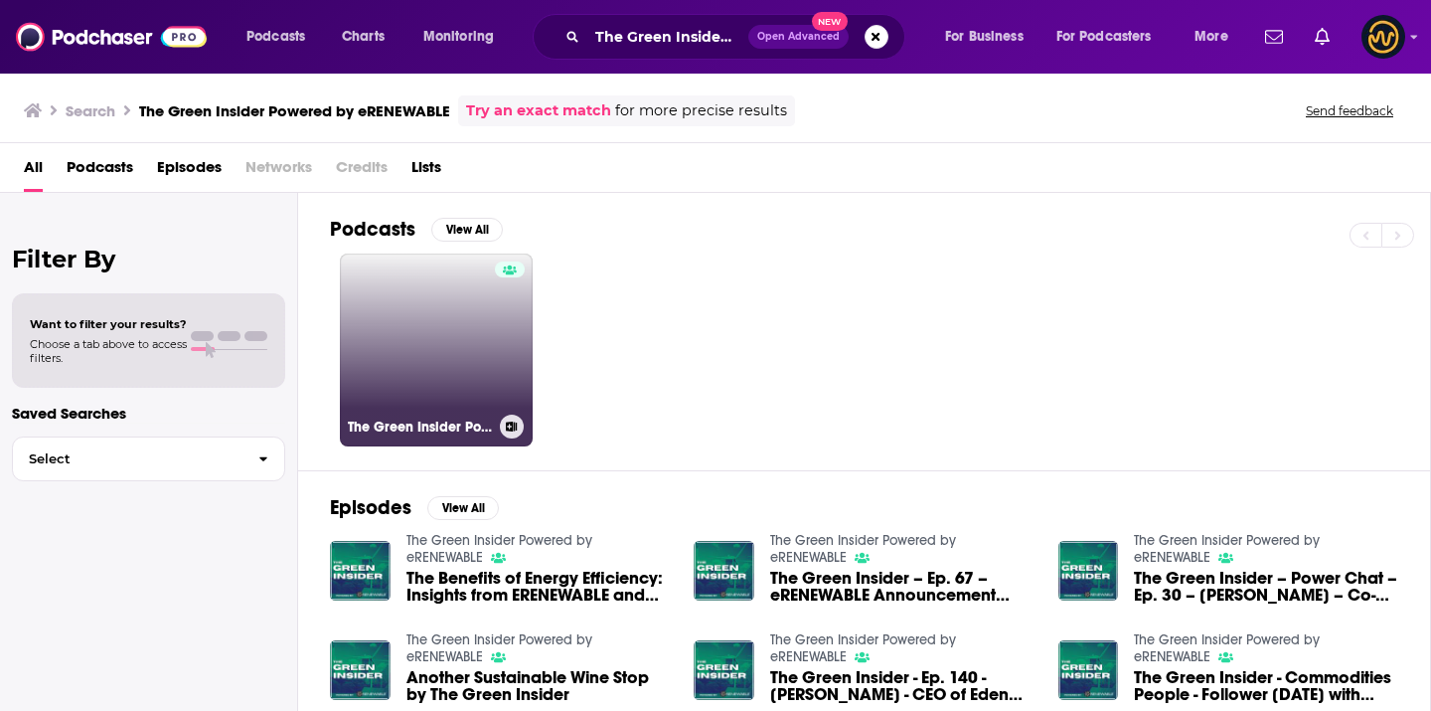
click at [382, 329] on link "The Green Insider Powered by eRENEWABLE" at bounding box center [436, 349] width 193 height 193
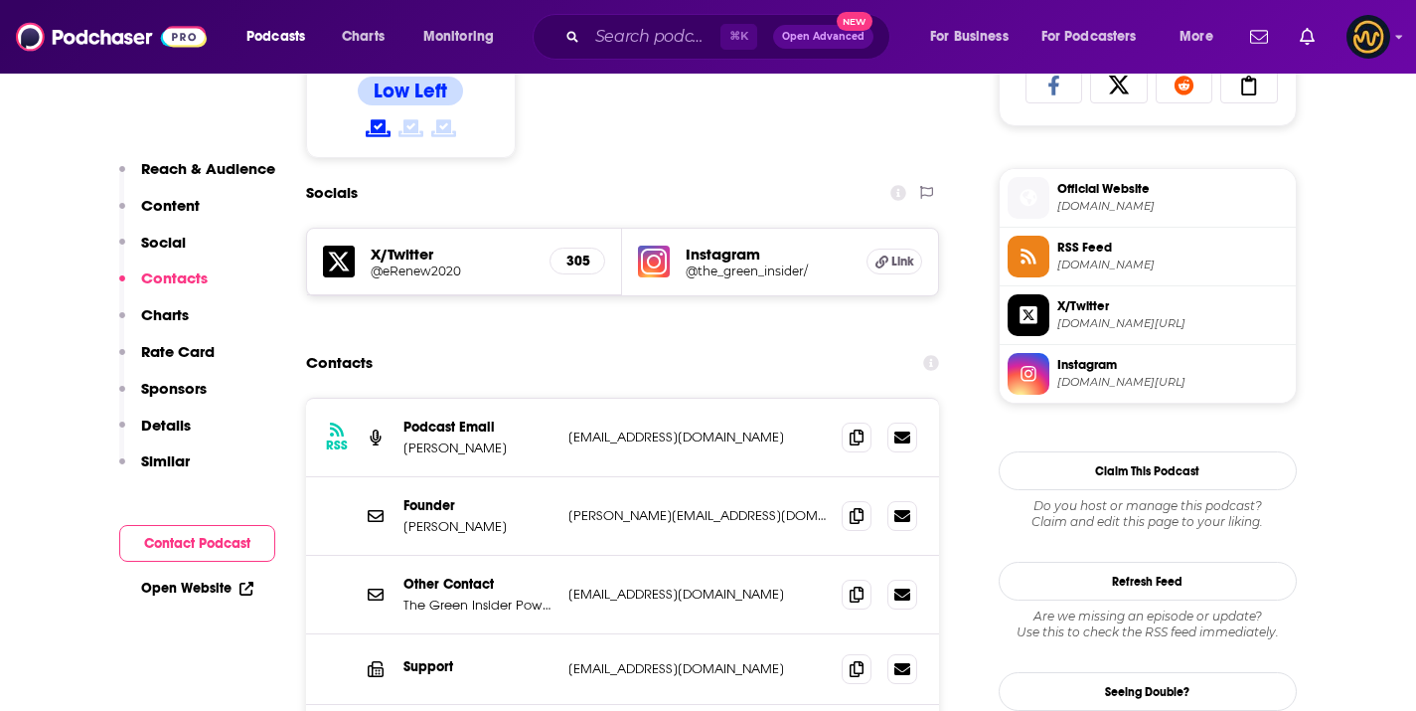
scroll to position [1516, 0]
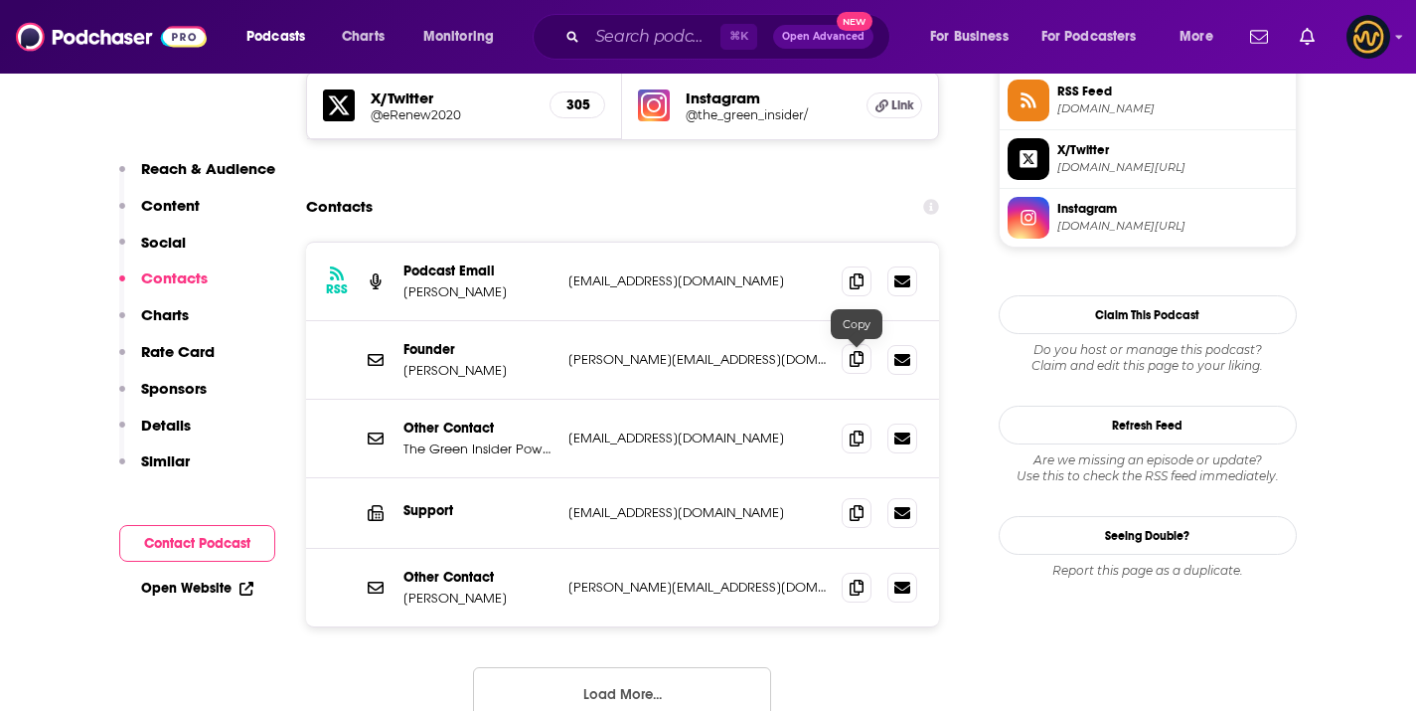
click at [865, 360] on span at bounding box center [857, 359] width 30 height 30
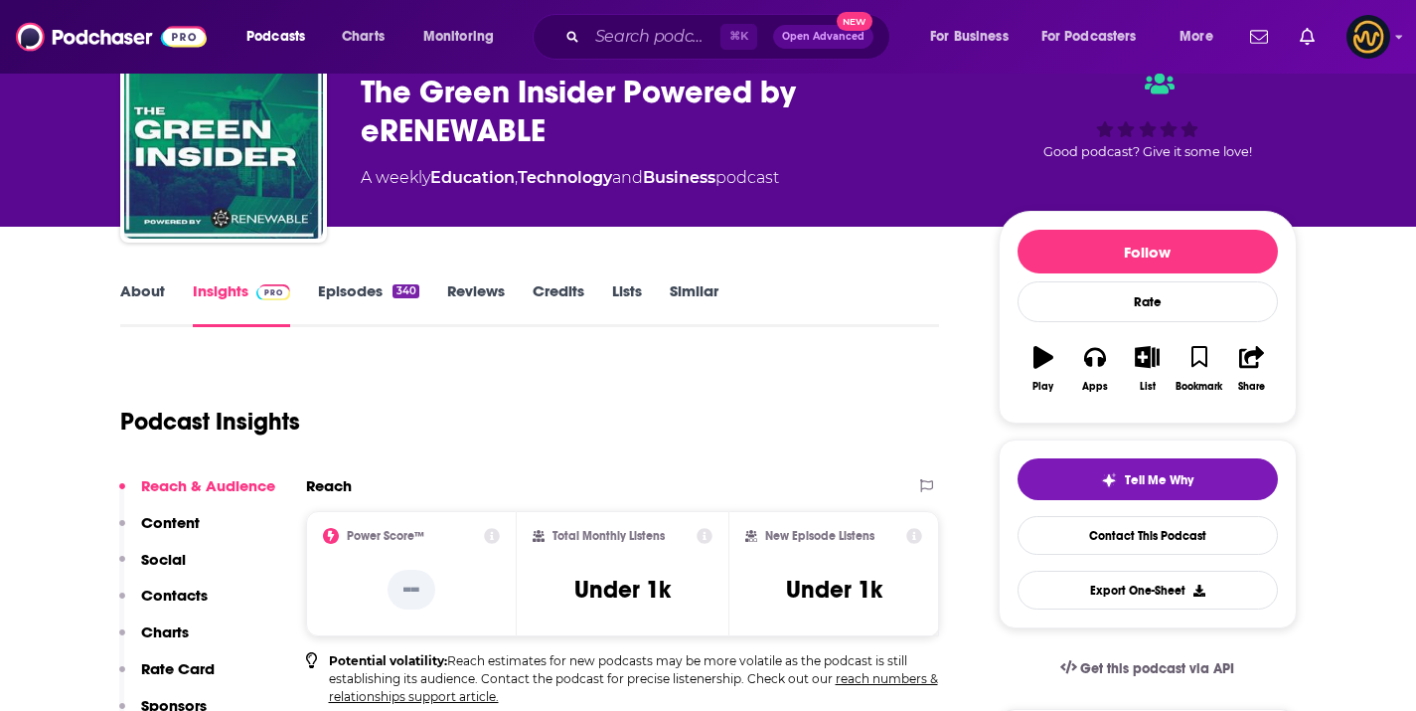
scroll to position [0, 0]
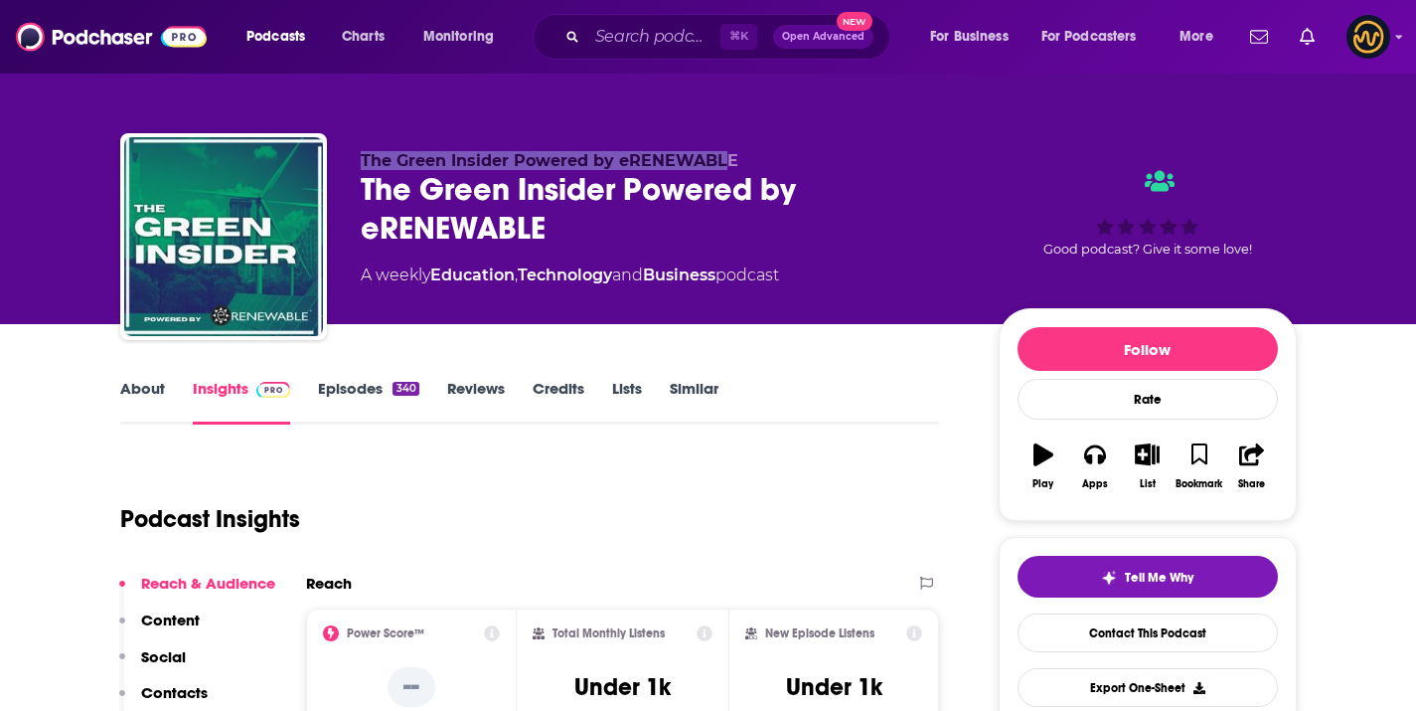
drag, startPoint x: 354, startPoint y: 167, endPoint x: 722, endPoint y: 162, distance: 367.8
click at [722, 162] on div "The Green Insider Powered by eRENEWABLE The Green Insider Powered by eRENEWABLE…" at bounding box center [708, 240] width 1177 height 215
